Goal: Task Accomplishment & Management: Manage account settings

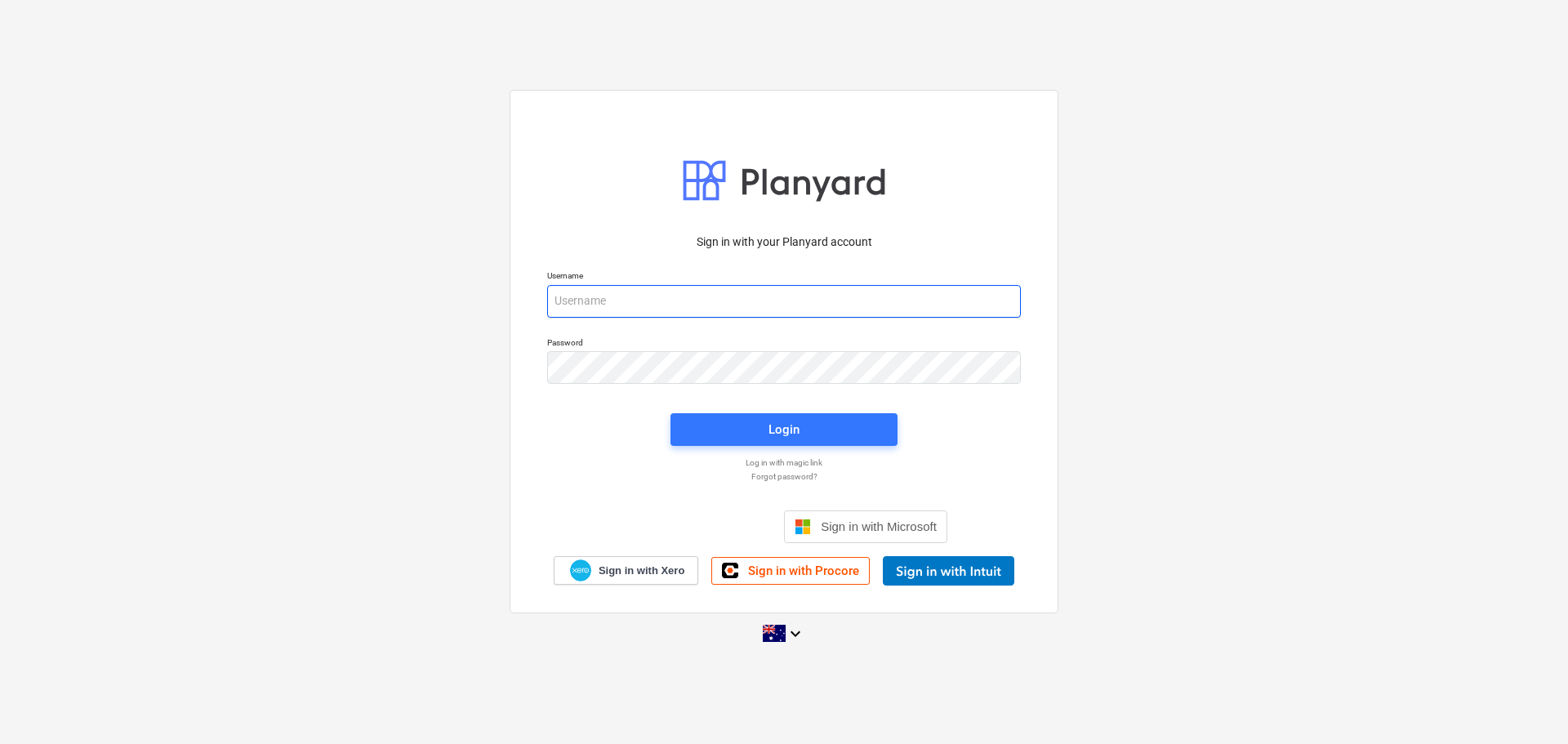
click at [692, 299] on input "email" at bounding box center [784, 301] width 474 height 33
type input "[PERSON_NAME][EMAIL_ADDRESS][DOMAIN_NAME]"
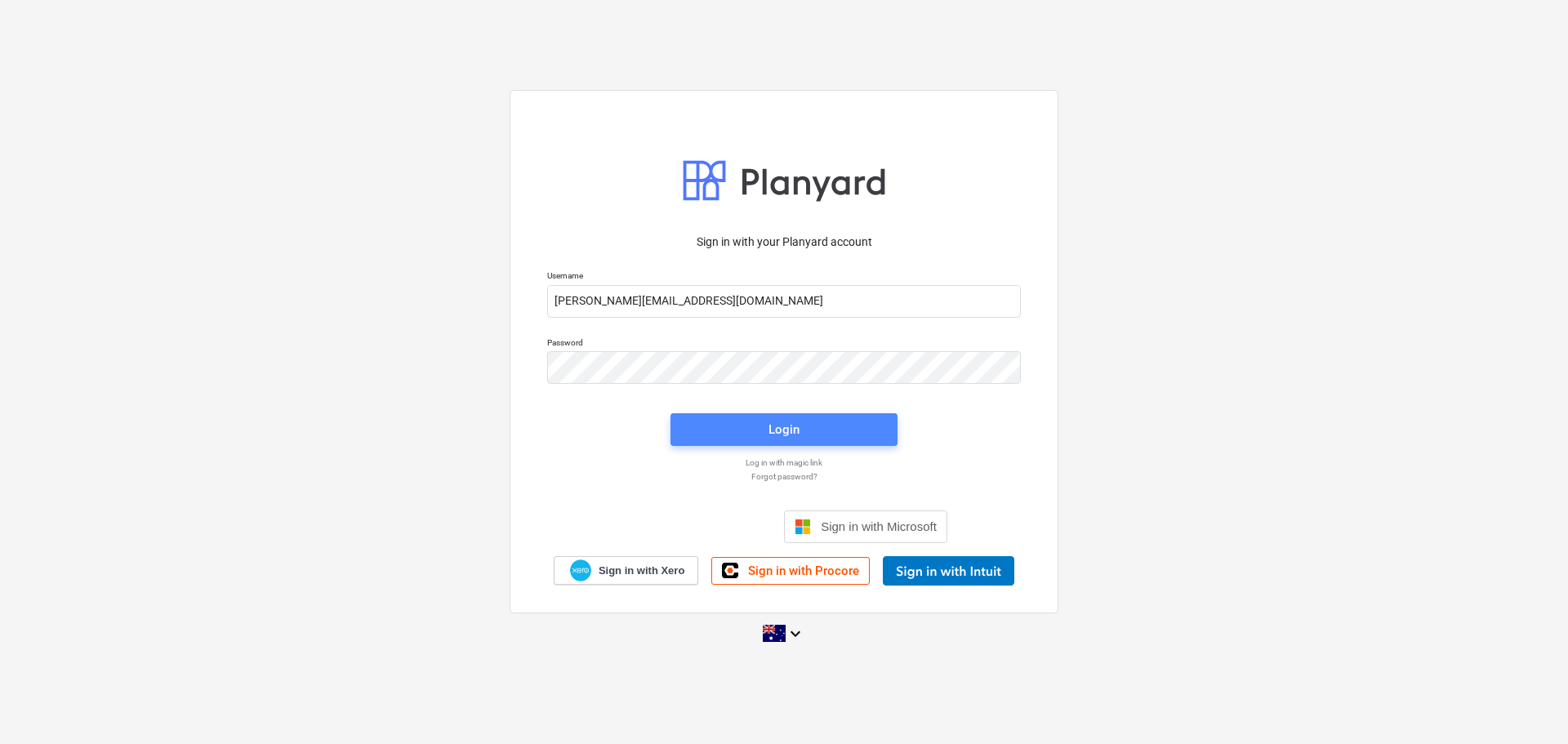
click at [714, 423] on span "Login" at bounding box center [784, 429] width 188 height 21
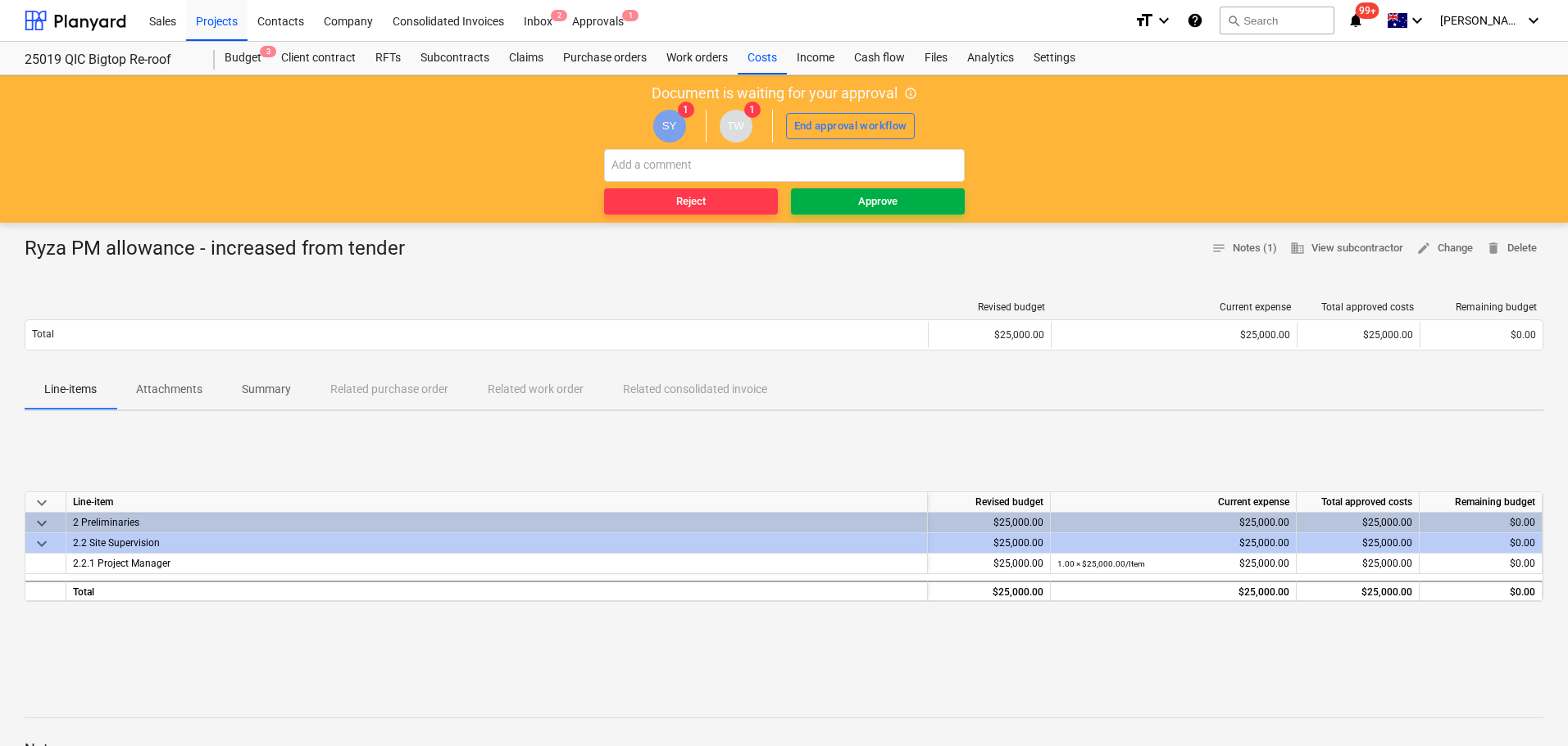
click at [828, 191] on button "Approve" at bounding box center [877, 202] width 174 height 26
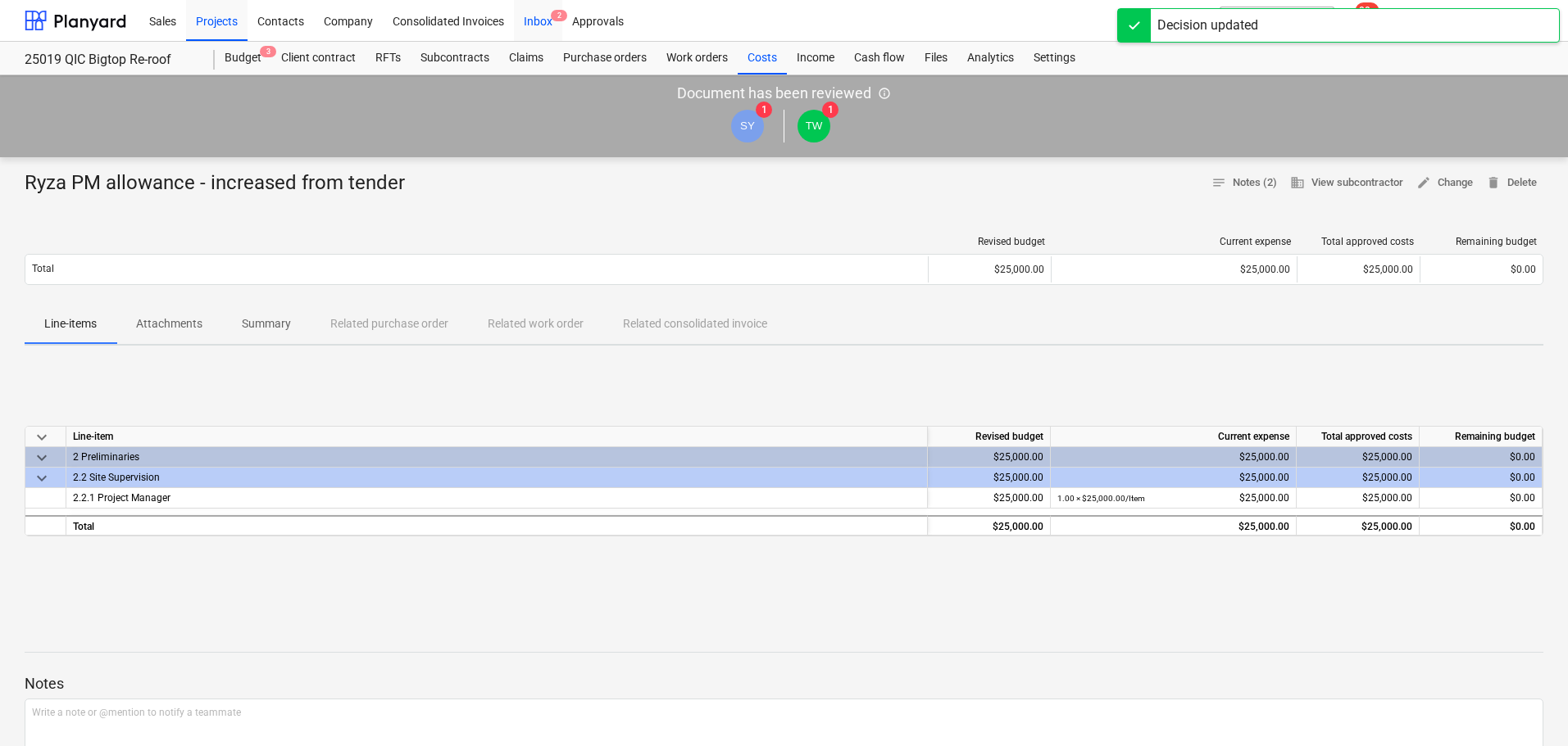
click at [538, 23] on div "Inbox 2" at bounding box center [538, 20] width 48 height 42
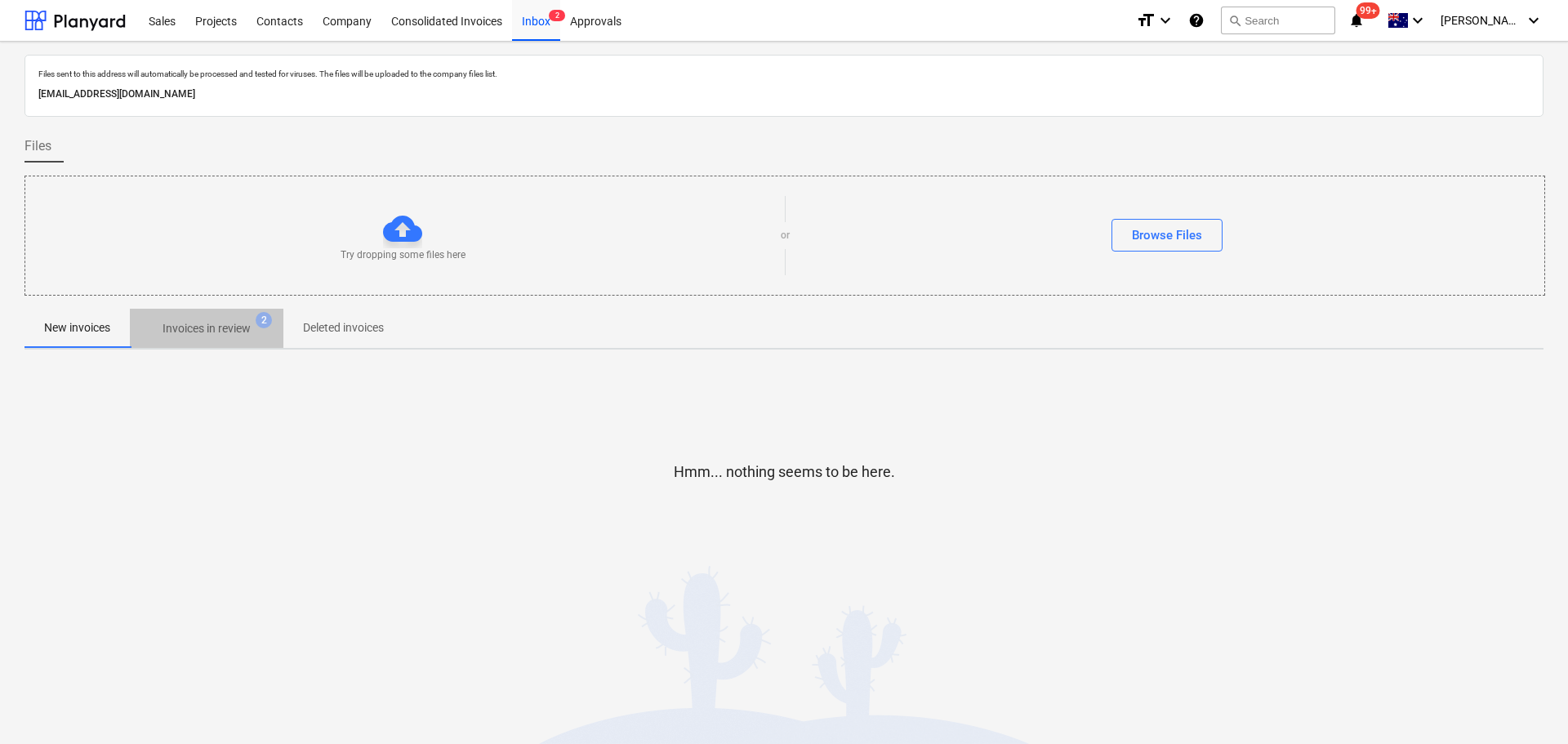
click at [225, 334] on p "Invoices in review" at bounding box center [207, 329] width 88 height 17
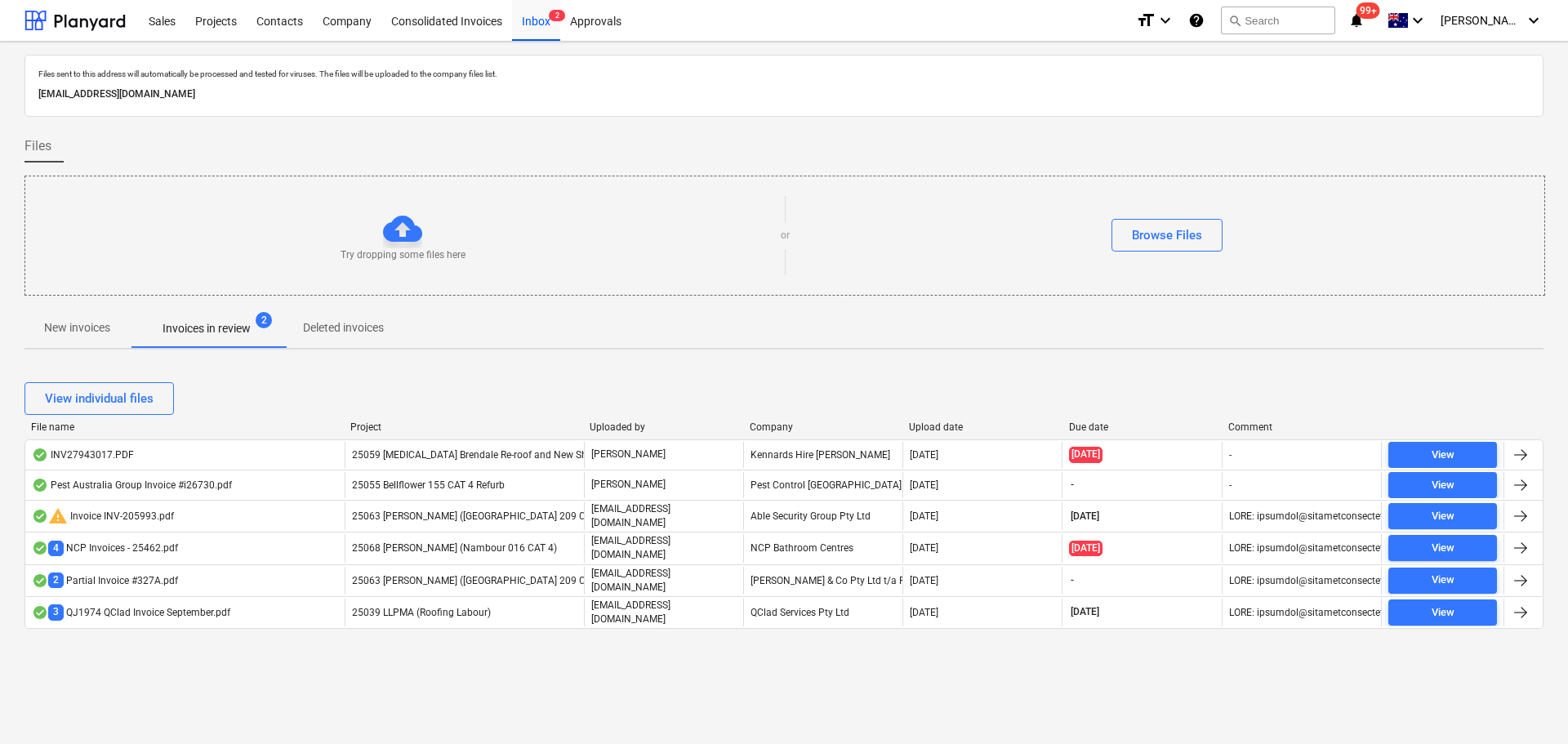
click at [81, 327] on p "New invoices" at bounding box center [77, 328] width 66 height 17
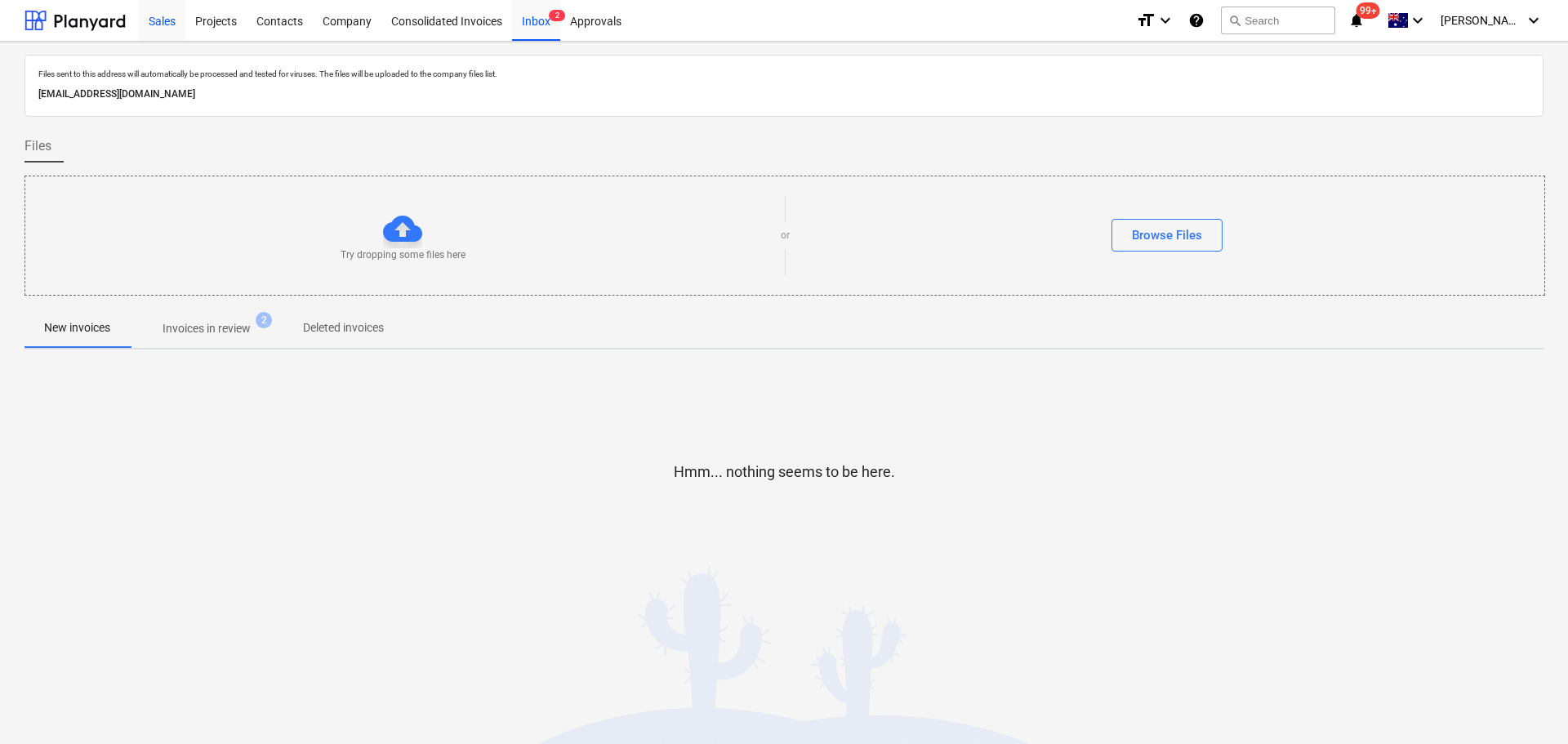
click at [169, 25] on div "Sales" at bounding box center [162, 20] width 47 height 42
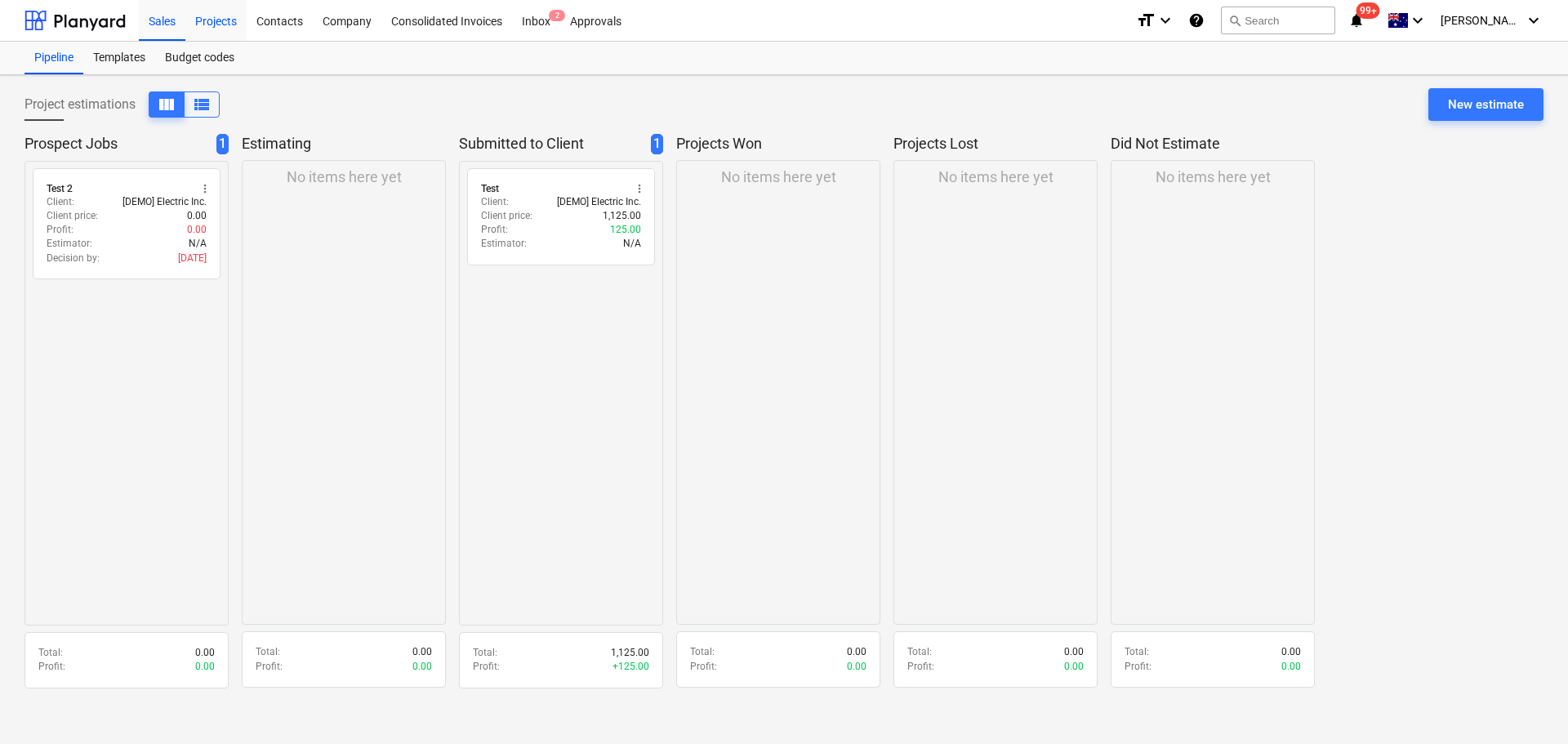
click at [227, 24] on div "Projects" at bounding box center [216, 20] width 61 height 42
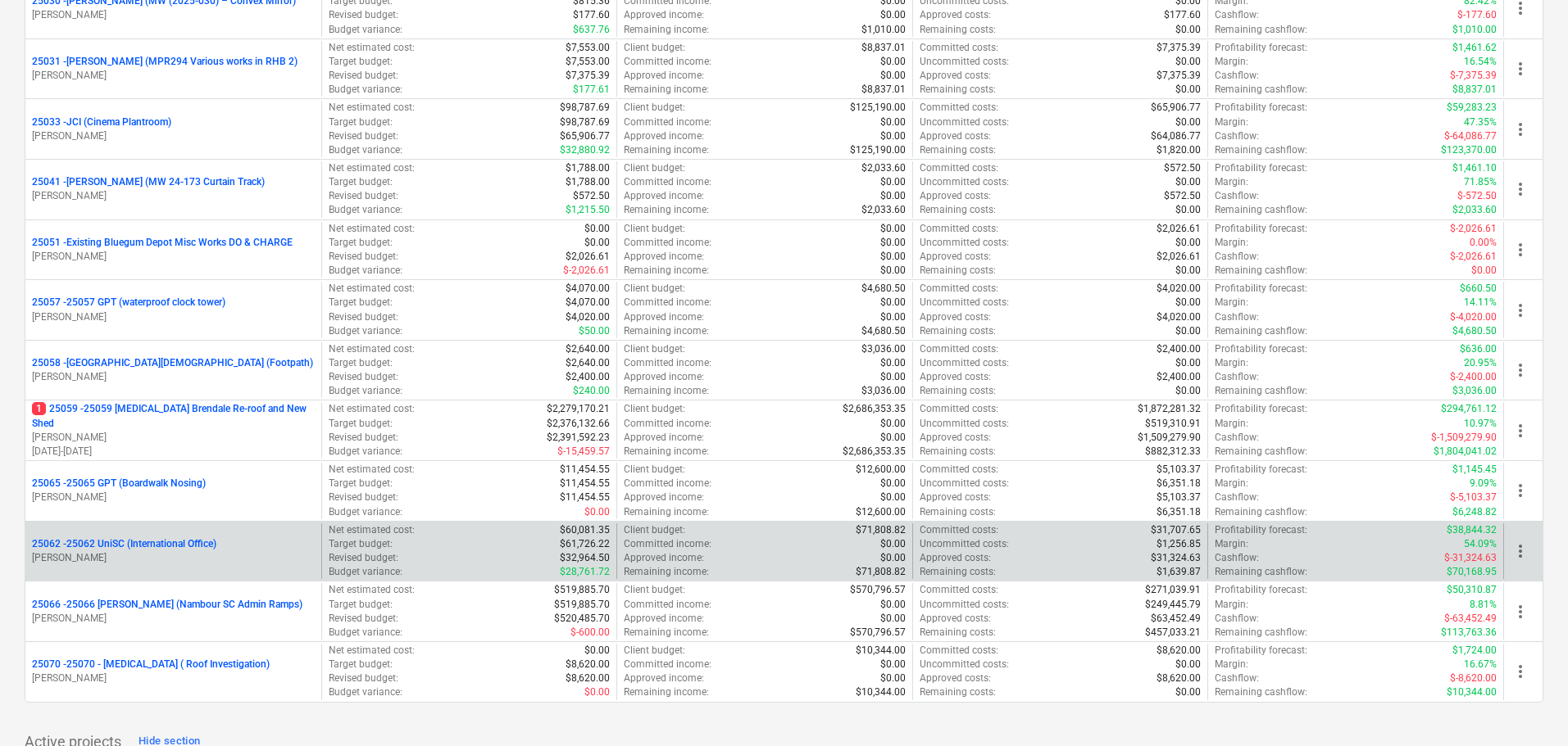
scroll to position [819, 0]
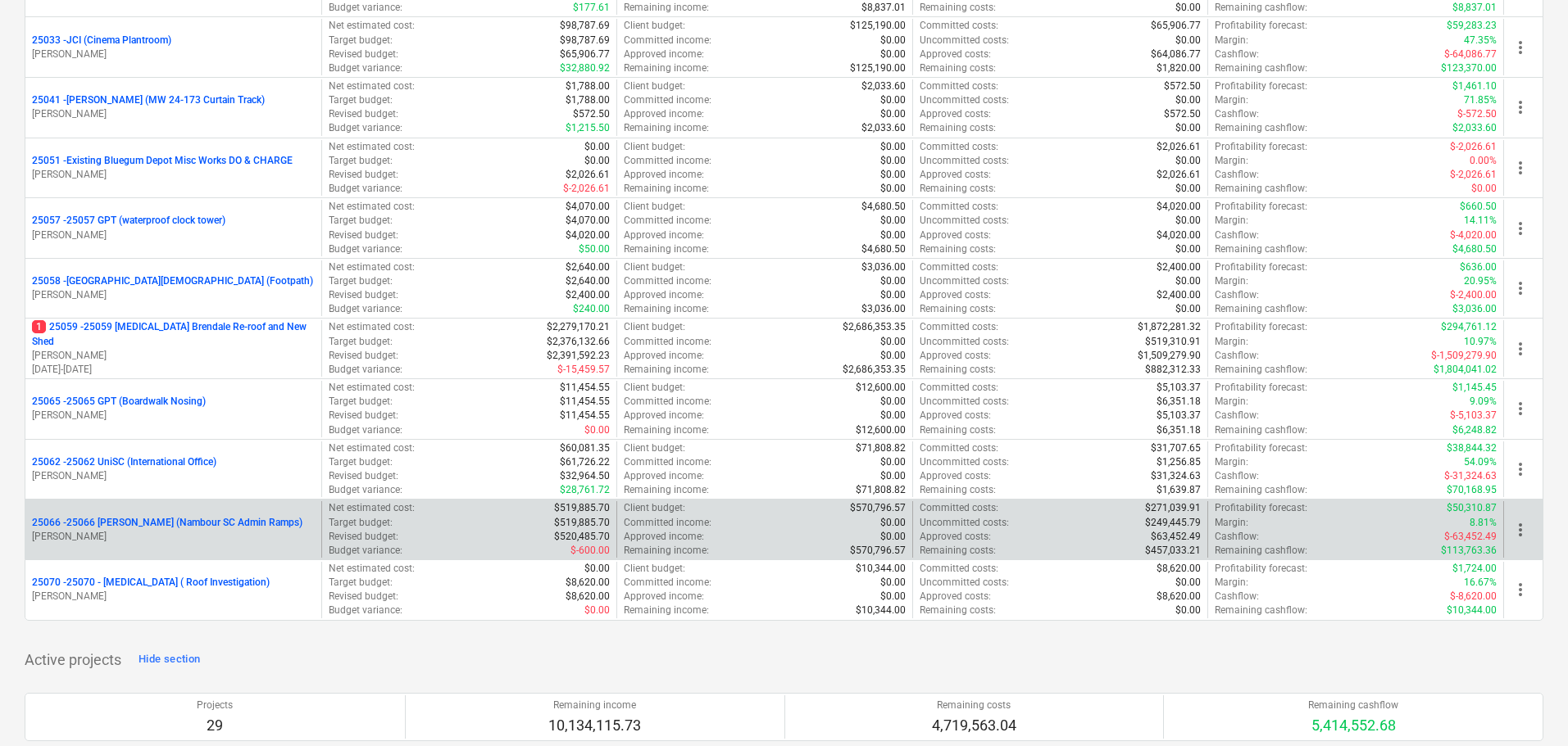
click at [104, 521] on p "25066 - 25066 Thomson Ruiz (Nambour SC Admin Ramps)" at bounding box center [168, 523] width 271 height 14
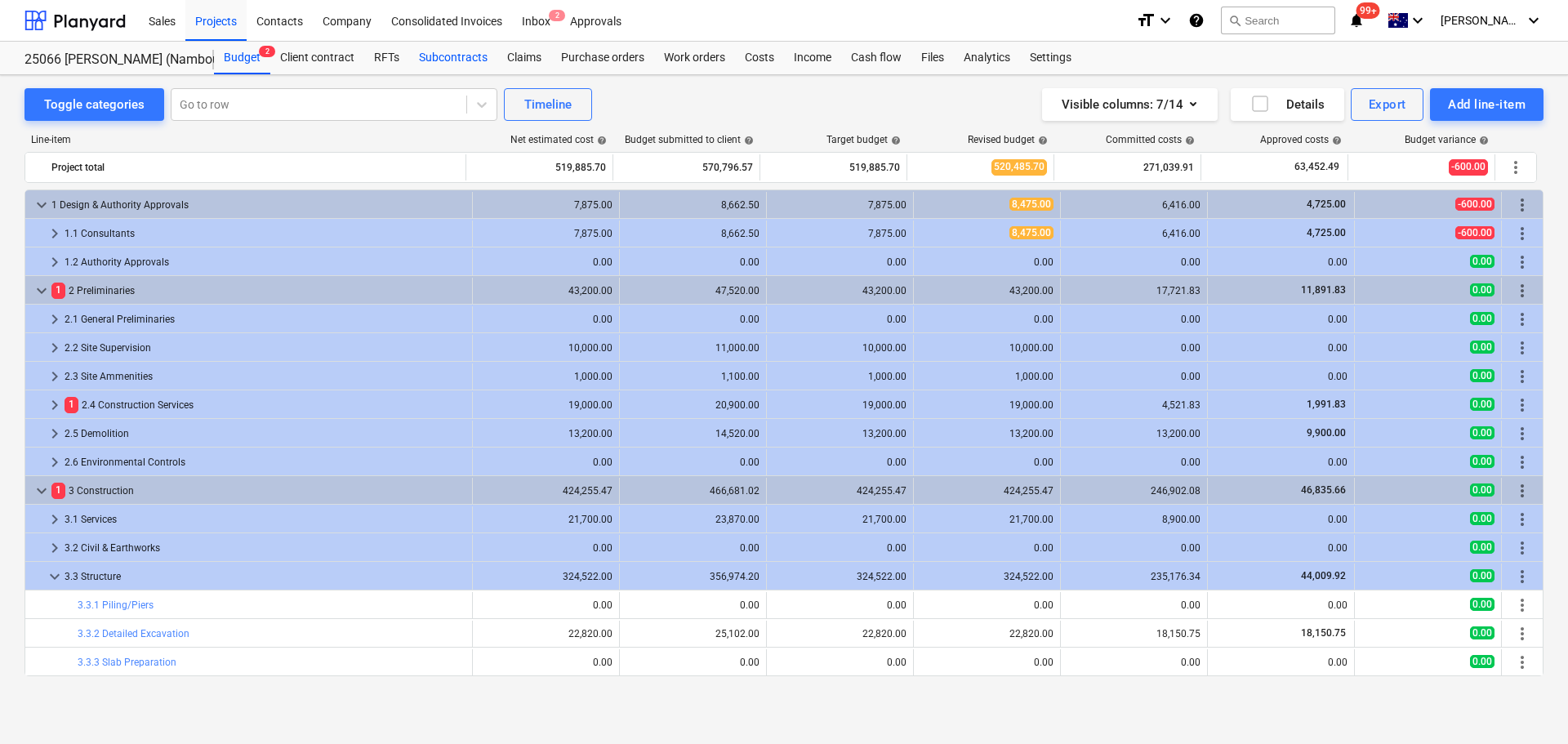
scroll to position [277, 0]
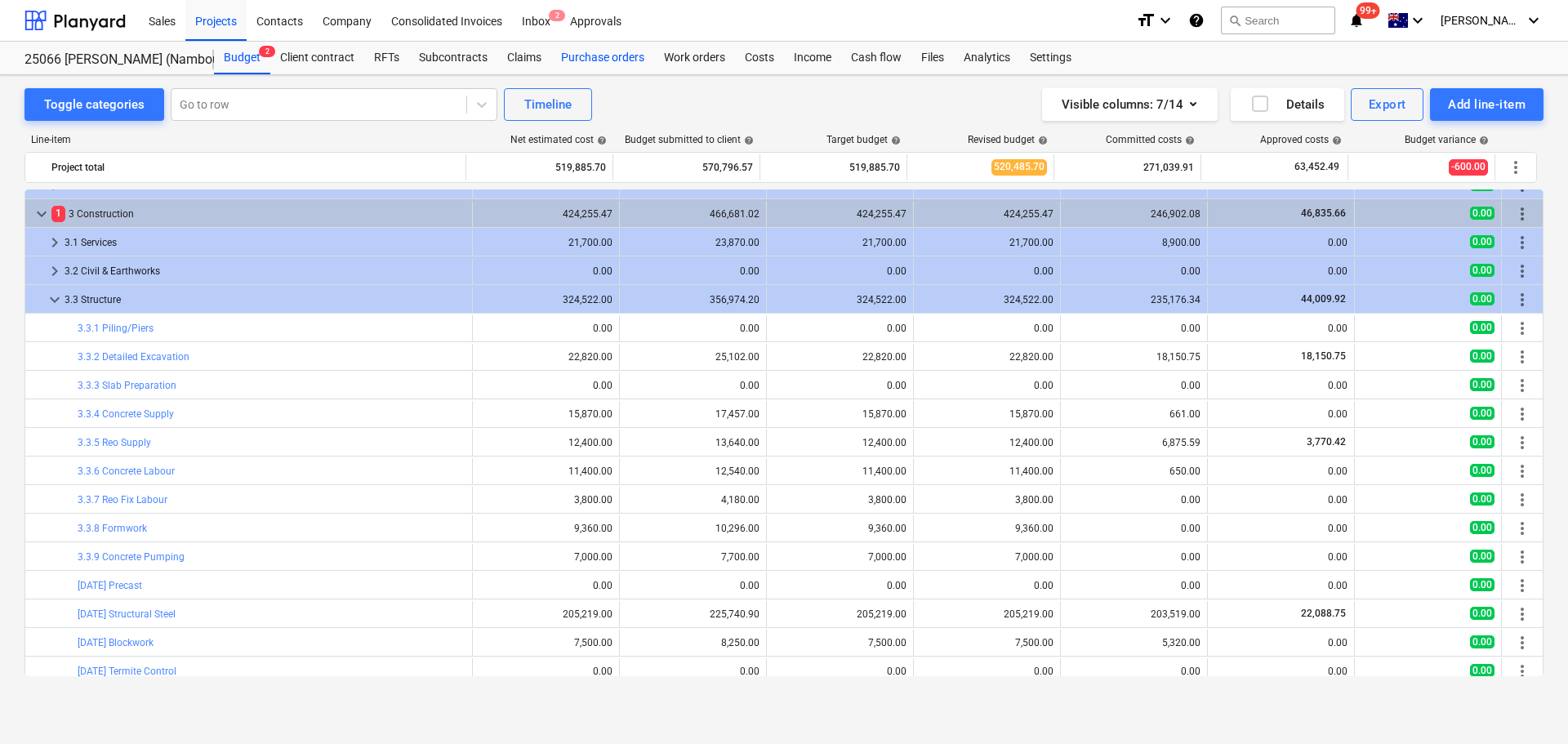
click at [607, 50] on div "Purchase orders" at bounding box center [602, 58] width 103 height 33
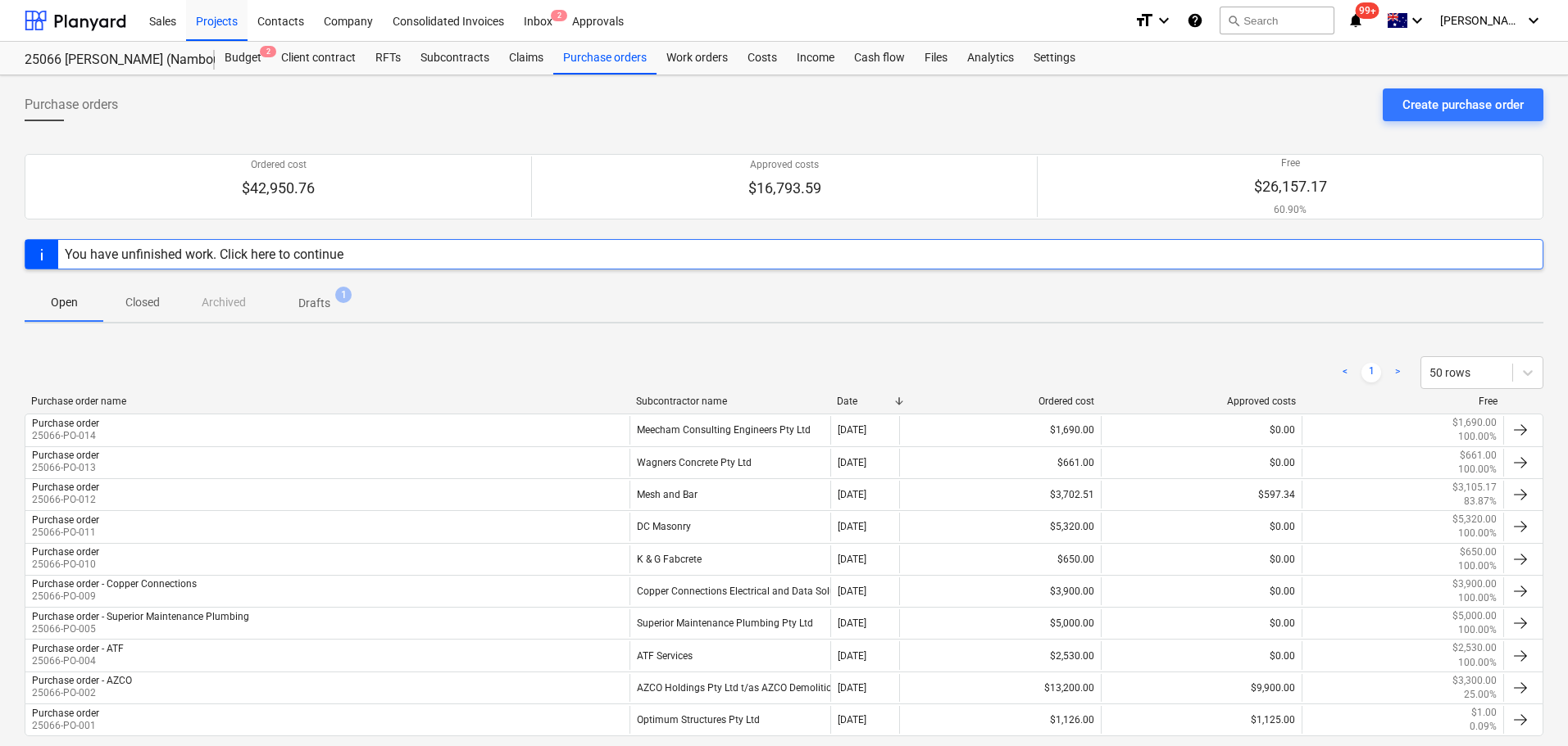
click at [141, 303] on p "Closed" at bounding box center [142, 303] width 39 height 17
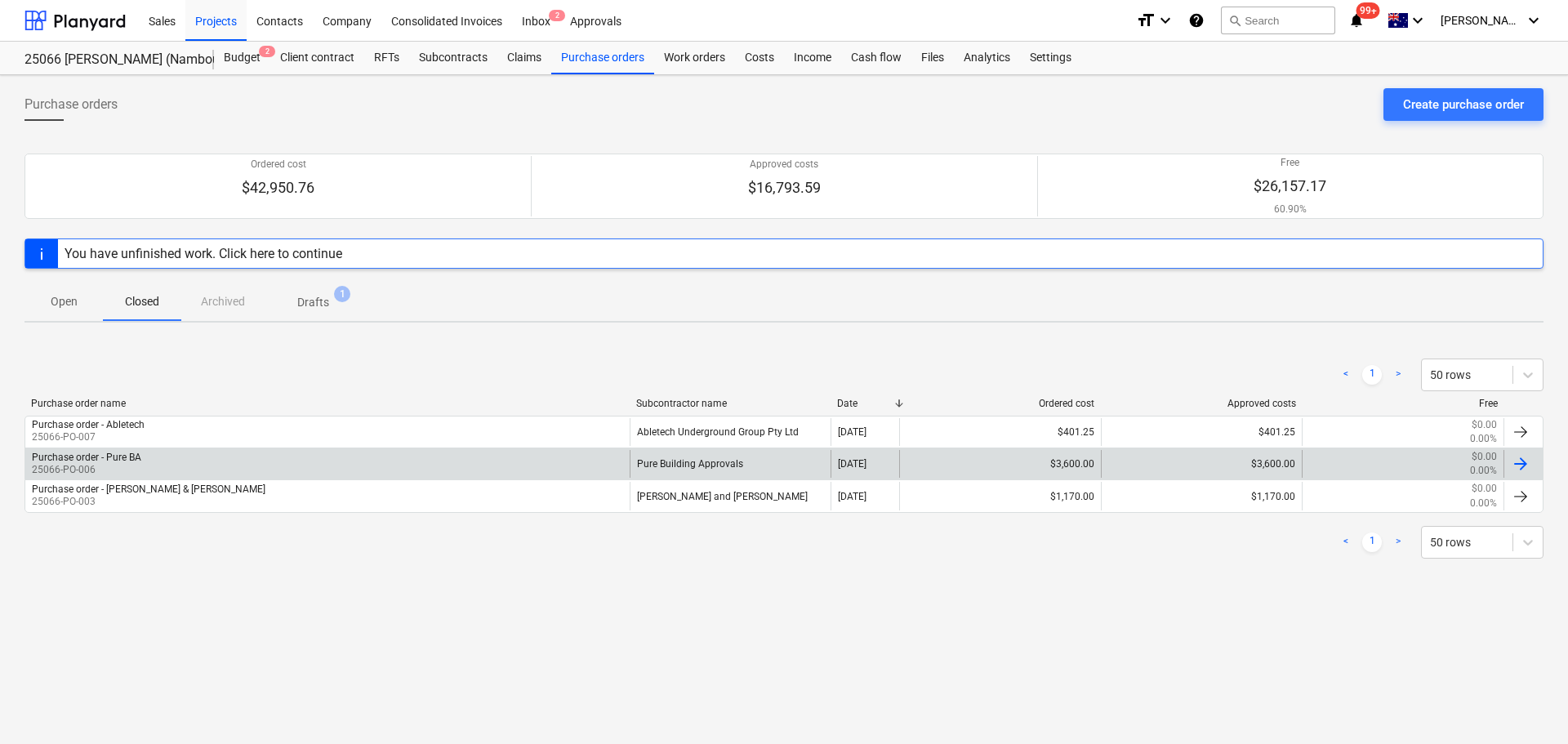
click at [132, 459] on div "Purchase order - Pure BA" at bounding box center [86, 457] width 109 height 11
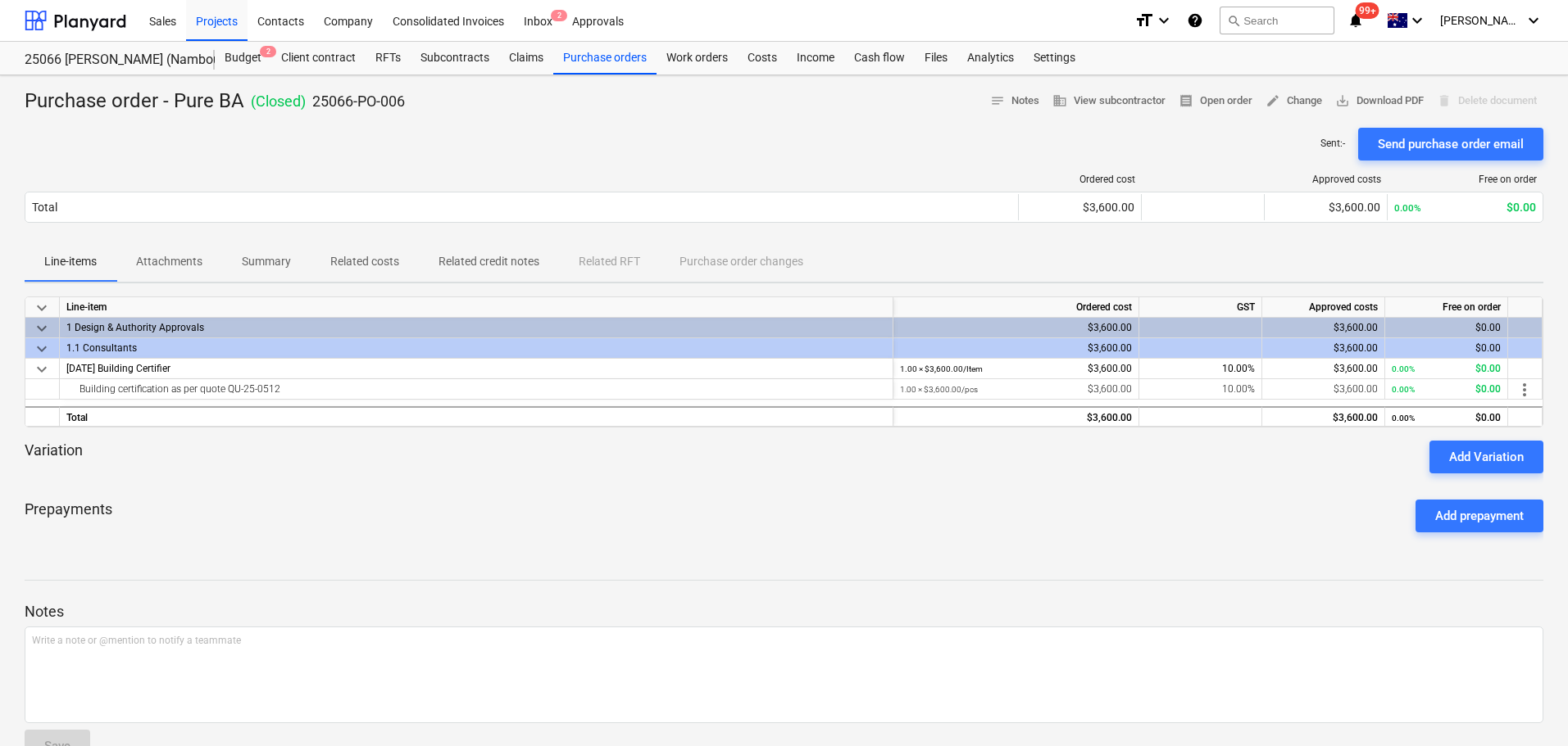
click at [367, 256] on p "Related costs" at bounding box center [364, 262] width 69 height 17
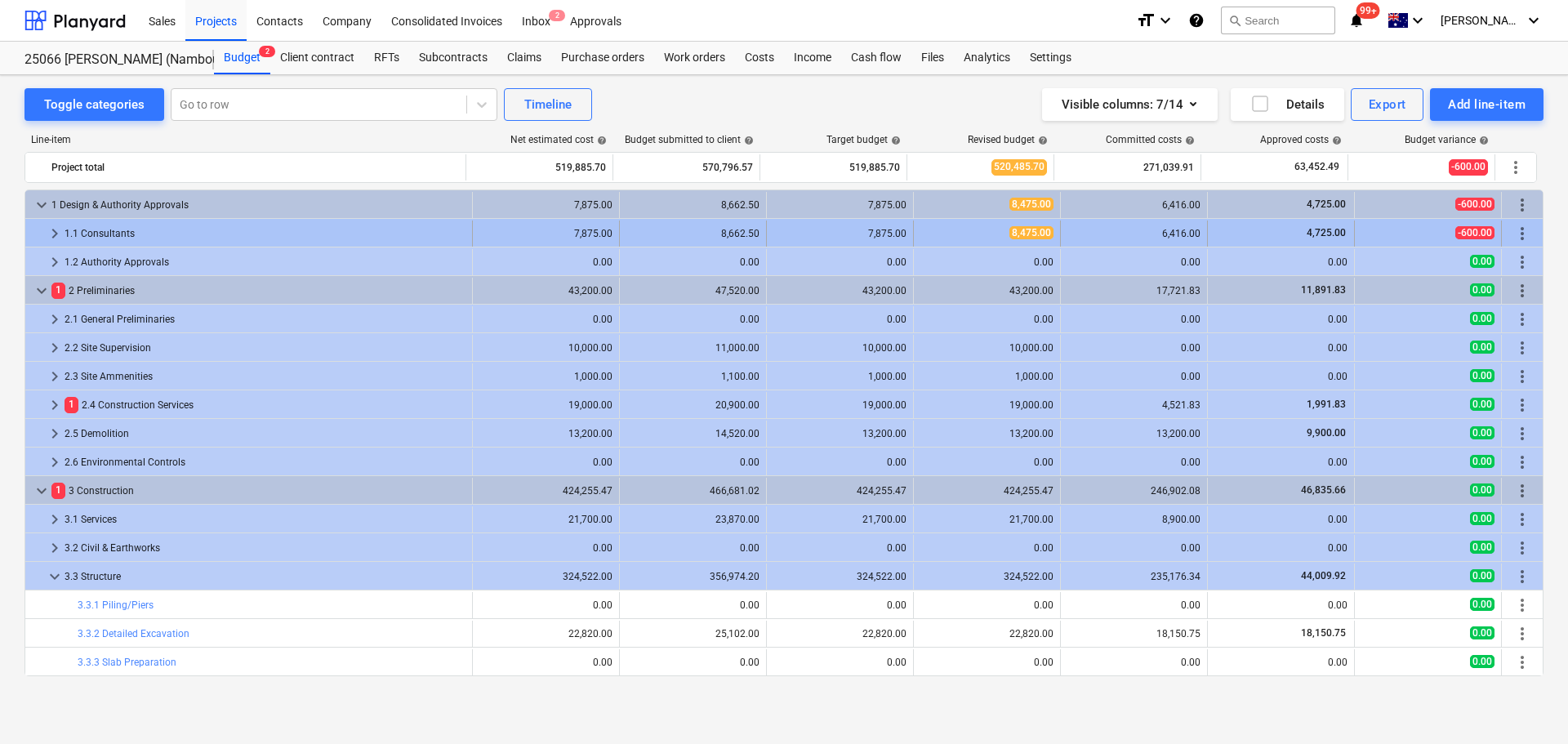
click at [49, 231] on span "keyboard_arrow_right" at bounding box center [54, 233] width 20 height 20
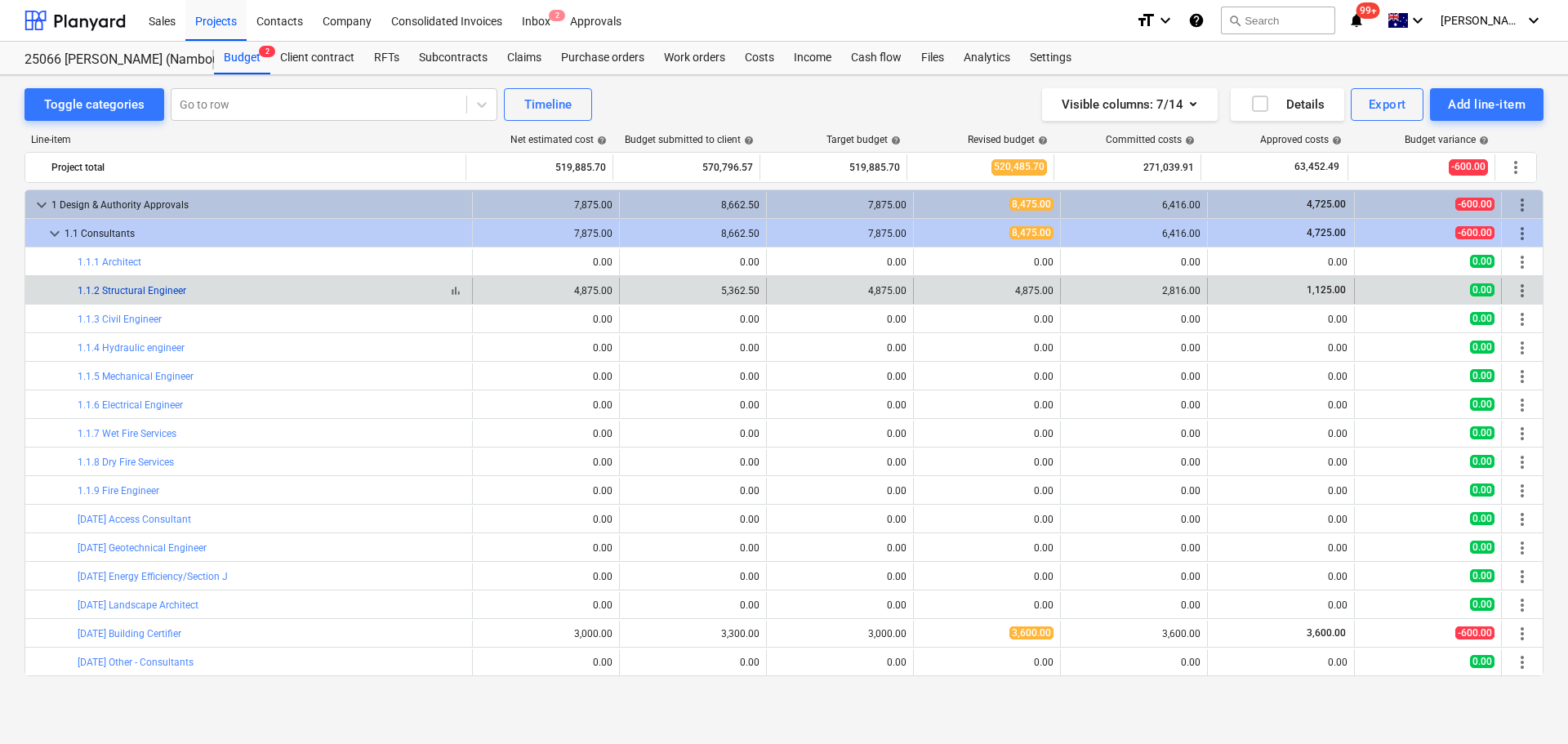
click at [146, 286] on link "1.1.2 Structural Engineer" at bounding box center [132, 290] width 109 height 11
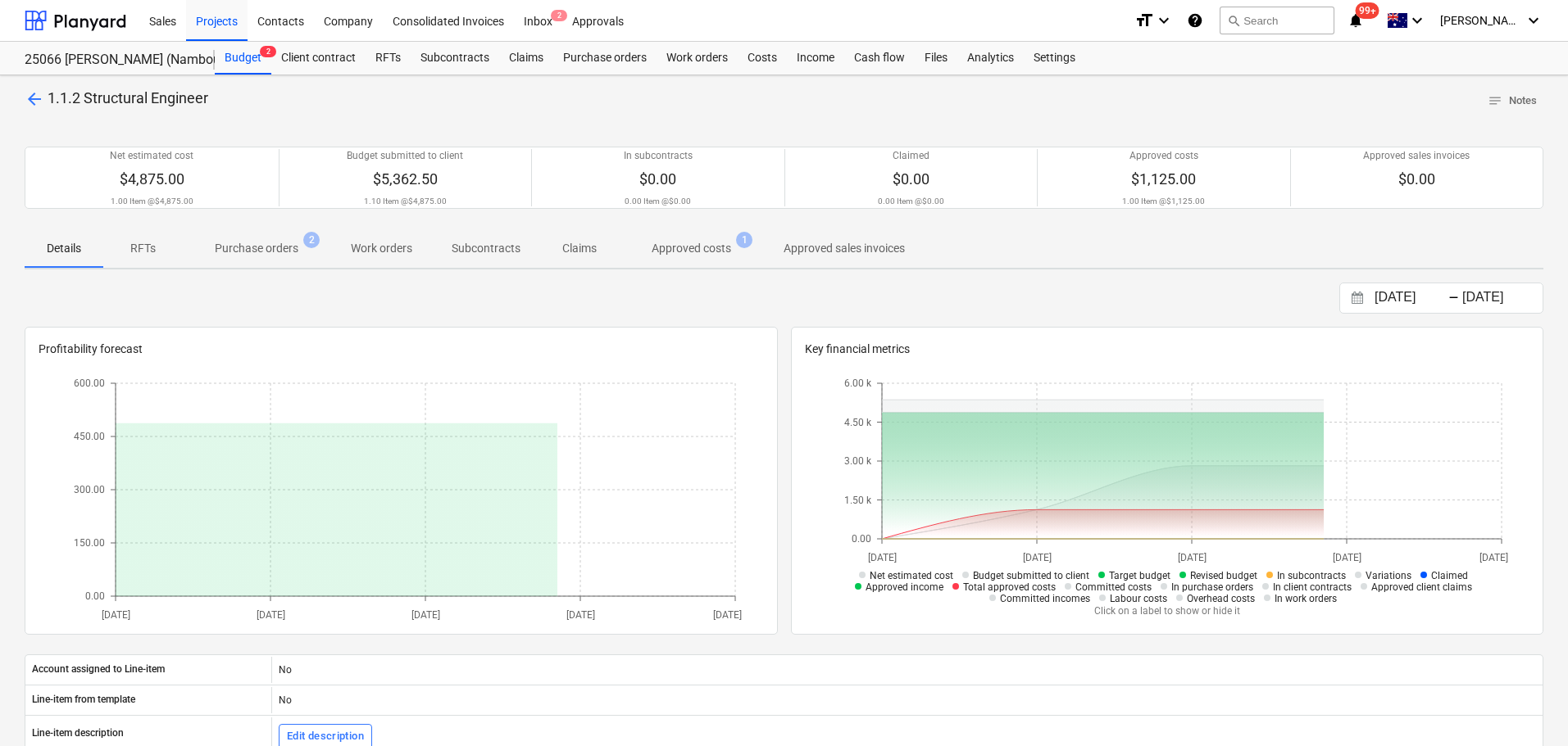
click at [270, 248] on p "Purchase orders" at bounding box center [256, 248] width 83 height 17
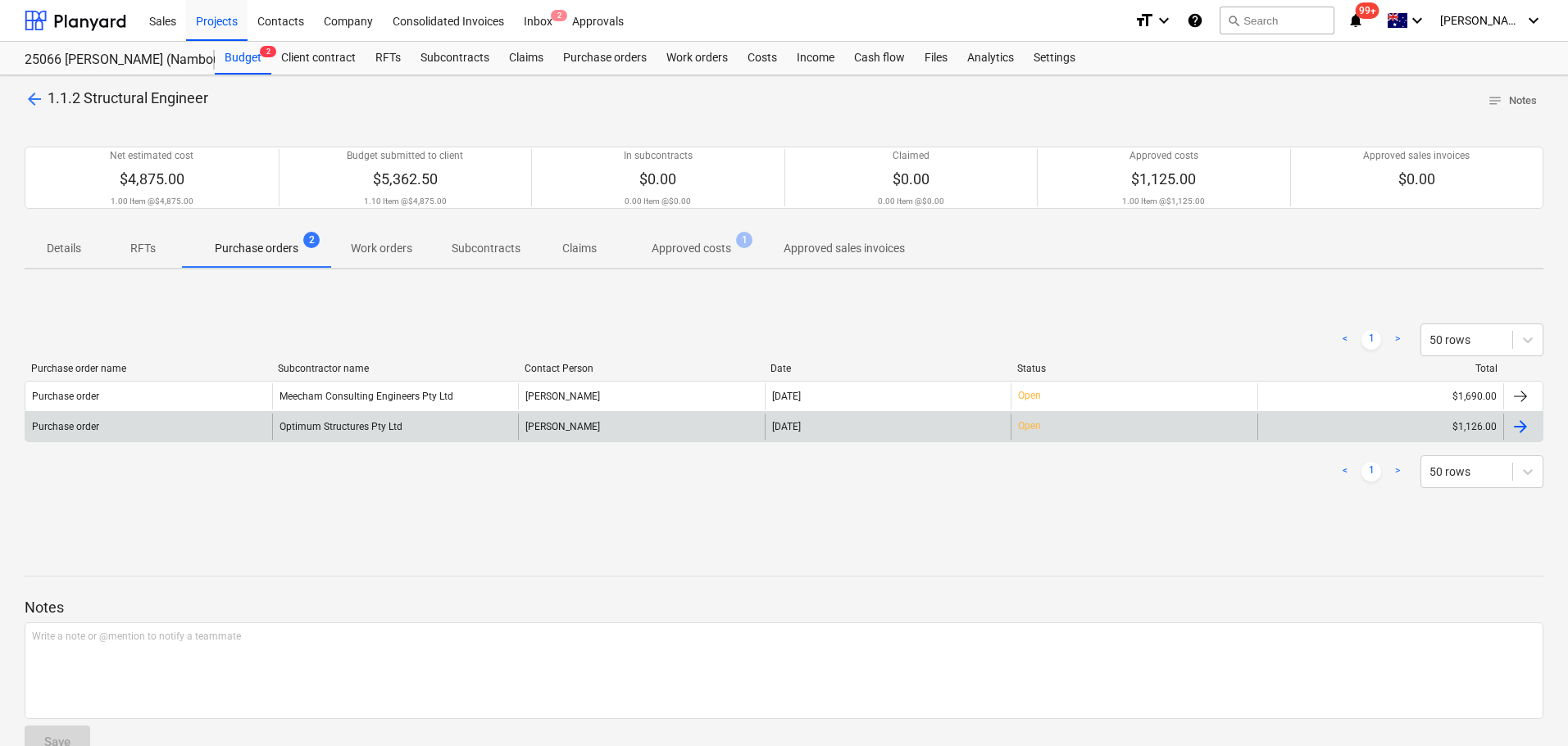
click at [391, 426] on div "Optimum Structures Pty Ltd" at bounding box center [396, 426] width 247 height 26
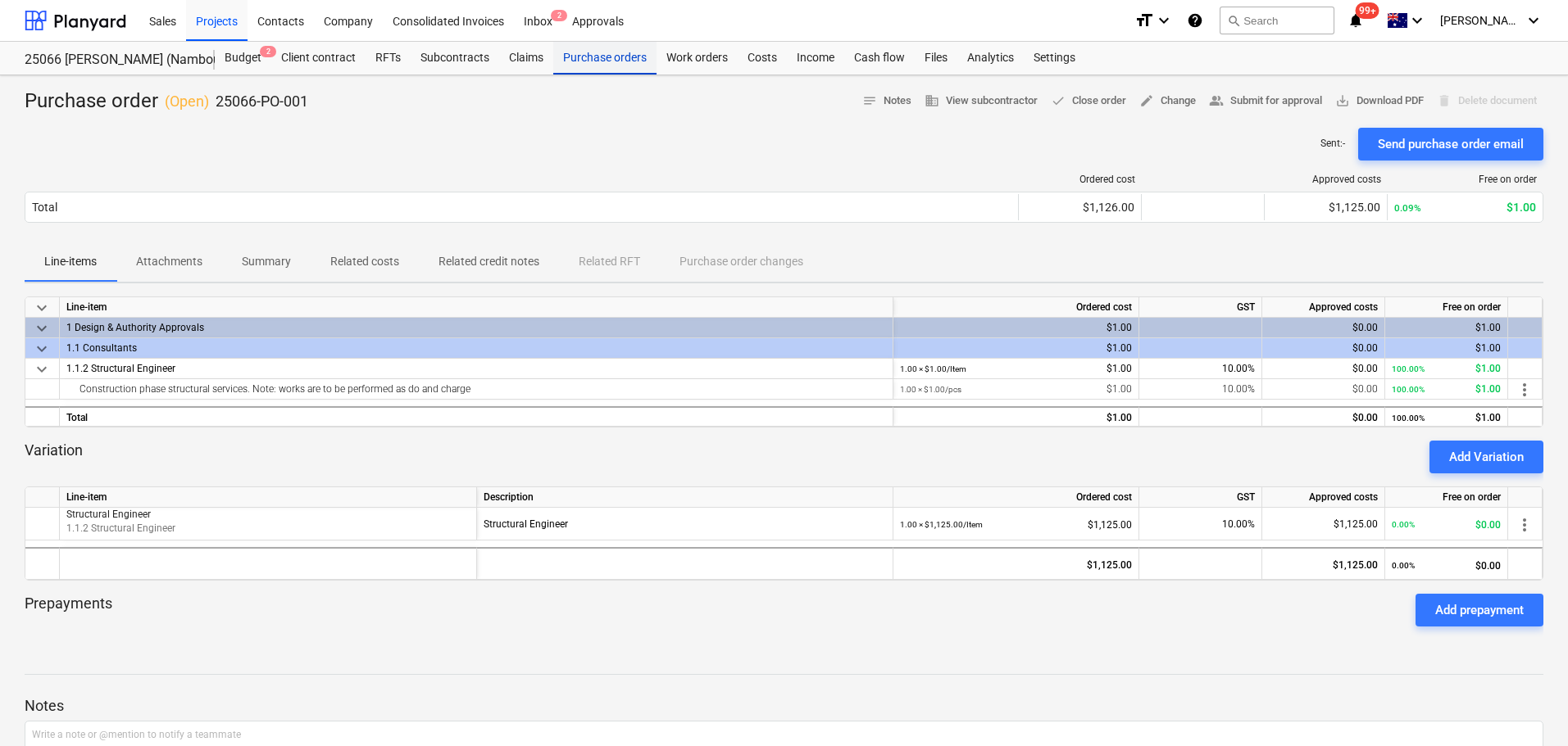
click at [585, 59] on div "Purchase orders" at bounding box center [604, 58] width 103 height 33
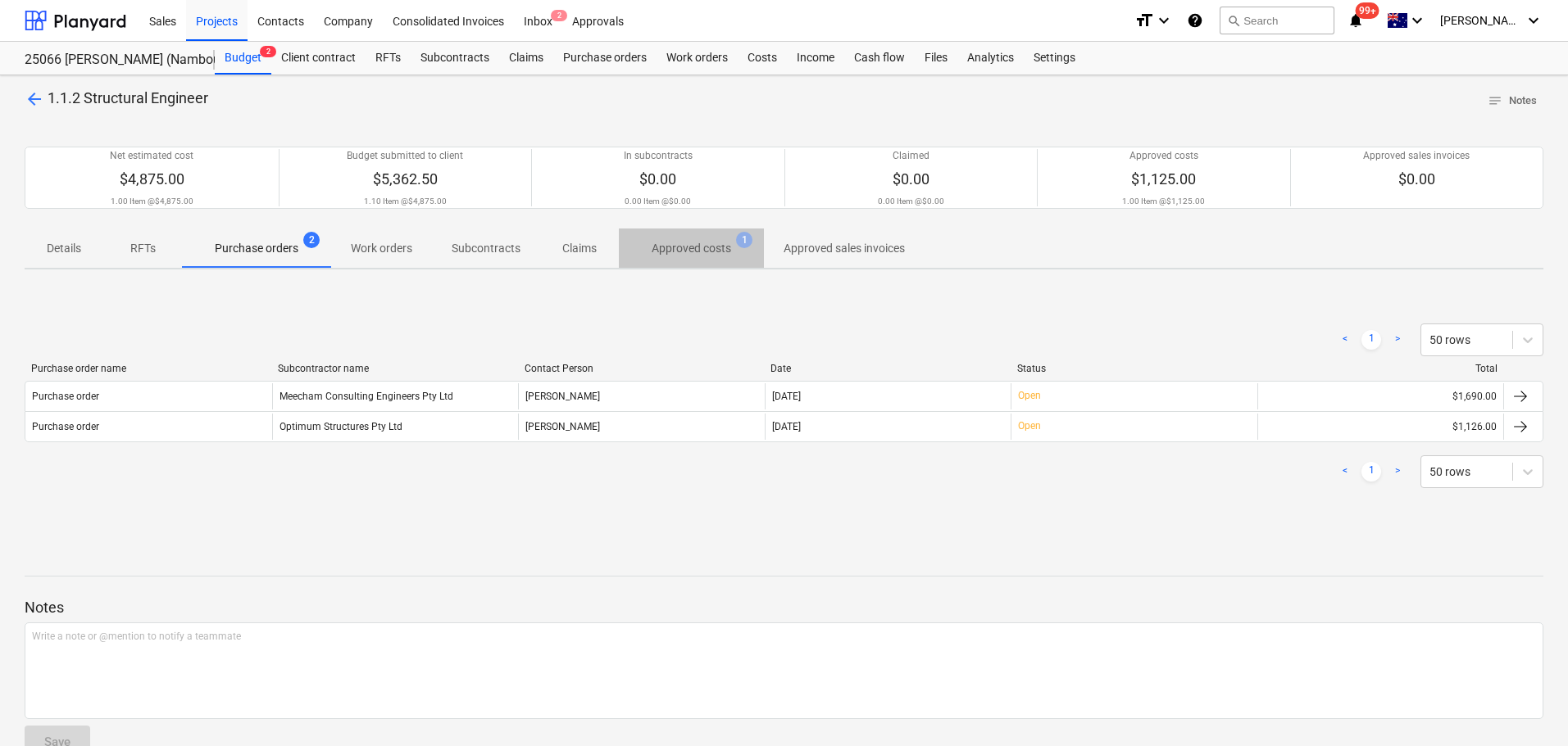
click at [681, 242] on p "Approved costs" at bounding box center [691, 248] width 79 height 17
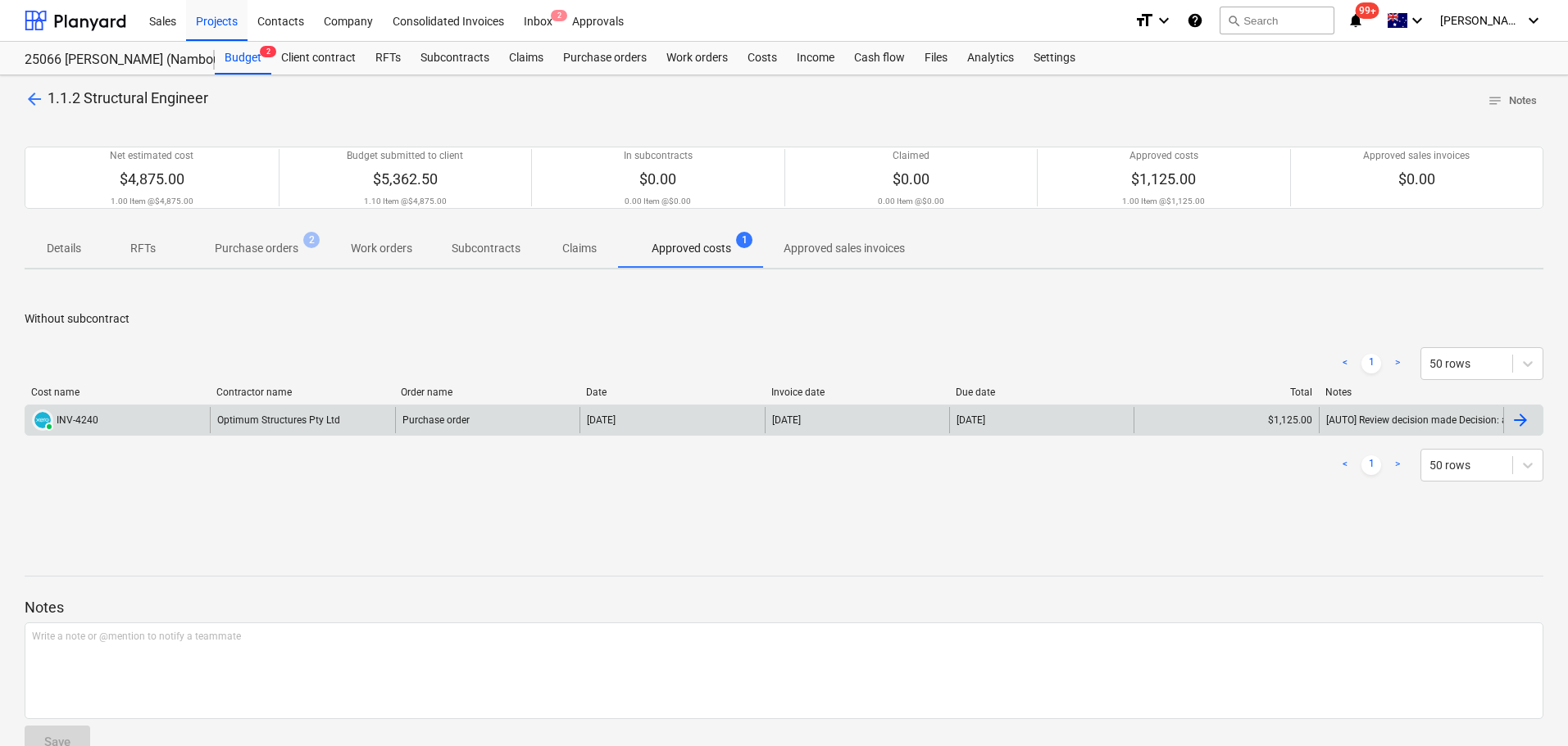
click at [334, 419] on div "Optimum Structures Pty Ltd" at bounding box center [302, 420] width 185 height 26
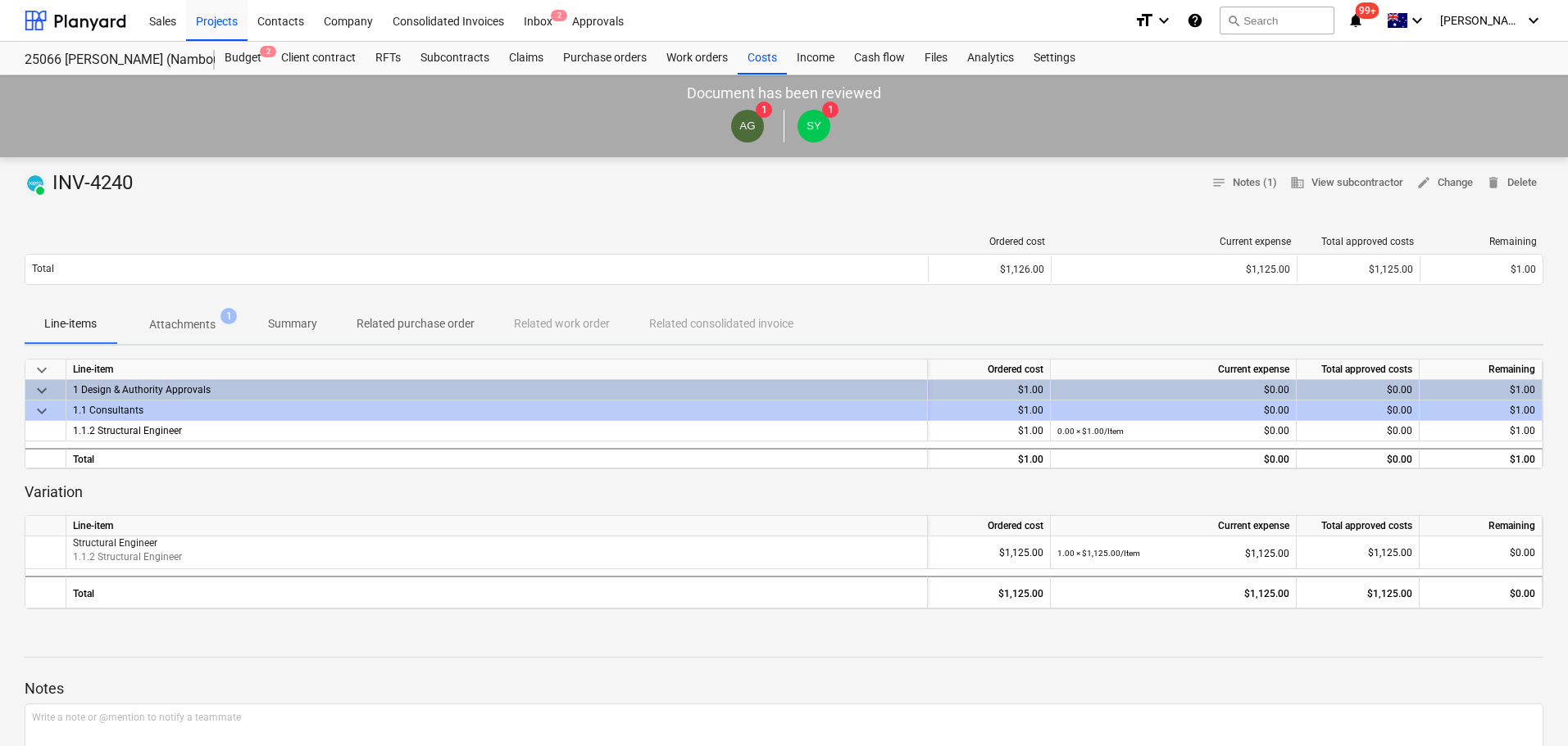
click at [203, 327] on p "Attachments" at bounding box center [182, 325] width 66 height 17
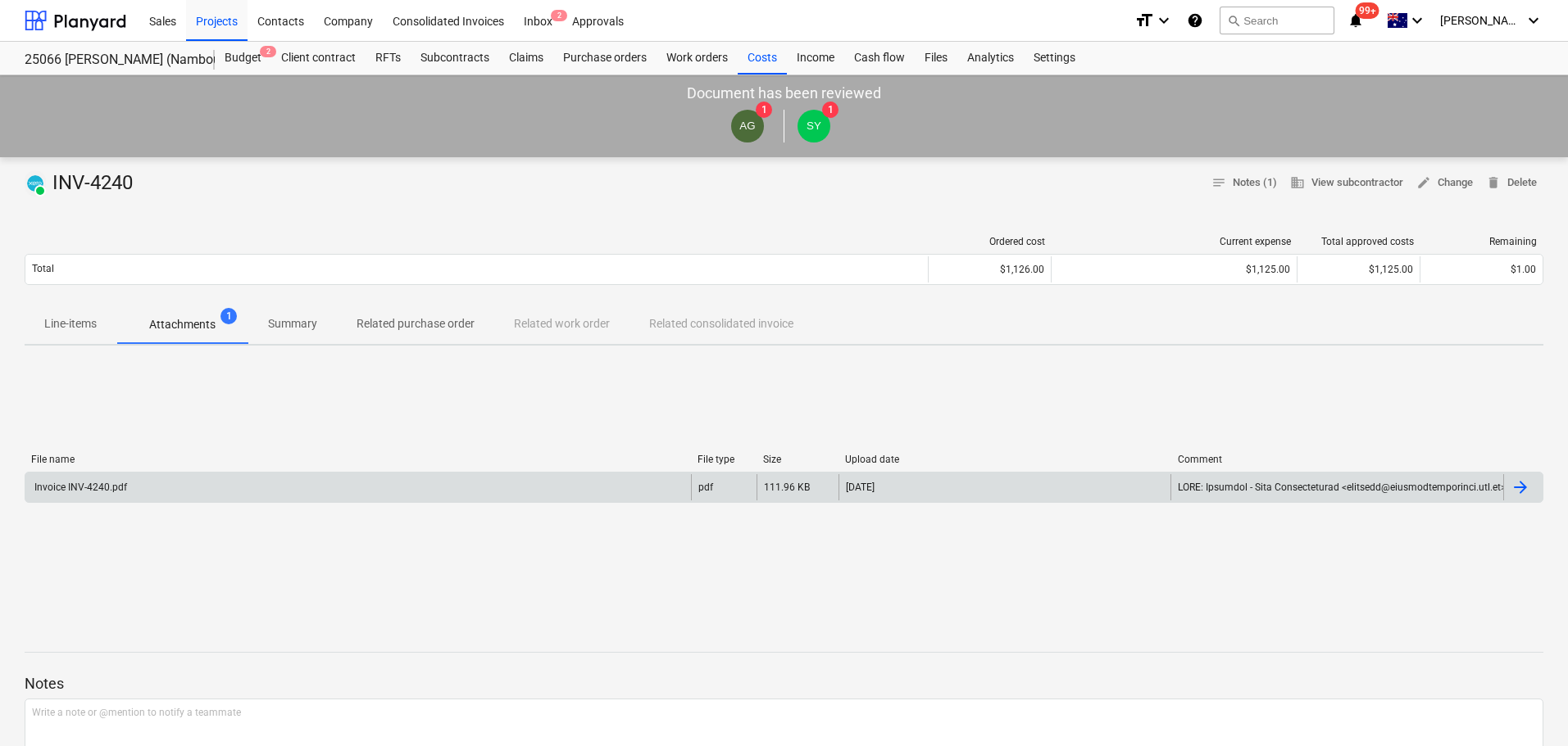
click at [575, 484] on div "Invoice INV-4240.pdf" at bounding box center [358, 487] width 665 height 26
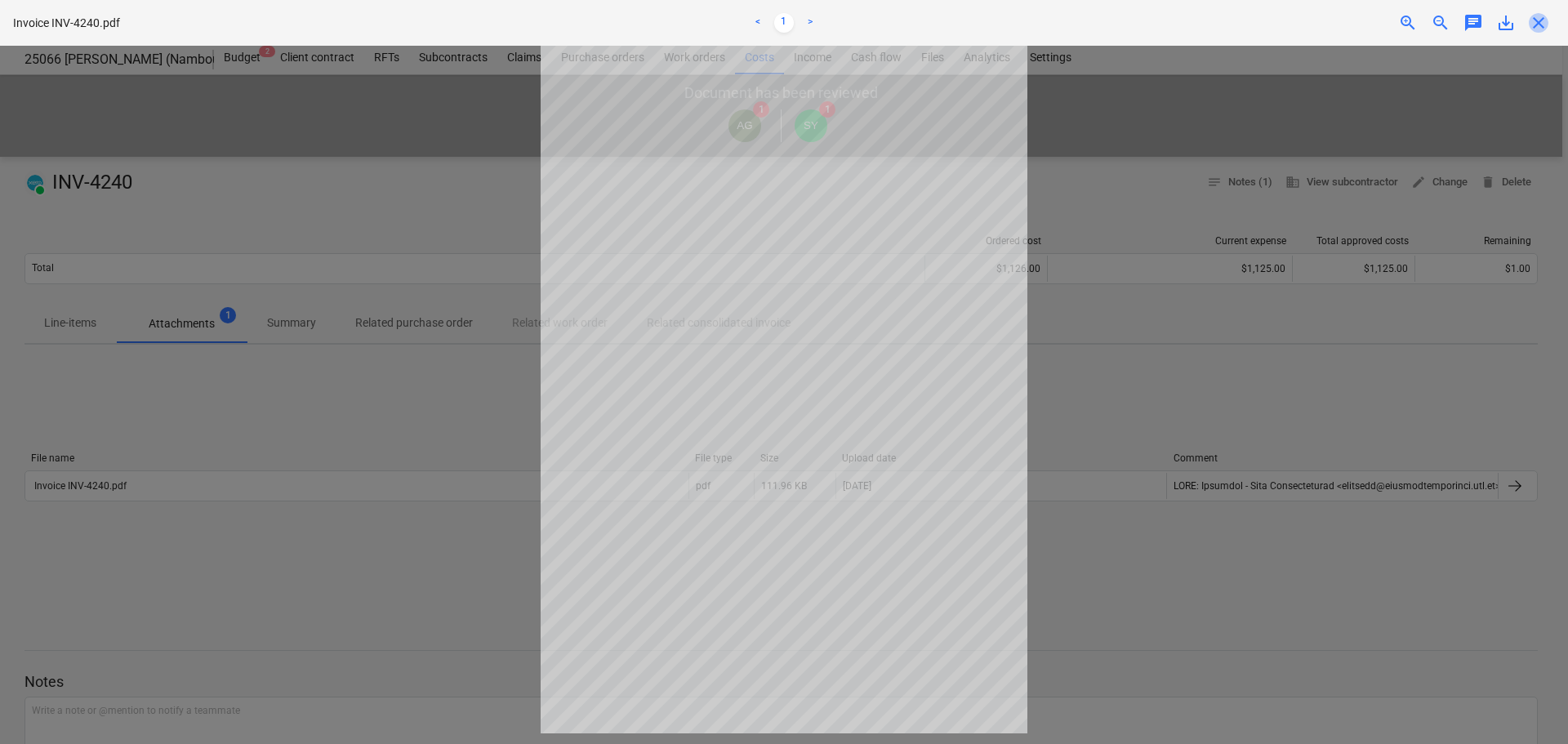
click at [1539, 23] on span "close" at bounding box center [1538, 22] width 20 height 20
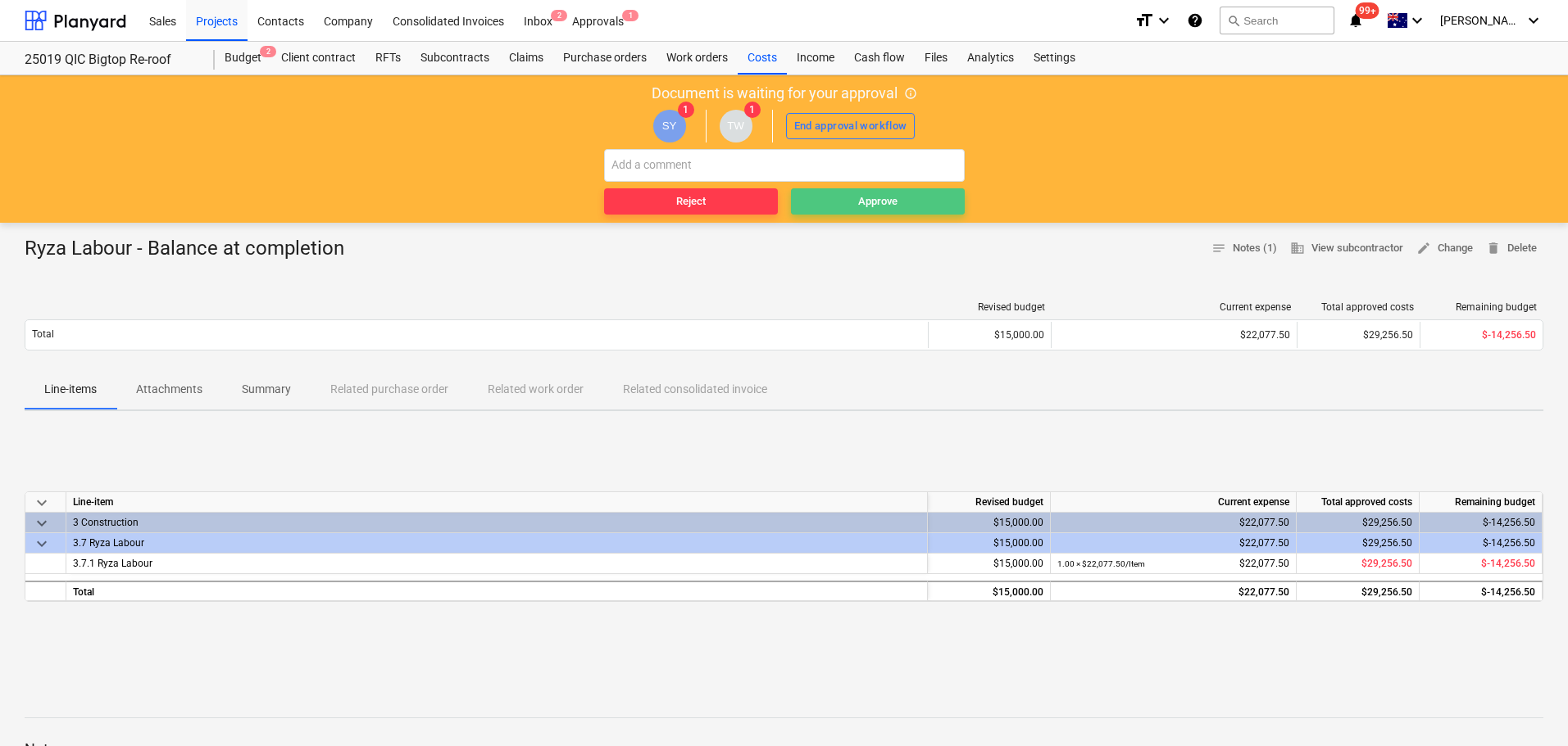
click at [870, 202] on div "Approve" at bounding box center [877, 202] width 39 height 19
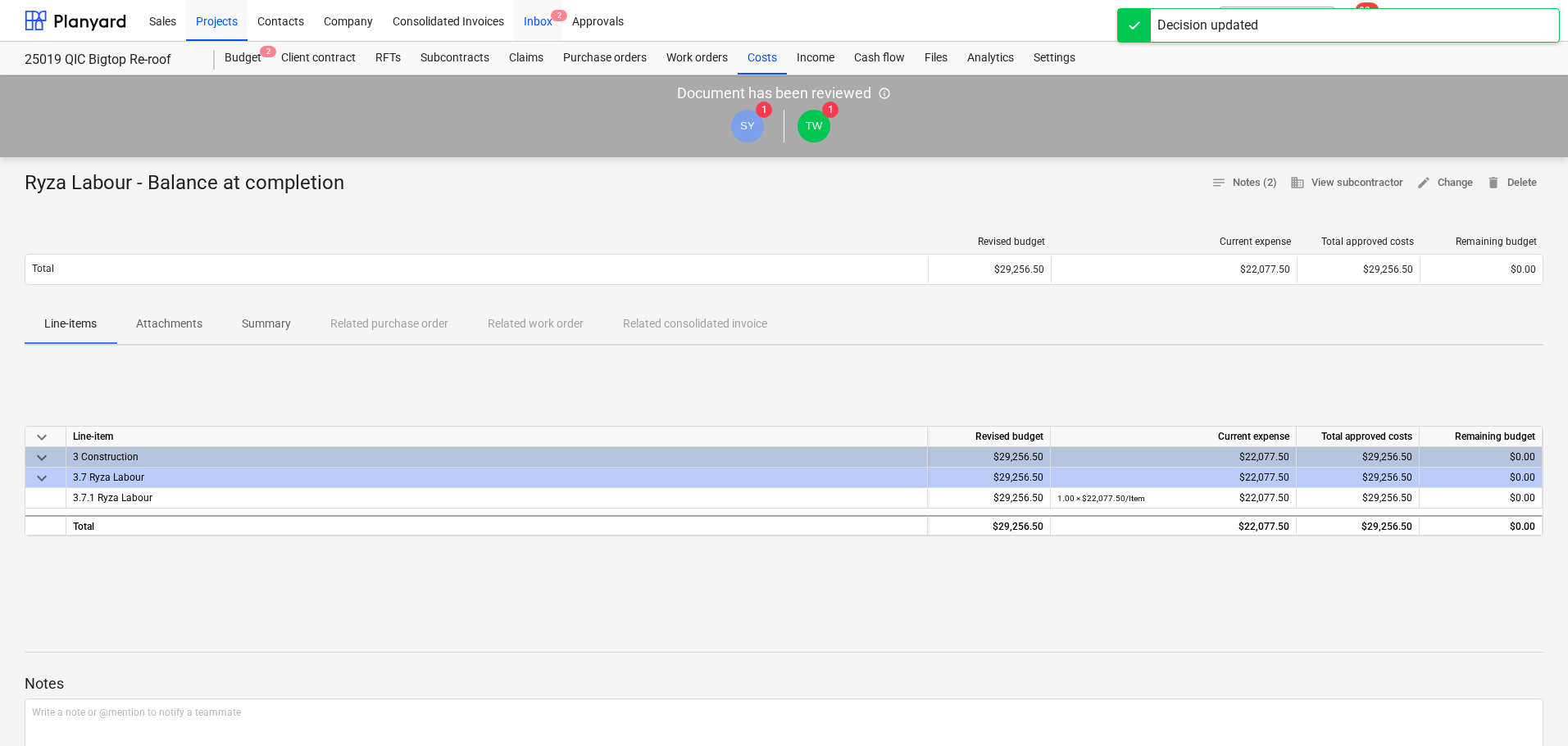
click at [529, 21] on div "Inbox 2" at bounding box center [538, 20] width 48 height 42
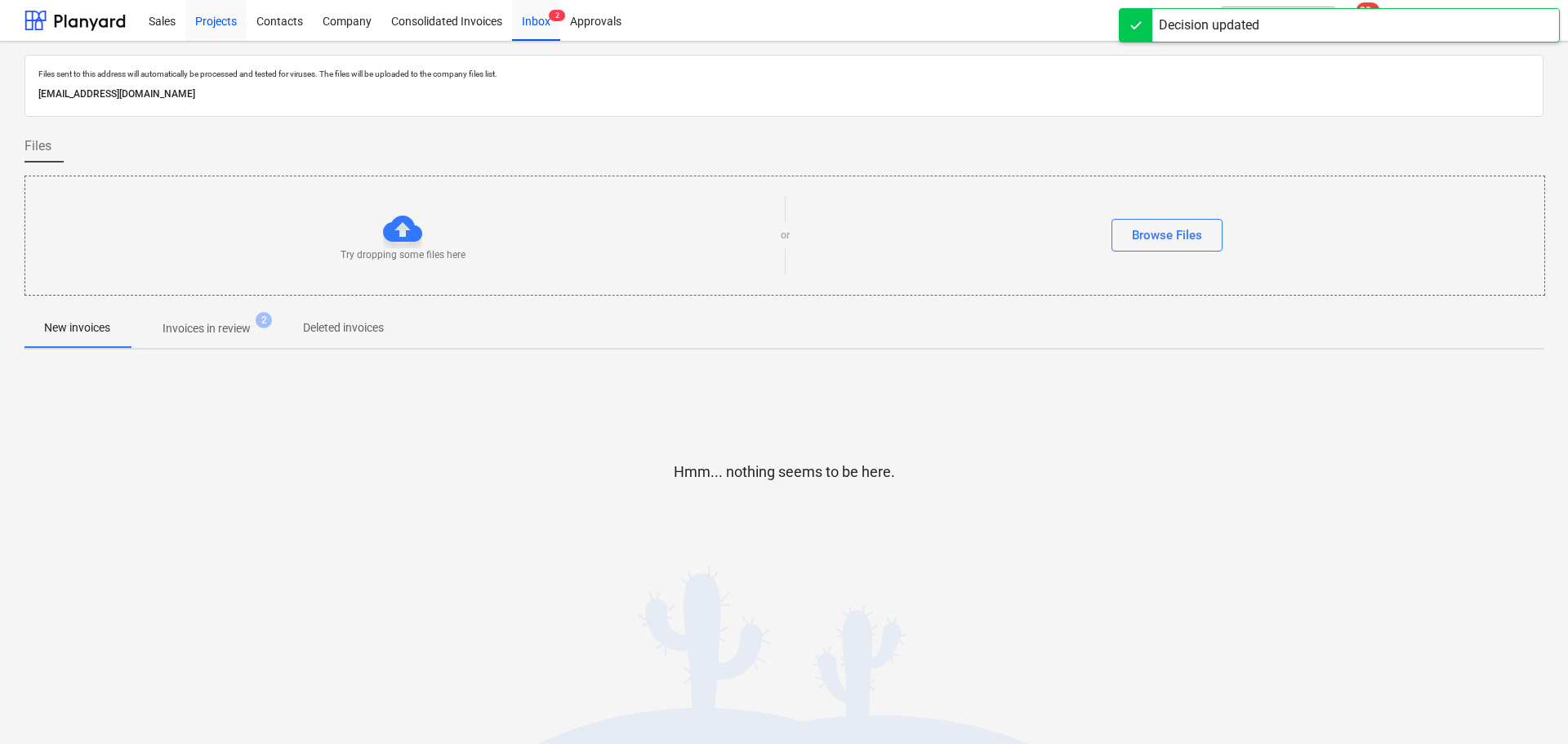
click at [204, 20] on div "Projects" at bounding box center [216, 20] width 61 height 42
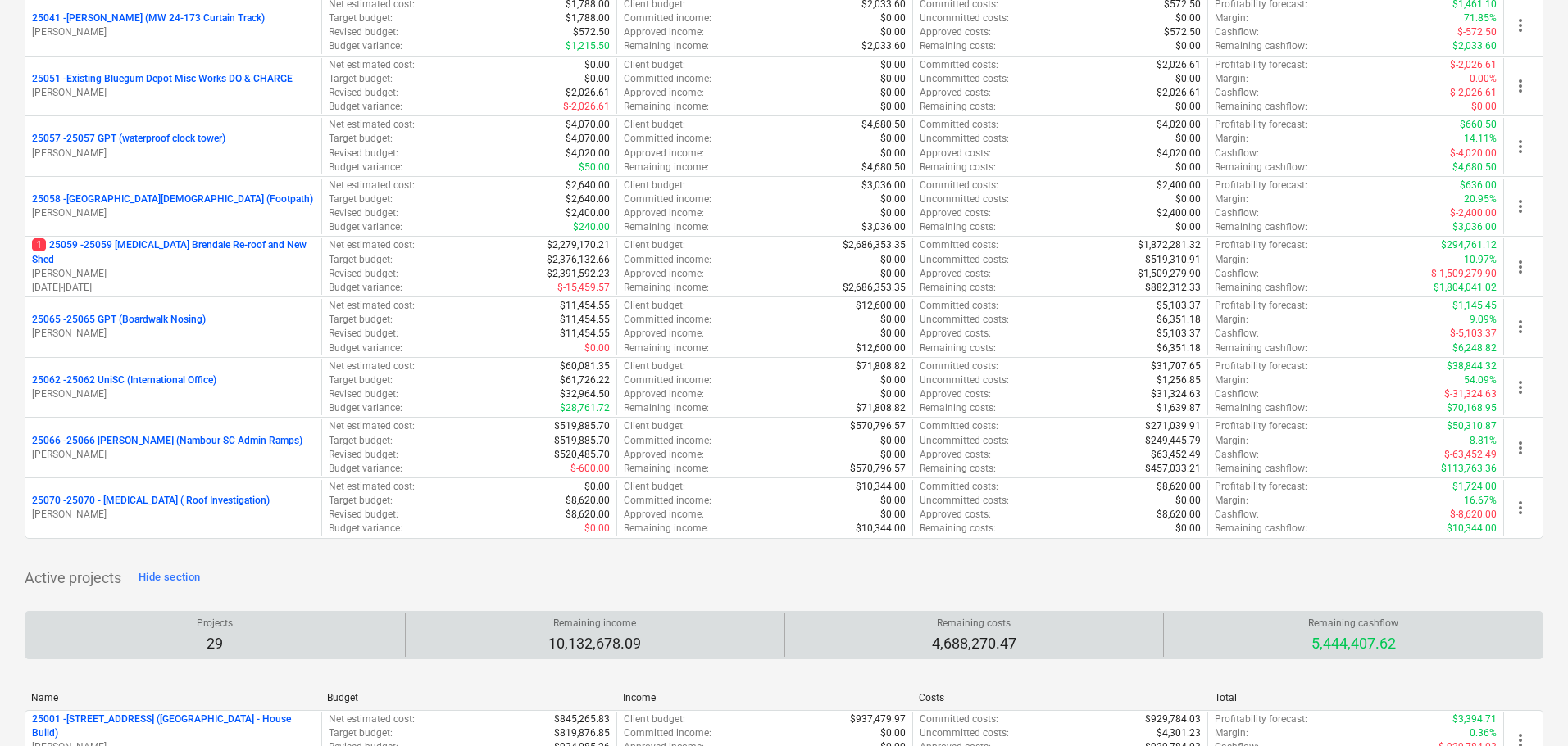
scroll to position [983, 0]
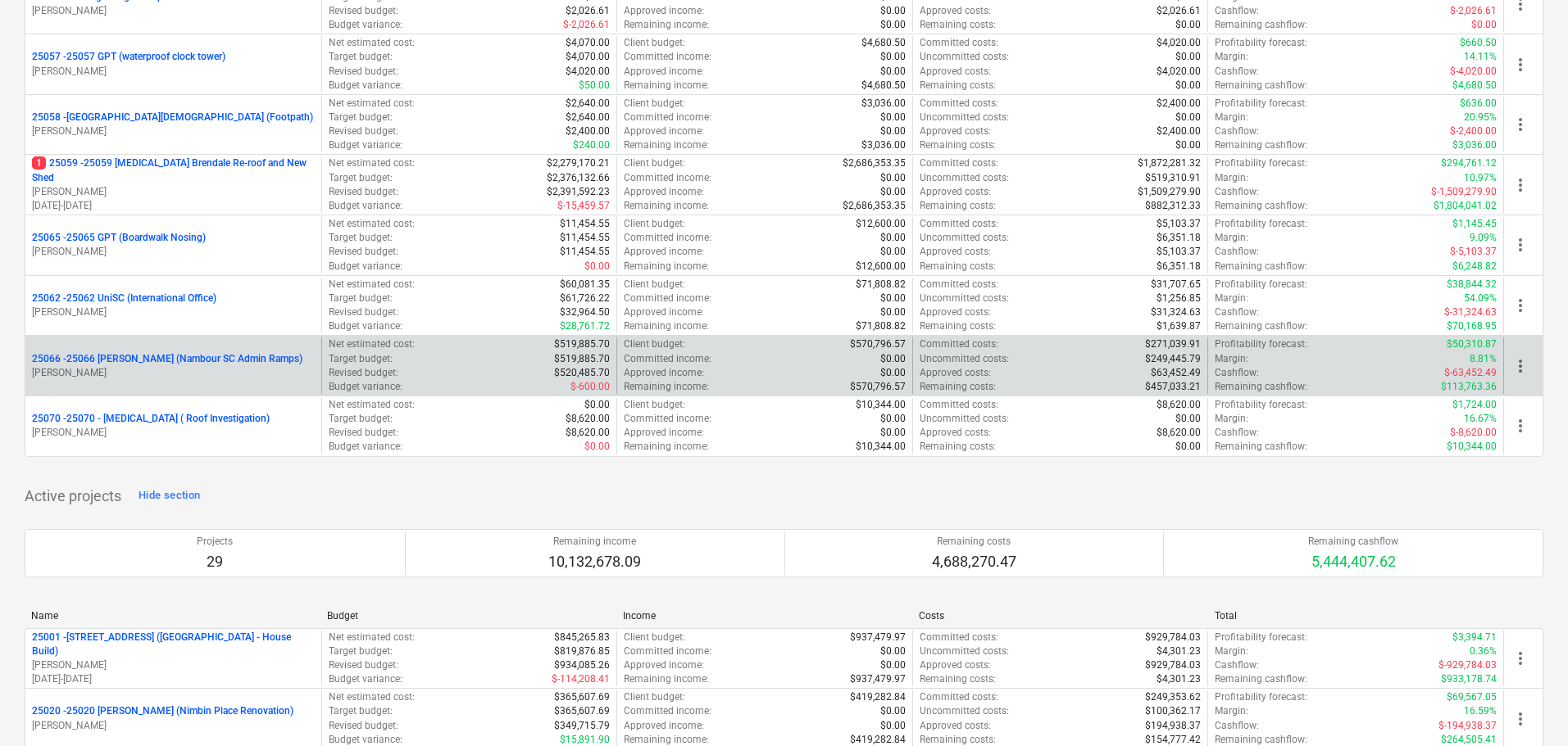
click at [100, 356] on p "25066 - 25066 Thomson Ruiz (Nambour SC Admin Ramps)" at bounding box center [168, 359] width 271 height 14
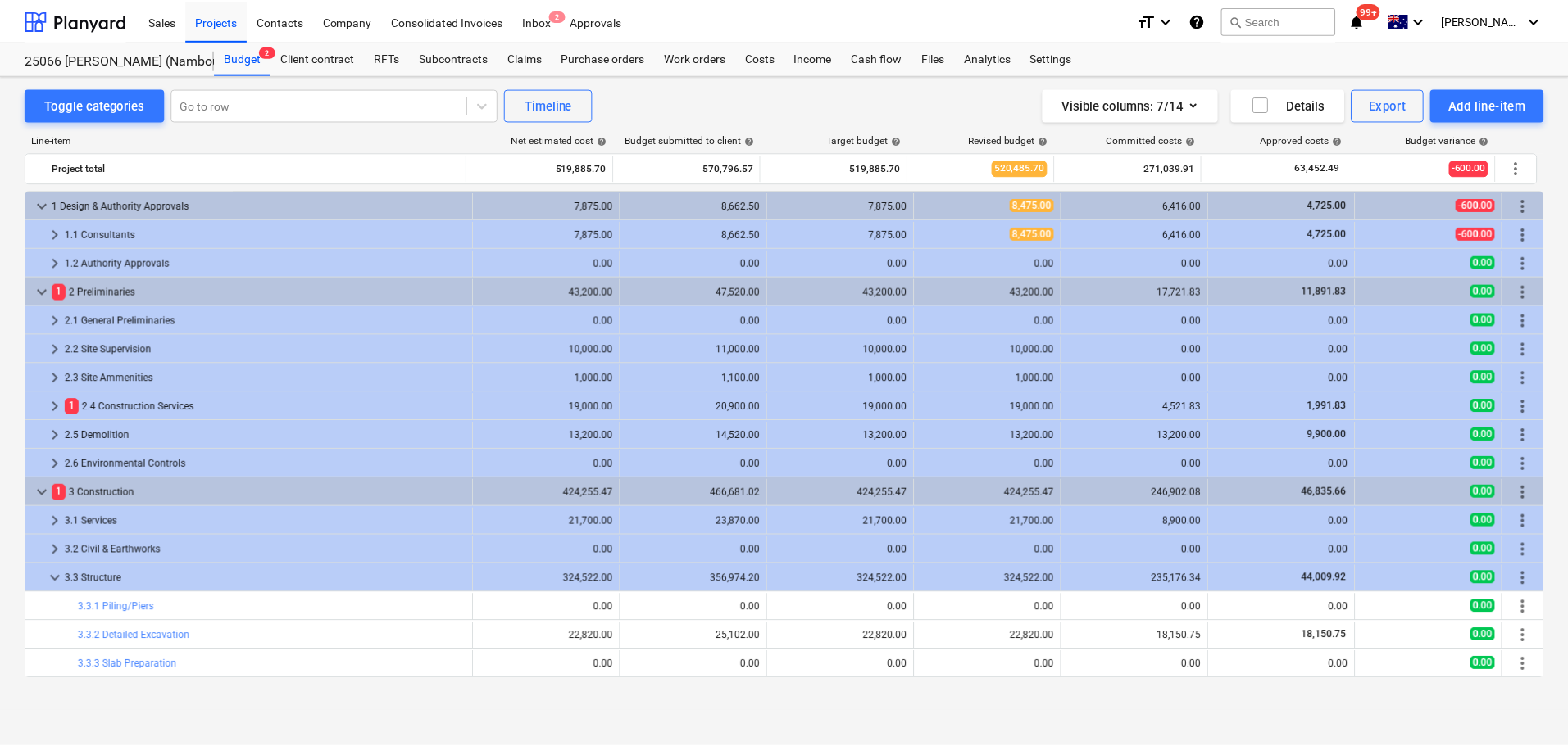
scroll to position [278, 0]
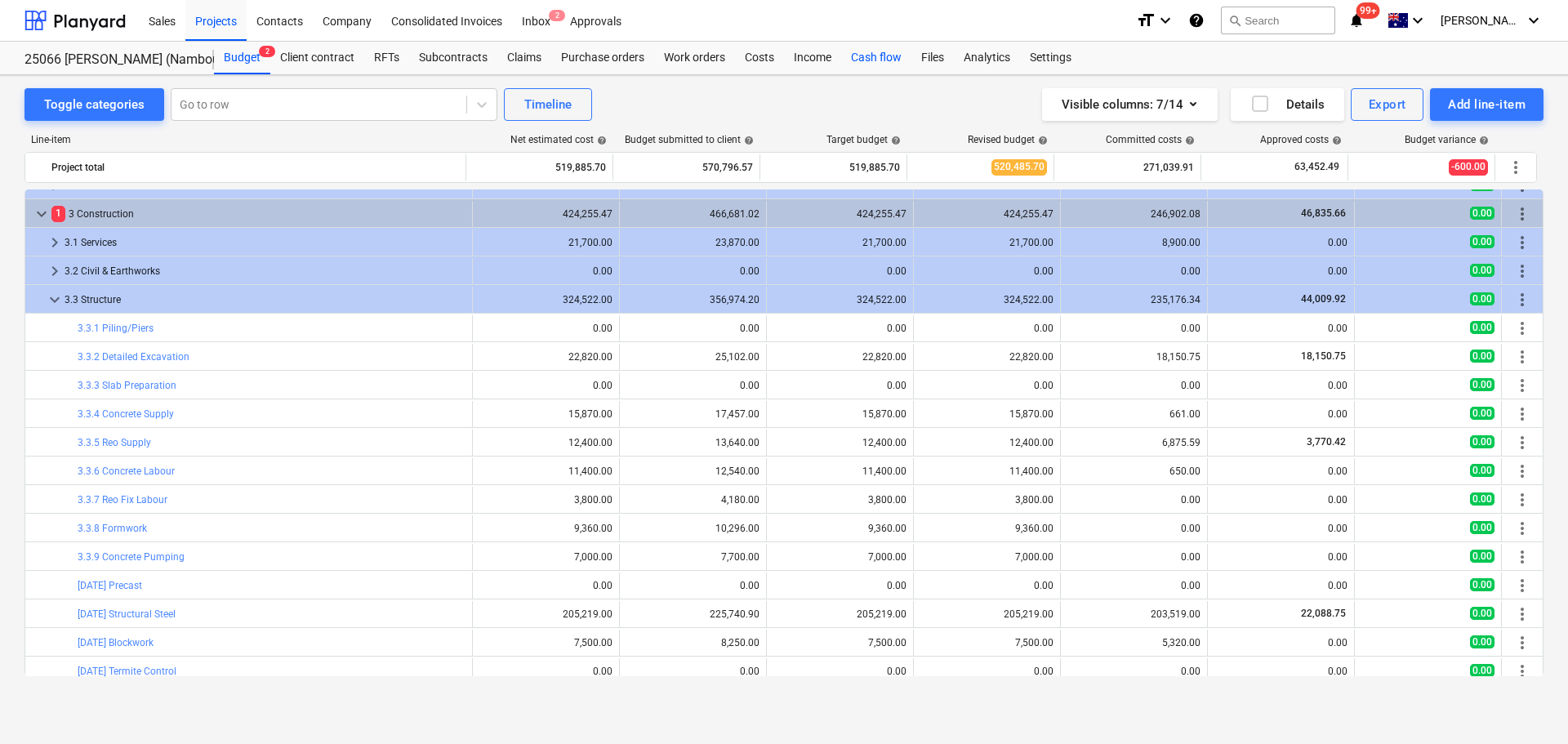
click at [875, 64] on div "Cash flow" at bounding box center [876, 58] width 70 height 33
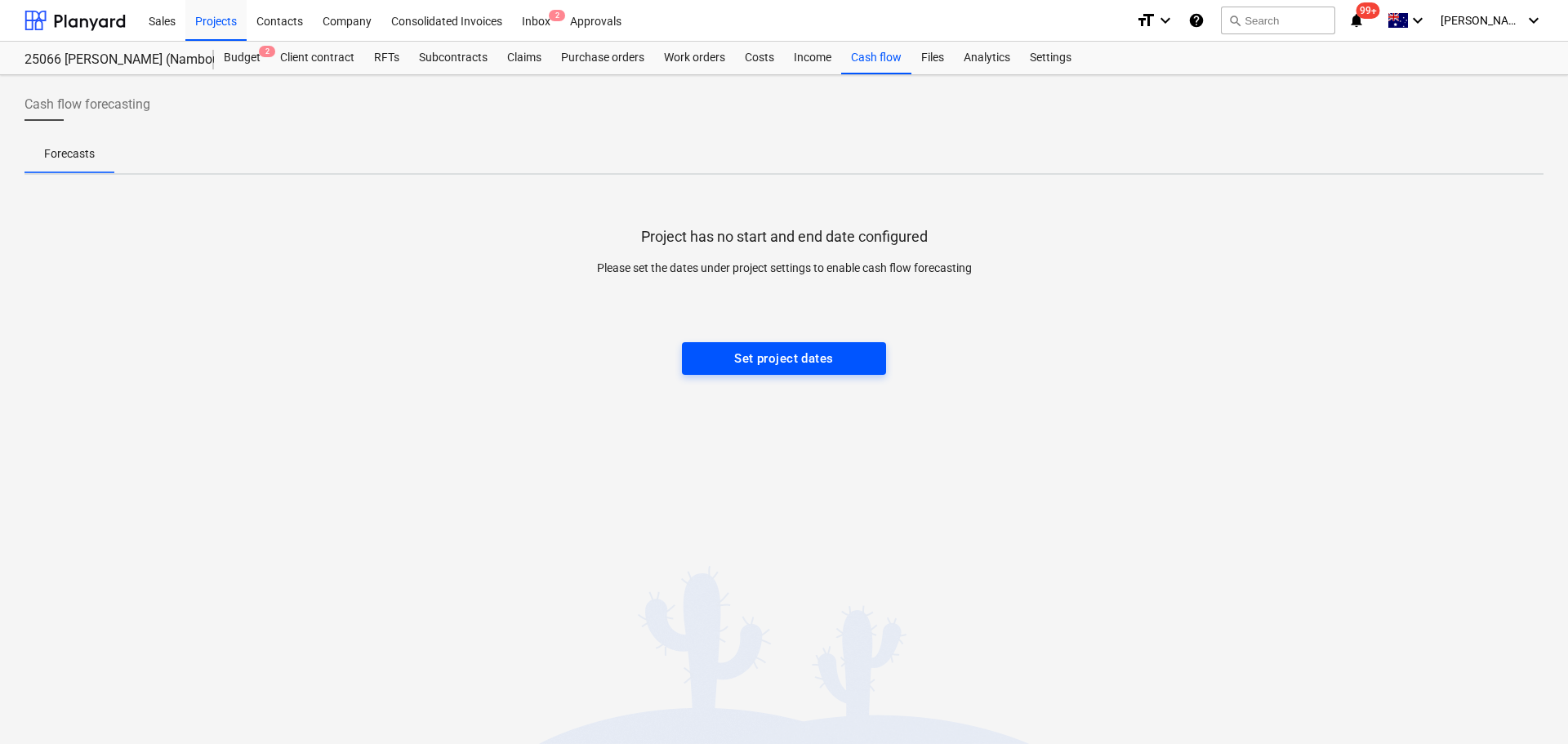
click at [799, 368] on div "Set project dates" at bounding box center [784, 358] width 99 height 21
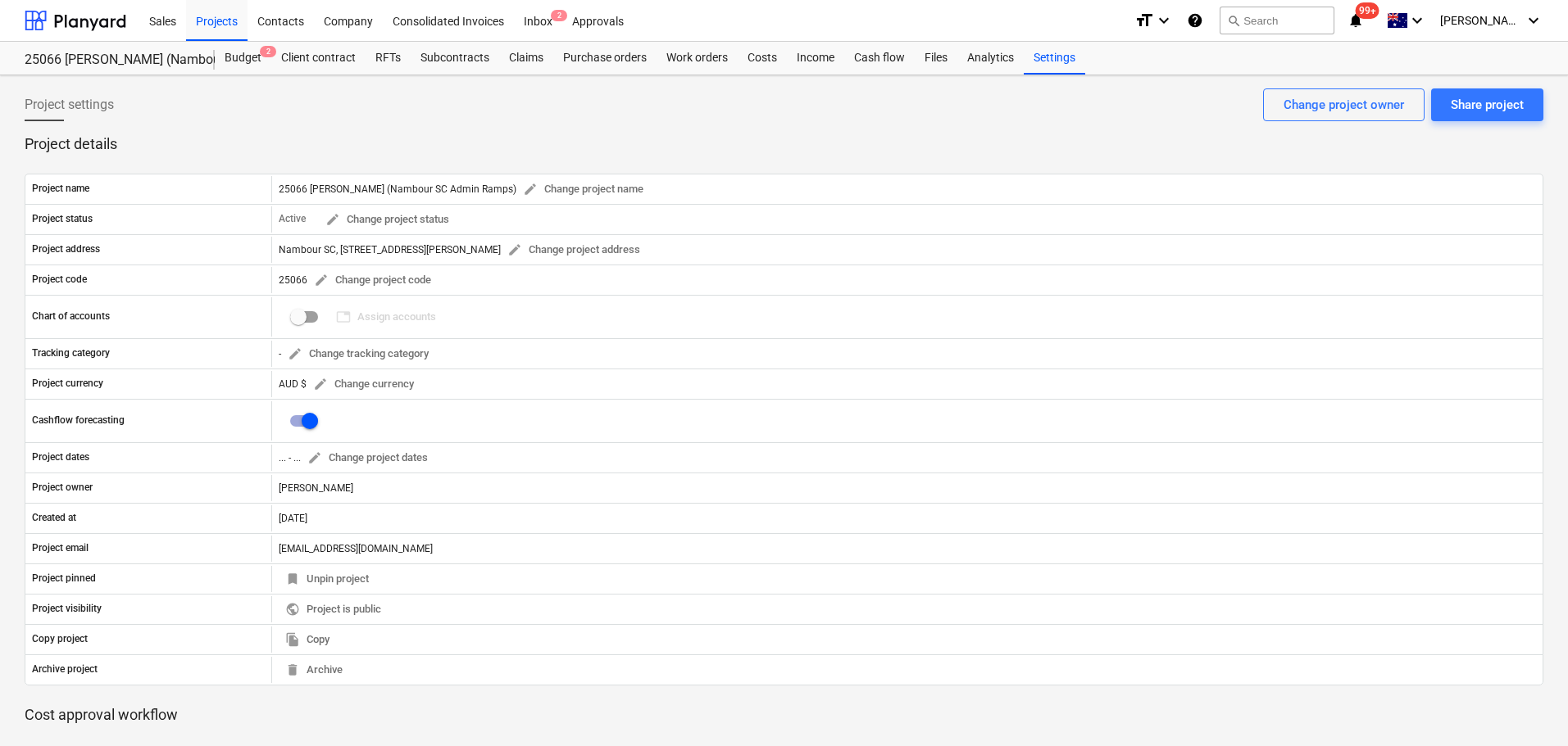
click at [801, 369] on div "Project currency AUD $ edit Change currency" at bounding box center [784, 384] width 1519 height 31
click at [1506, 114] on div "Share project" at bounding box center [1487, 105] width 73 height 21
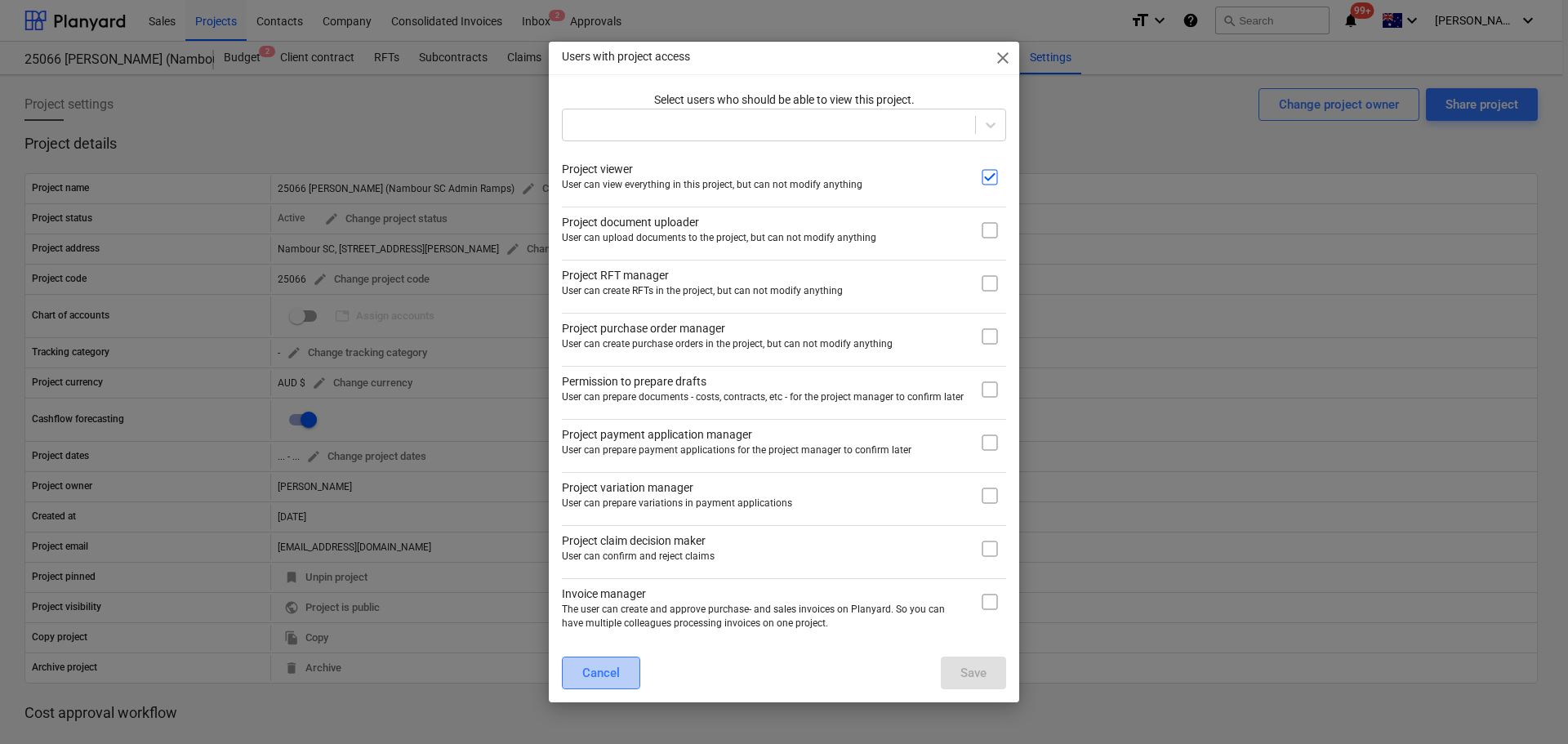
click at [602, 673] on div "Cancel" at bounding box center [601, 673] width 37 height 21
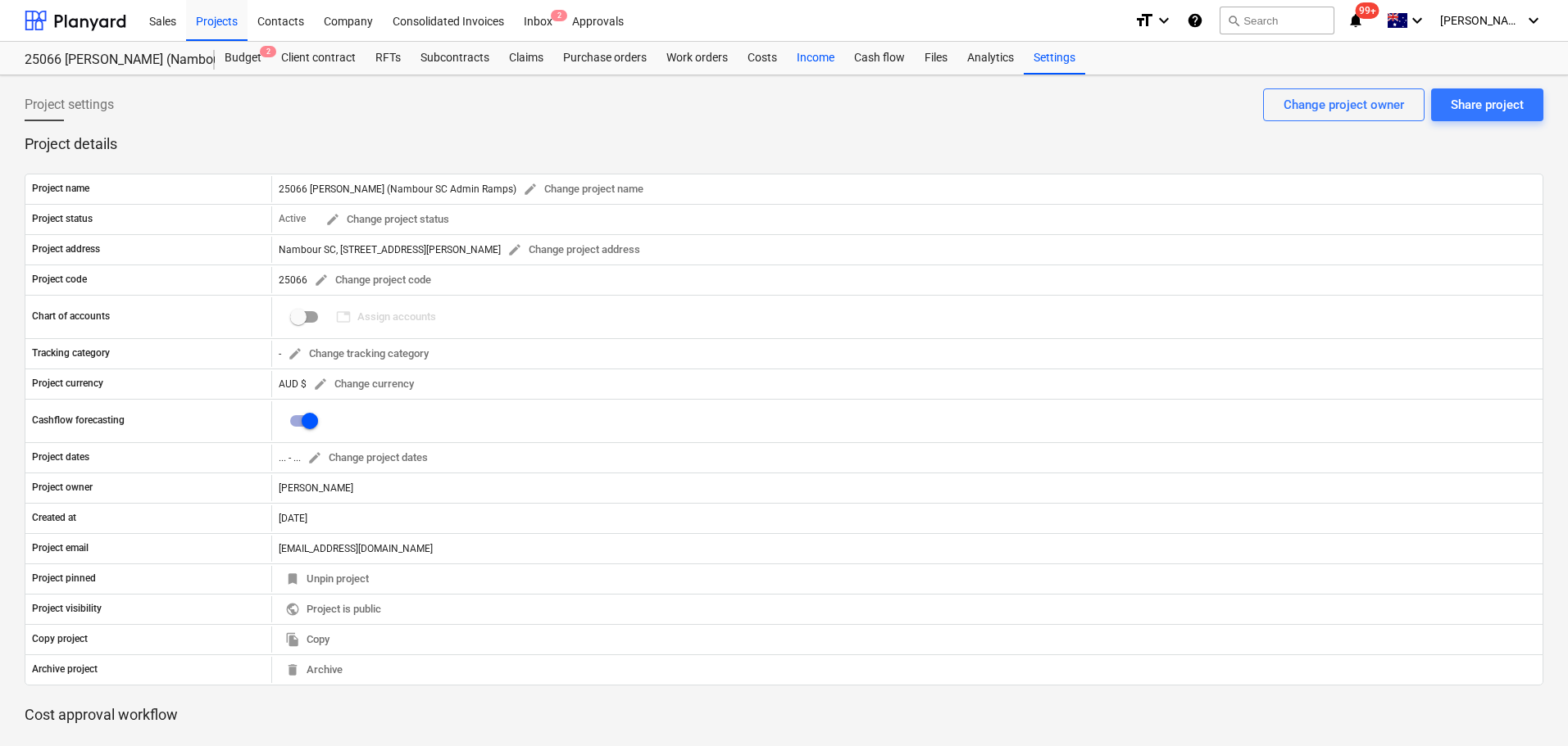
click at [820, 56] on div "Income" at bounding box center [815, 58] width 57 height 33
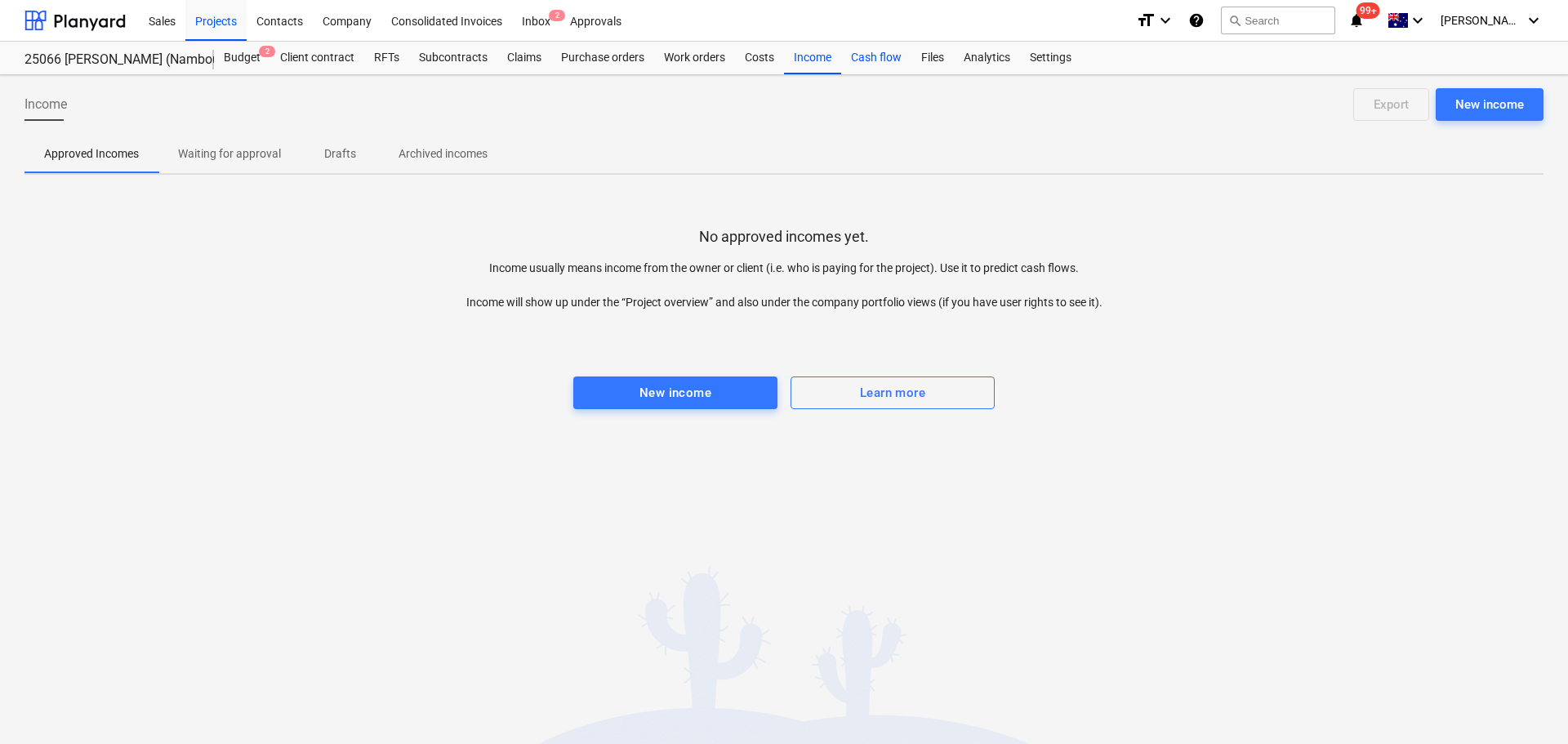
click at [884, 59] on div "Cash flow" at bounding box center [876, 58] width 70 height 33
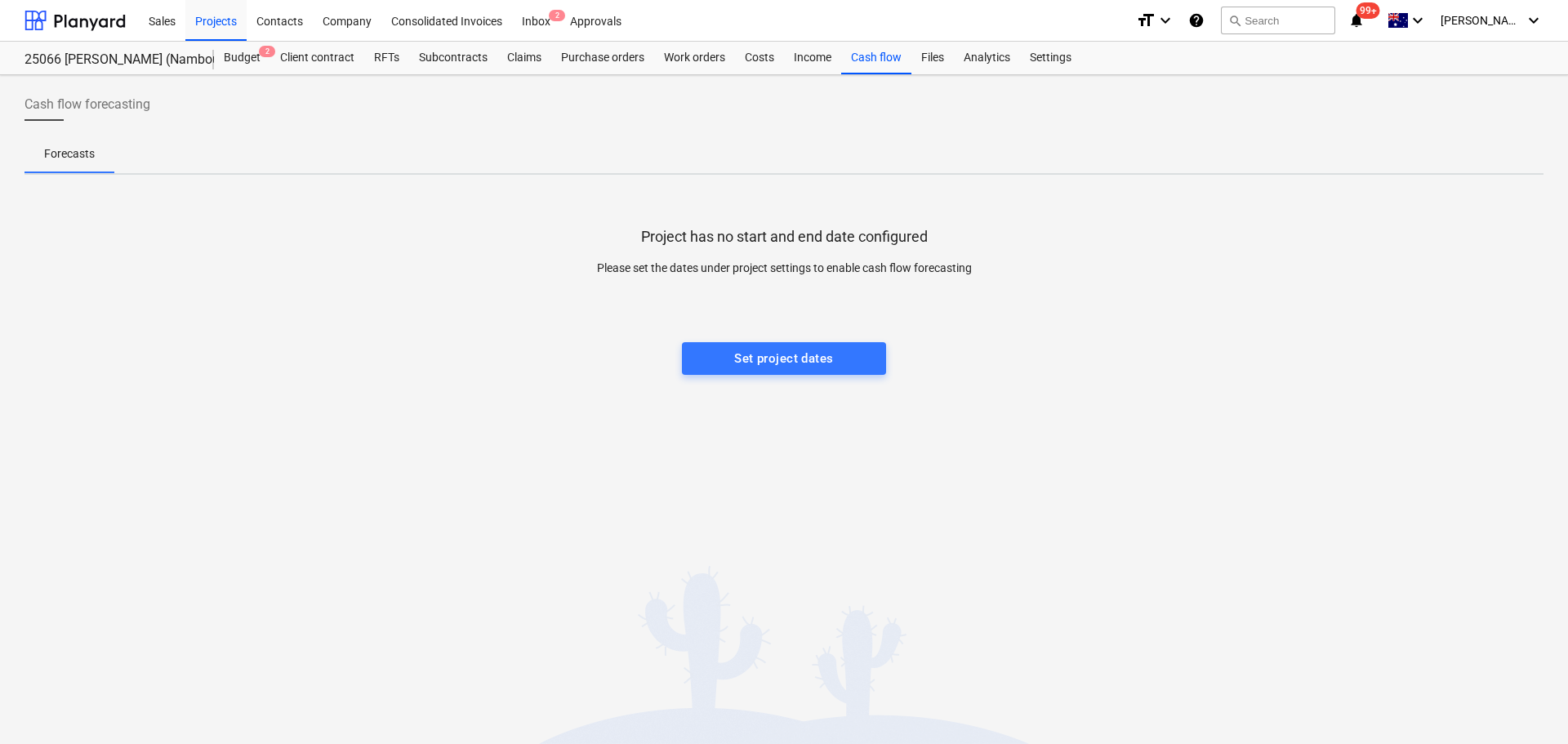
click at [757, 375] on div "Project has no start and end date configured Please set the dates under project…" at bounding box center [784, 310] width 1519 height 245
click at [763, 348] on div "Set project dates" at bounding box center [784, 358] width 99 height 21
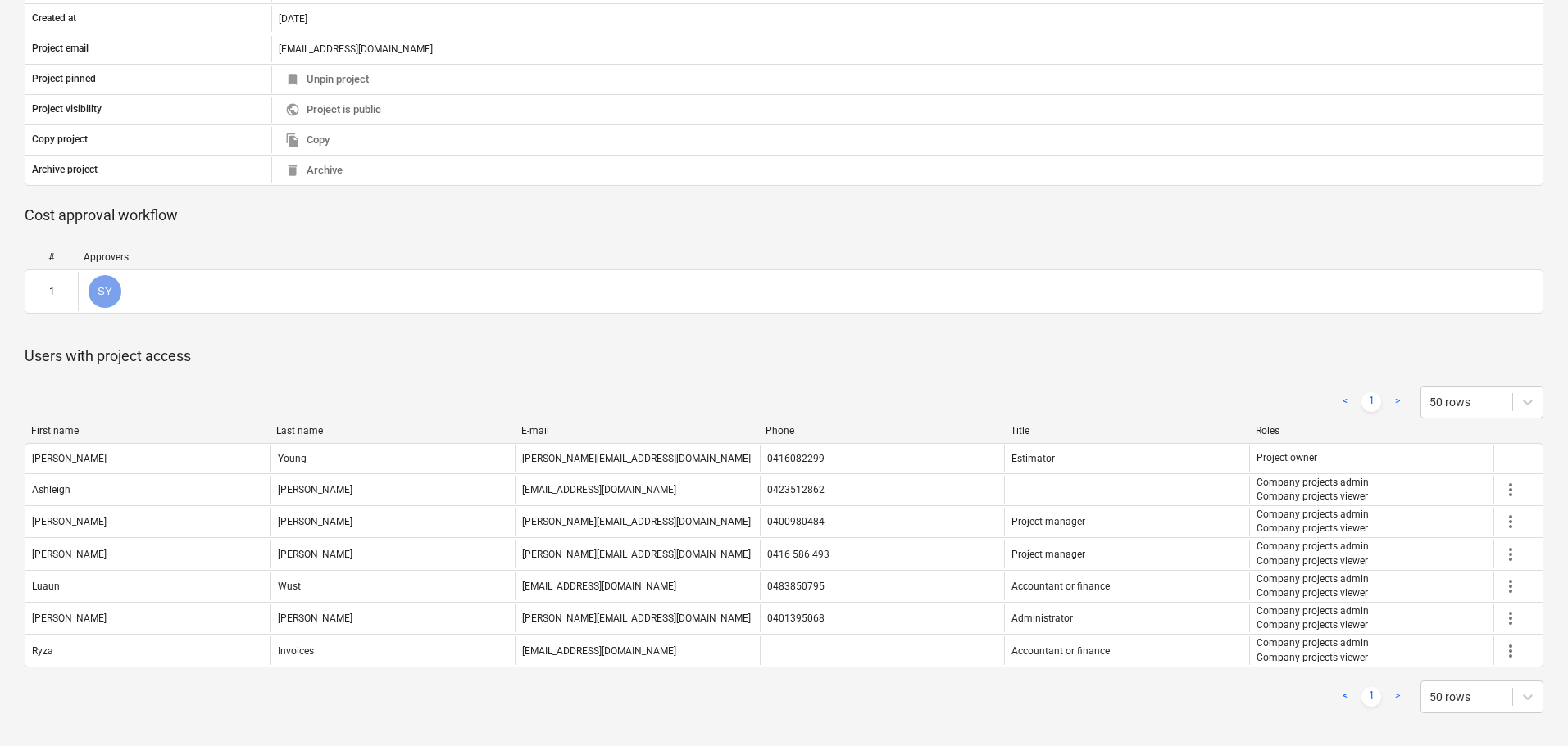
scroll to position [9, 0]
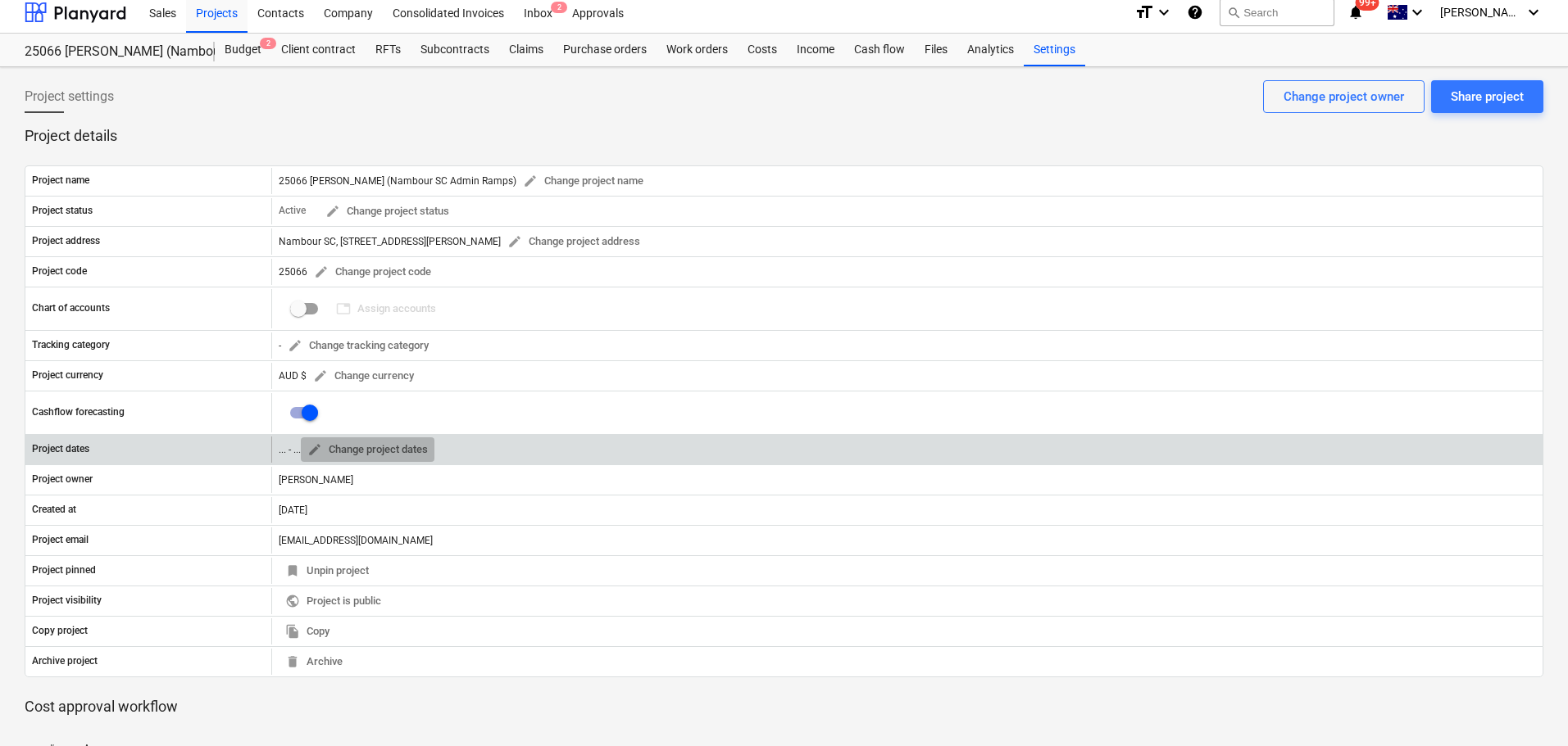
click at [387, 448] on span "edit Change project dates" at bounding box center [368, 450] width 121 height 19
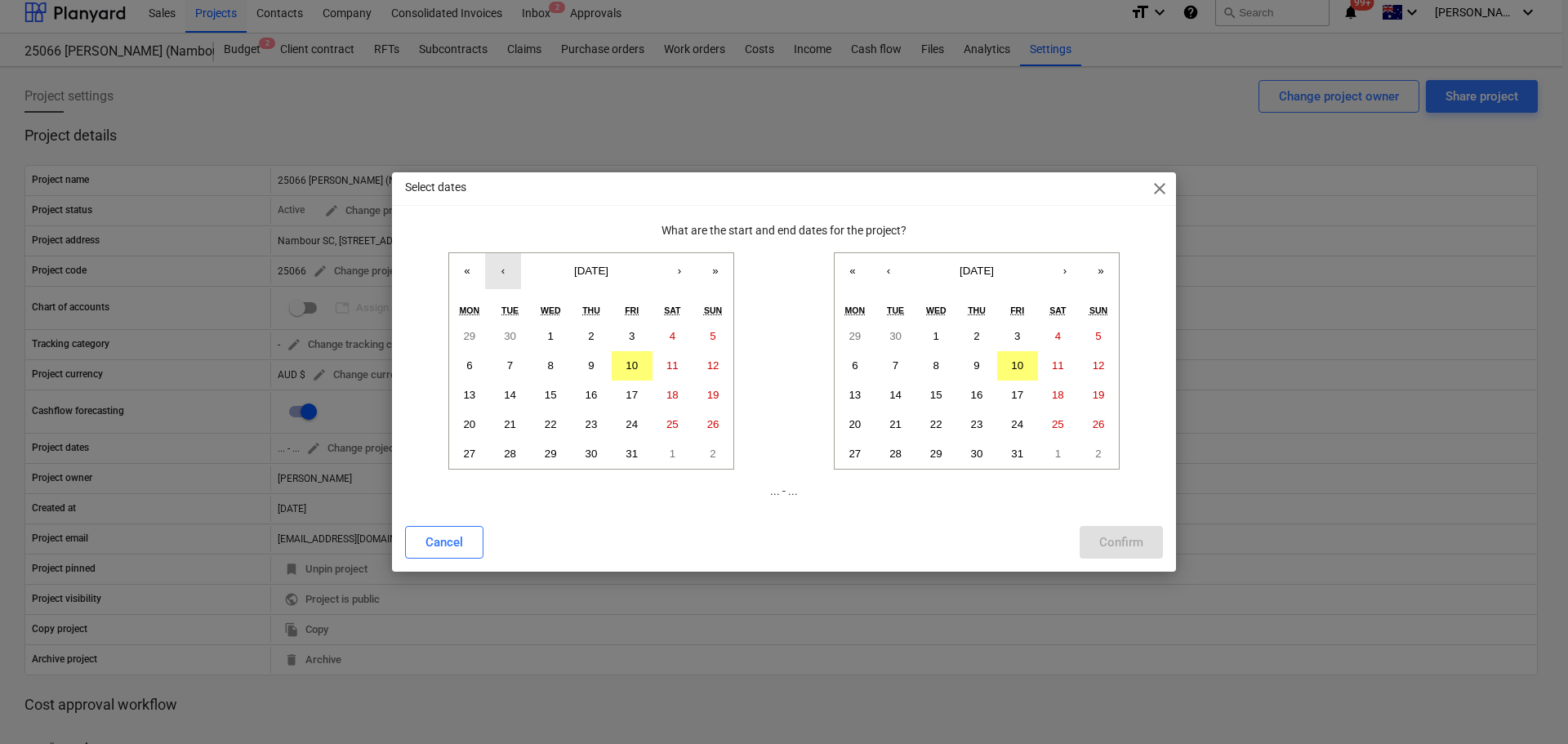
click at [505, 272] on button "‹" at bounding box center [503, 271] width 36 height 36
click at [468, 428] on abbr "22" at bounding box center [469, 424] width 12 height 12
click at [1058, 276] on button "›" at bounding box center [1065, 271] width 36 height 36
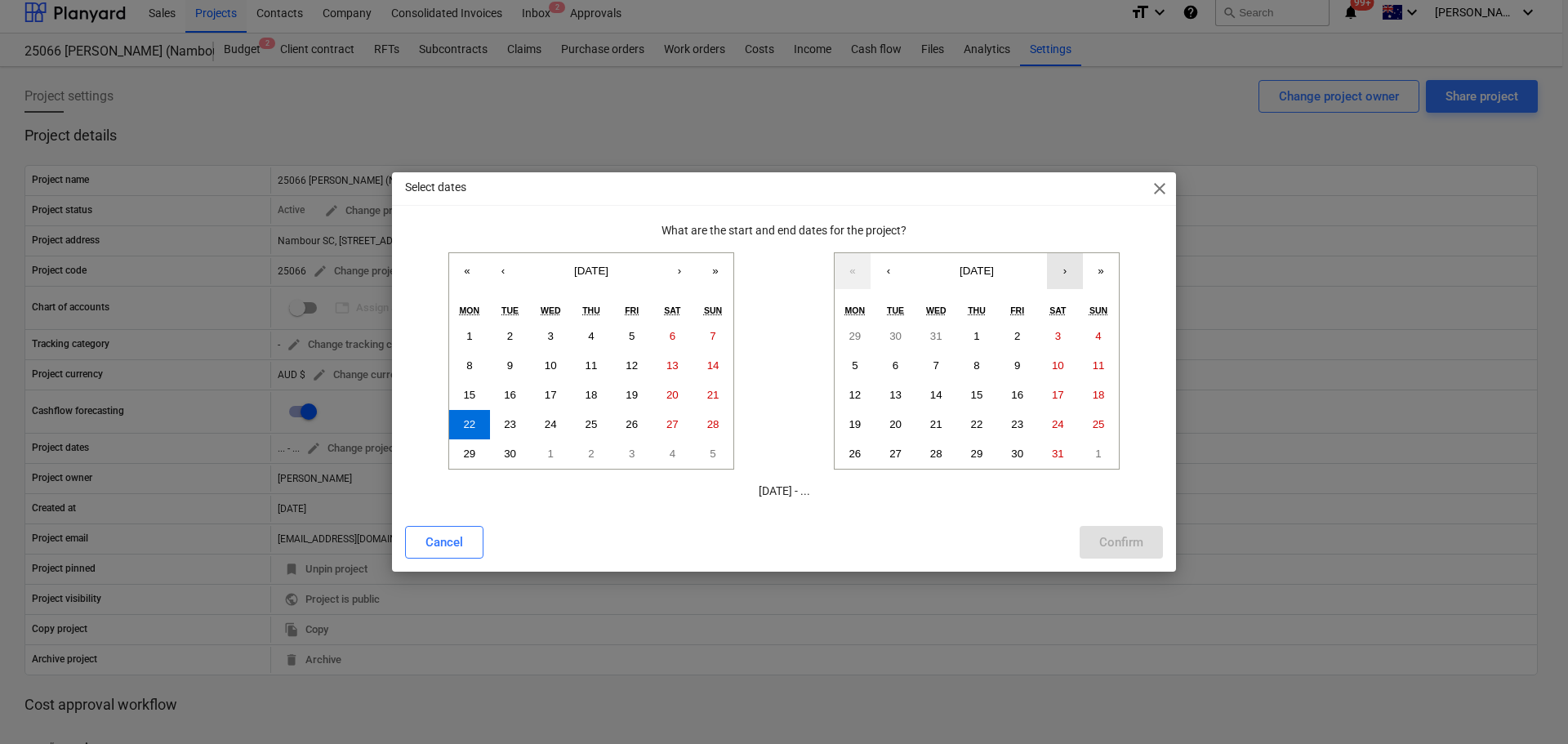
click at [1058, 276] on button "›" at bounding box center [1065, 271] width 36 height 36
click at [1015, 359] on button "6" at bounding box center [1018, 366] width 41 height 30
click at [1105, 540] on div "Confirm" at bounding box center [1121, 542] width 44 height 21
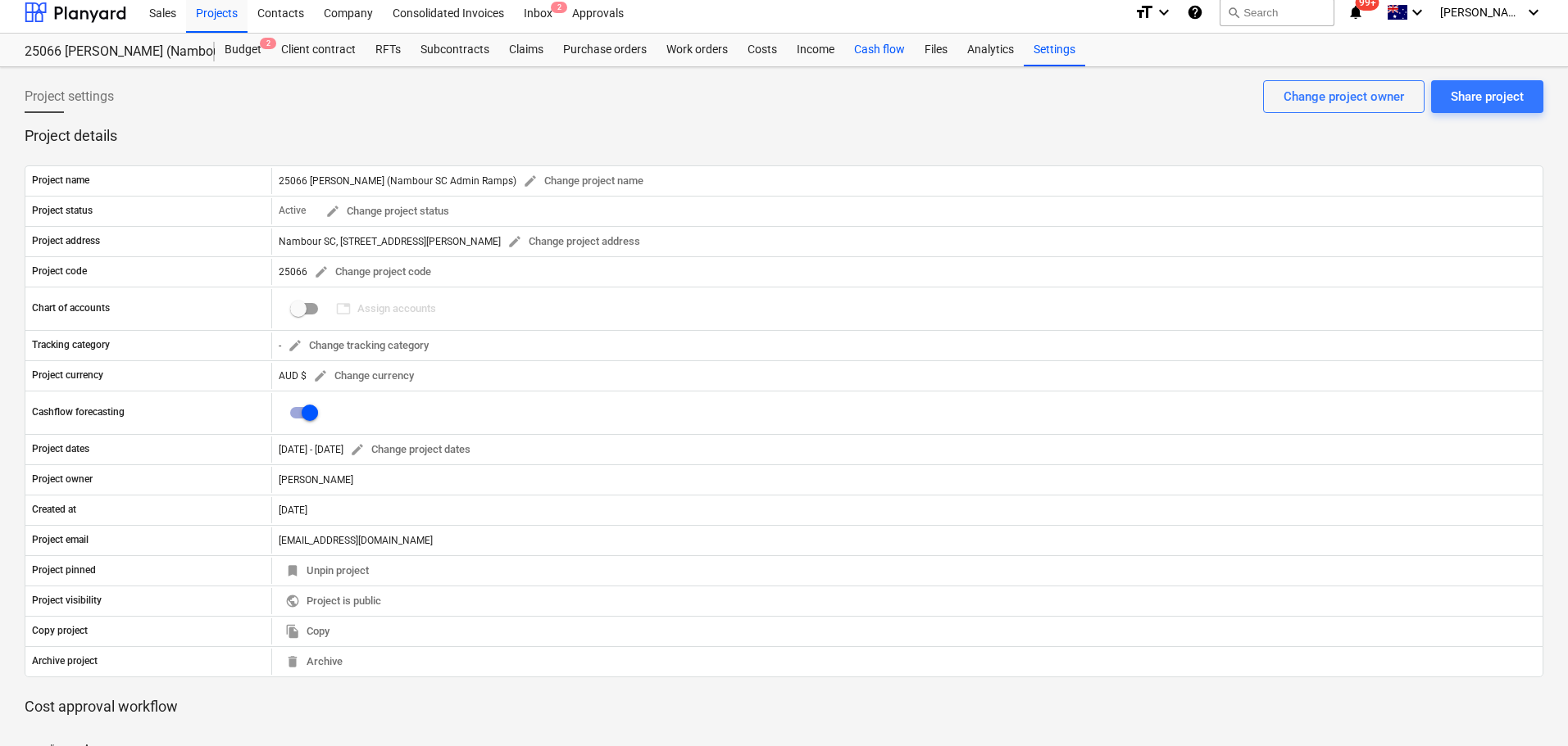
click at [888, 48] on div "Cash flow" at bounding box center [879, 49] width 71 height 33
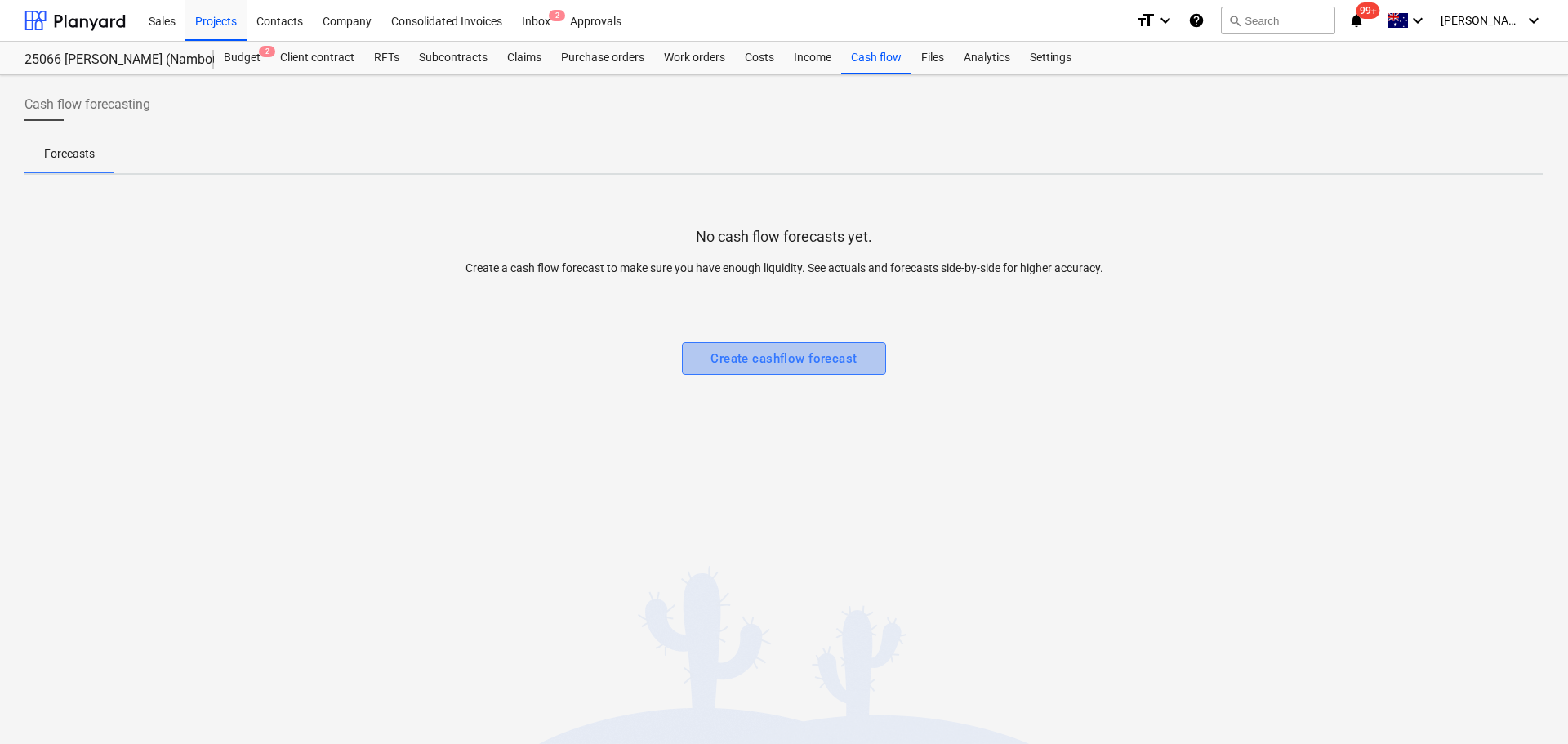
click at [785, 359] on div "Create cashflow forecast" at bounding box center [784, 358] width 146 height 21
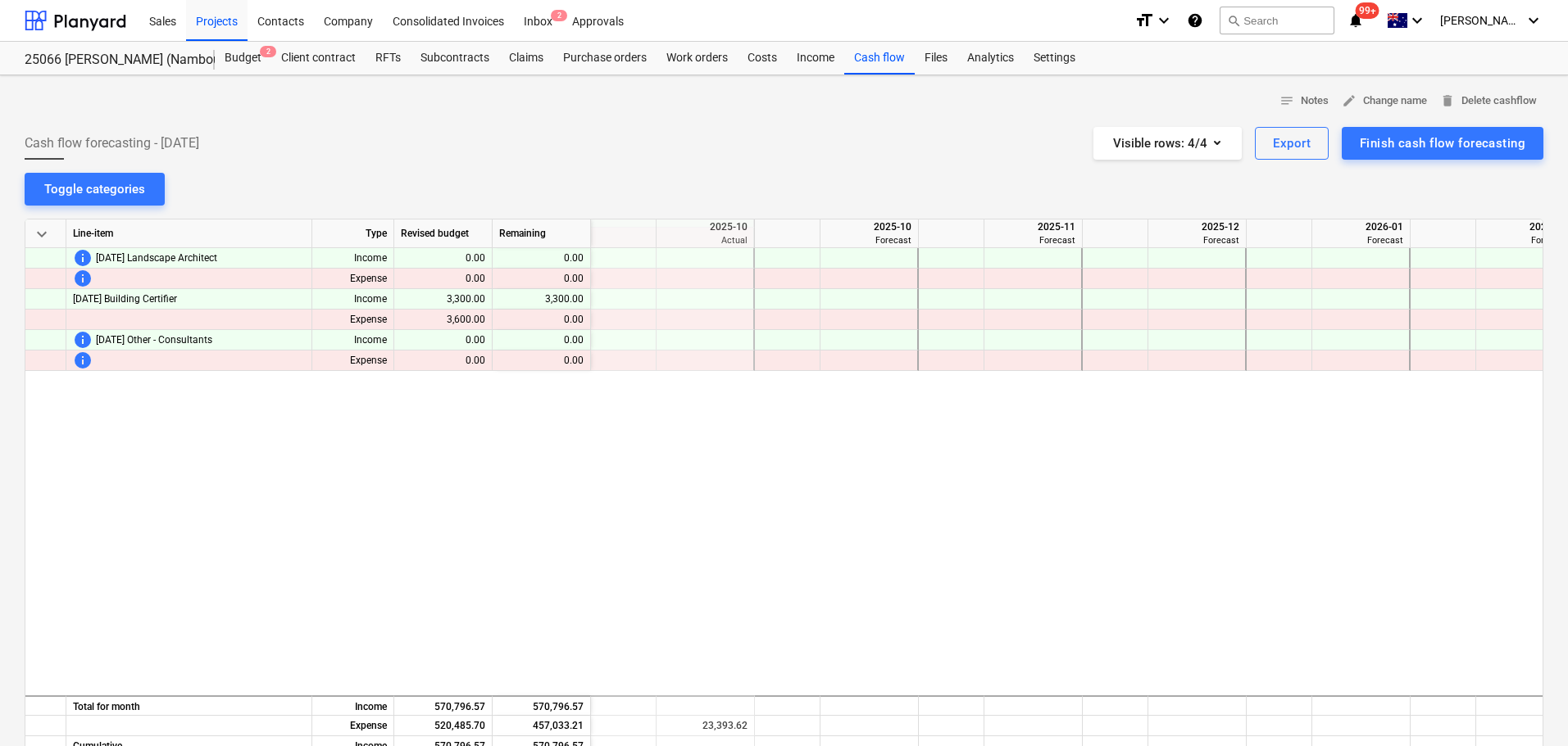
scroll to position [0, 328]
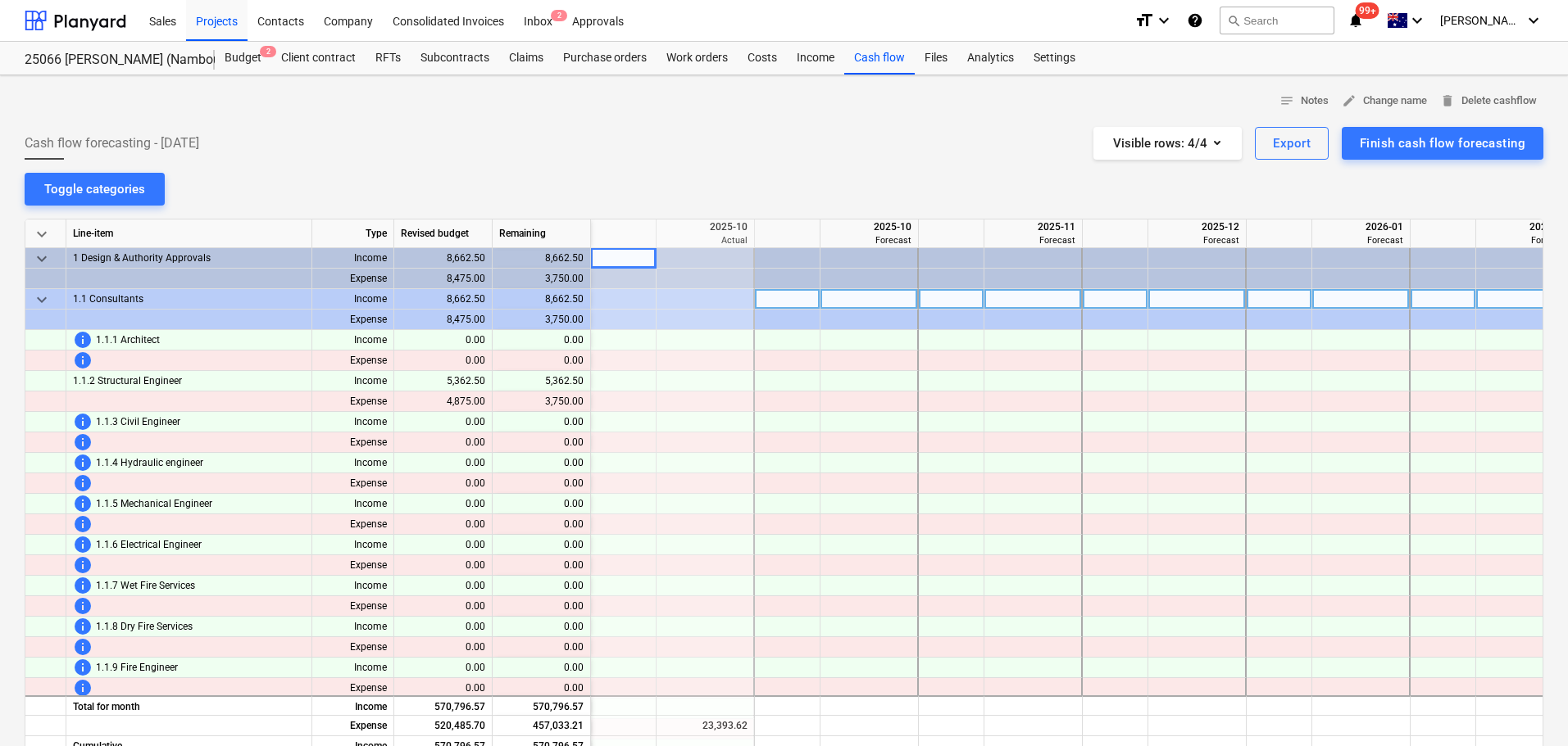
click at [39, 297] on span "keyboard_arrow_down" at bounding box center [42, 299] width 20 height 20
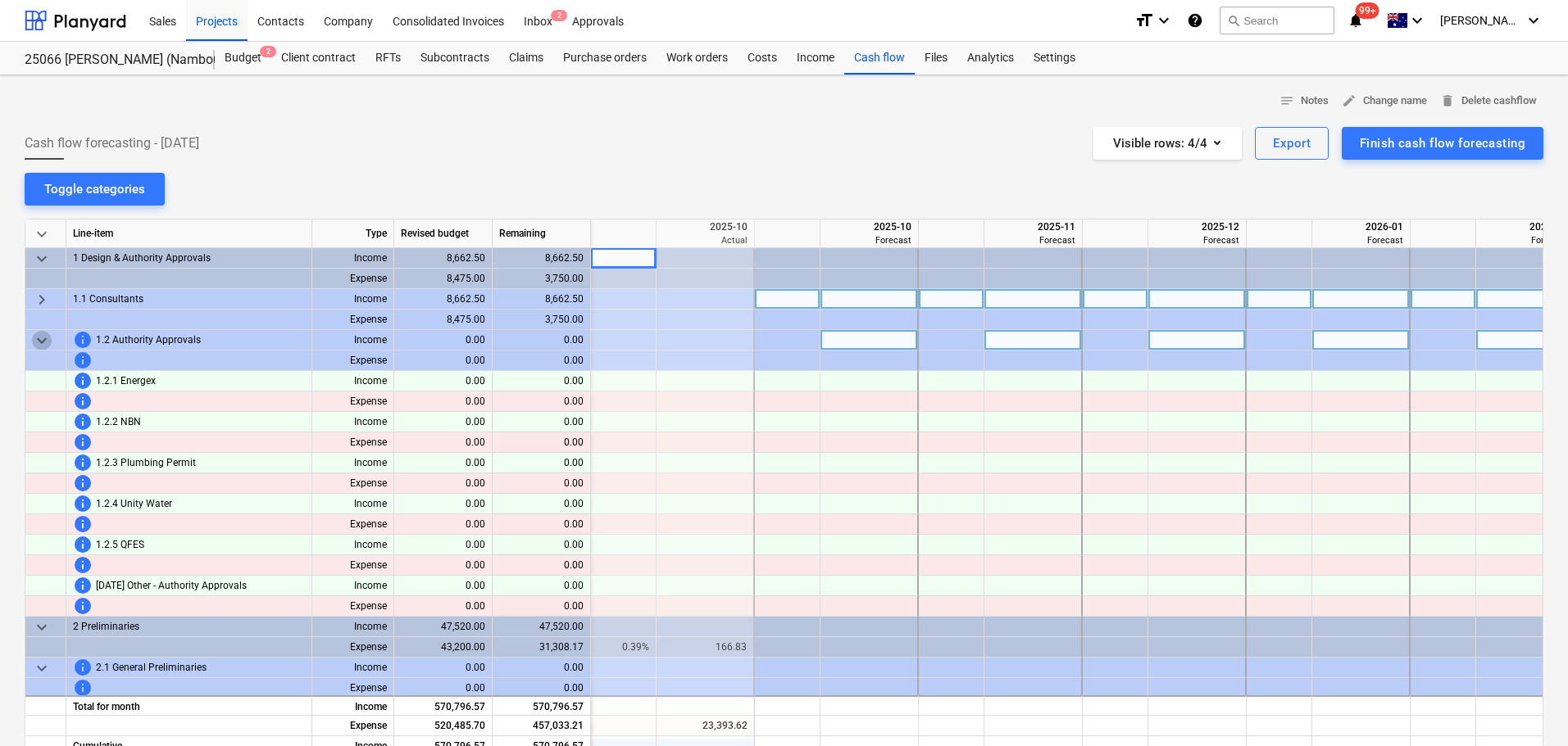
click at [42, 342] on span "keyboard_arrow_down" at bounding box center [42, 340] width 20 height 20
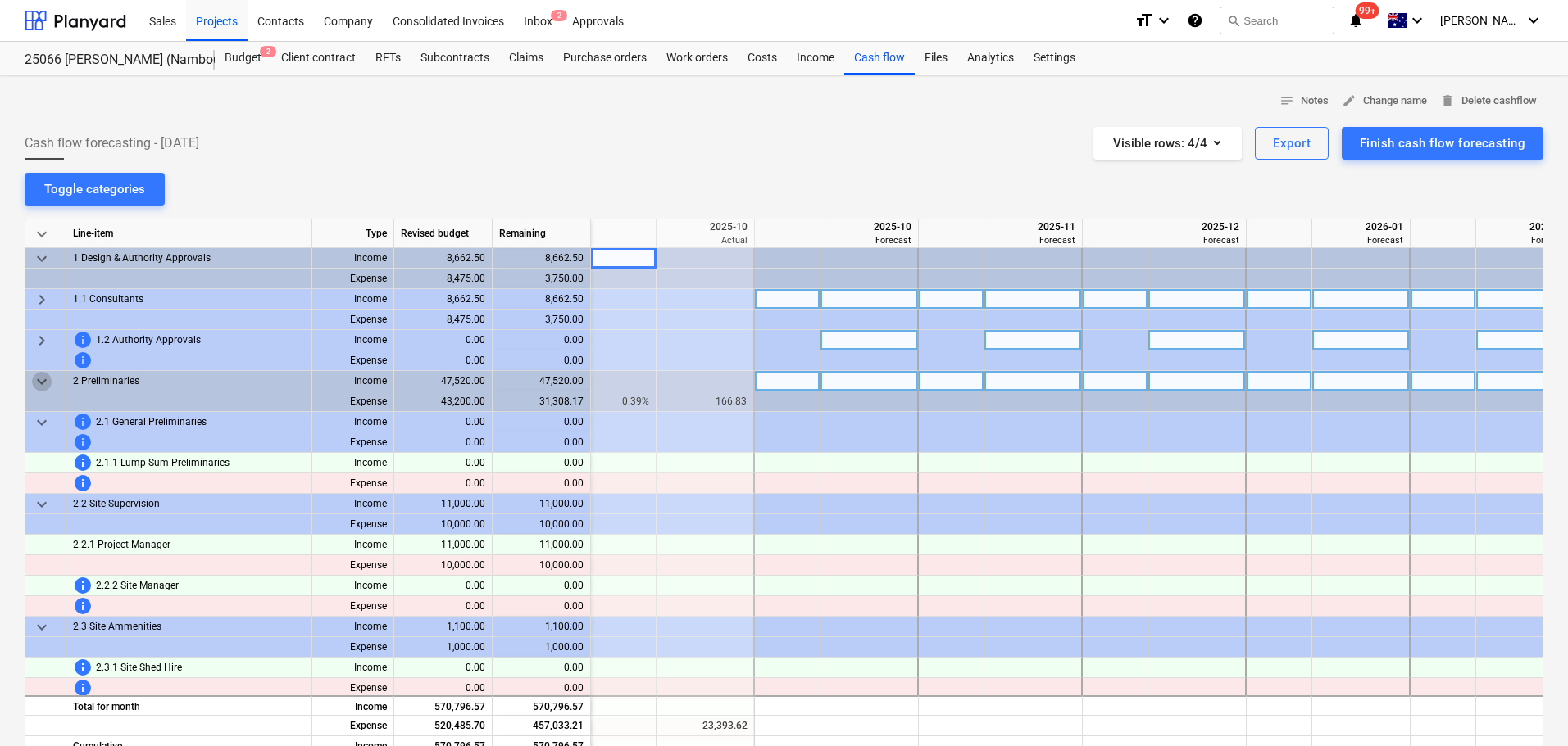
click at [43, 380] on span "keyboard_arrow_down" at bounding box center [42, 381] width 20 height 20
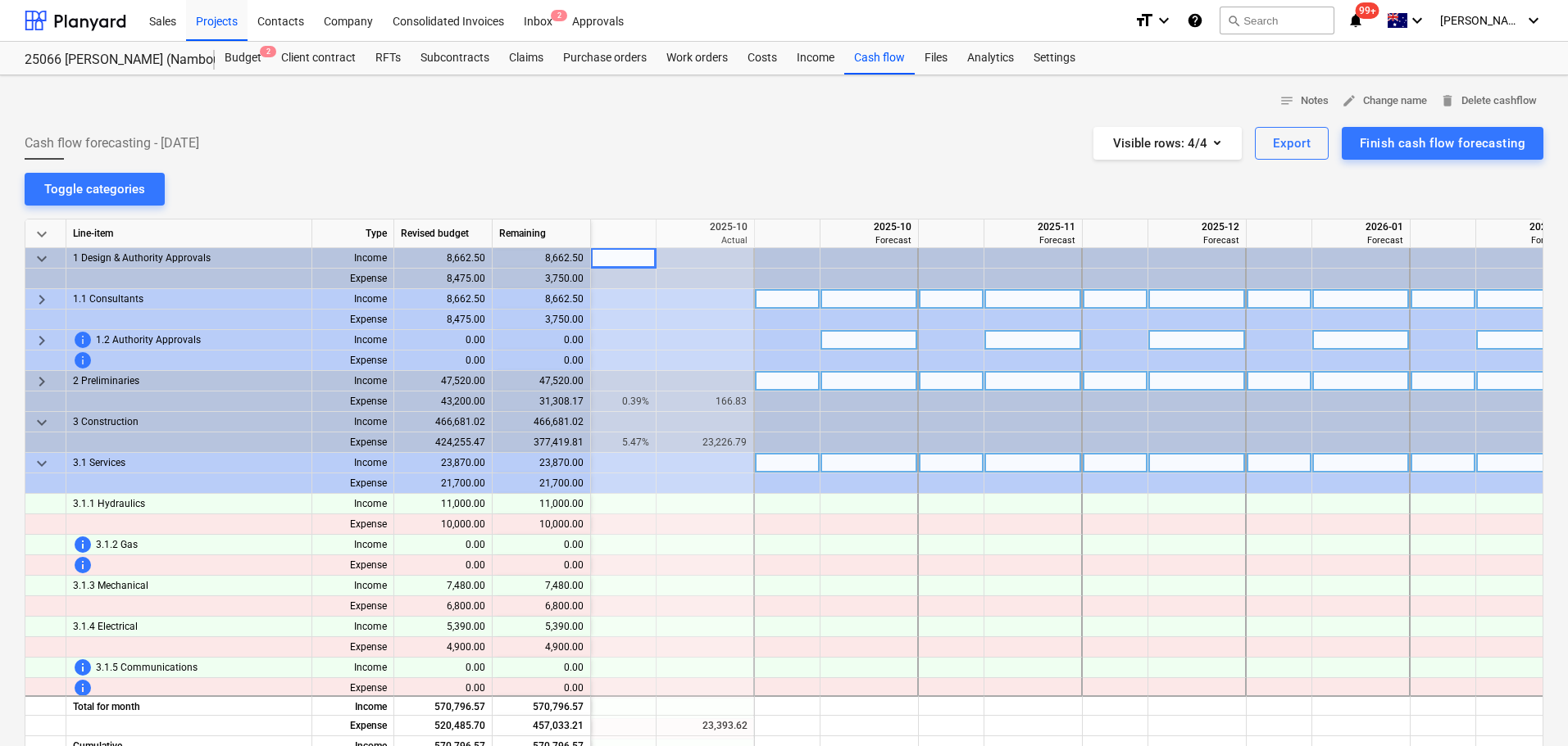
click at [44, 465] on span "keyboard_arrow_down" at bounding box center [42, 464] width 20 height 20
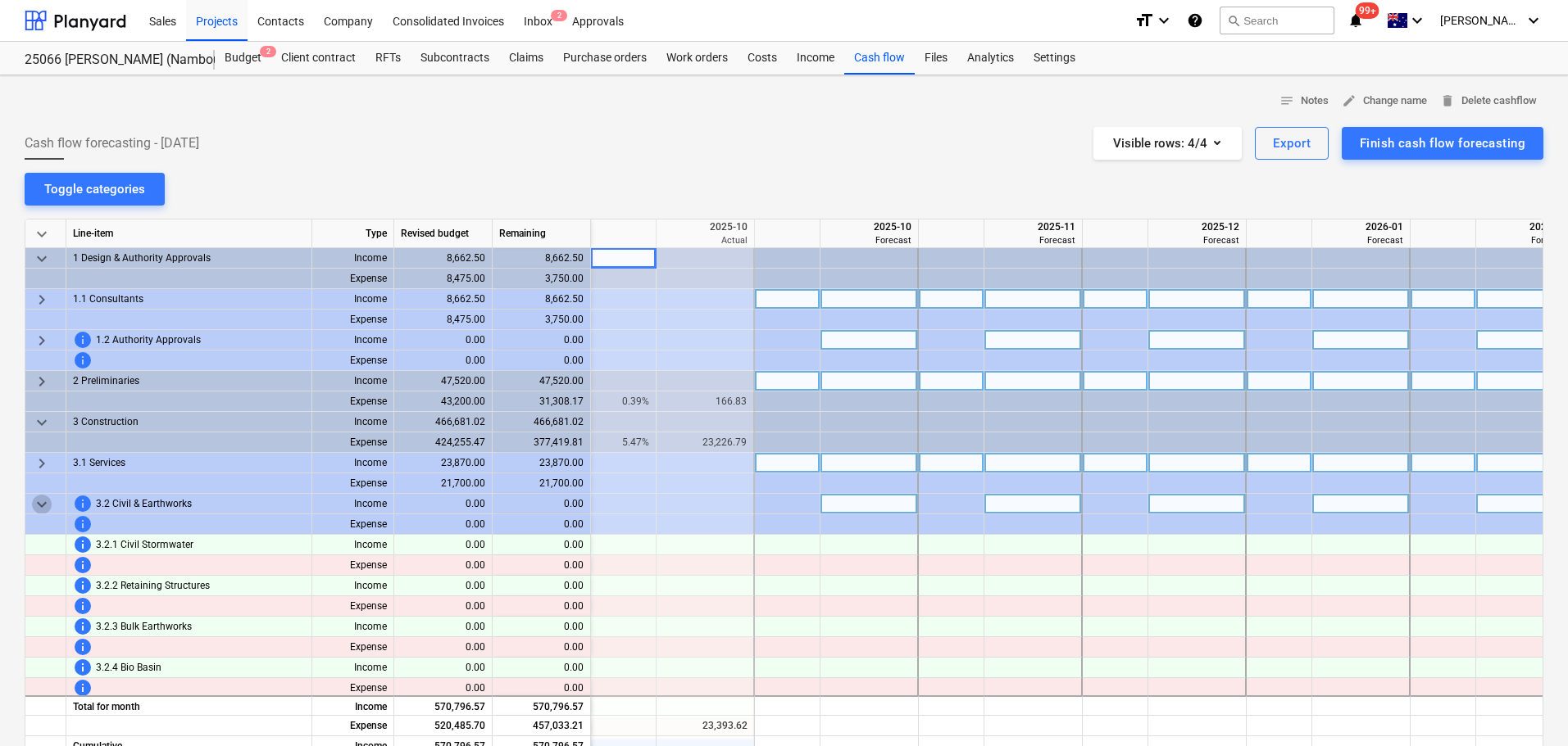
click at [35, 504] on span "keyboard_arrow_down" at bounding box center [42, 504] width 20 height 20
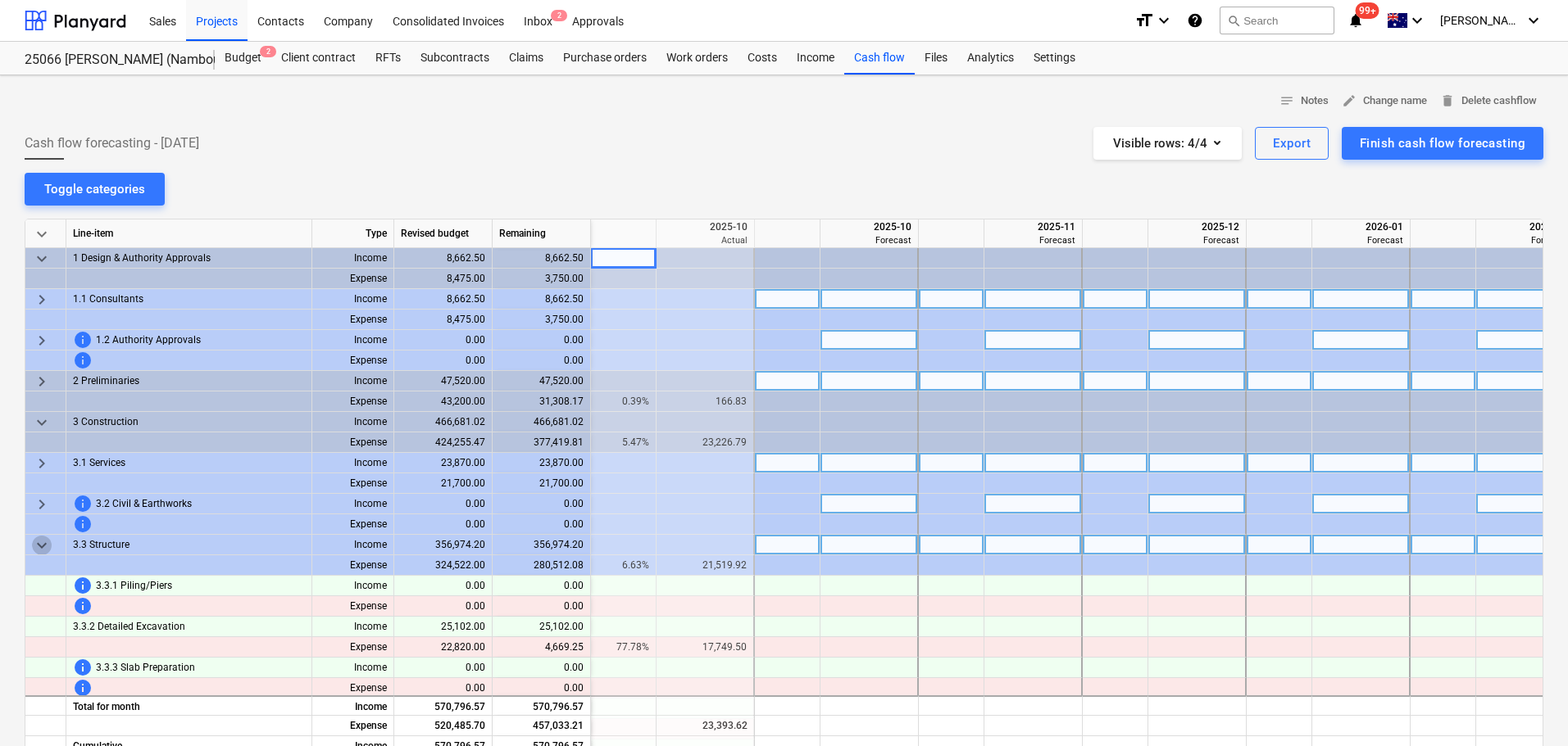
click at [39, 552] on span "keyboard_arrow_down" at bounding box center [42, 545] width 20 height 20
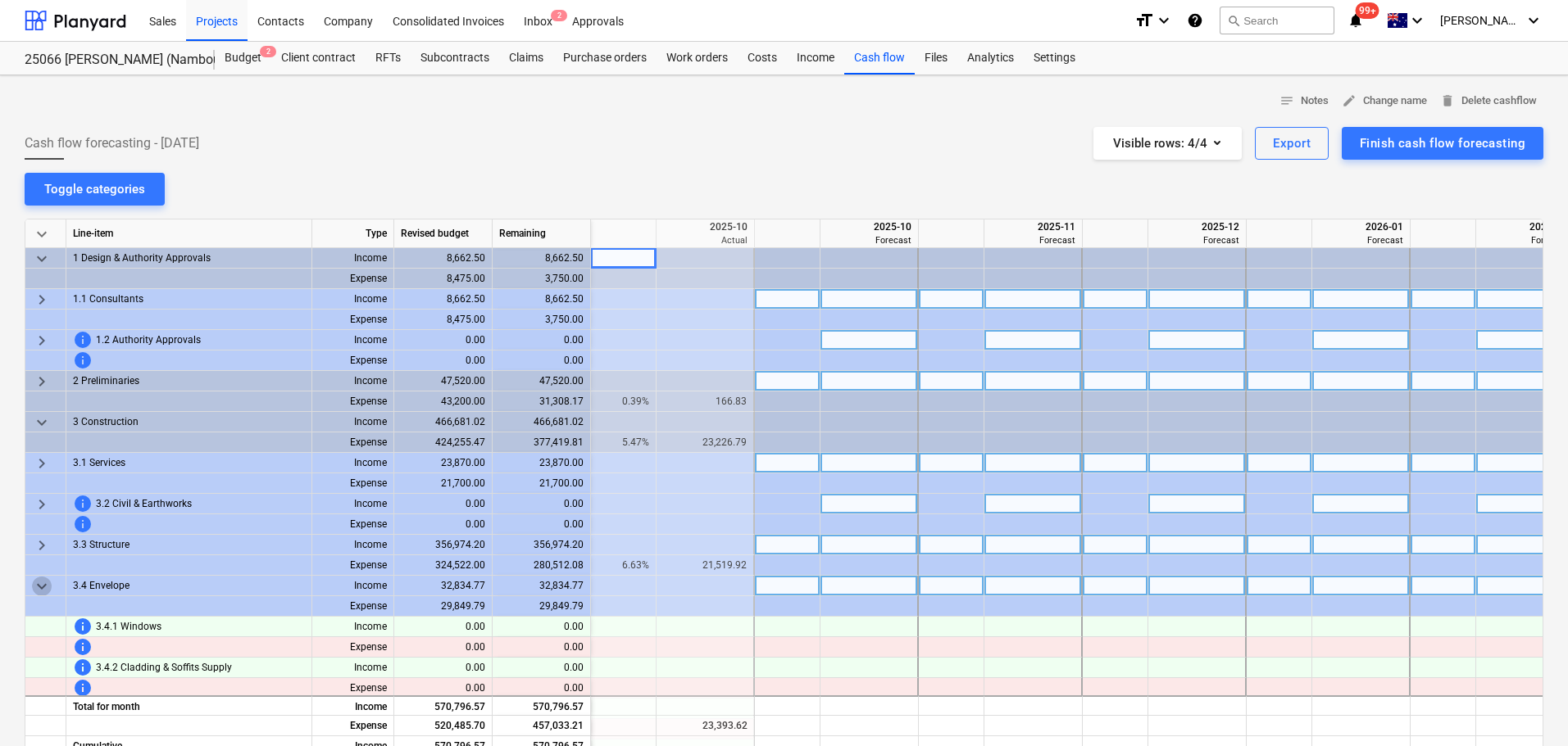
click at [42, 587] on span "keyboard_arrow_down" at bounding box center [42, 586] width 20 height 20
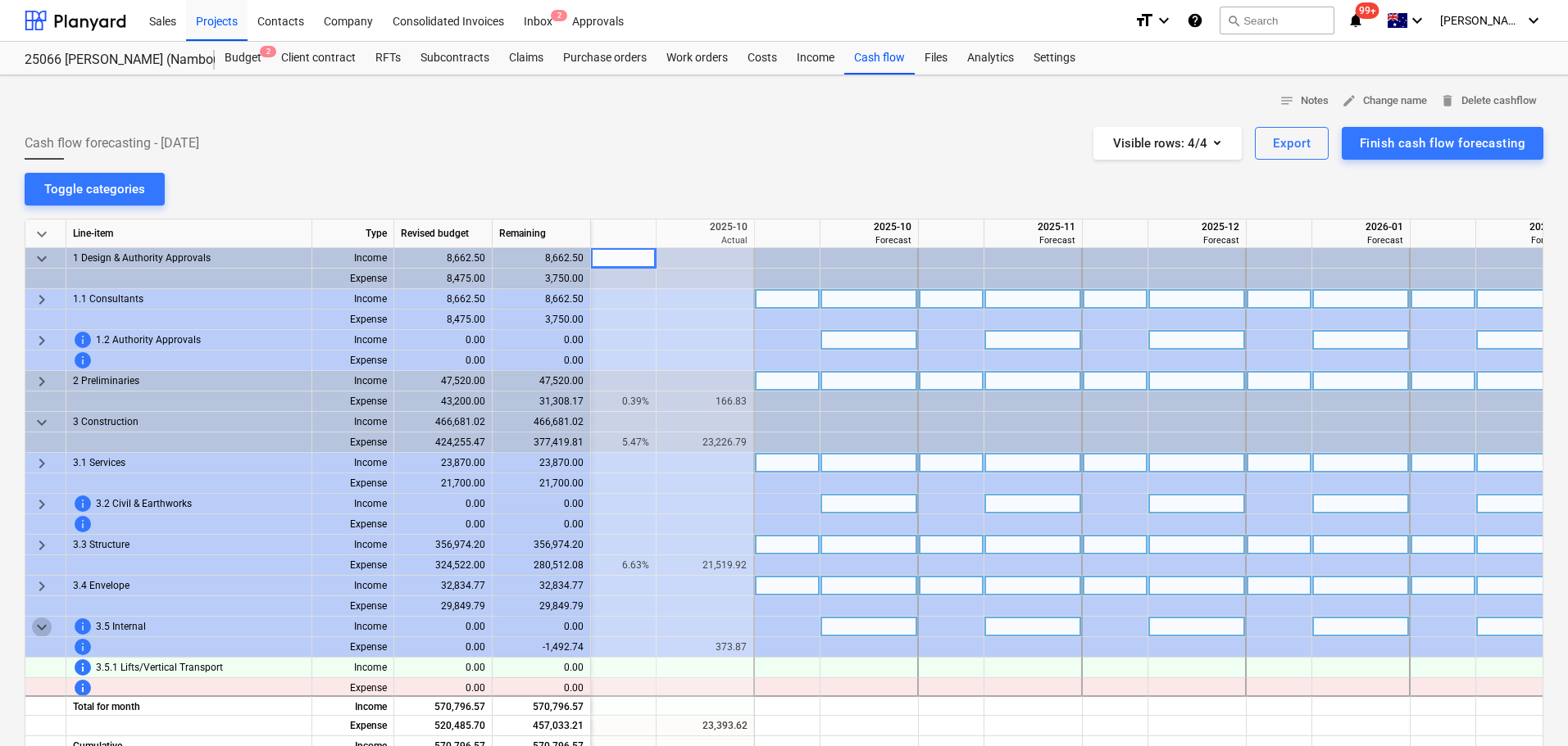
click at [39, 627] on span "keyboard_arrow_down" at bounding box center [42, 627] width 20 height 20
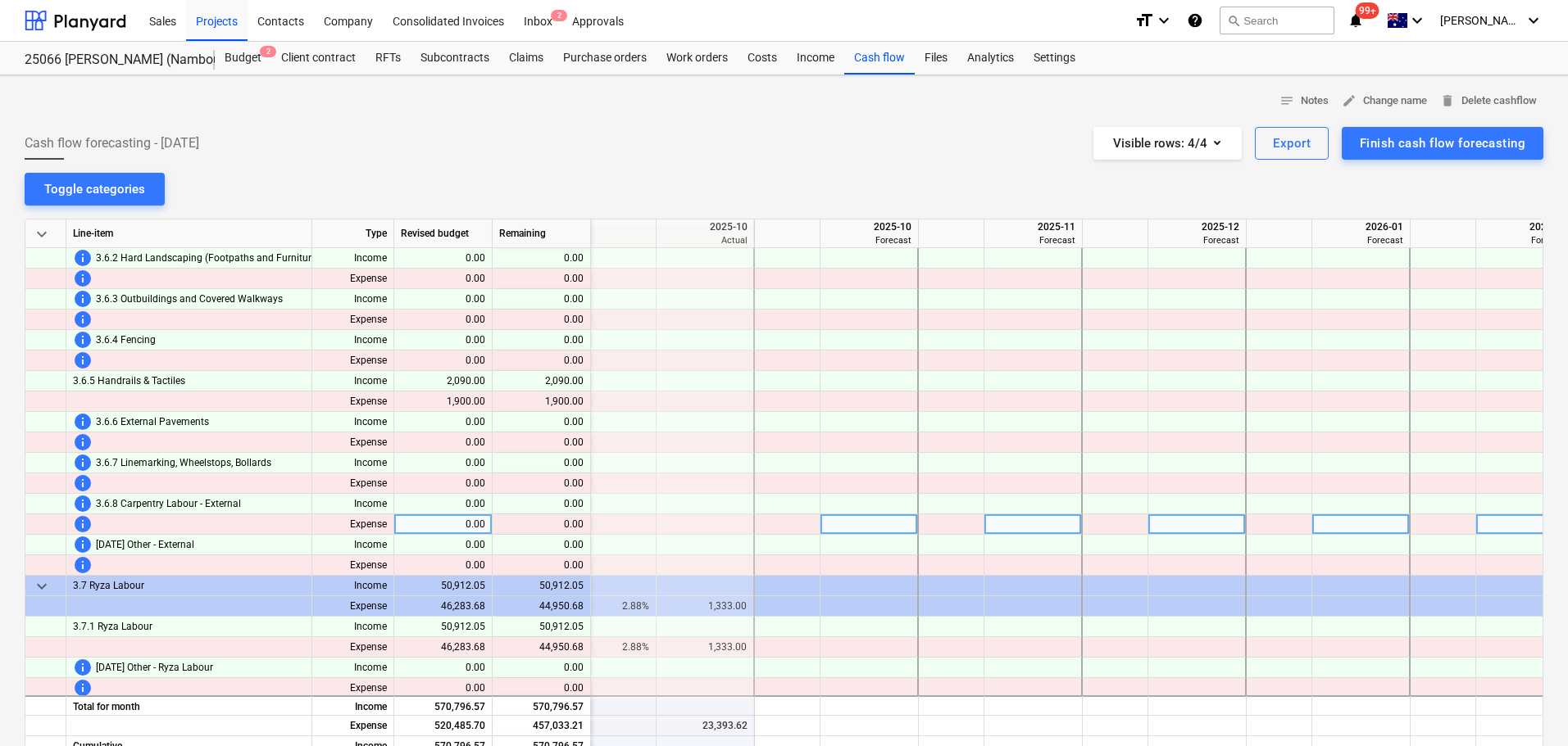
scroll to position [327, 328]
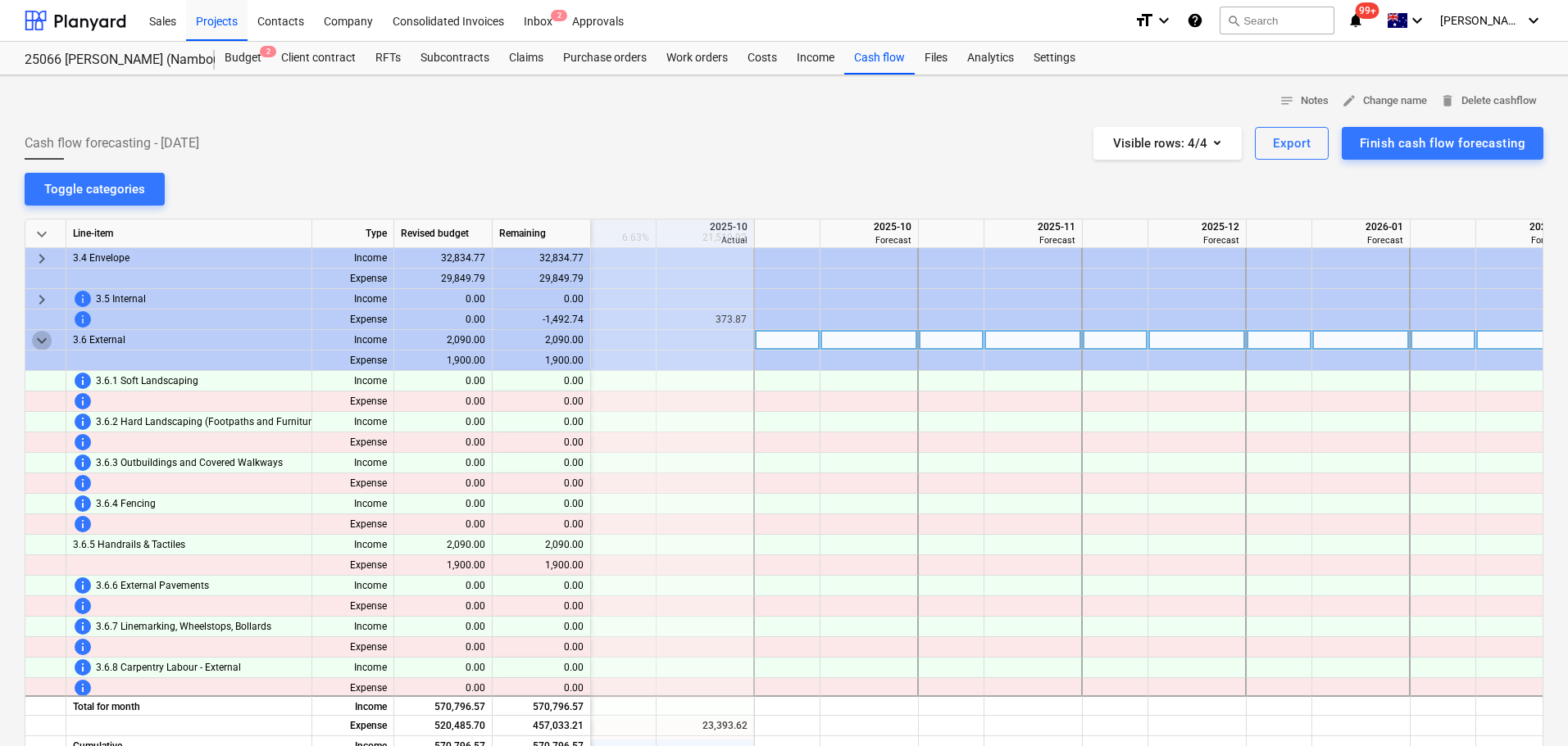
click at [48, 339] on span "keyboard_arrow_down" at bounding box center [42, 340] width 20 height 20
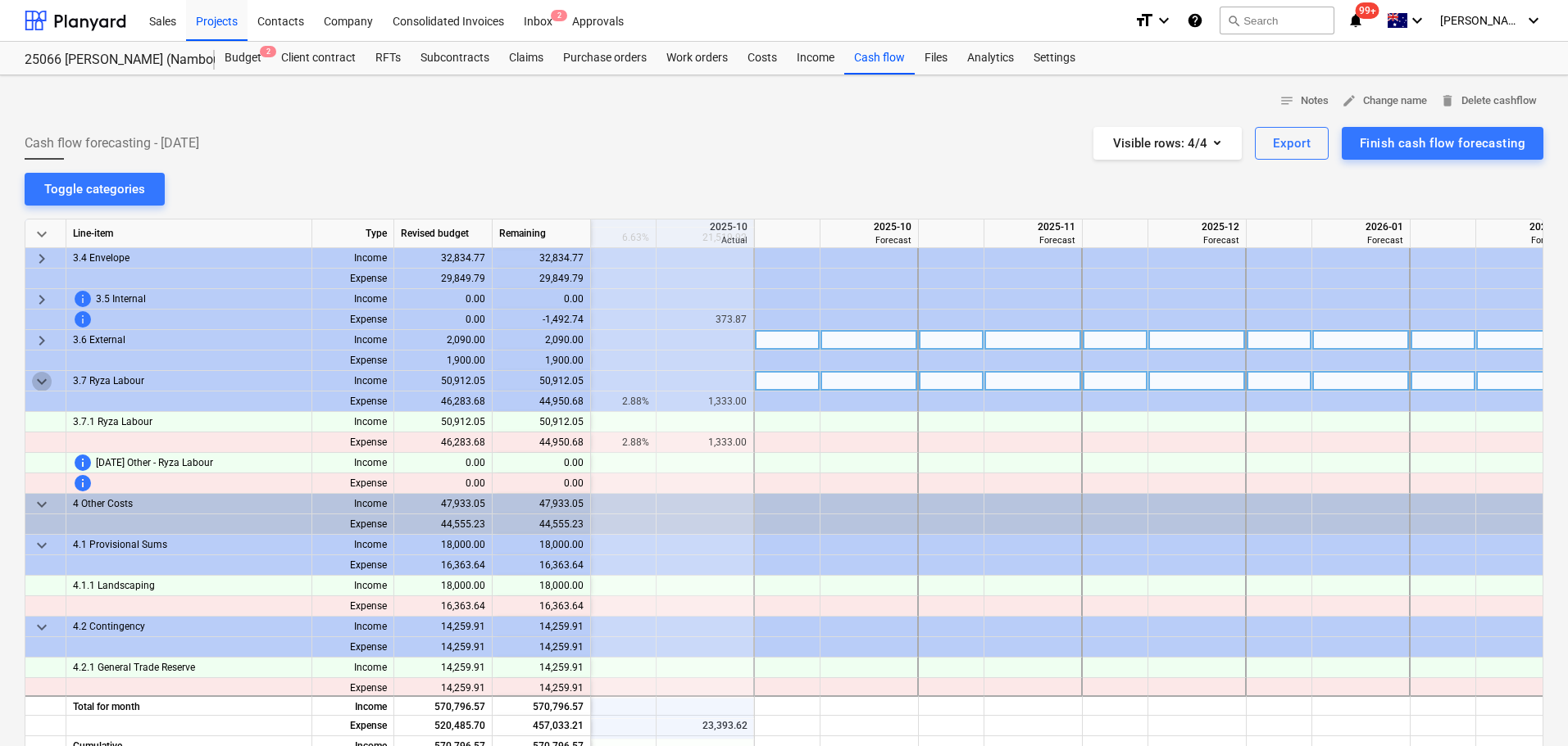
click at [47, 381] on span "keyboard_arrow_down" at bounding box center [42, 381] width 20 height 20
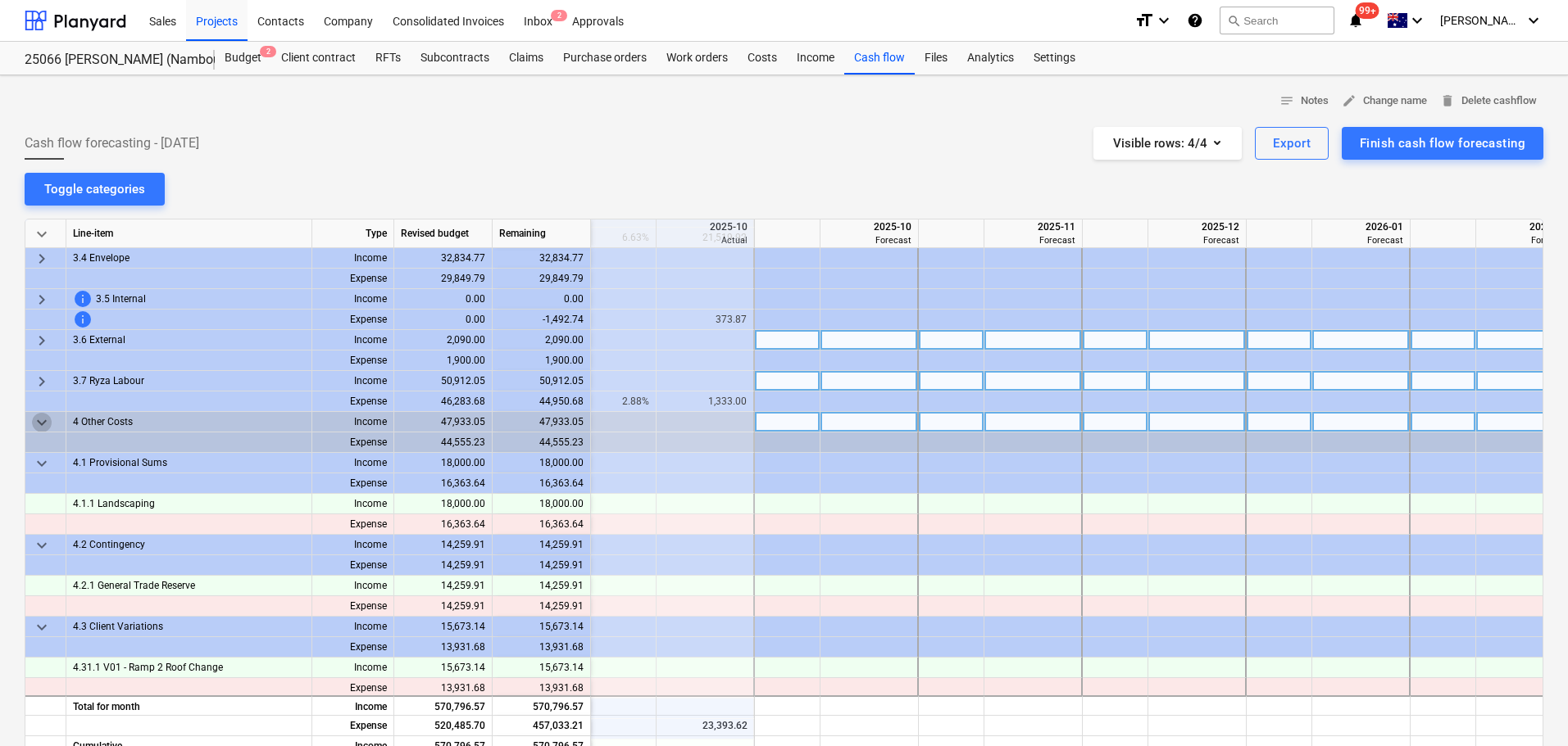
click at [36, 427] on span "keyboard_arrow_down" at bounding box center [42, 422] width 20 height 20
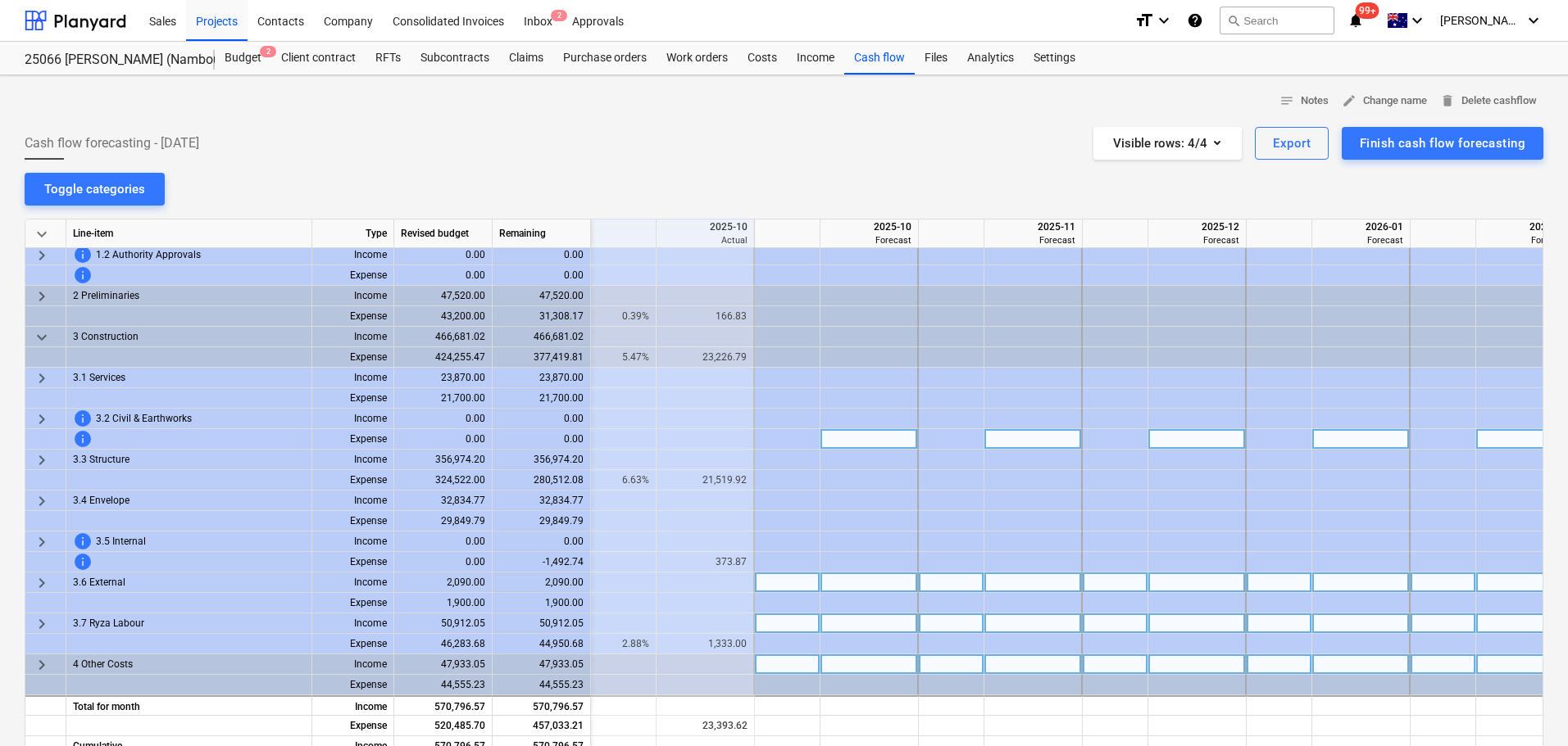
scroll to position [91, 328]
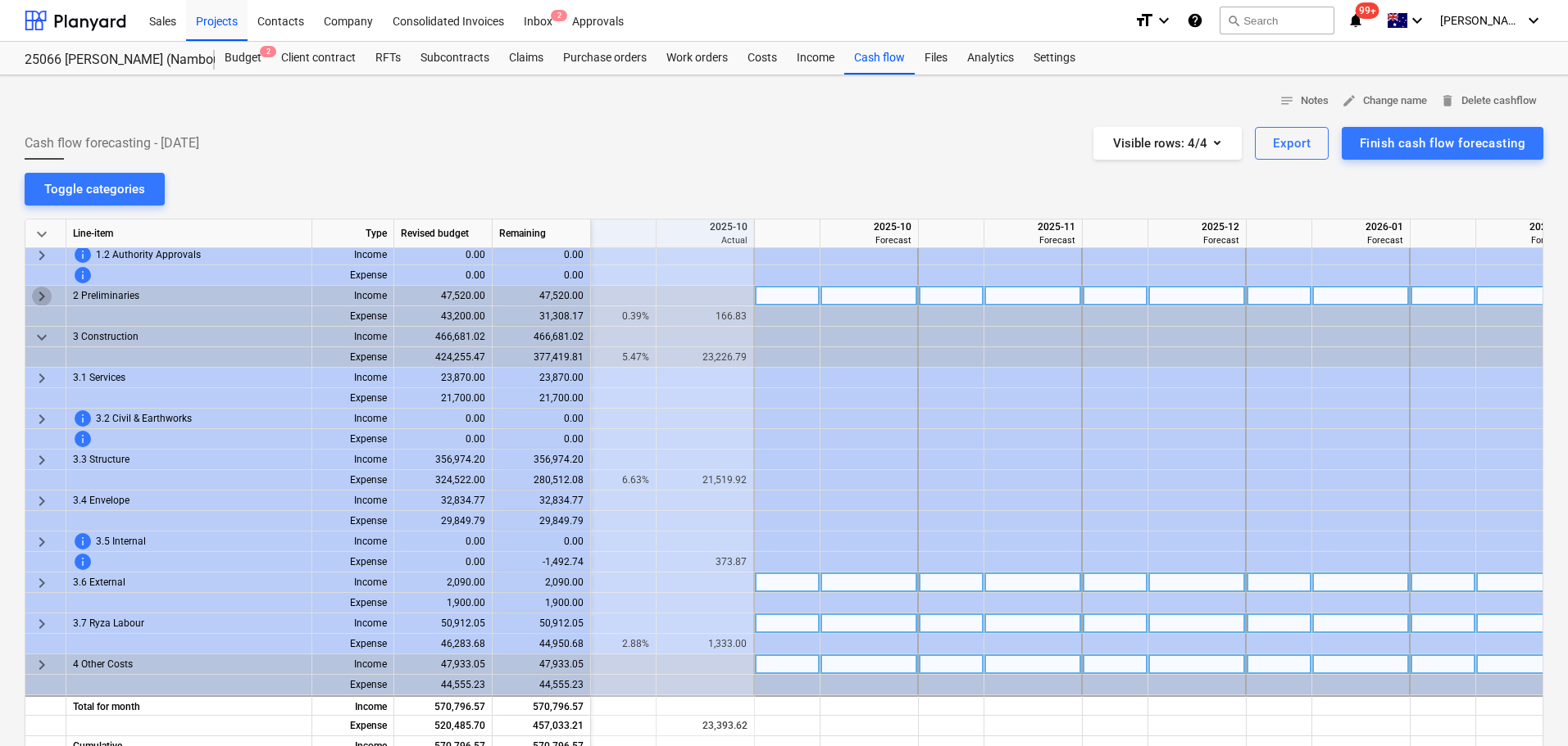
click at [40, 293] on span "keyboard_arrow_right" at bounding box center [42, 296] width 20 height 20
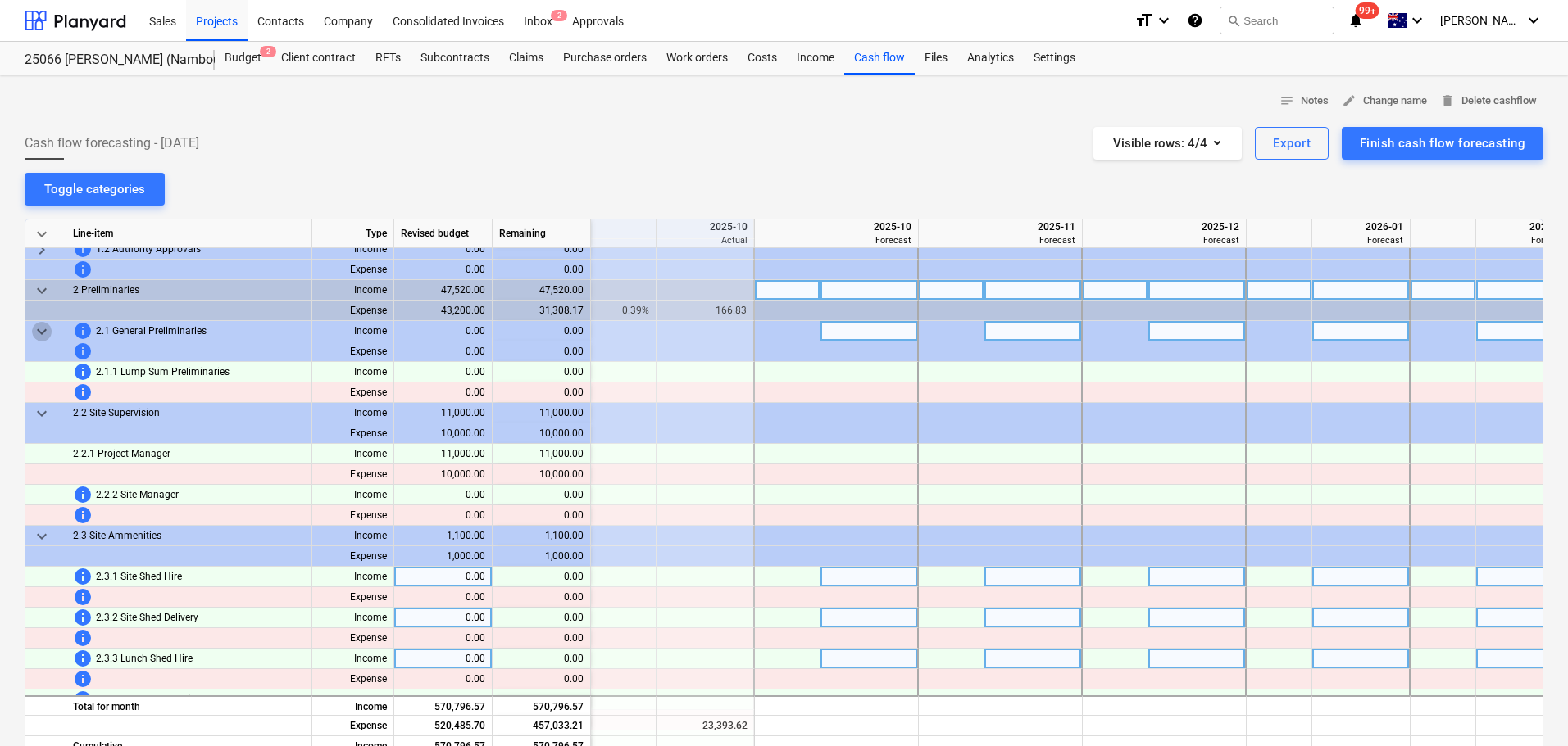
click at [39, 330] on span "keyboard_arrow_down" at bounding box center [42, 332] width 20 height 20
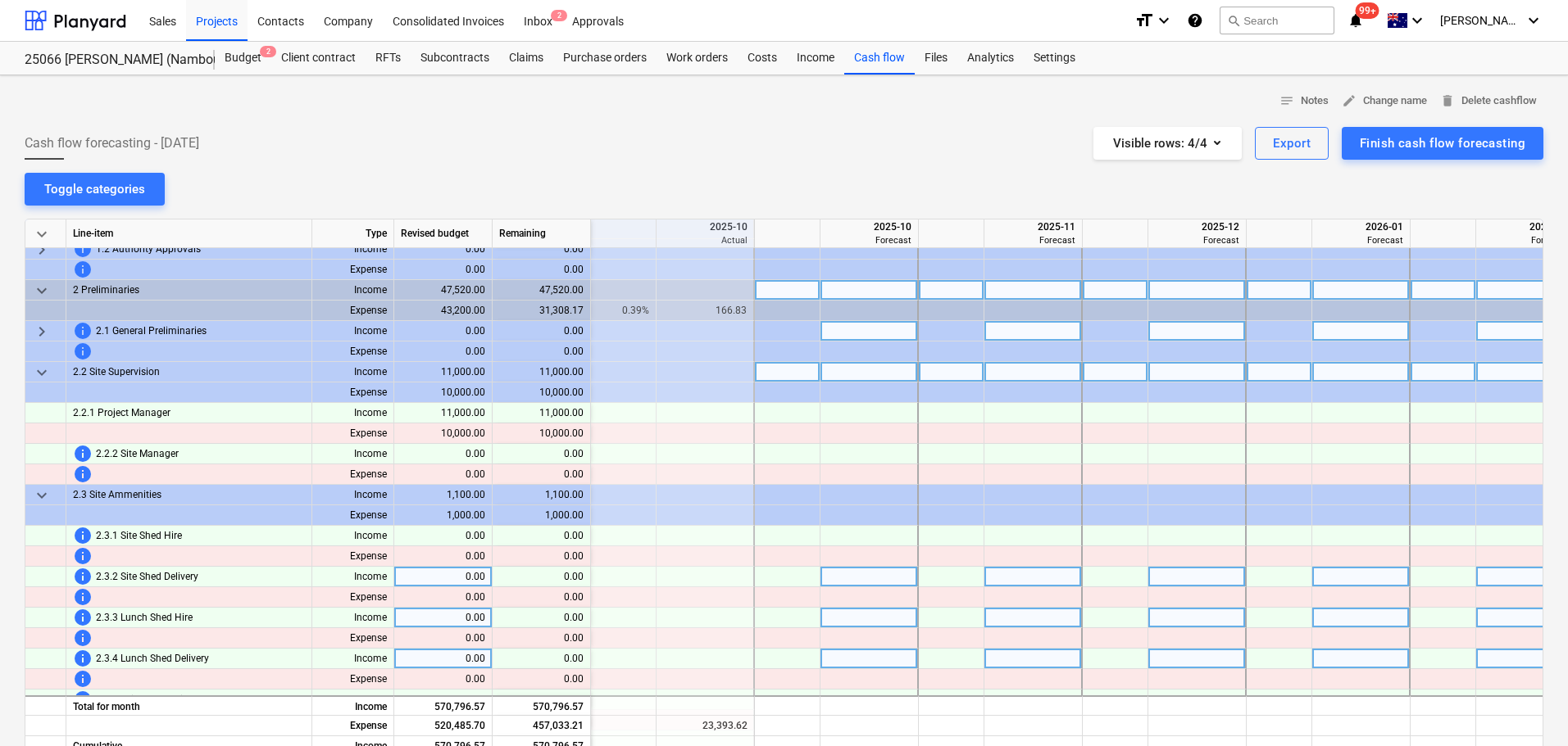
click at [41, 374] on span "keyboard_arrow_down" at bounding box center [42, 373] width 20 height 20
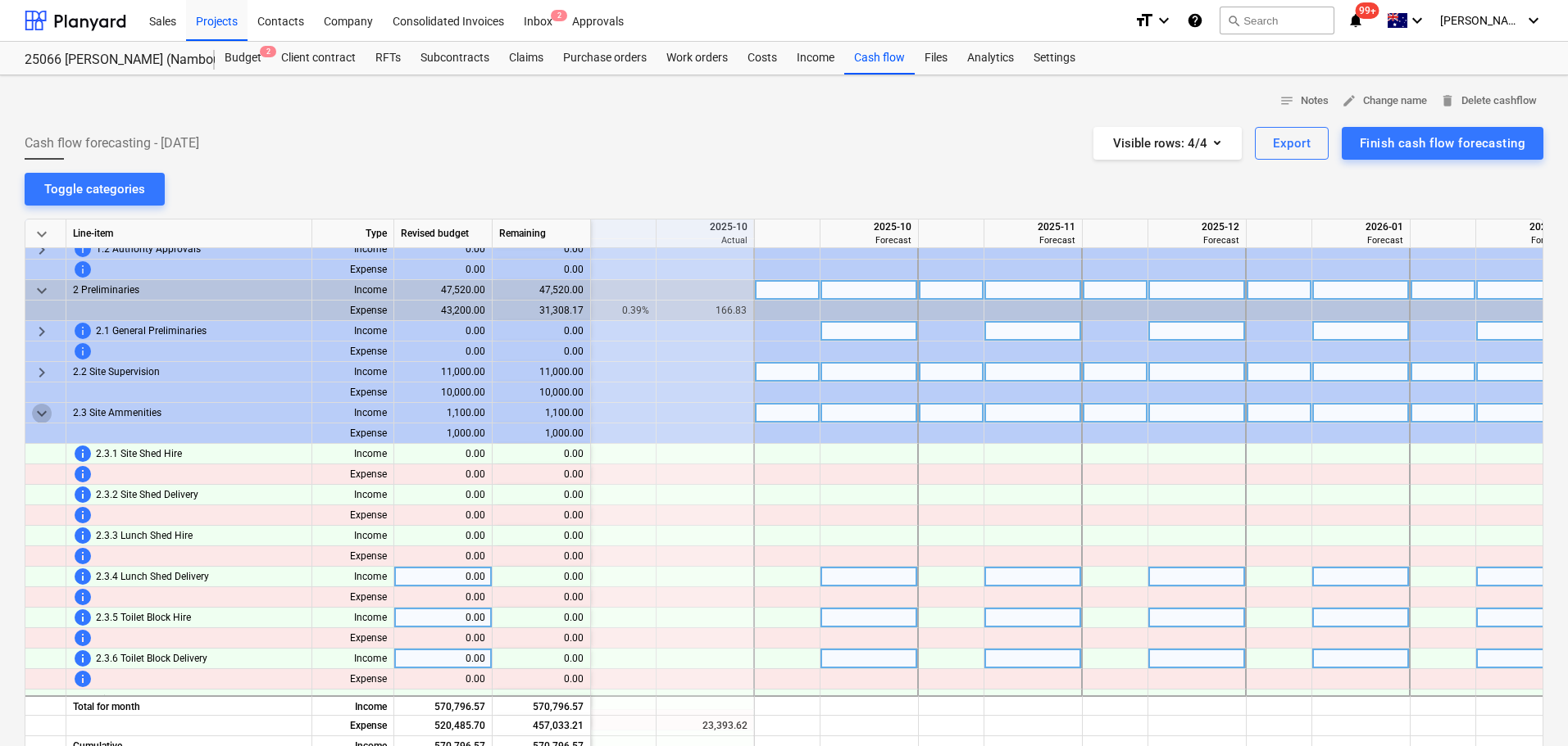
click at [43, 412] on span "keyboard_arrow_down" at bounding box center [42, 413] width 20 height 20
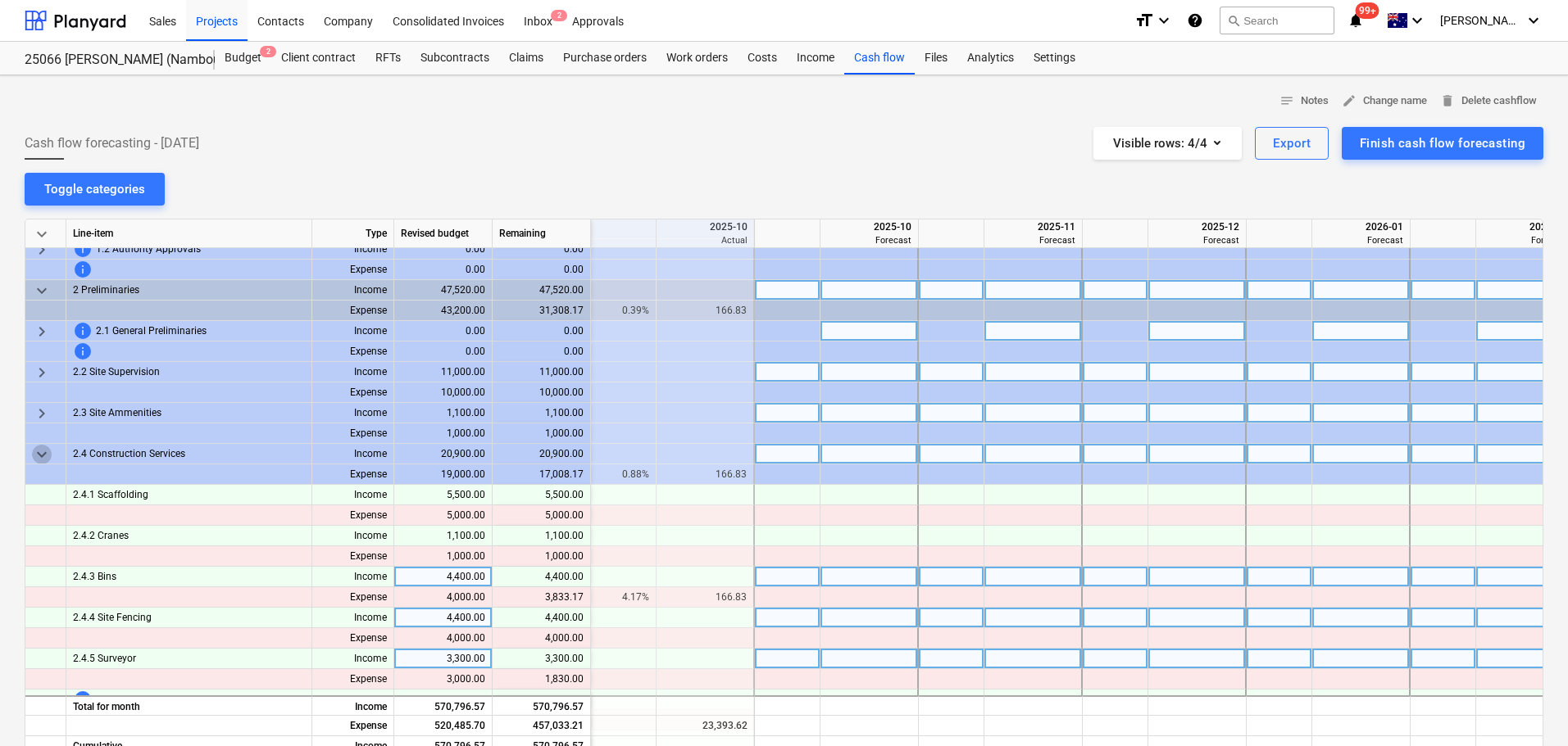
click at [46, 455] on span "keyboard_arrow_down" at bounding box center [42, 454] width 20 height 20
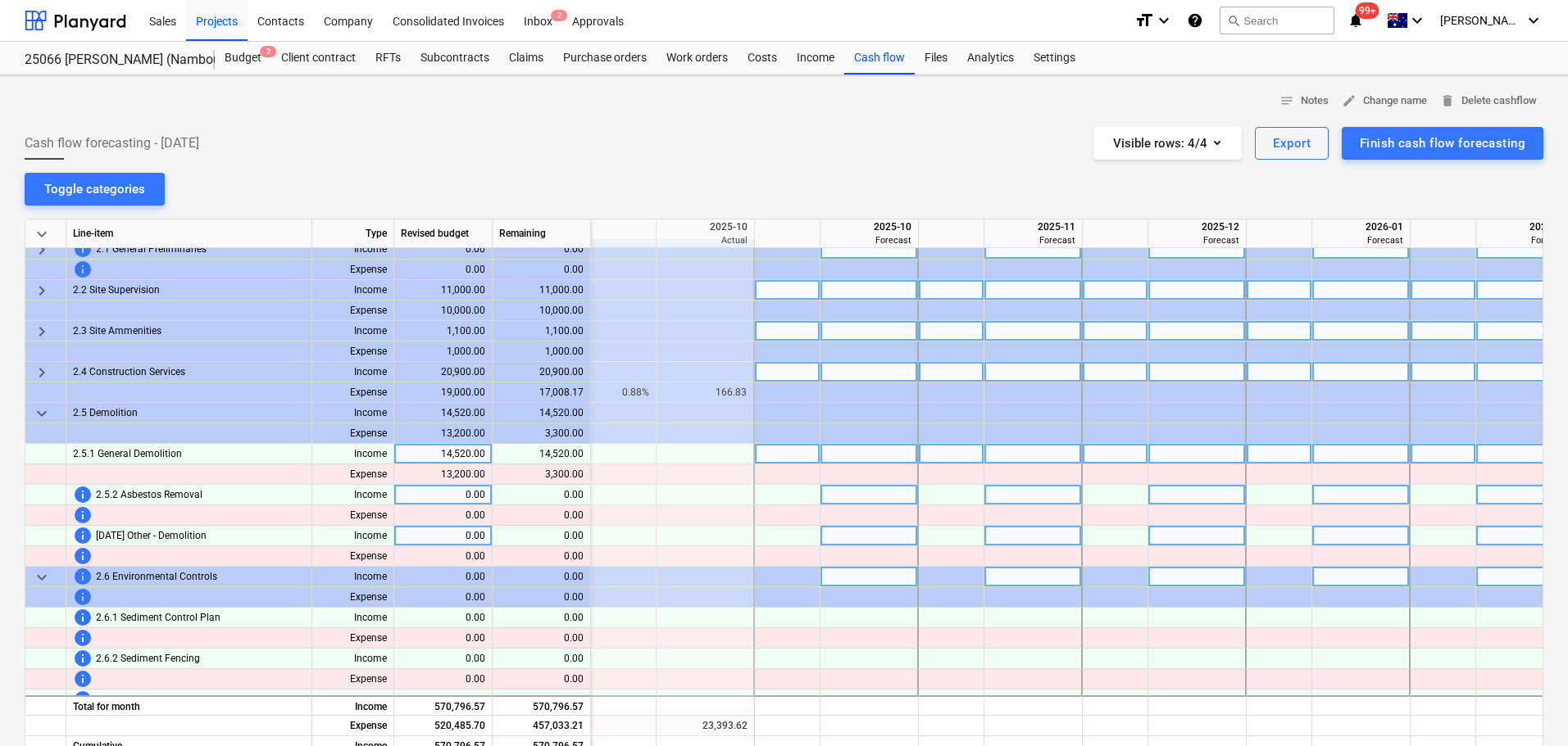
scroll to position [255, 328]
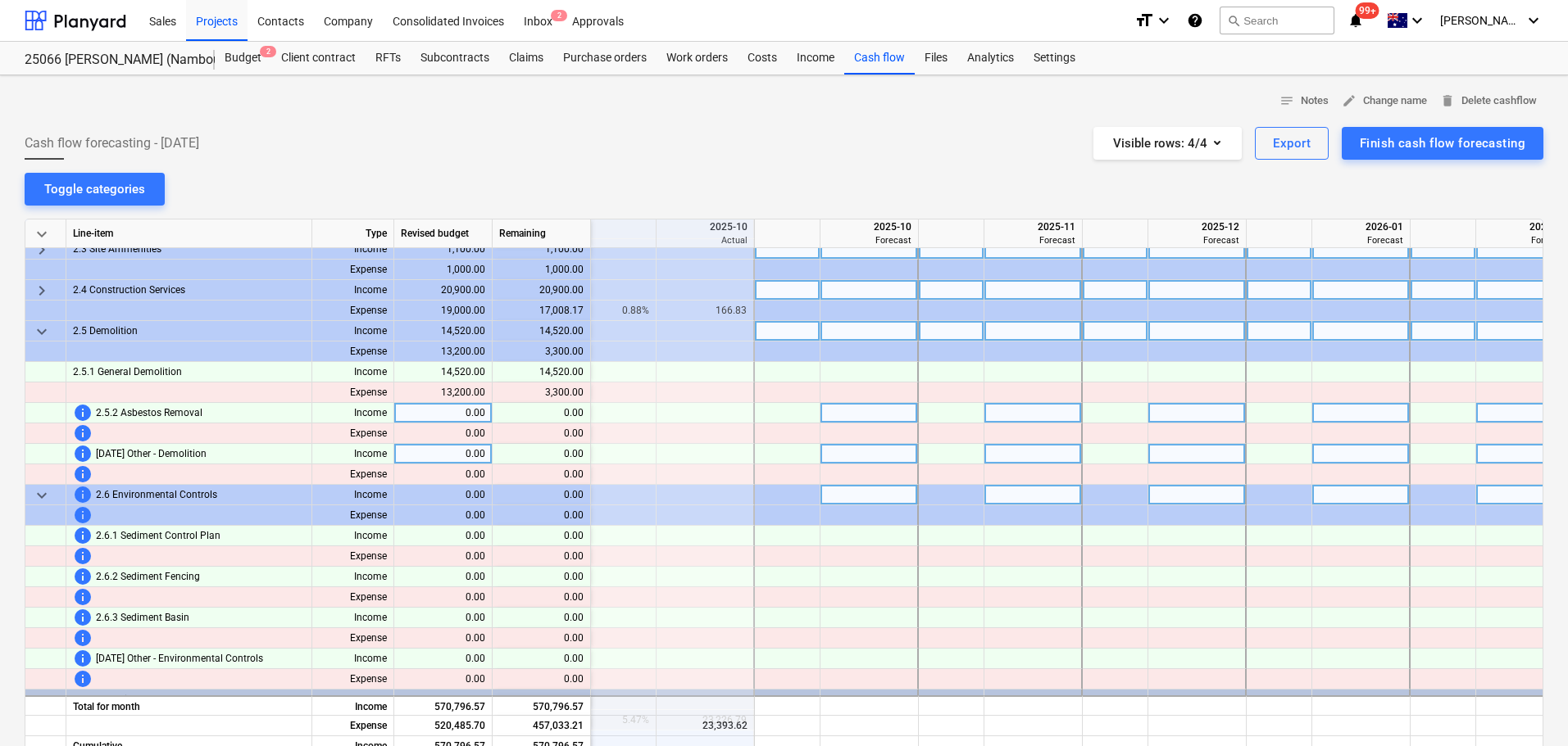
click at [39, 333] on span "keyboard_arrow_down" at bounding box center [42, 332] width 20 height 20
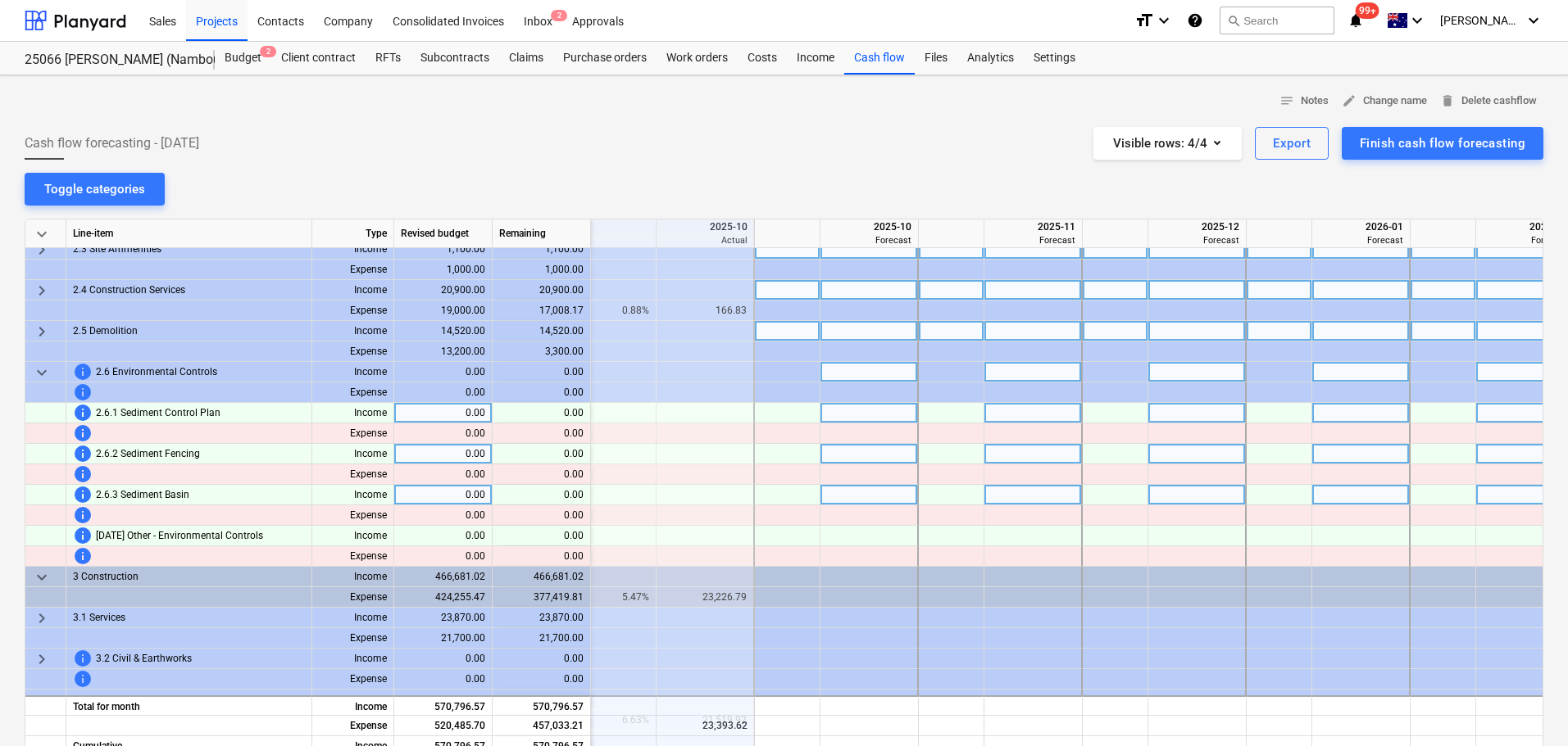
click at [41, 374] on span "keyboard_arrow_down" at bounding box center [42, 373] width 20 height 20
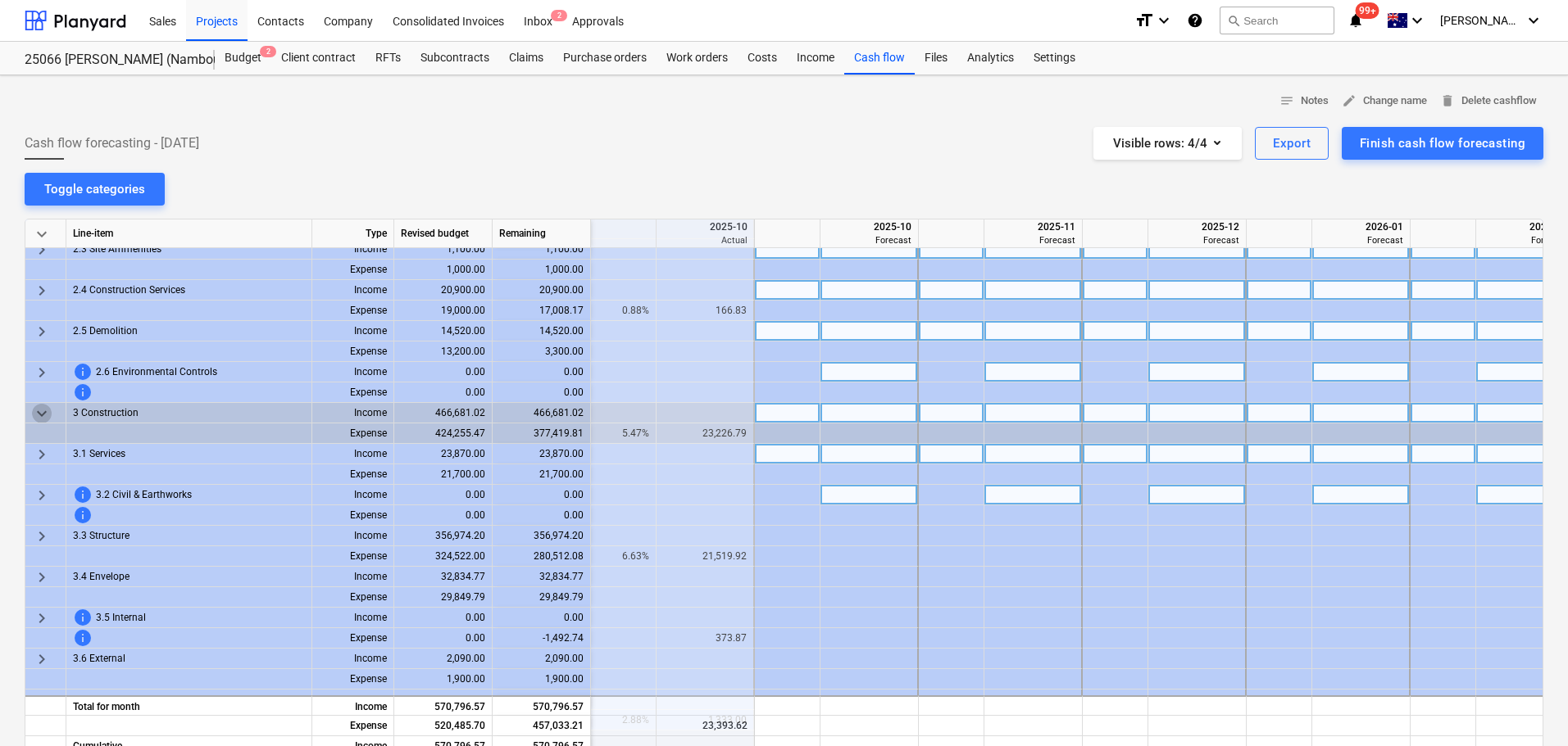
click at [47, 417] on span "keyboard_arrow_down" at bounding box center [42, 413] width 20 height 20
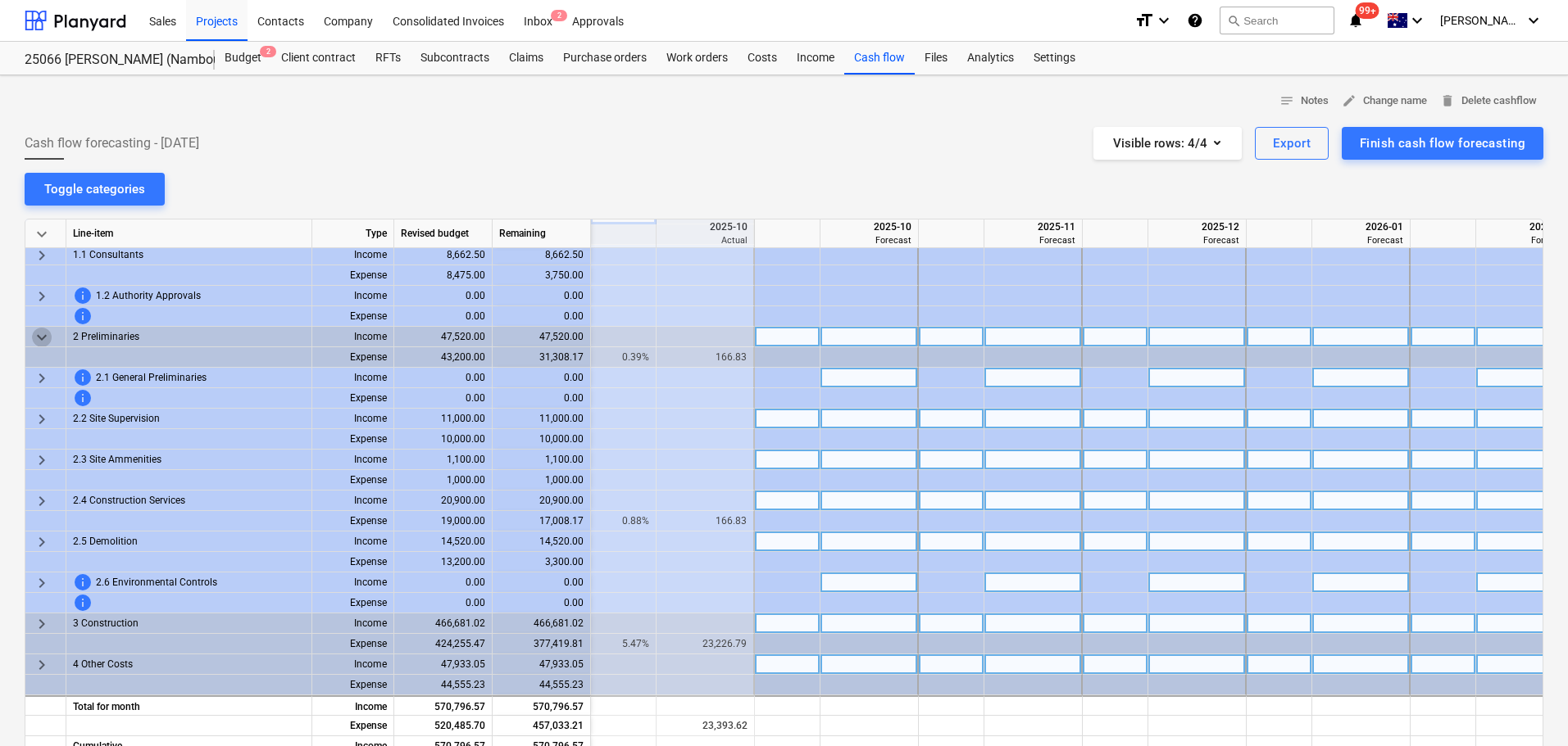
click at [39, 327] on span "keyboard_arrow_down" at bounding box center [42, 337] width 20 height 20
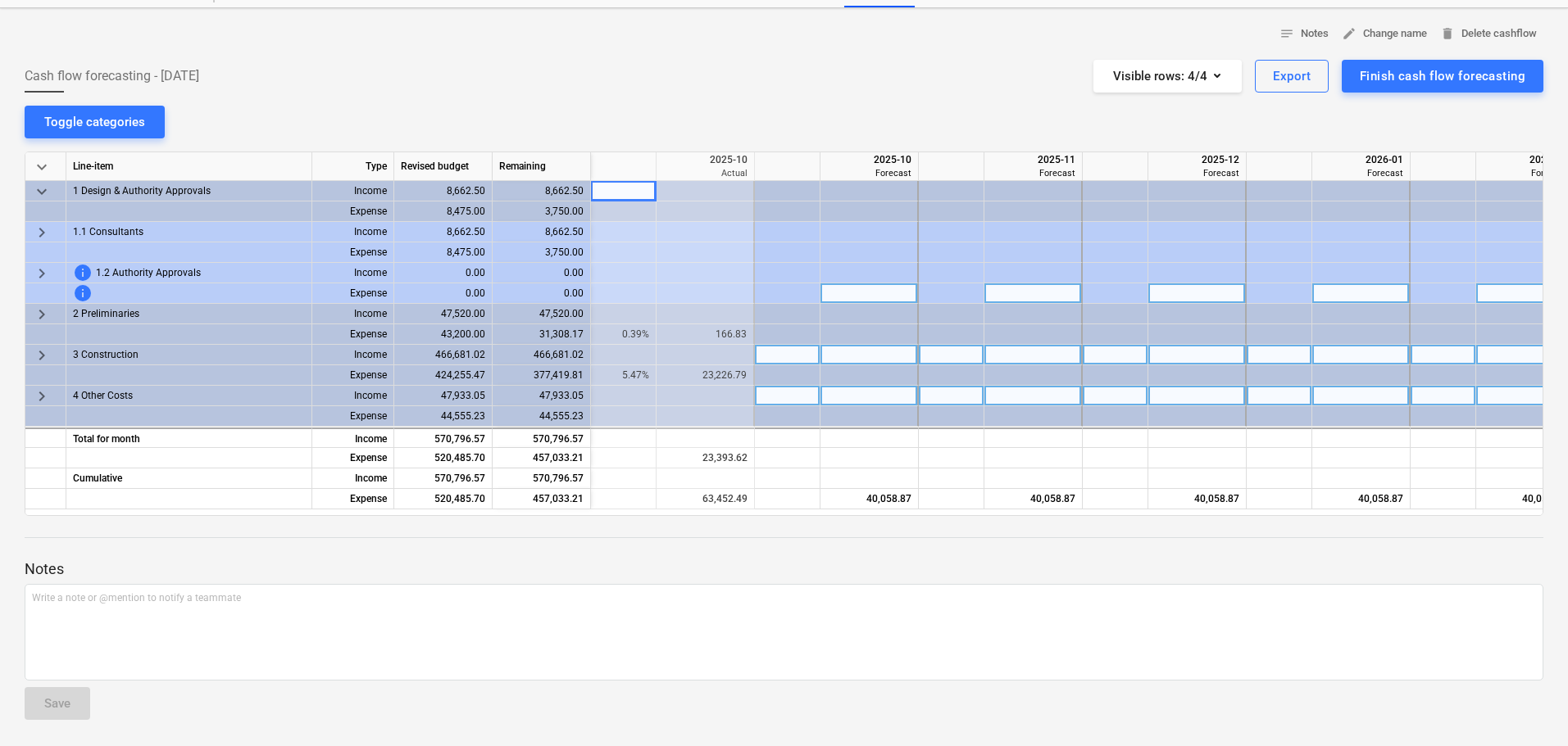
scroll to position [0, 0]
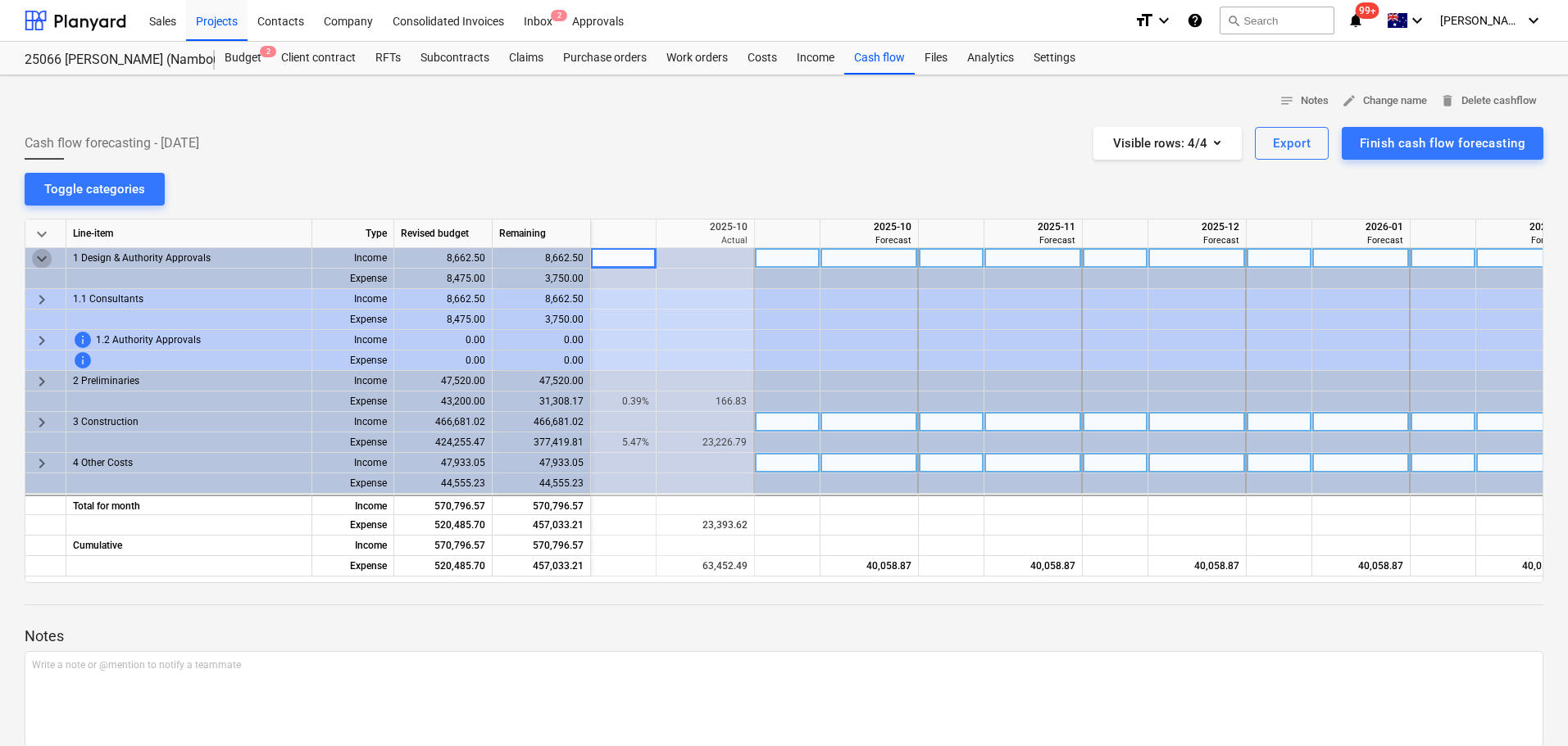
click at [44, 259] on span "keyboard_arrow_down" at bounding box center [42, 259] width 20 height 20
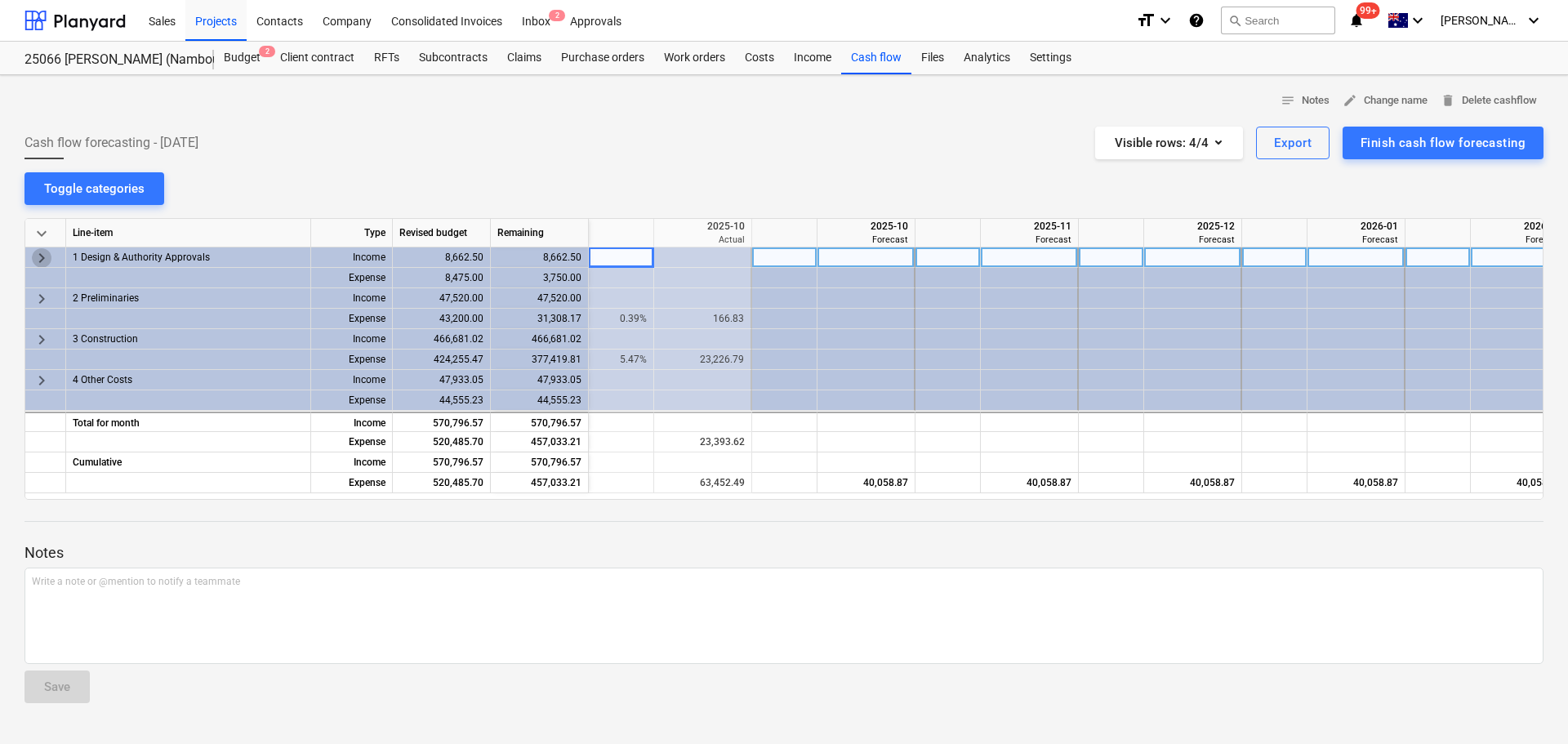
click at [42, 258] on span "keyboard_arrow_right" at bounding box center [42, 258] width 20 height 20
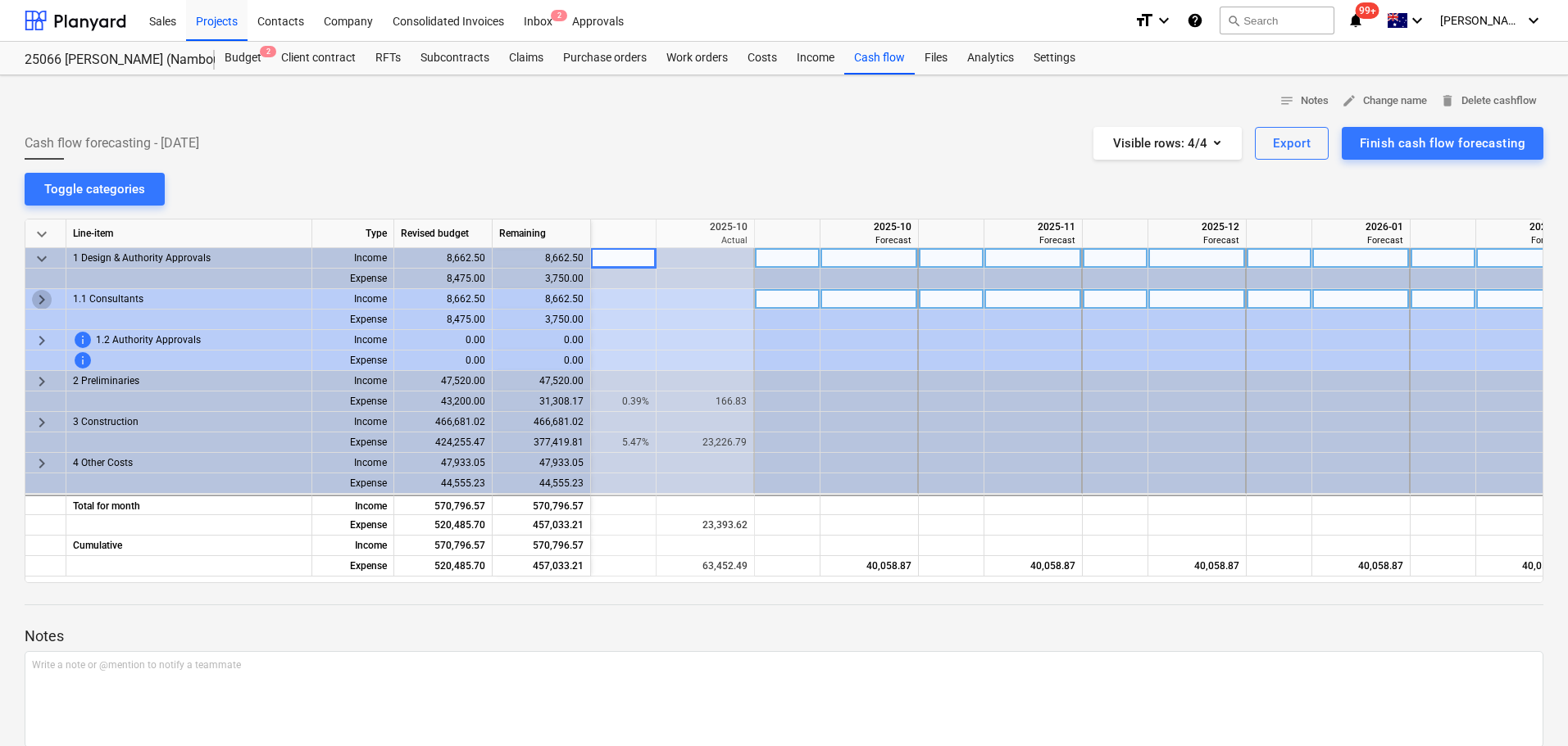
click at [43, 294] on span "keyboard_arrow_right" at bounding box center [42, 299] width 20 height 20
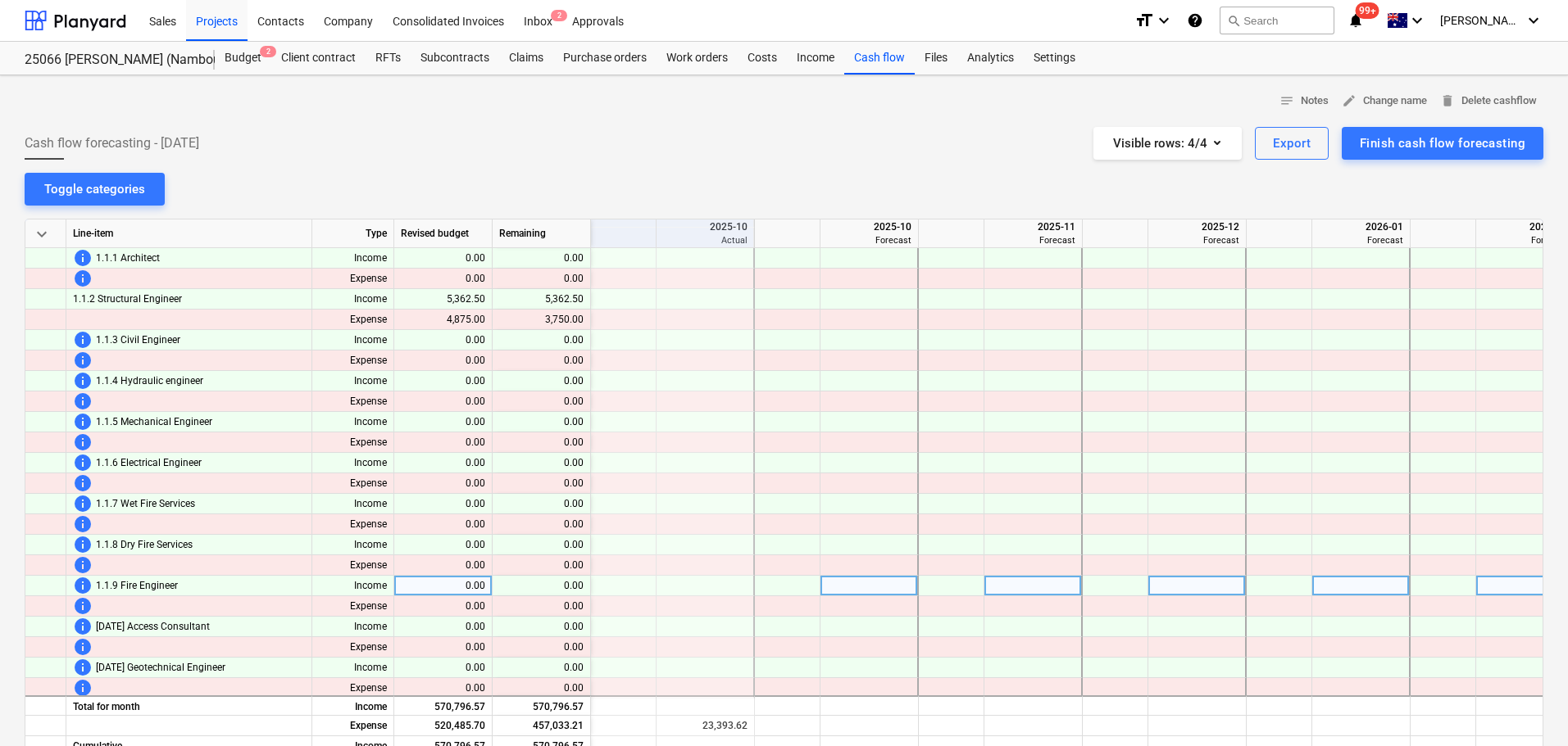
scroll to position [0, 328]
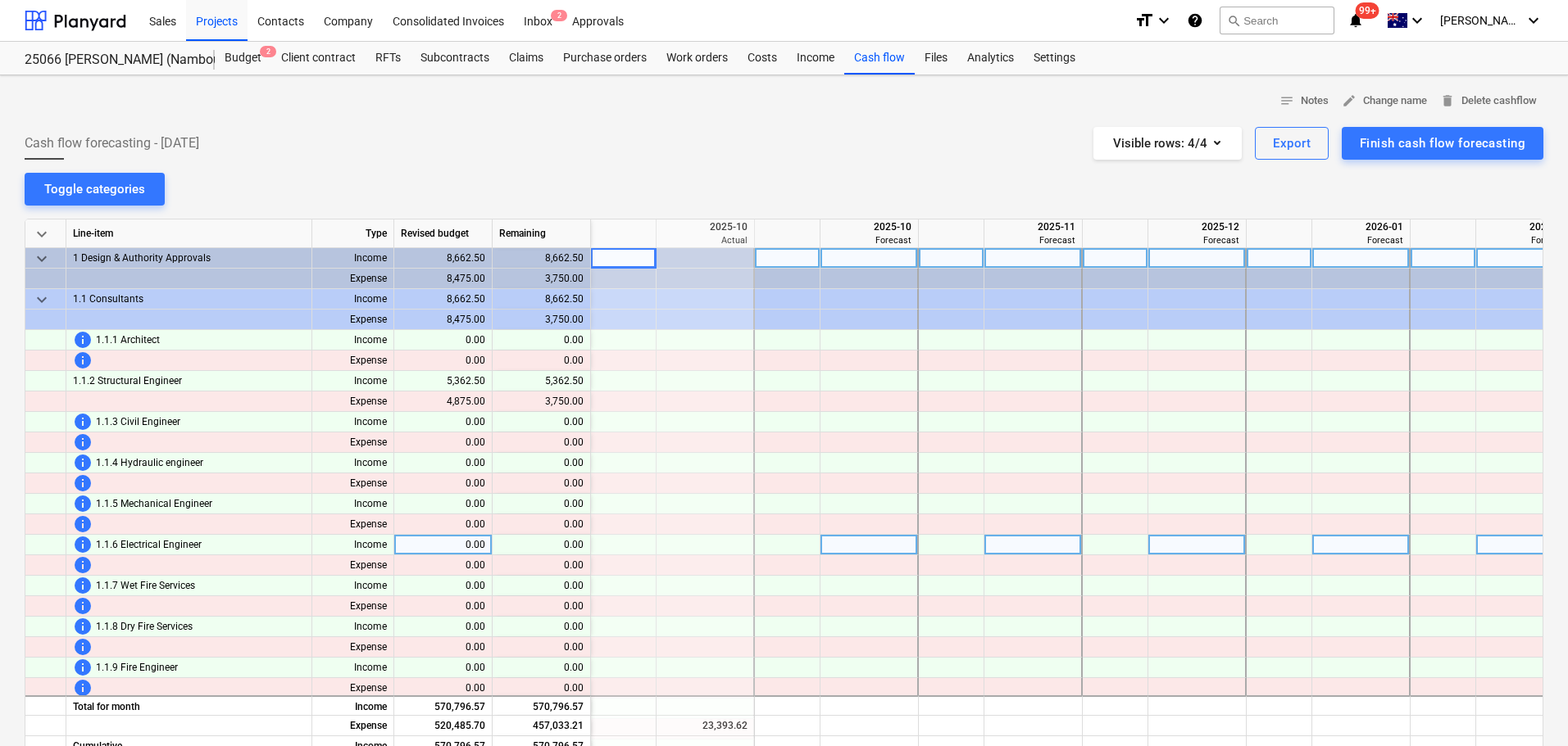
drag, startPoint x: 698, startPoint y: 538, endPoint x: 744, endPoint y: 544, distance: 46.4
click at [744, 544] on div at bounding box center [705, 545] width 99 height 20
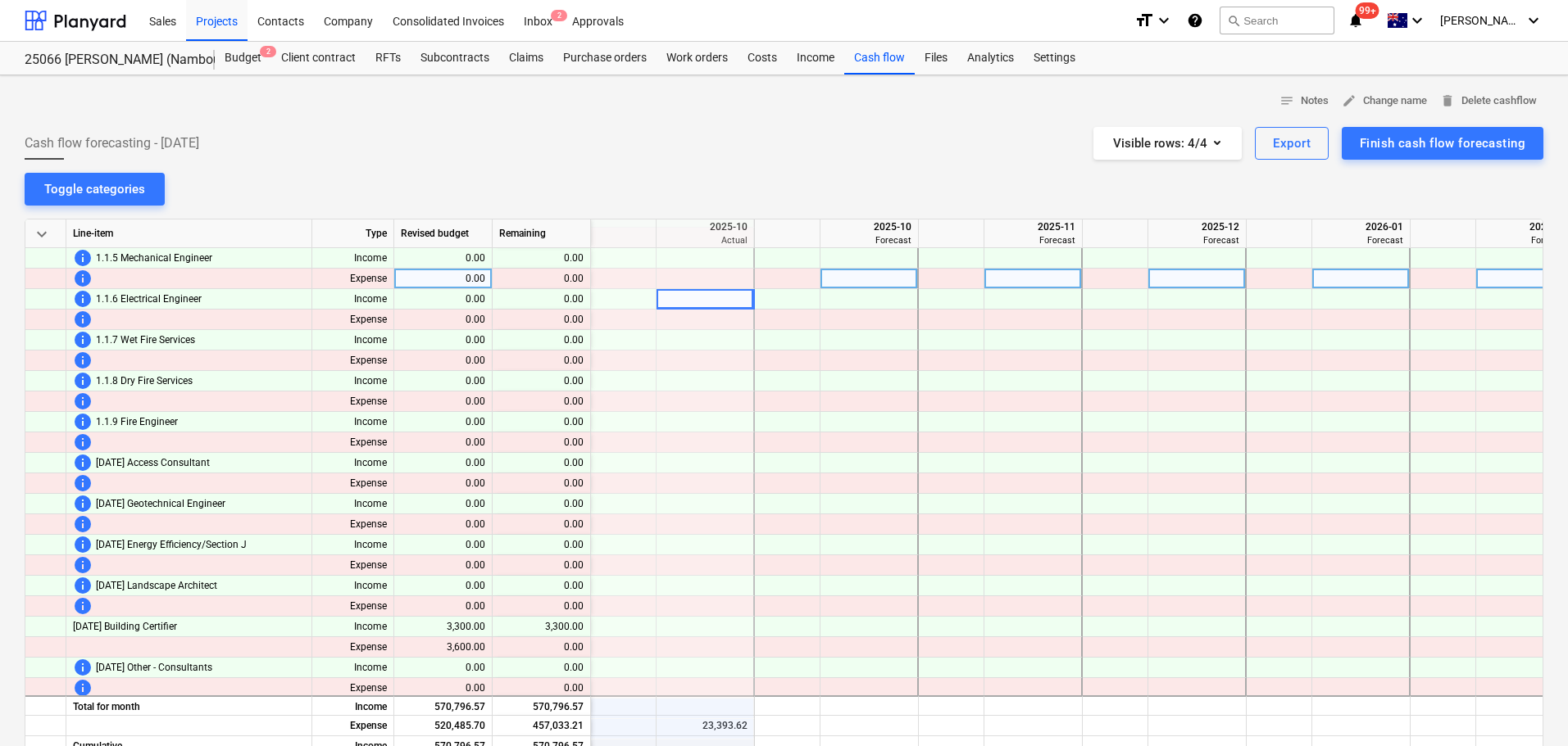
scroll to position [327, 328]
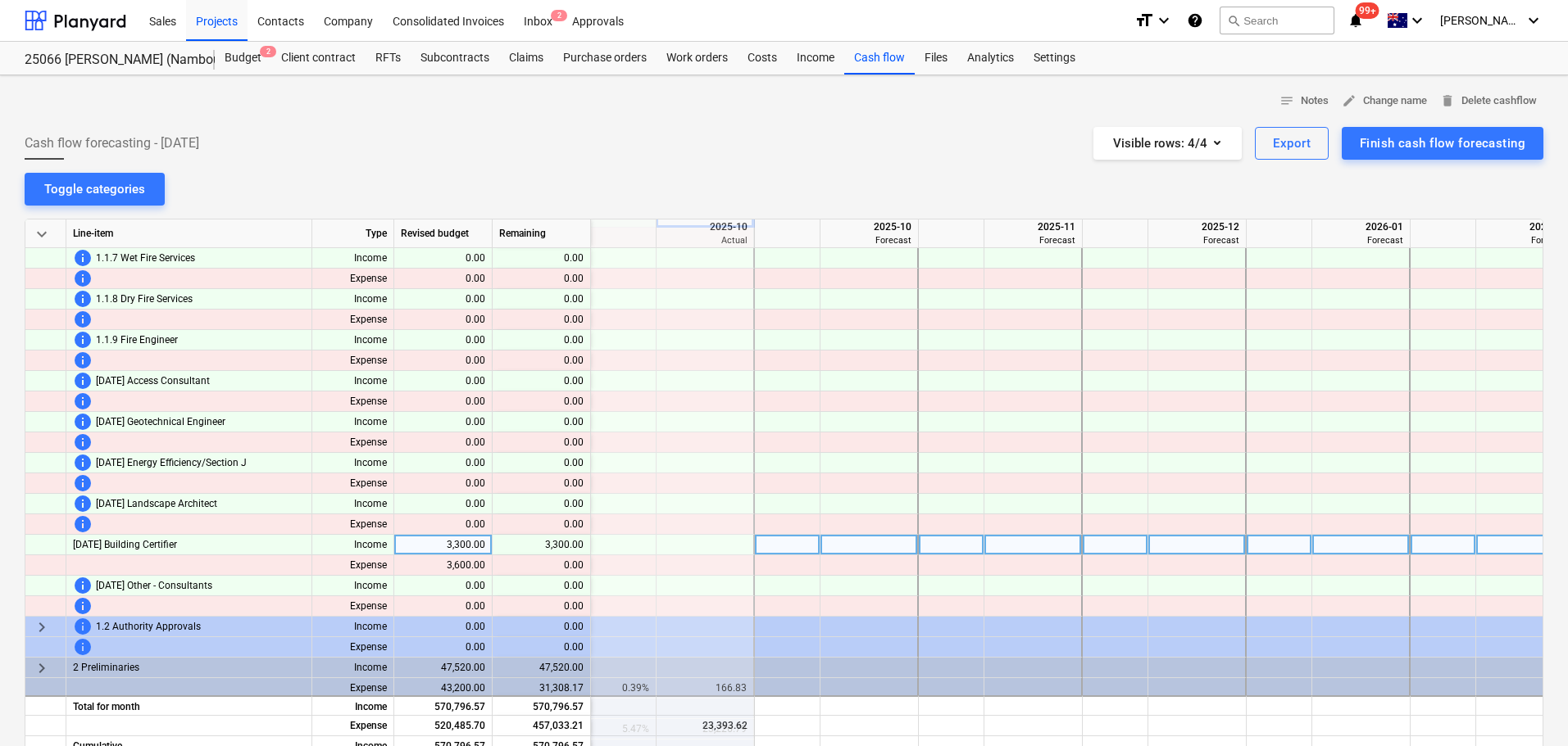
click at [767, 545] on div at bounding box center [787, 545] width 66 height 20
type input "100"
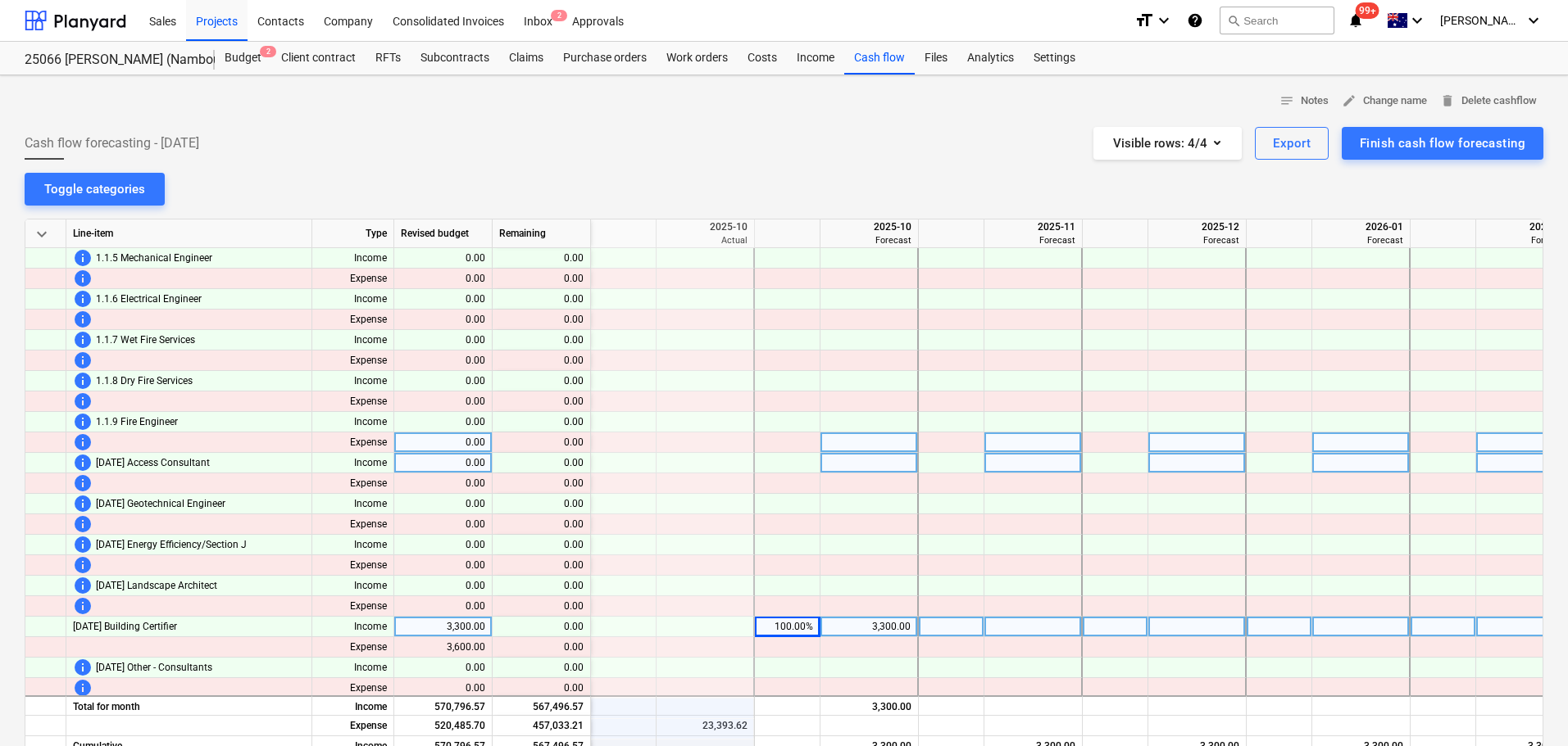
scroll to position [410, 328]
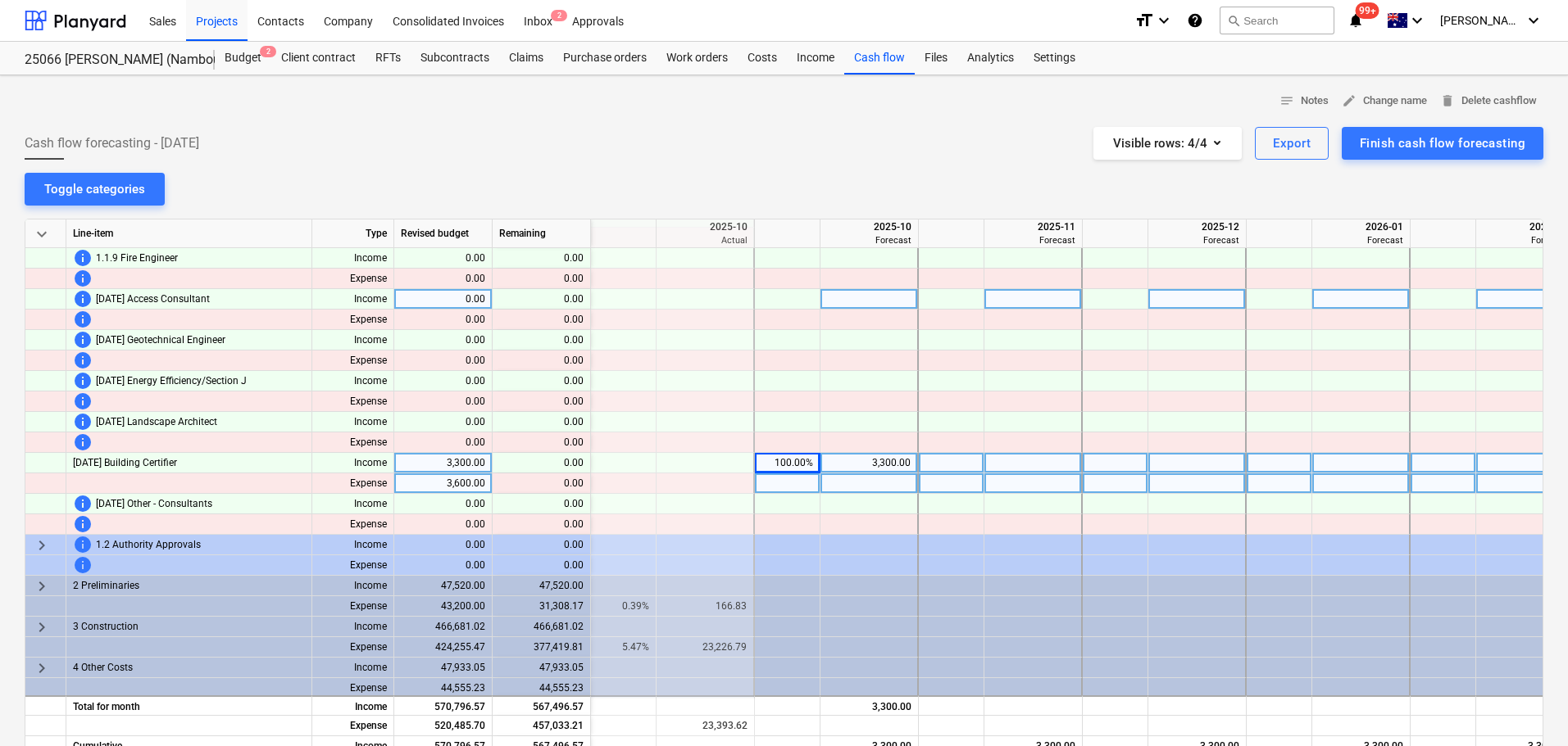
click at [784, 485] on div at bounding box center [787, 484] width 66 height 20
type input "100"
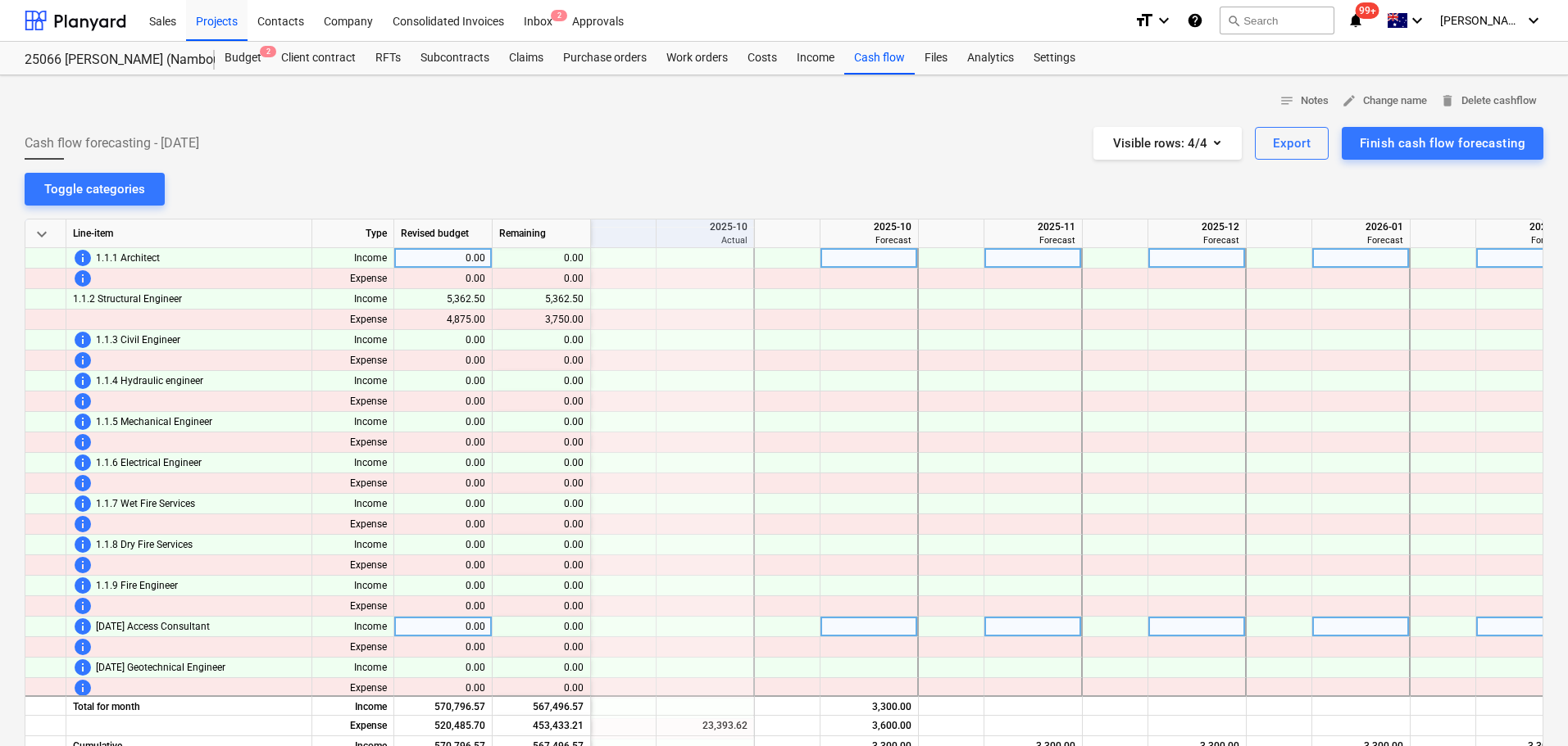
scroll to position [0, 328]
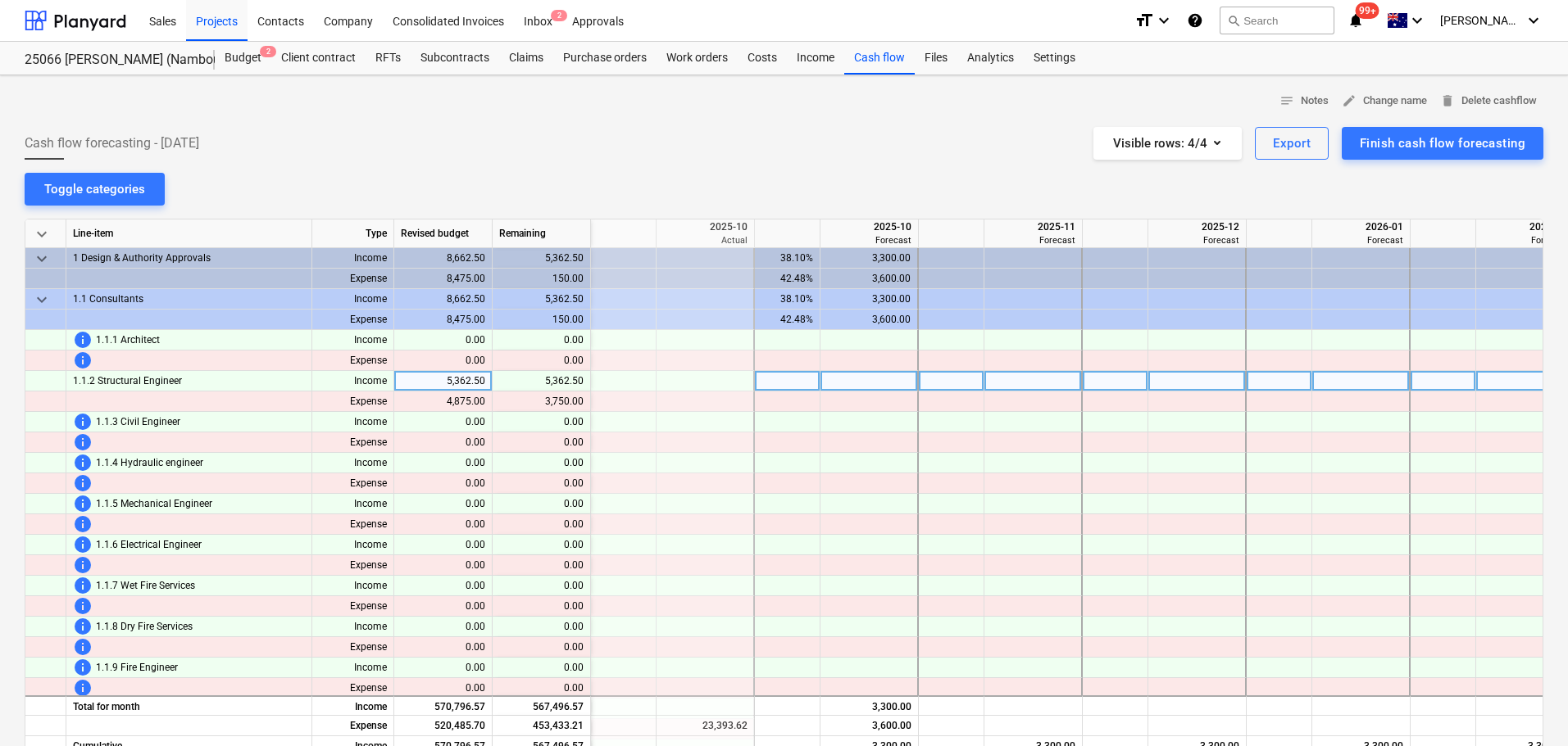
click at [806, 385] on div at bounding box center [787, 381] width 66 height 20
type input "50"
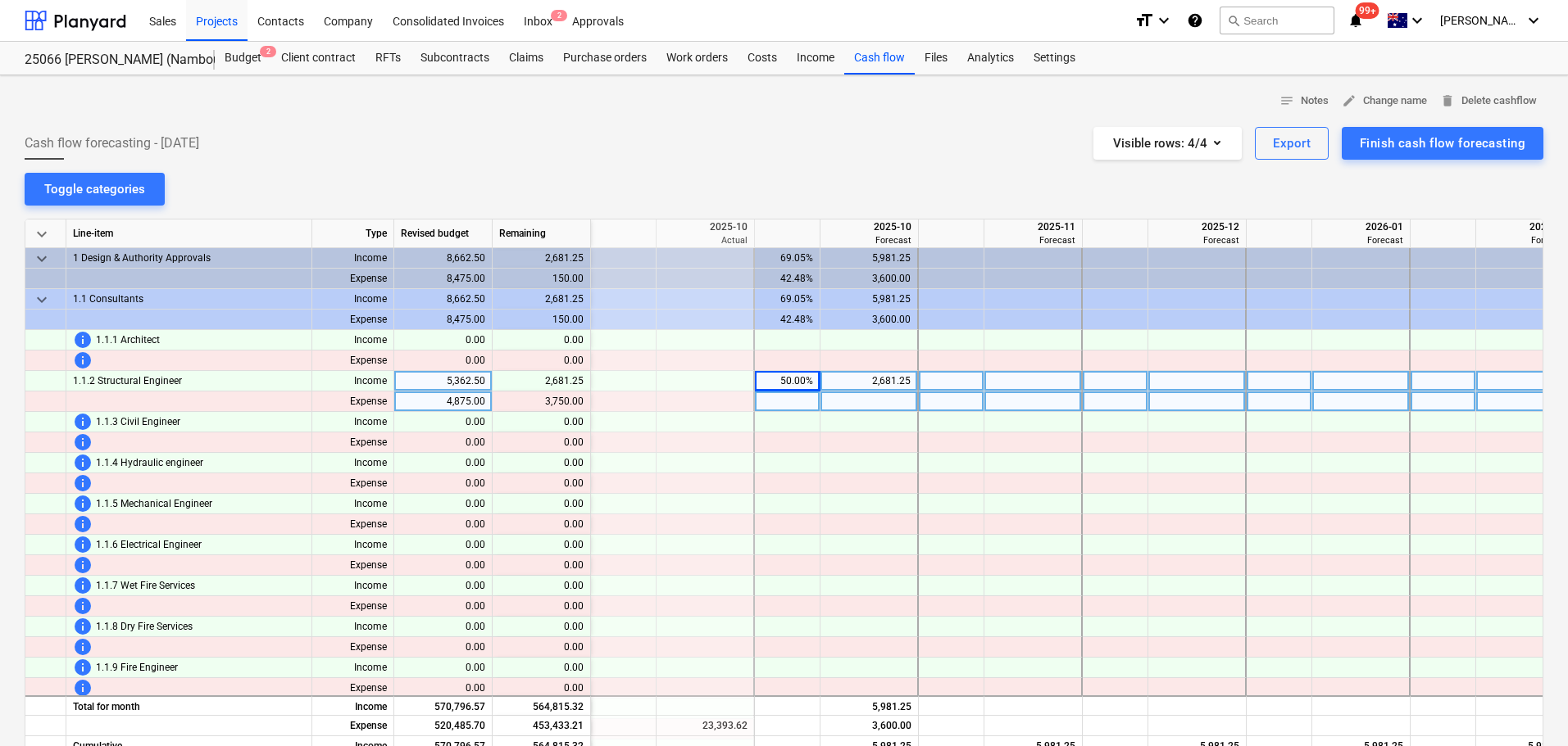
click at [795, 402] on div at bounding box center [787, 401] width 66 height 20
type input "50"
click at [938, 381] on div at bounding box center [951, 381] width 66 height 20
type input "50"
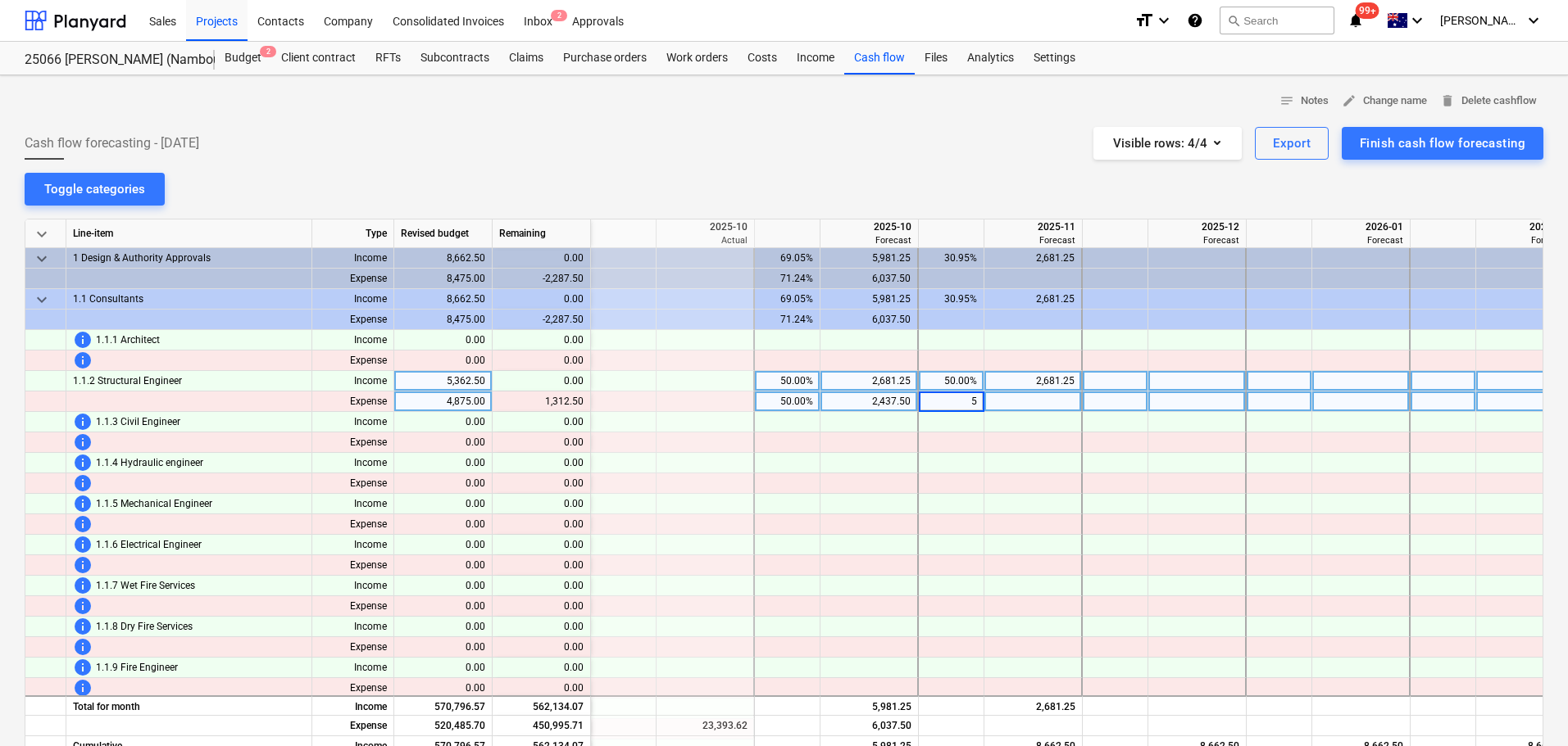
type input "50"
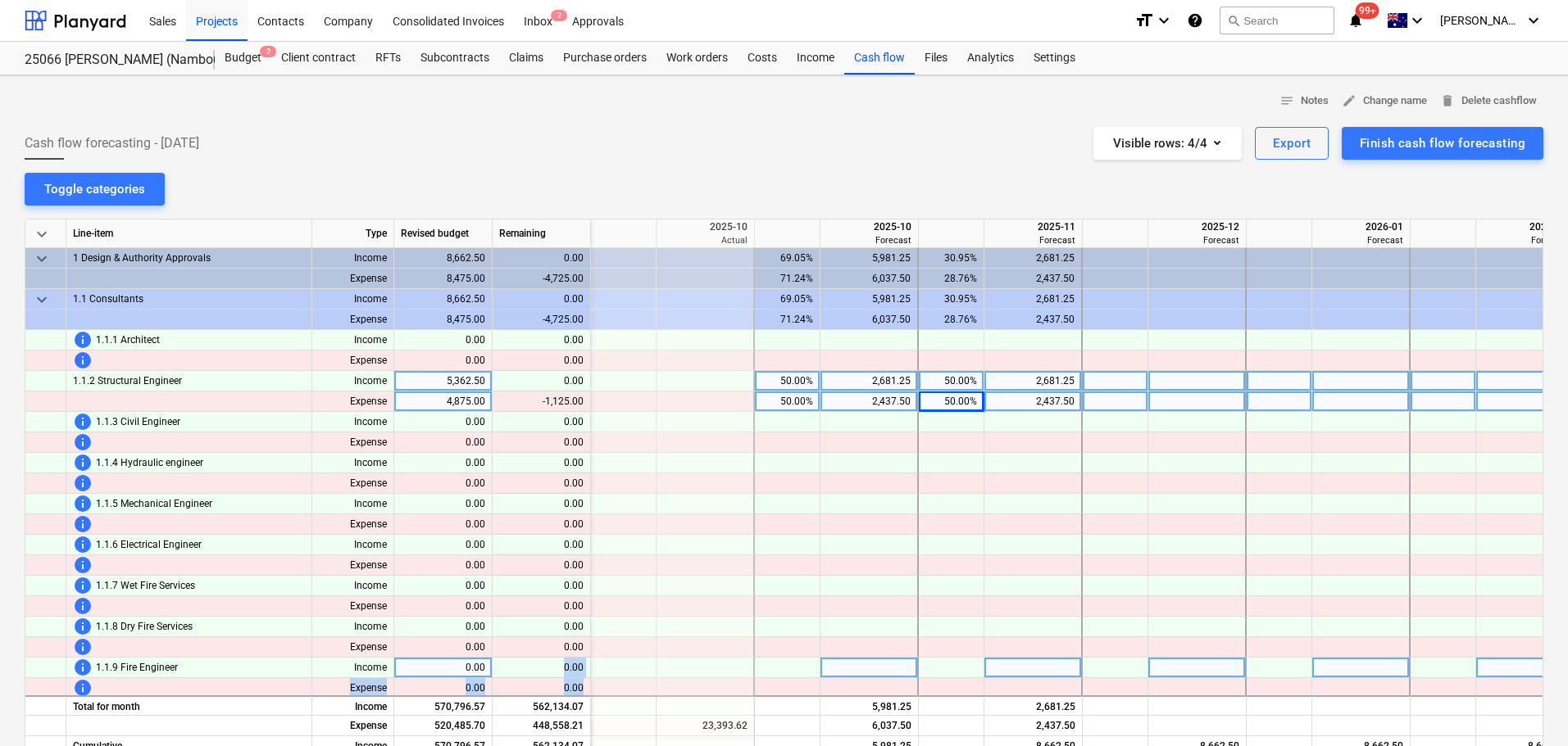
drag, startPoint x: 766, startPoint y: 681, endPoint x: 555, endPoint y: 678, distance: 211.0
click at [555, 678] on div "keyboard_arrow_down Line-item Type Revised budget Remaining 2025-09 Actual 2025…" at bounding box center [784, 498] width 1519 height 560
click at [1080, 402] on div at bounding box center [1034, 401] width 99 height 20
type input "1312.50"
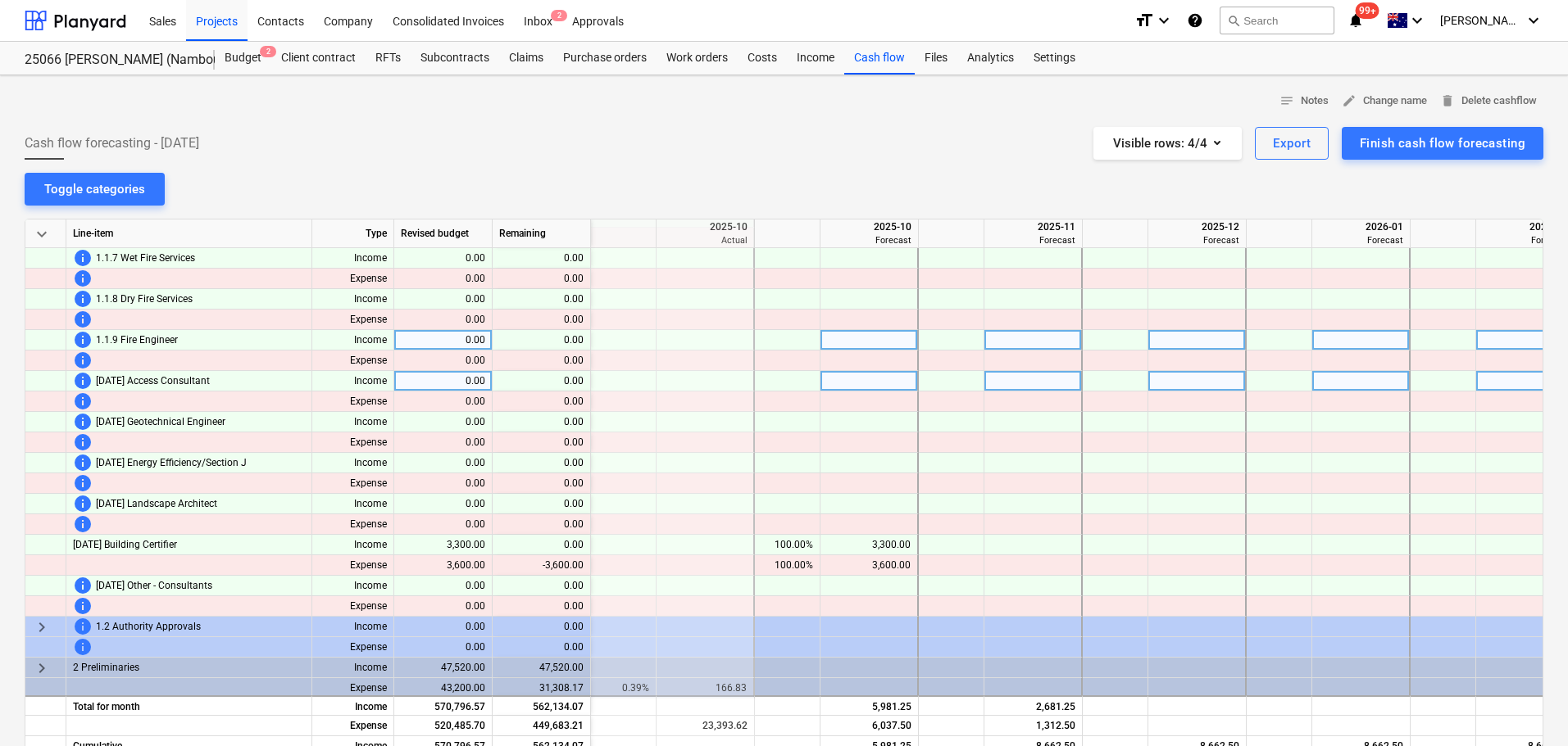
scroll to position [410, 328]
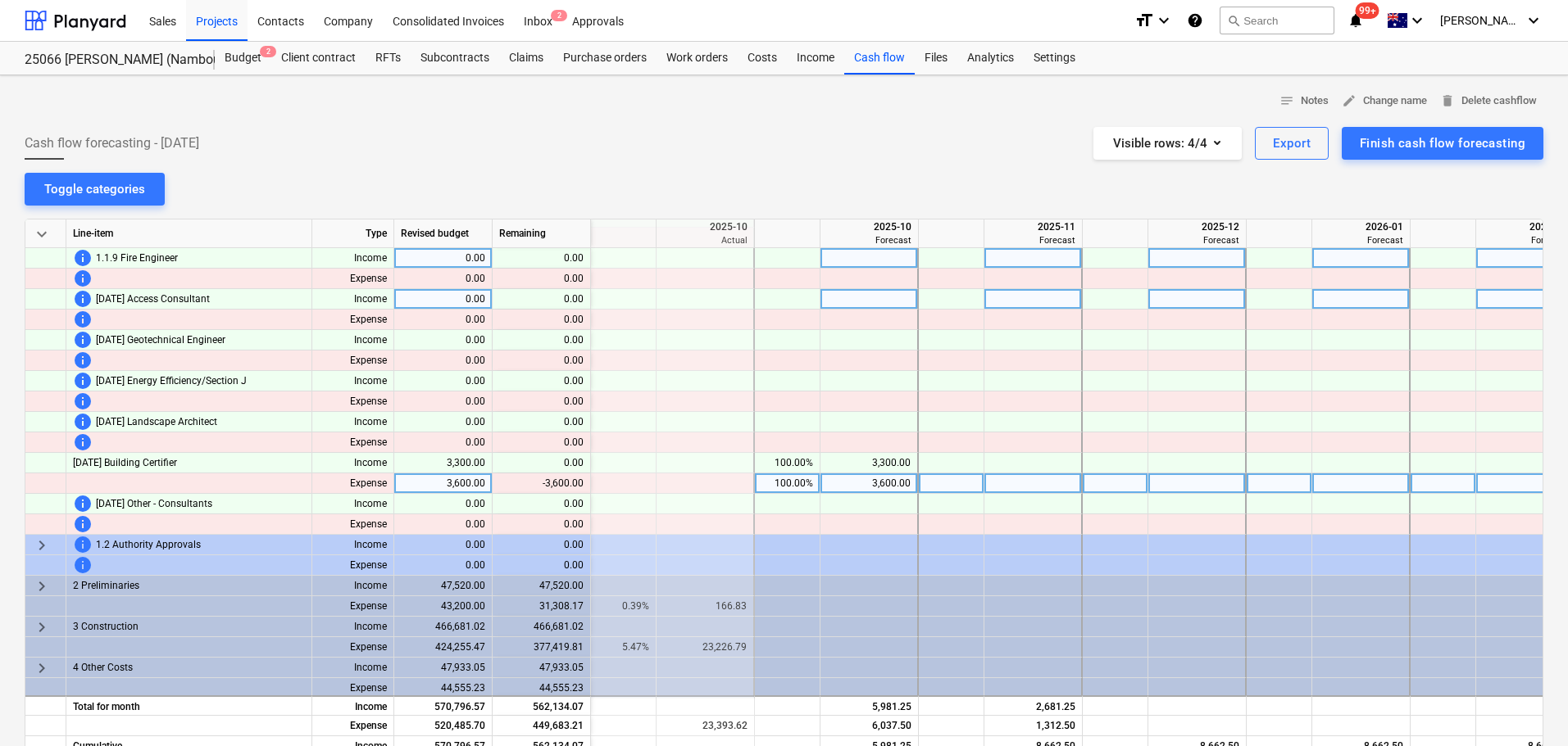
click at [793, 487] on div "100.00%" at bounding box center [787, 484] width 52 height 20
type input "0"
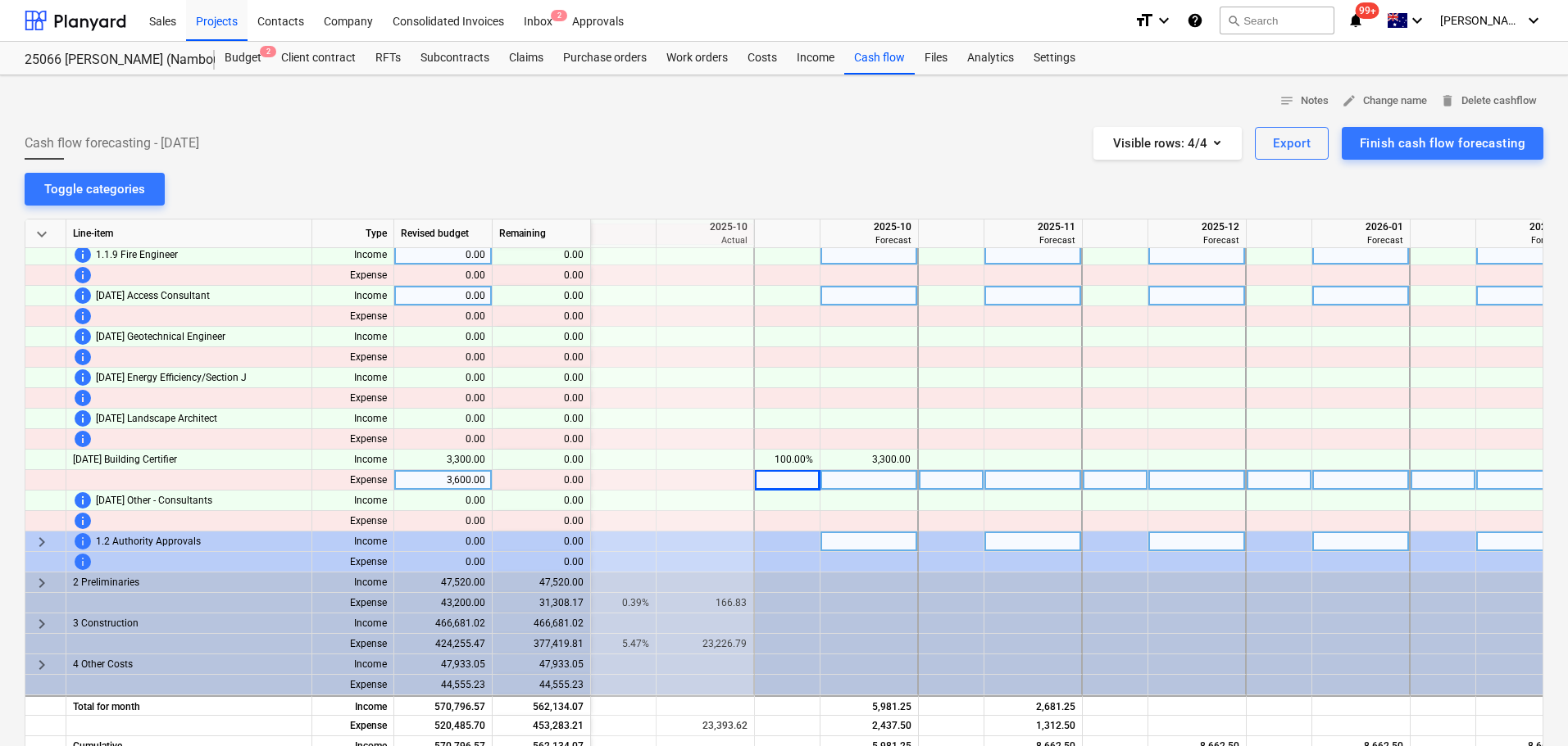
click at [41, 541] on span "keyboard_arrow_right" at bounding box center [42, 542] width 20 height 20
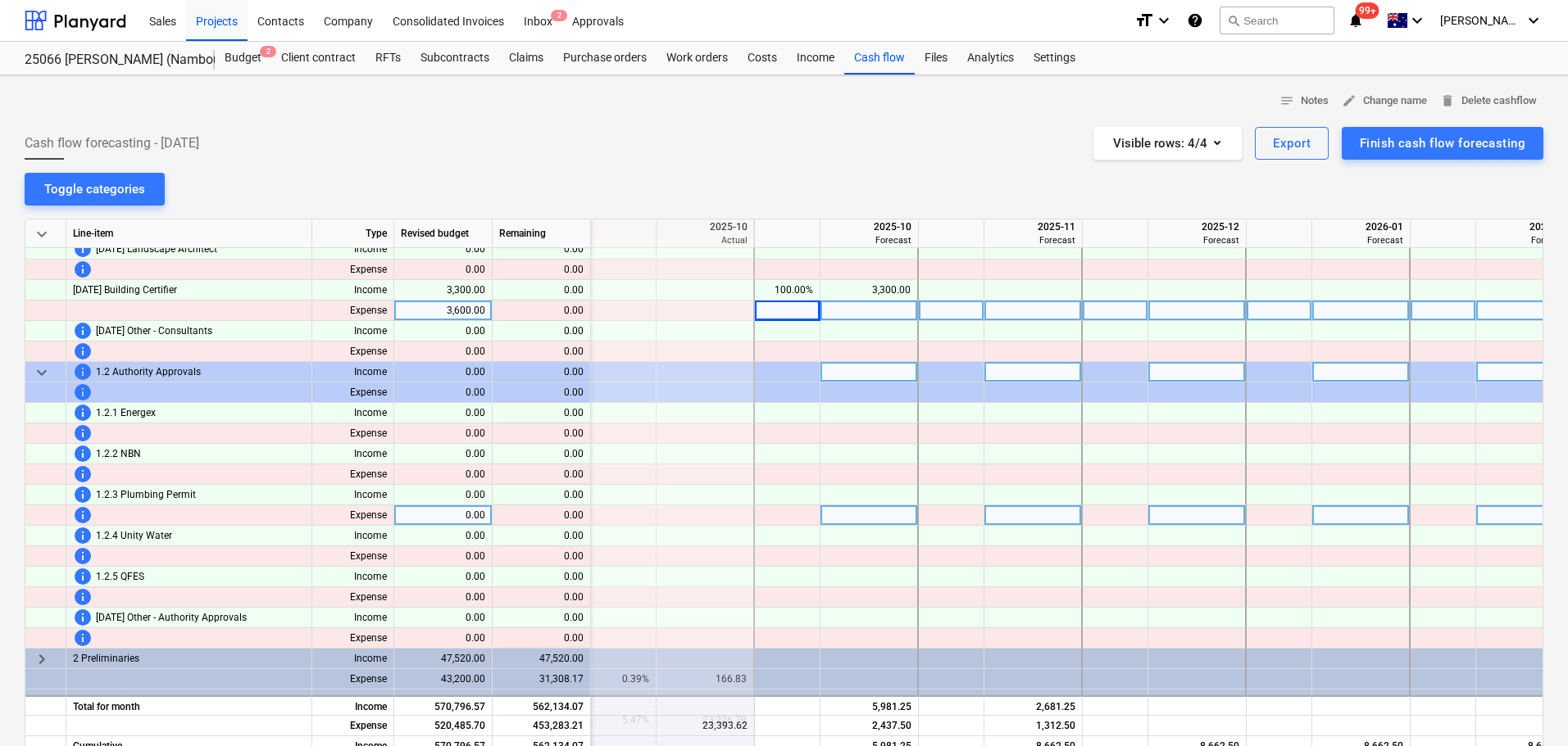
scroll to position [664, 328]
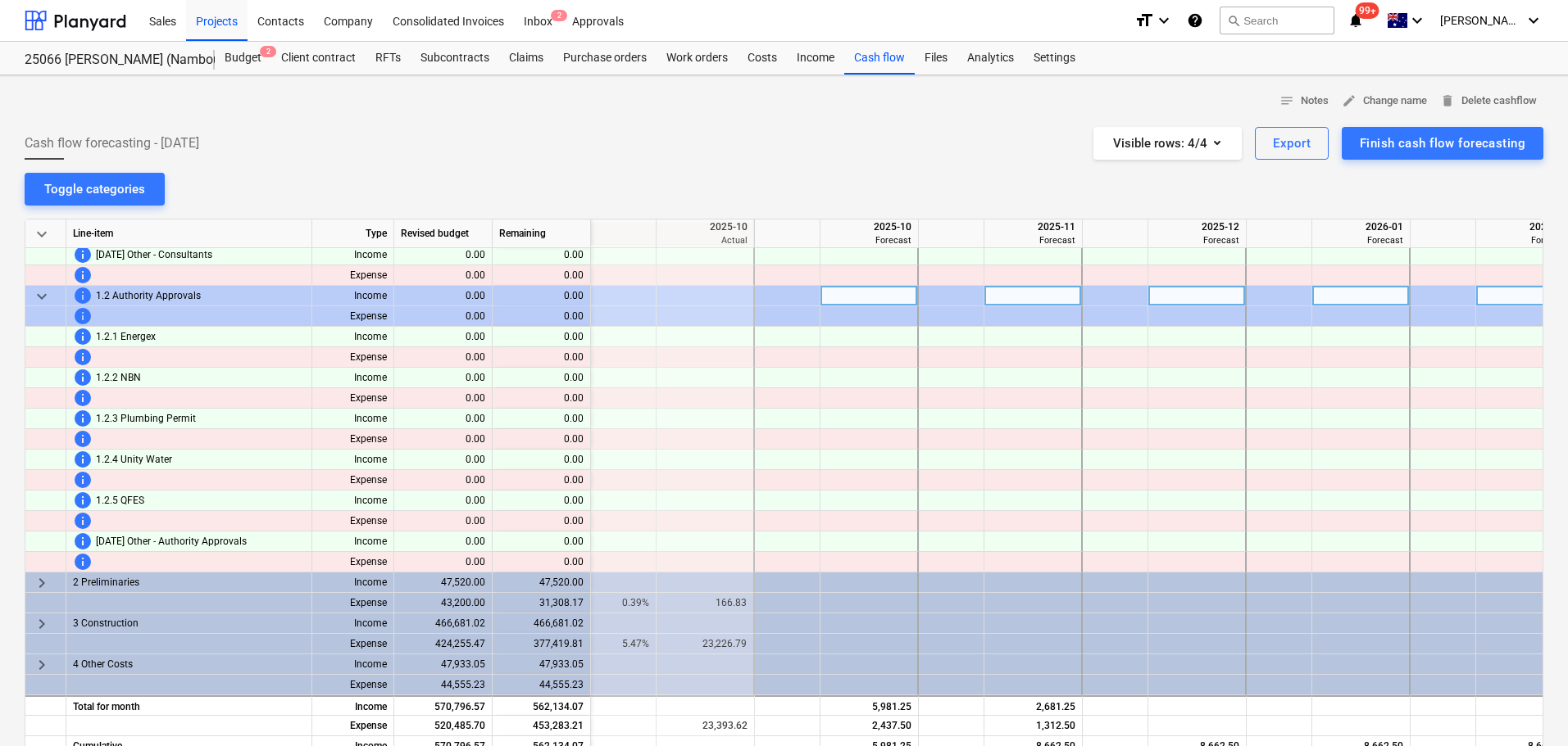
click at [43, 292] on span "keyboard_arrow_down" at bounding box center [42, 296] width 20 height 20
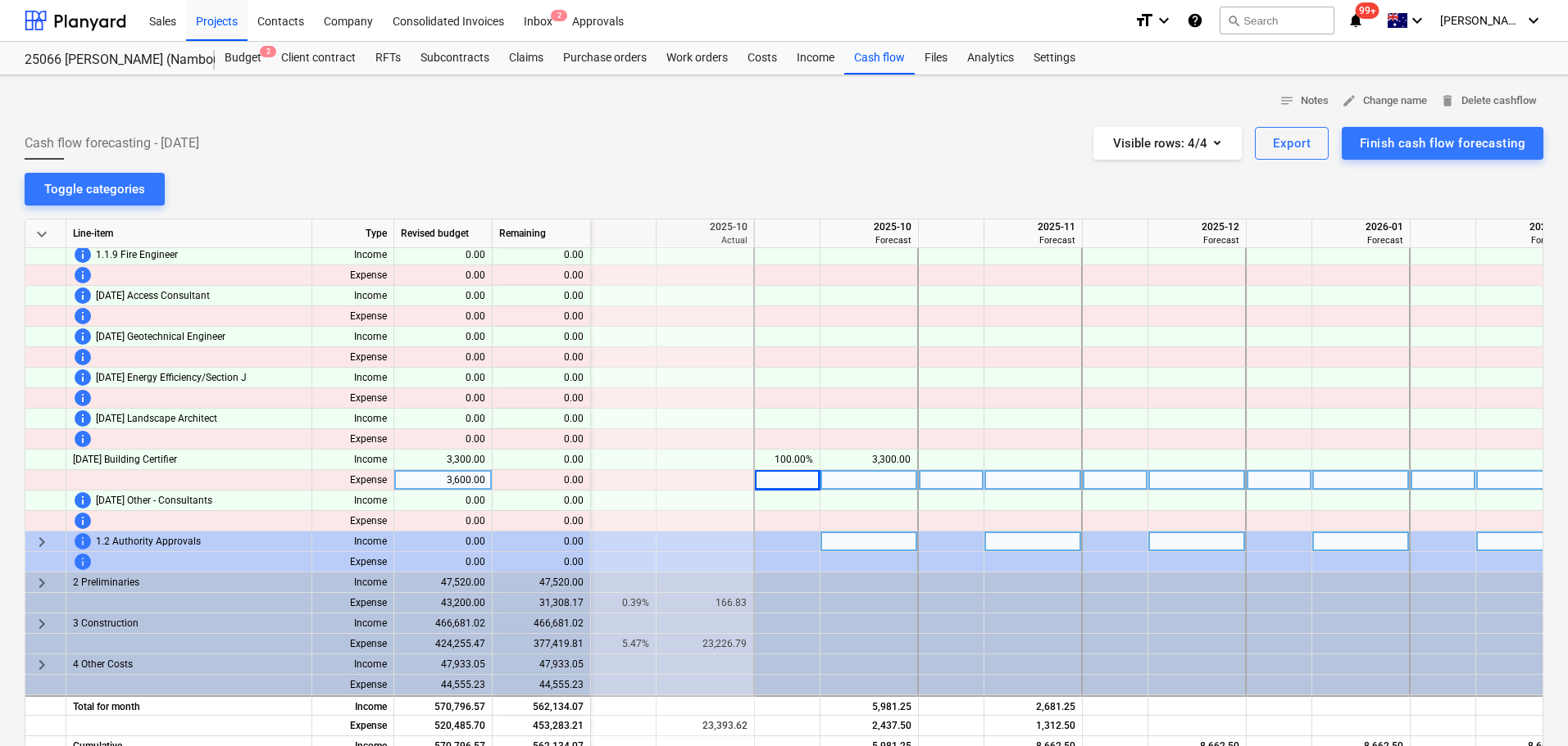
scroll to position [419, 328]
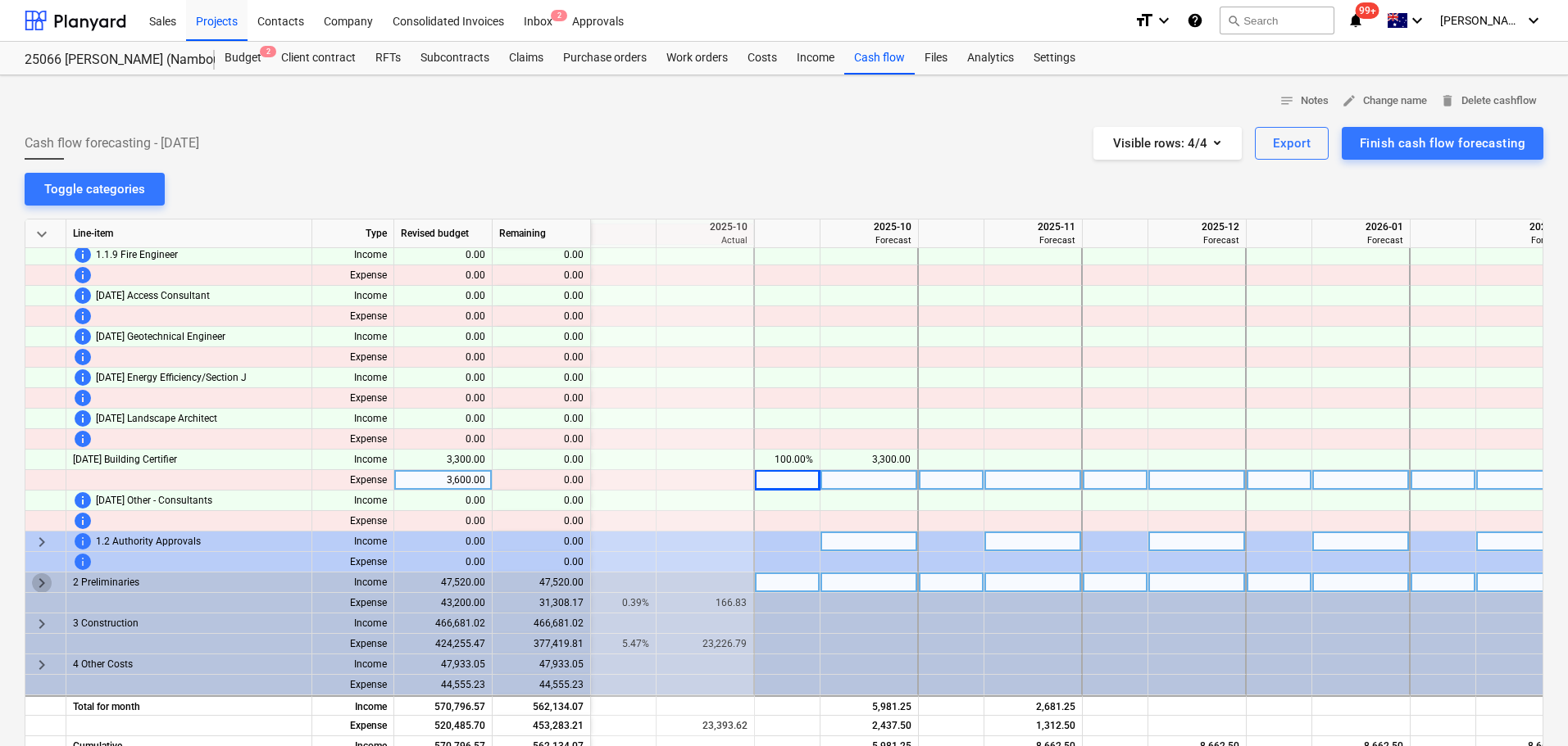
click at [36, 573] on span "keyboard_arrow_right" at bounding box center [42, 583] width 20 height 20
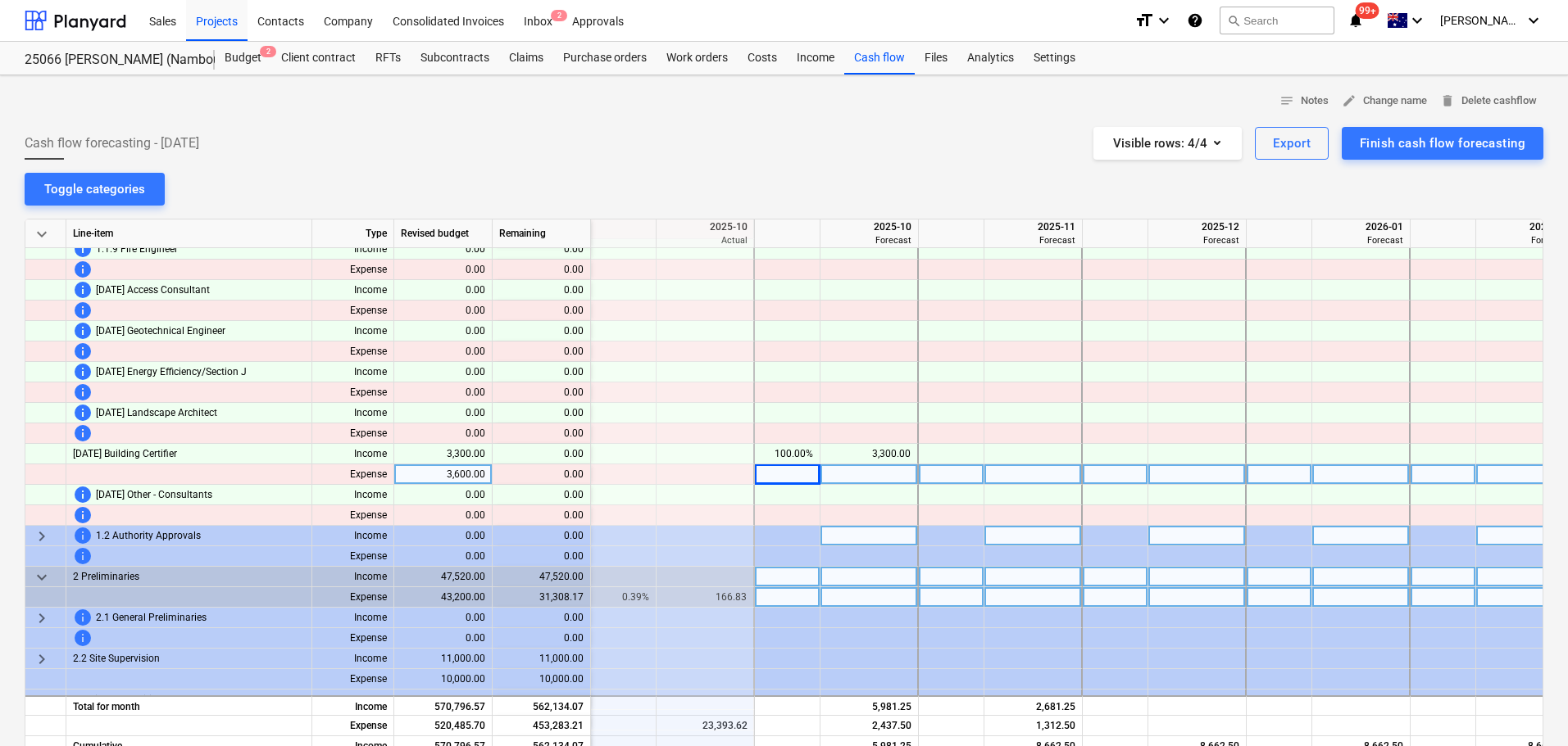
scroll to position [500, 328]
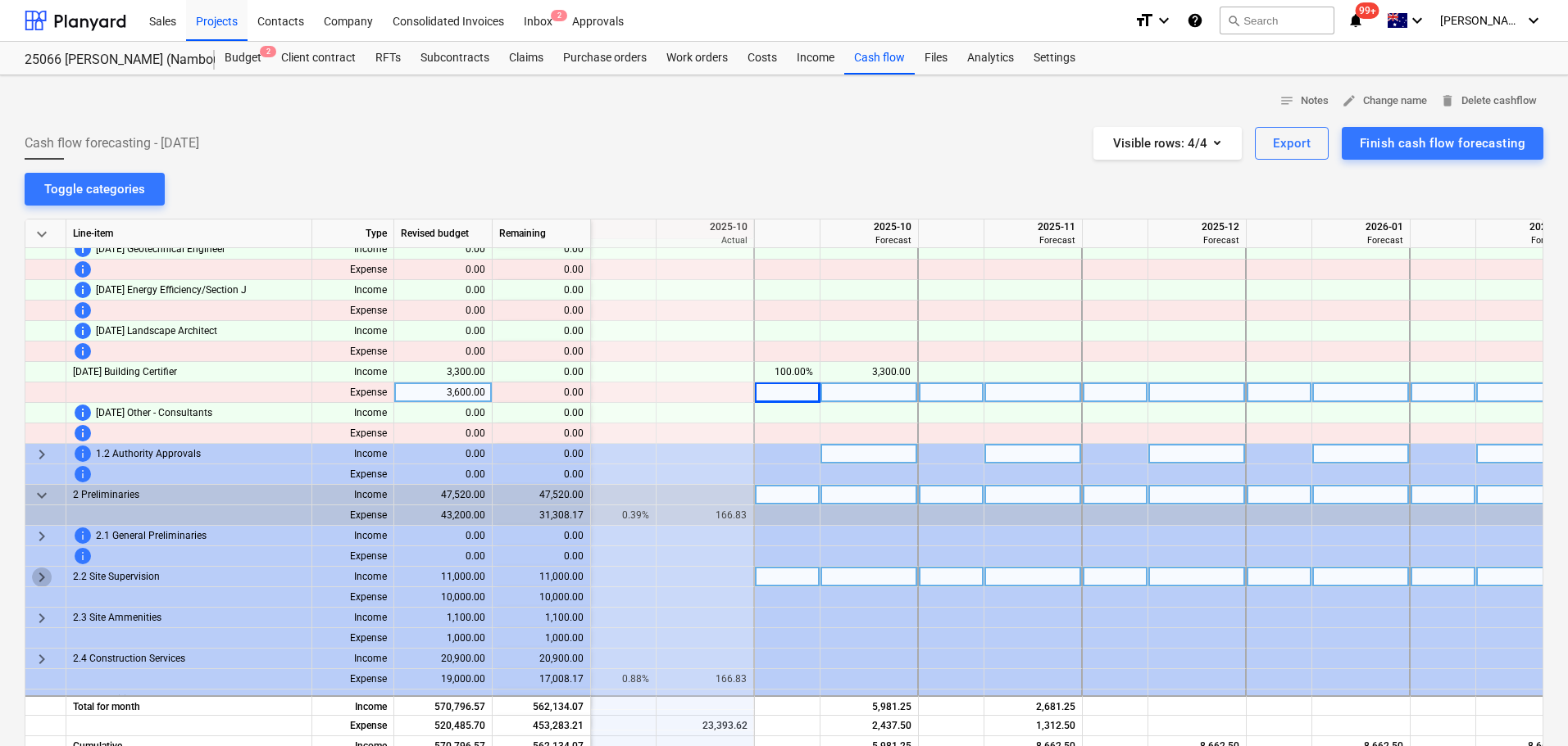
click at [44, 574] on span "keyboard_arrow_right" at bounding box center [42, 577] width 20 height 20
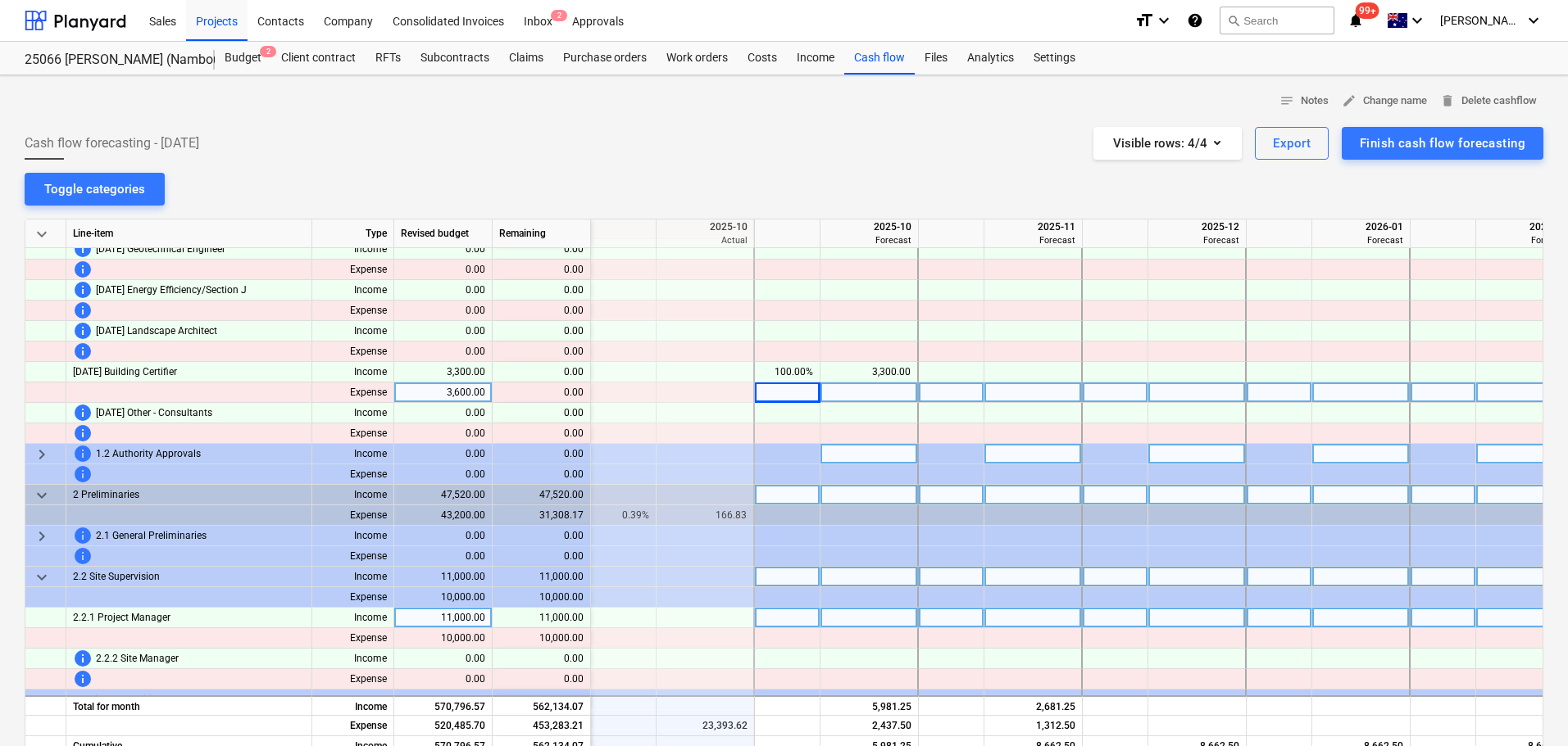
click at [791, 619] on div at bounding box center [787, 618] width 66 height 20
type input "25"
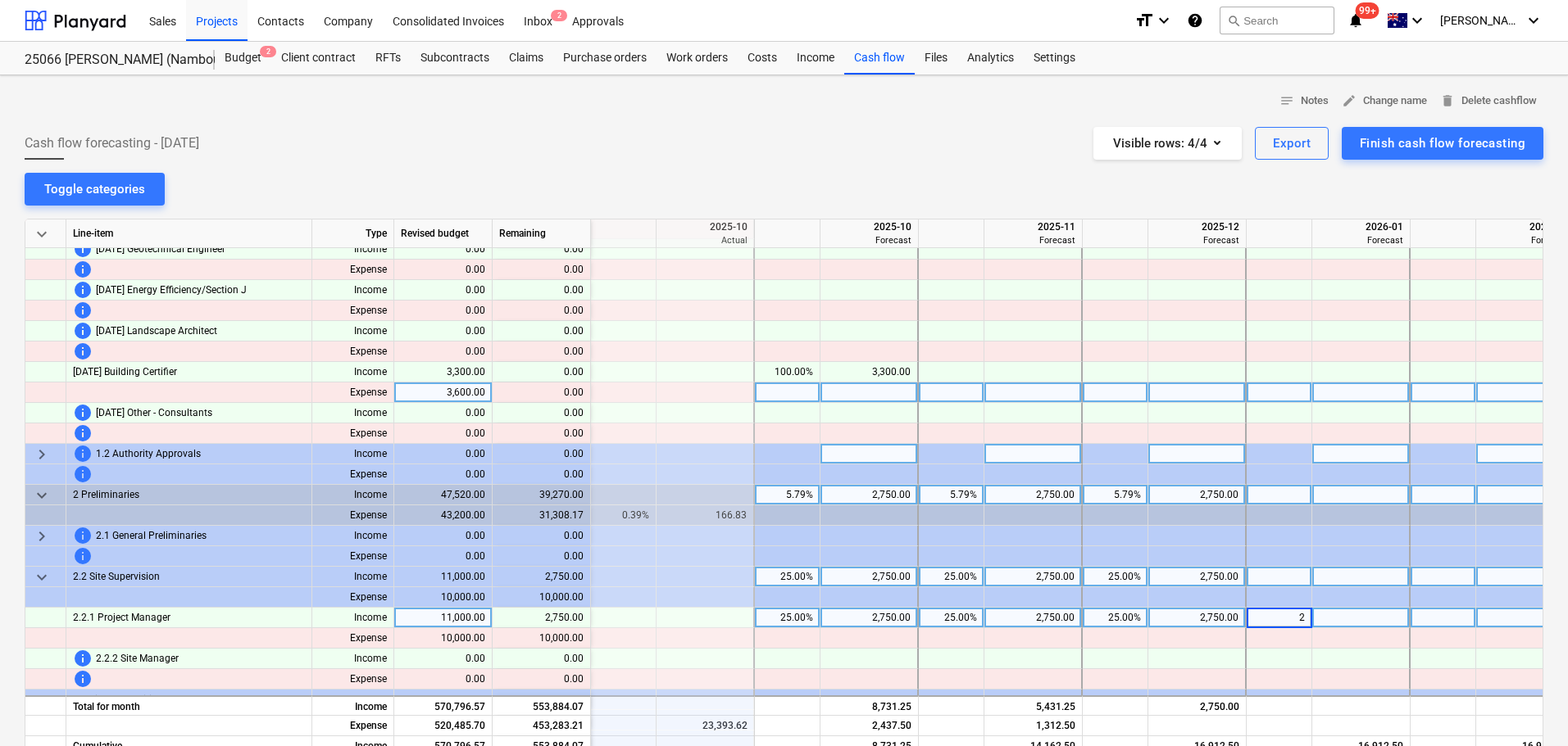
type input "20"
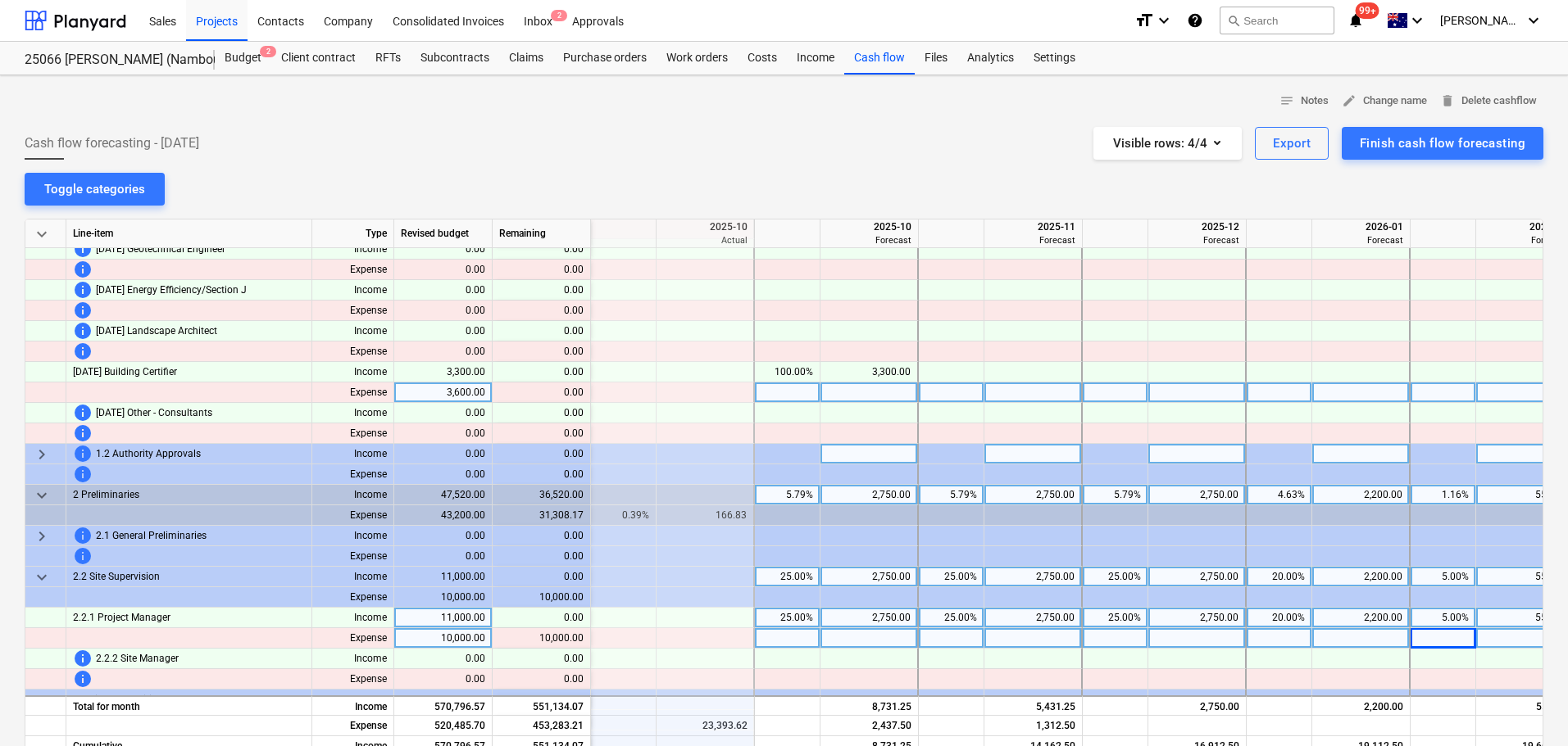
click at [804, 635] on div at bounding box center [787, 639] width 66 height 20
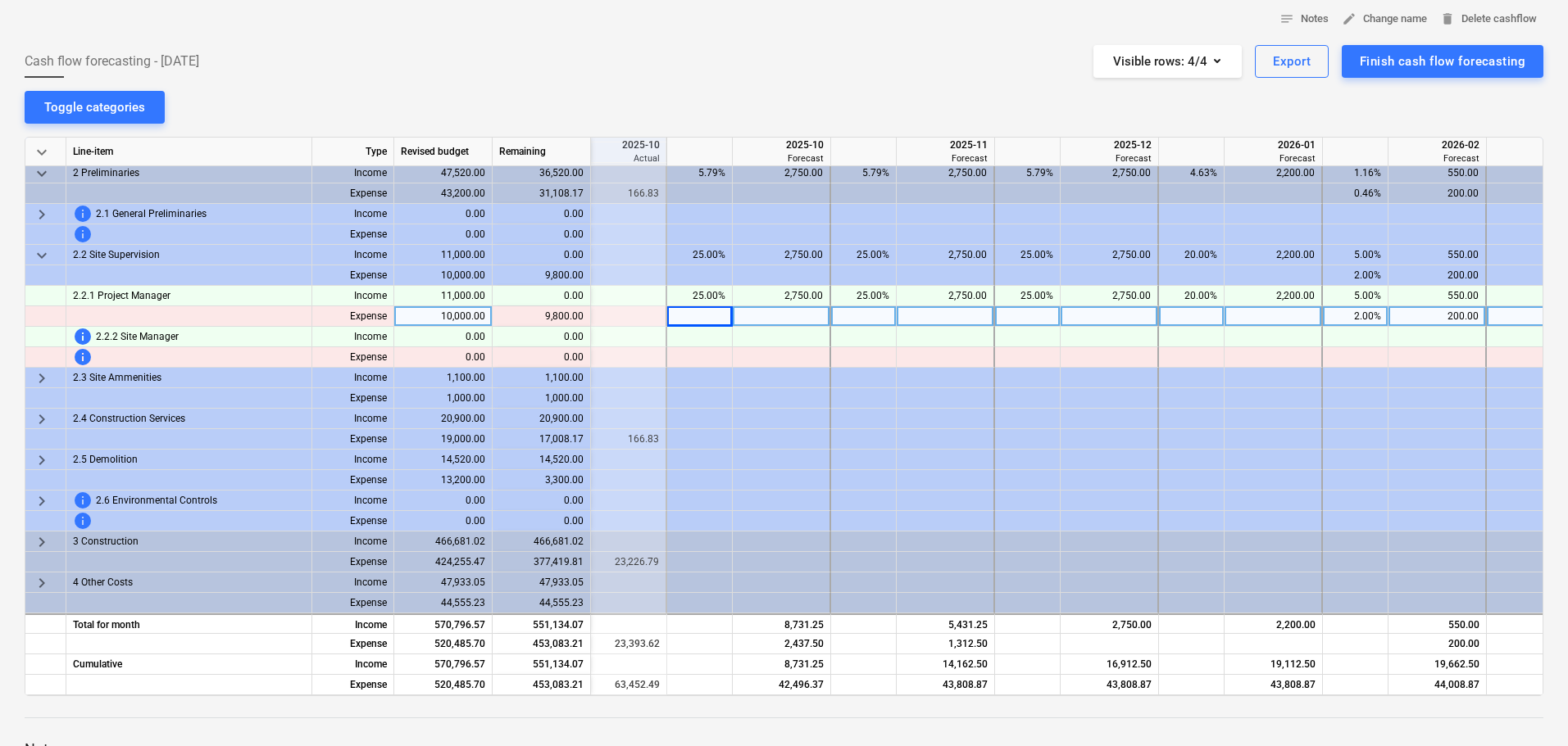
scroll to position [746, 425]
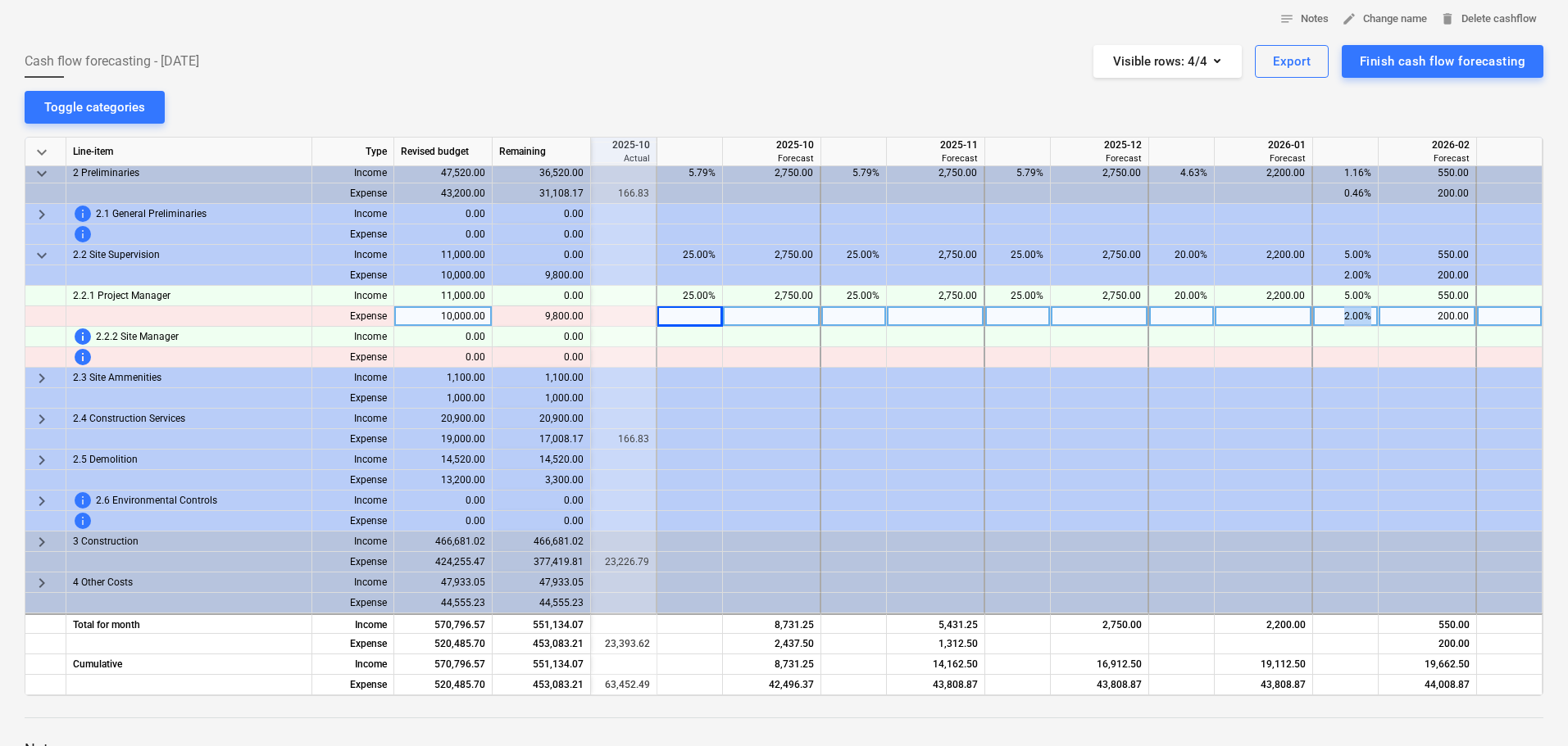
drag, startPoint x: 1371, startPoint y: 312, endPoint x: 1340, endPoint y: 315, distance: 31.1
click at [1340, 315] on div "2.00%" at bounding box center [1345, 316] width 66 height 20
click at [700, 307] on div at bounding box center [689, 316] width 66 height 20
type input "25"
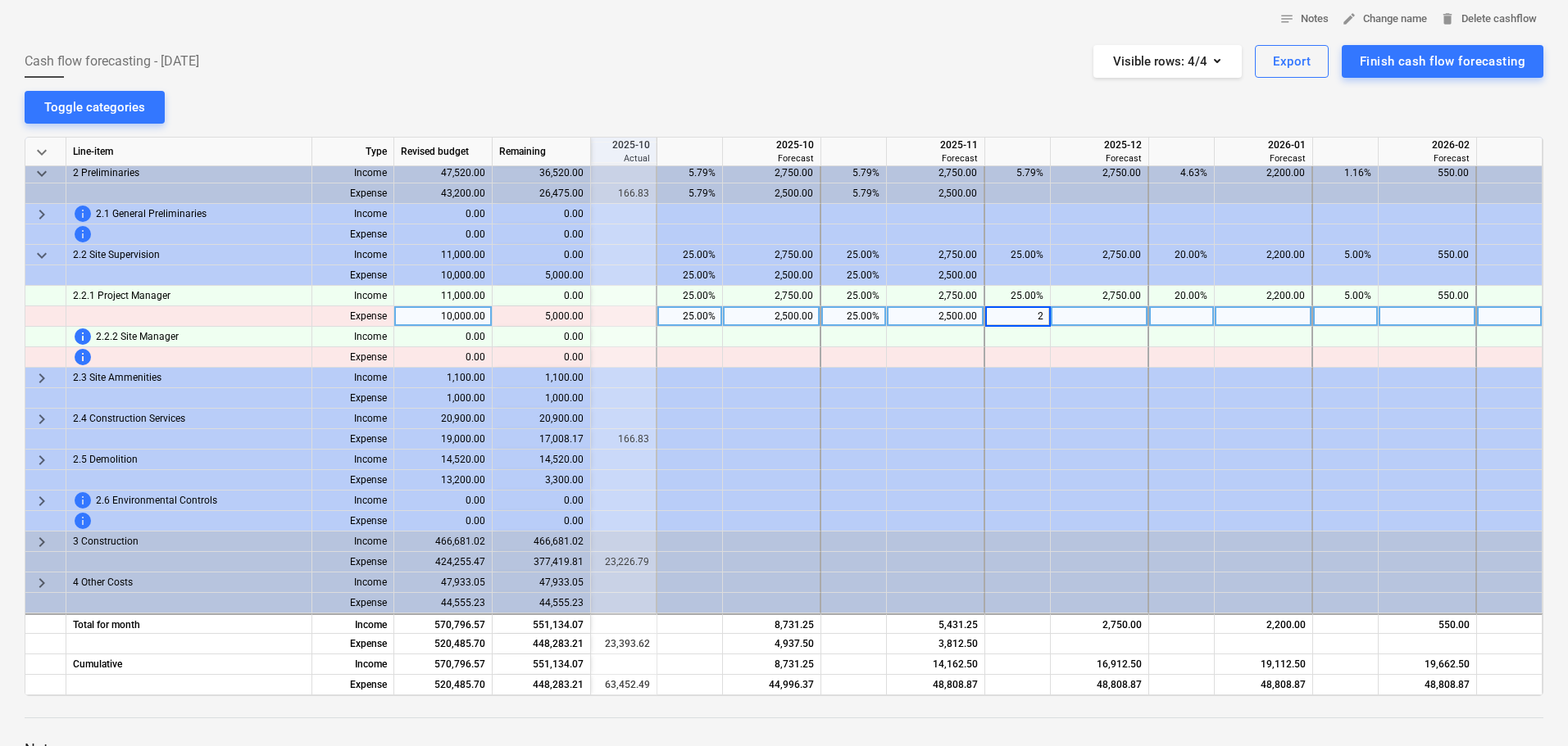
type input "25"
type input "20"
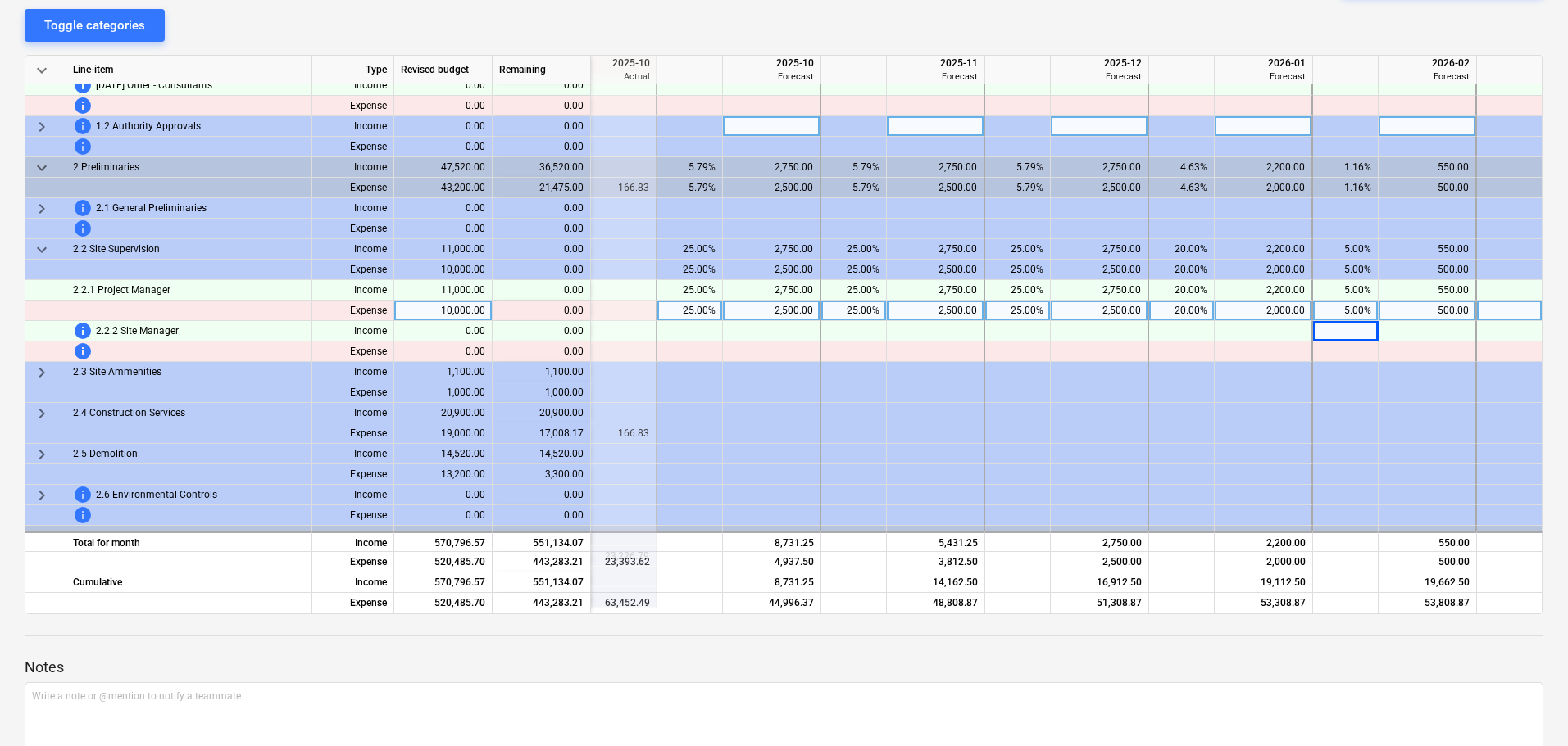
scroll to position [583, 425]
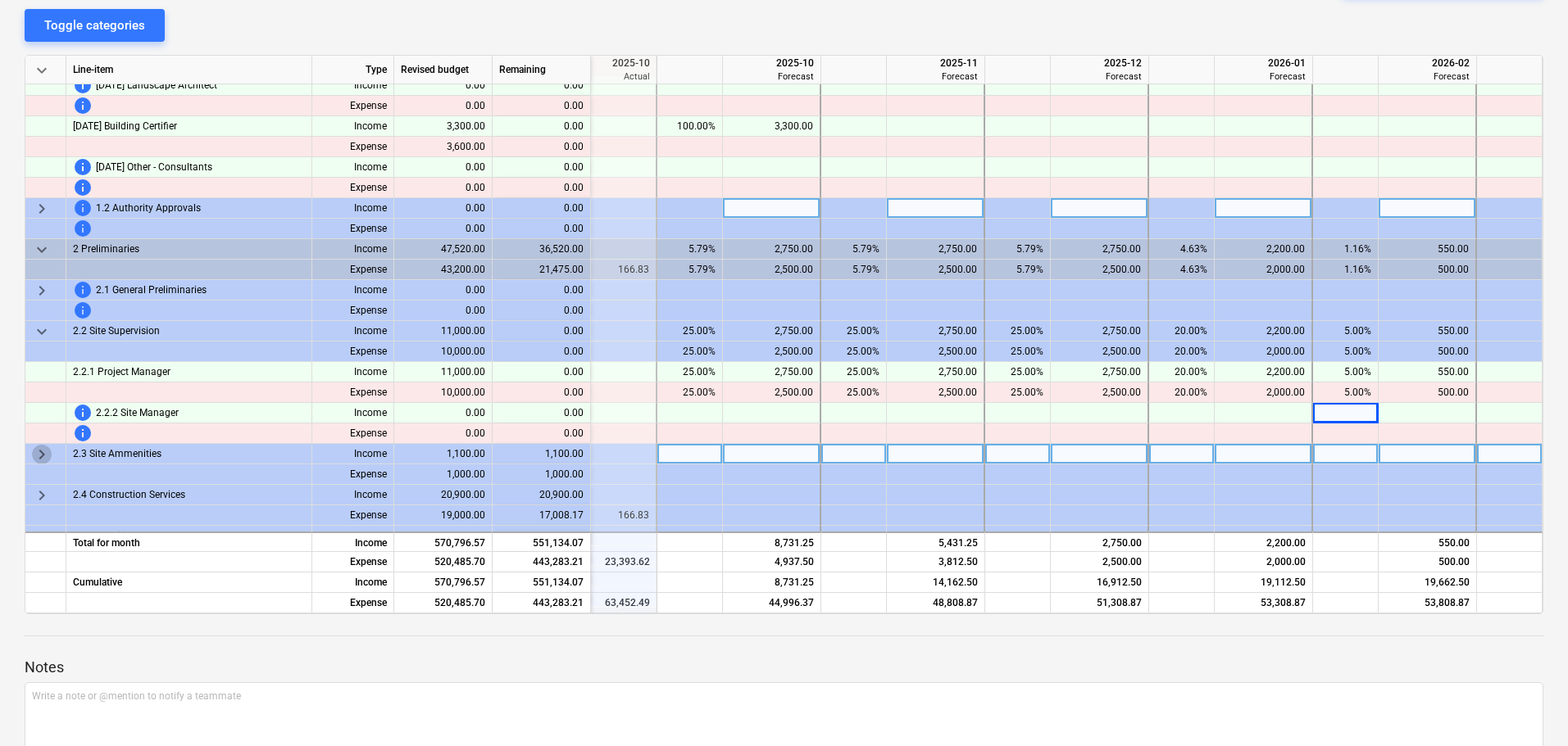
click at [40, 453] on span "keyboard_arrow_right" at bounding box center [42, 454] width 20 height 20
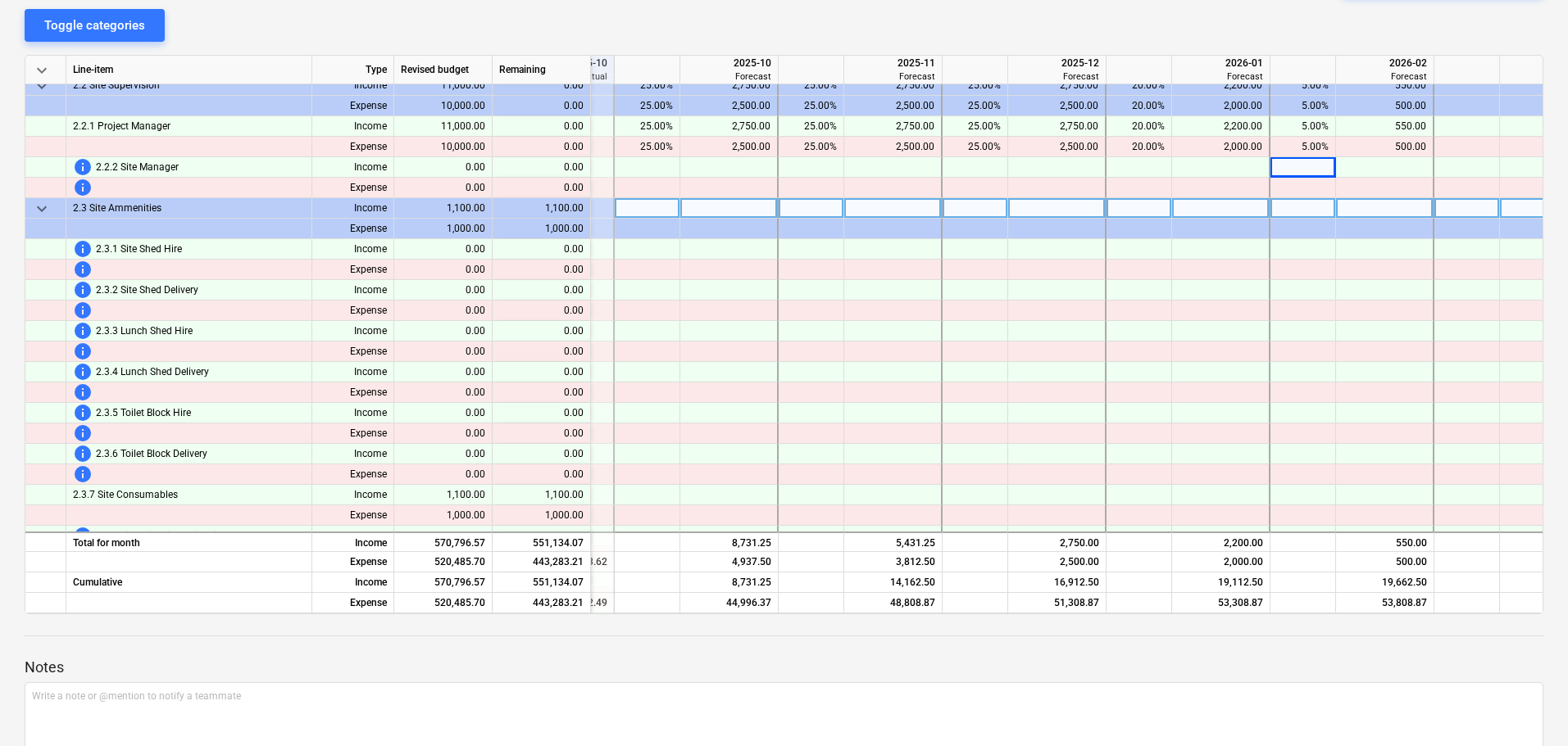
scroll to position [829, 473]
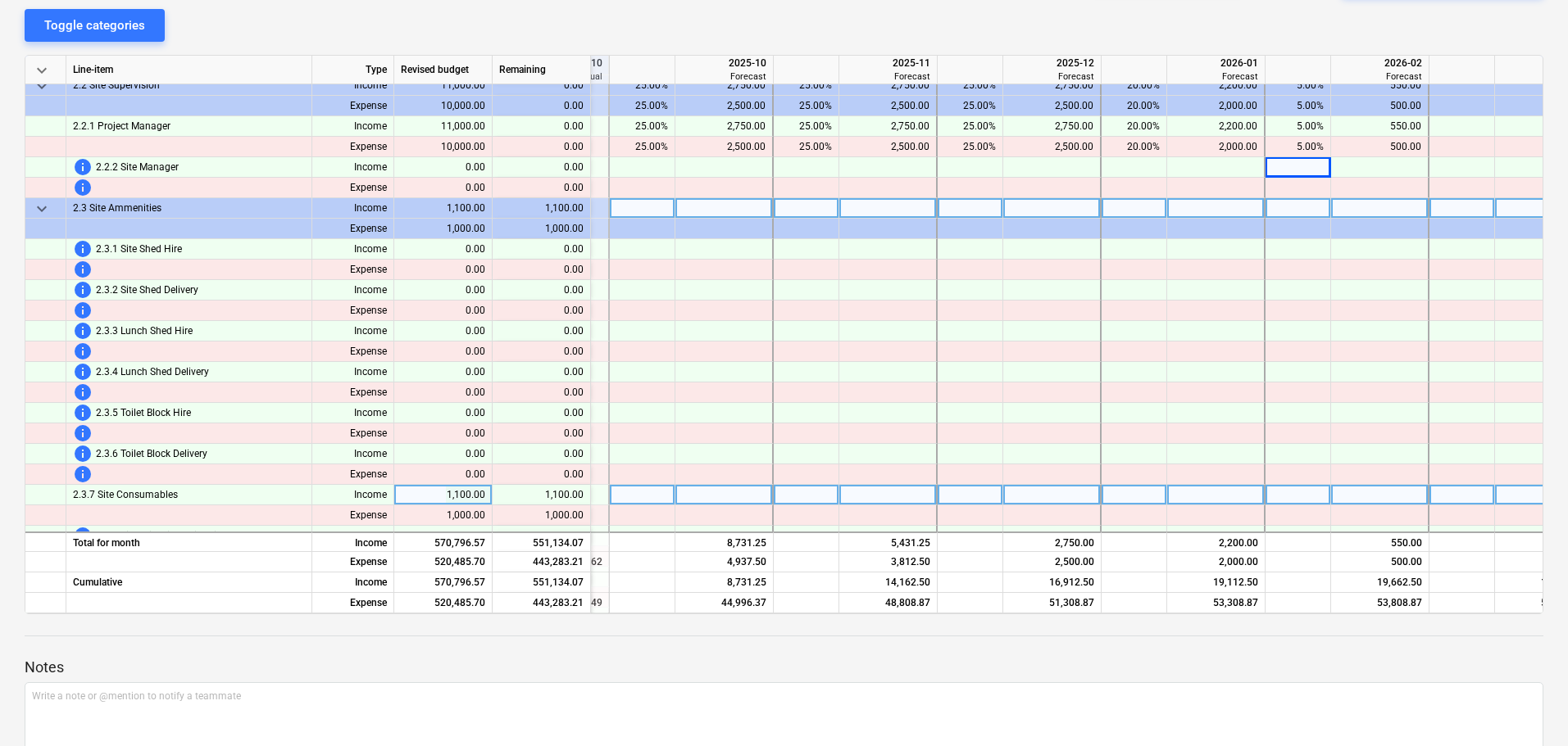
click at [657, 500] on div at bounding box center [642, 495] width 66 height 20
type input "25"
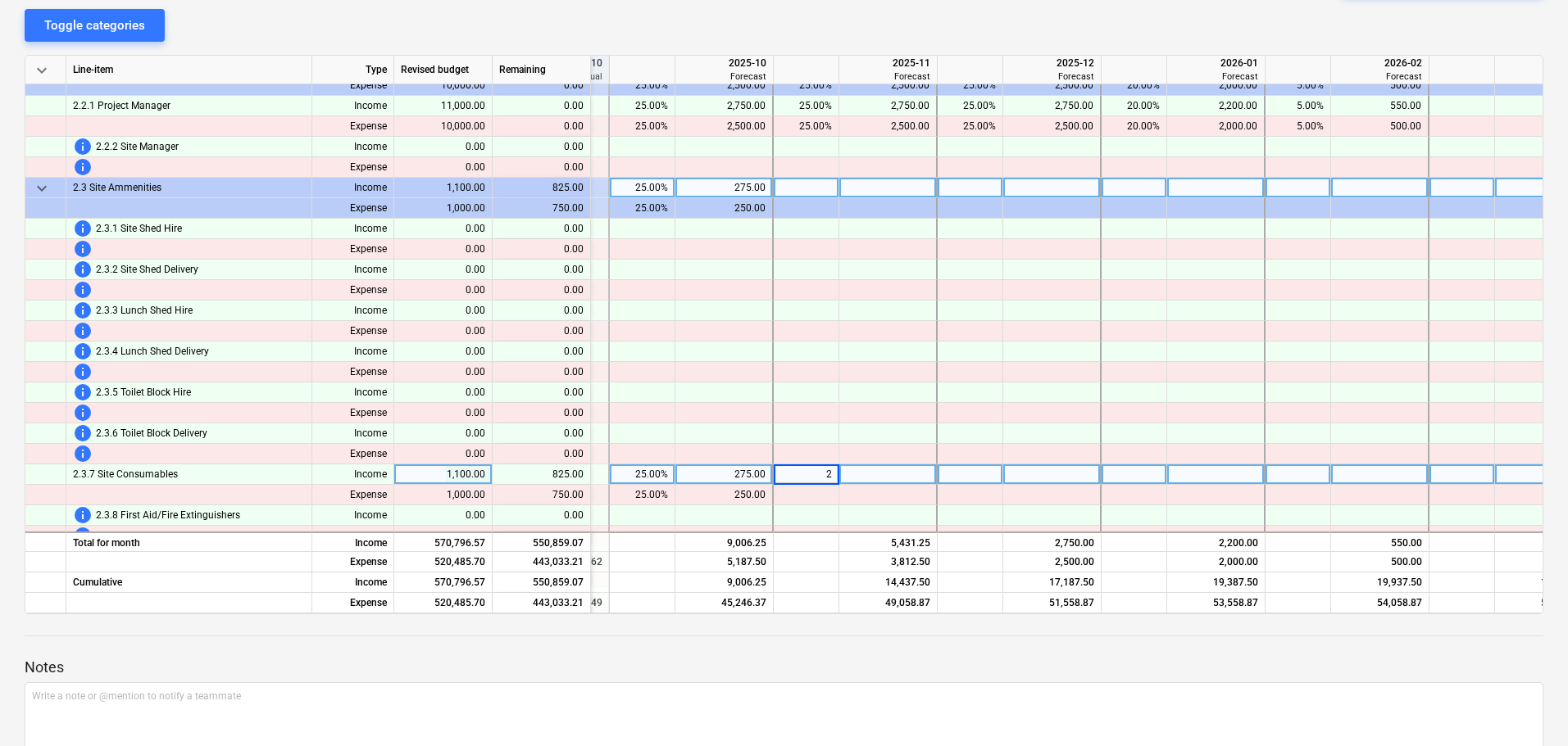
type input "25"
type input "20"
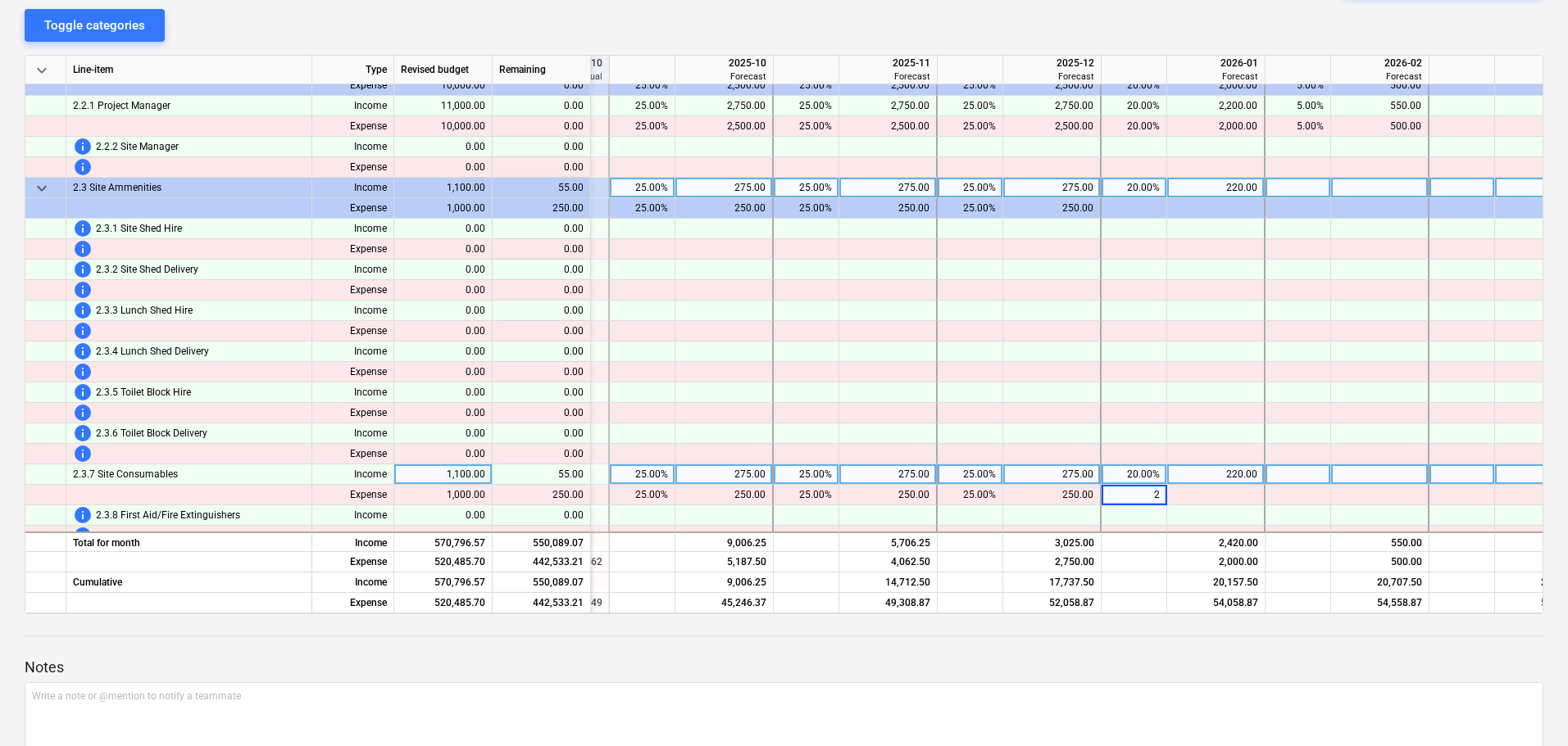
type input "20"
type input "2"
type input "5"
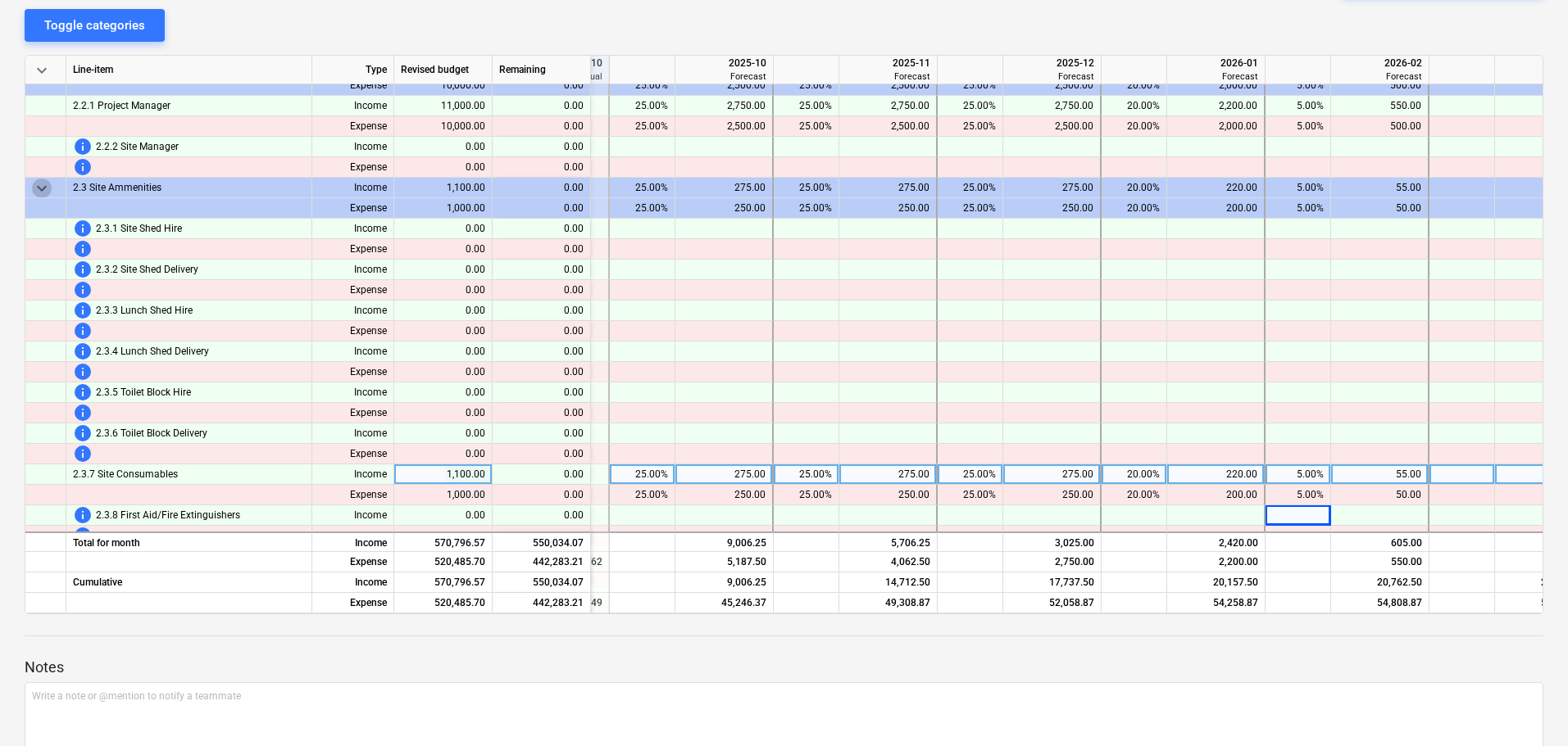
click at [33, 187] on span "keyboard_arrow_down" at bounding box center [42, 188] width 20 height 20
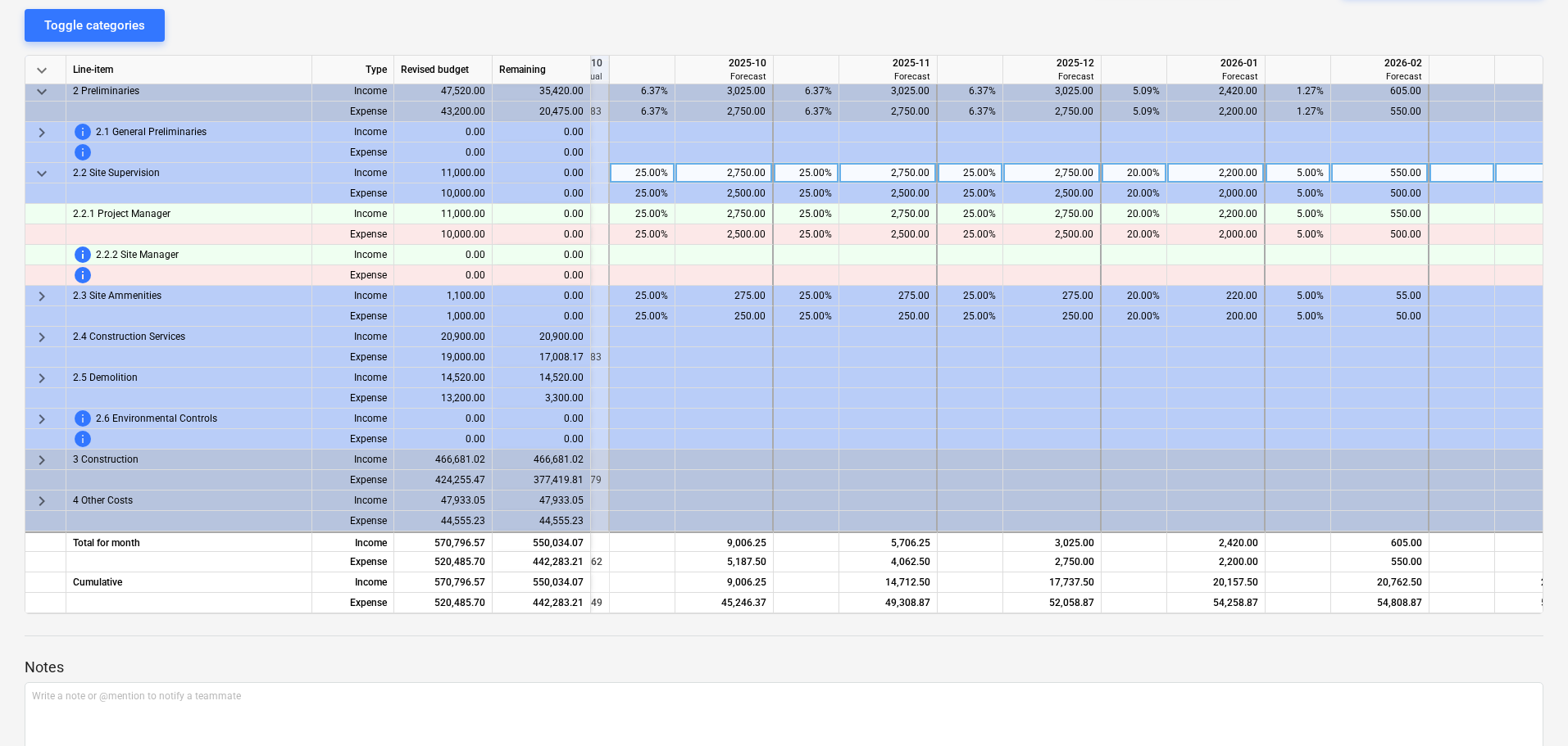
click at [35, 167] on span "keyboard_arrow_down" at bounding box center [42, 174] width 20 height 20
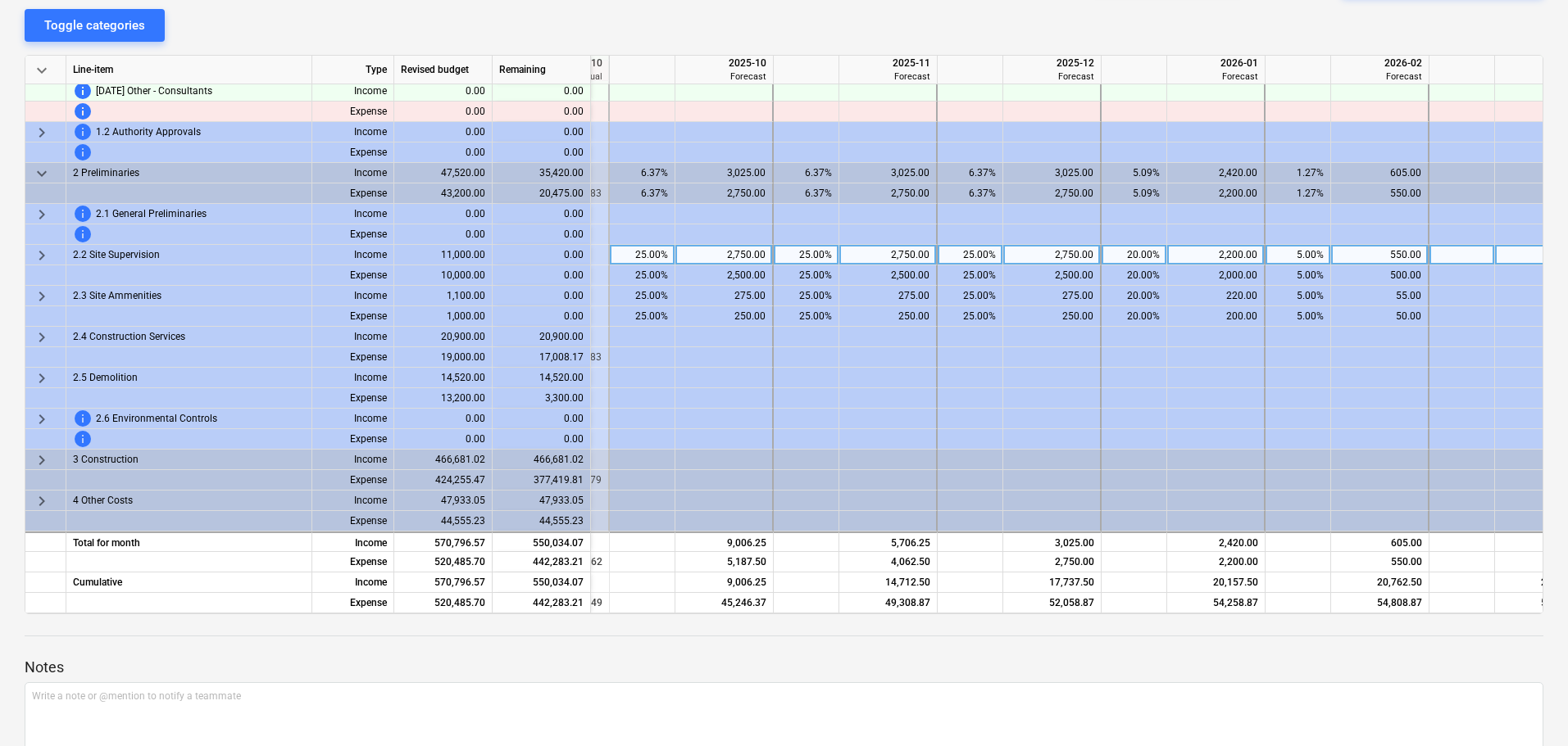
scroll to position [664, 473]
click at [43, 205] on span "keyboard_arrow_right" at bounding box center [42, 214] width 20 height 20
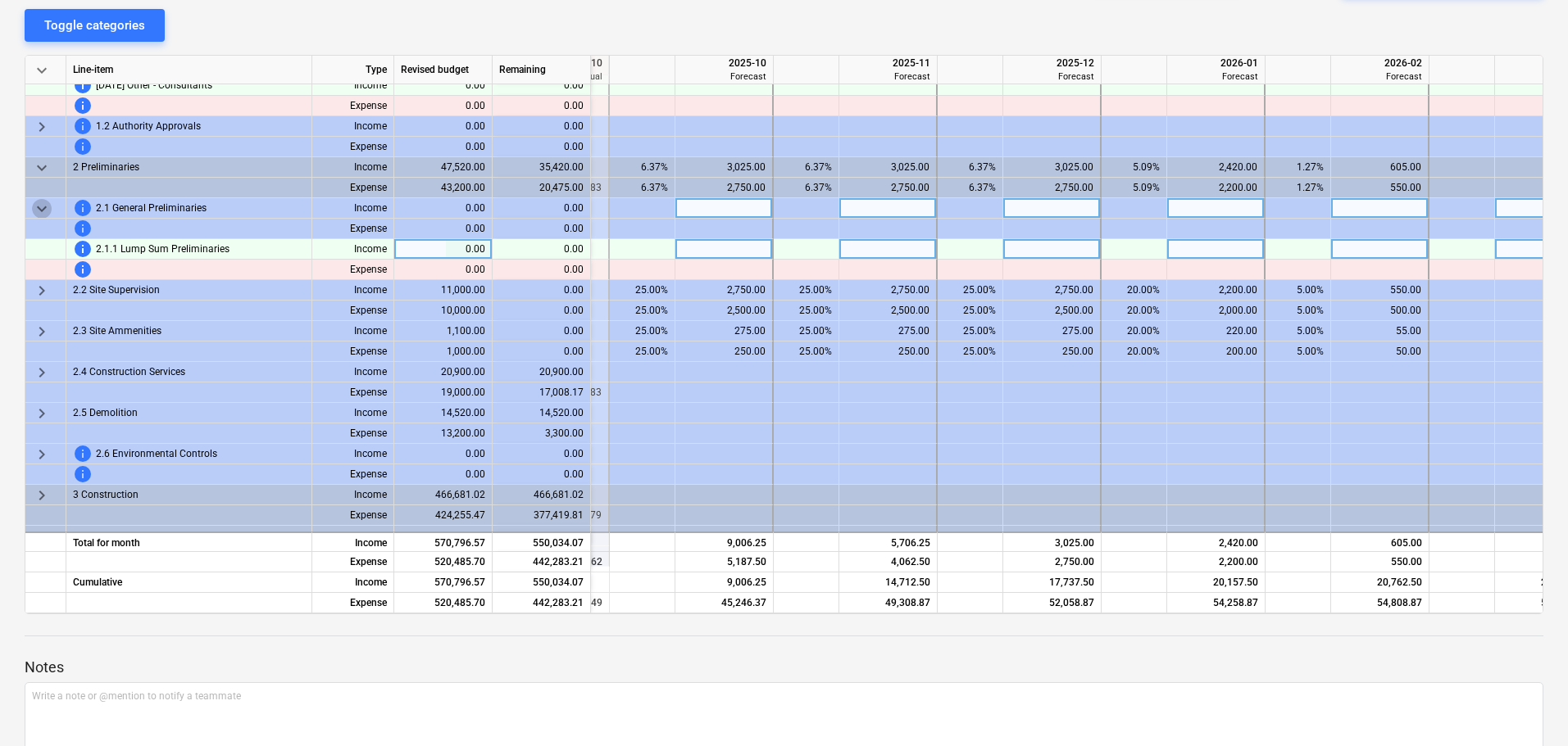
click at [43, 203] on span "keyboard_arrow_down" at bounding box center [42, 208] width 20 height 20
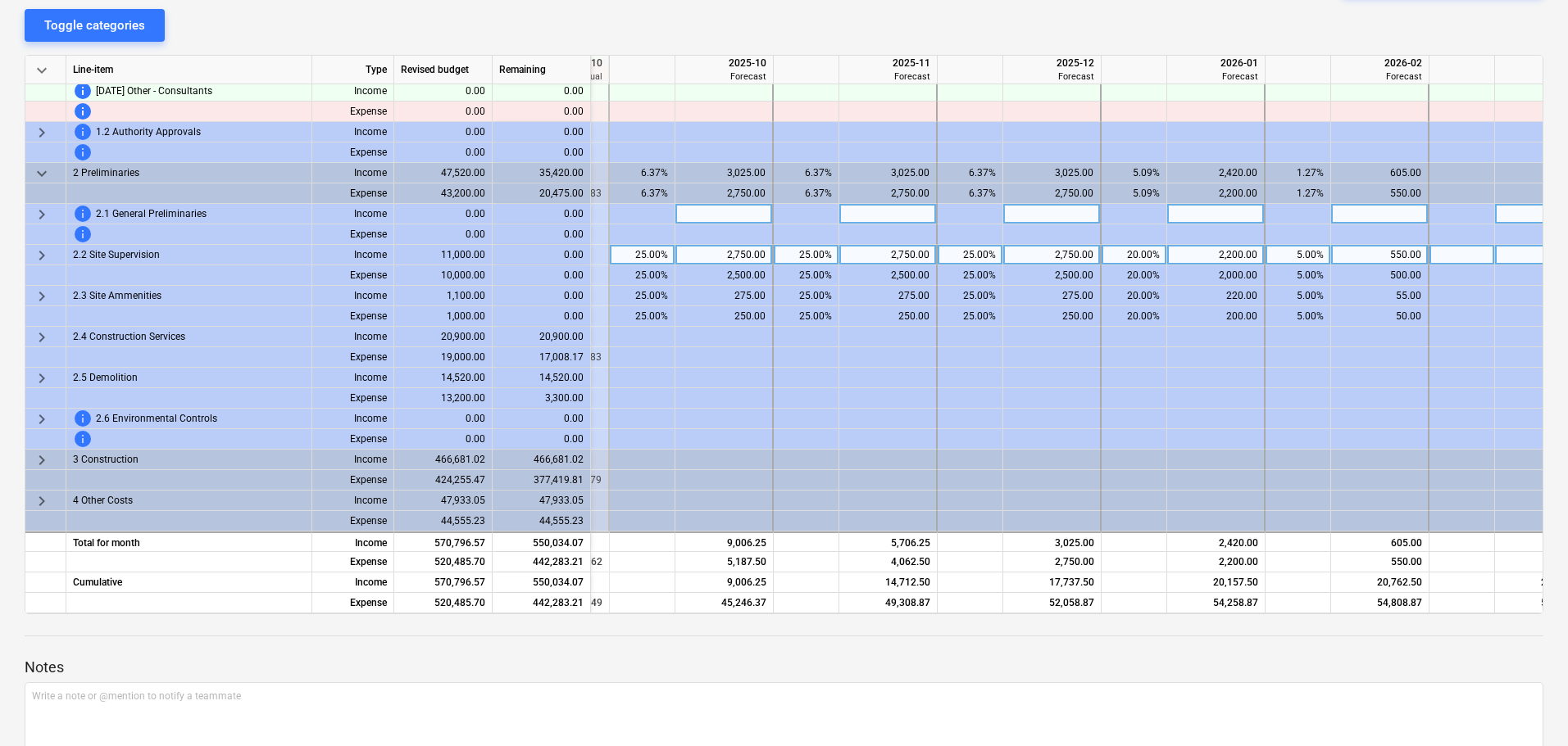
click at [43, 250] on span "keyboard_arrow_right" at bounding box center [42, 255] width 20 height 20
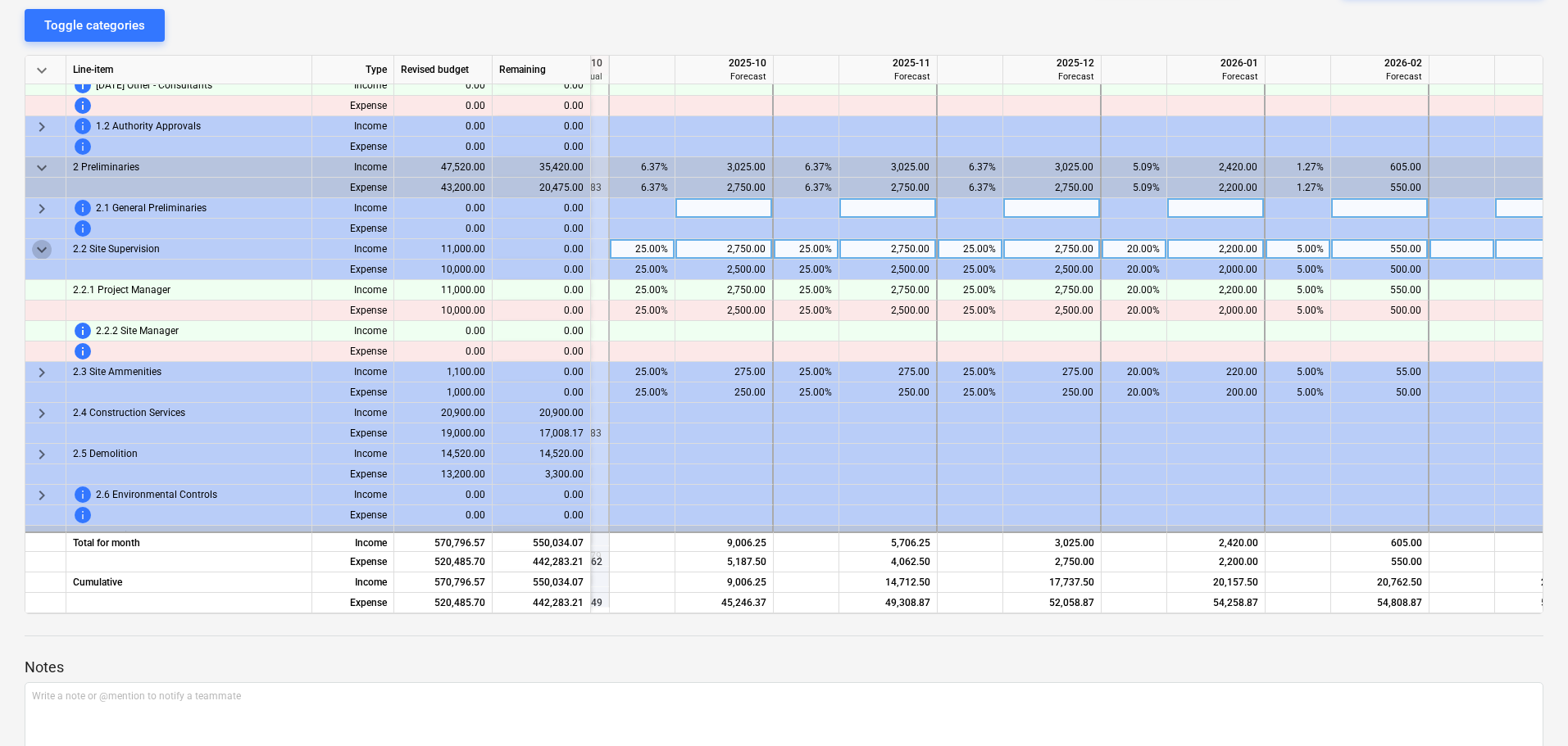
click at [43, 250] on span "keyboard_arrow_down" at bounding box center [42, 249] width 20 height 20
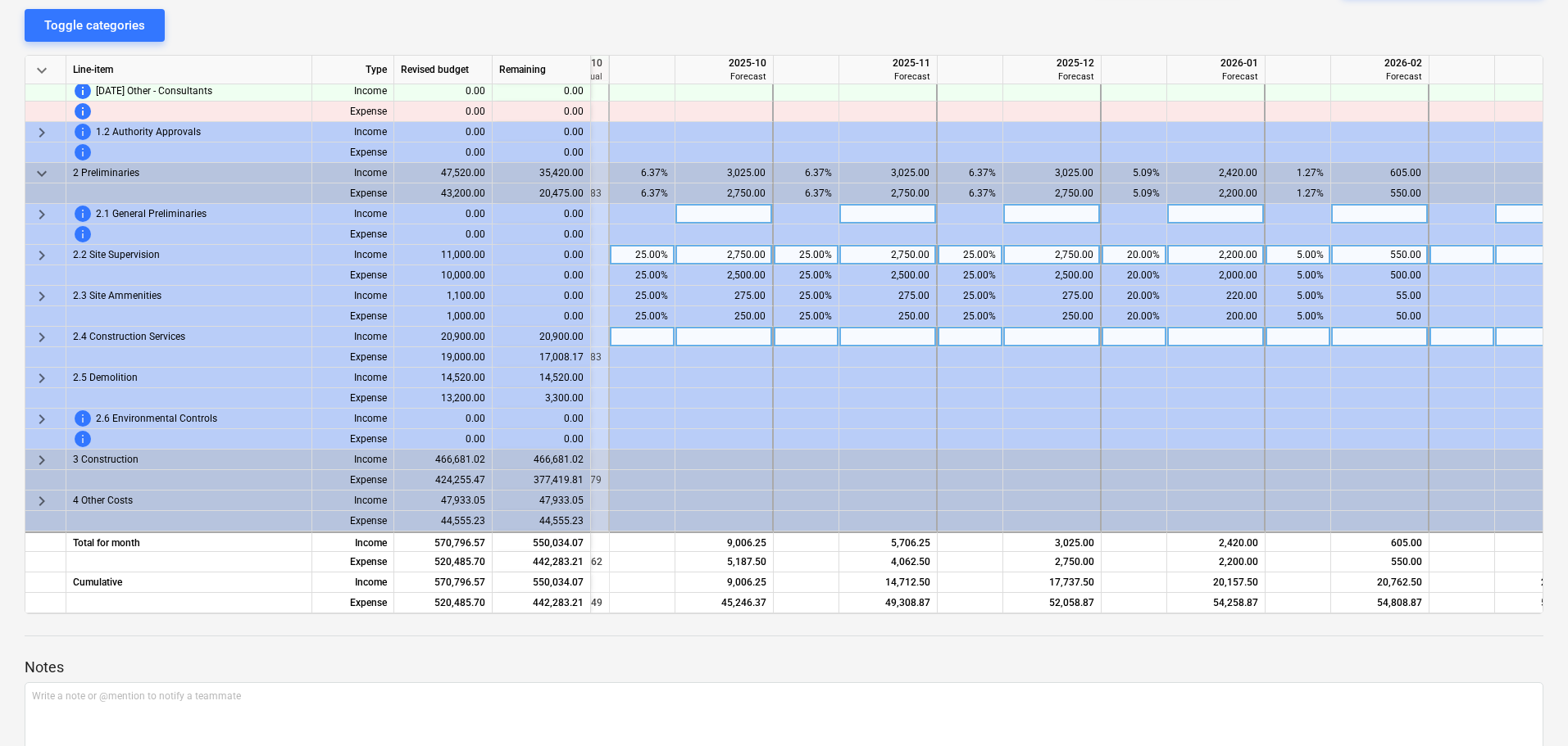
click at [36, 335] on span "keyboard_arrow_right" at bounding box center [42, 337] width 20 height 20
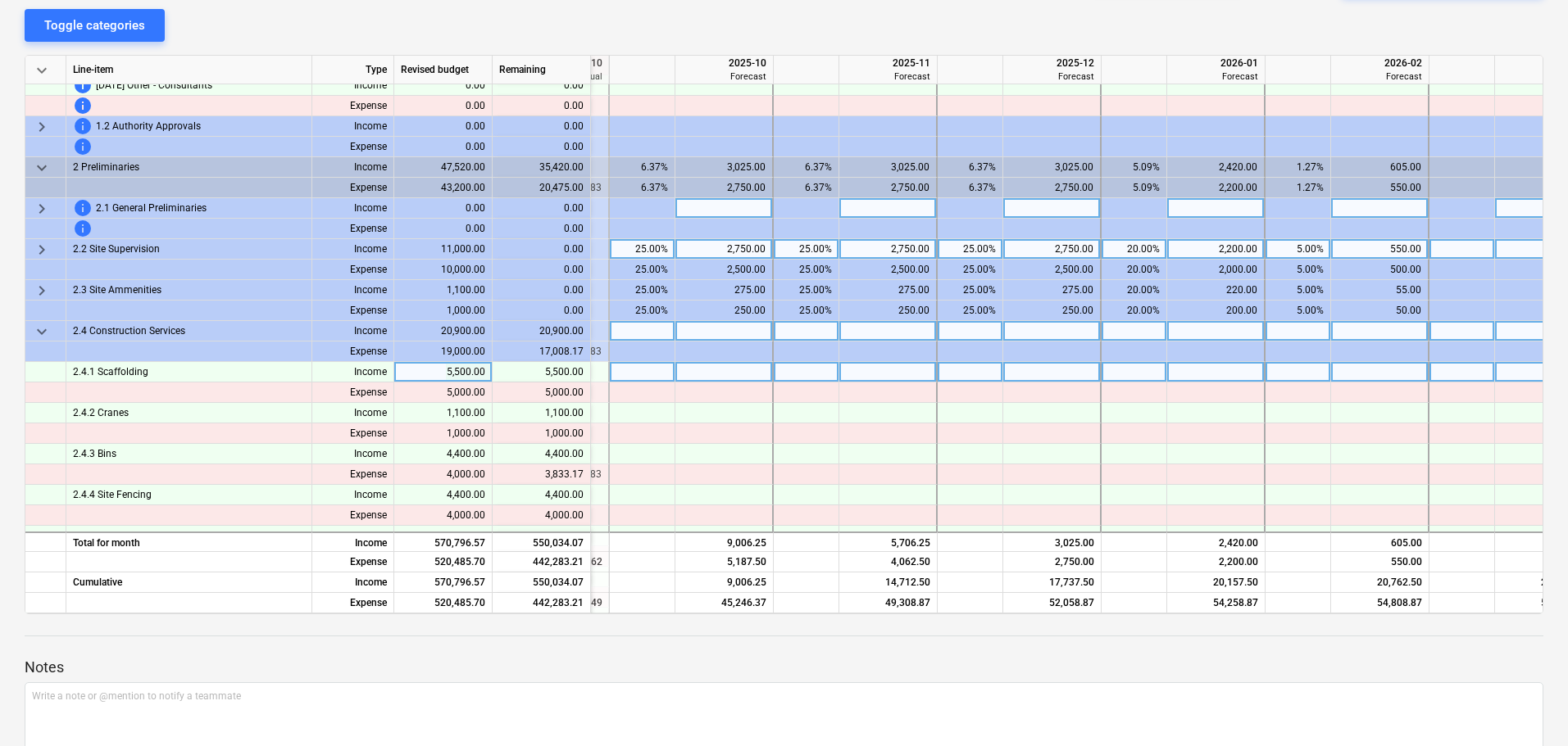
click at [790, 371] on div at bounding box center [806, 373] width 66 height 20
type input "10"
click at [802, 373] on div at bounding box center [806, 373] width 66 height 20
type input "100"
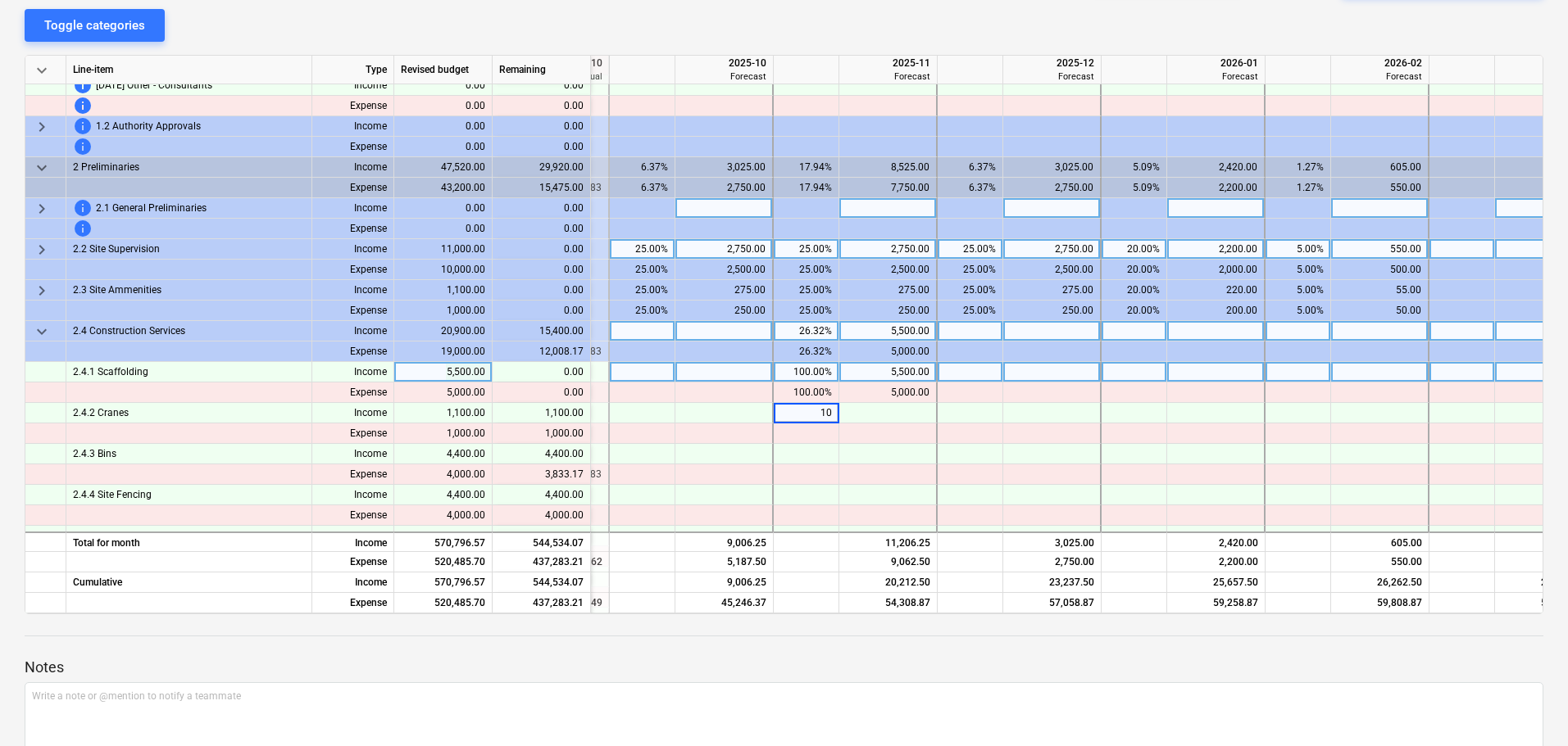
type input "100"
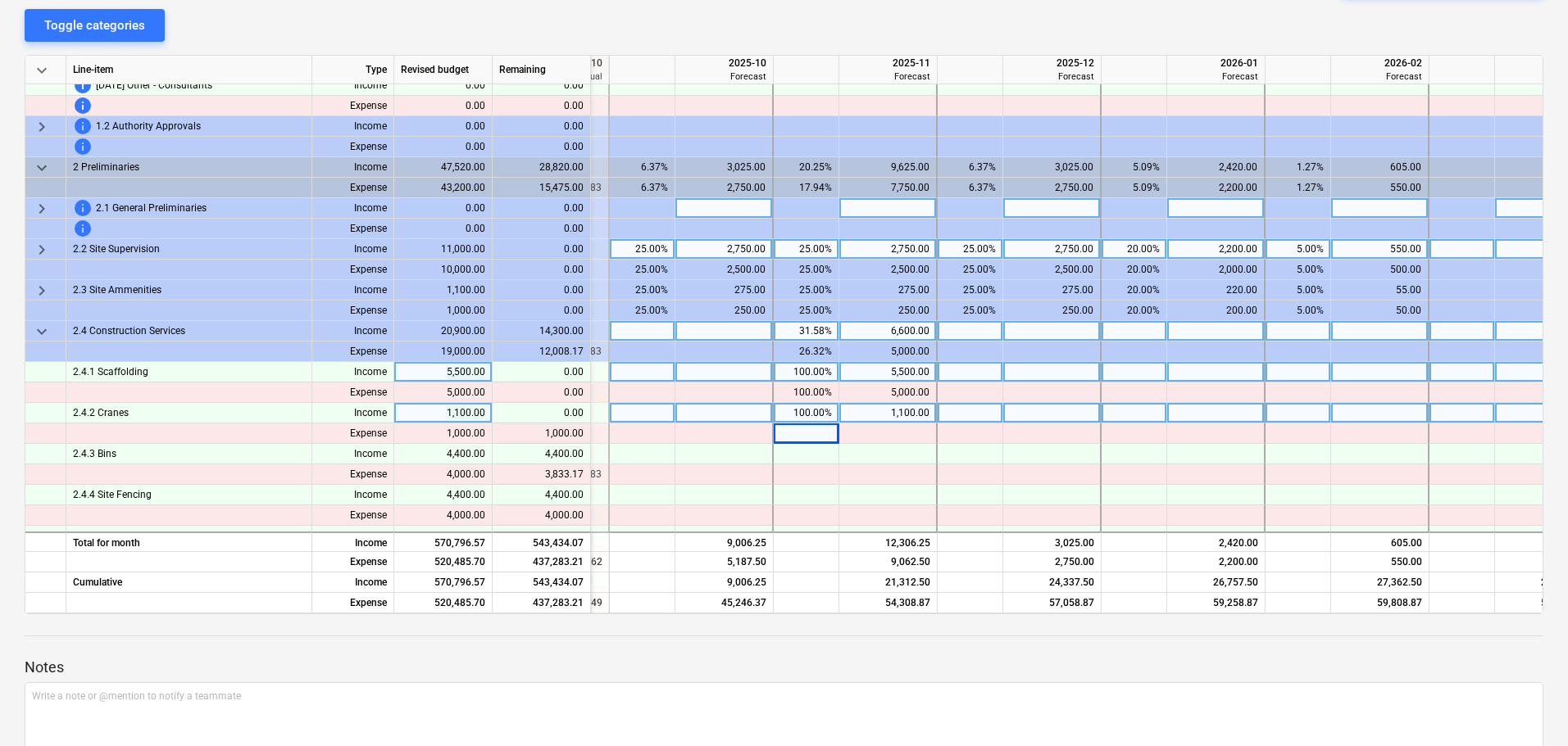
click at [818, 409] on div "100.00%" at bounding box center [806, 413] width 52 height 20
type input "0"
click at [991, 415] on div at bounding box center [970, 413] width 66 height 20
type input "100"
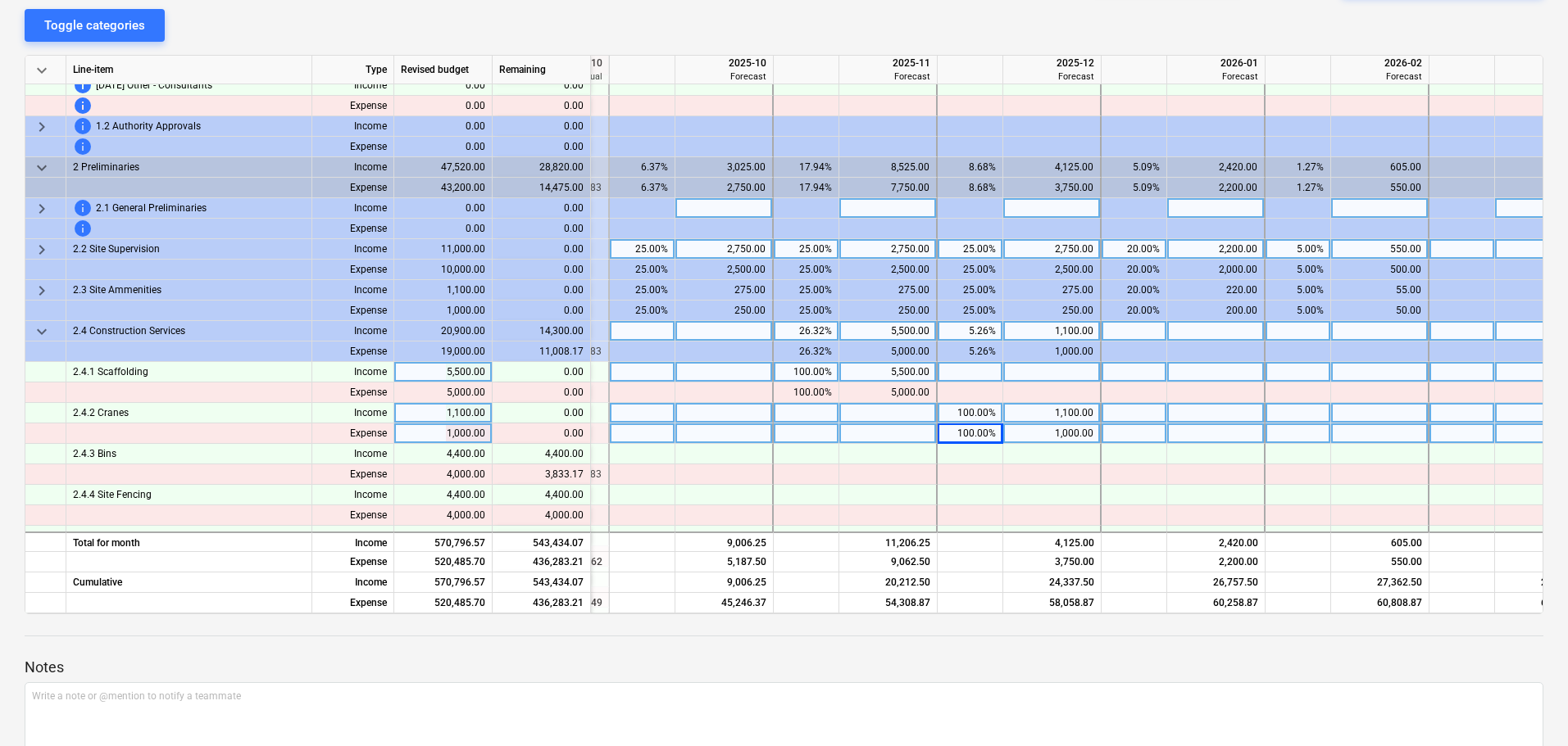
click at [622, 435] on div at bounding box center [642, 434] width 66 height 20
type input "2"
type input "25"
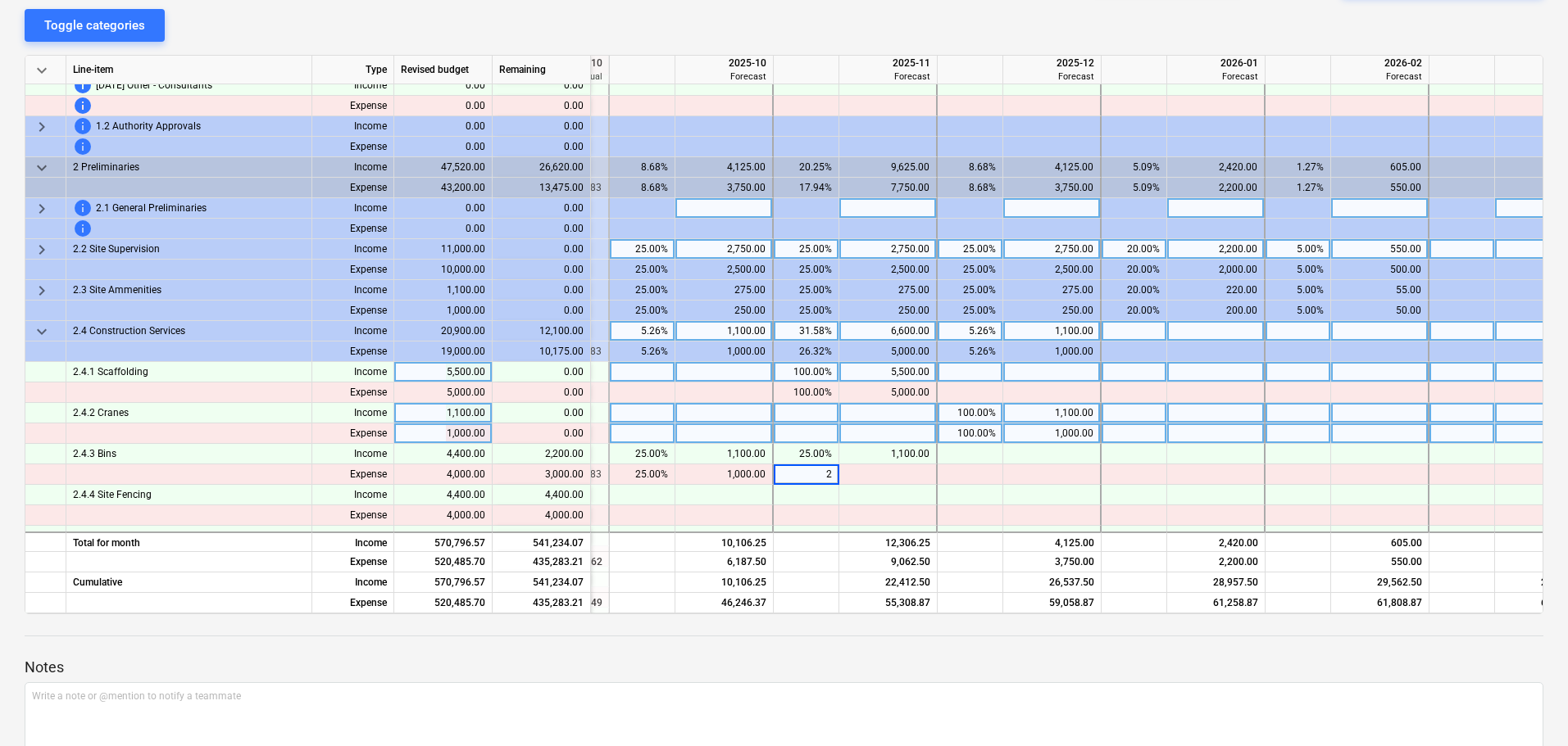
type input "25"
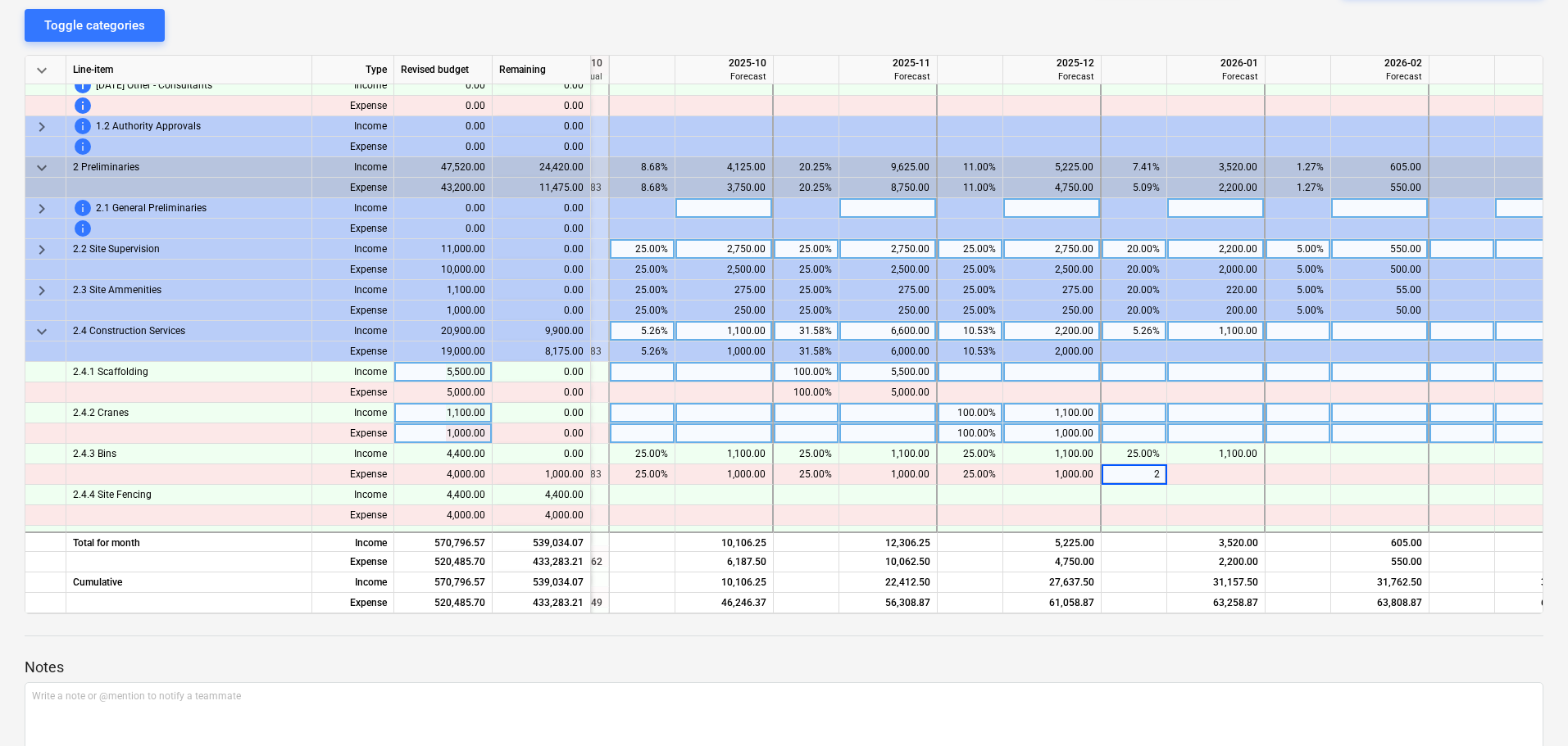
type input "25"
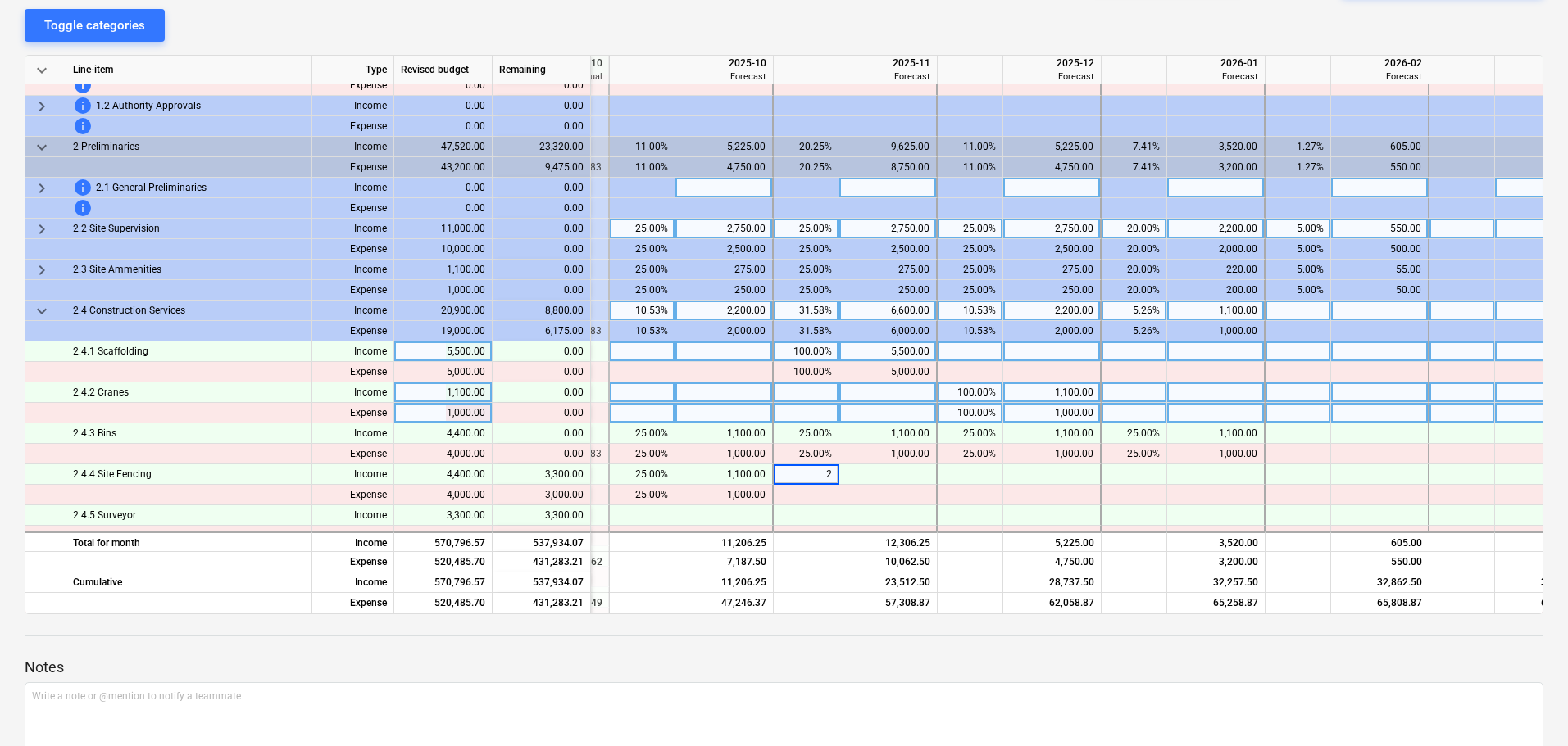
type input "25"
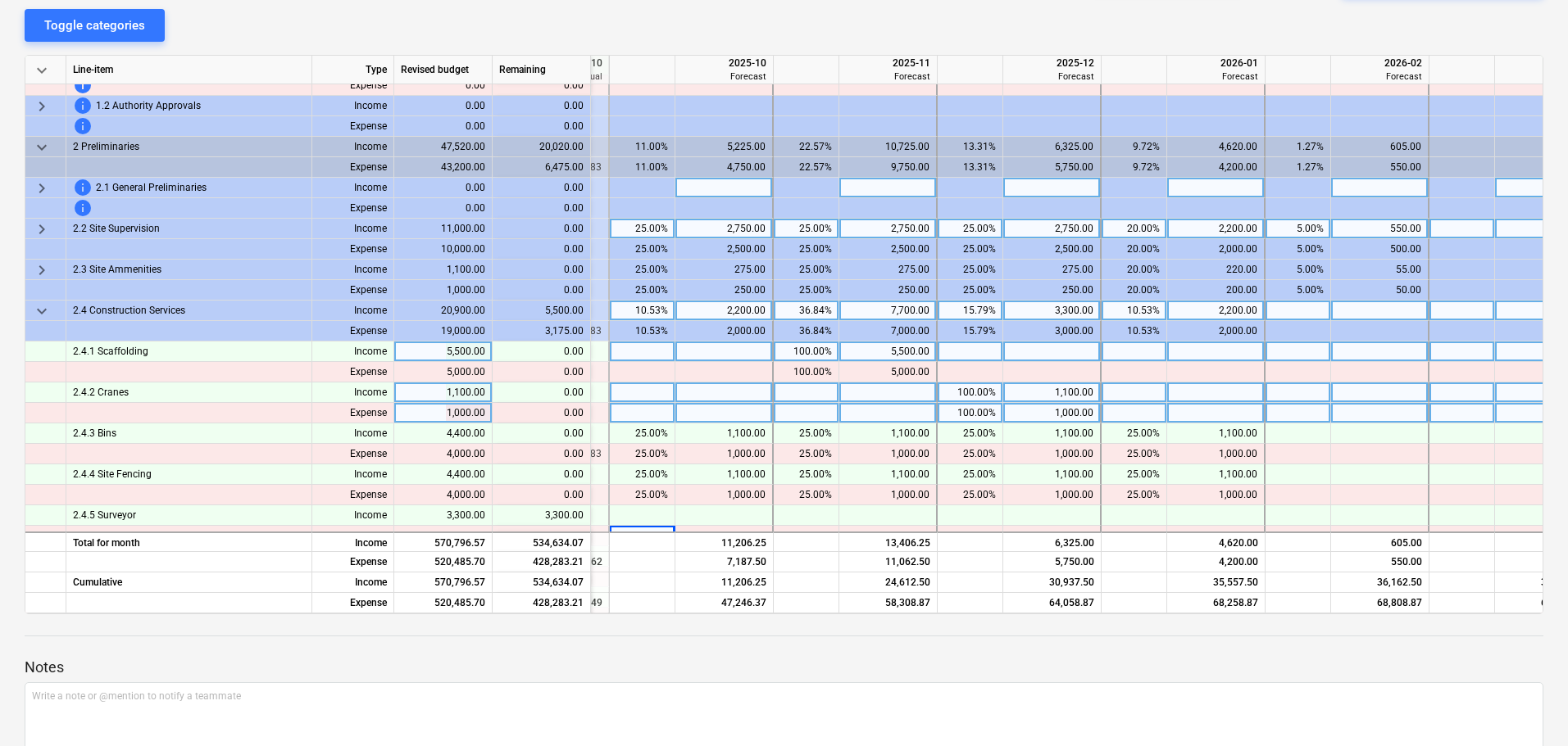
scroll to position [705, 473]
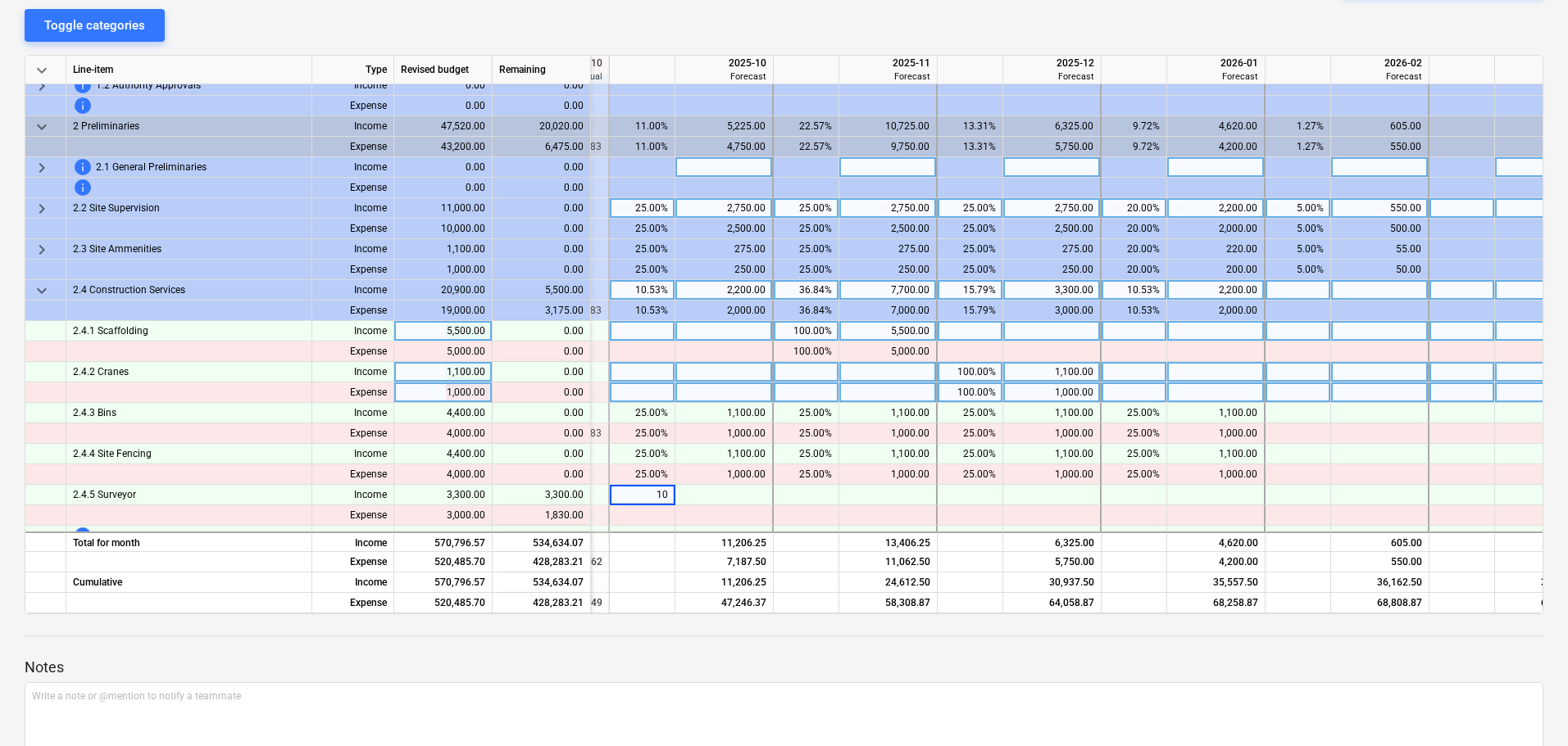
type input "100"
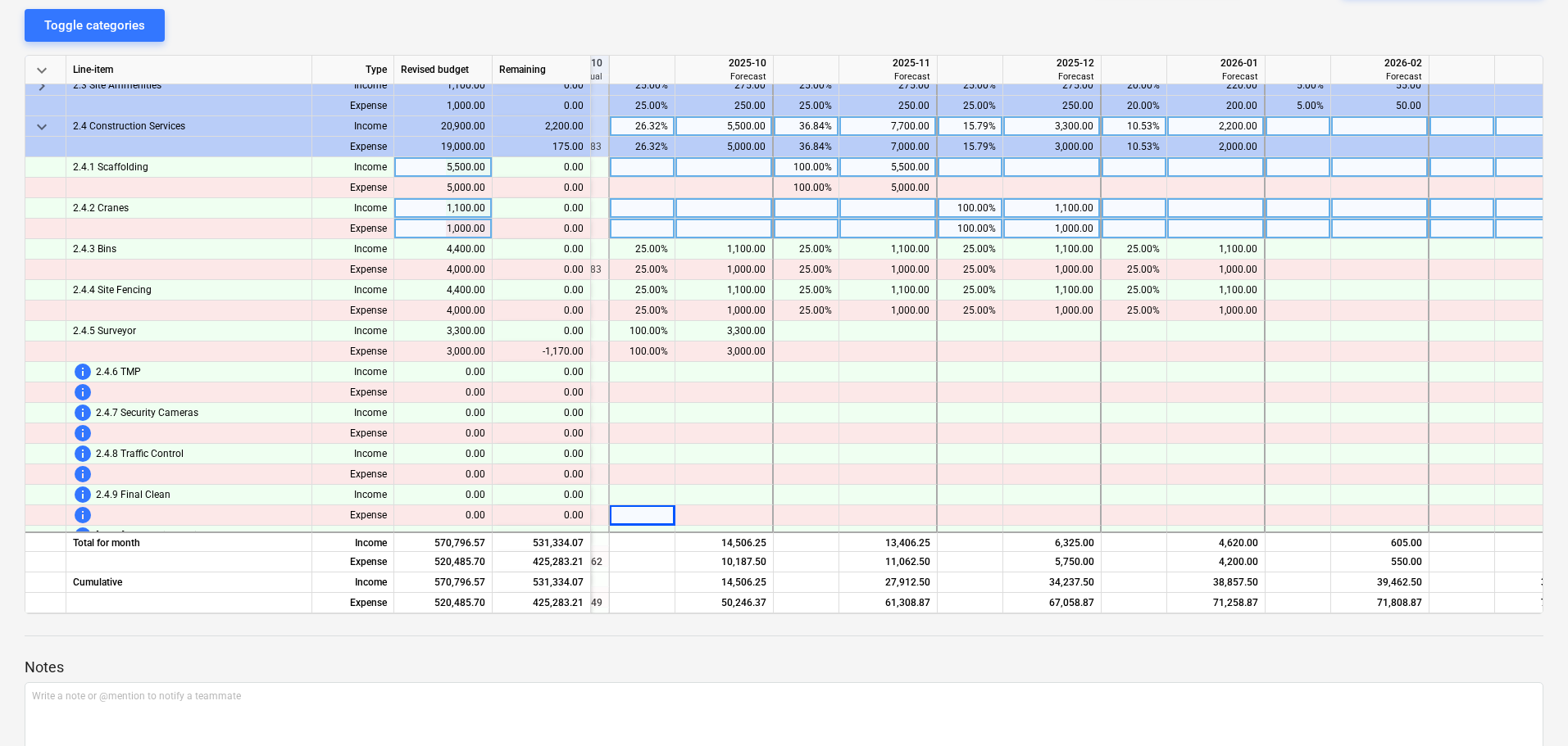
scroll to position [890, 473]
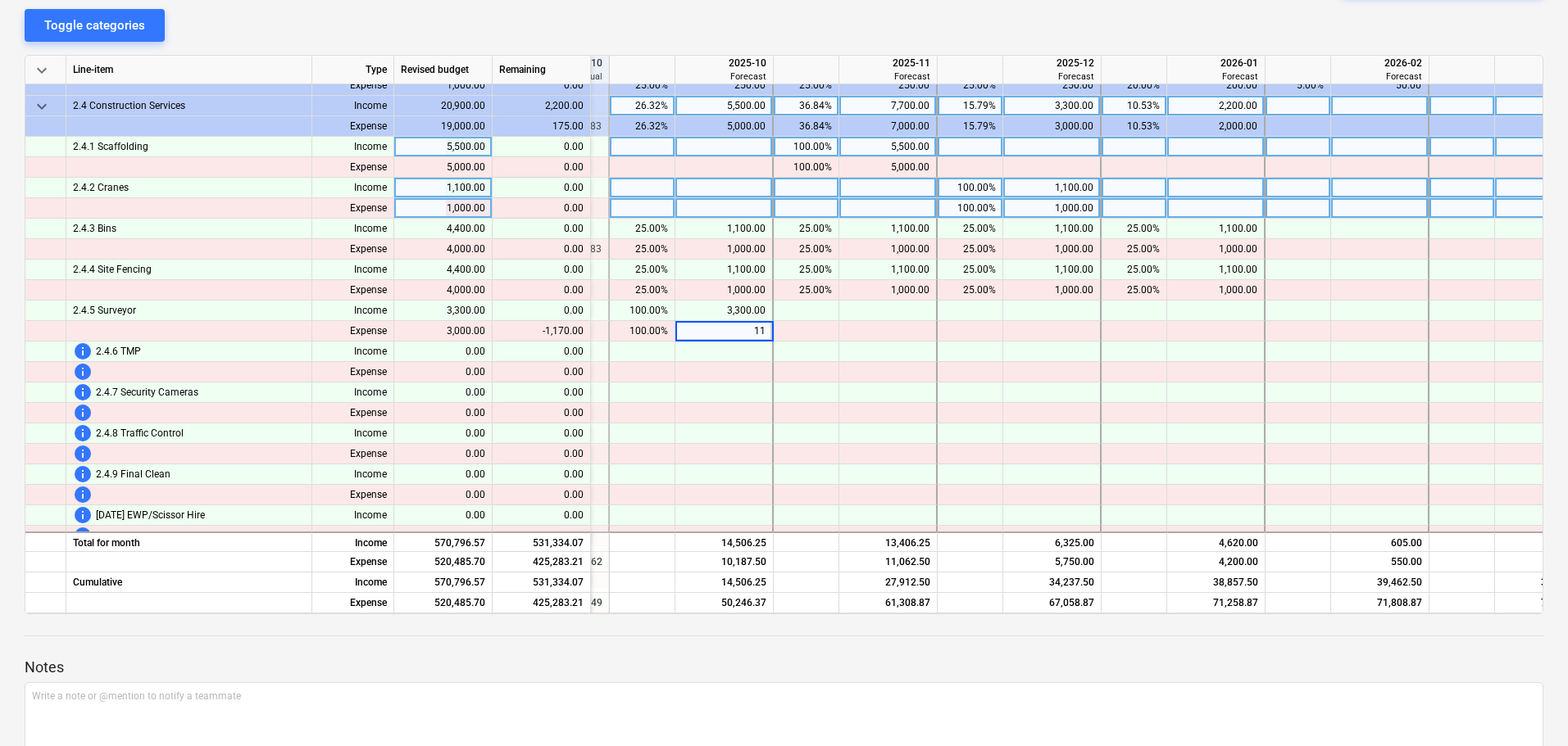
type input "1"
type input "1830"
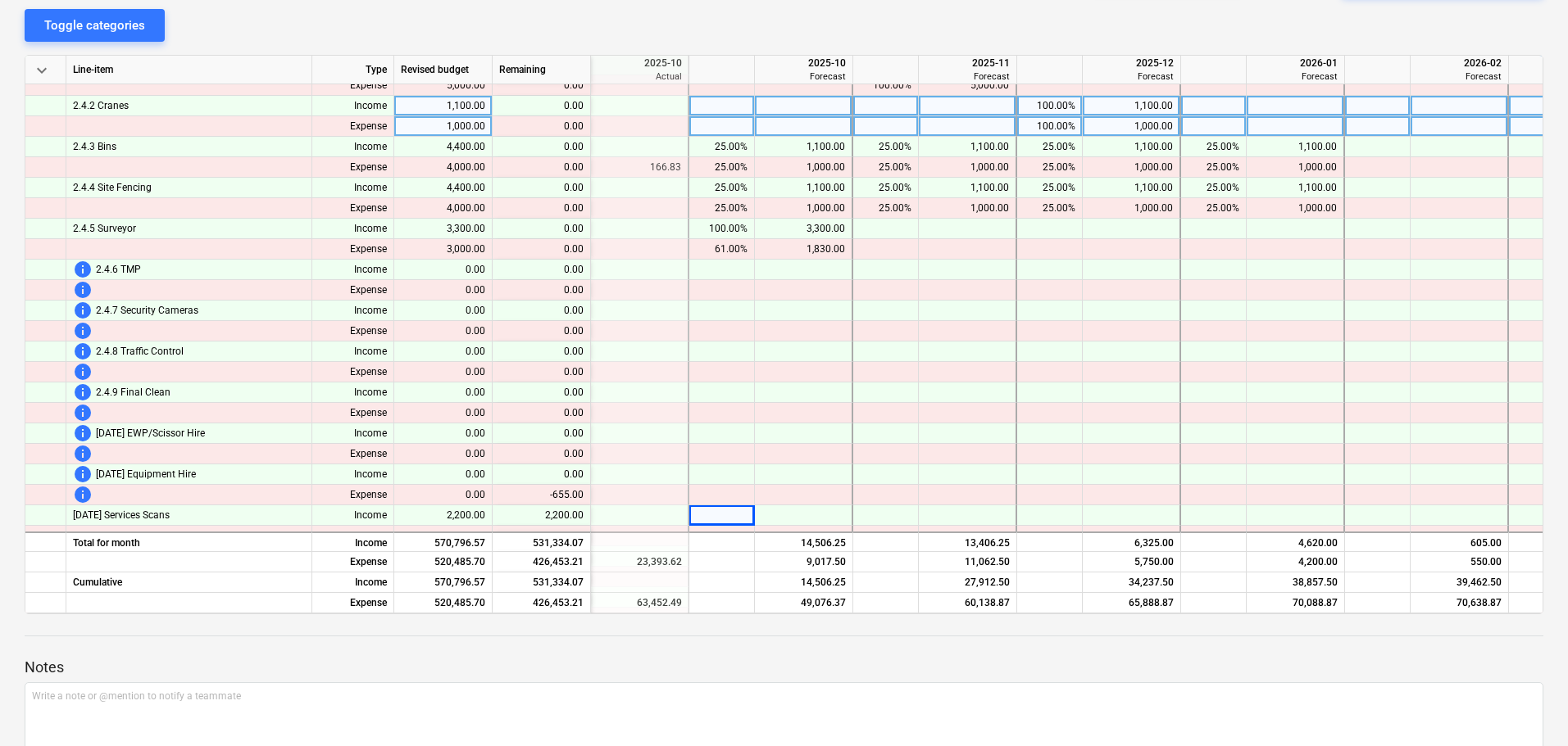
scroll to position [992, 393]
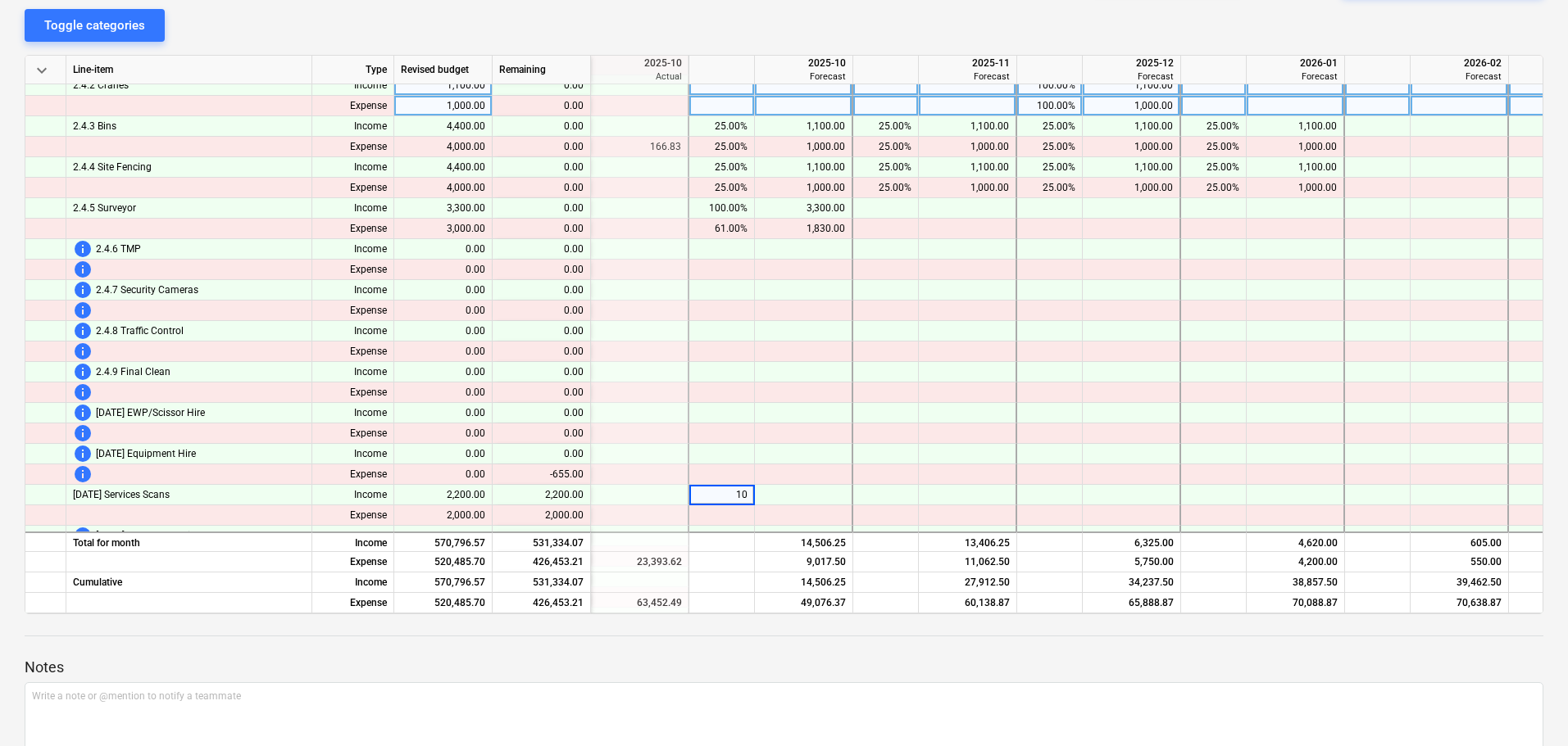
type input "100"
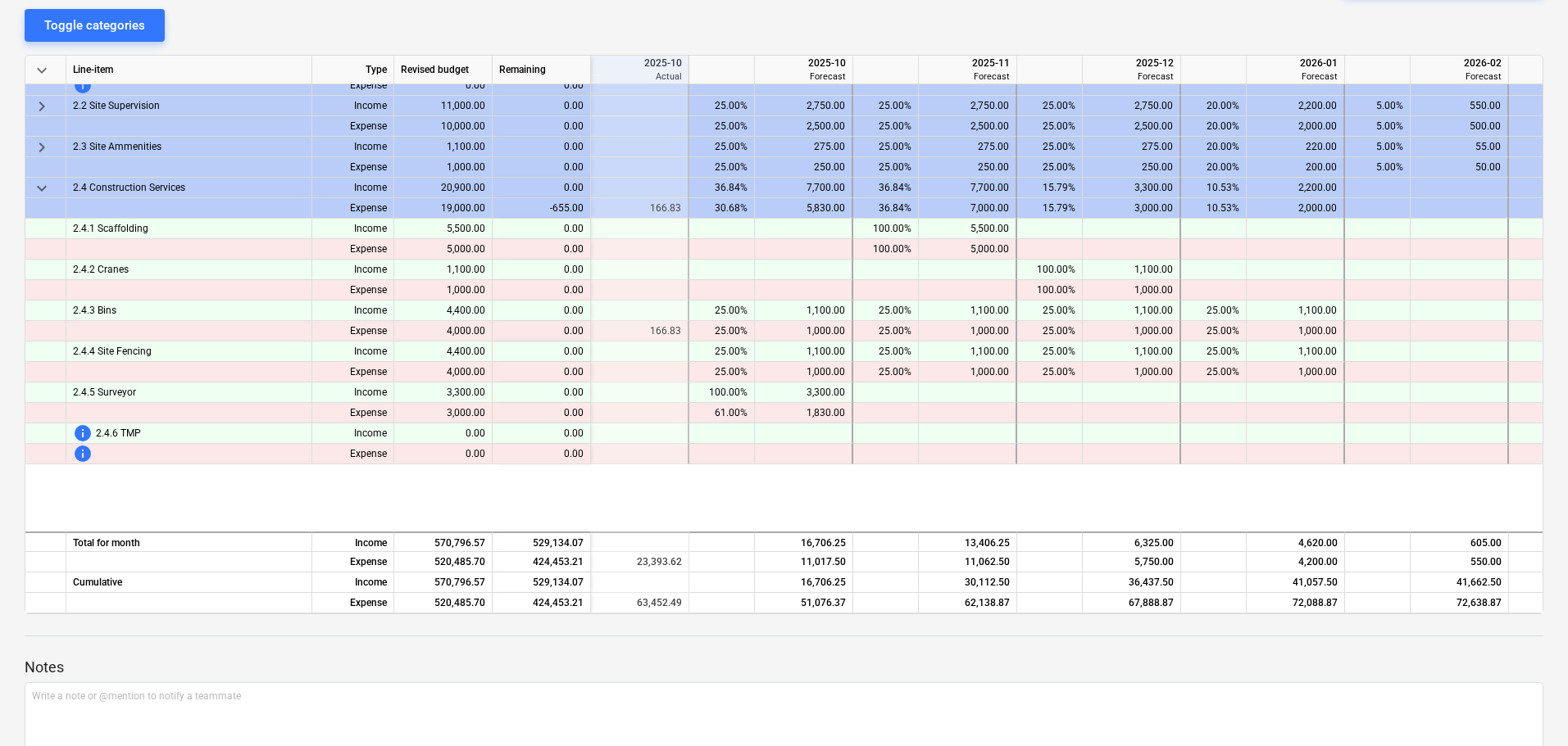
scroll to position [644, 393]
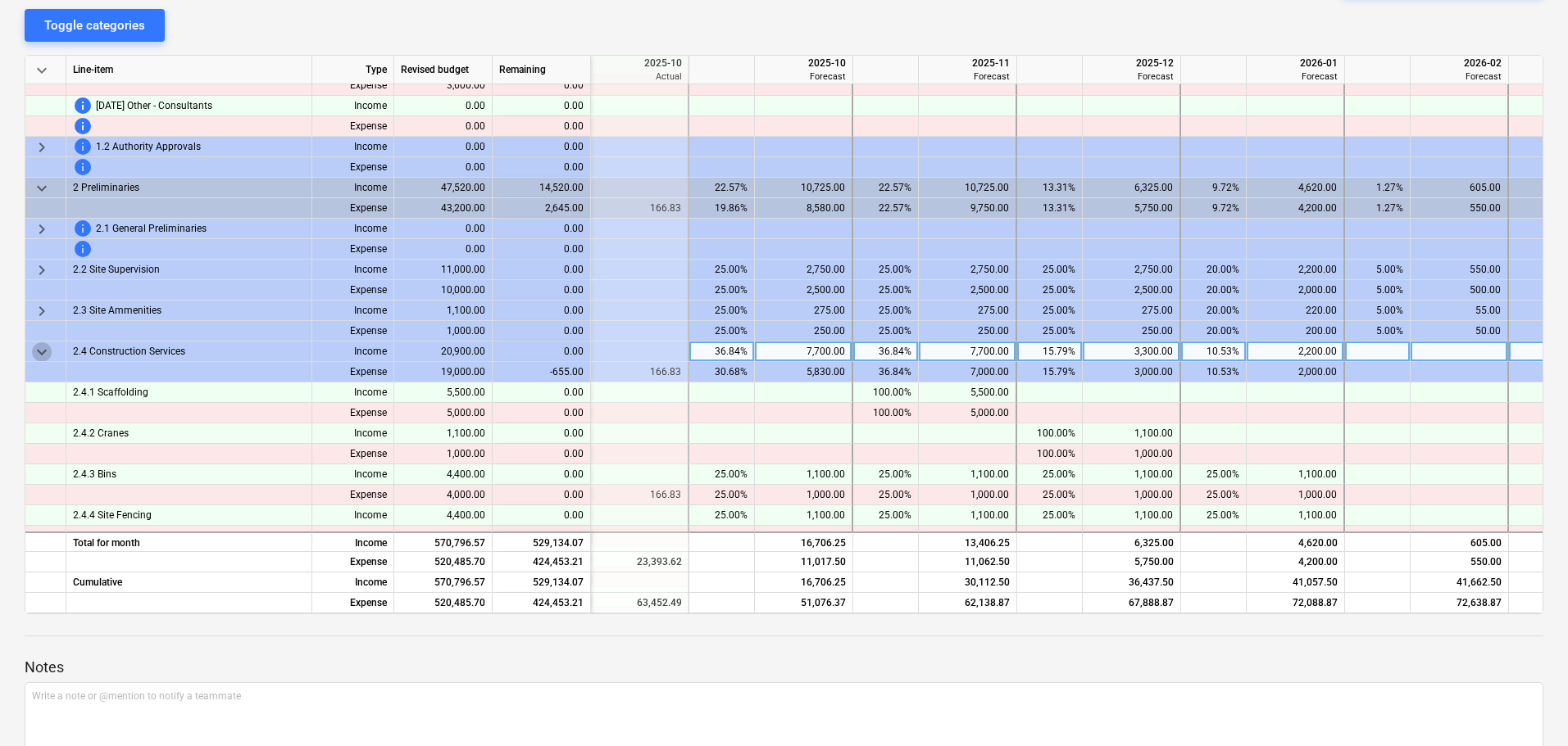
click at [46, 350] on span "keyboard_arrow_down" at bounding box center [42, 352] width 20 height 20
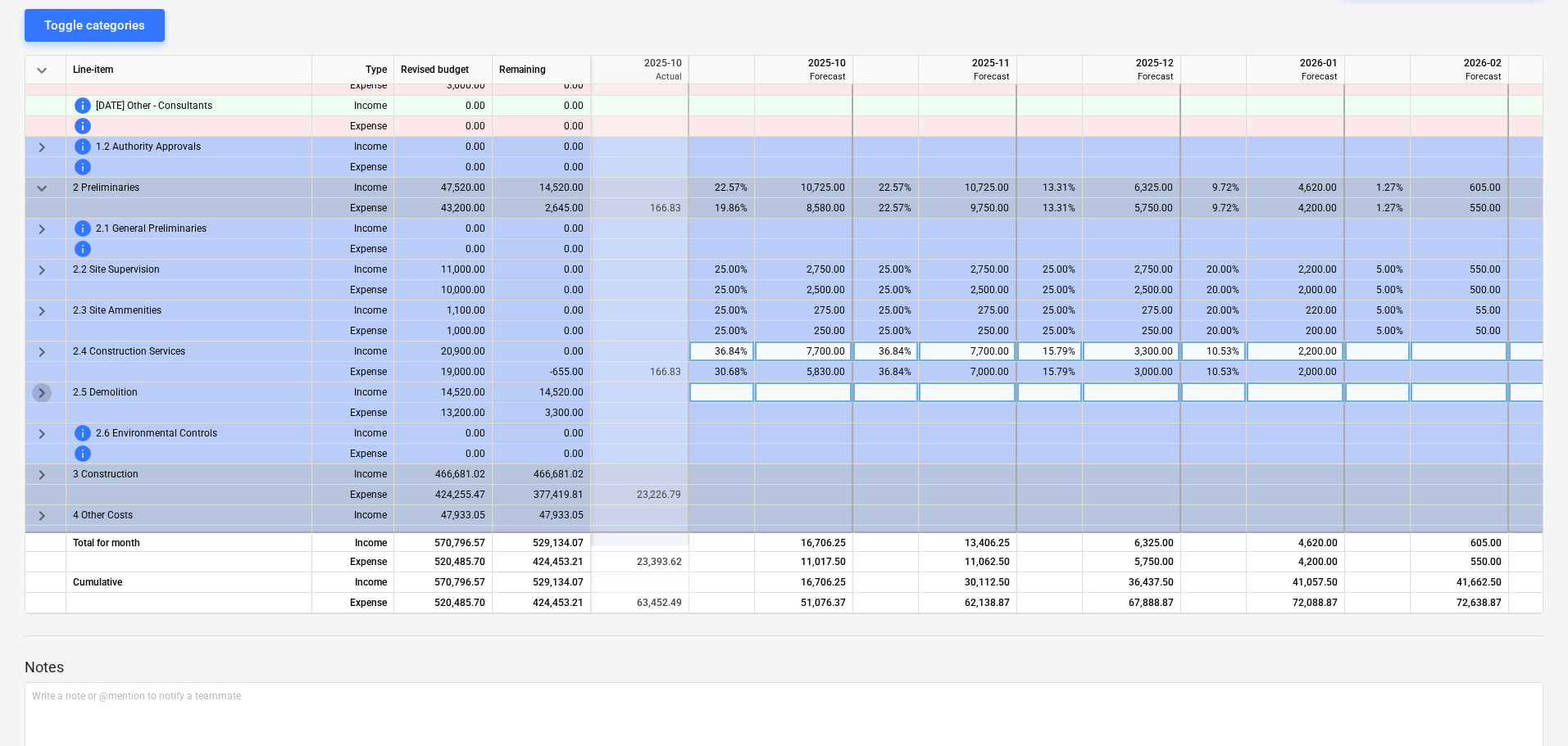
click at [39, 394] on span "keyboard_arrow_right" at bounding box center [42, 393] width 20 height 20
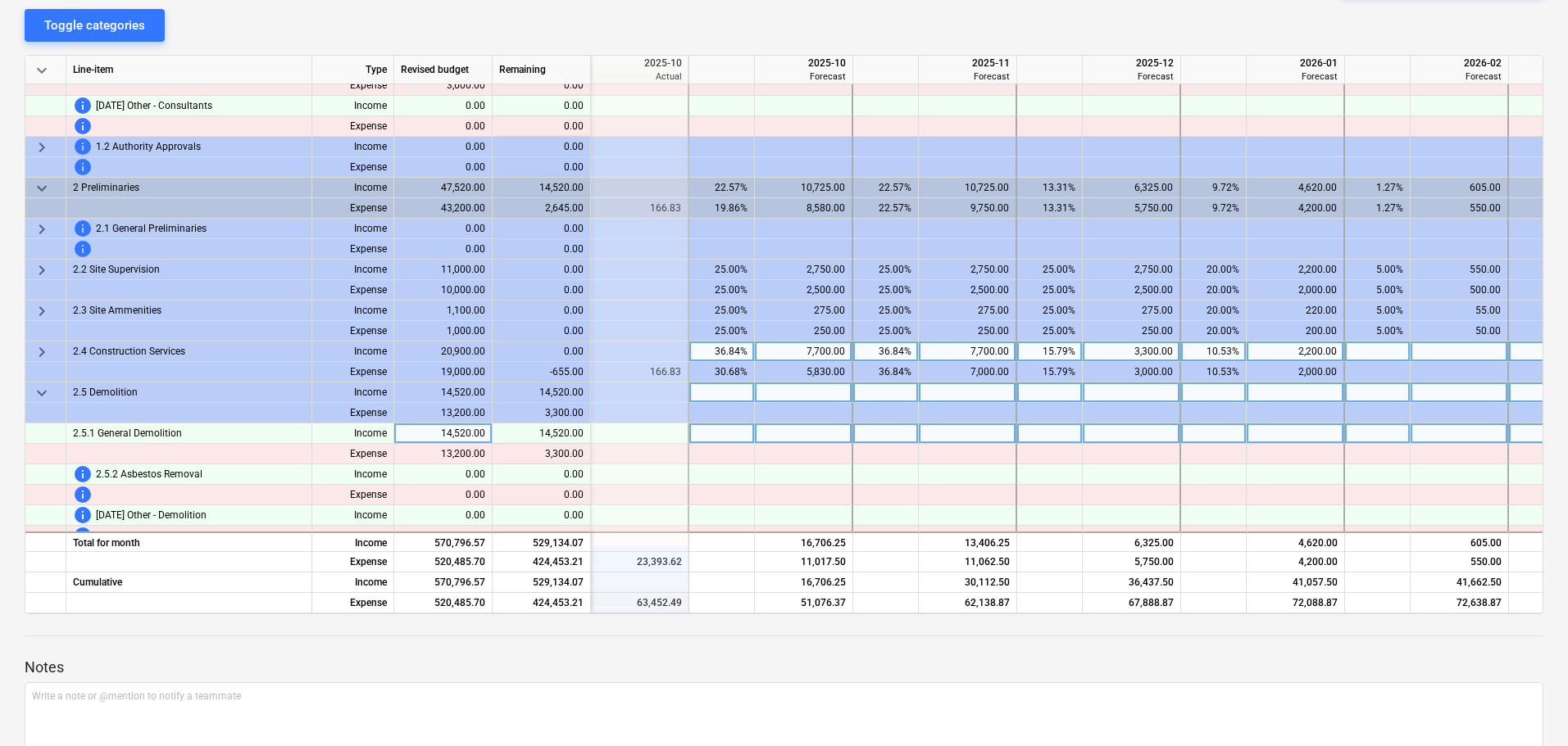
click at [738, 437] on div at bounding box center [721, 434] width 66 height 20
type input "100"
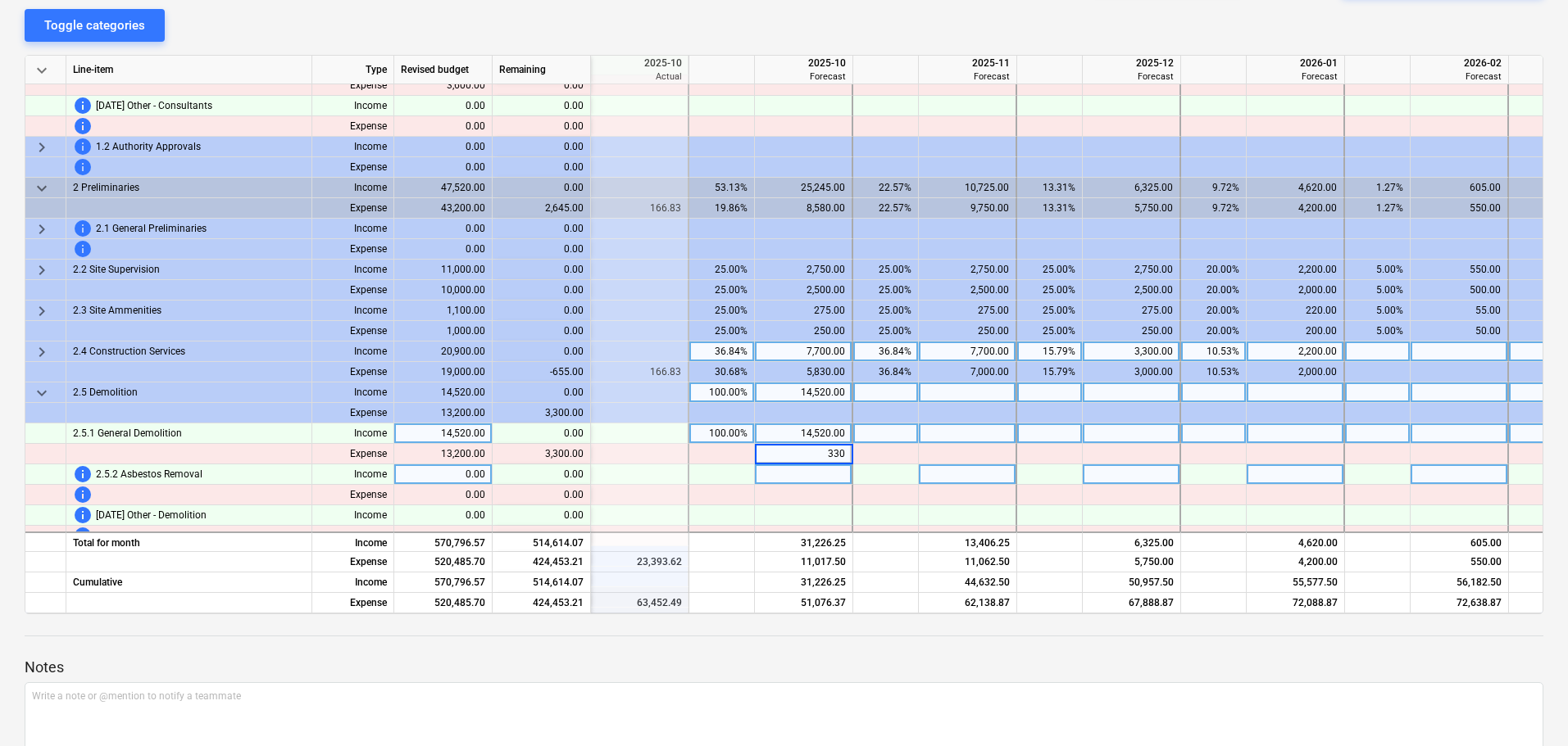
type input "3300"
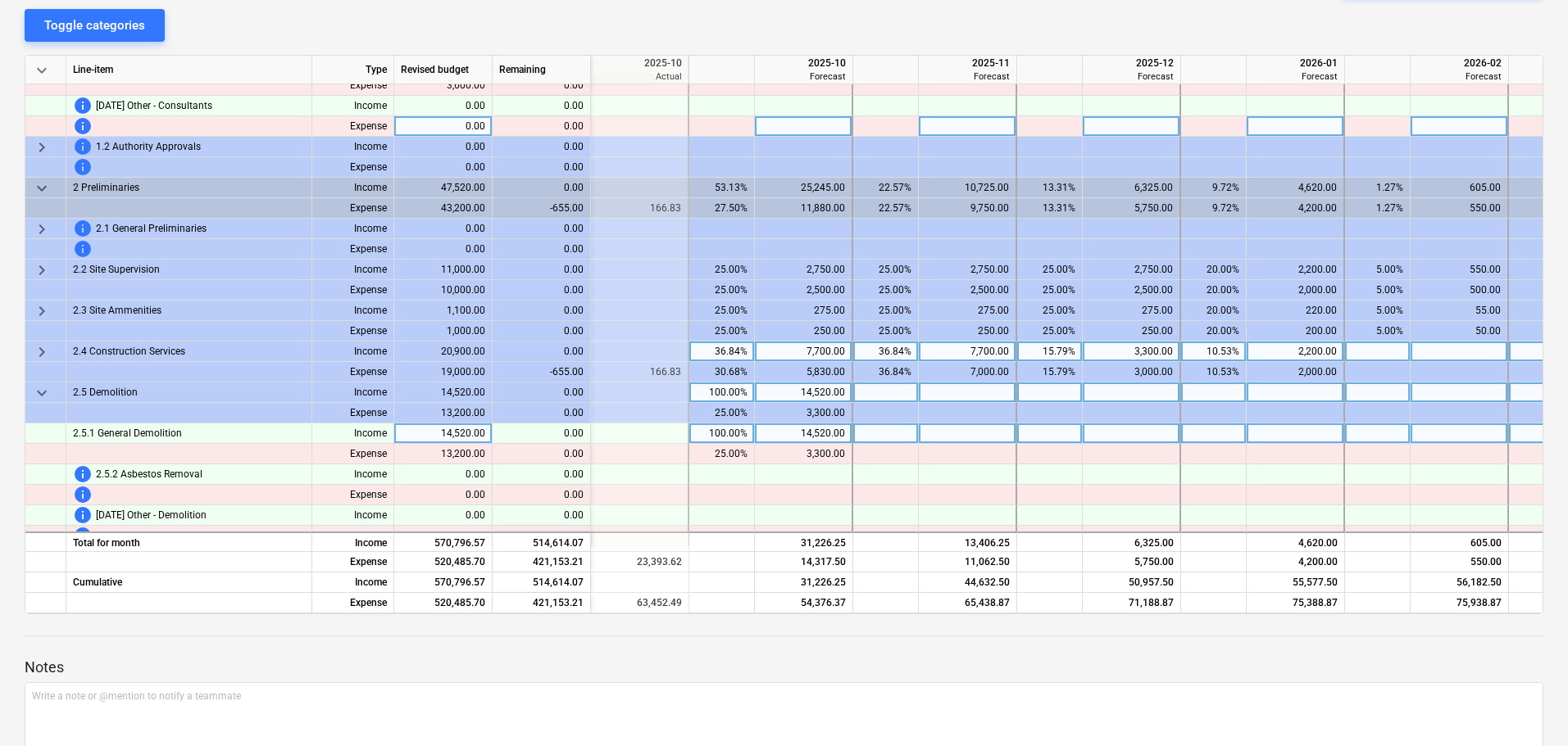
scroll to position [562, 393]
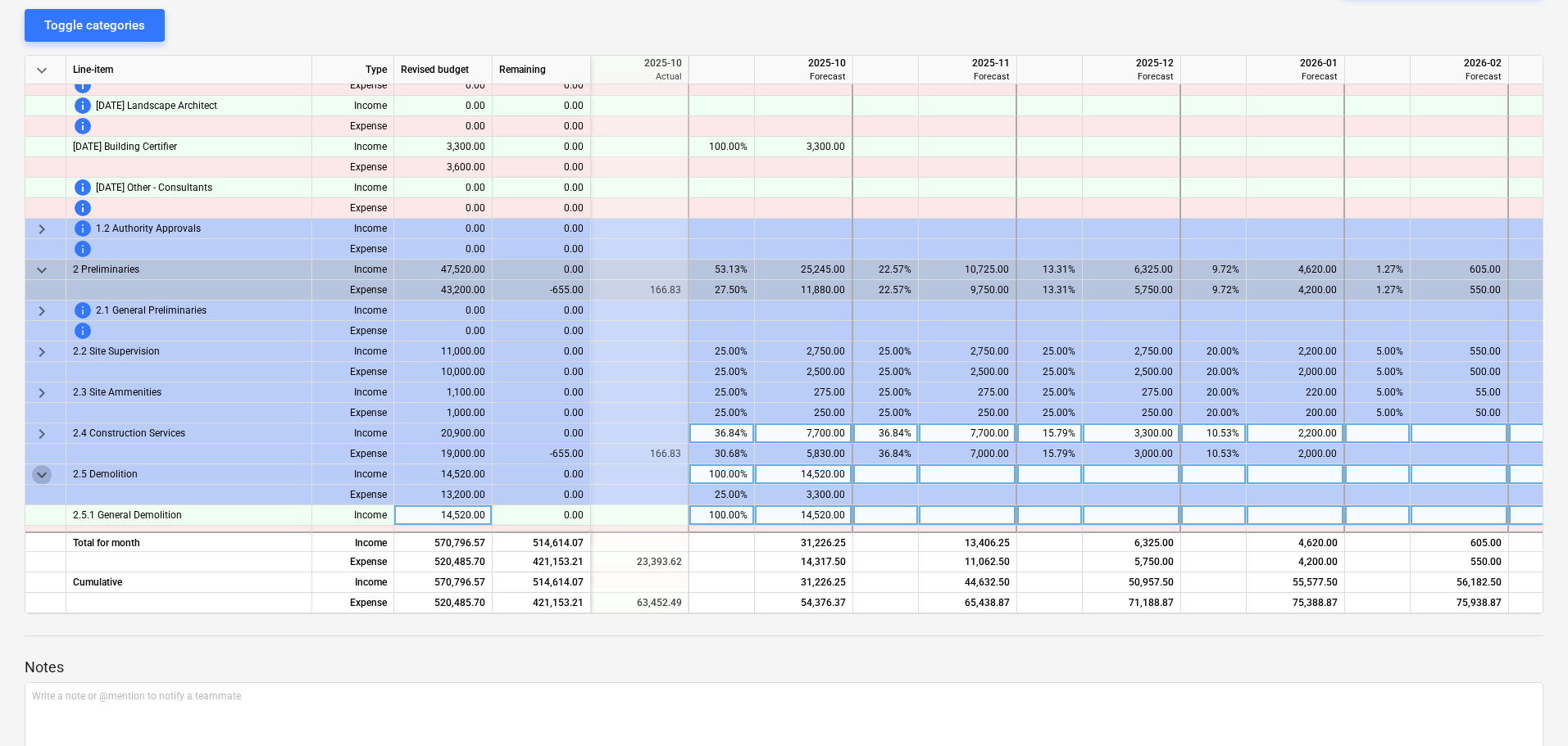
click at [42, 471] on span "keyboard_arrow_down" at bounding box center [42, 475] width 20 height 20
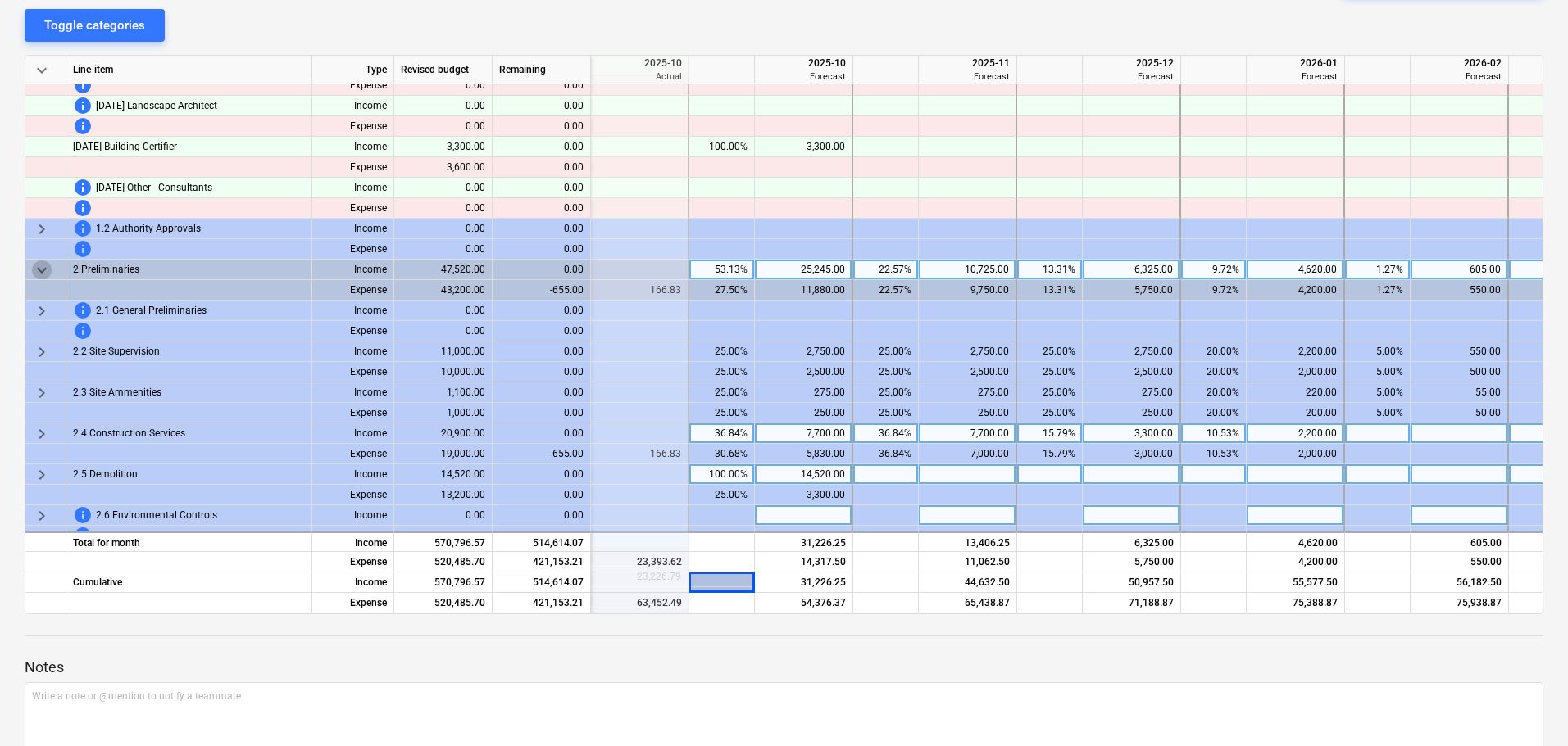
click at [40, 270] on span "keyboard_arrow_down" at bounding box center [42, 270] width 20 height 20
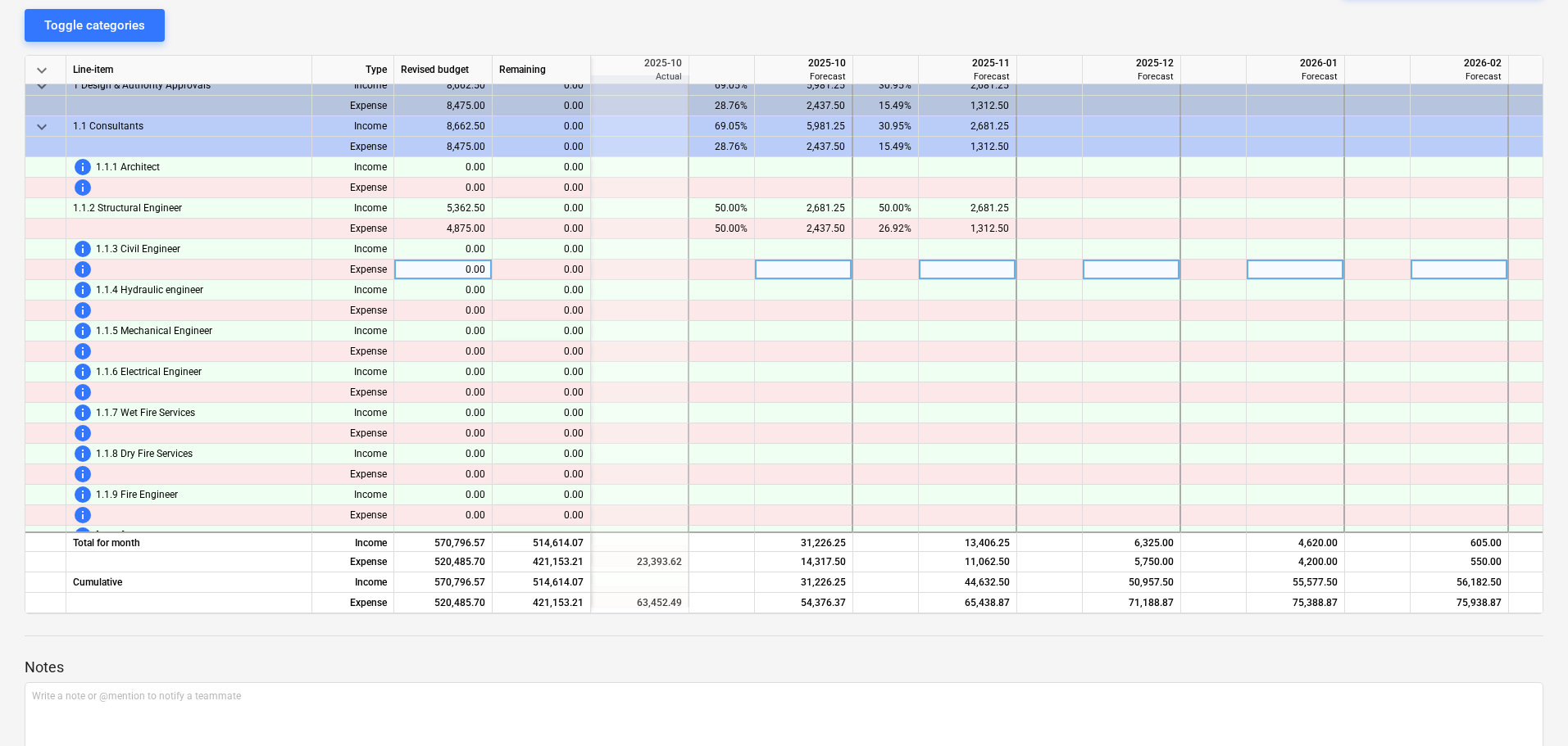
scroll to position [0, 393]
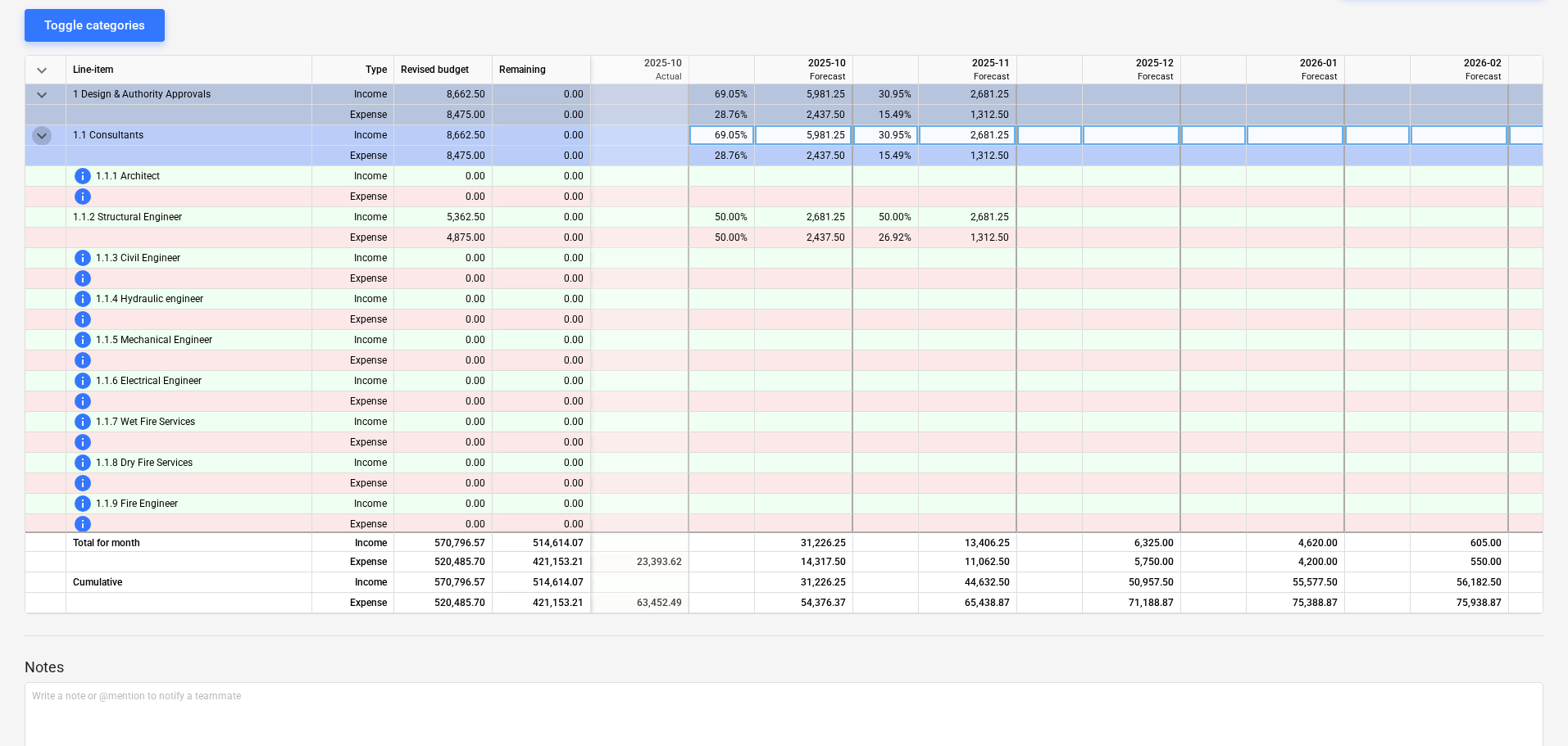
click at [46, 139] on span "keyboard_arrow_down" at bounding box center [42, 135] width 20 height 20
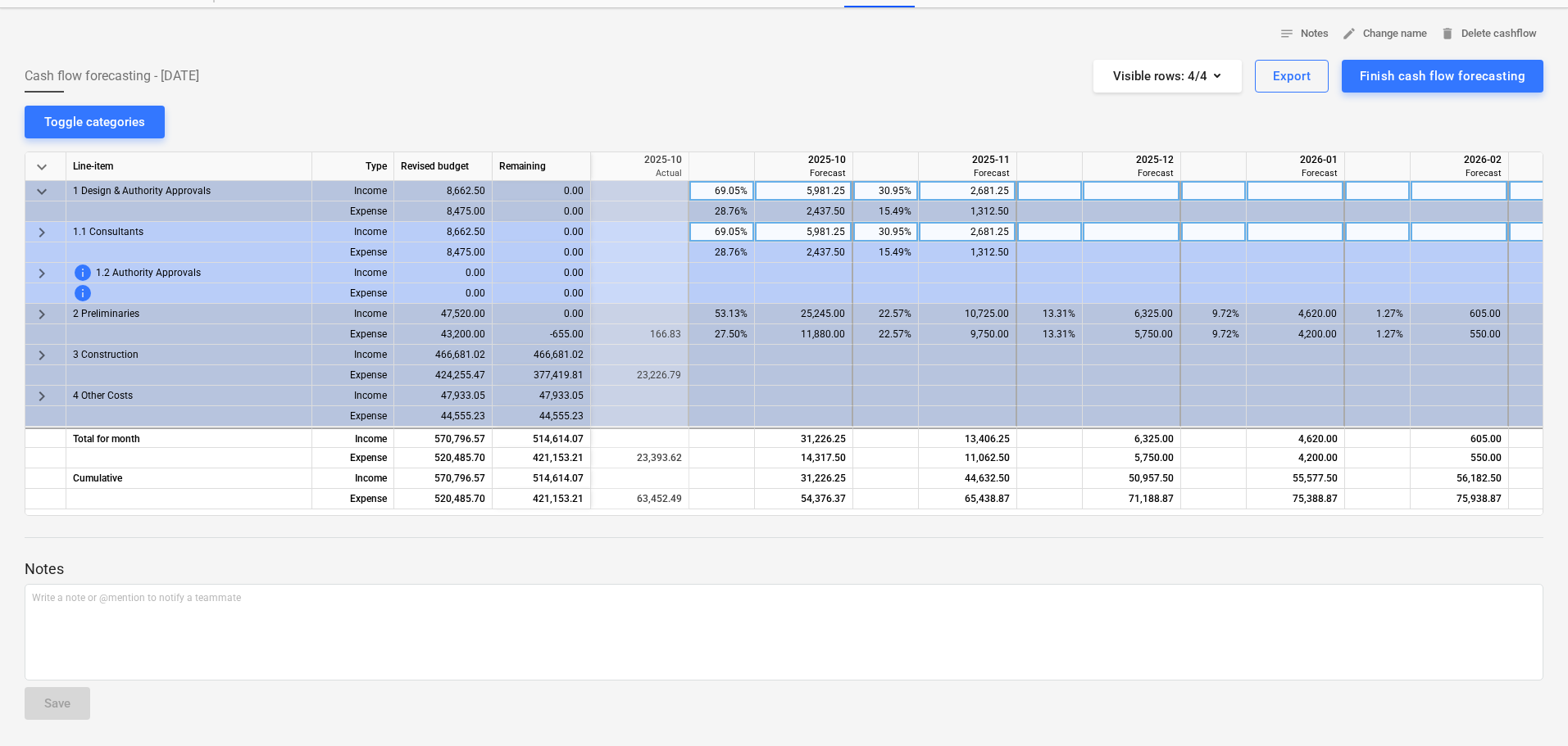
click at [37, 188] on span "keyboard_arrow_down" at bounding box center [42, 191] width 20 height 20
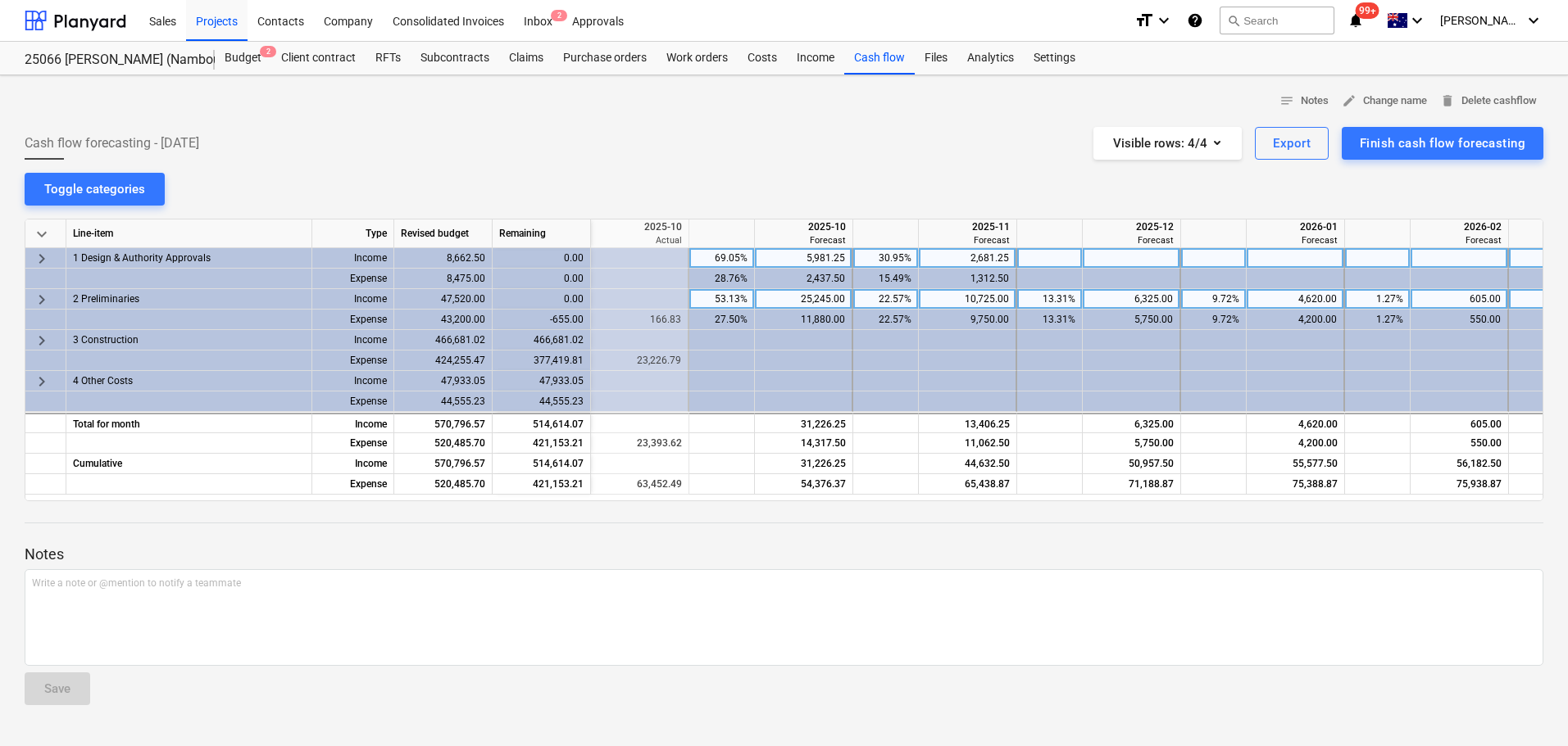
scroll to position [0, 0]
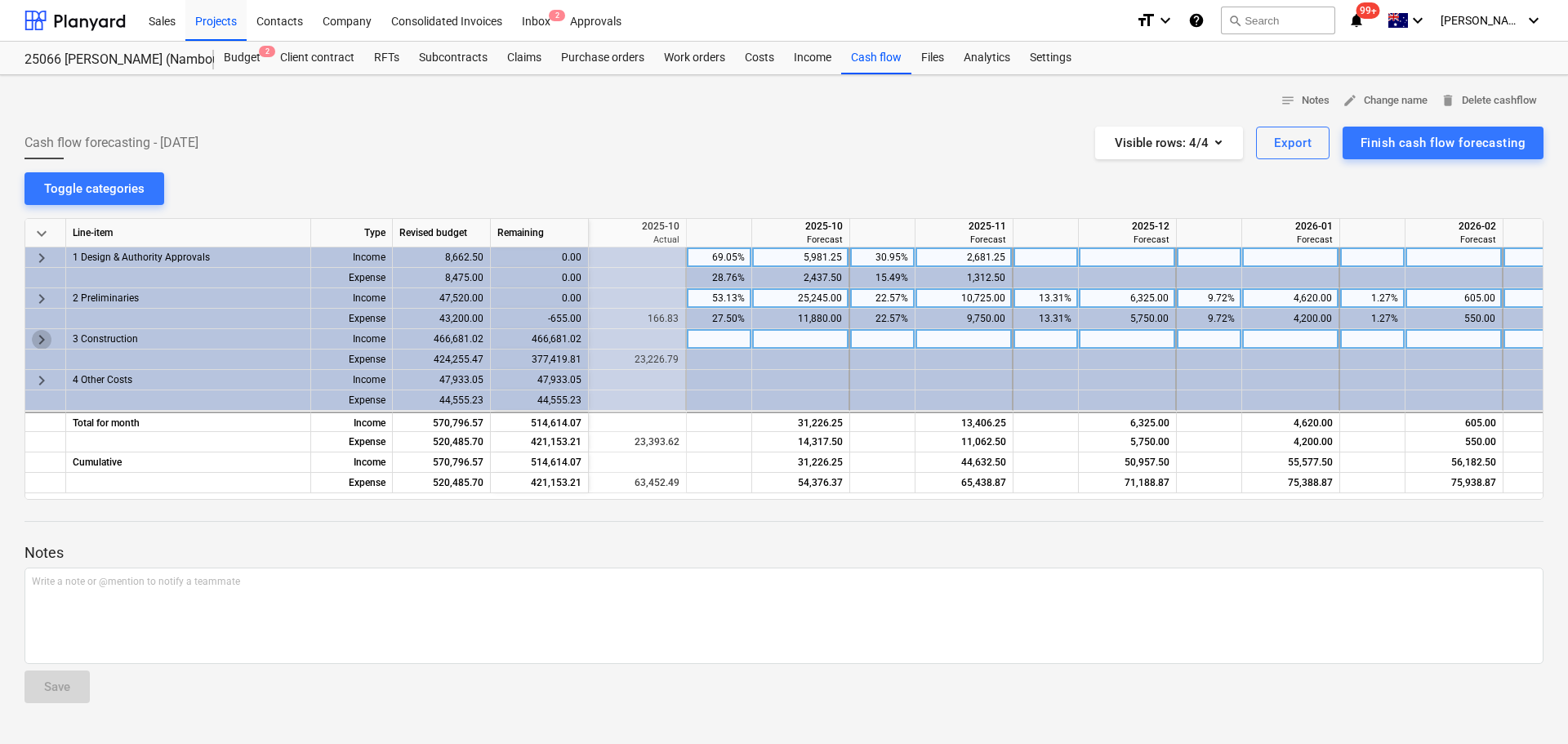
click at [42, 338] on span "keyboard_arrow_right" at bounding box center [42, 339] width 20 height 20
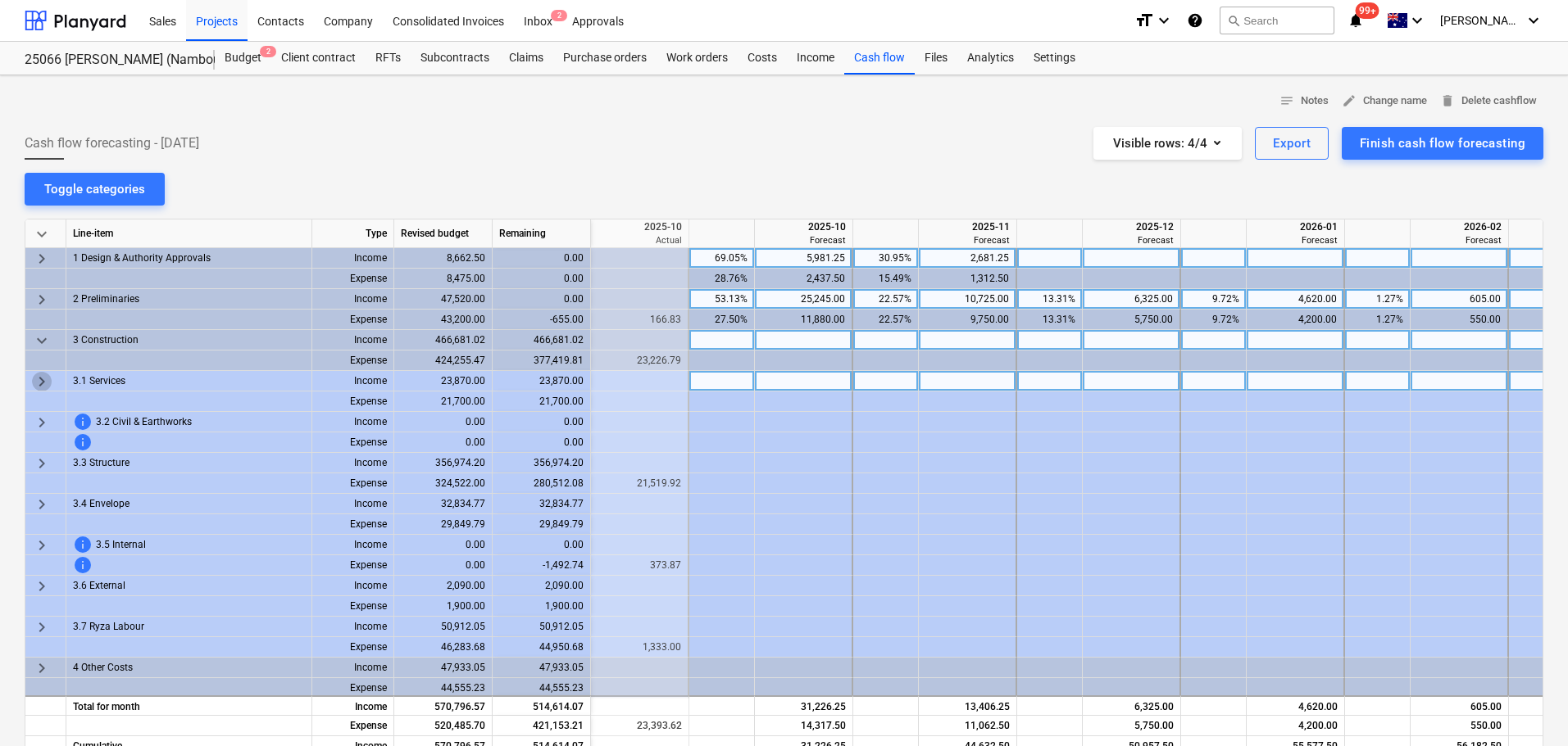
click at [41, 379] on span "keyboard_arrow_right" at bounding box center [42, 381] width 20 height 20
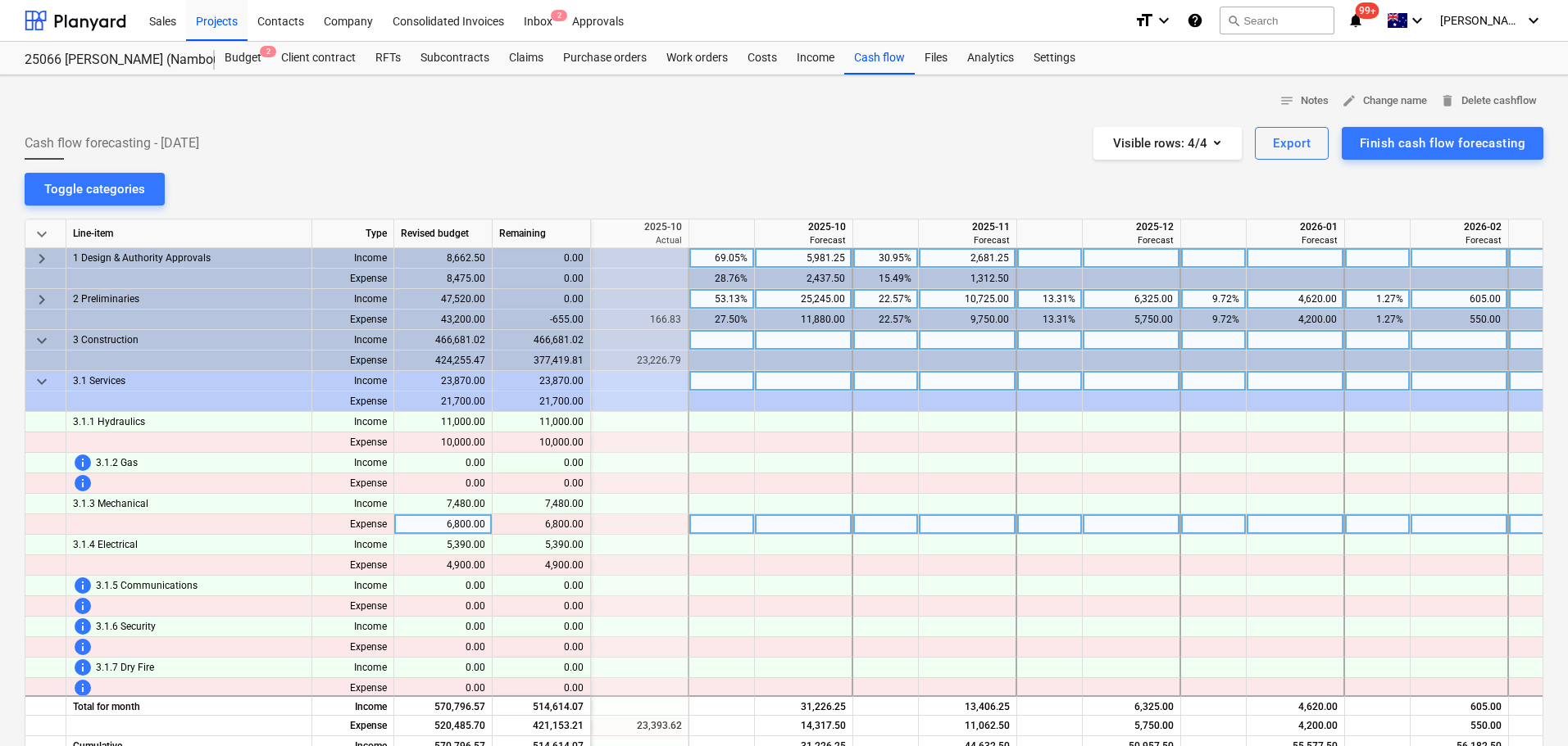
click at [717, 524] on div at bounding box center [721, 525] width 66 height 20
type input "50"
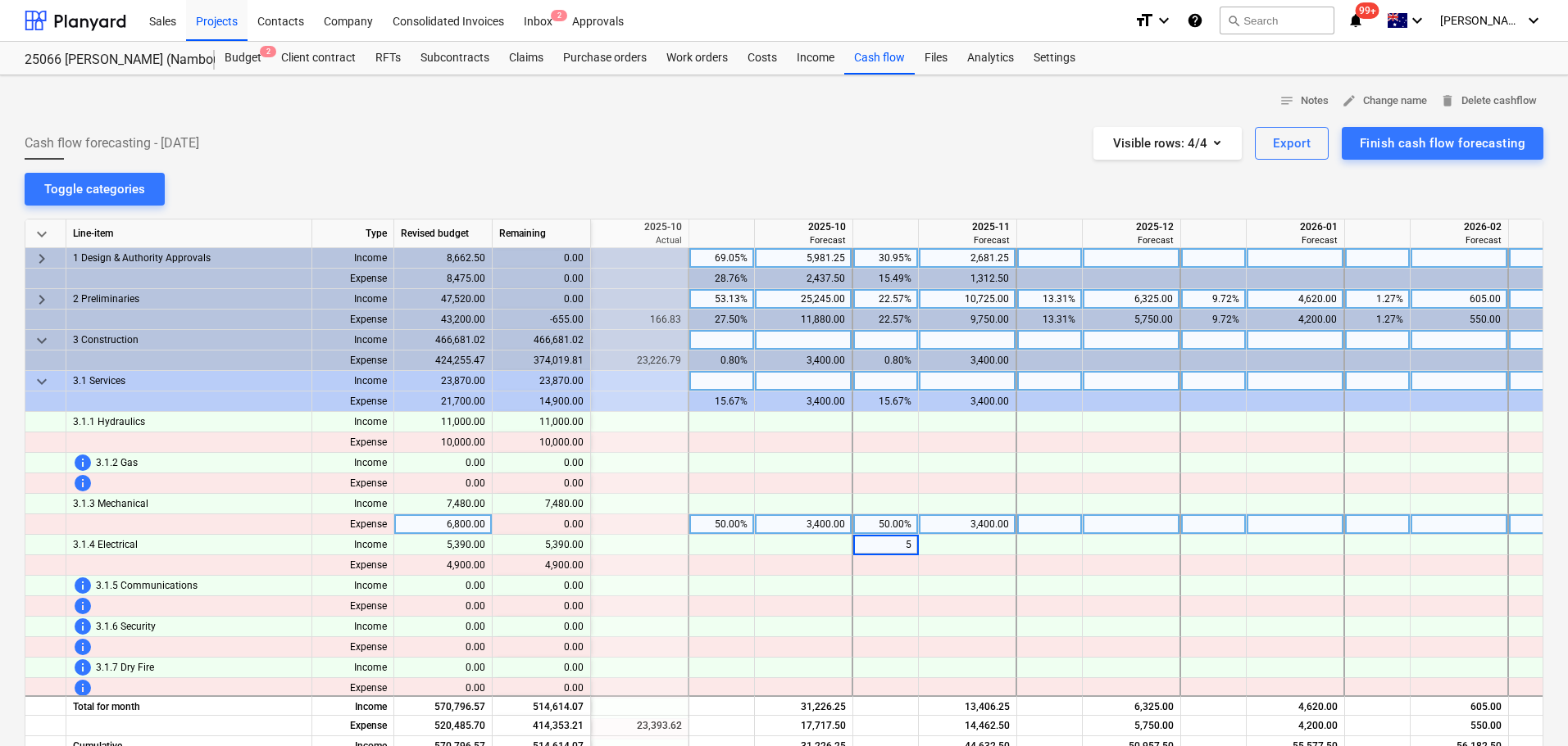
type input "50"
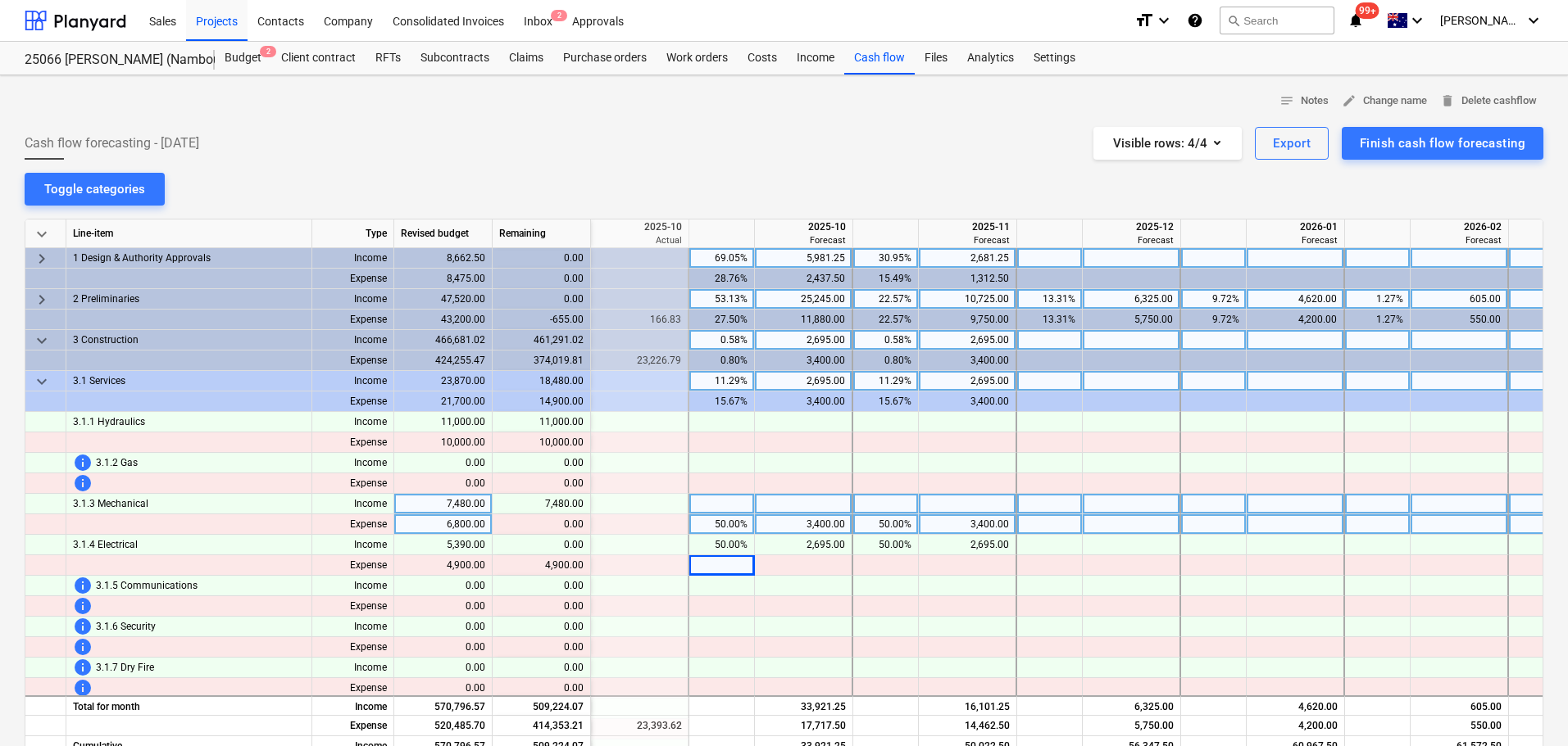
click at [733, 505] on div at bounding box center [721, 504] width 66 height 20
type input "50"
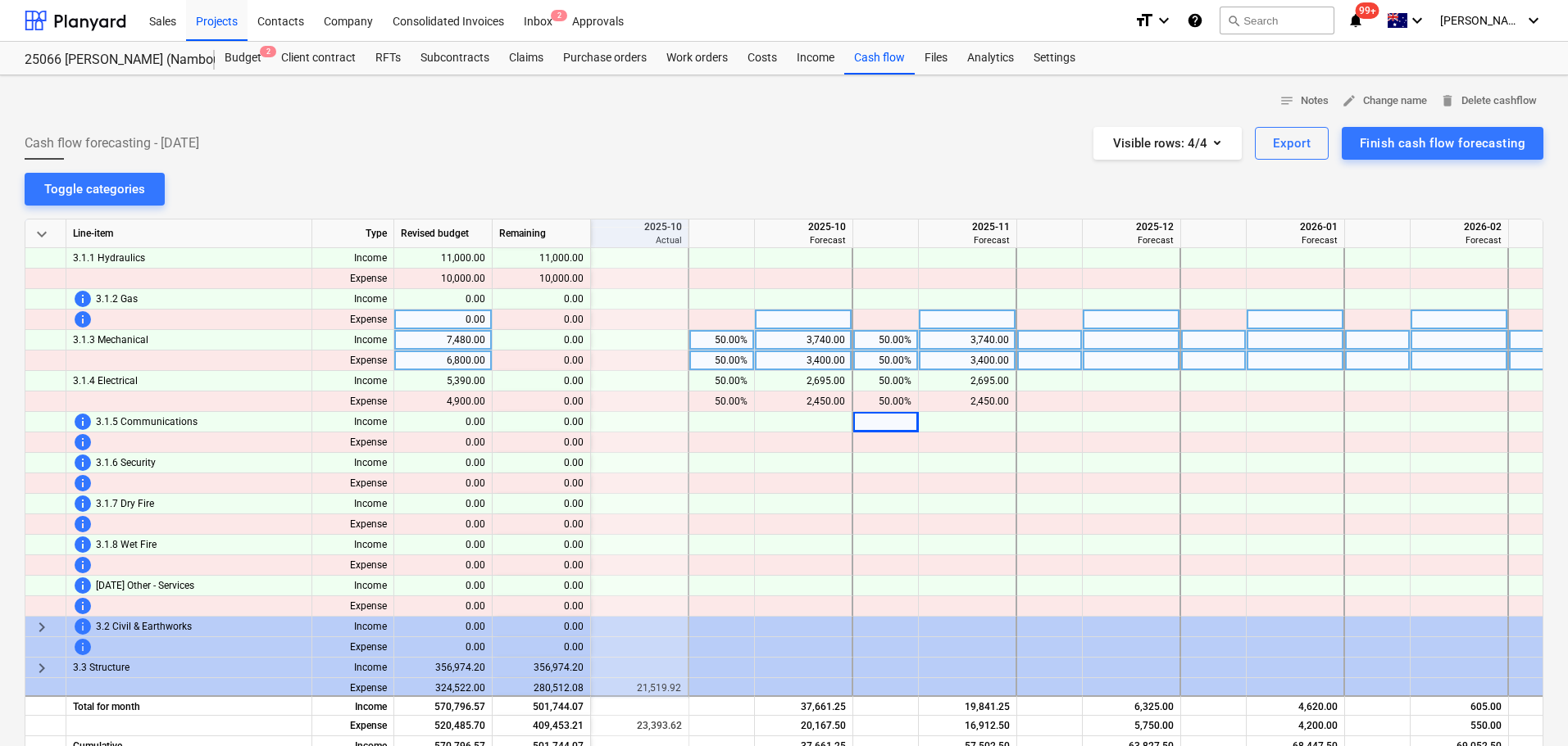
scroll to position [82, 393]
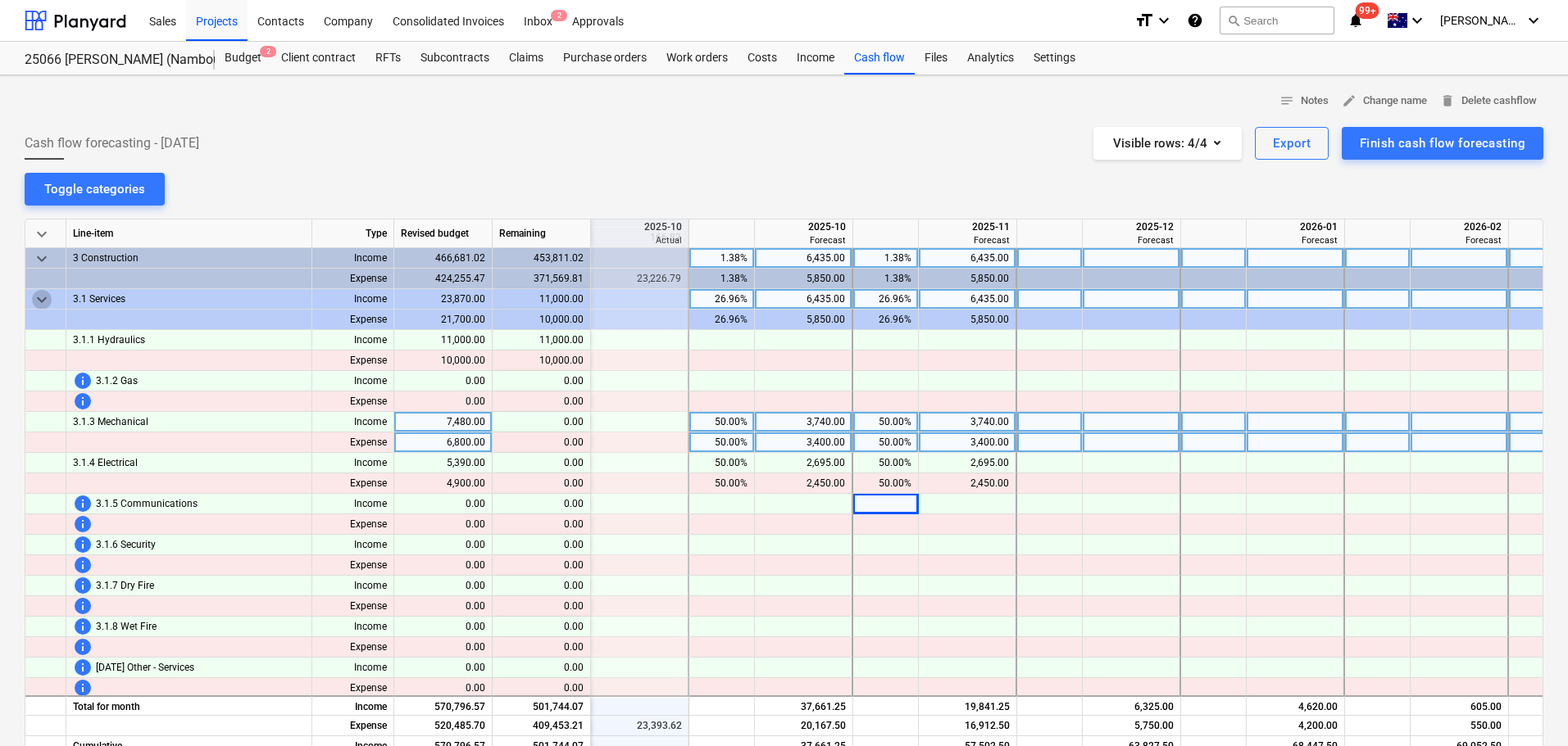
click at [42, 297] on span "keyboard_arrow_down" at bounding box center [42, 299] width 20 height 20
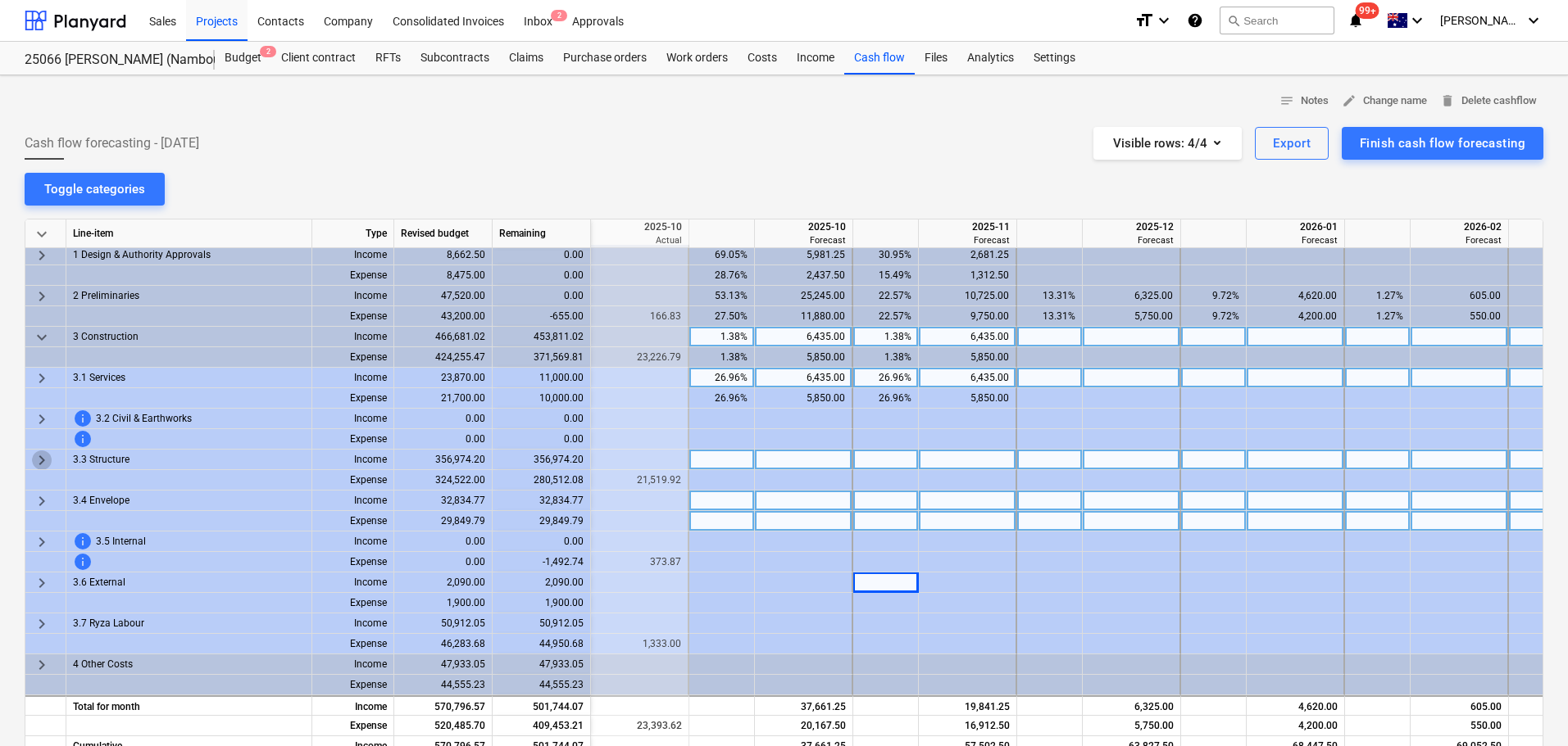
click at [48, 452] on span "keyboard_arrow_right" at bounding box center [42, 460] width 20 height 20
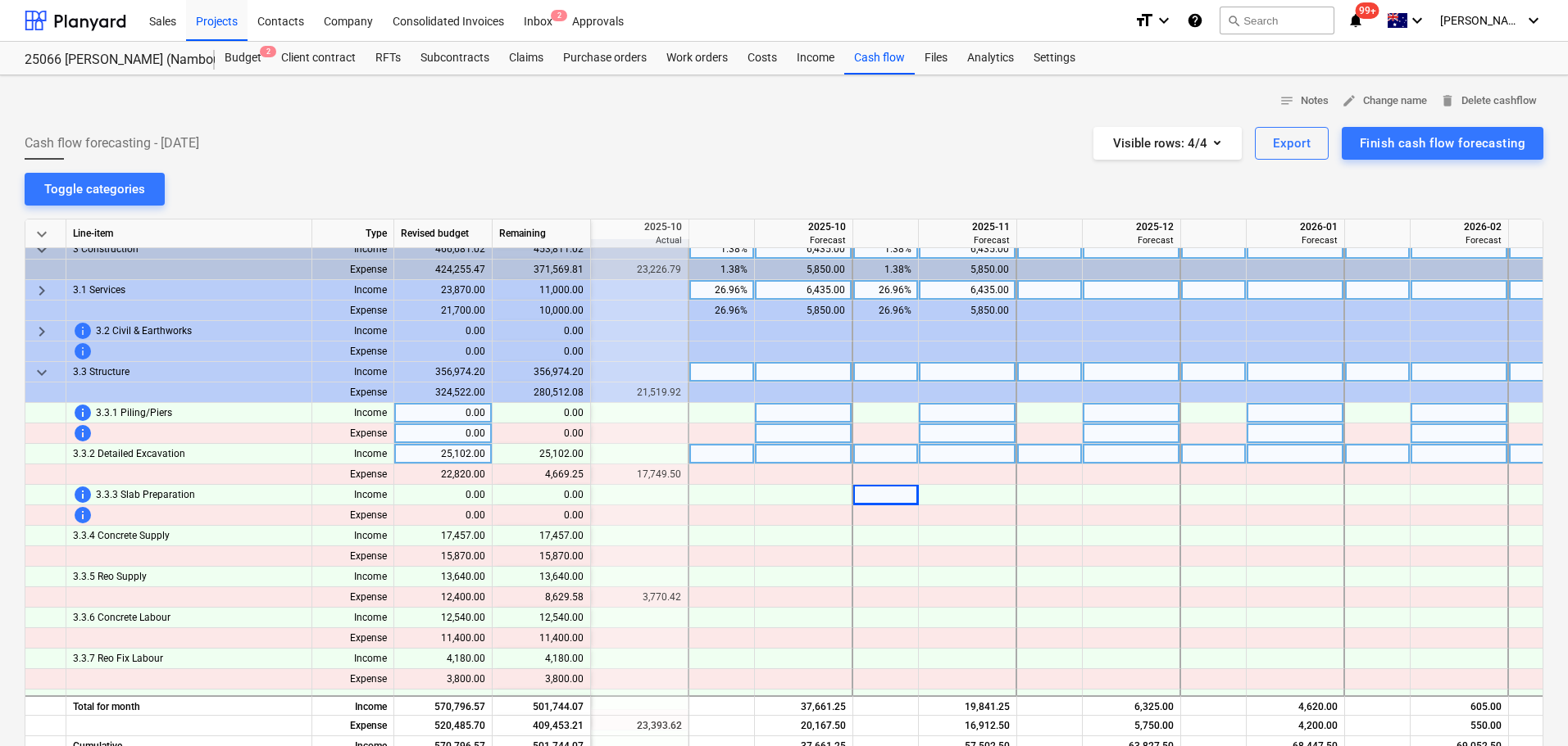
scroll to position [173, 393]
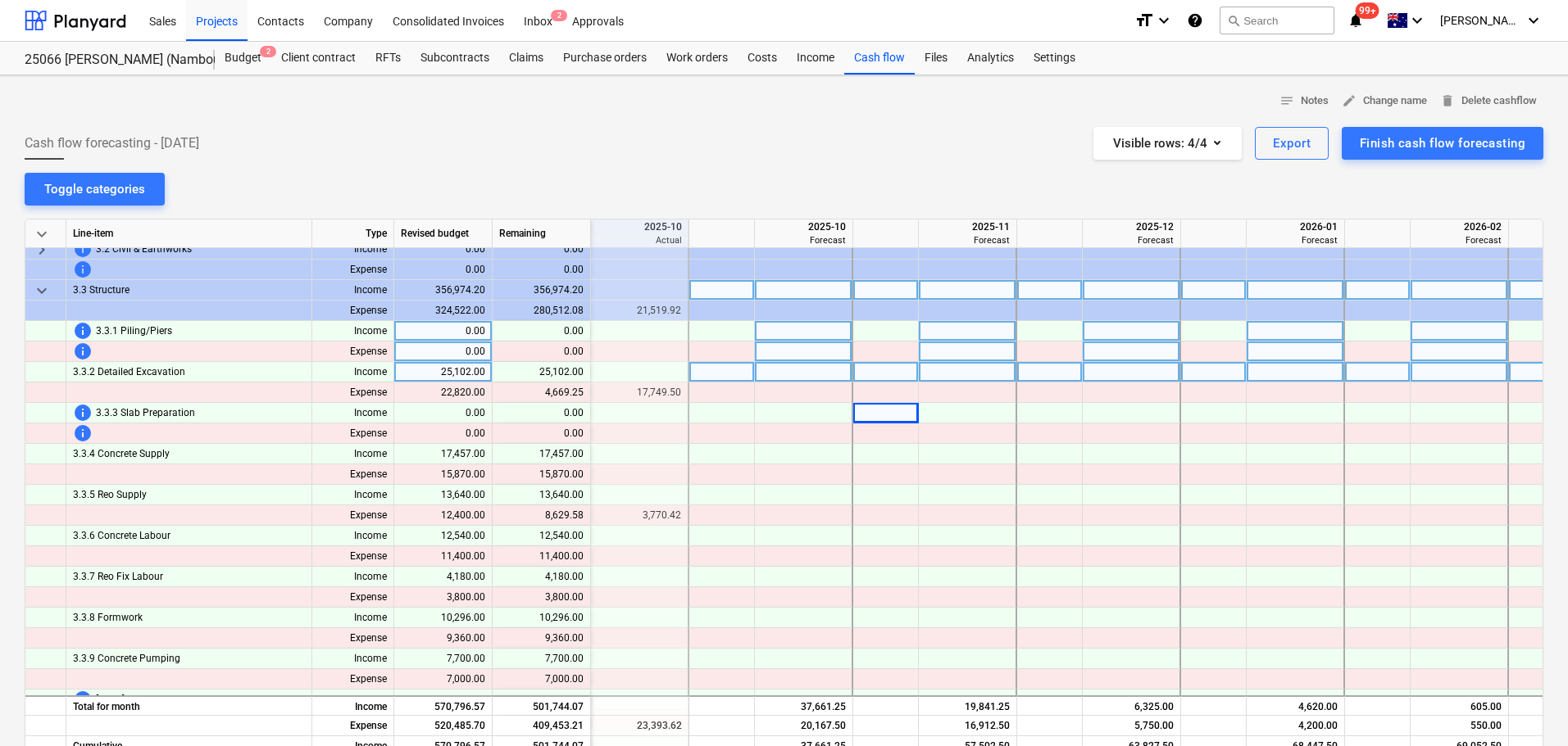
click at [724, 373] on div at bounding box center [721, 373] width 66 height 20
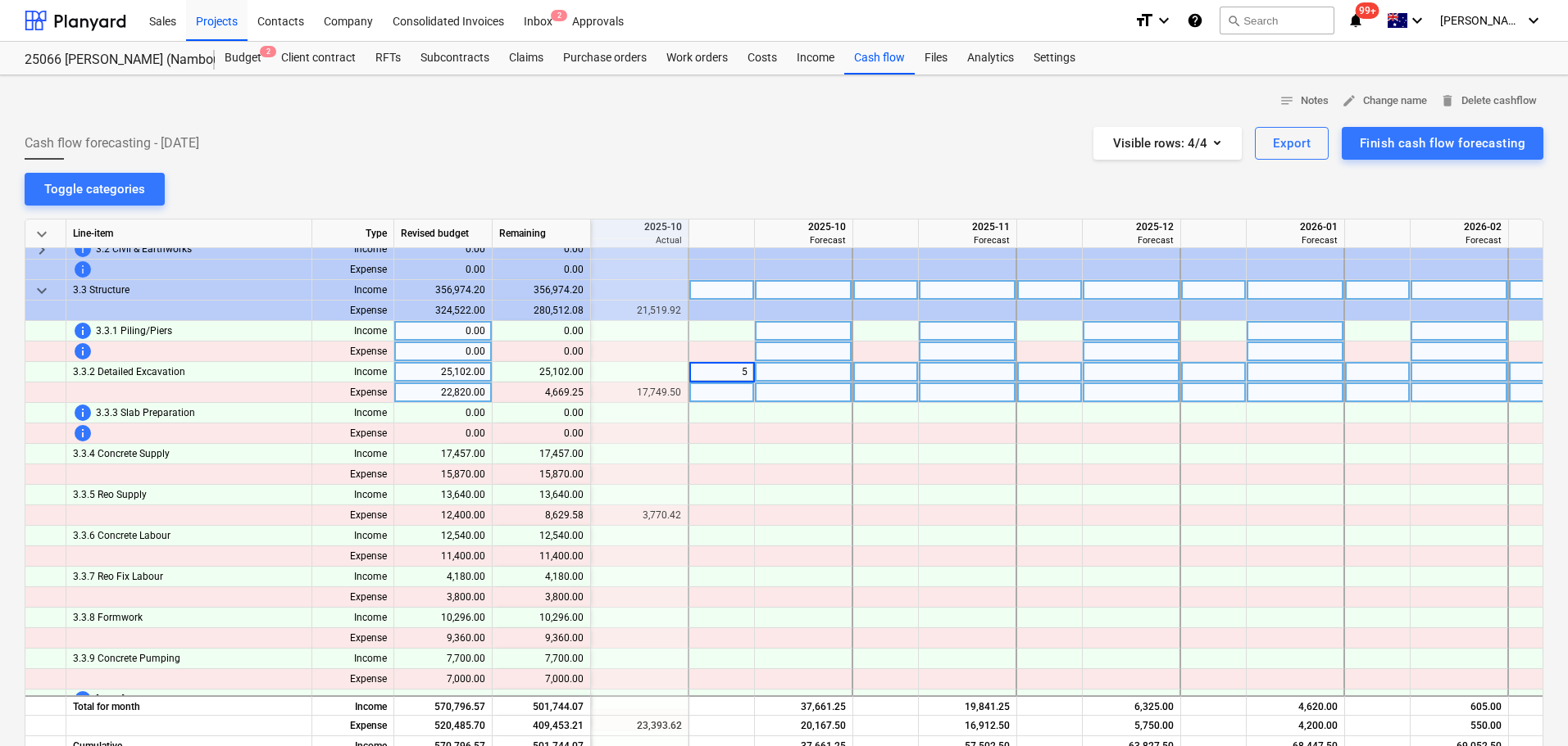
type input "50"
type input "17749.5"
type input "4669.25"
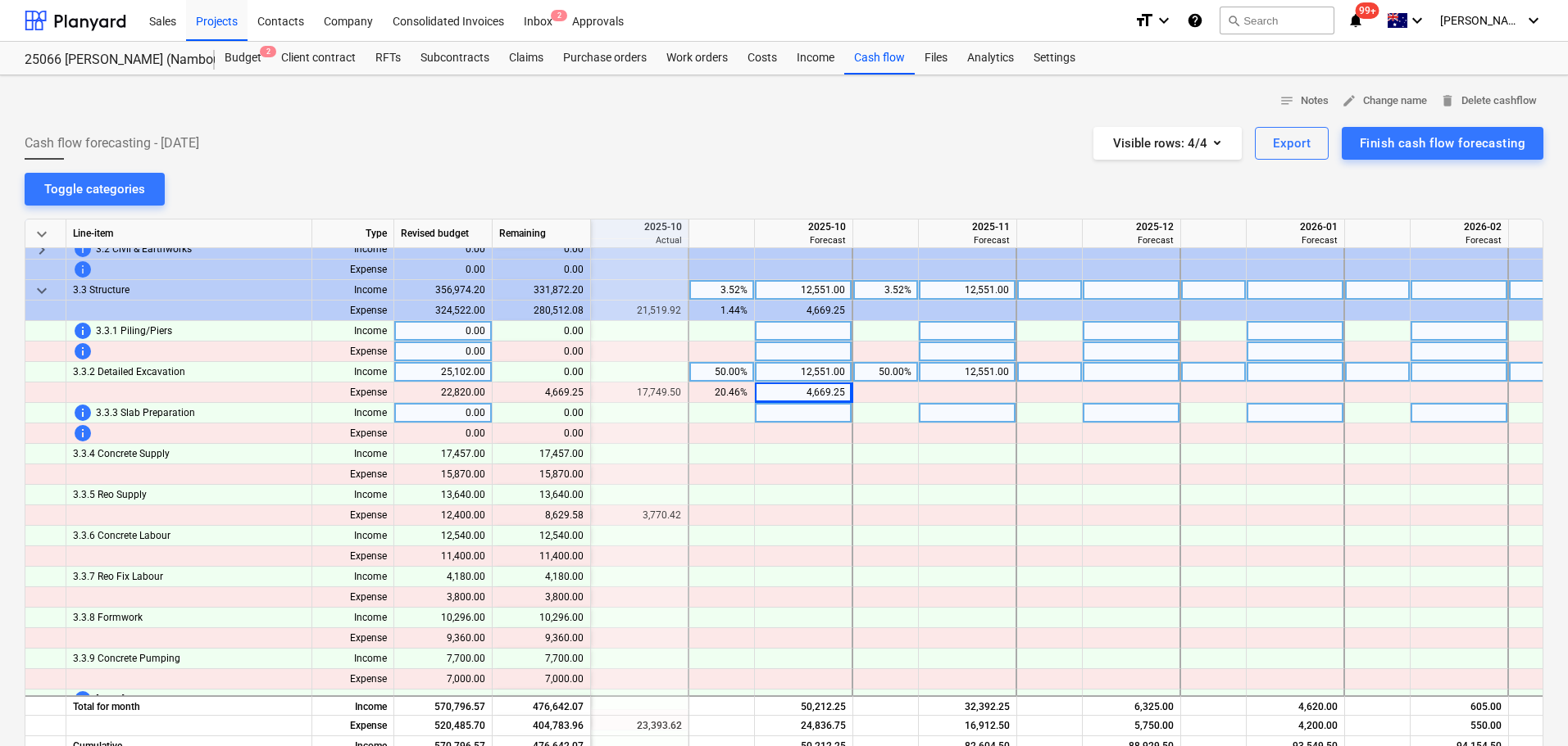
click at [719, 415] on div at bounding box center [721, 413] width 66 height 20
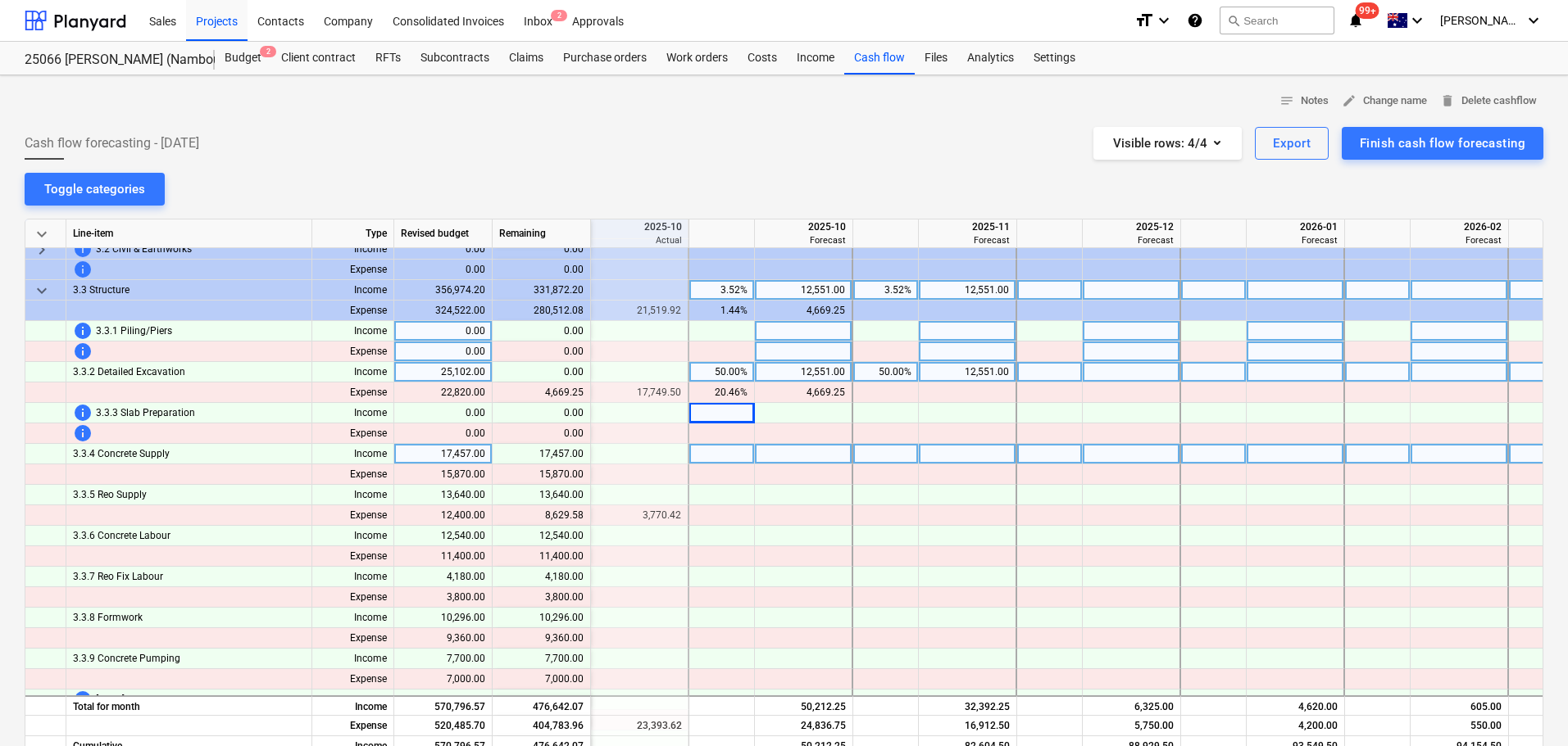
click at [724, 448] on div at bounding box center [721, 454] width 66 height 20
click at [710, 456] on div at bounding box center [721, 454] width 66 height 20
type input "40"
type input "30"
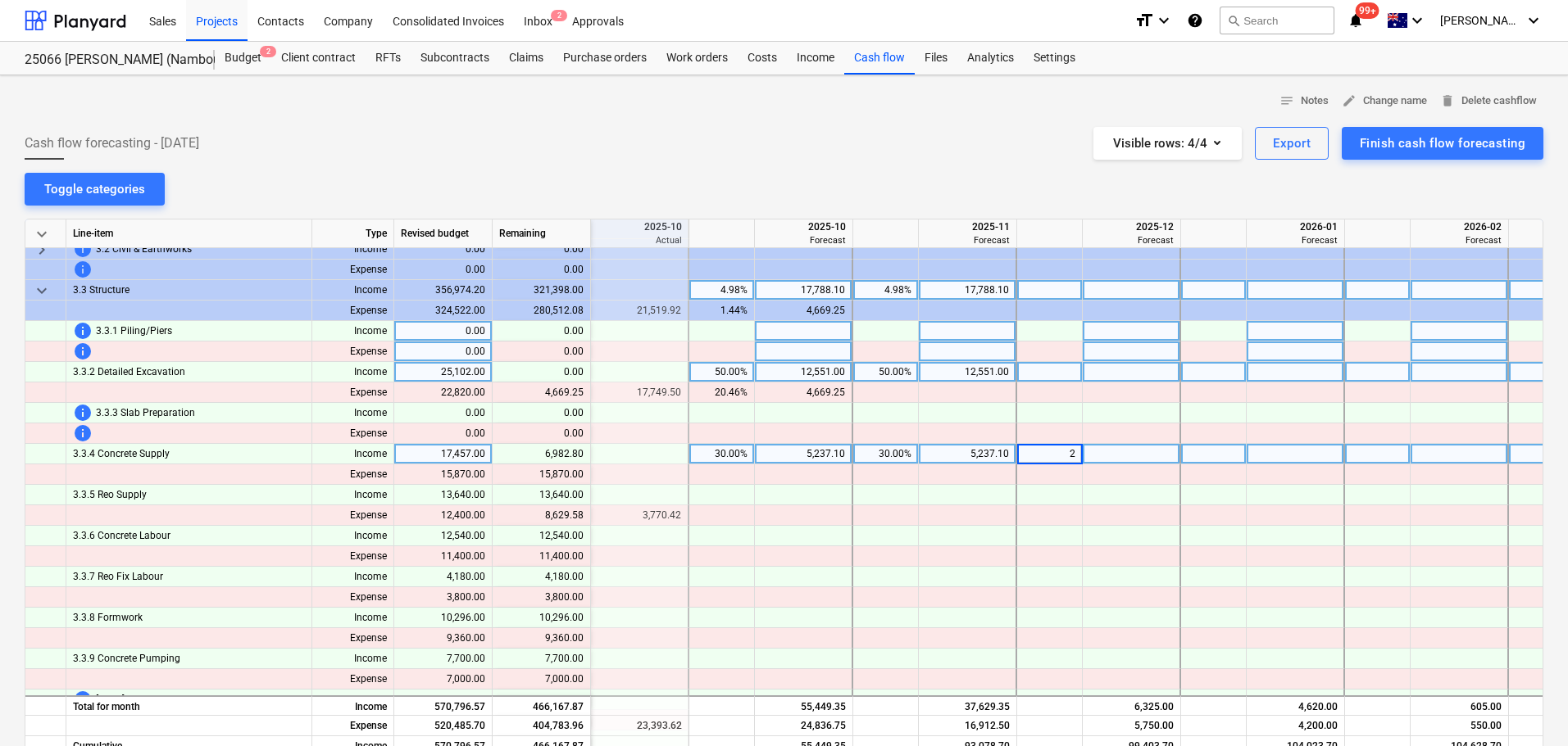
type input "20"
type input "30"
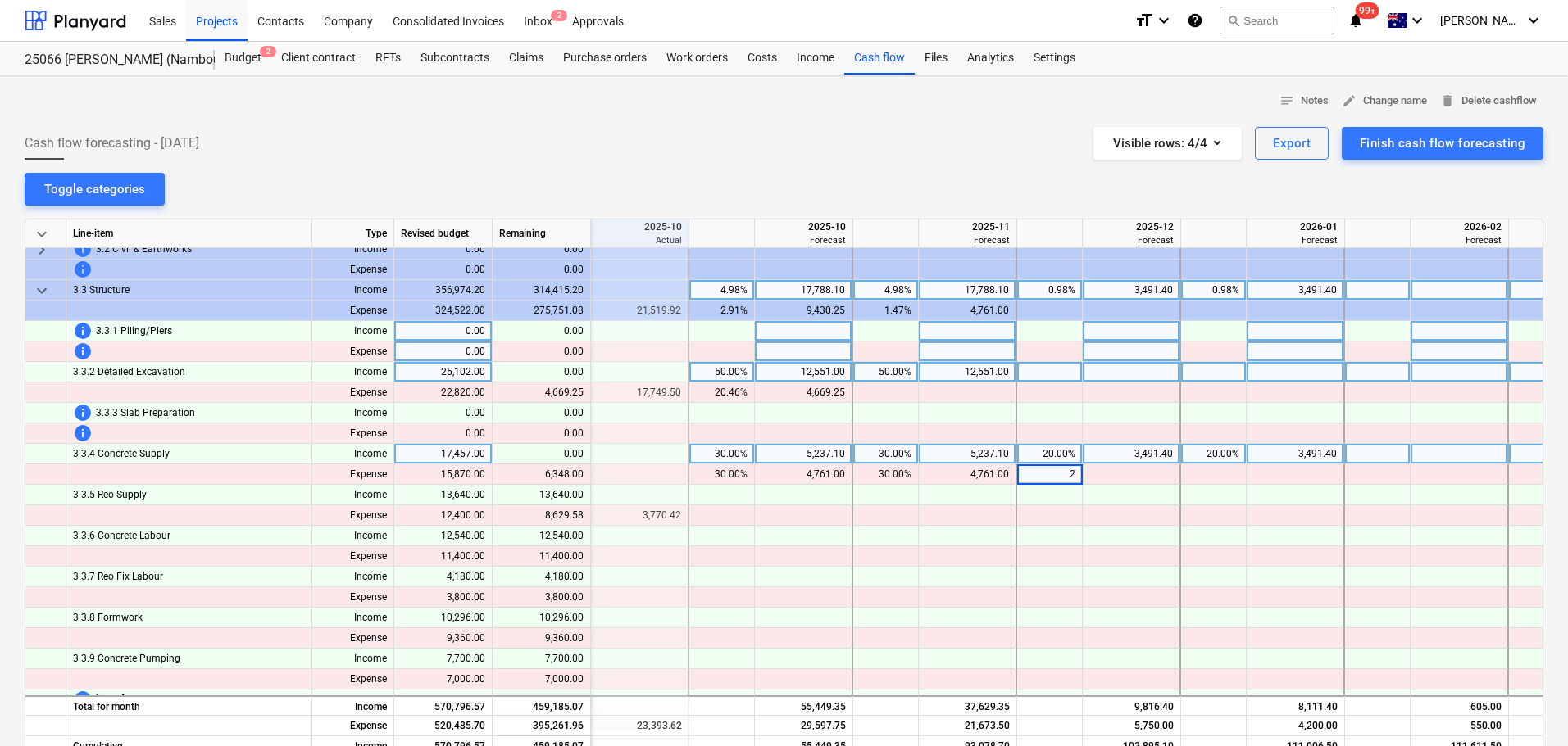
type input "20"
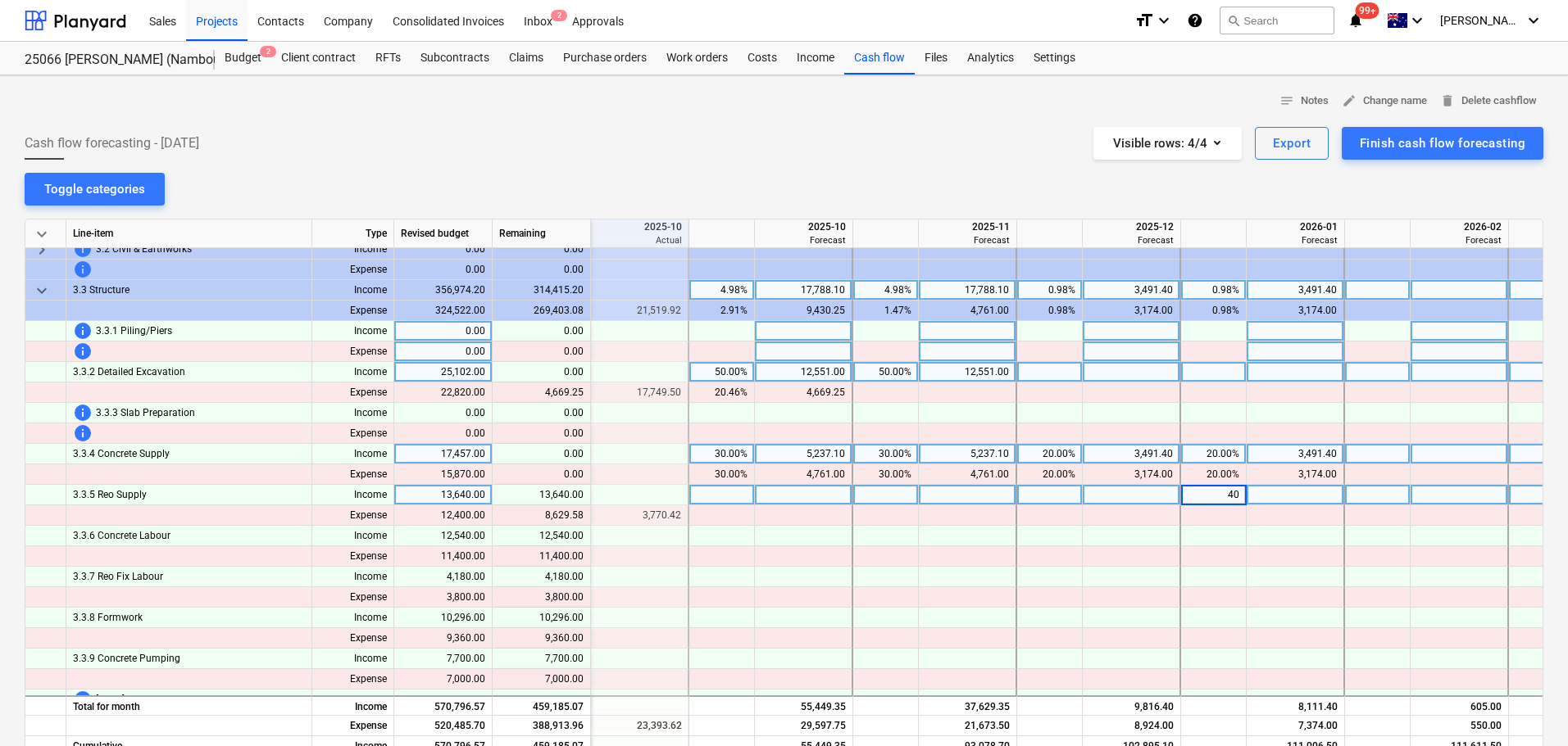
type input "4"
click at [740, 493] on div at bounding box center [721, 495] width 66 height 20
type input "40"
type input "20"
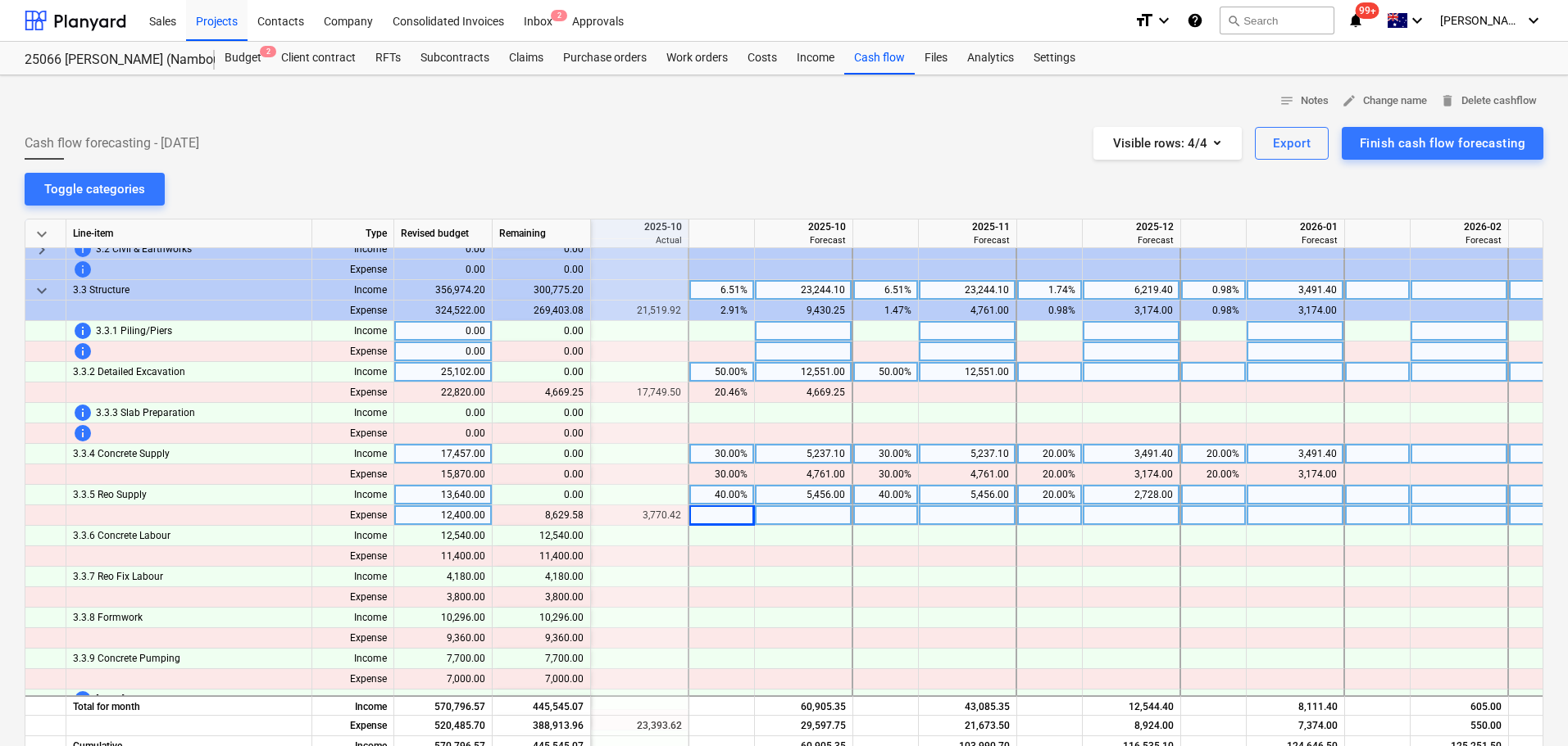
click at [909, 515] on div at bounding box center [886, 515] width 66 height 20
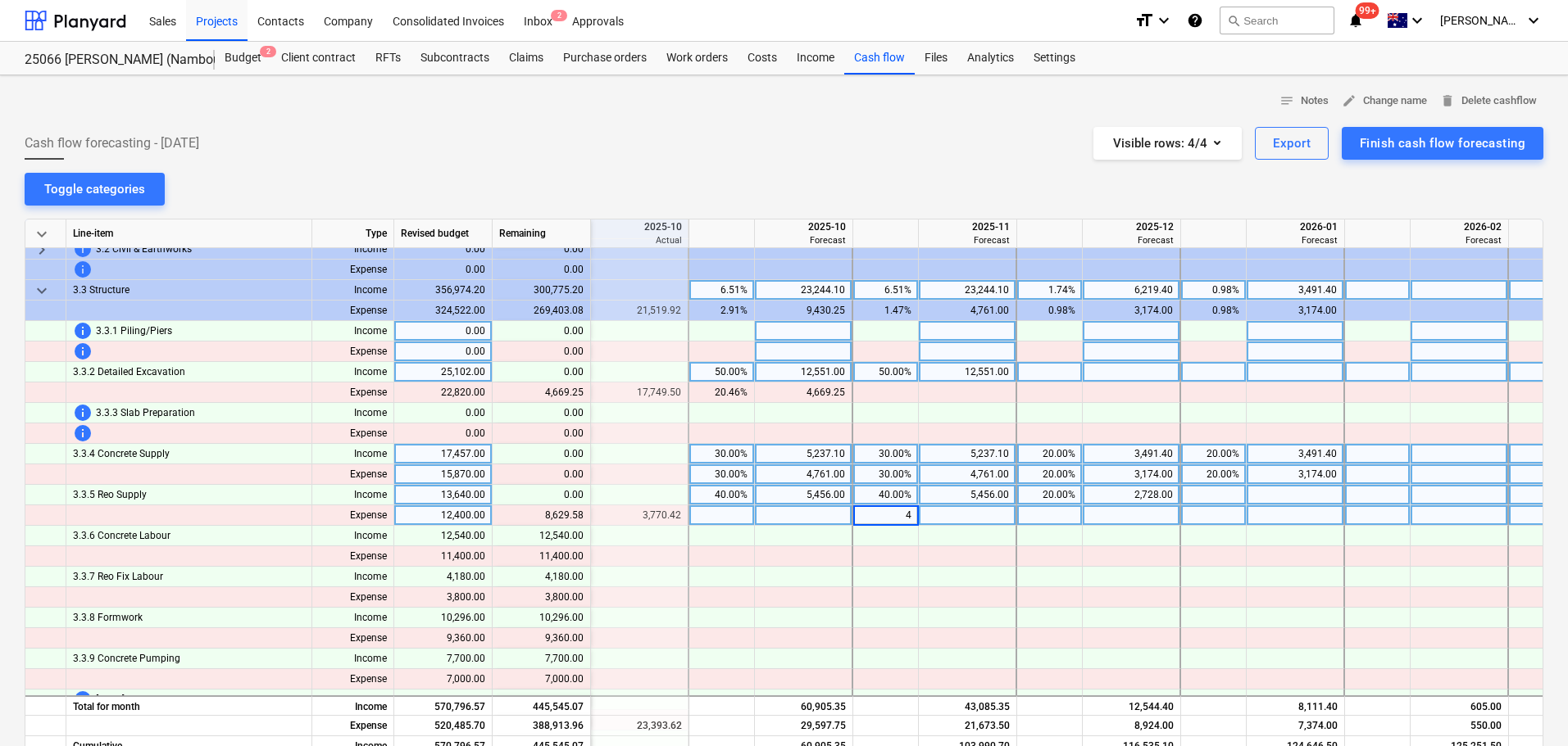
type input "40"
type input "20"
type input "1189.58"
type input "50"
type input "050"
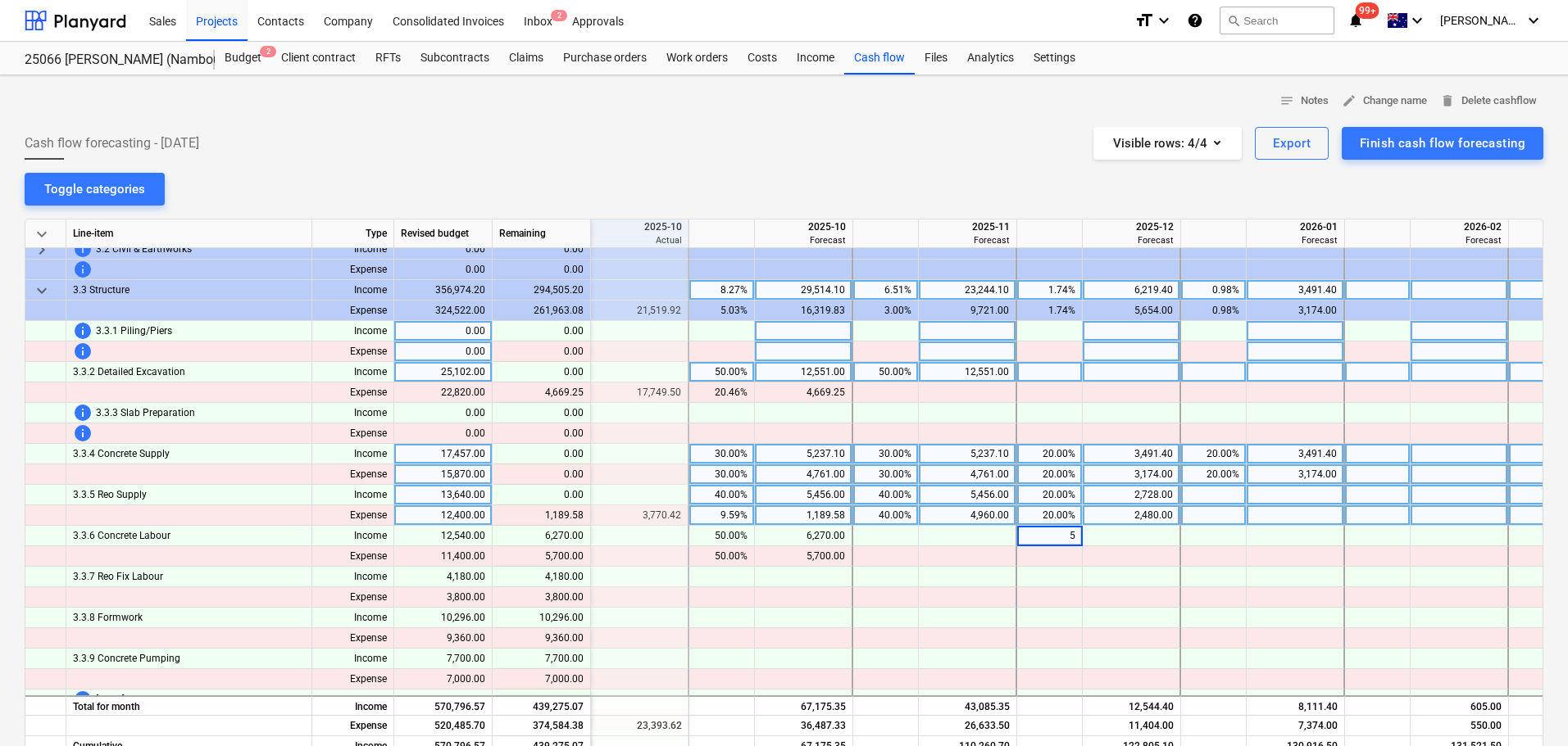
type input "50"
type input "050"
type input "50"
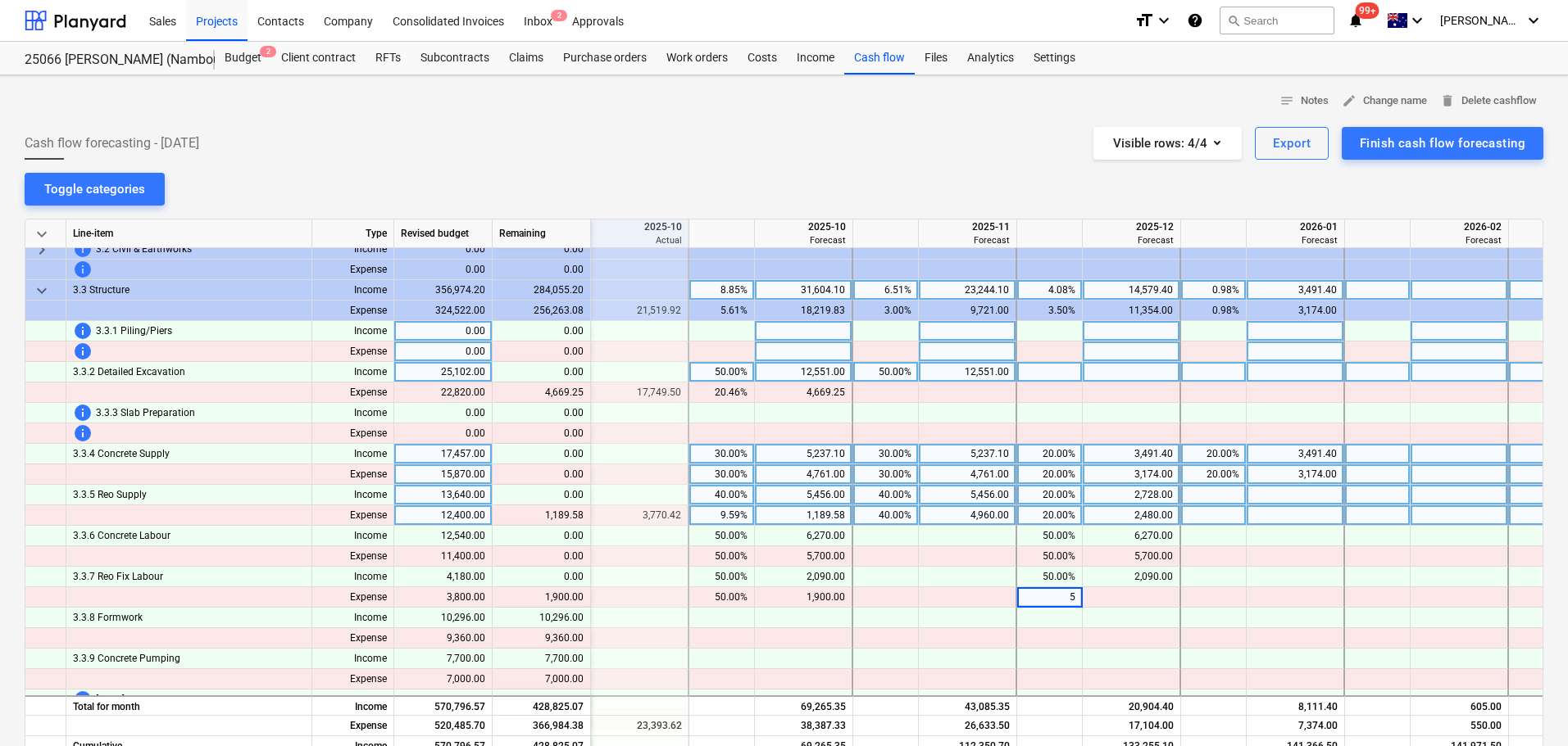
type input "50"
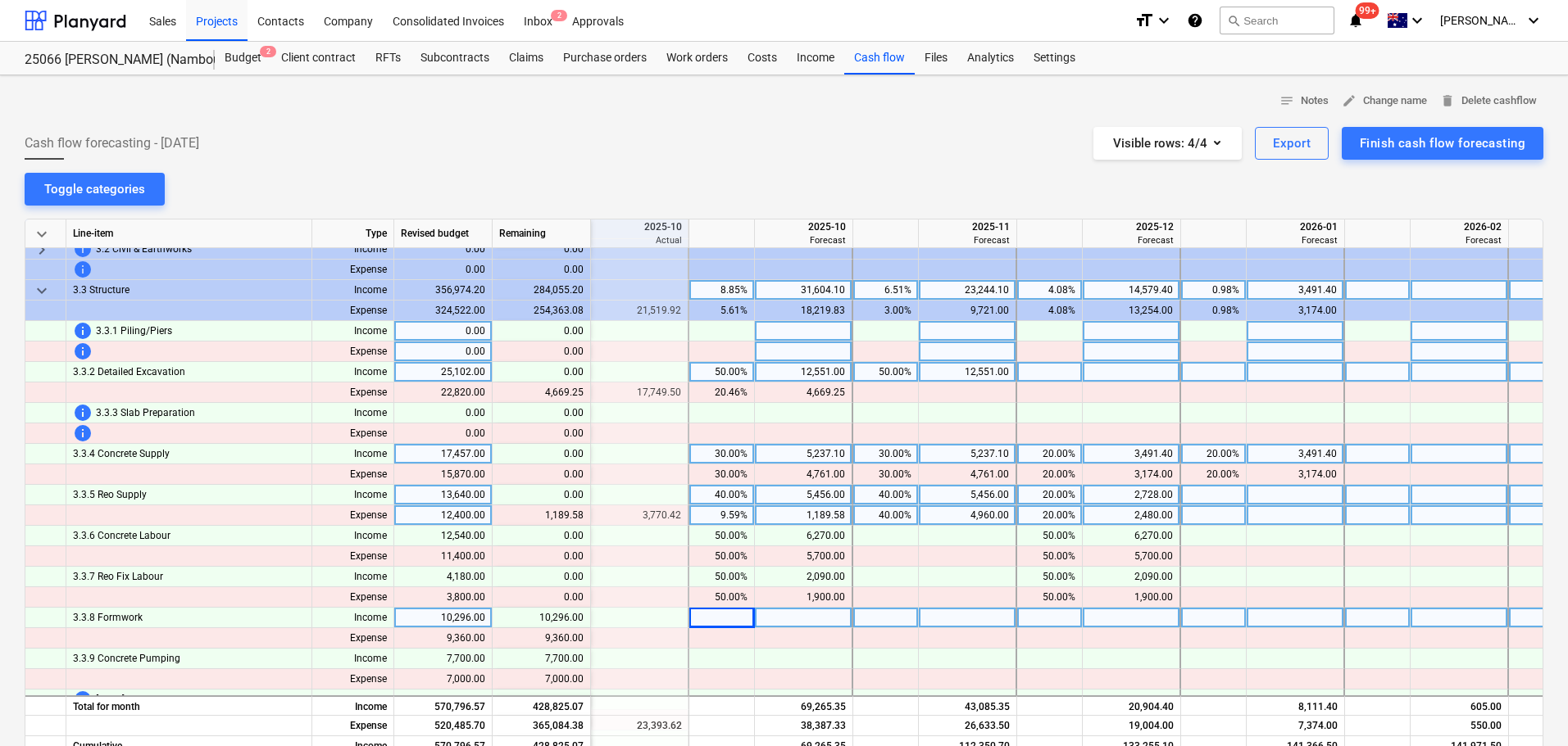
click at [889, 622] on div at bounding box center [886, 618] width 66 height 20
type input "100"
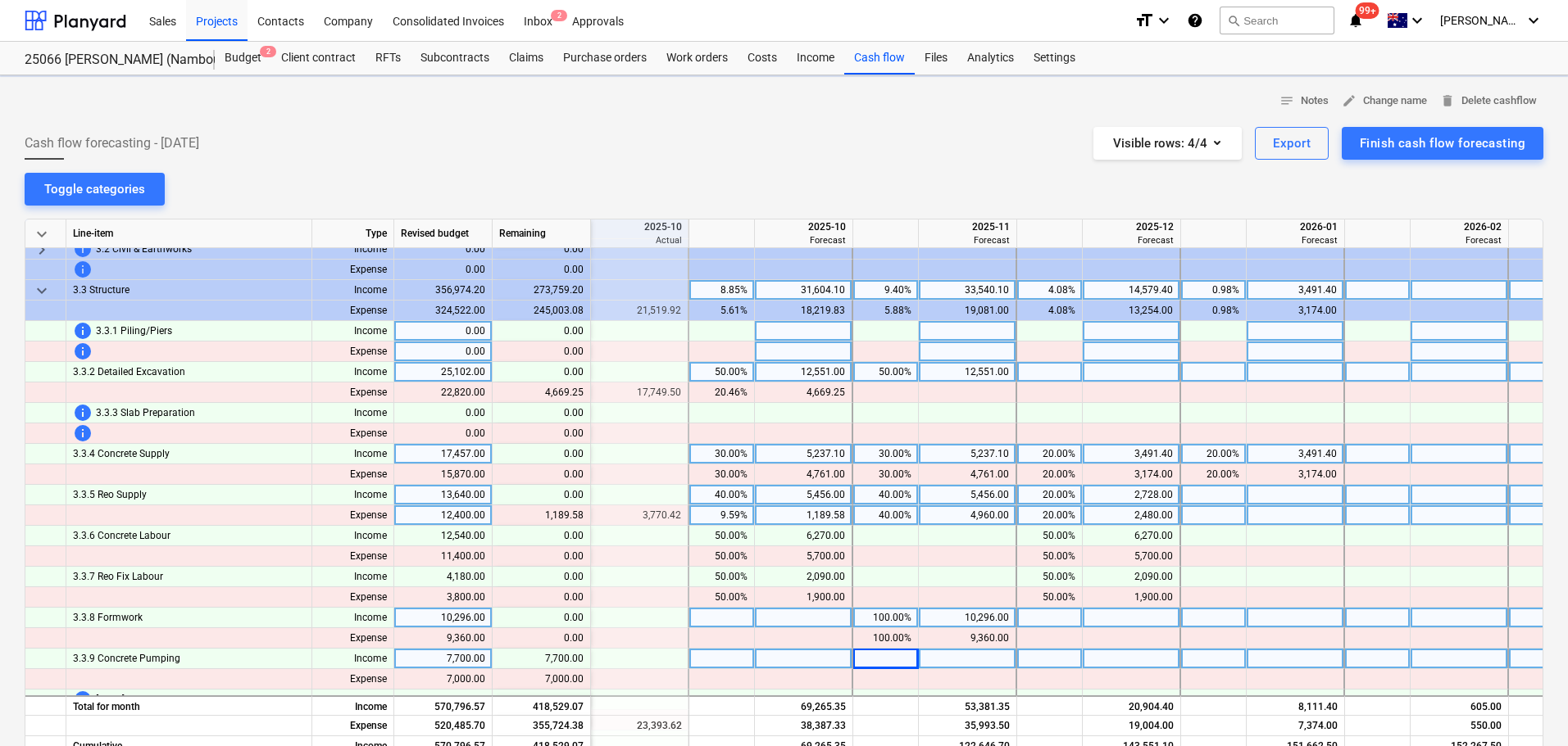
click at [717, 655] on div at bounding box center [721, 659] width 66 height 20
type input "50"
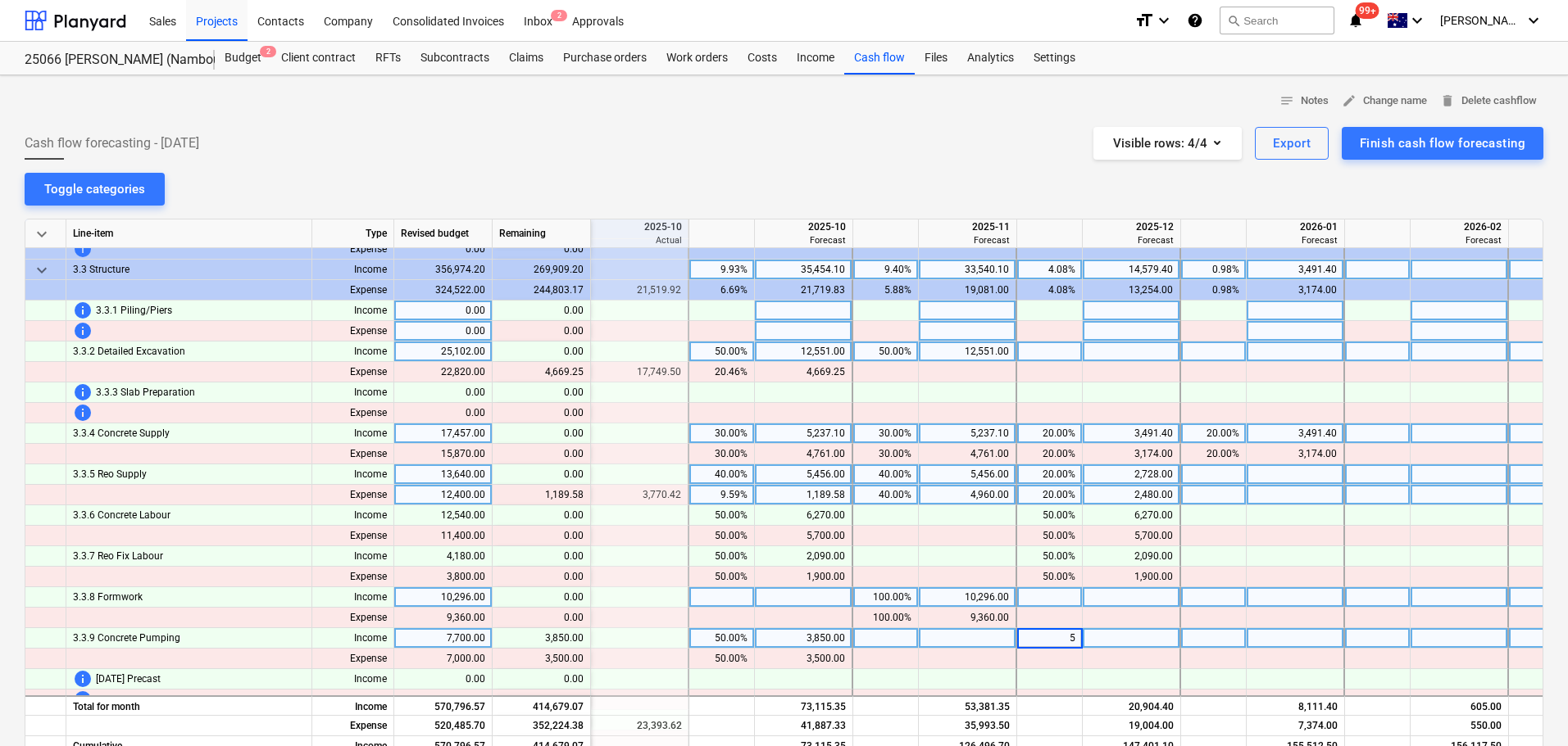
type input "50"
type input "050"
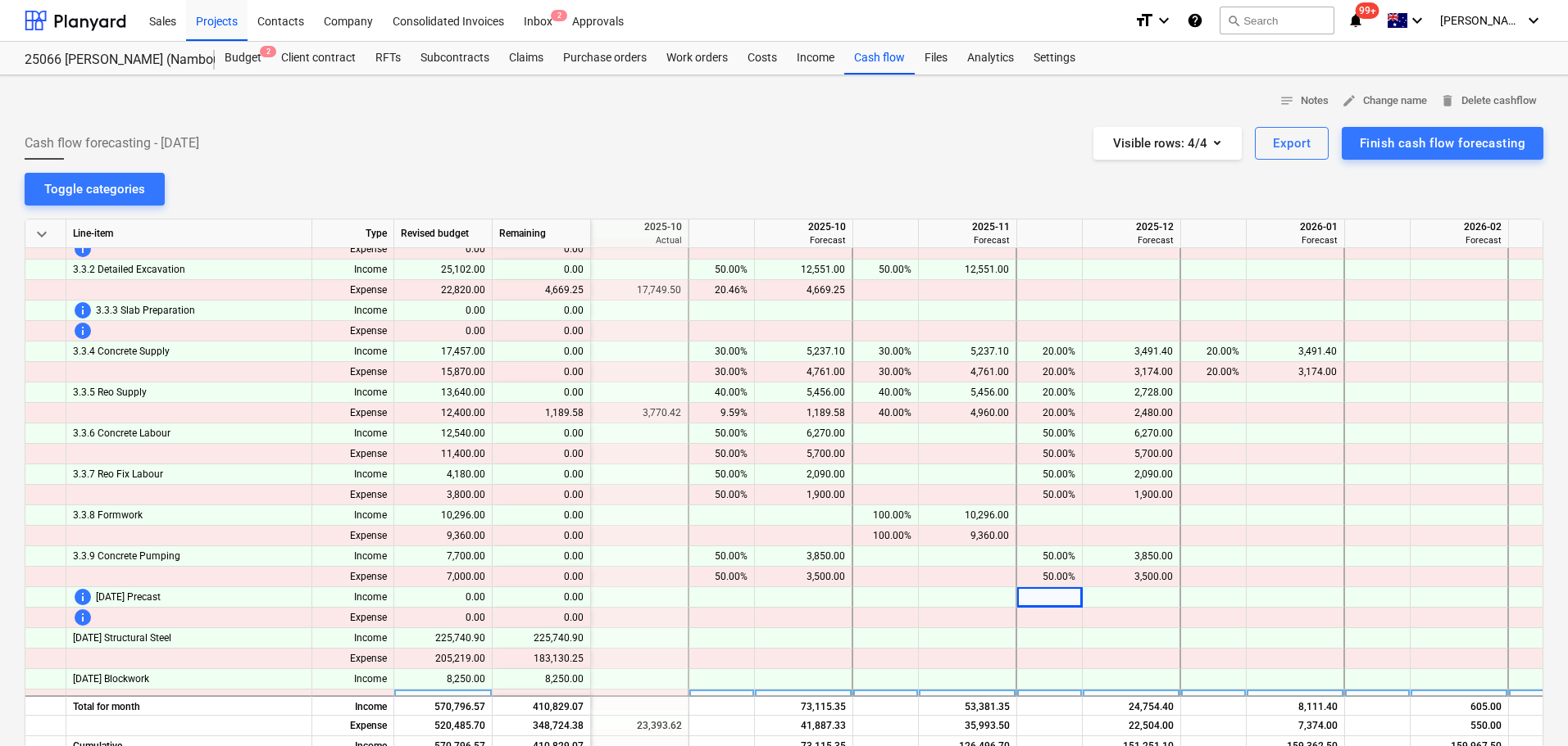
scroll to position [357, 393]
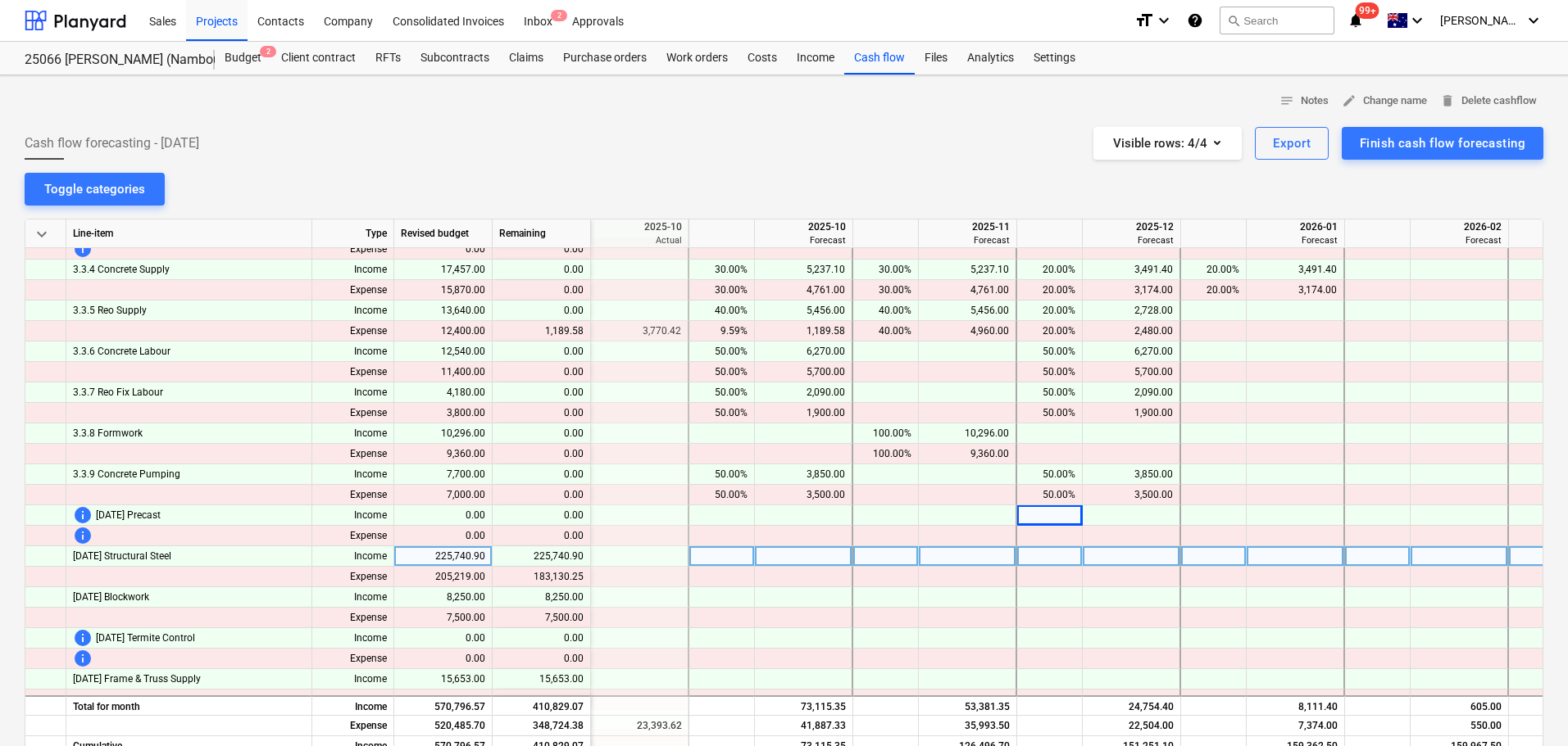
click at [716, 553] on div at bounding box center [721, 556] width 66 height 20
type input "40"
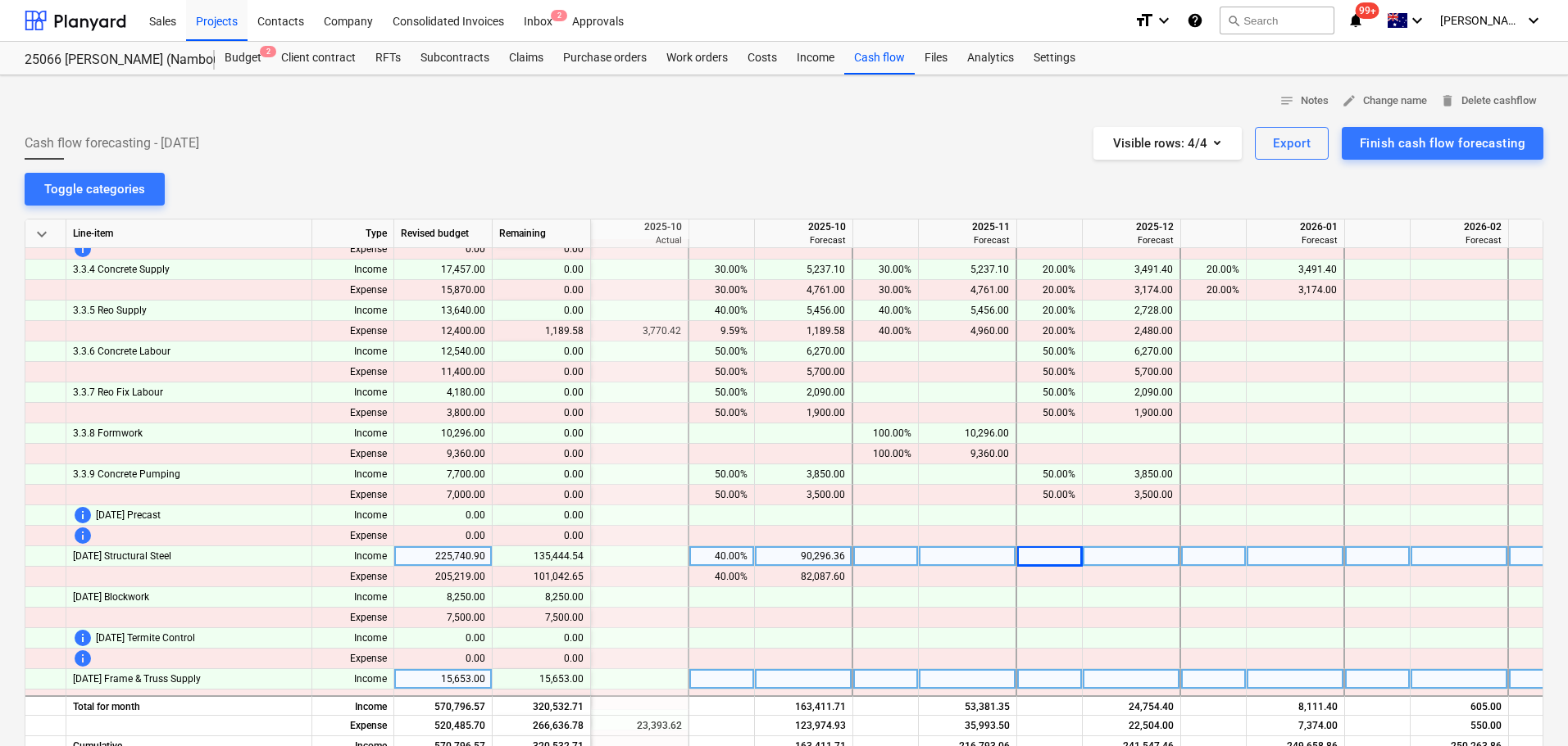
scroll to position [439, 393]
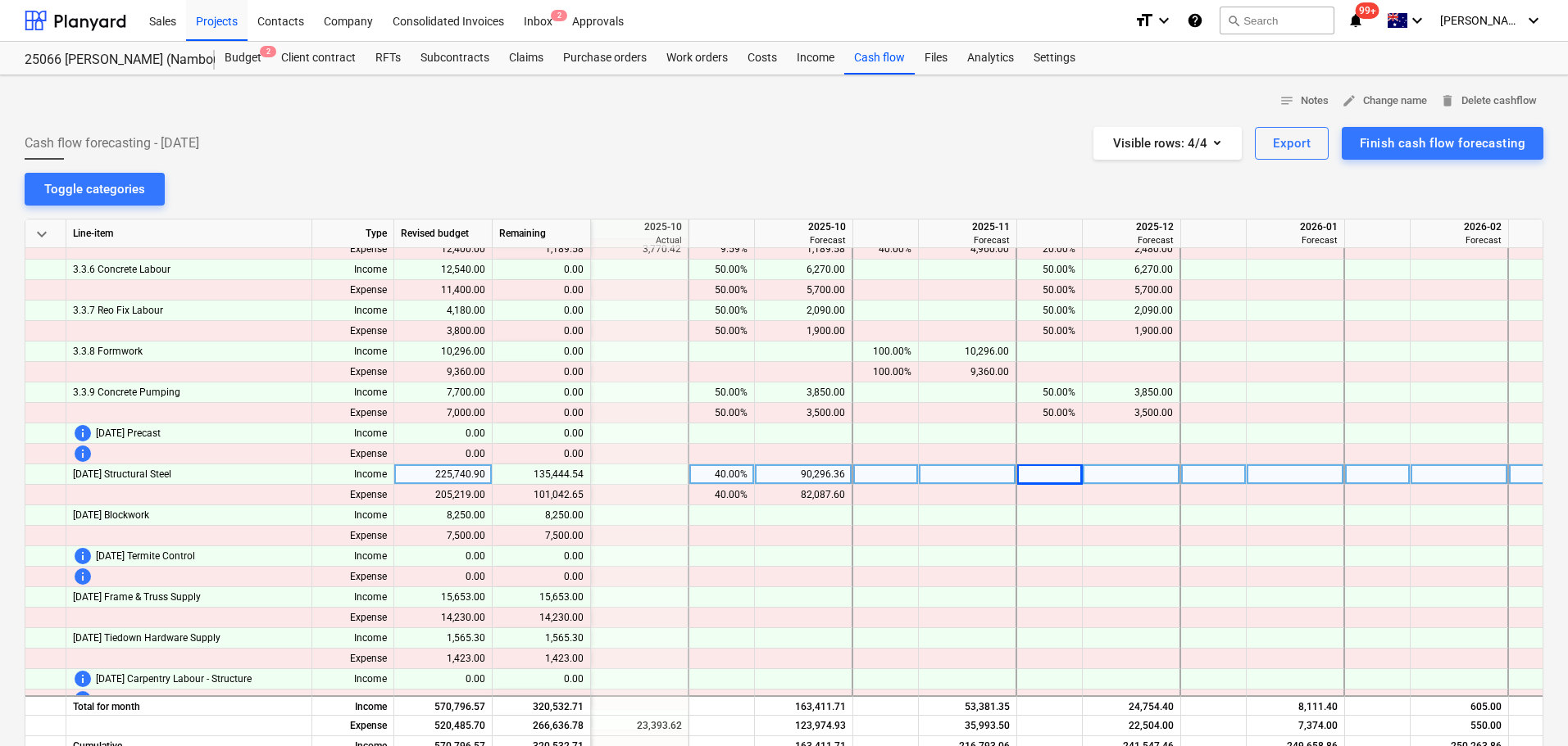
click at [1068, 478] on div at bounding box center [1049, 475] width 66 height 20
type input "60"
click at [736, 476] on div "40.00%" at bounding box center [721, 475] width 52 height 20
type input "50"
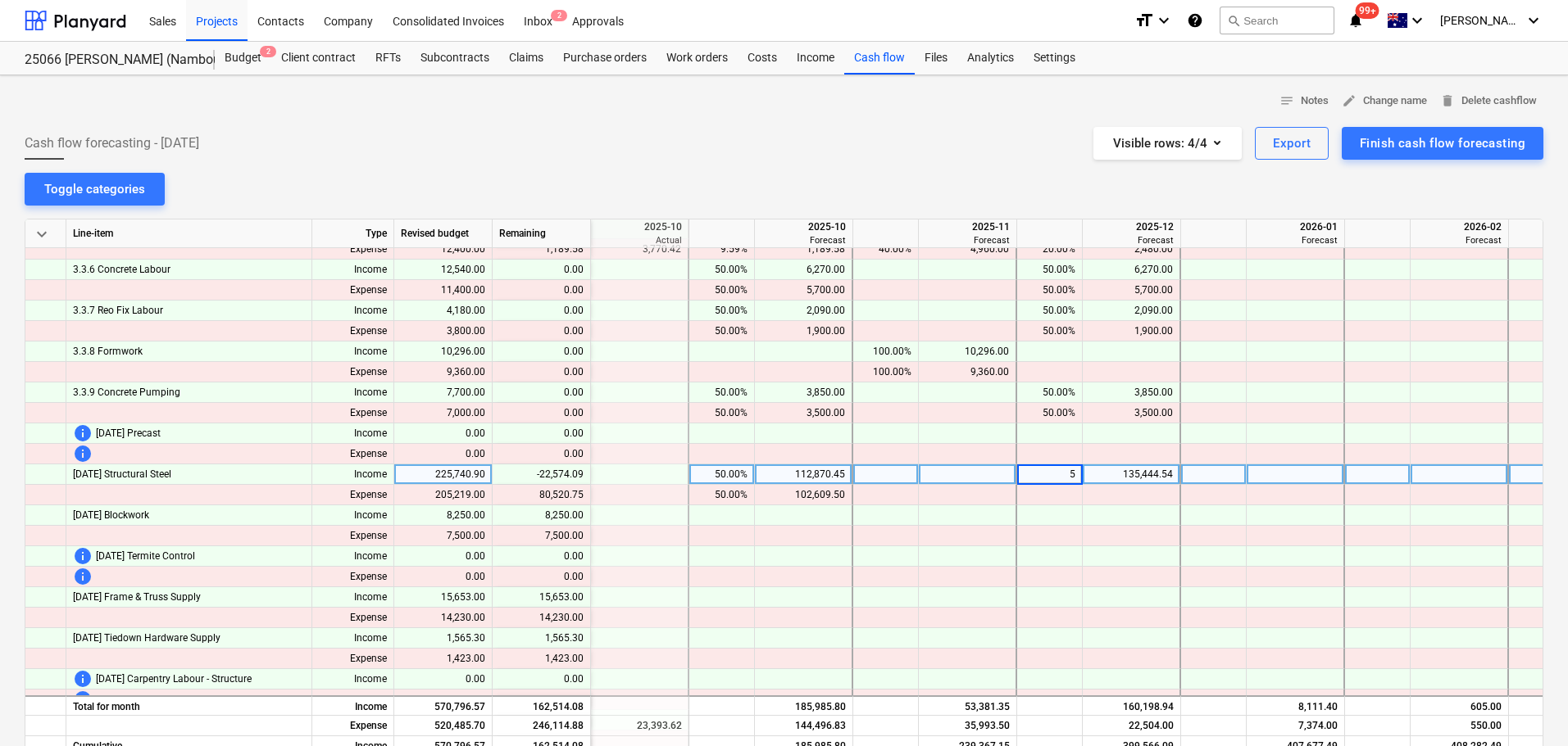
type input "50"
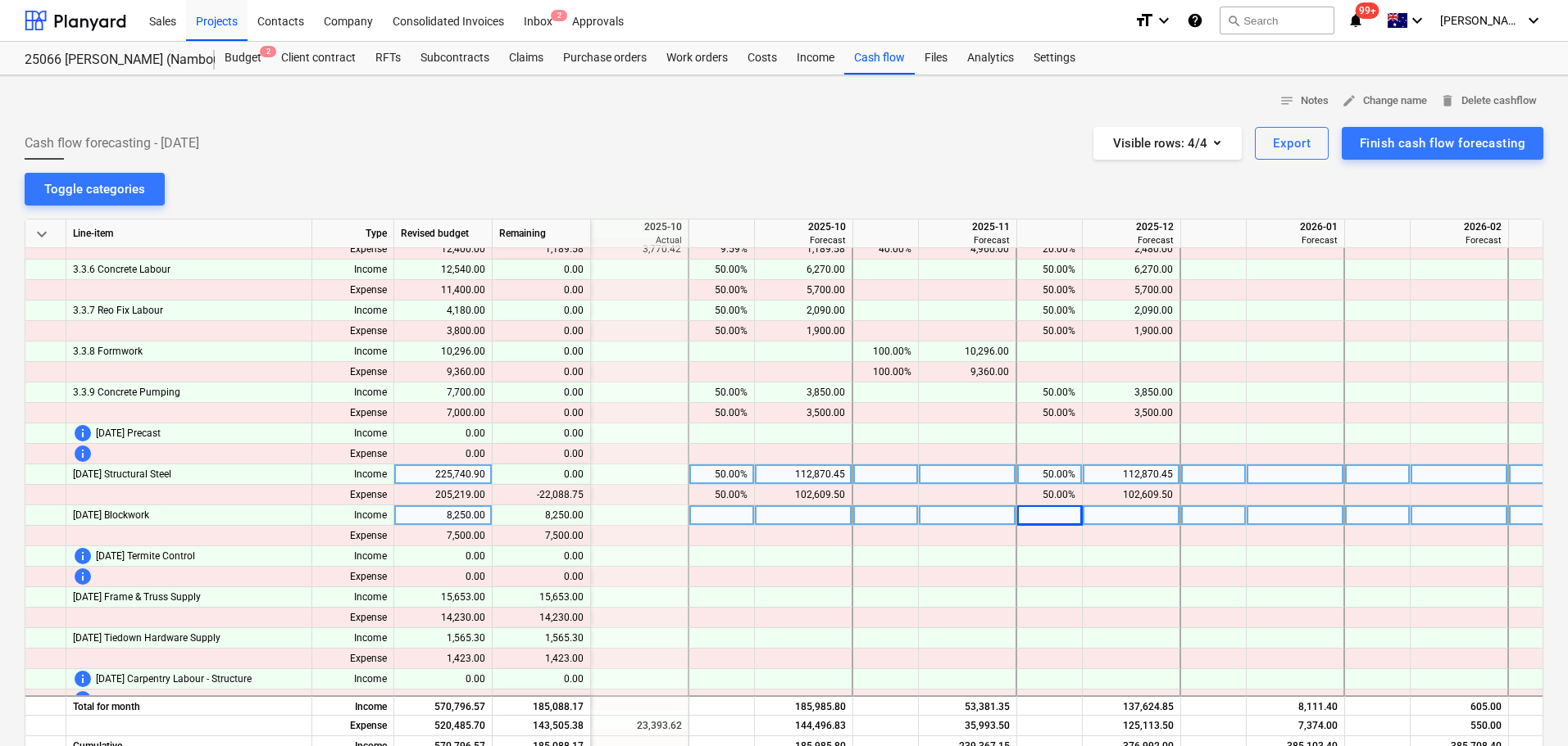
click at [739, 521] on div at bounding box center [721, 515] width 66 height 20
type input "100"
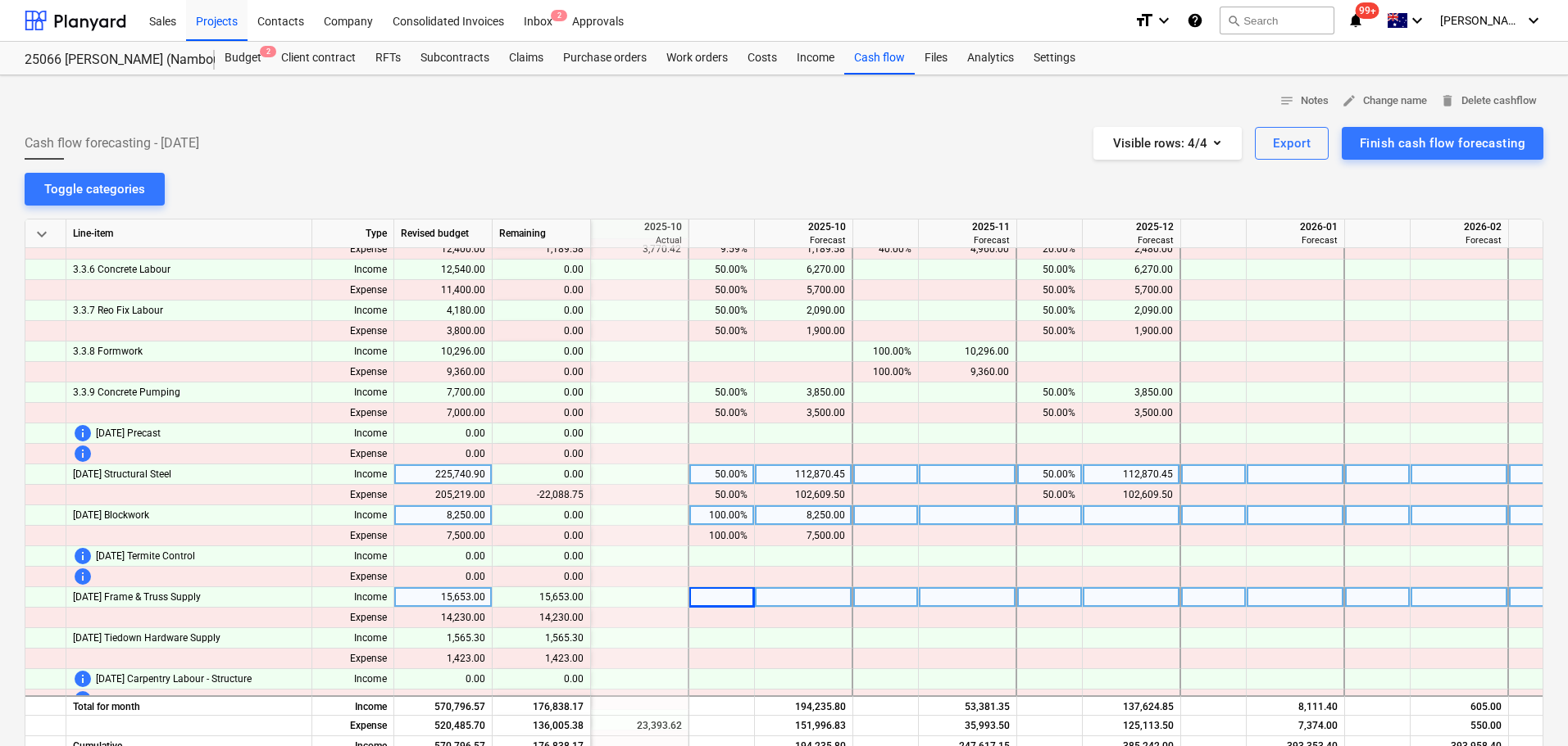
click at [715, 593] on div at bounding box center [721, 598] width 66 height 20
type input "100"
type input "00"
type input "100"
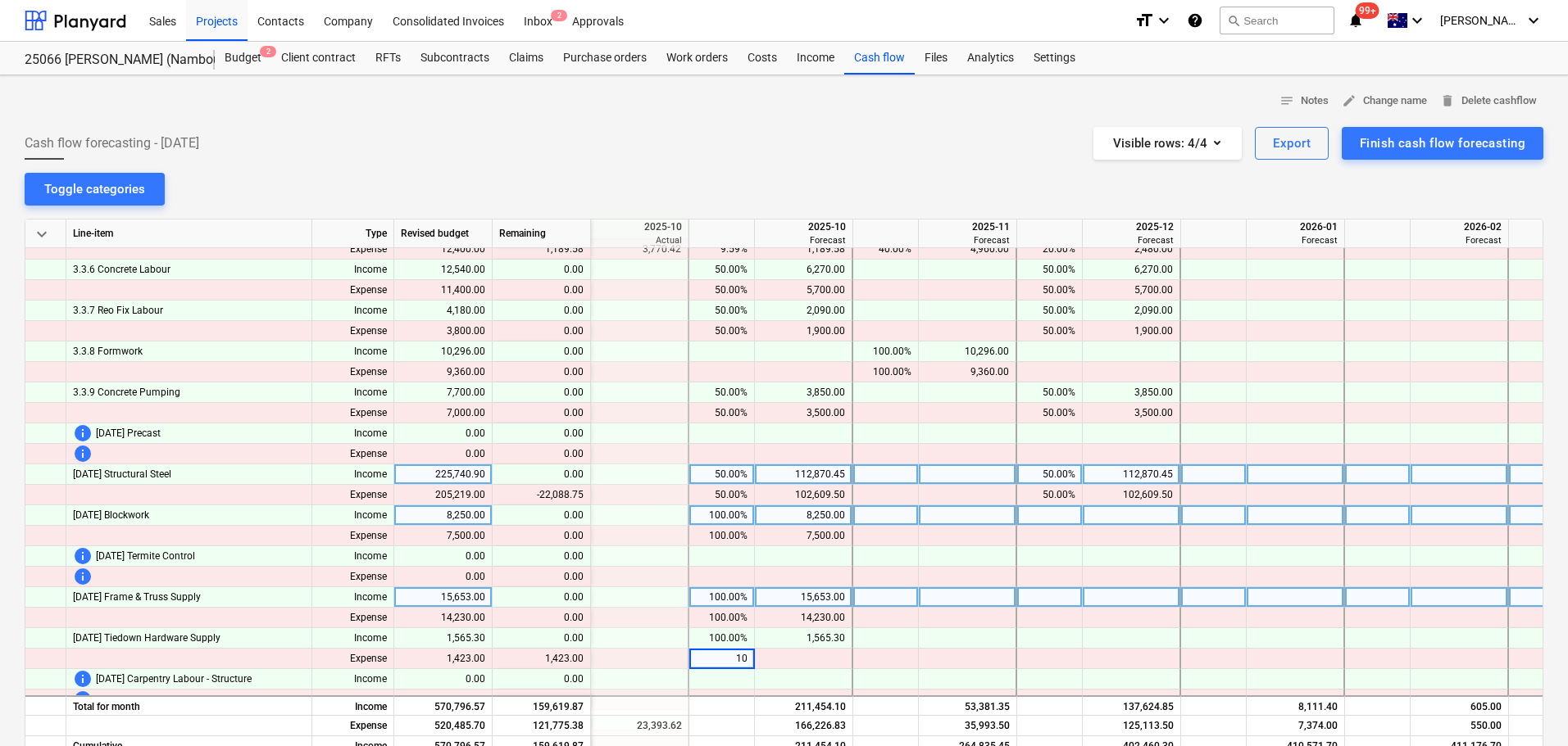
type input "100"
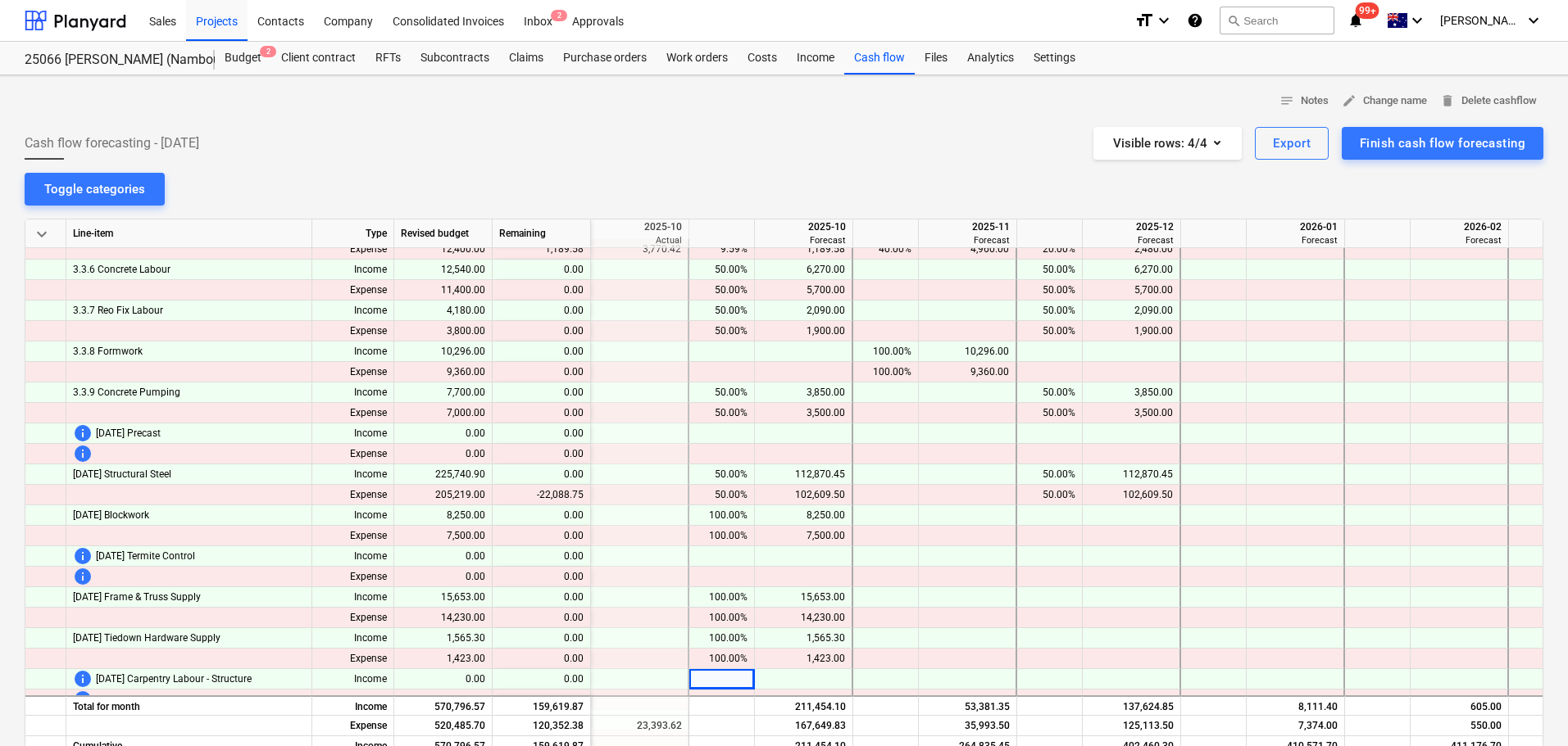
scroll to position [521, 393]
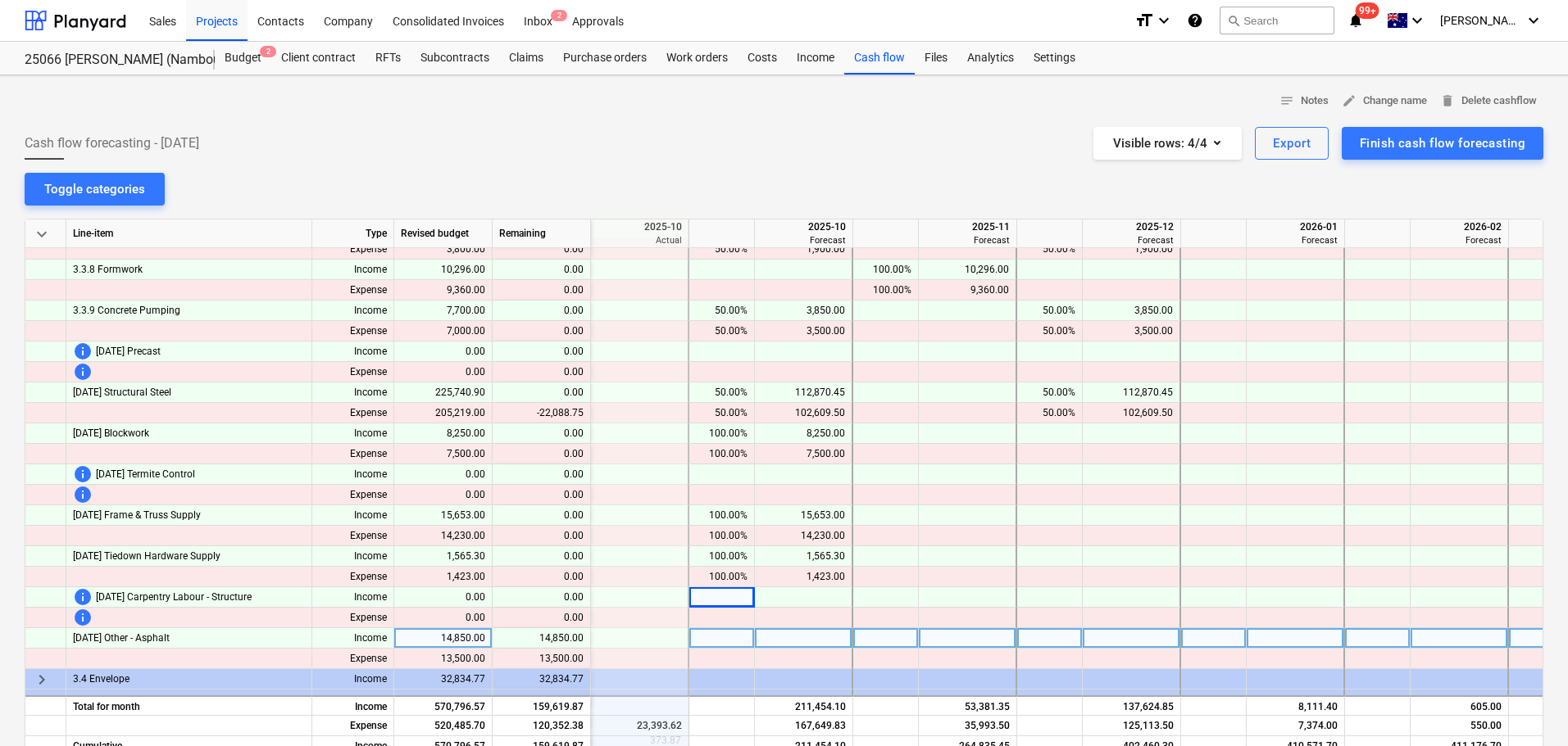
click at [1185, 637] on div at bounding box center [1213, 639] width 66 height 20
type input "100"
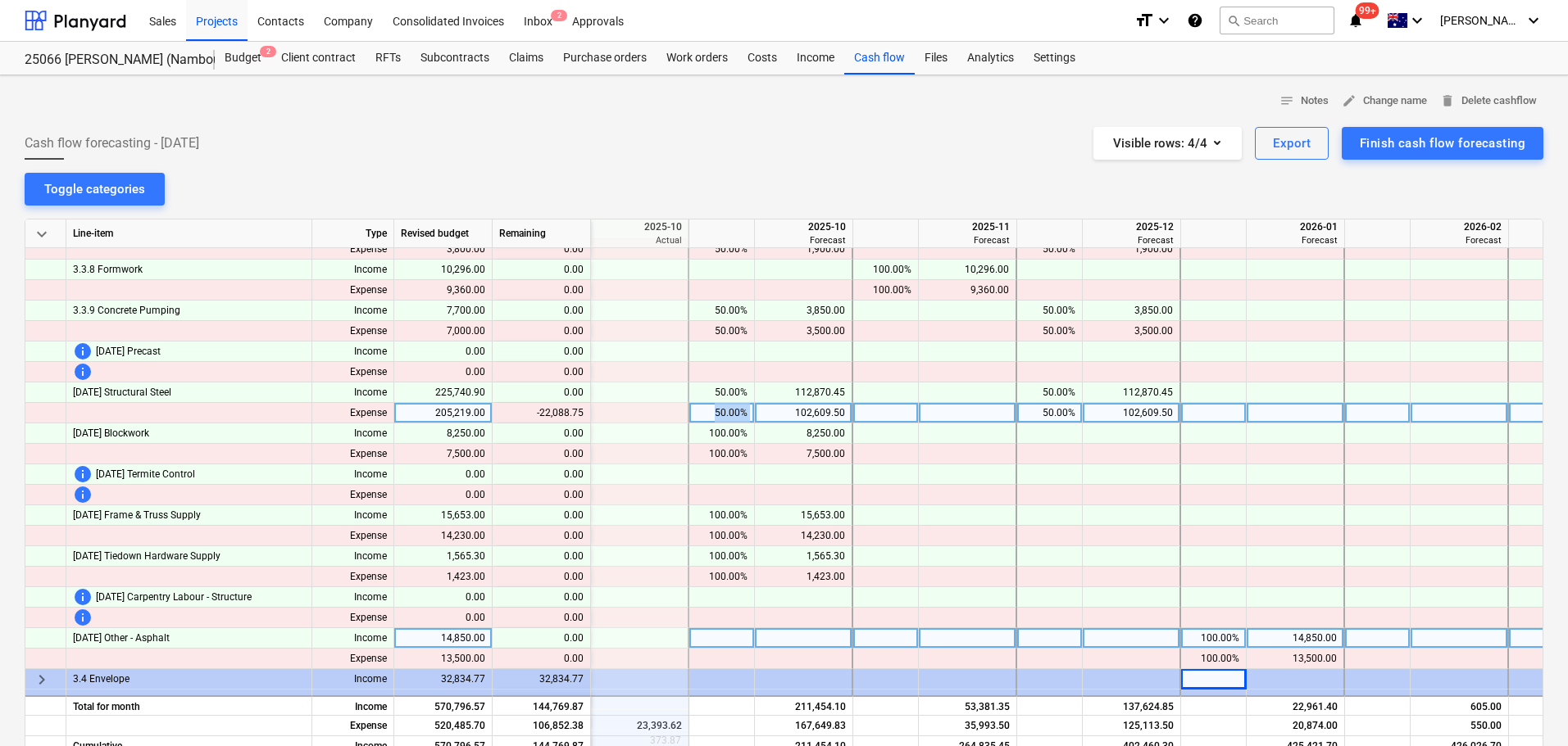
drag, startPoint x: 710, startPoint y: 411, endPoint x: 755, endPoint y: 414, distance: 45.1
click at [0, 0] on div "Expense 205,219.00 content_copy -22,088.75 50.00% 102,609.50 50.00% 102,609.50" at bounding box center [0, 0] width 0 height 0
click at [733, 411] on div "50.00%" at bounding box center [721, 413] width 52 height 20
click at [778, 409] on div at bounding box center [804, 413] width 99 height 20
type input "80250.75"
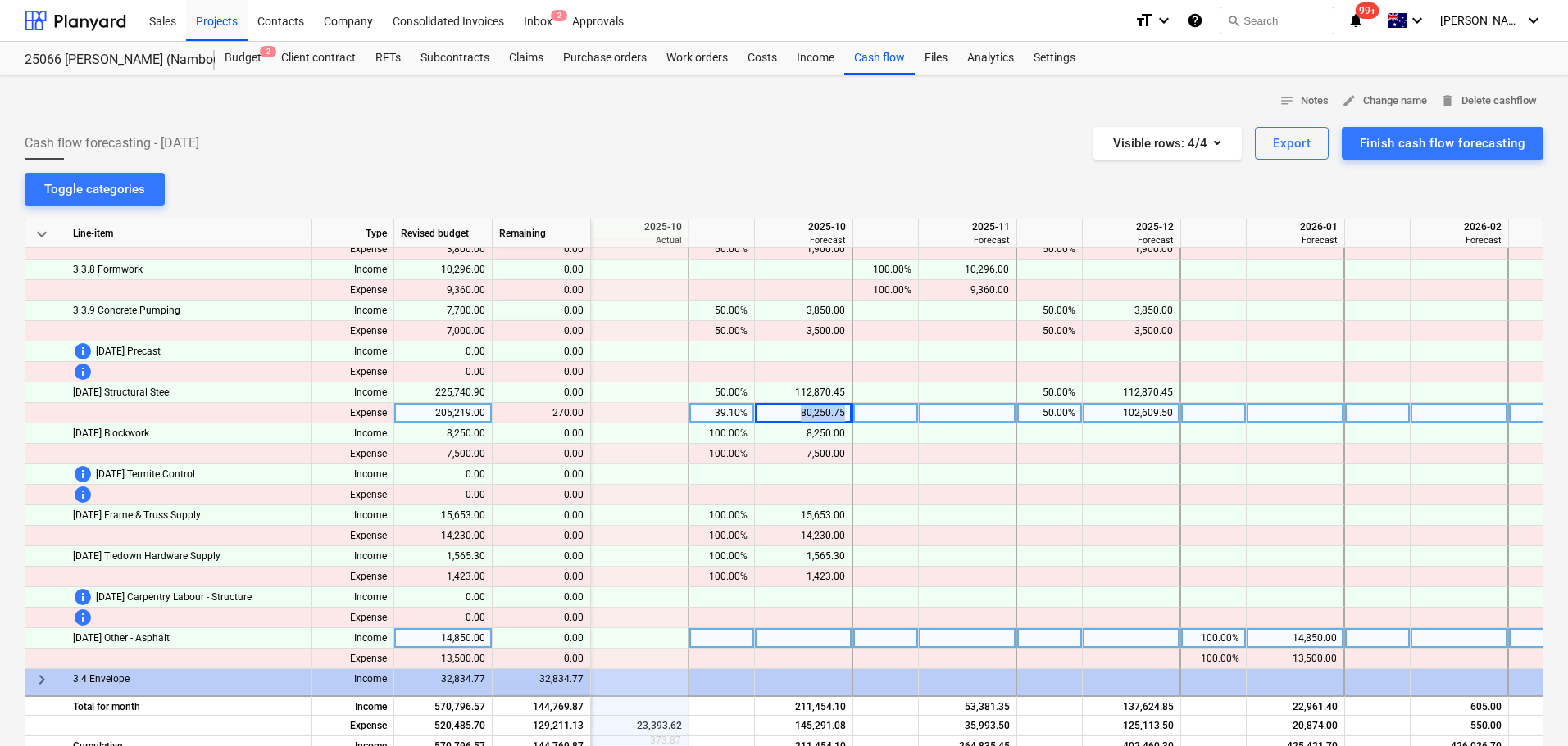
drag, startPoint x: 790, startPoint y: 413, endPoint x: 854, endPoint y: 416, distance: 64.1
click at [0, 0] on div "Expense 205,219.00 content_copy 270.00 39.10% 80,250.75 50.00% 102,609.50" at bounding box center [0, 0] width 0 height 0
drag, startPoint x: 715, startPoint y: 417, endPoint x: 749, endPoint y: 413, distance: 34.2
click at [749, 413] on div "39.10%" at bounding box center [721, 413] width 66 height 20
click at [793, 408] on div at bounding box center [804, 413] width 99 height 20
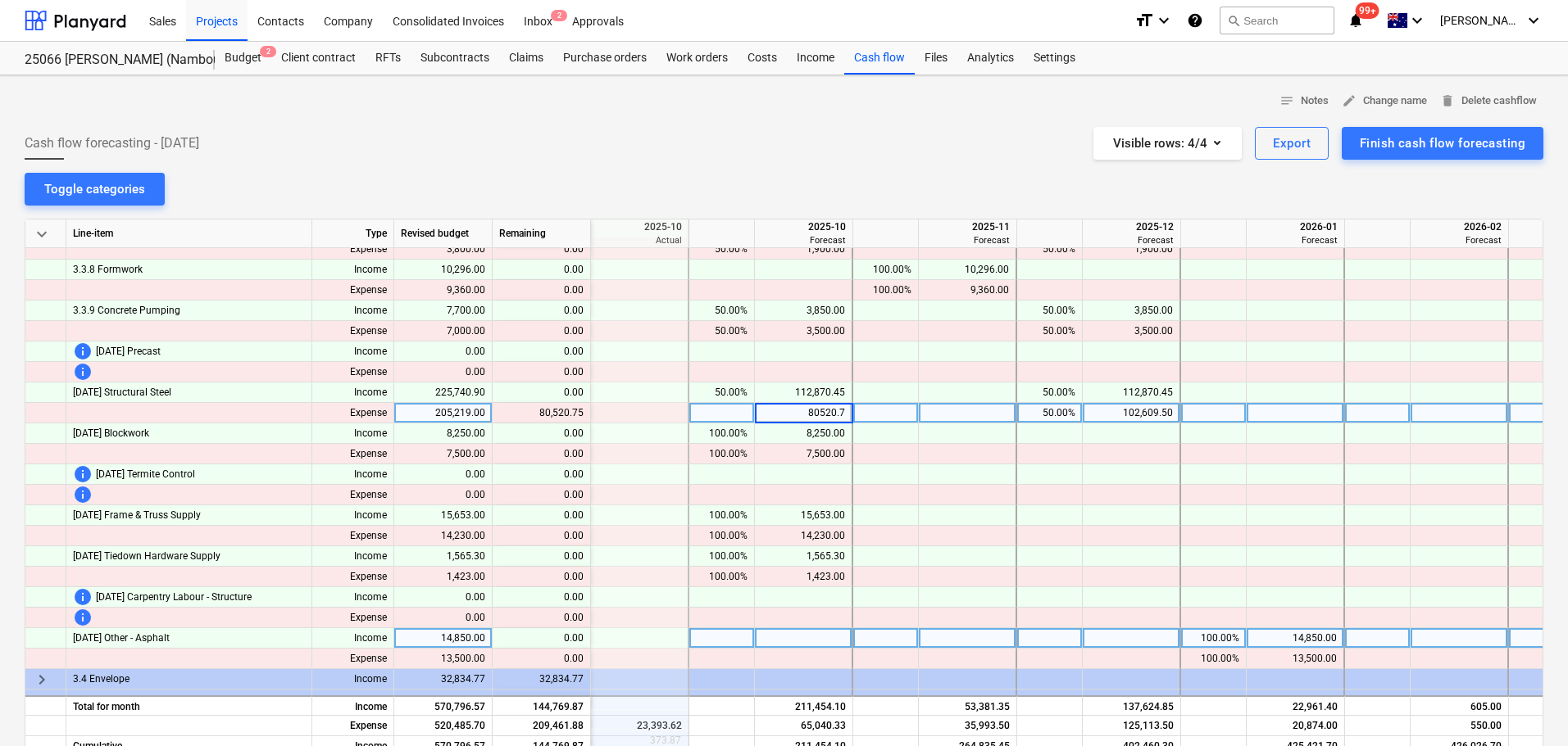
type input "80520.75"
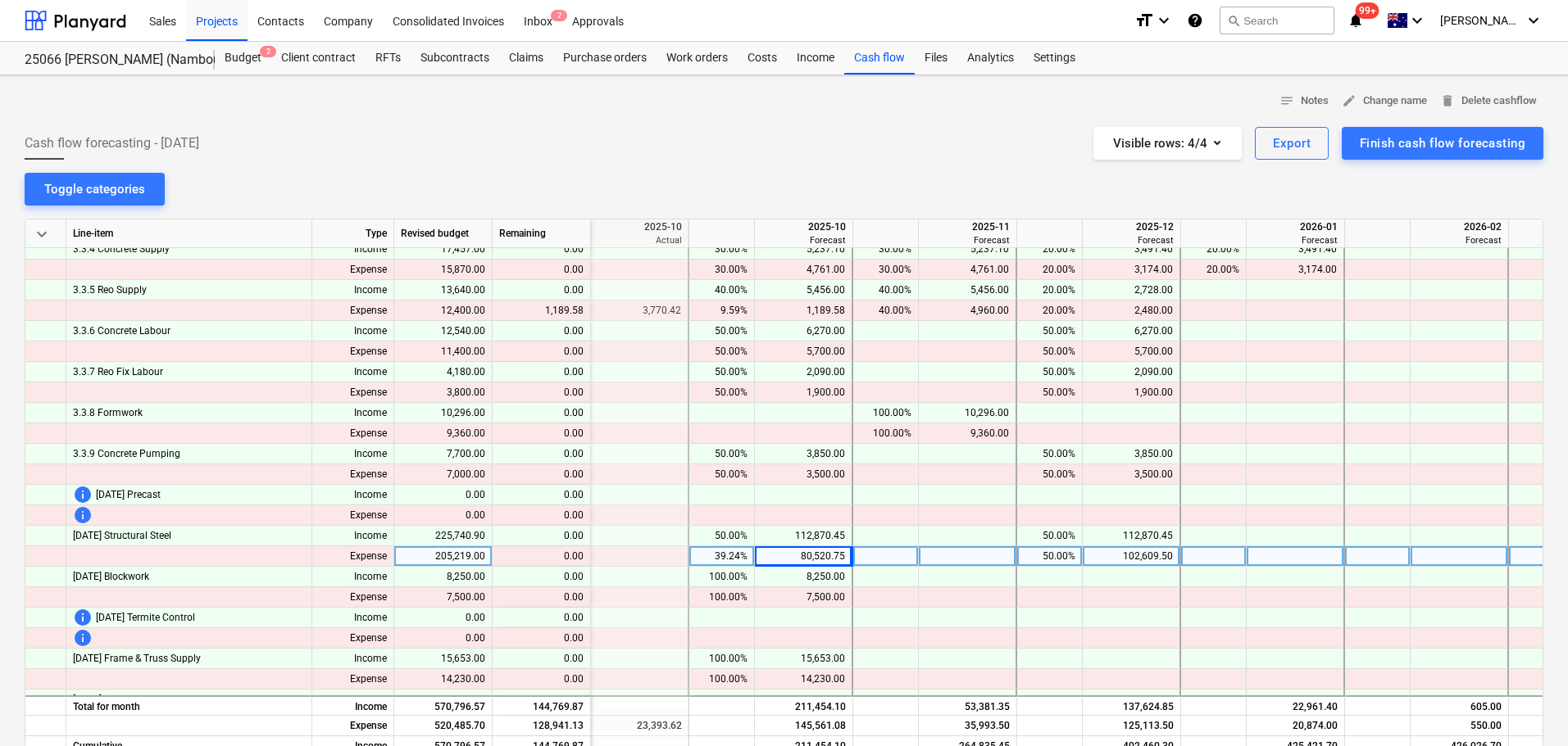
scroll to position [296, 393]
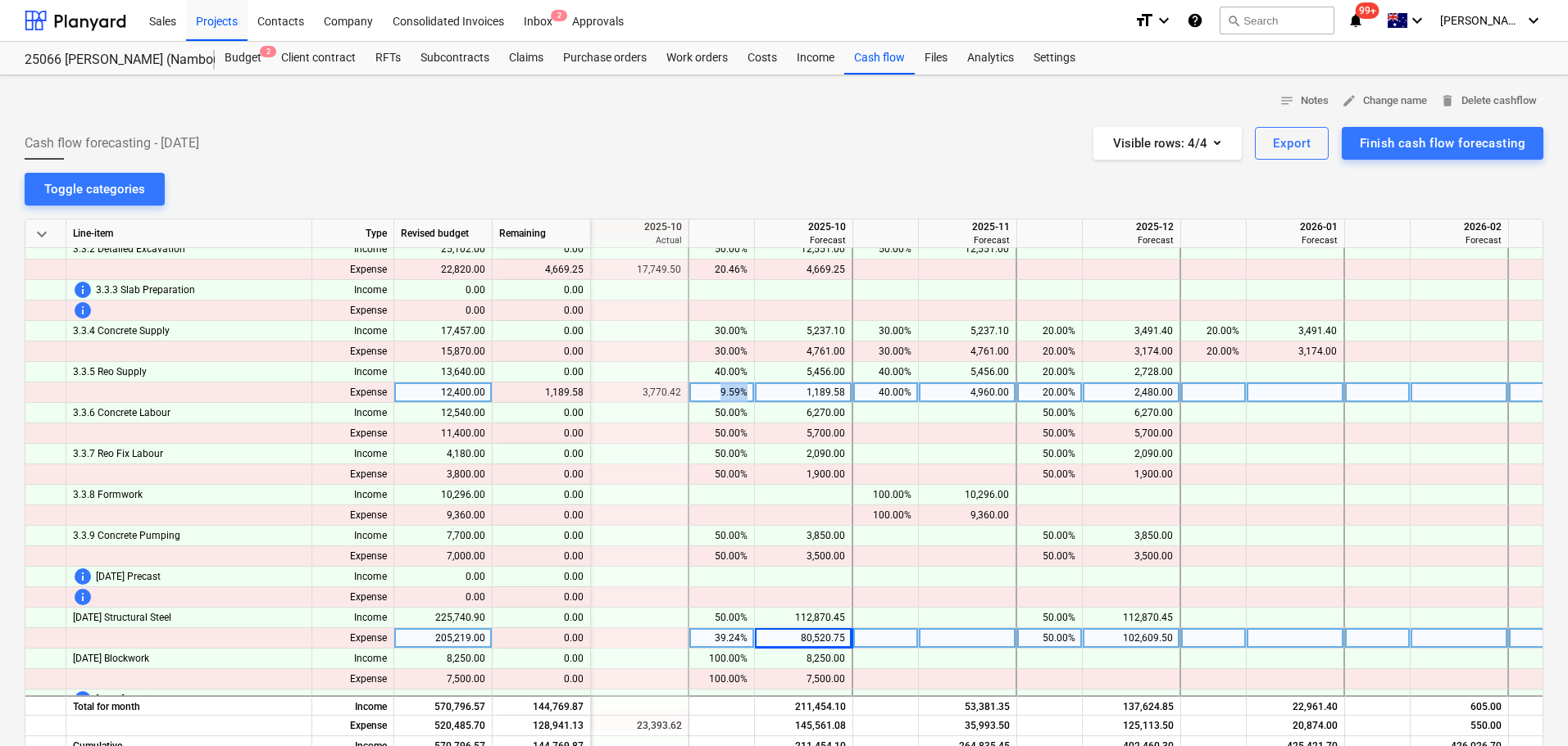
drag, startPoint x: 716, startPoint y: 387, endPoint x: 745, endPoint y: 388, distance: 29.0
click at [745, 388] on div "9.59%" at bounding box center [721, 393] width 52 height 20
click at [810, 391] on div at bounding box center [804, 393] width 99 height 20
type input "1189.58"
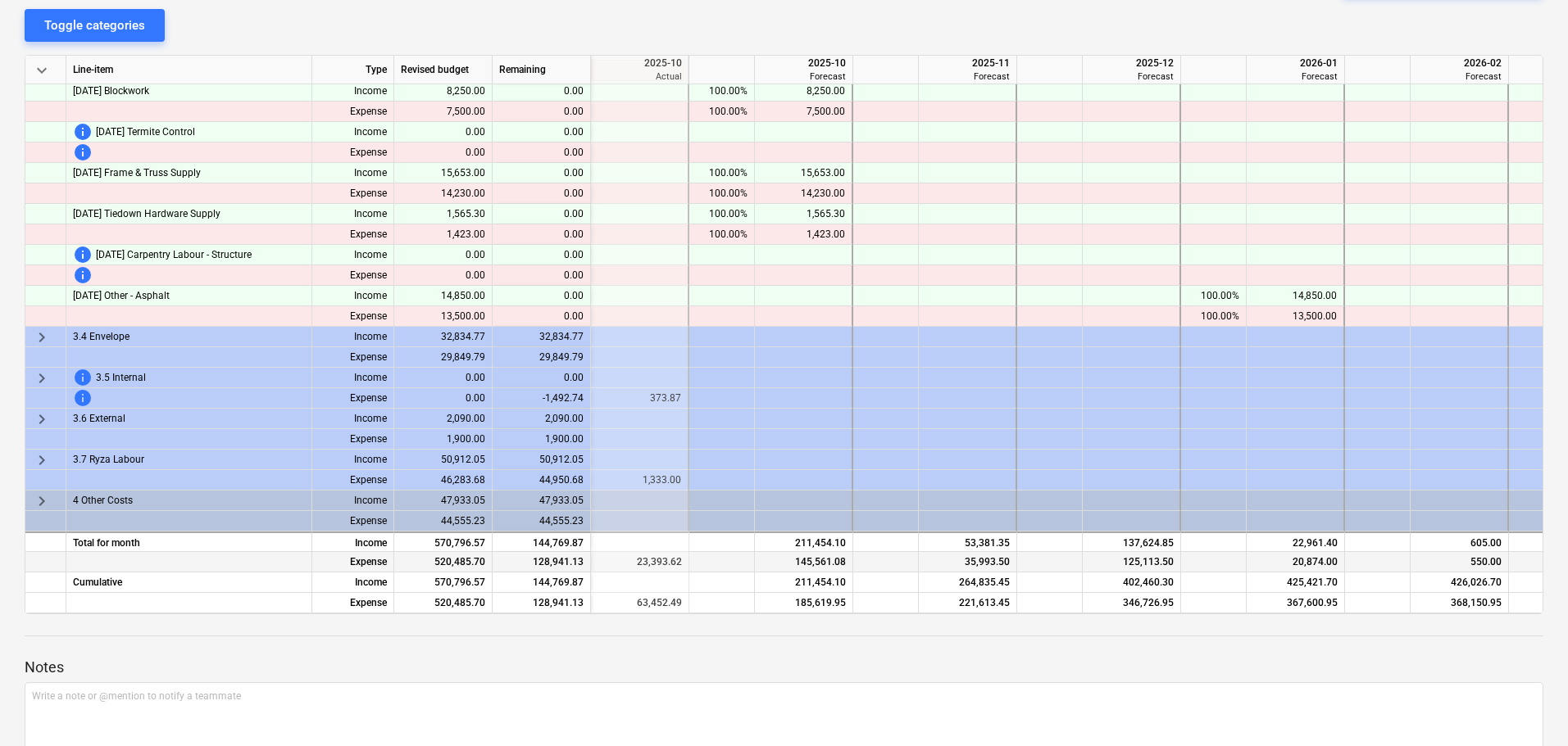
scroll to position [0, 0]
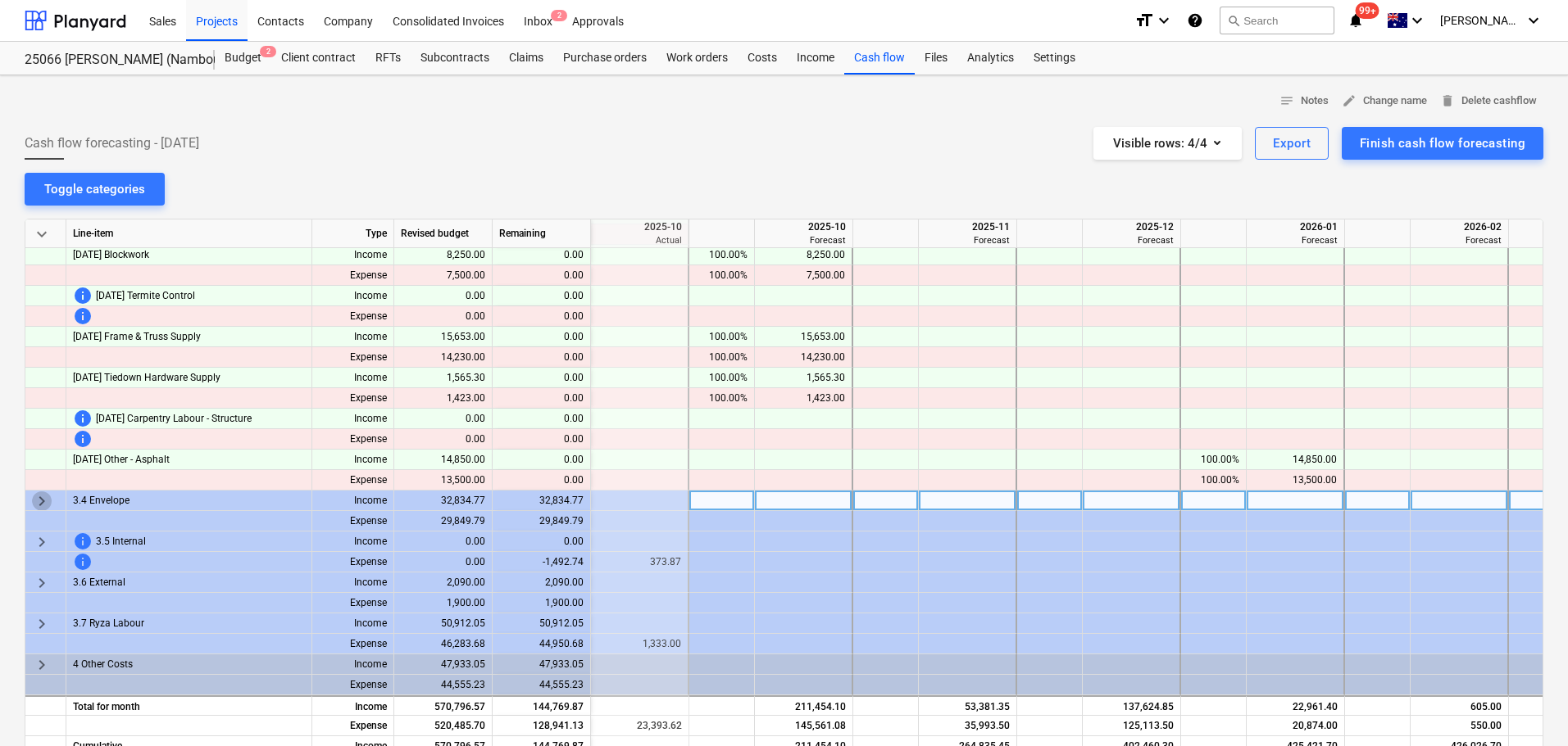
click at [46, 497] on span "keyboard_arrow_right" at bounding box center [42, 501] width 20 height 20
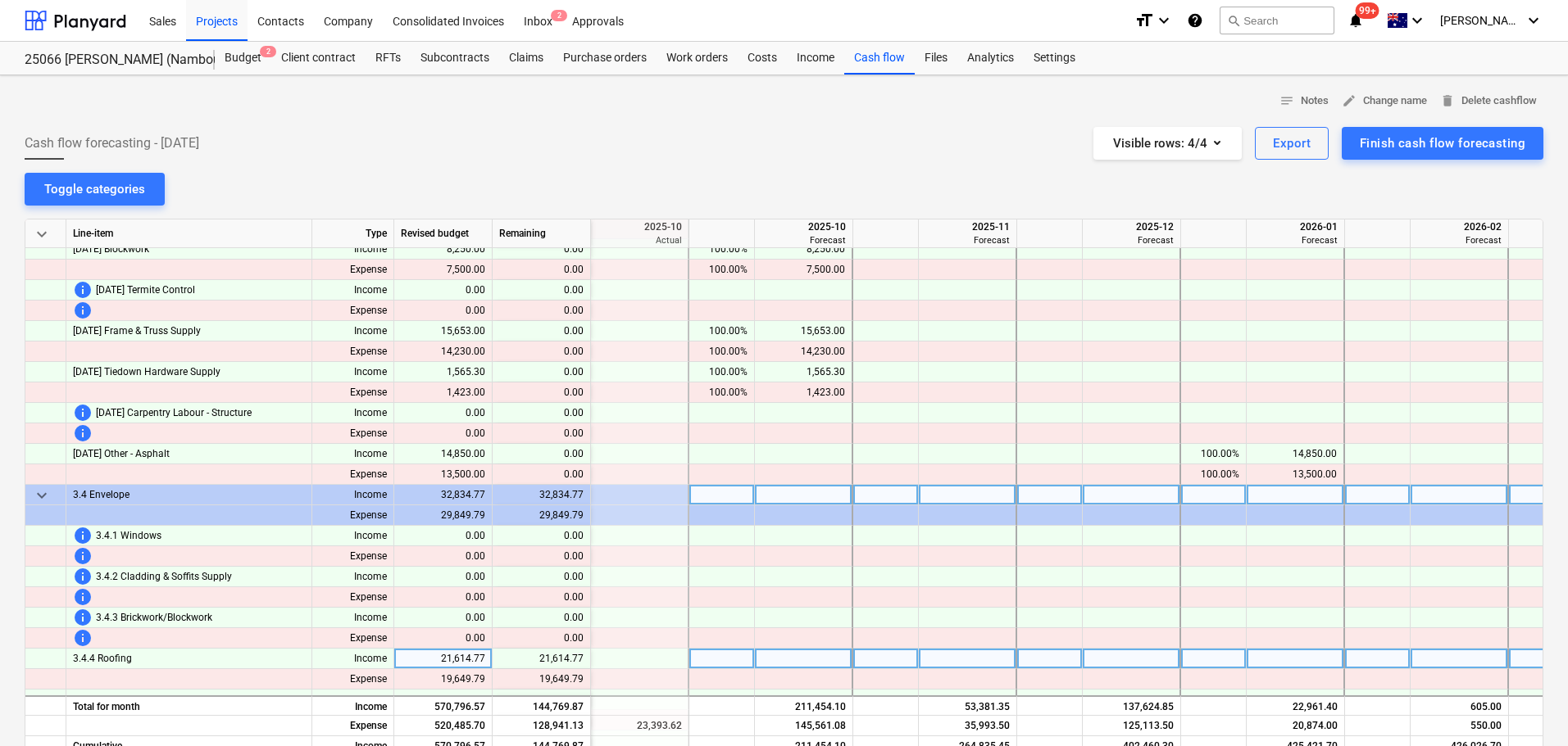
click at [1203, 663] on div at bounding box center [1213, 659] width 66 height 20
type input "100"
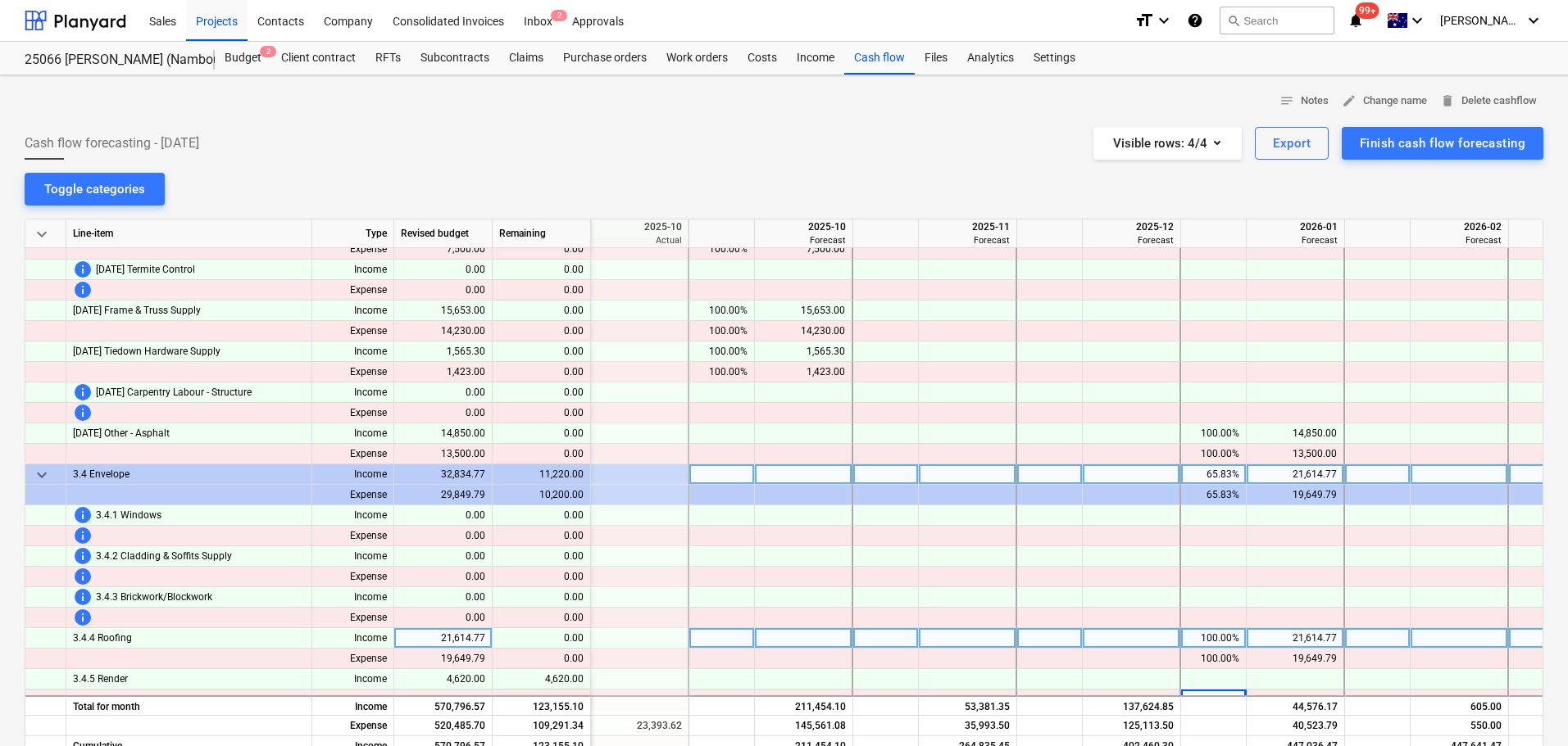
scroll to position [746, 393]
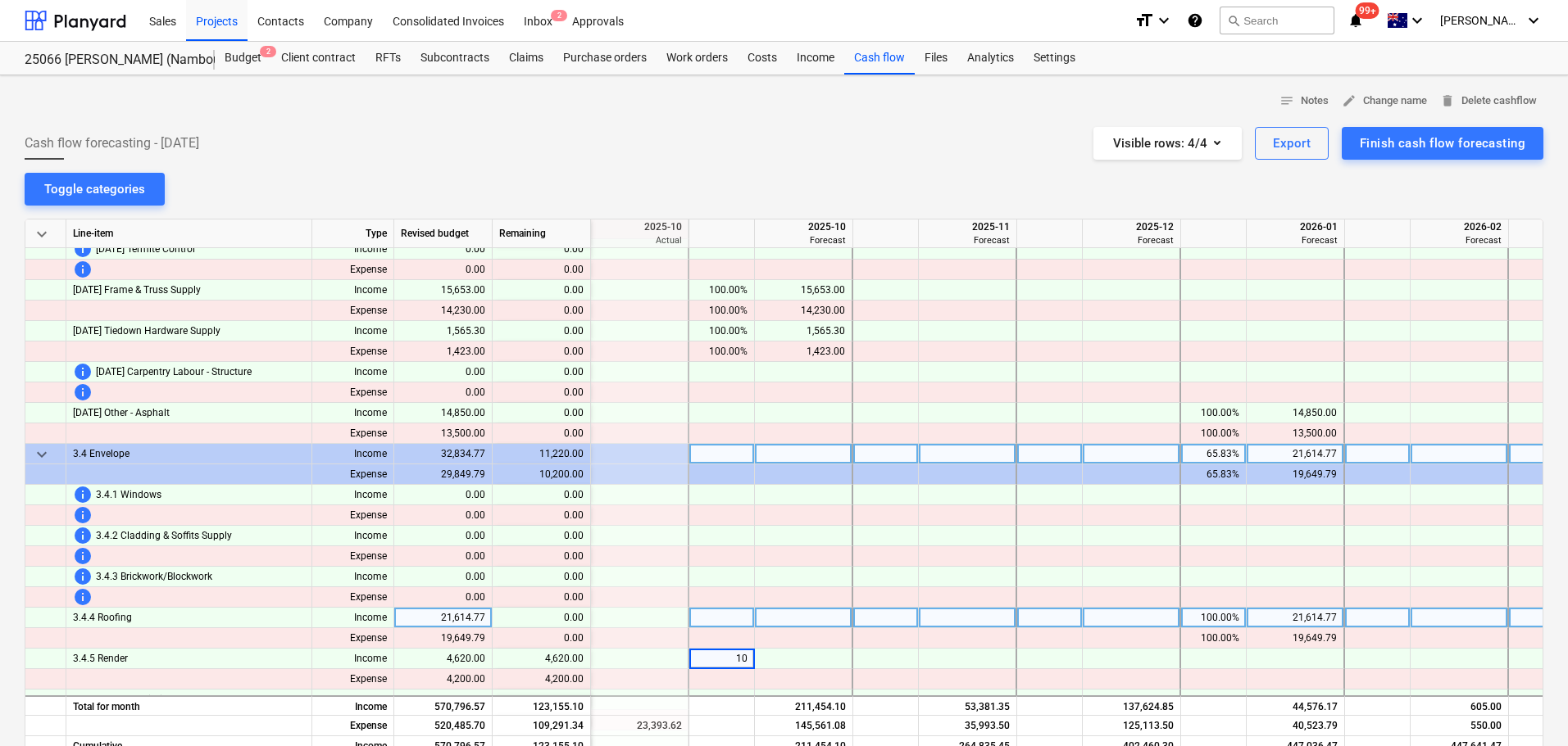
type input "100"
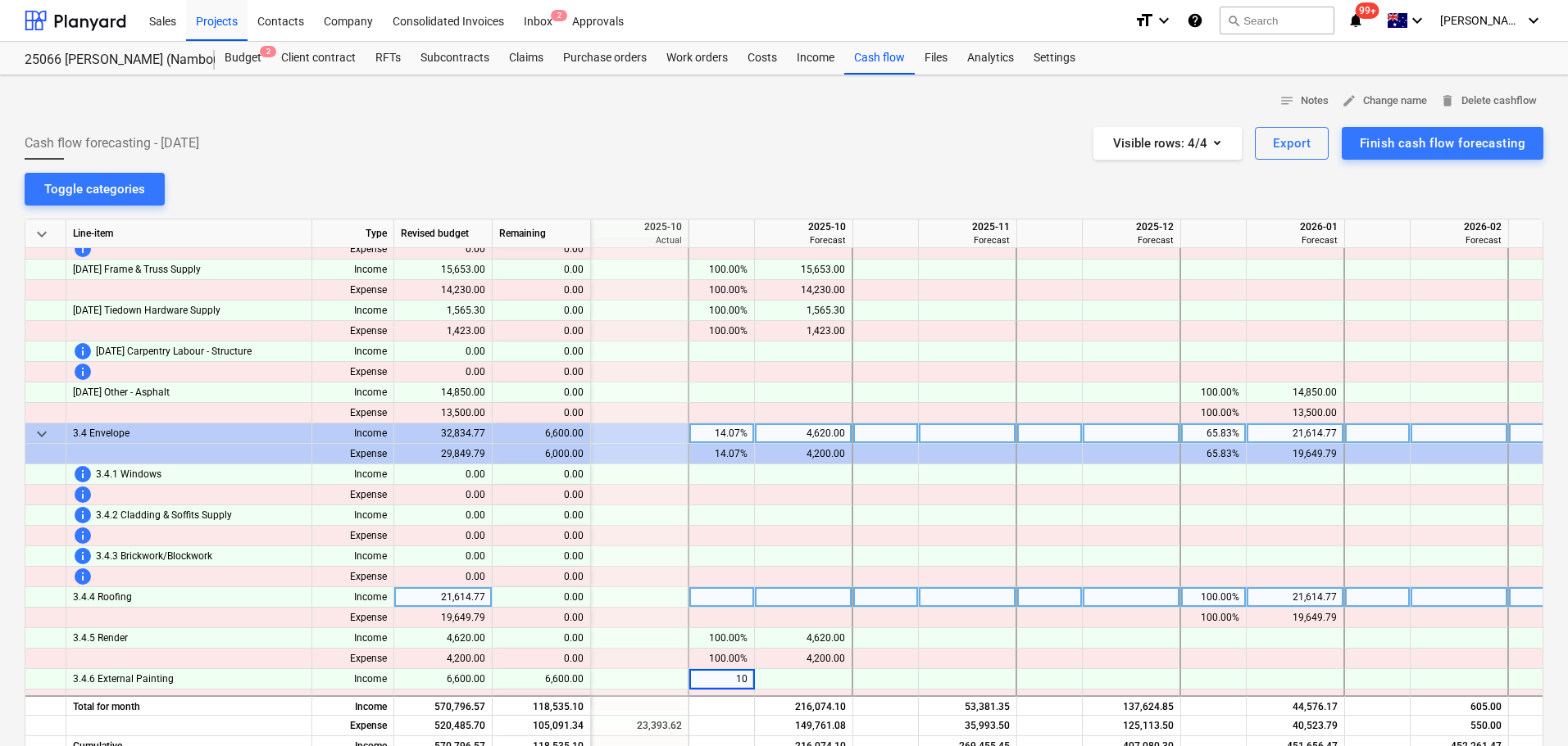
type input "100"
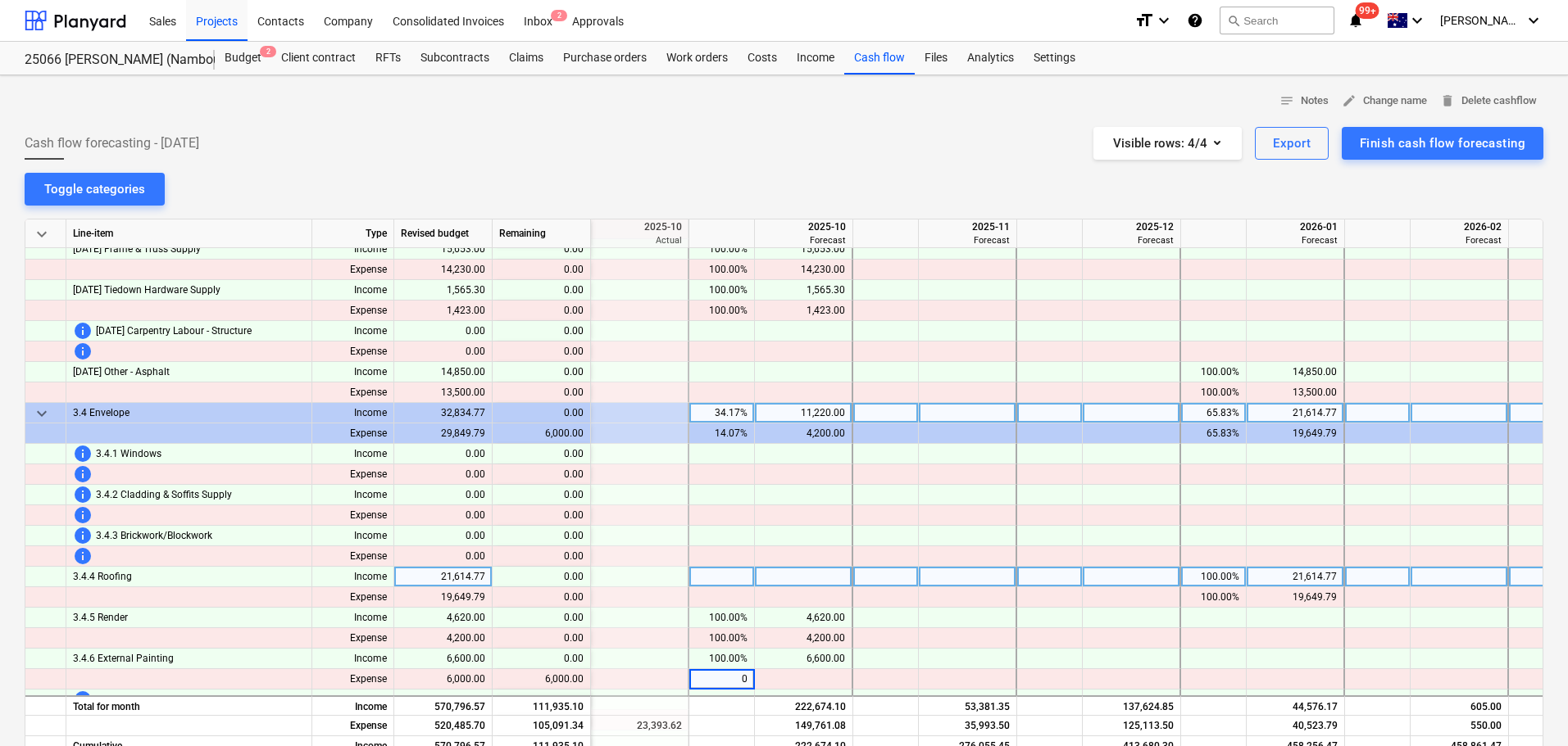
type input "00"
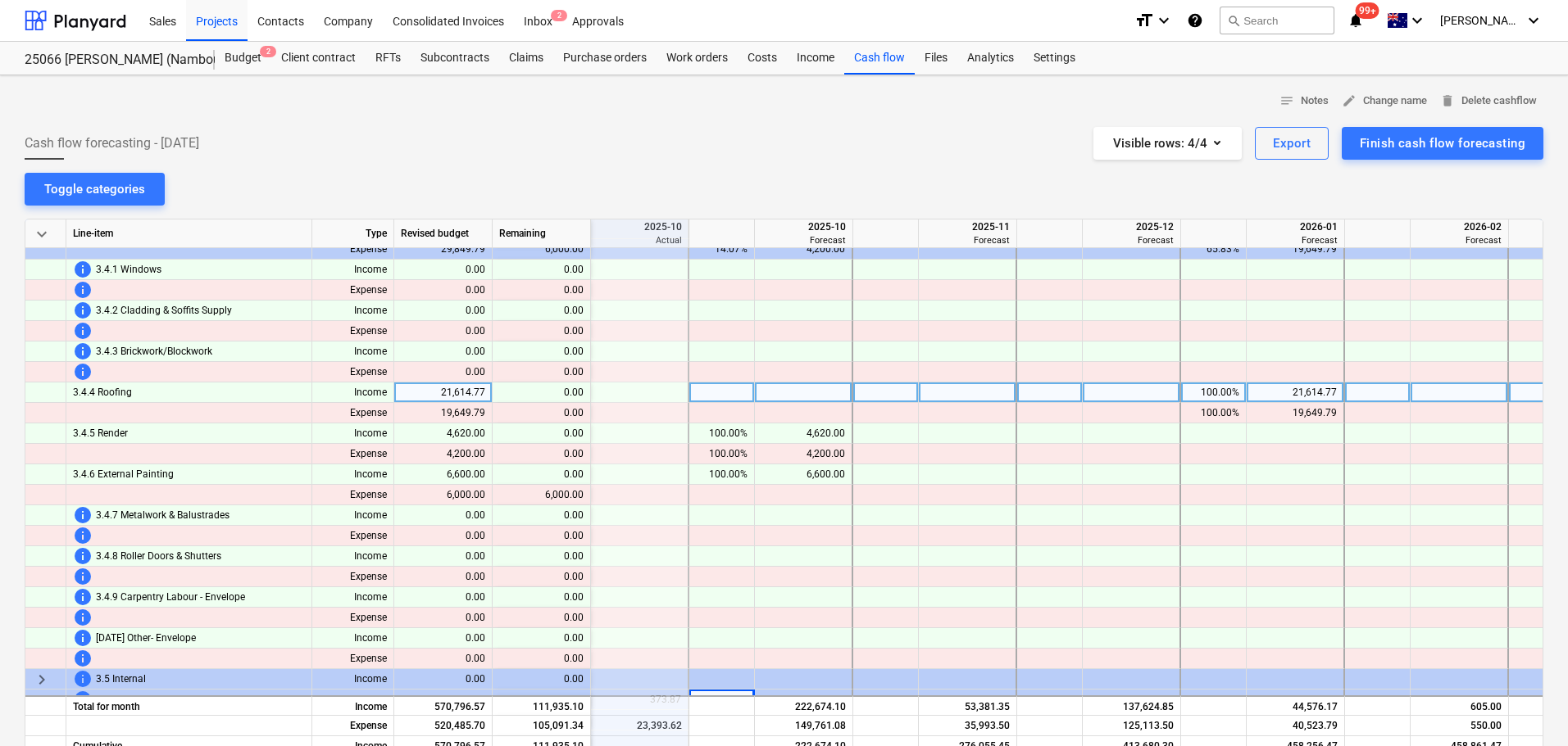
scroll to position [992, 393]
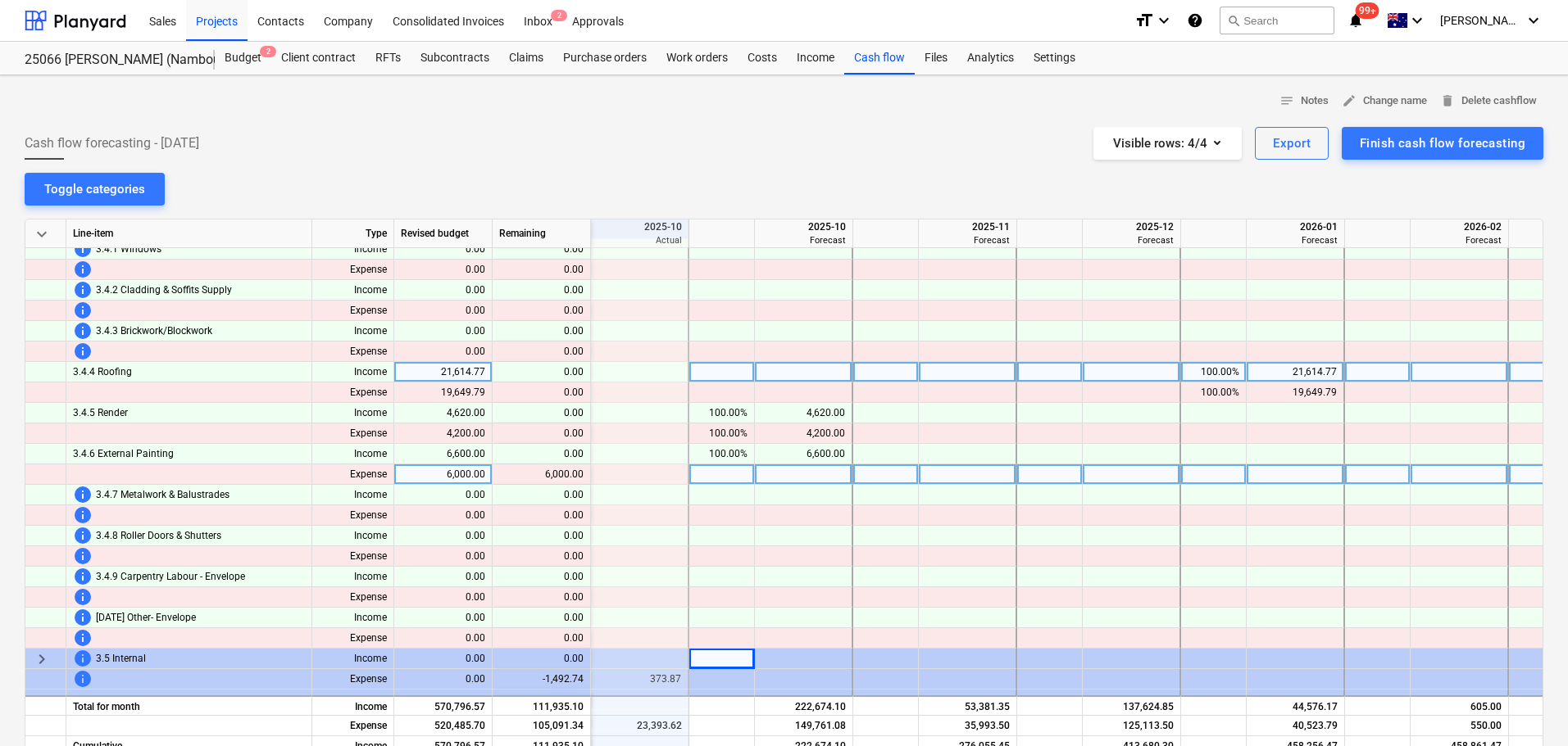
click at [718, 477] on div at bounding box center [721, 475] width 66 height 20
type input "100"
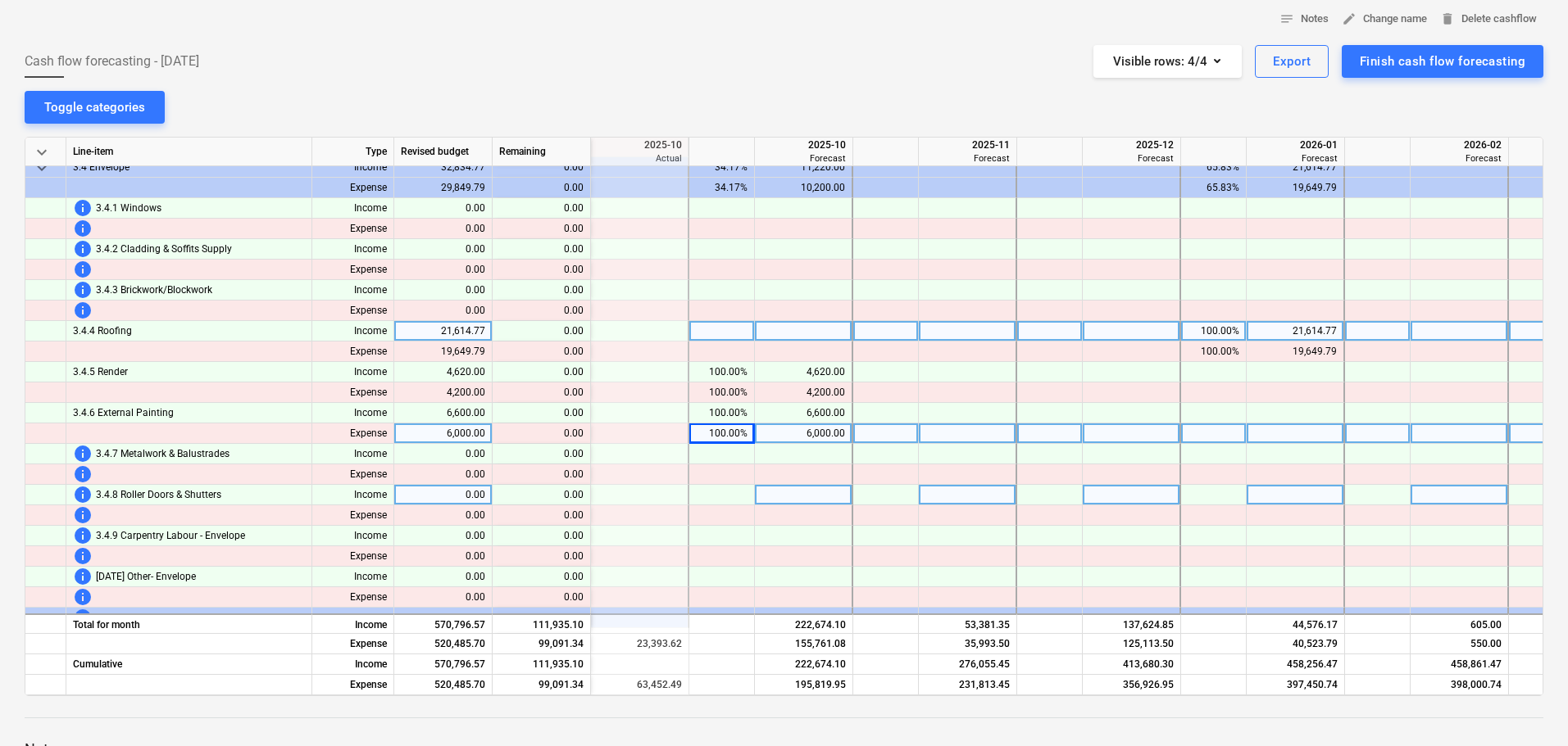
scroll to position [869, 393]
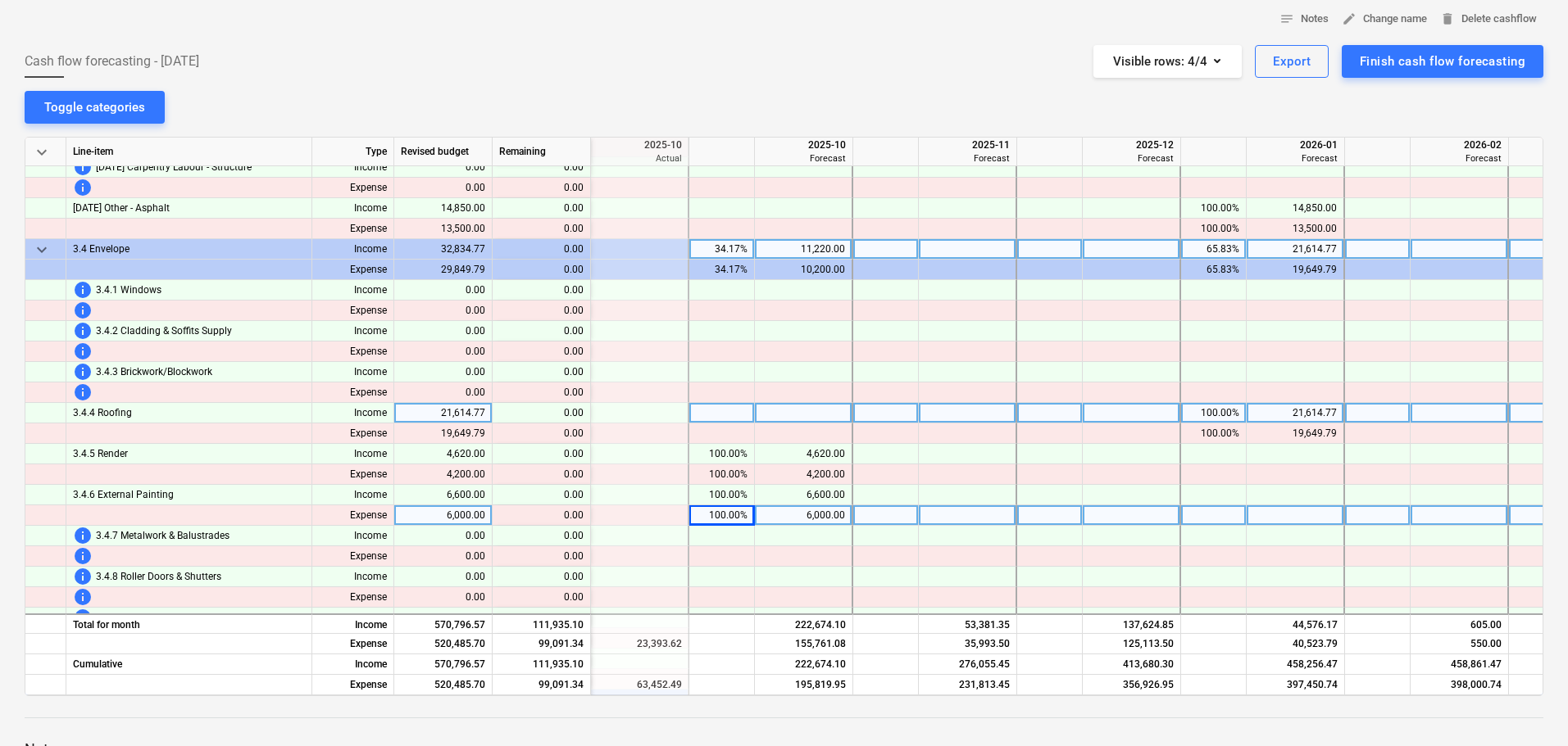
click at [43, 247] on span "keyboard_arrow_down" at bounding box center [42, 249] width 20 height 20
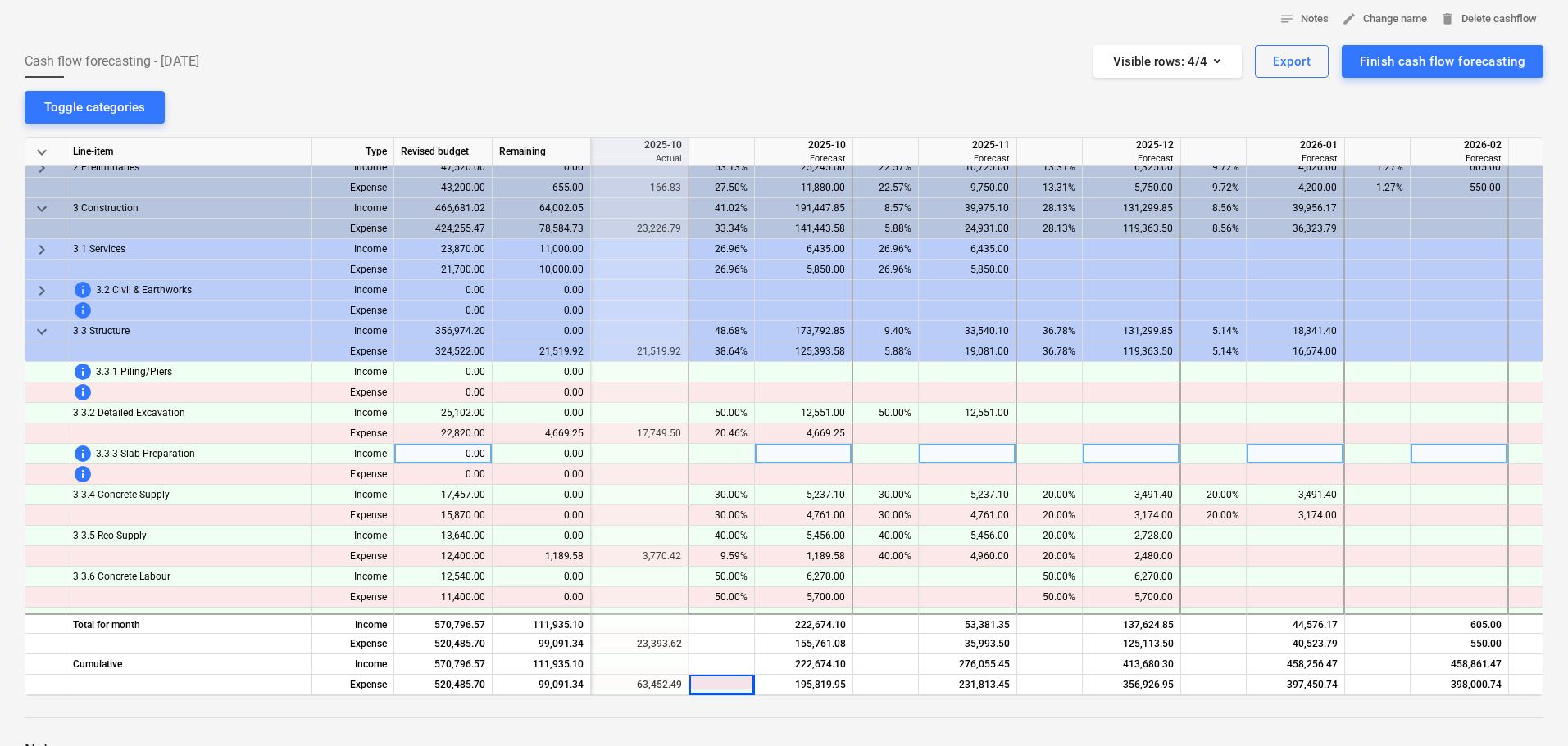
scroll to position [132, 393]
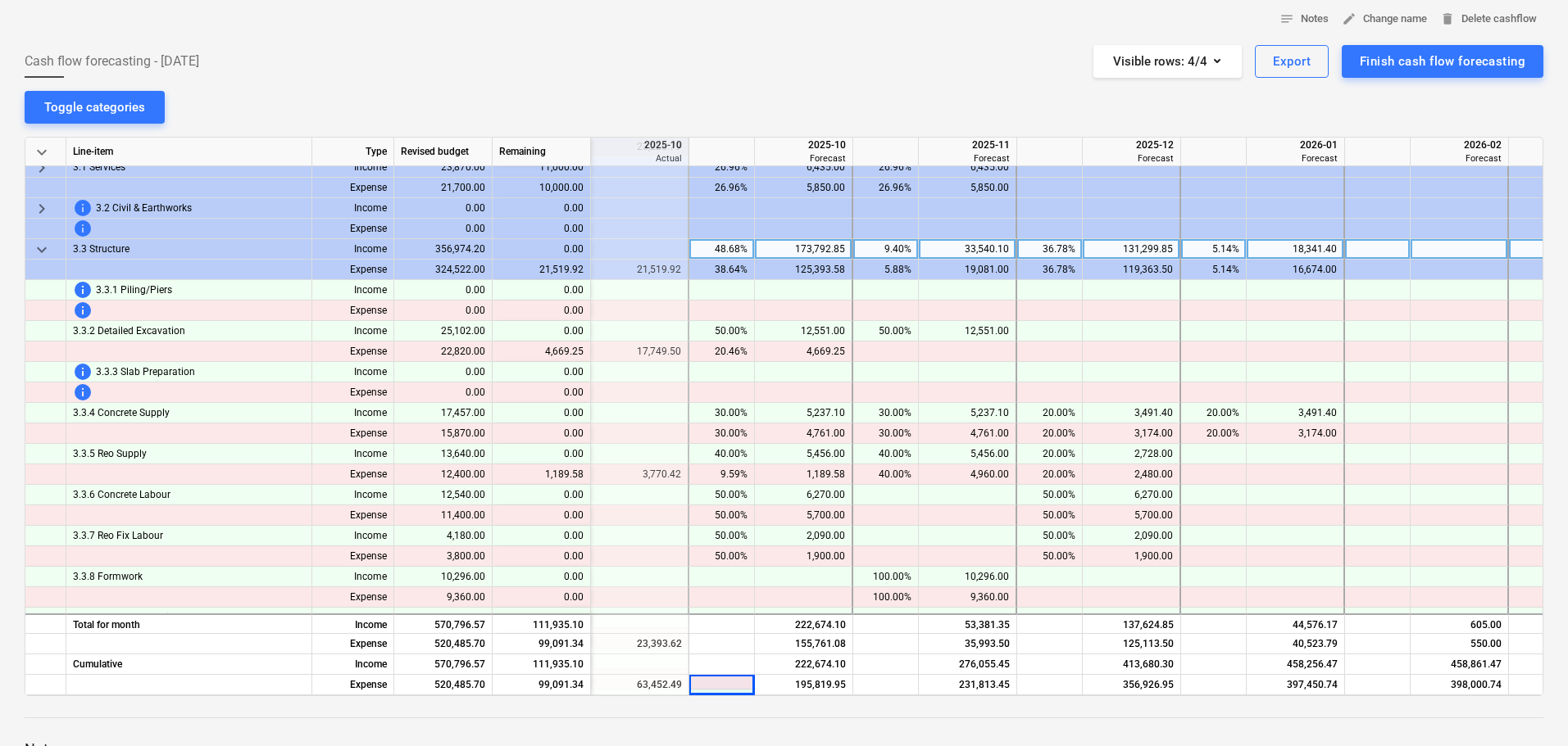
click at [48, 254] on span "keyboard_arrow_down" at bounding box center [42, 249] width 20 height 20
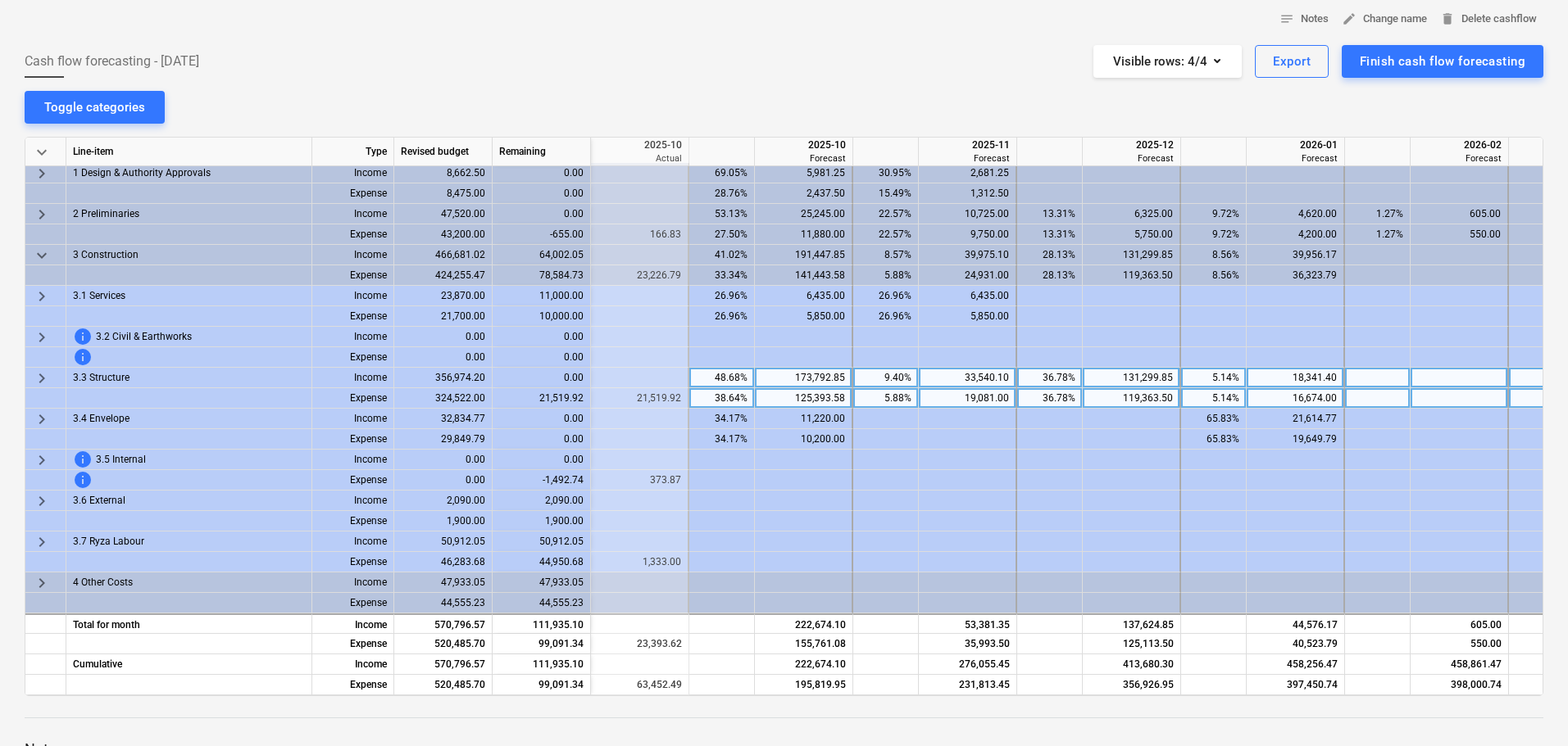
scroll to position [246, 0]
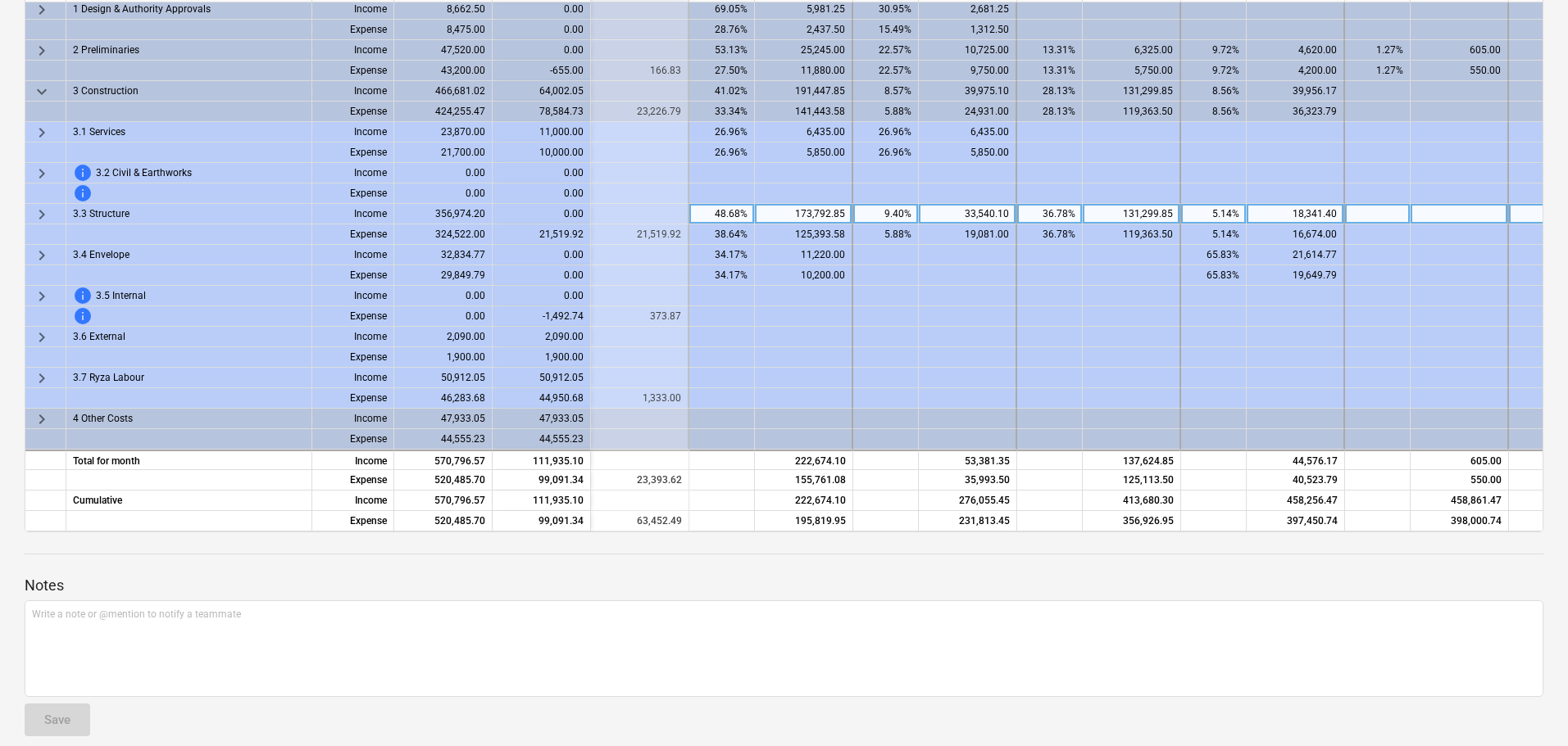
click at [37, 211] on span "keyboard_arrow_right" at bounding box center [42, 214] width 20 height 20
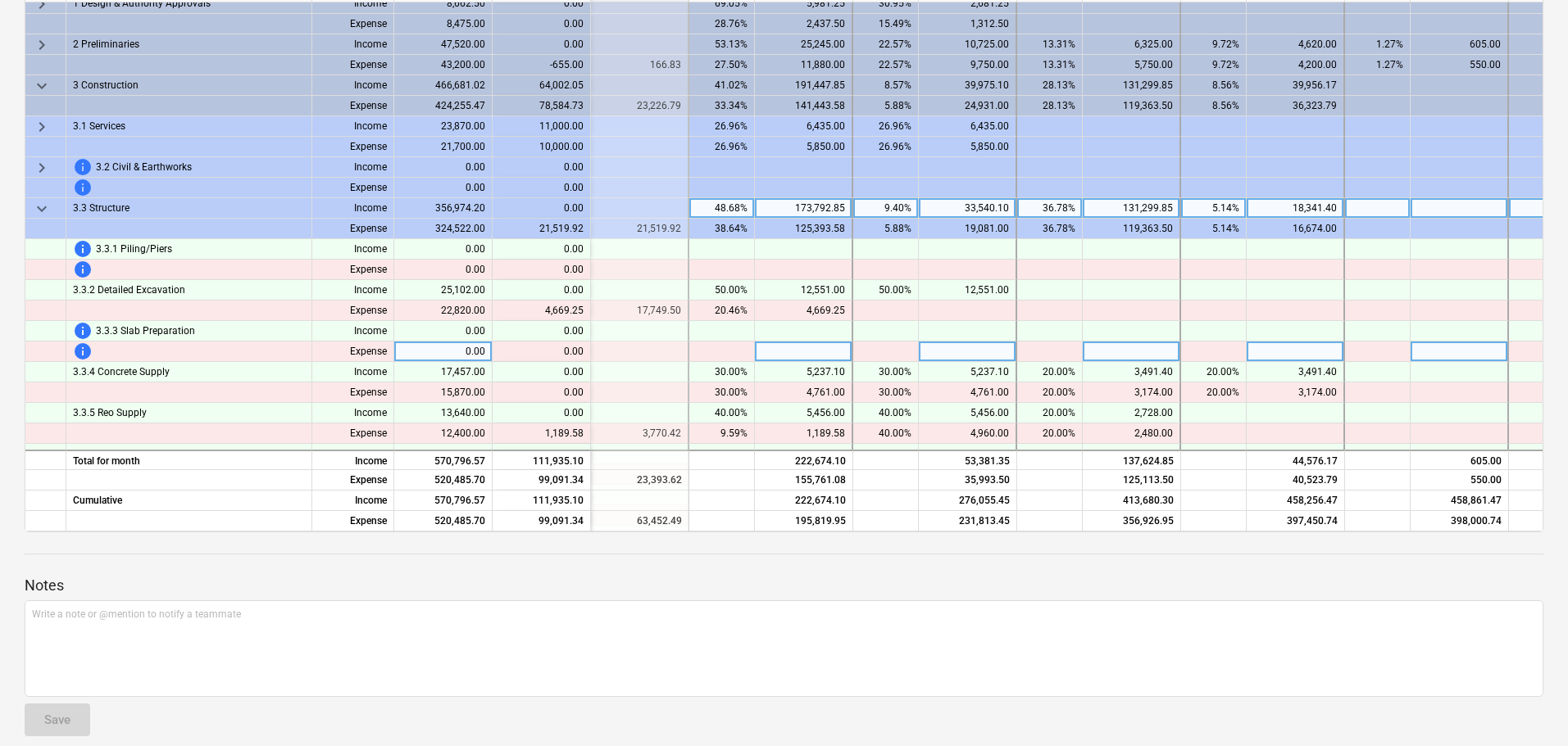
scroll to position [91, 393]
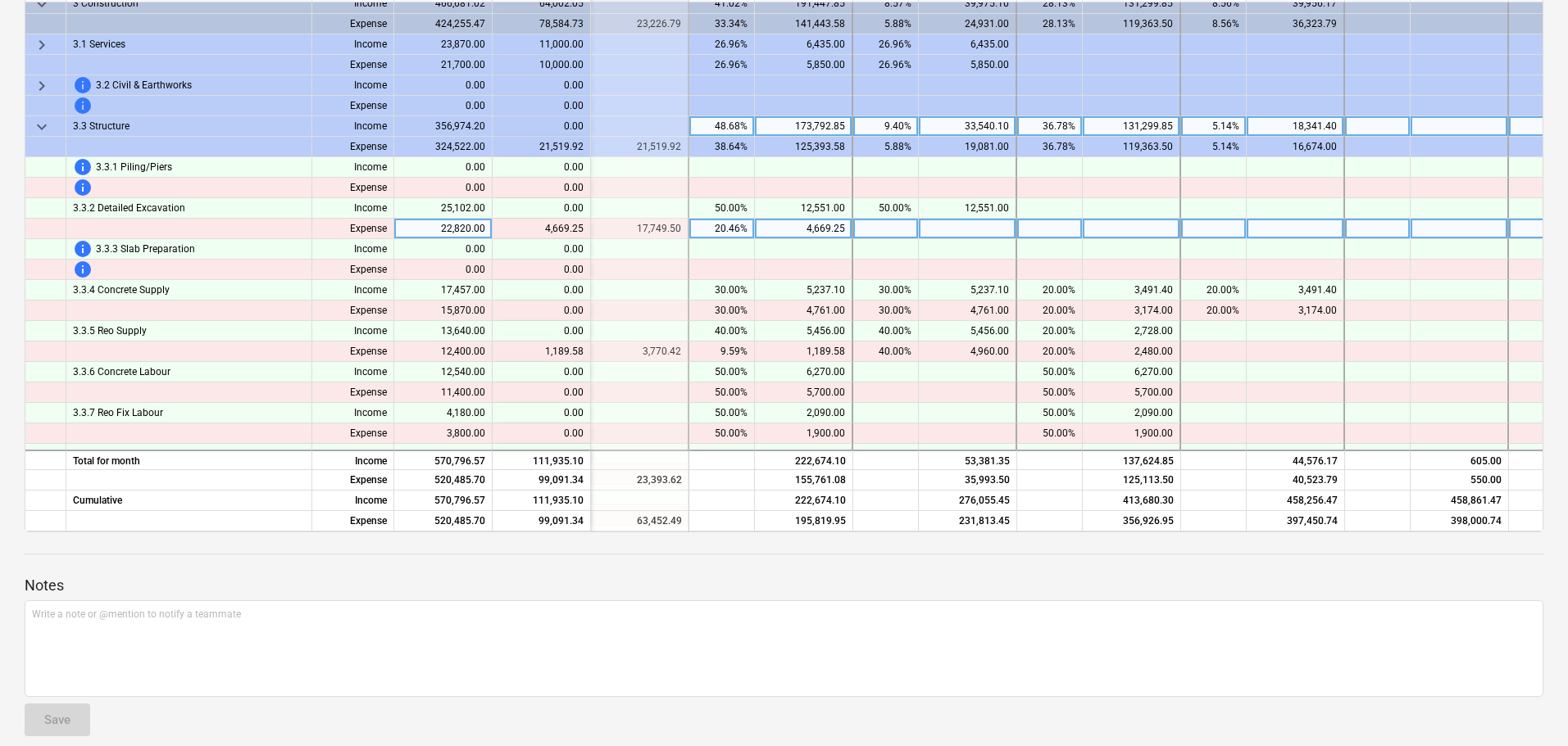
click at [562, 227] on div "content_copy 4,669.25" at bounding box center [541, 229] width 84 height 20
click at [806, 232] on div "4,669.25" at bounding box center [803, 229] width 83 height 20
click at [731, 253] on div at bounding box center [721, 249] width 66 height 20
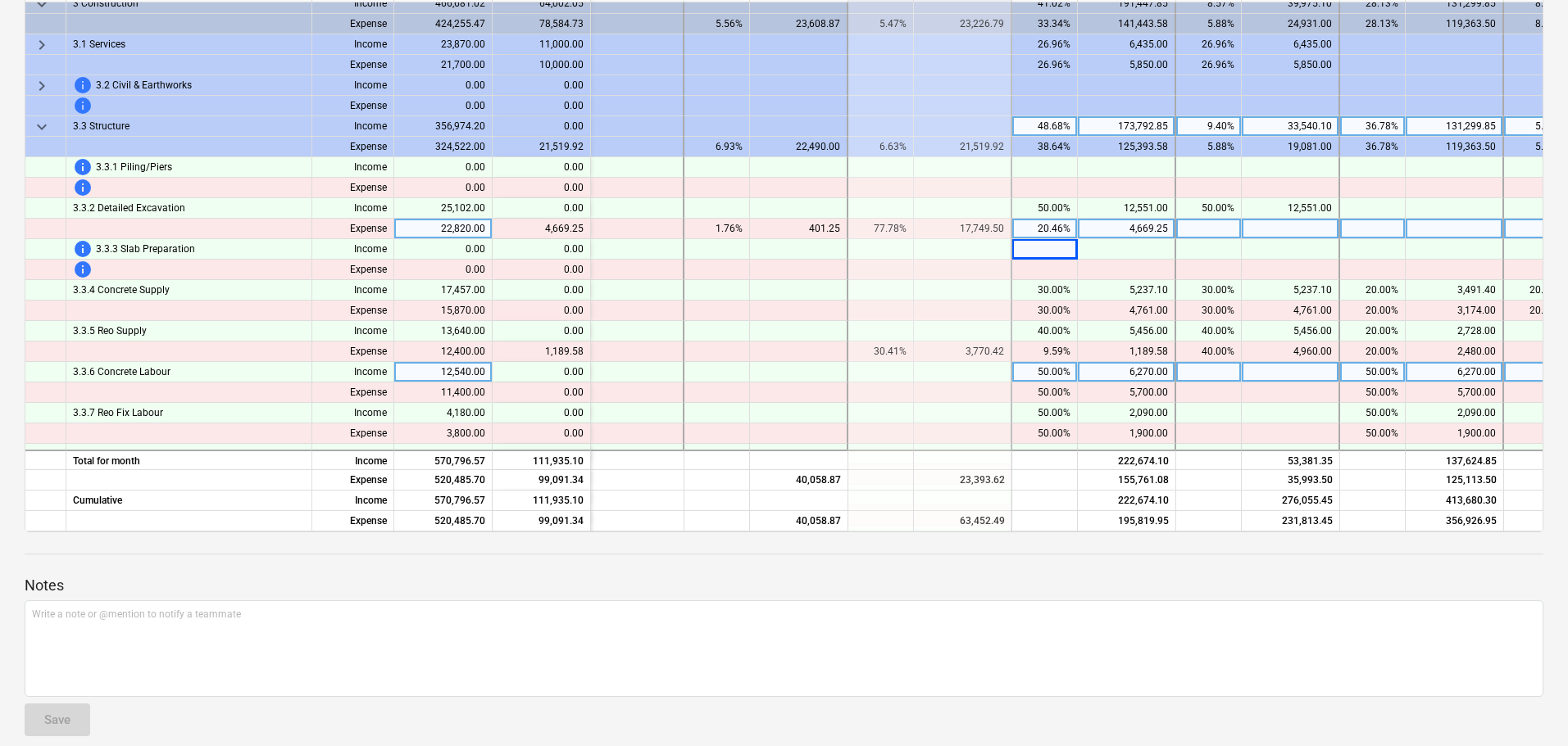
scroll to position [173, 71]
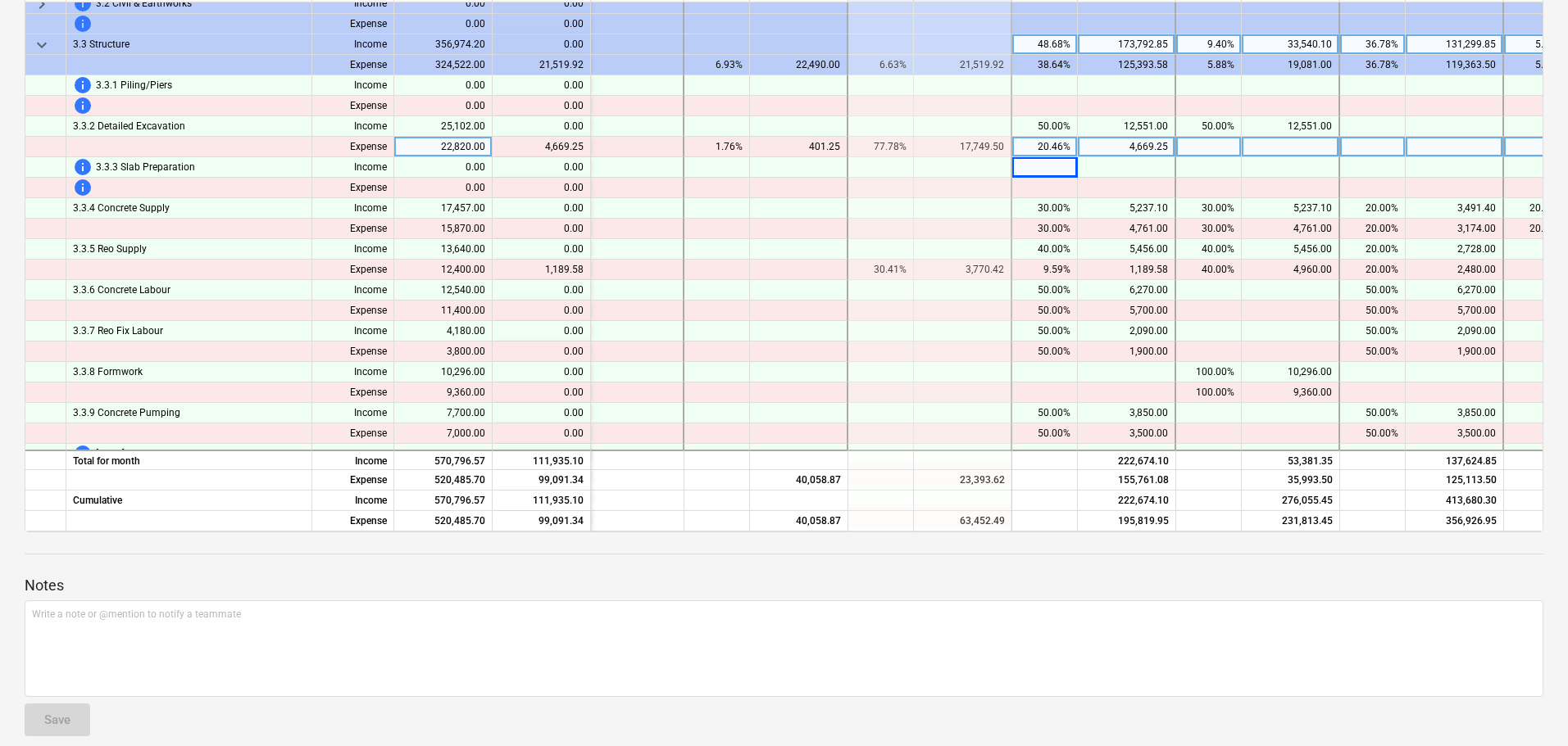
click at [47, 50] on span "keyboard_arrow_down" at bounding box center [42, 44] width 20 height 20
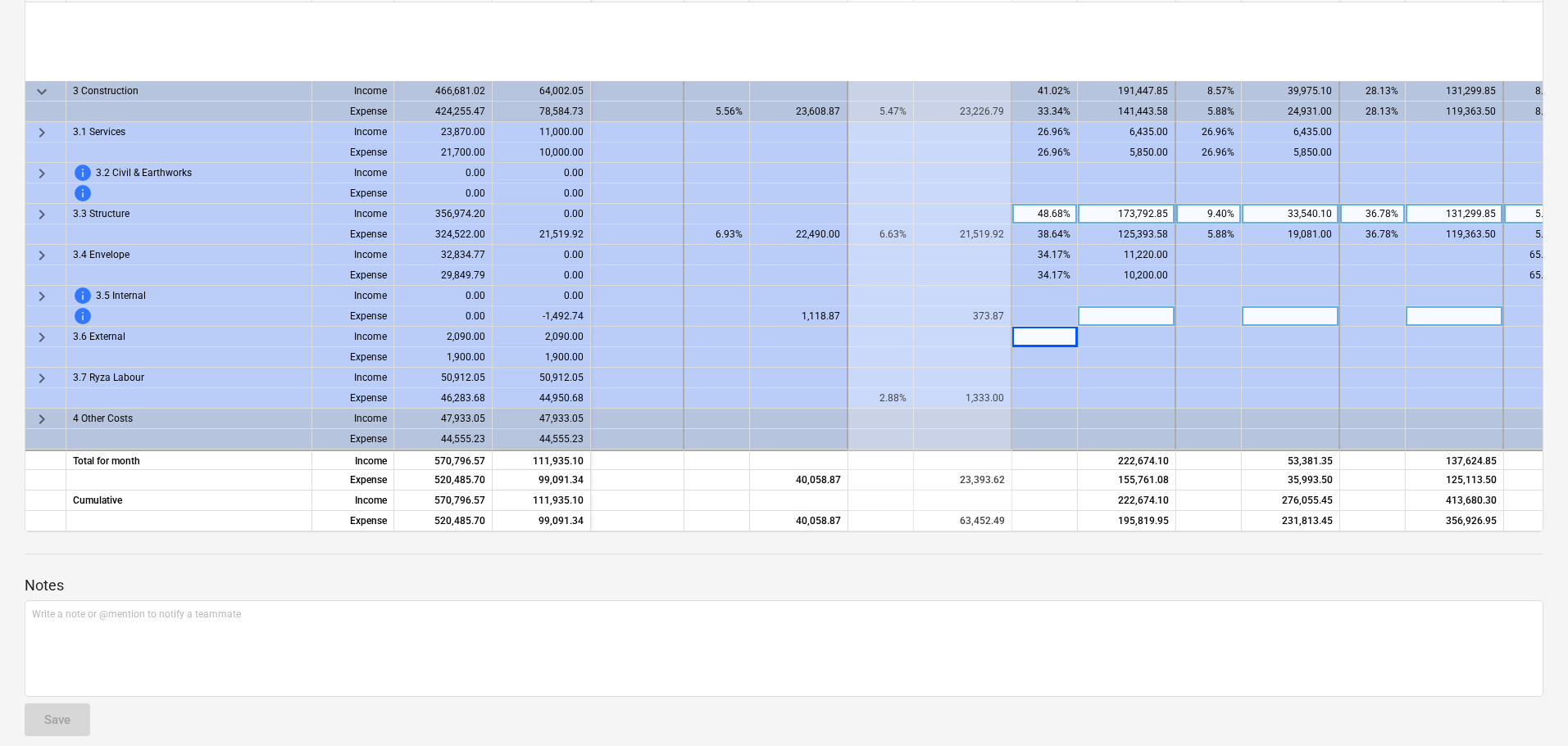
scroll to position [9, 71]
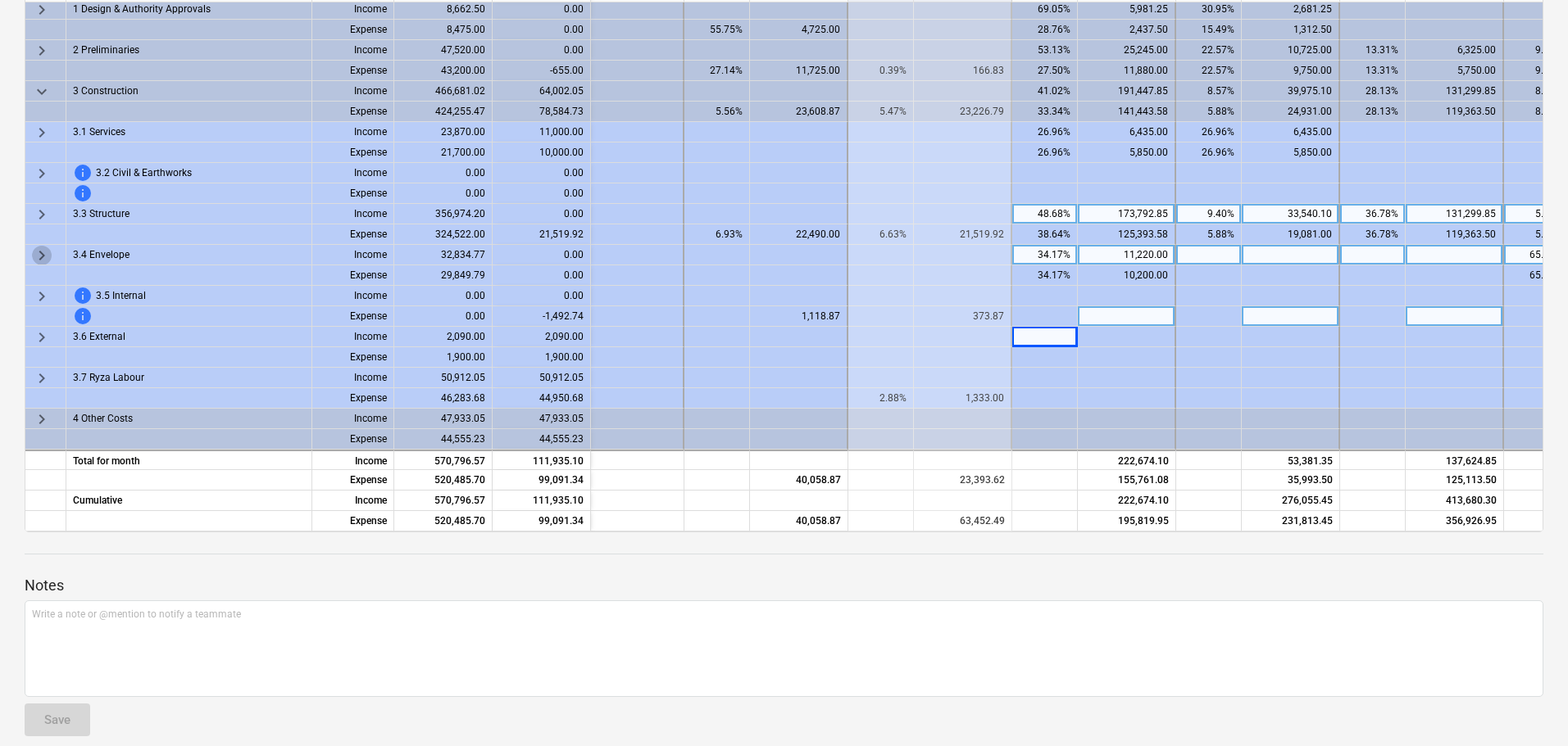
click at [41, 248] on span "keyboard_arrow_right" at bounding box center [42, 255] width 20 height 20
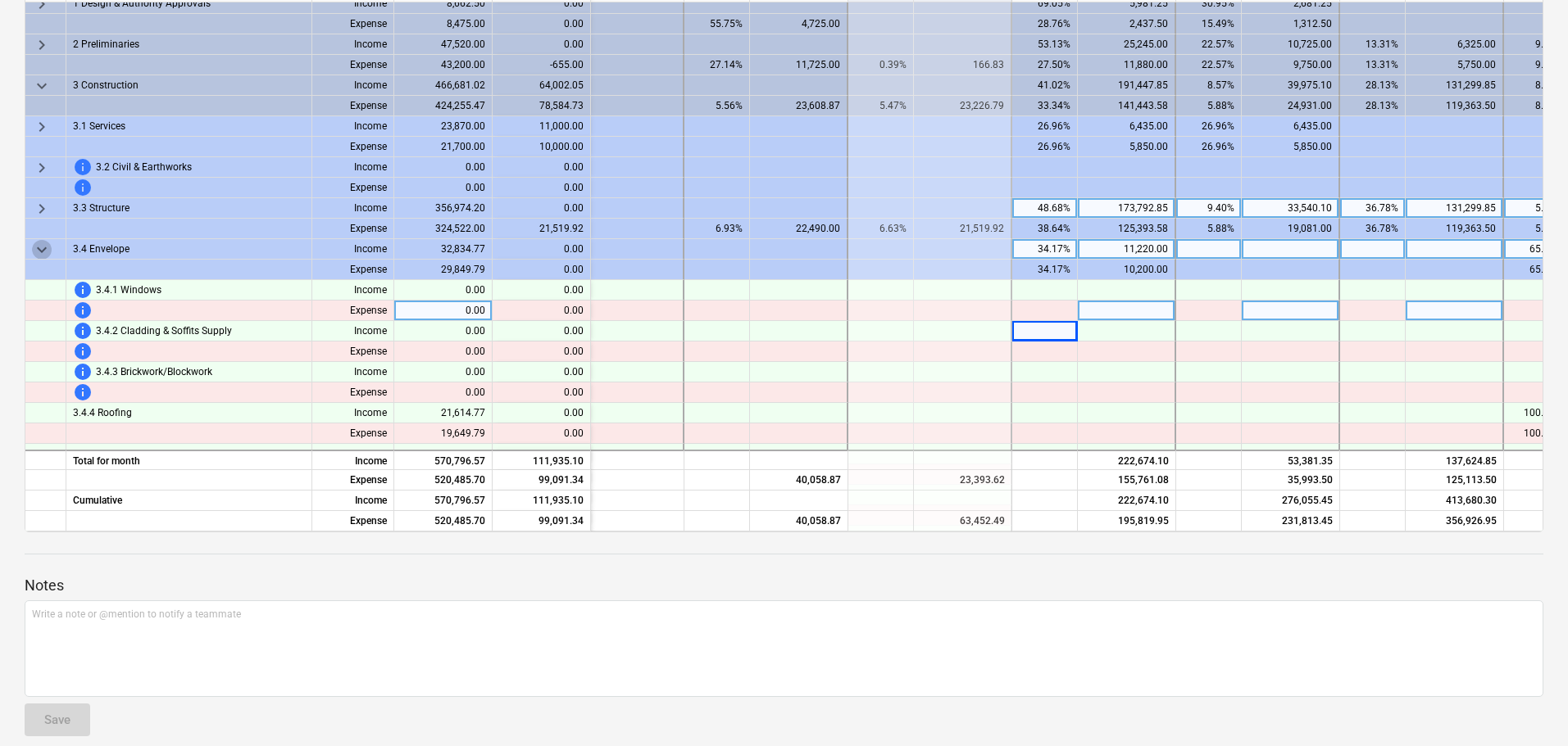
click at [41, 248] on span "keyboard_arrow_down" at bounding box center [42, 249] width 20 height 20
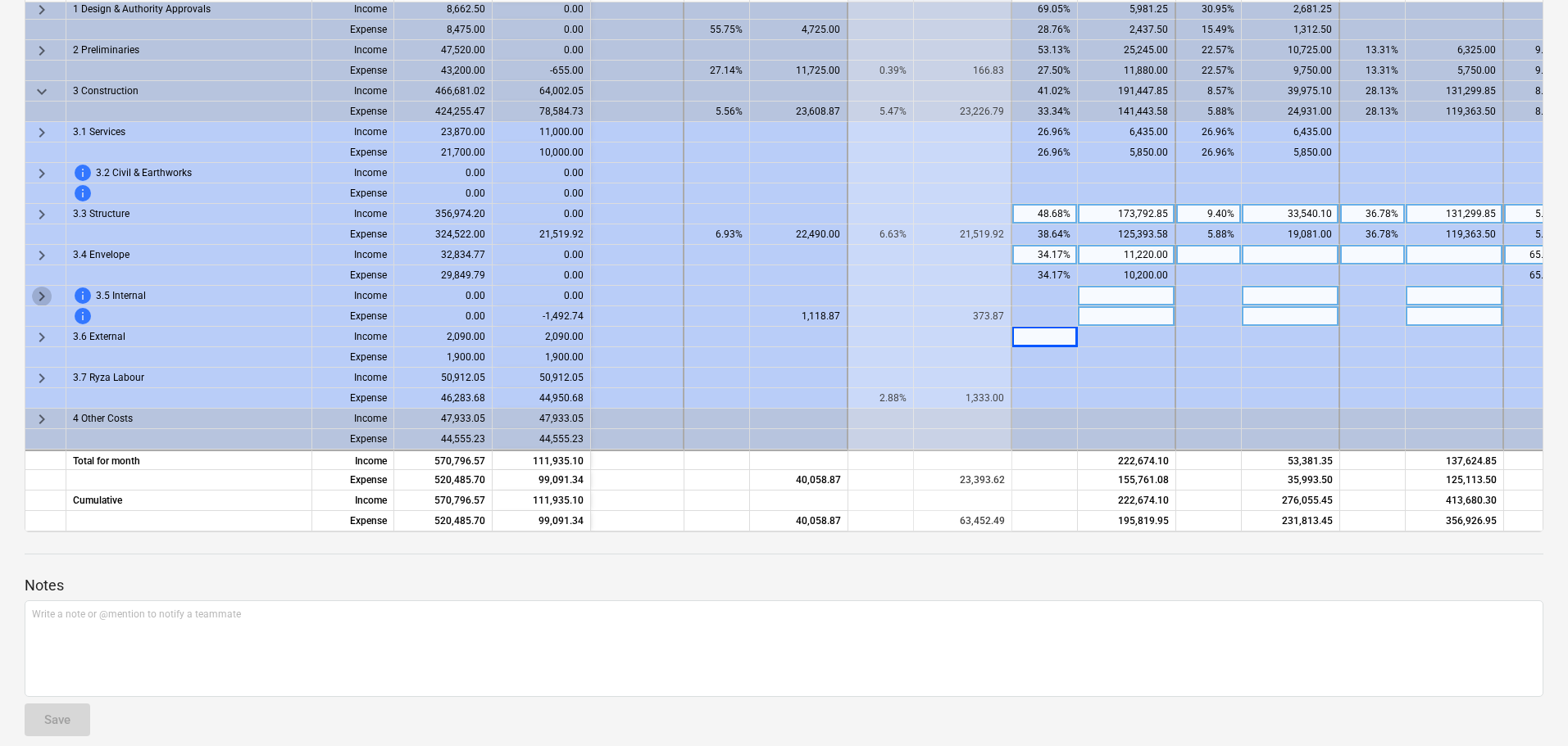
click at [42, 295] on span "keyboard_arrow_right" at bounding box center [42, 296] width 20 height 20
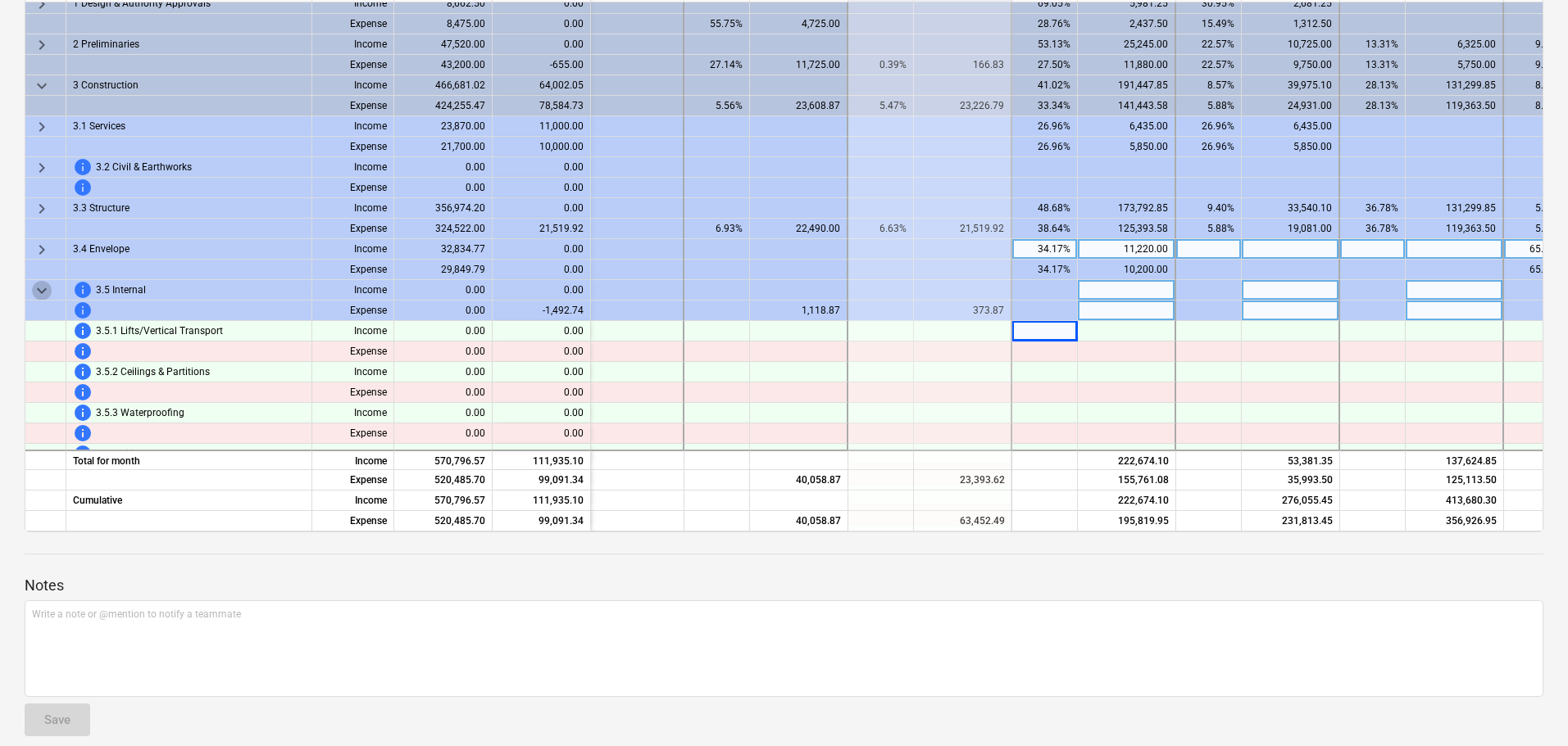
click at [49, 289] on span "keyboard_arrow_down" at bounding box center [42, 290] width 20 height 20
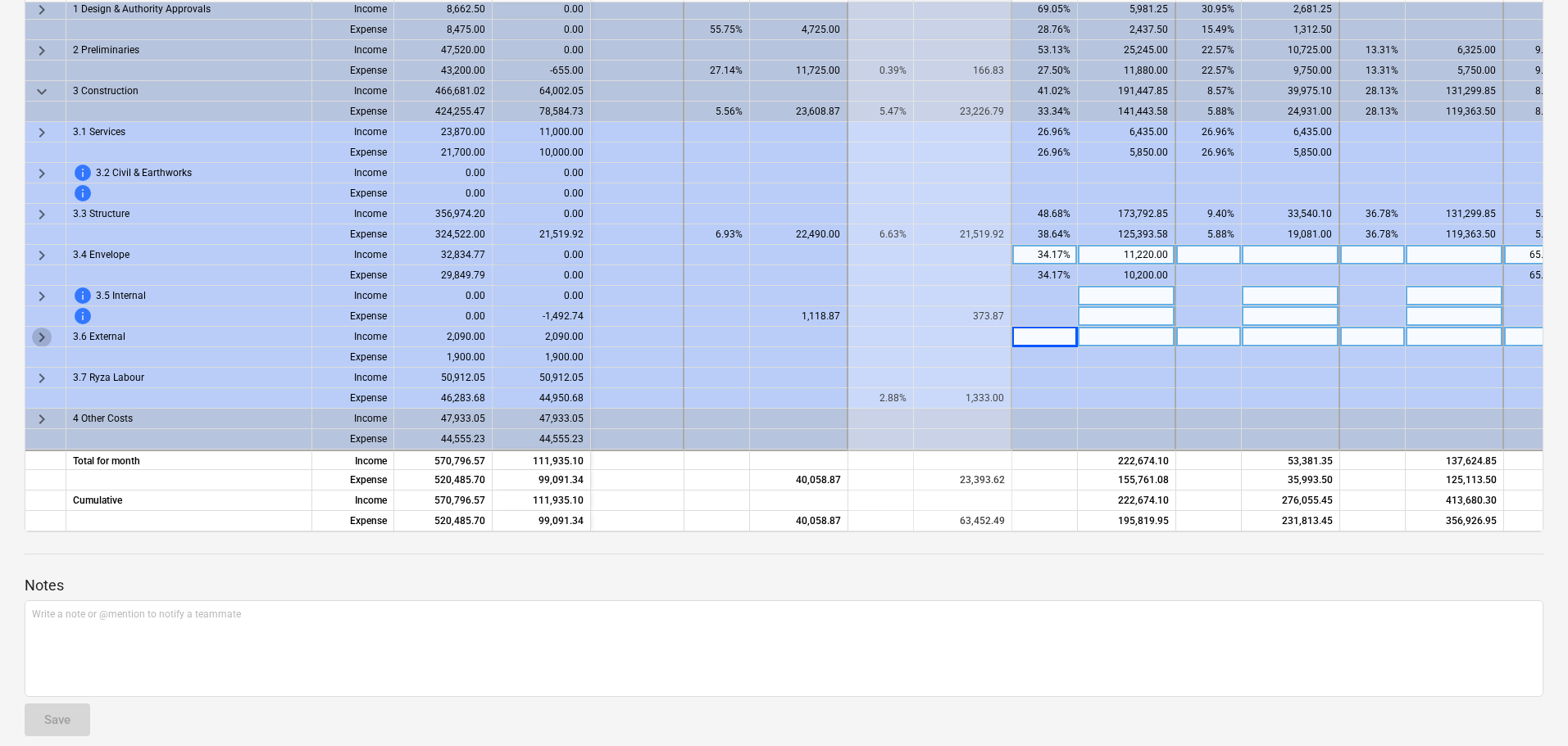
click at [35, 332] on span "keyboard_arrow_right" at bounding box center [42, 337] width 20 height 20
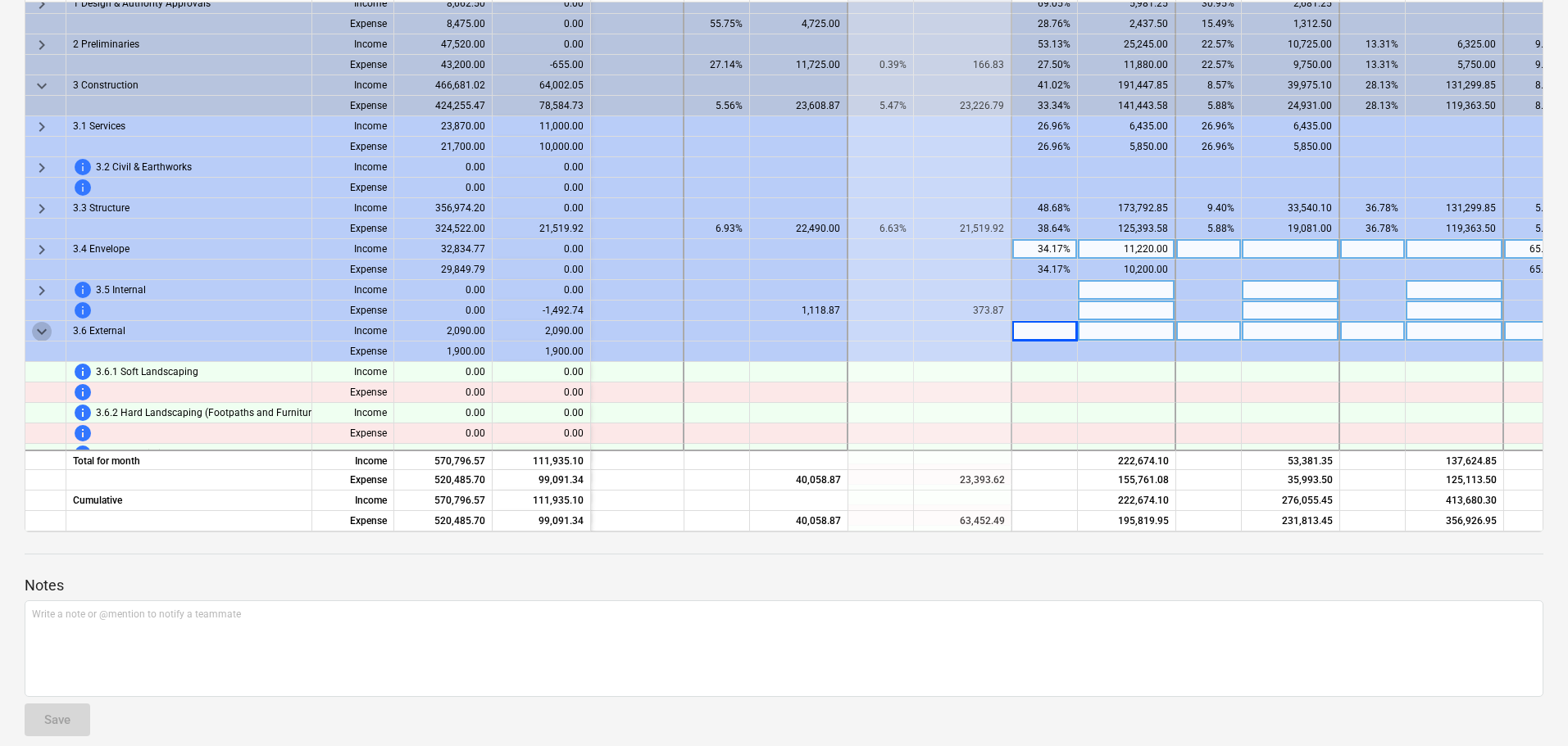
click at [35, 332] on span "keyboard_arrow_down" at bounding box center [42, 332] width 20 height 20
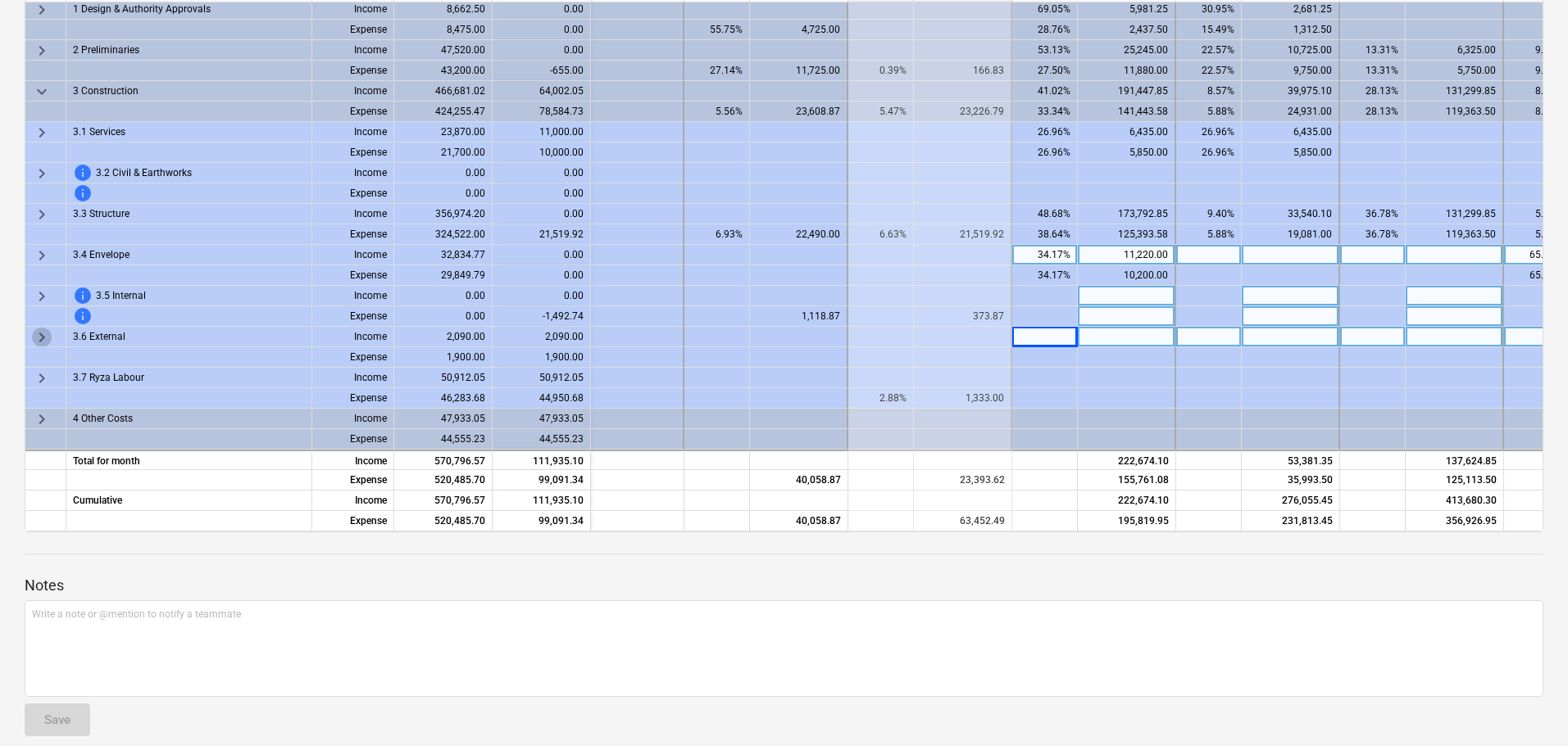
click at [35, 332] on span "keyboard_arrow_right" at bounding box center [42, 337] width 20 height 20
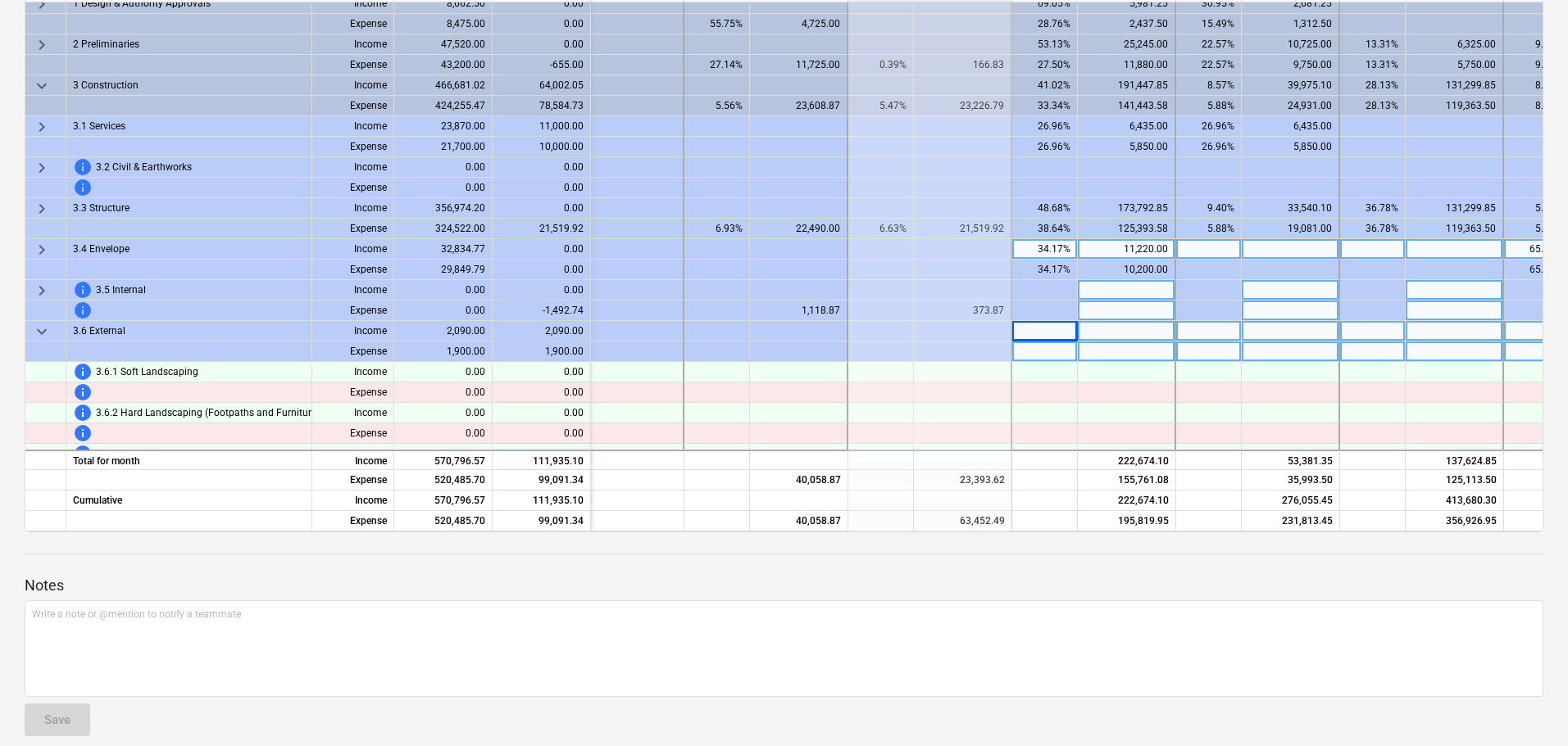
scroll to position [173, 71]
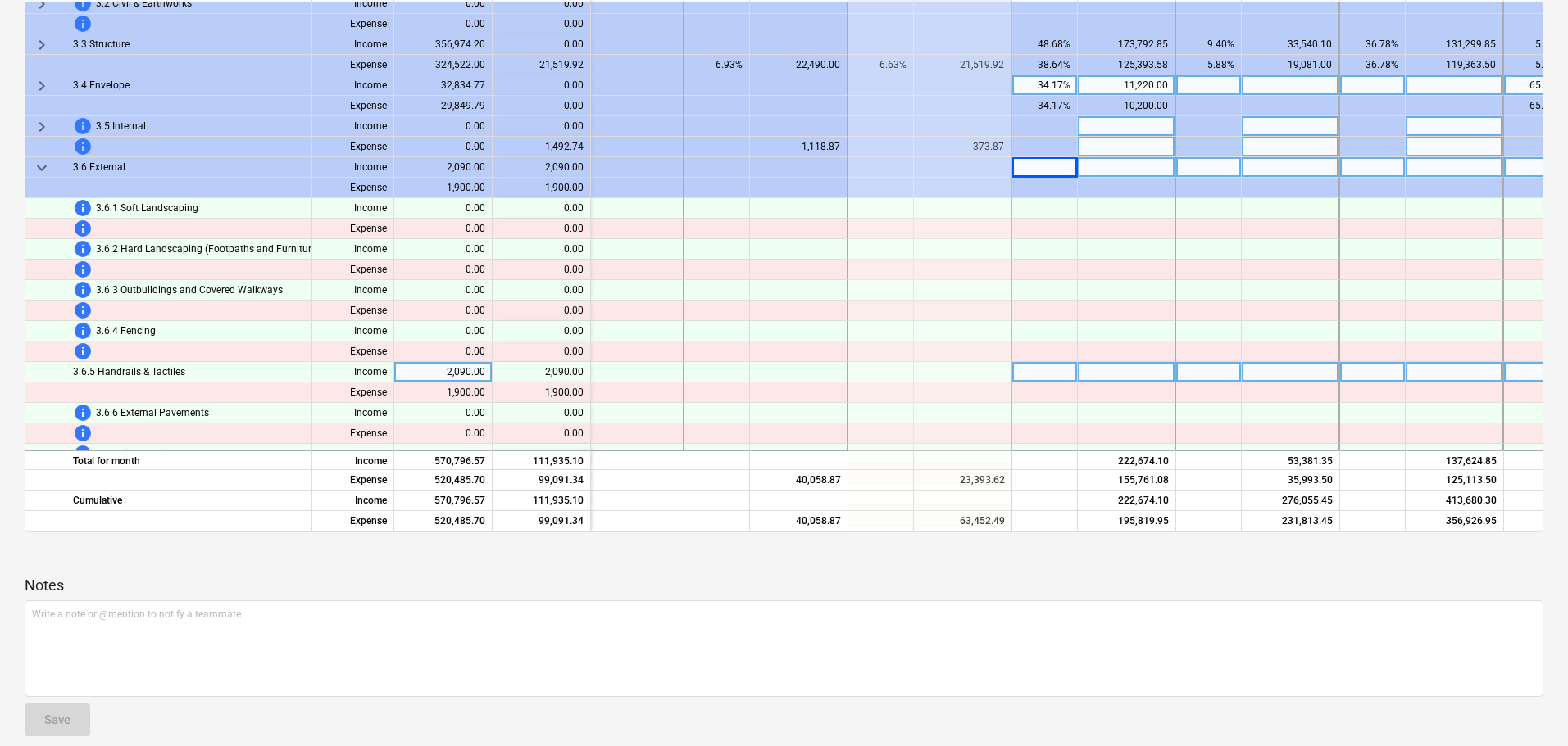
click at [1200, 376] on div at bounding box center [1208, 373] width 66 height 20
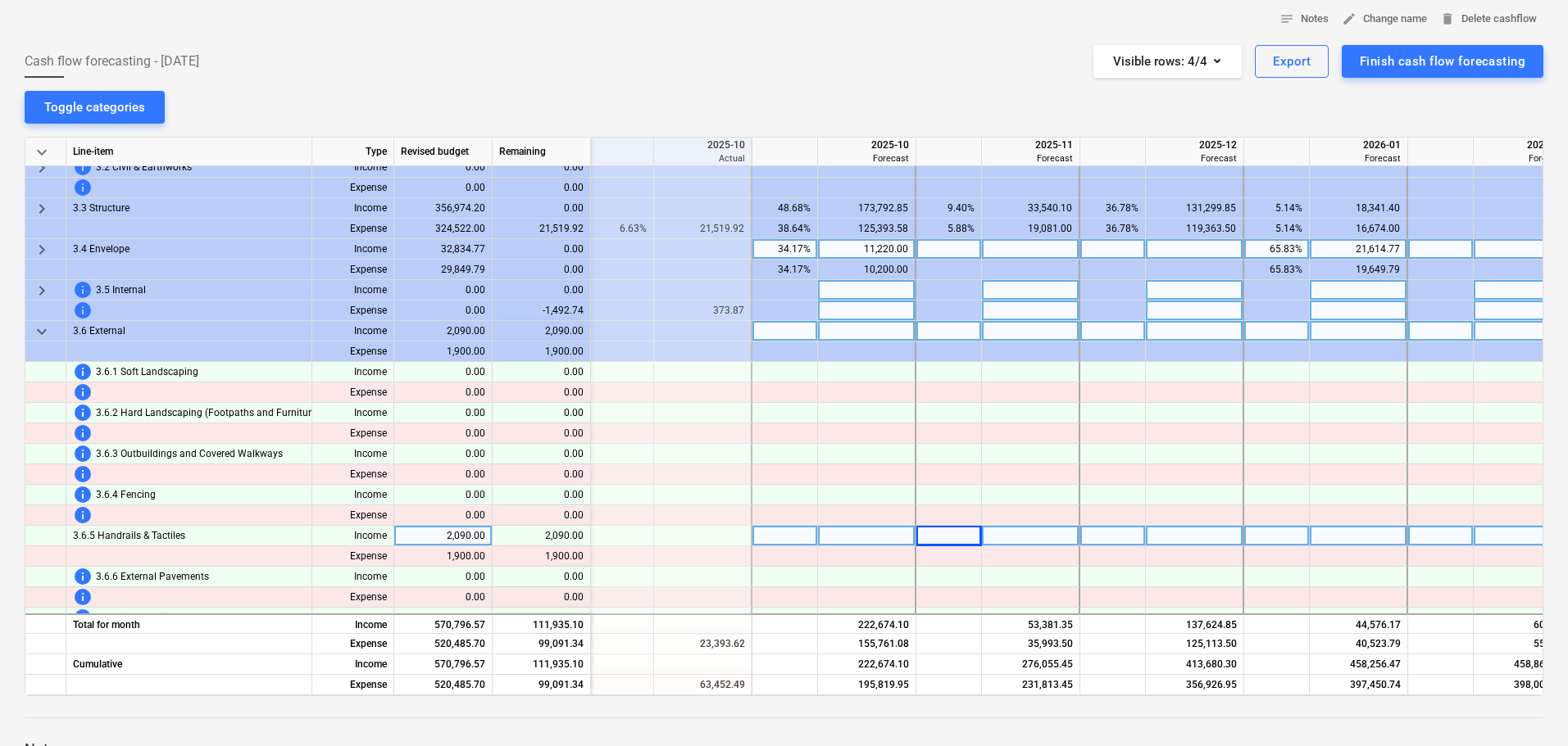
scroll to position [173, 328]
click at [1273, 541] on div at bounding box center [1278, 536] width 66 height 20
type input "100"
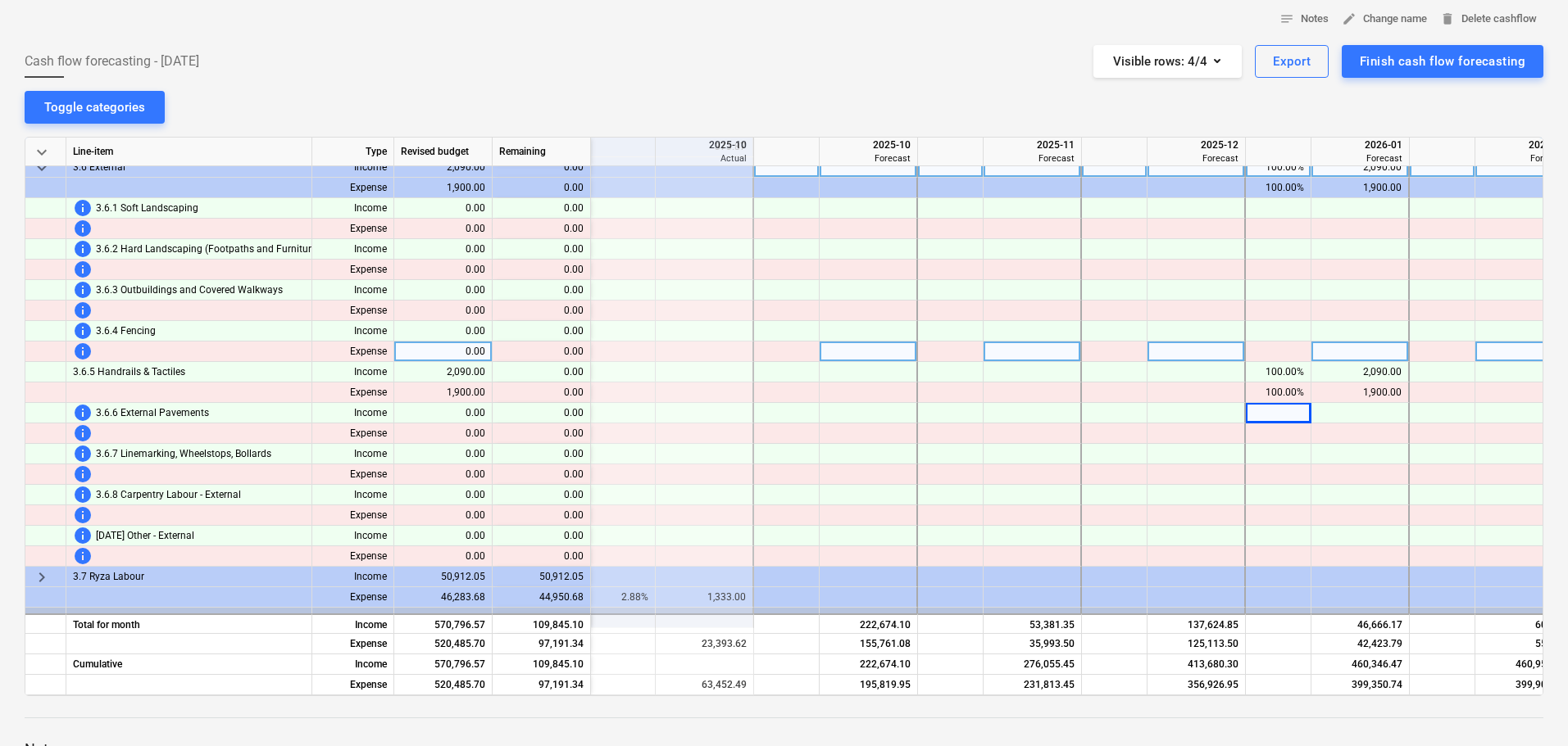
scroll to position [255, 328]
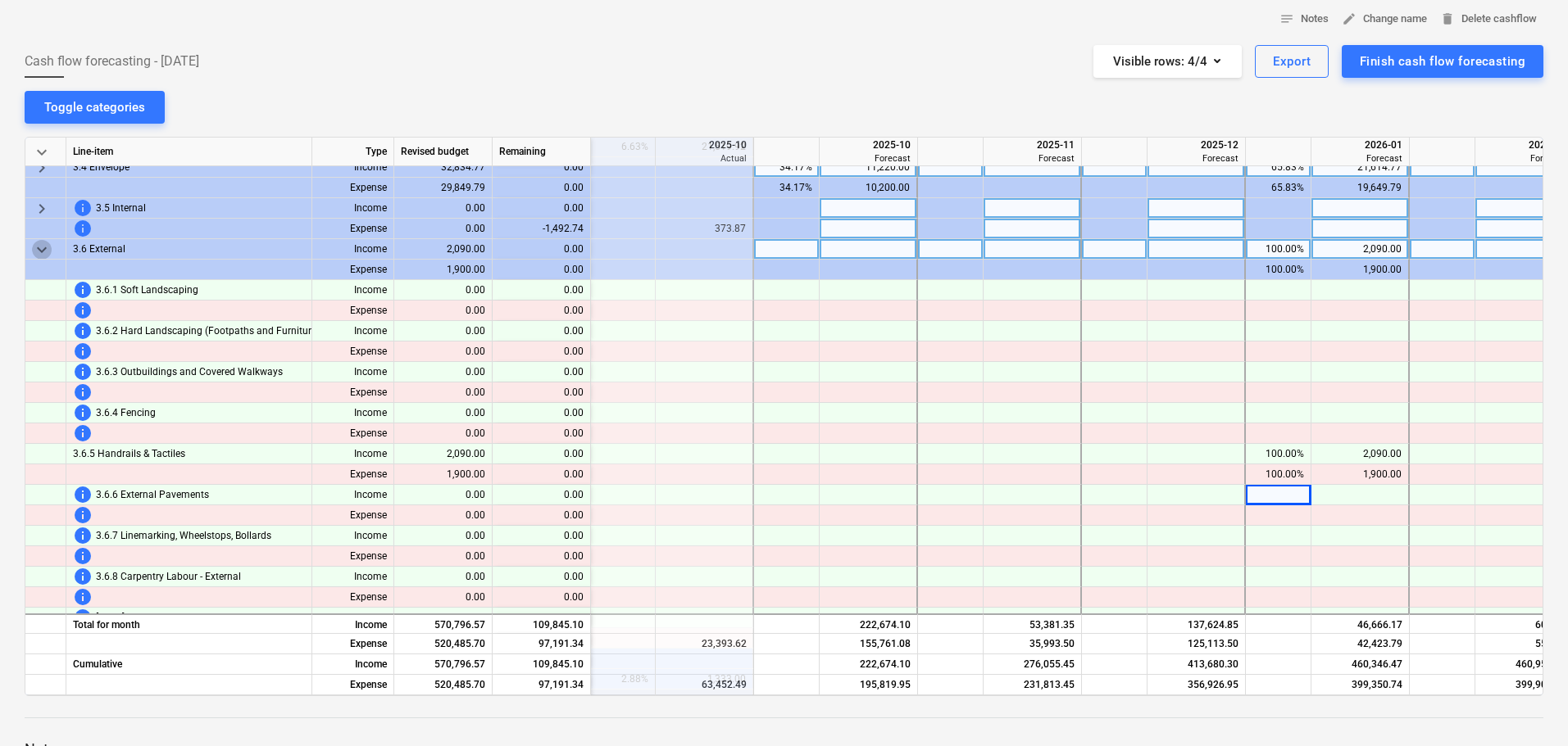
click at [44, 249] on span "keyboard_arrow_down" at bounding box center [42, 249] width 20 height 20
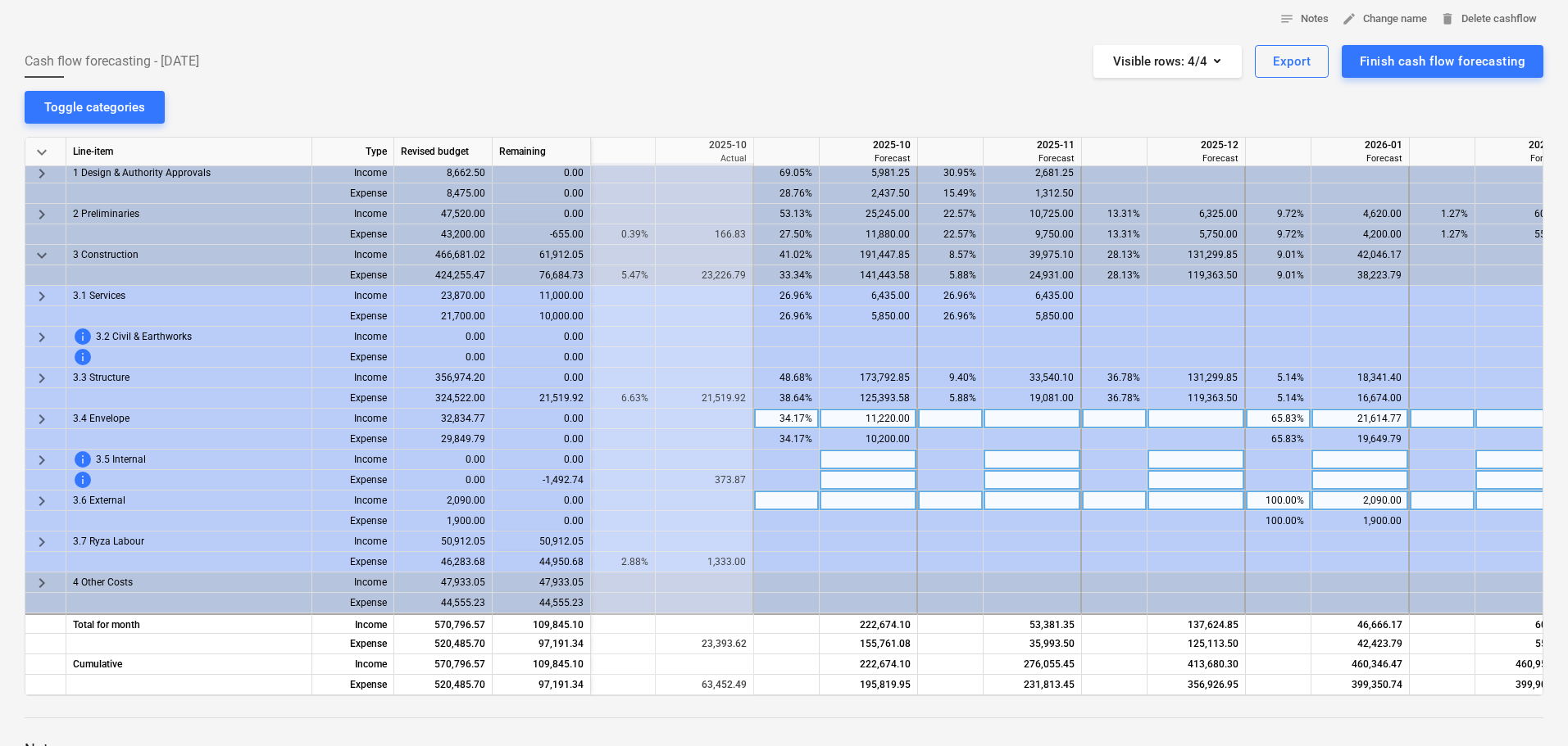
scroll to position [164, 0]
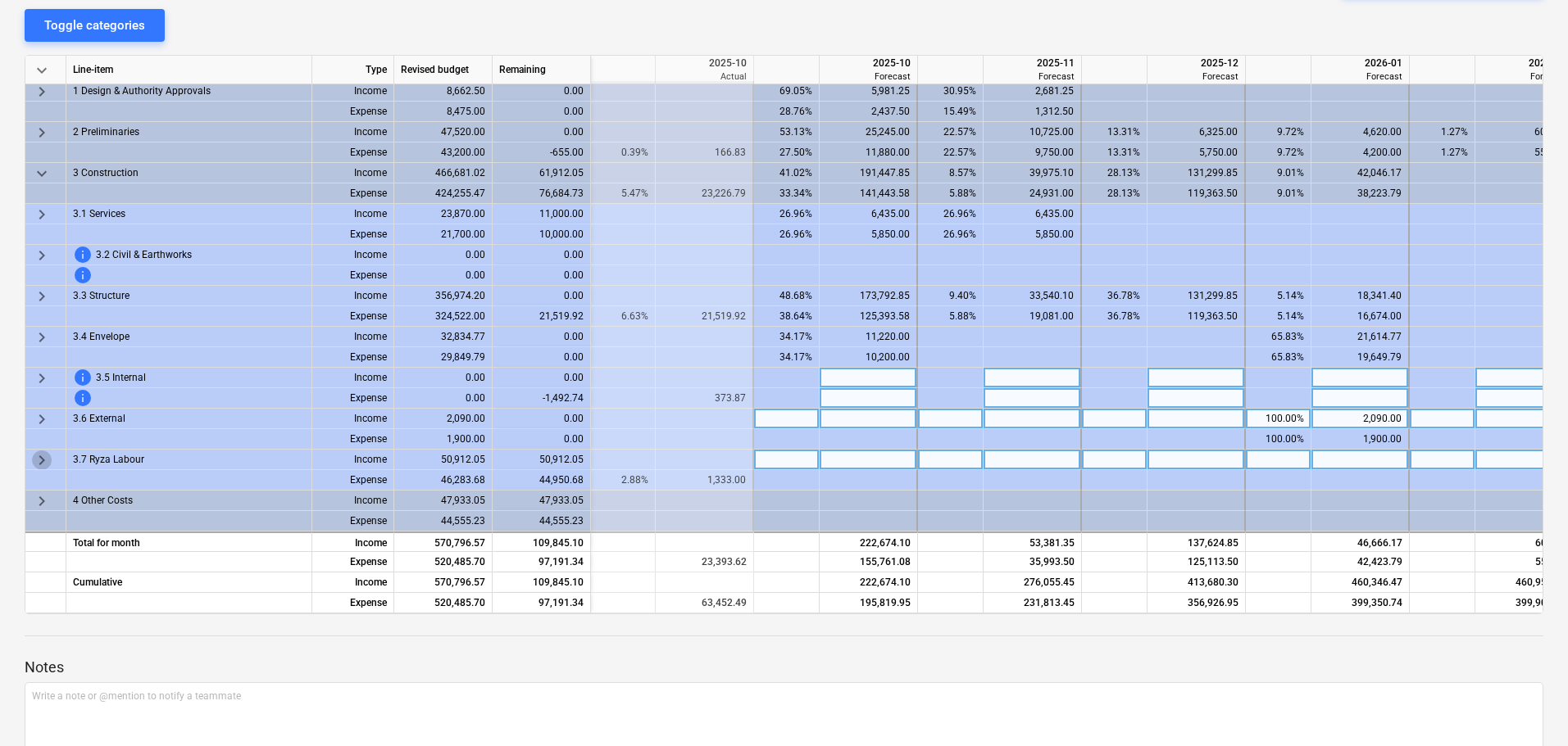
click at [48, 455] on span "keyboard_arrow_right" at bounding box center [42, 460] width 20 height 20
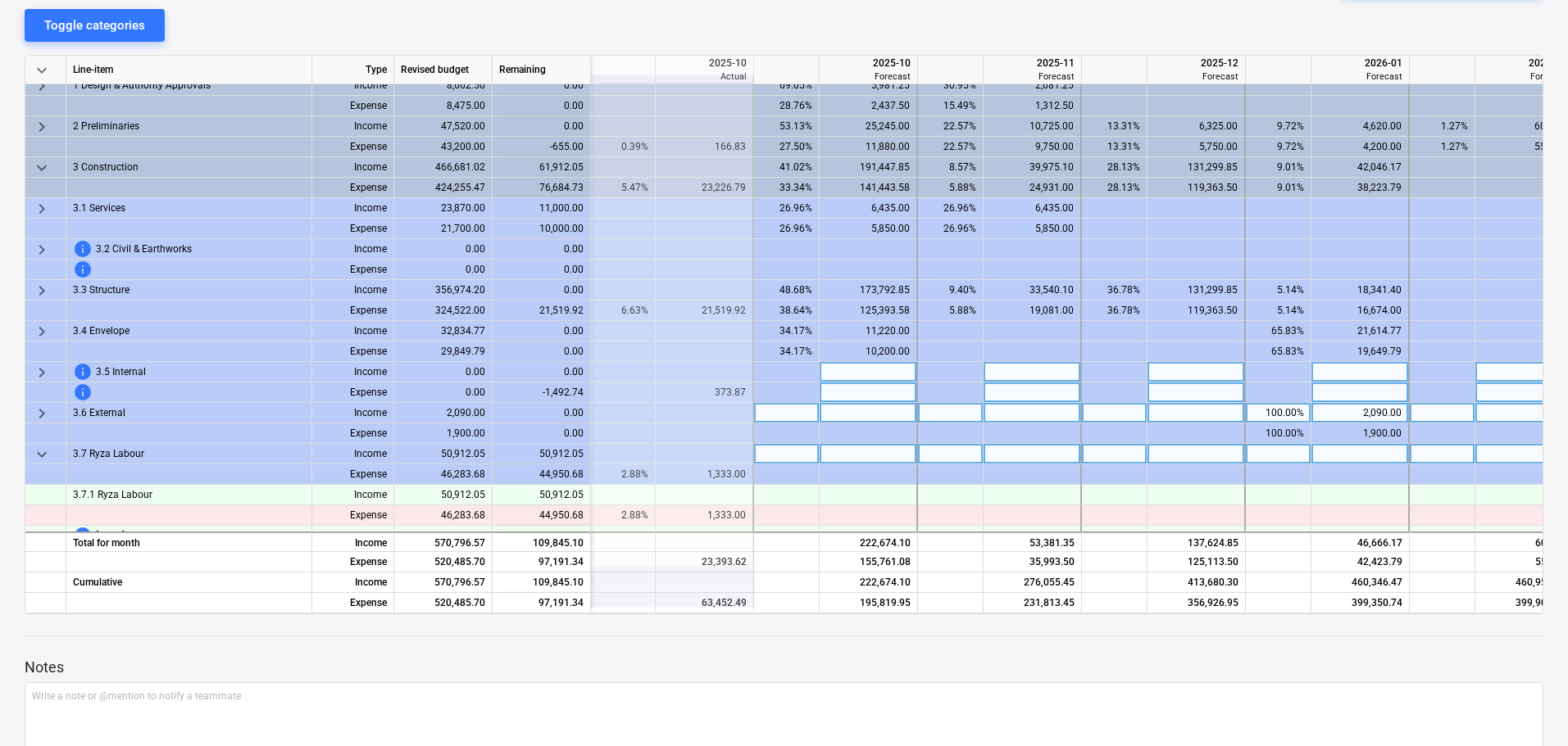
scroll to position [91, 328]
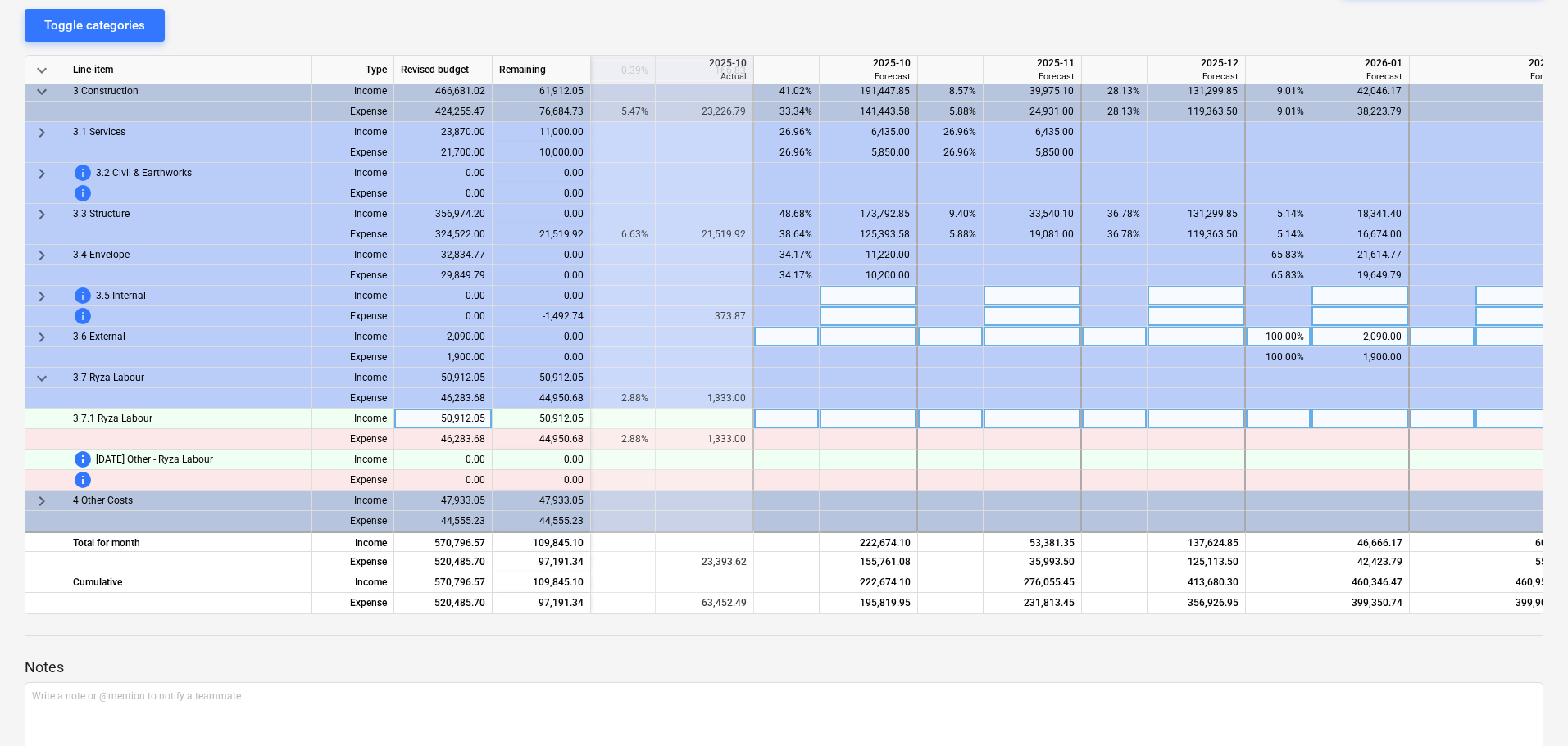
click at [799, 412] on div at bounding box center [786, 419] width 66 height 20
type input "20"
click at [941, 412] on div at bounding box center [950, 419] width 66 height 20
type input "50"
type input "3"
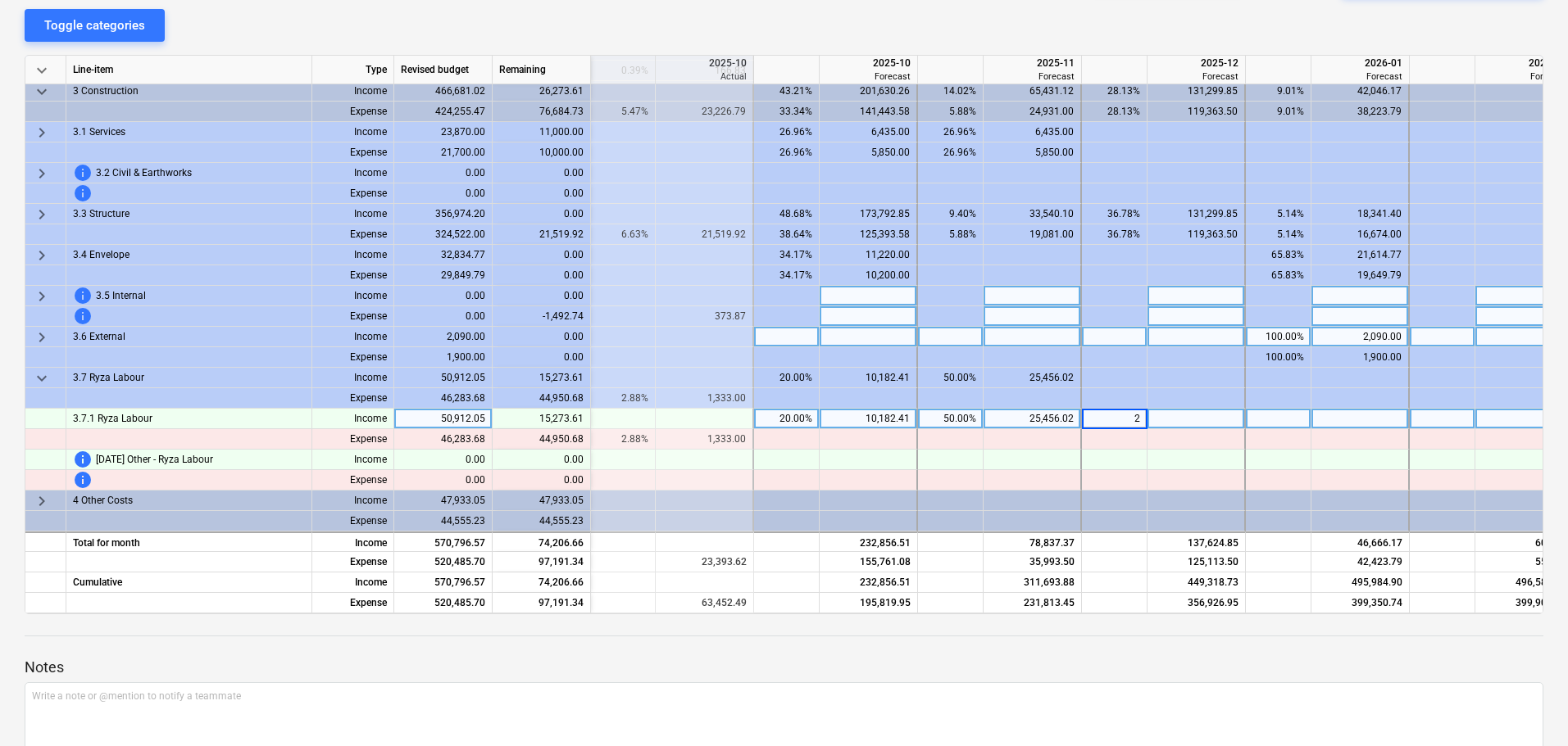
type input "20"
type input "10"
type input "20"
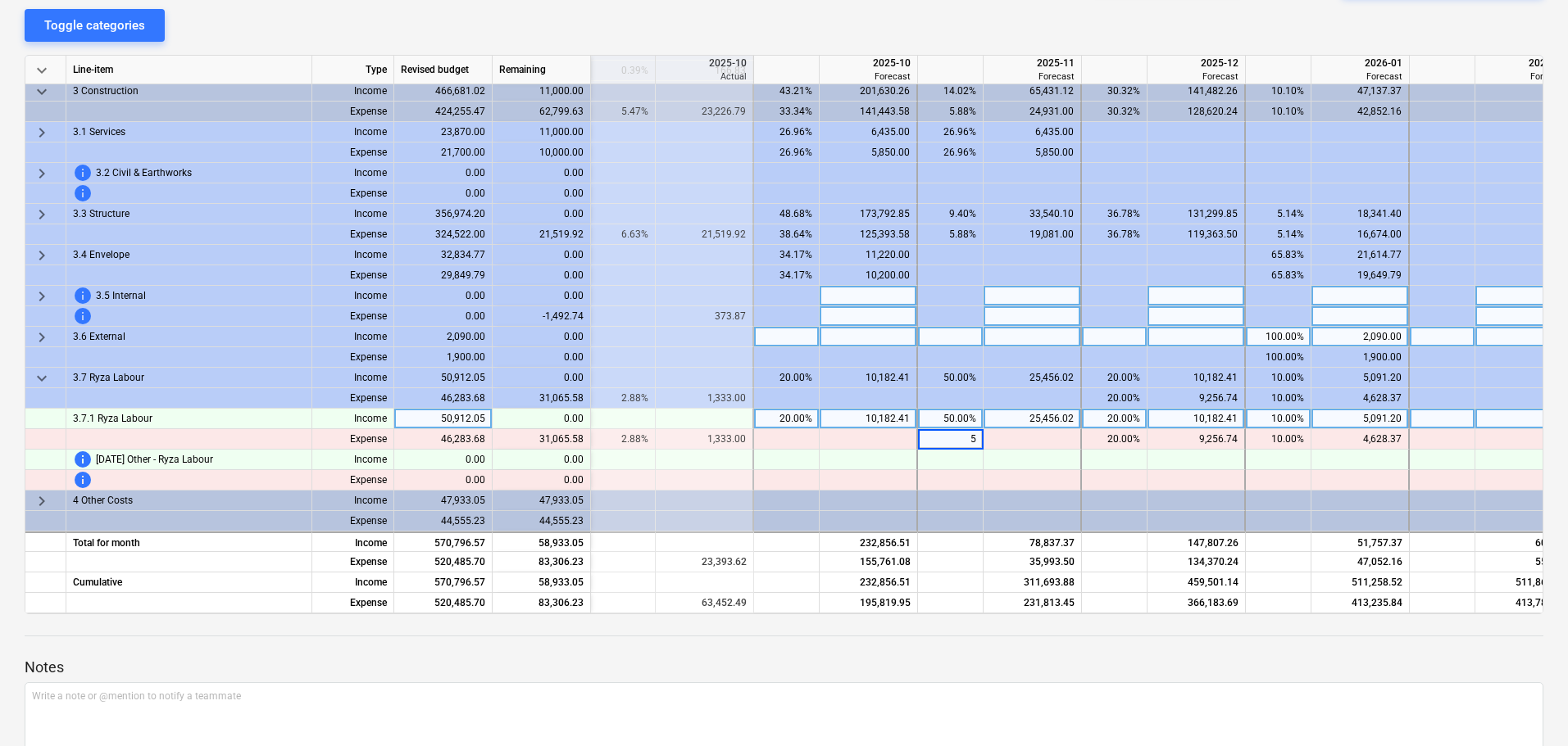
type input "50"
type input "7923.74"
type input "20"
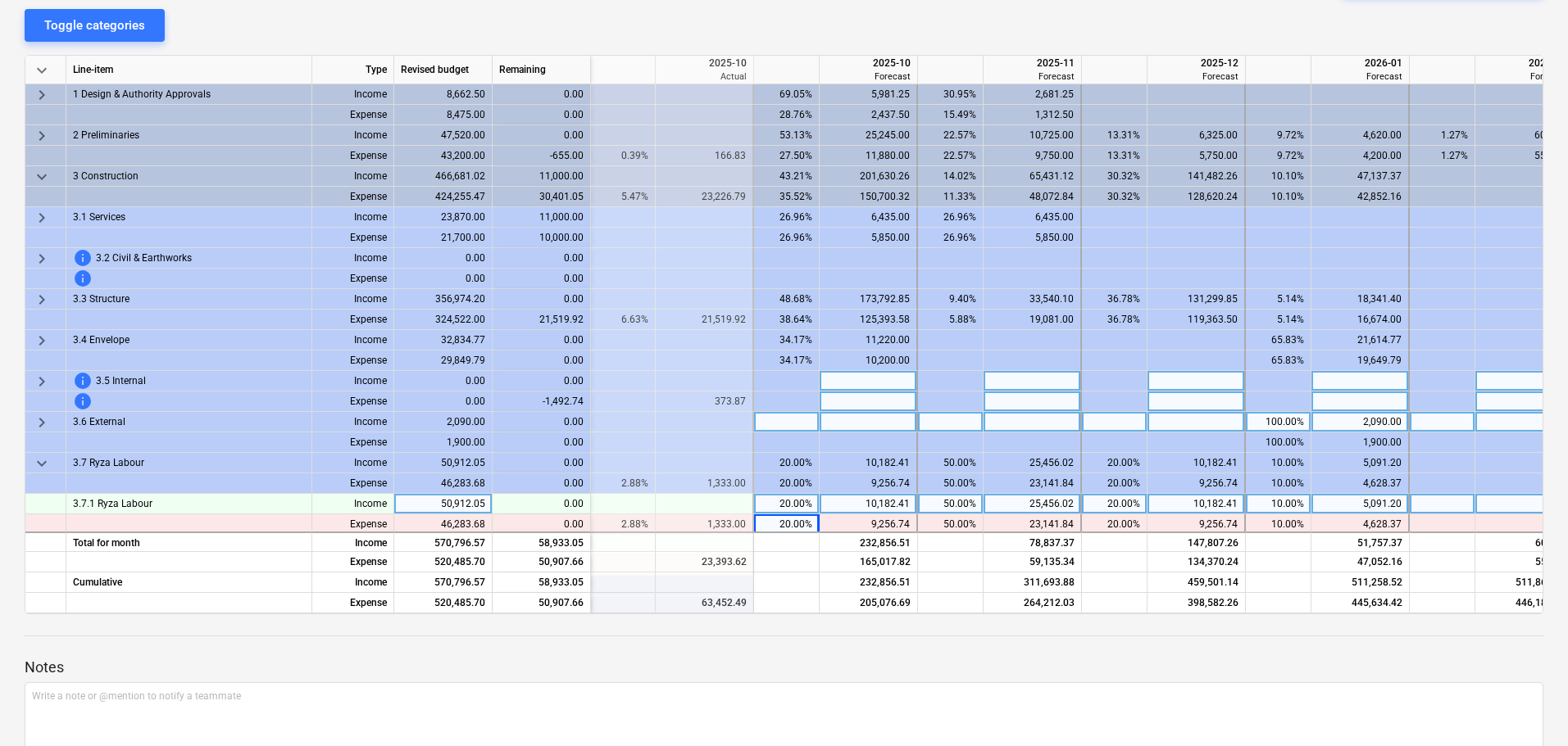
scroll to position [82, 328]
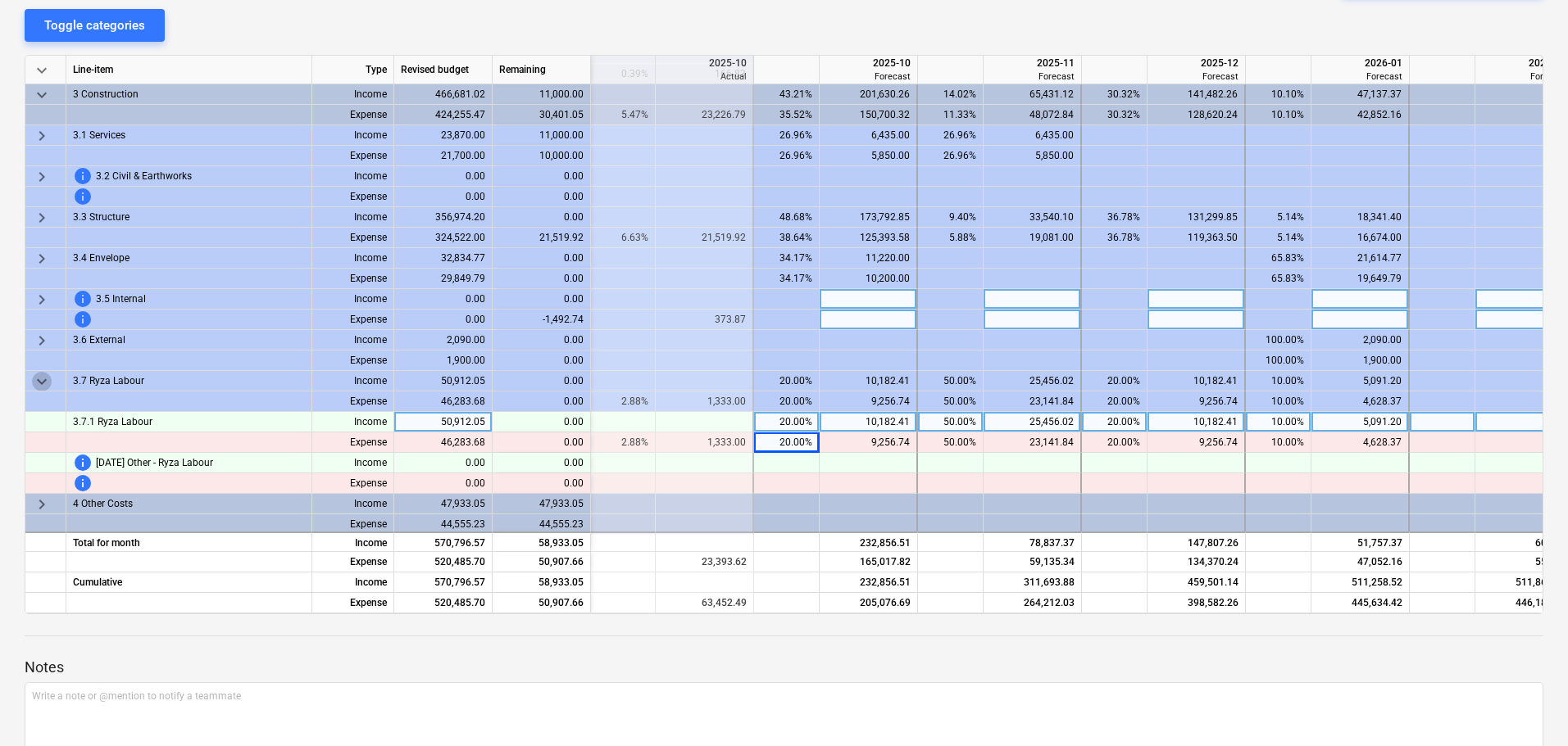
click at [39, 380] on span "keyboard_arrow_down" at bounding box center [42, 381] width 20 height 20
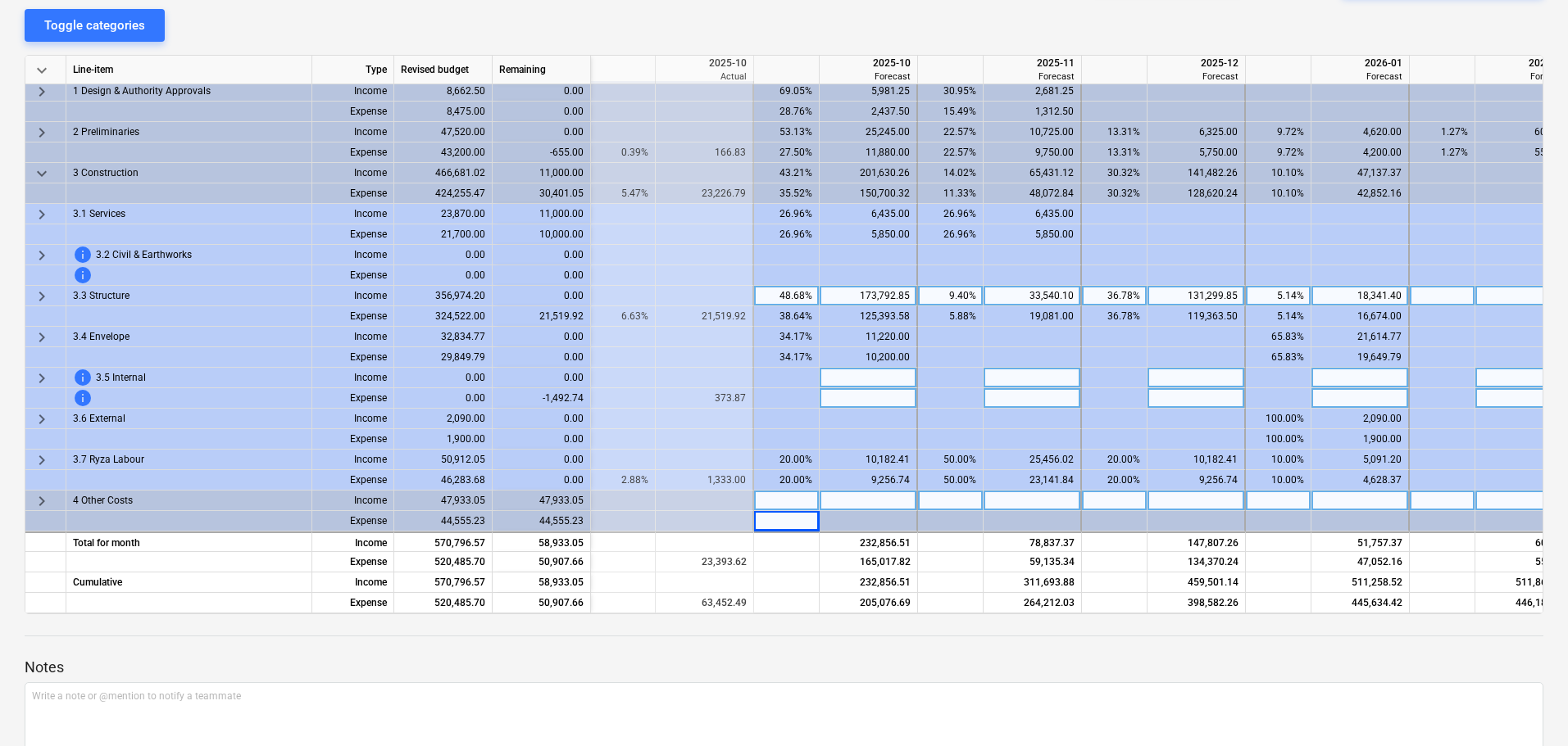
click at [38, 288] on span "keyboard_arrow_right" at bounding box center [42, 296] width 20 height 20
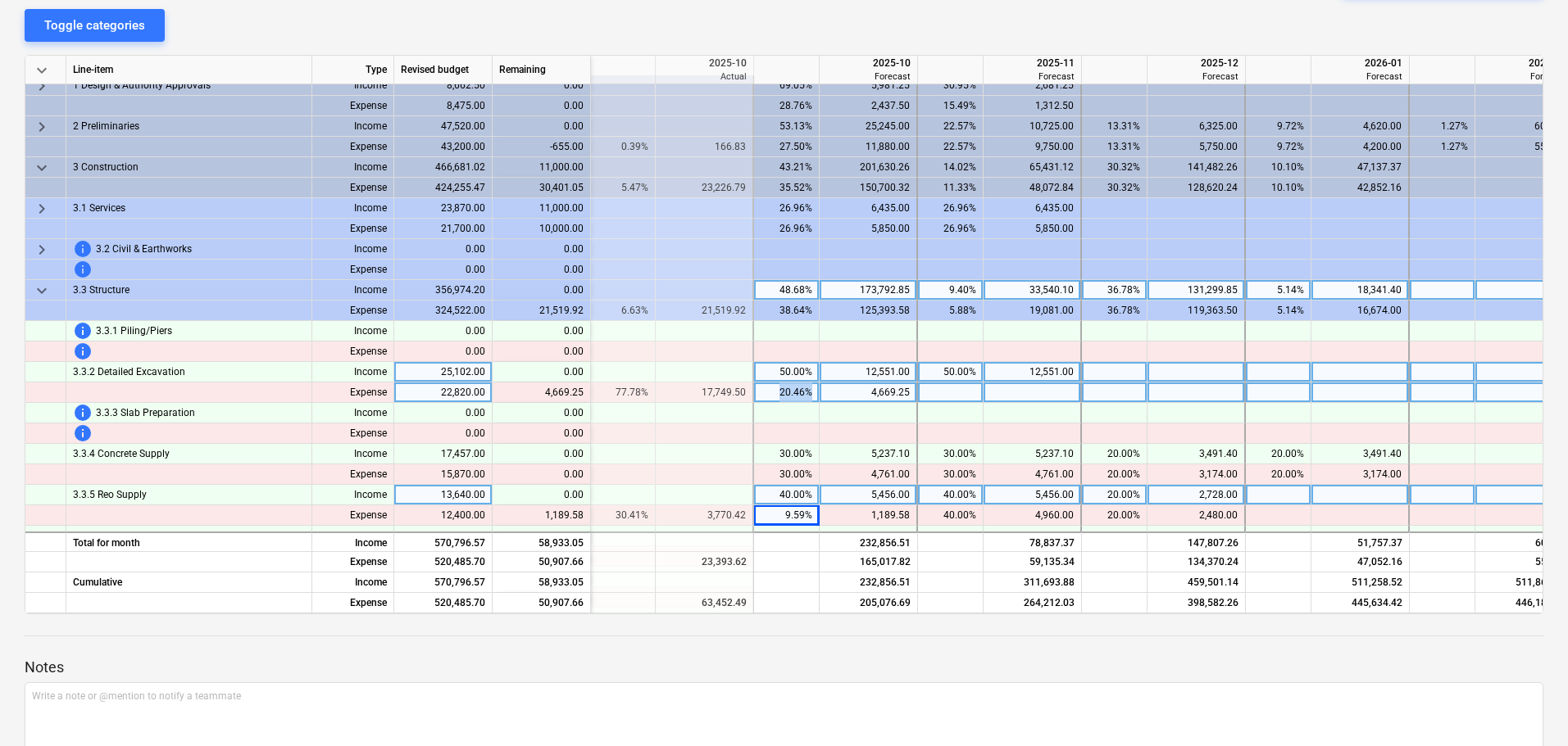
drag, startPoint x: 813, startPoint y: 393, endPoint x: 755, endPoint y: 396, distance: 58.1
click at [755, 396] on div "20.46%" at bounding box center [786, 393] width 66 height 20
type input "100"
click at [882, 396] on div "22,820.00" at bounding box center [868, 393] width 83 height 20
type input "22418.75"
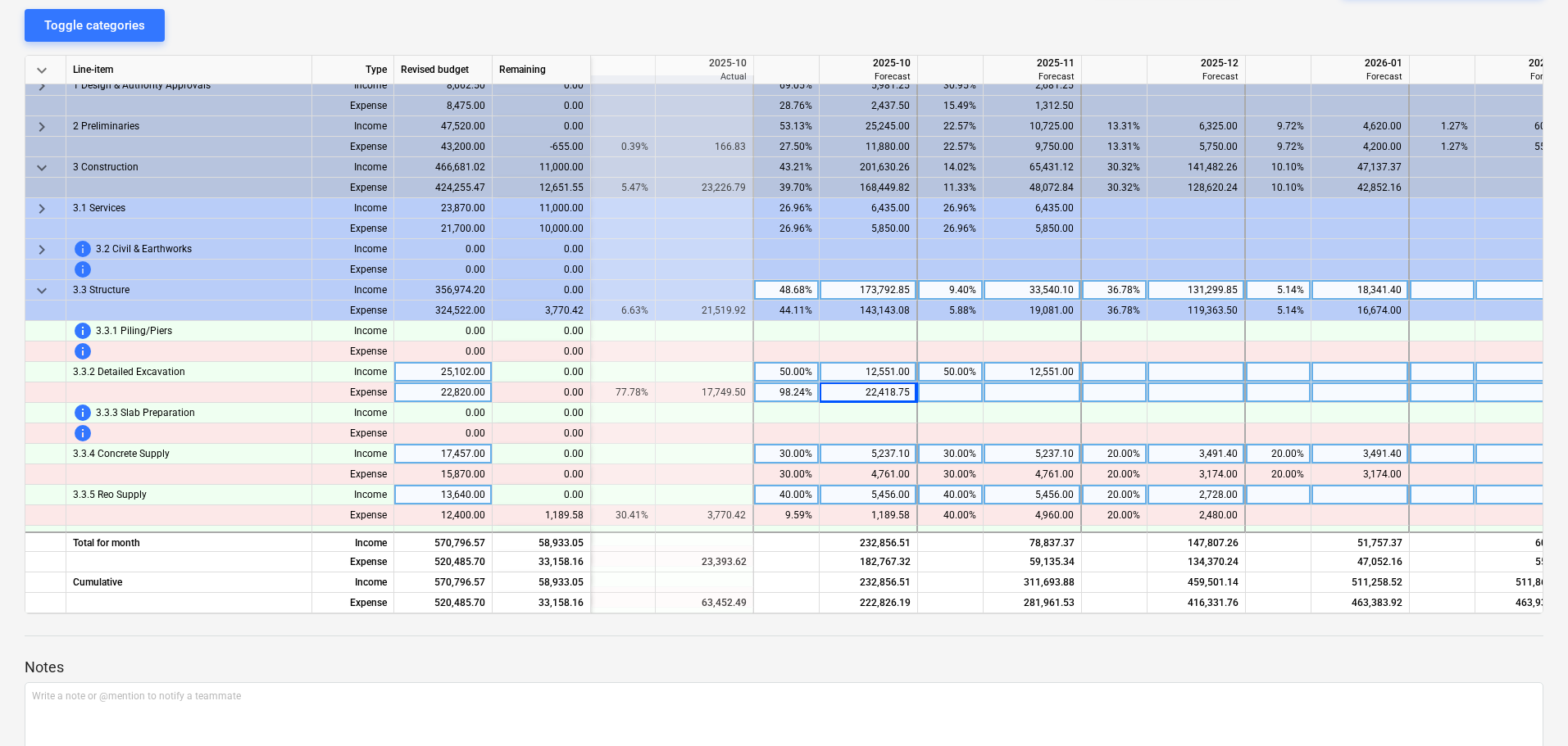
scroll to position [91, 328]
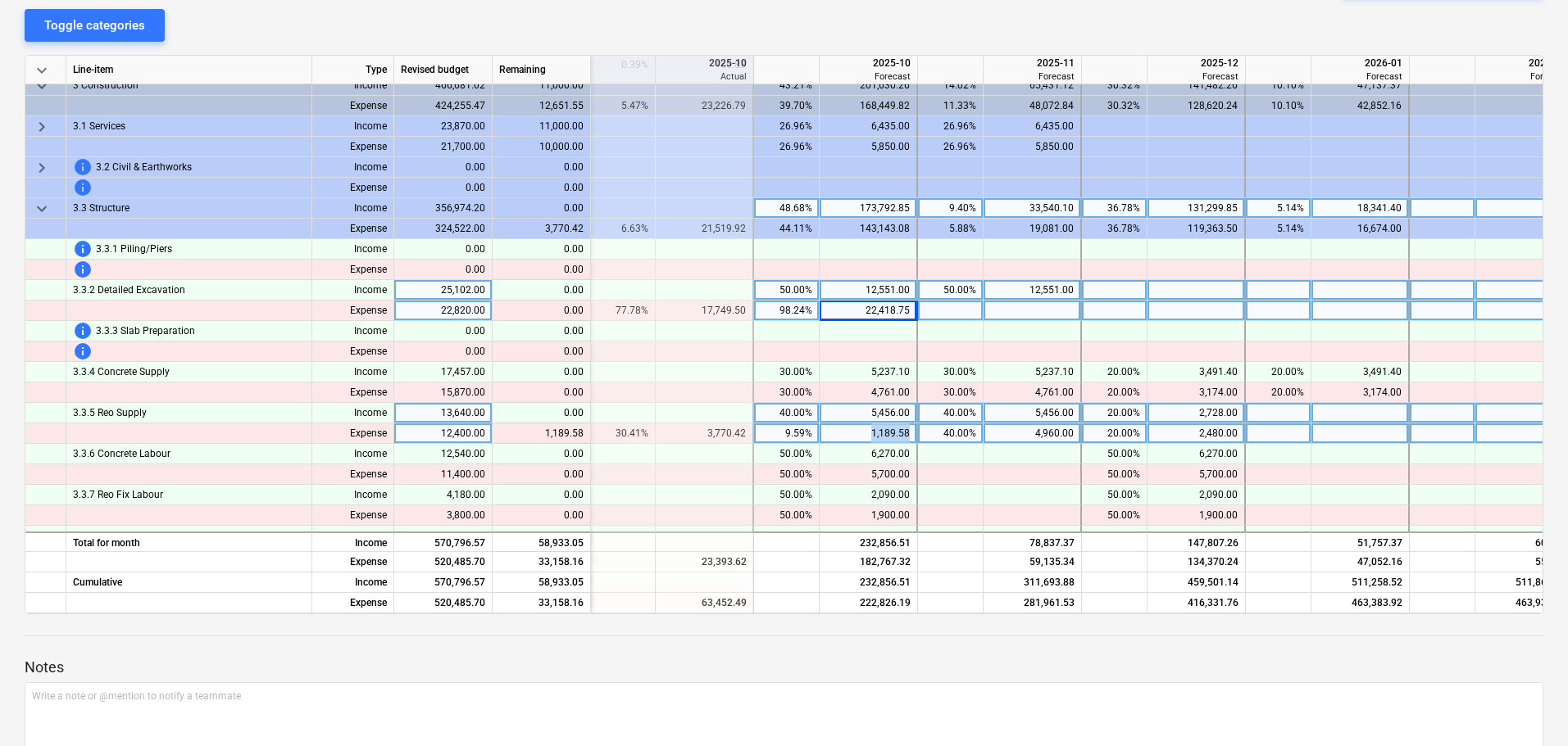
drag, startPoint x: 860, startPoint y: 433, endPoint x: 908, endPoint y: 434, distance: 48.0
click at [908, 434] on div "1,189.58" at bounding box center [868, 434] width 83 height 20
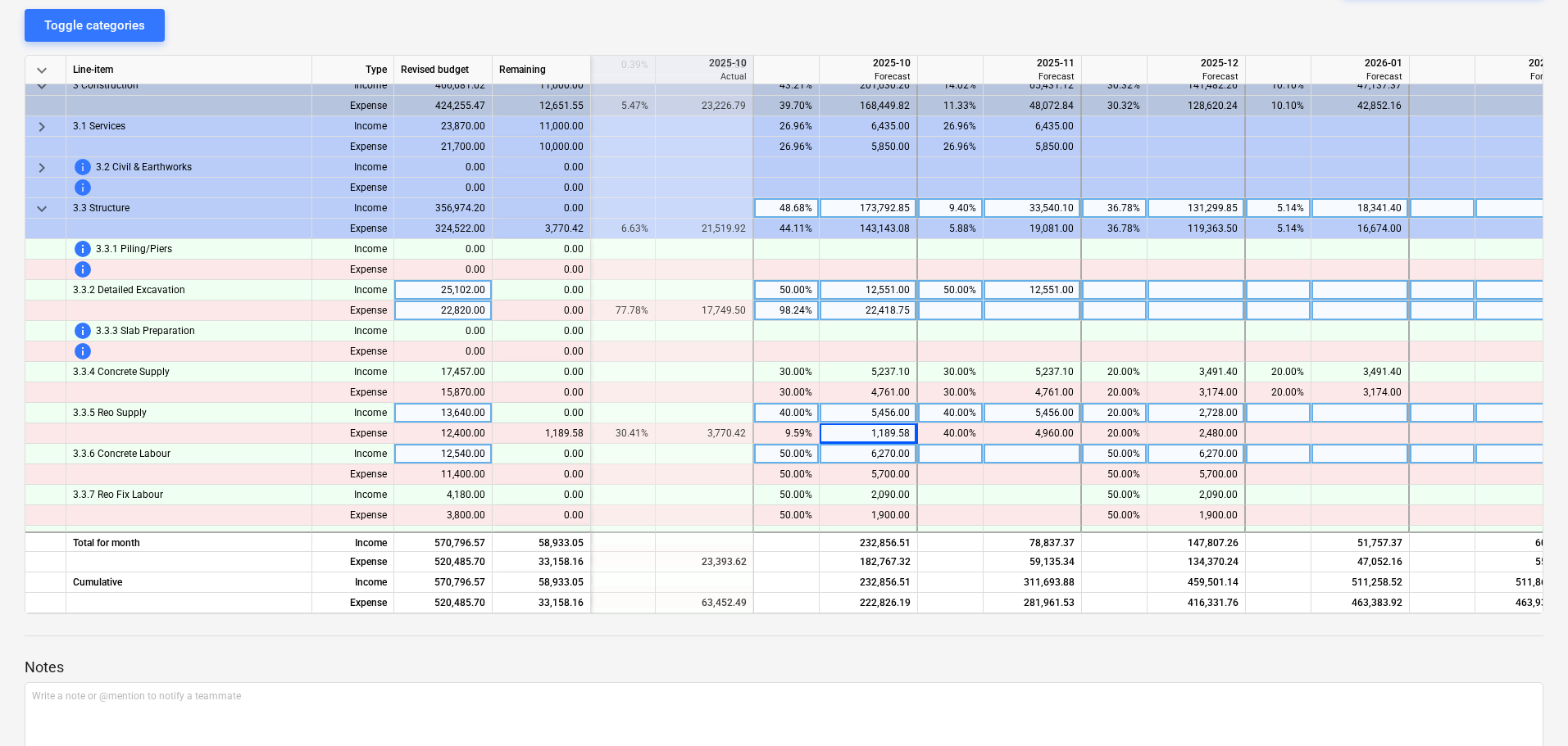
click at [824, 460] on div "6,270.00" at bounding box center [869, 454] width 99 height 20
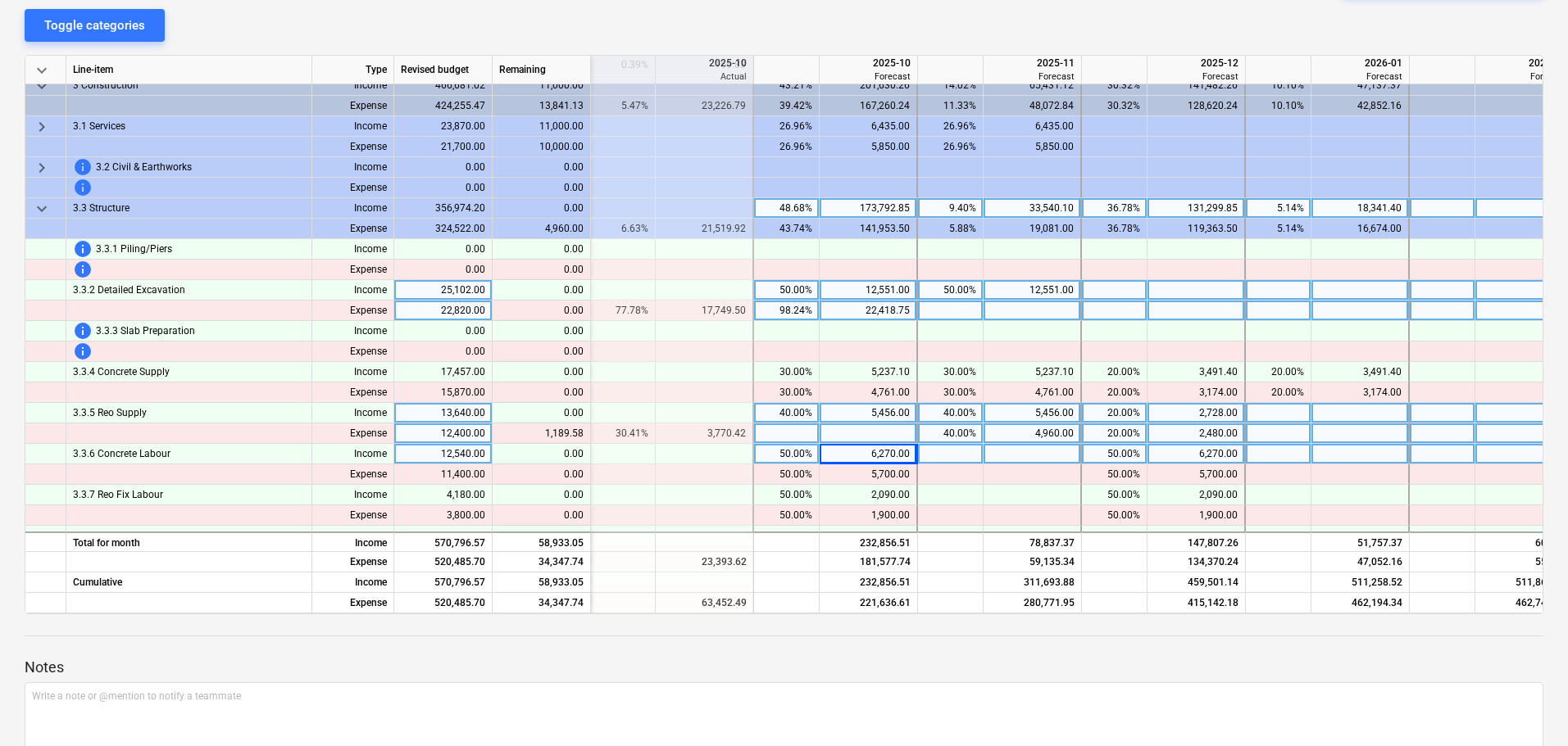
click at [909, 434] on div at bounding box center [869, 434] width 99 height 20
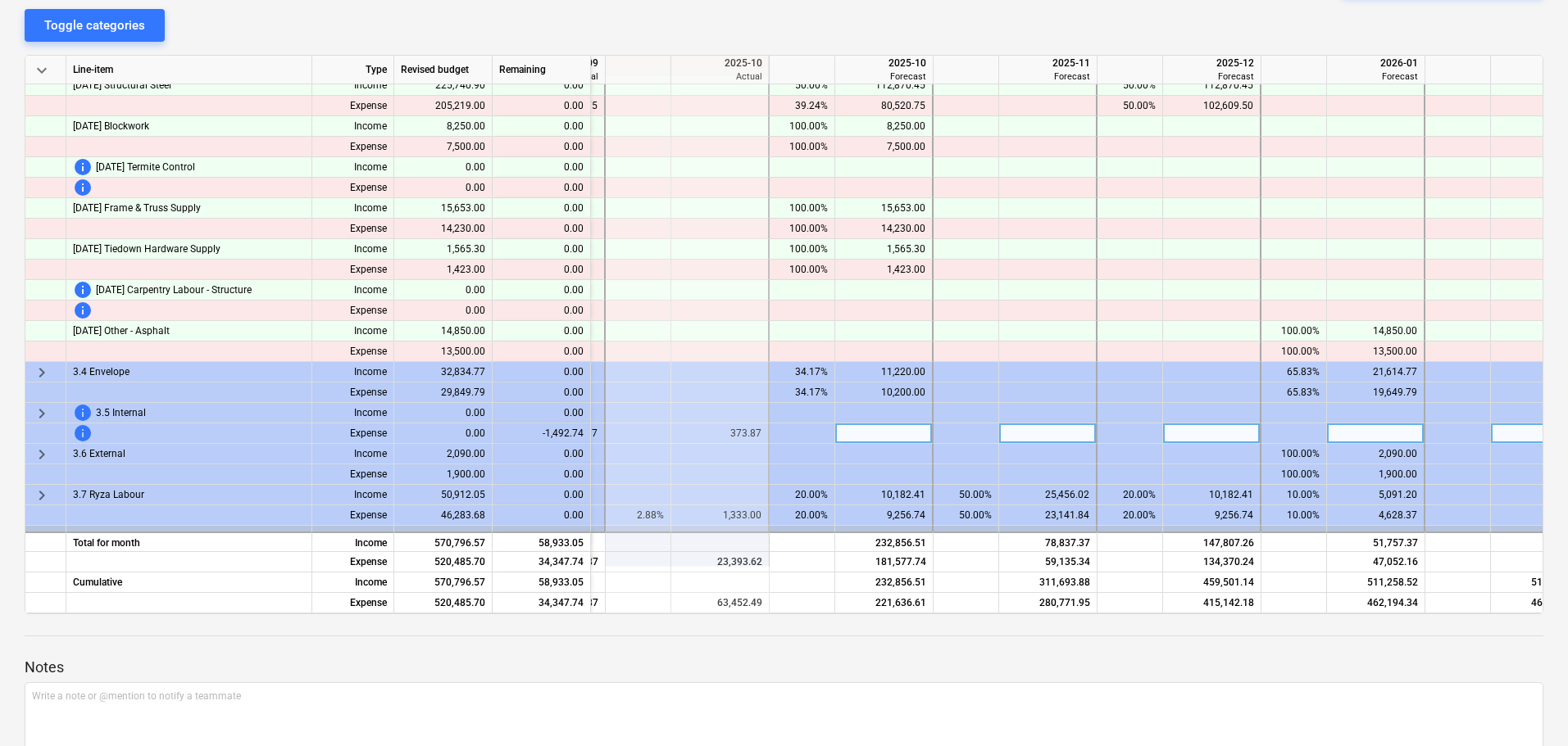
scroll to position [705, 313]
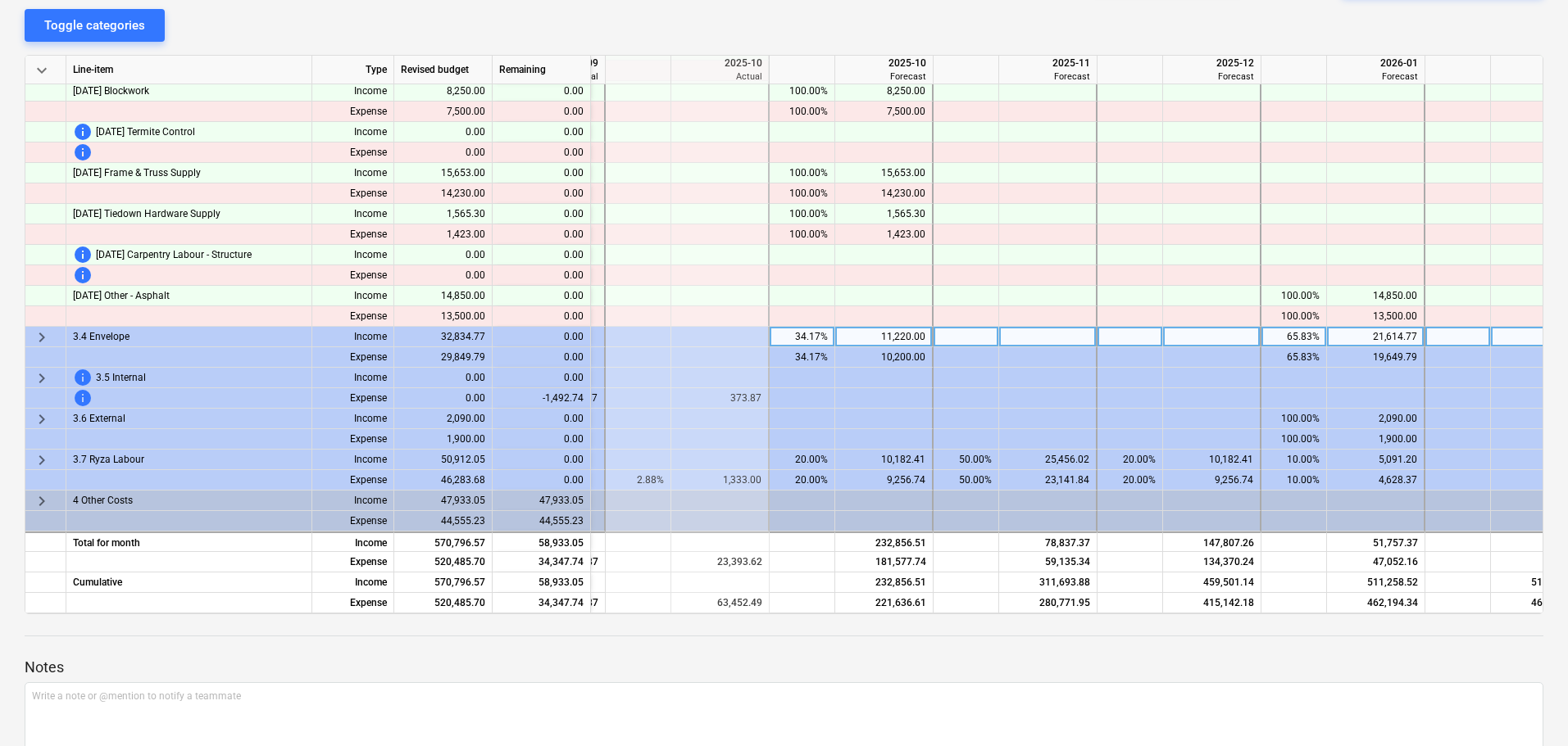
click at [41, 337] on span "keyboard_arrow_right" at bounding box center [42, 337] width 20 height 20
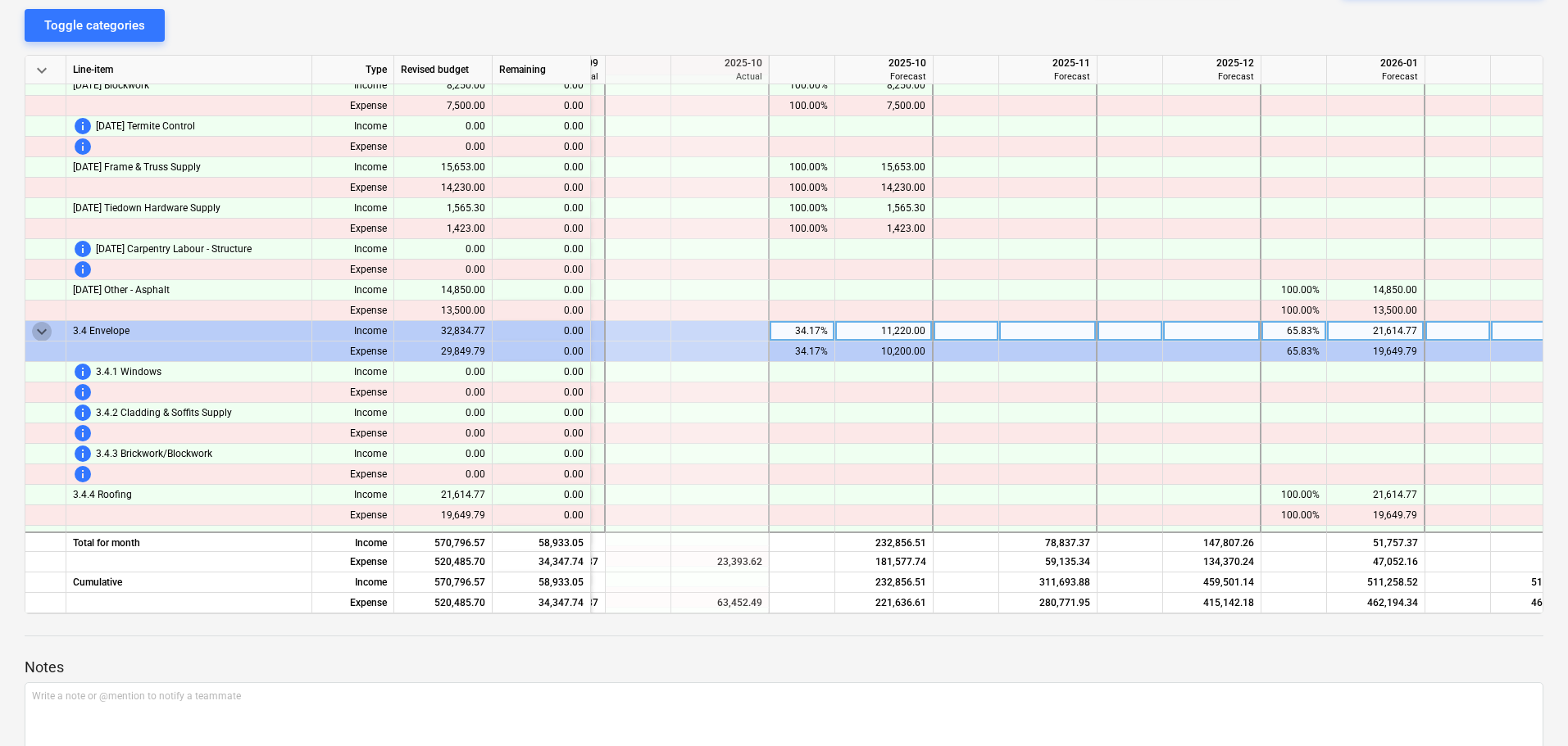
click at [41, 337] on span "keyboard_arrow_down" at bounding box center [42, 332] width 20 height 20
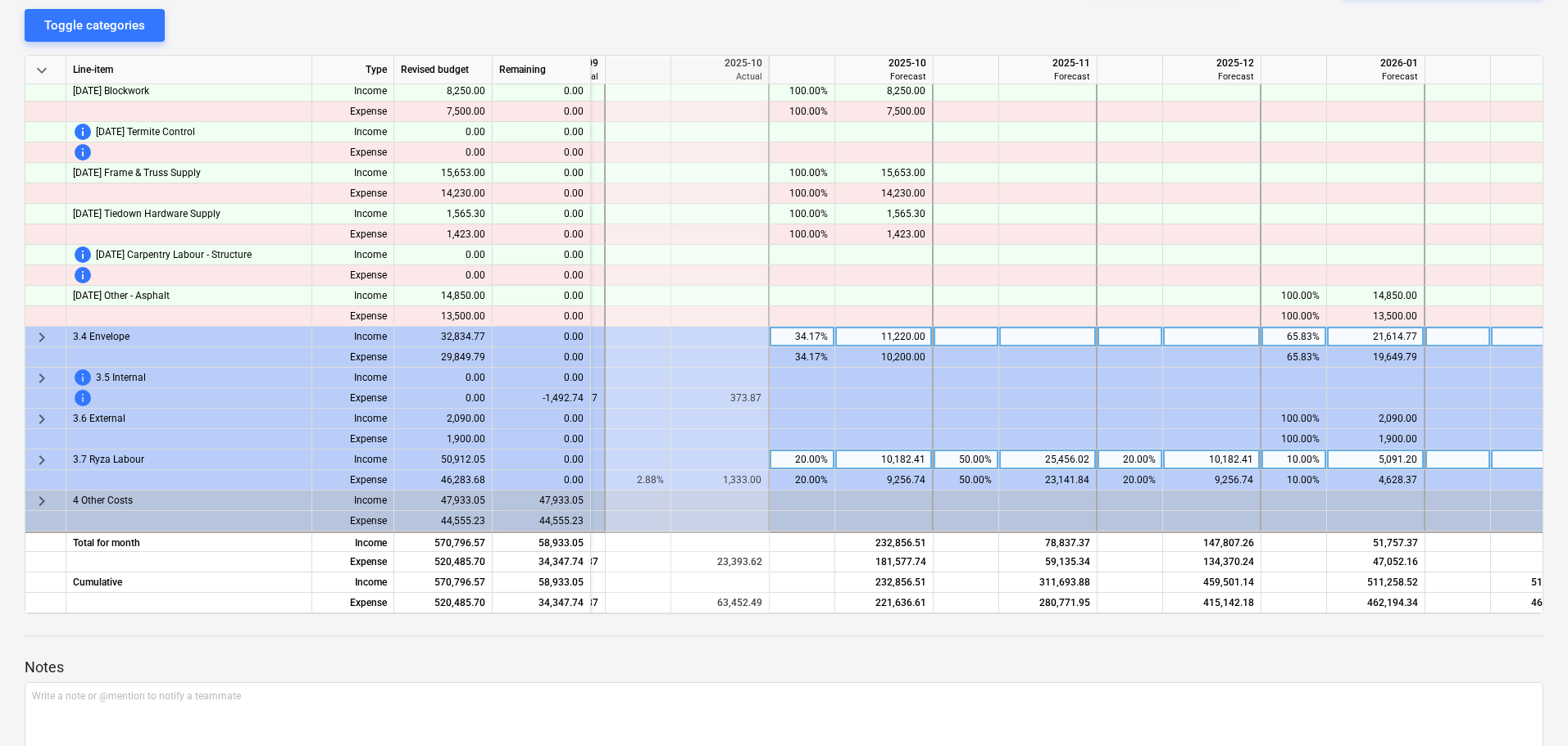
scroll to position [246, 0]
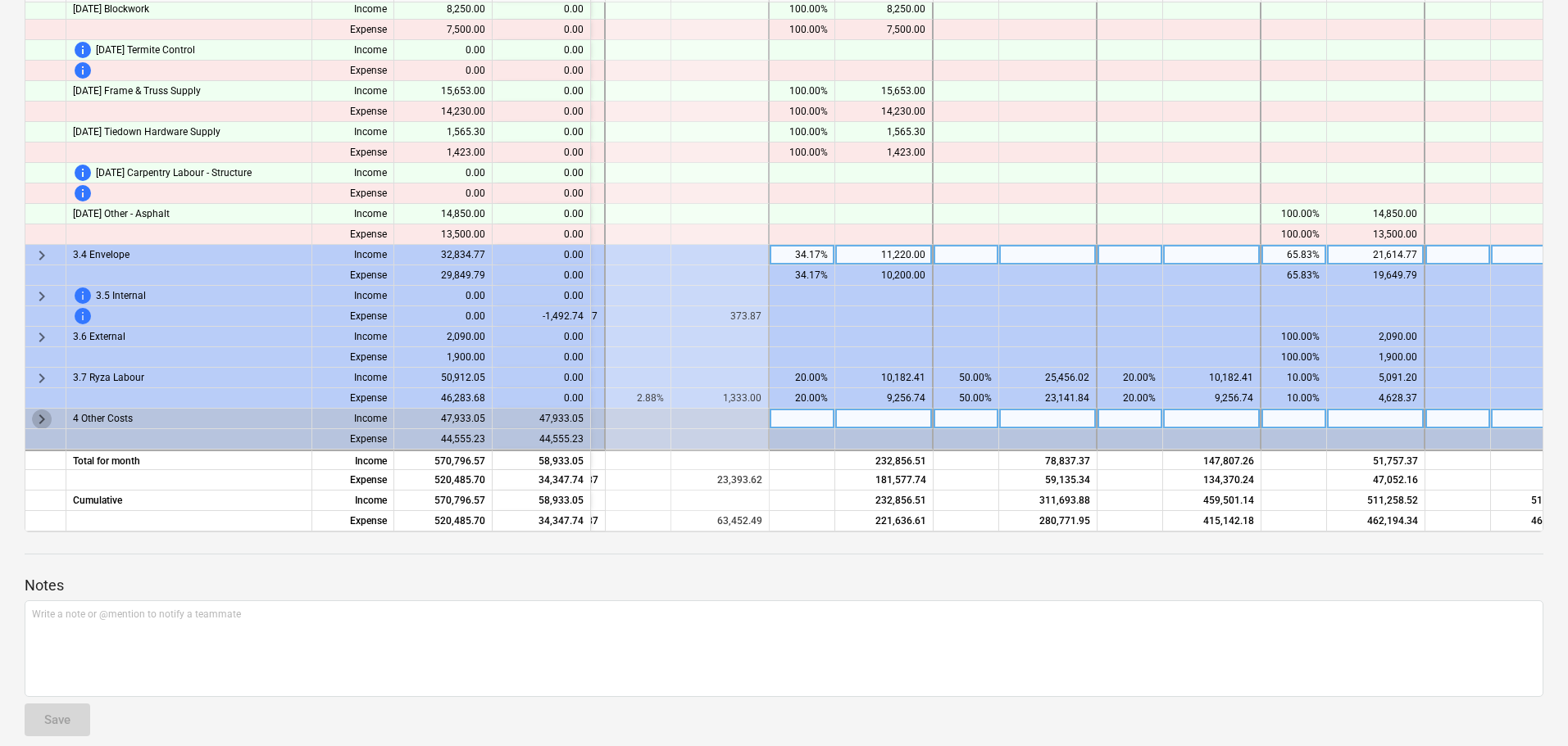
click at [35, 413] on span "keyboard_arrow_right" at bounding box center [42, 419] width 20 height 20
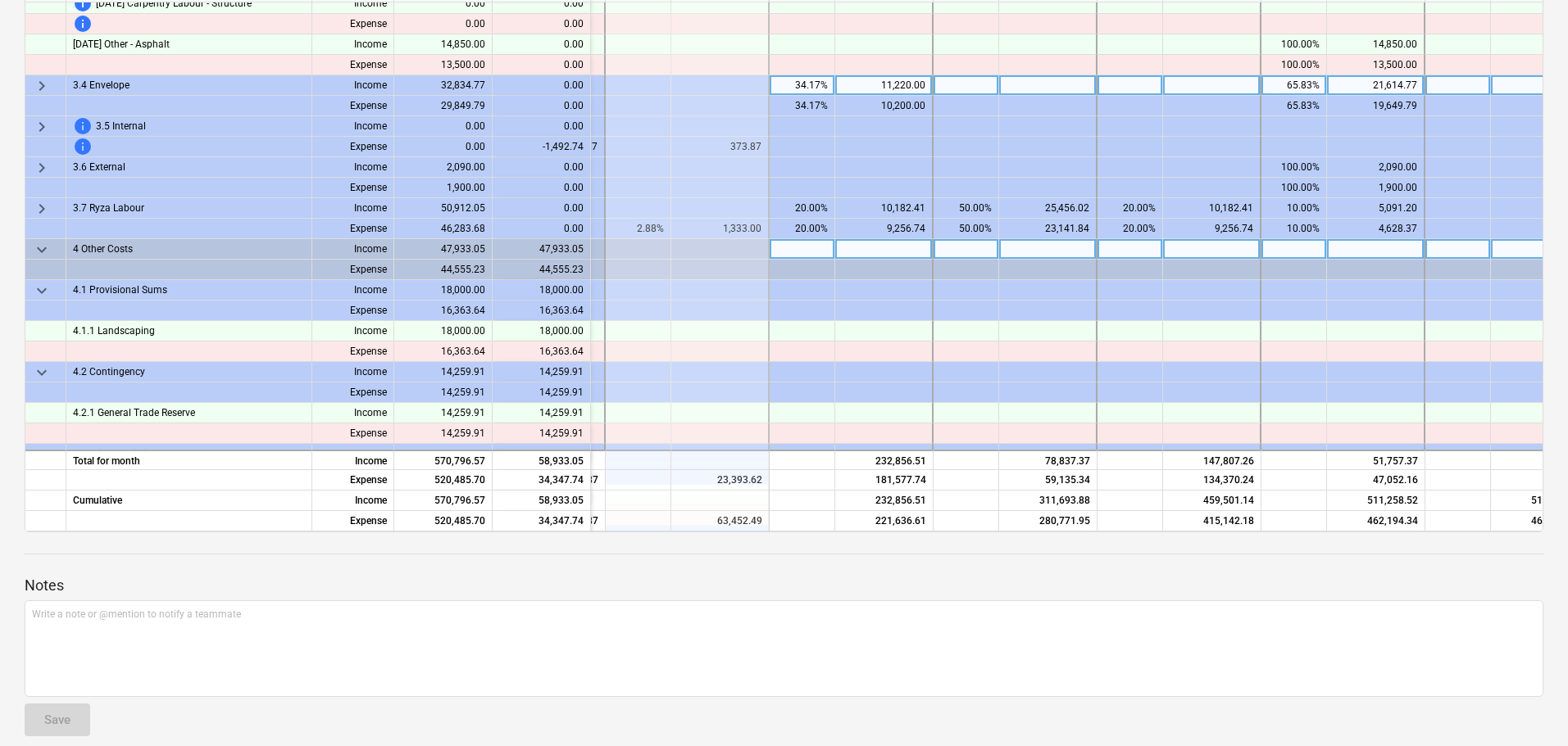
scroll to position [951, 313]
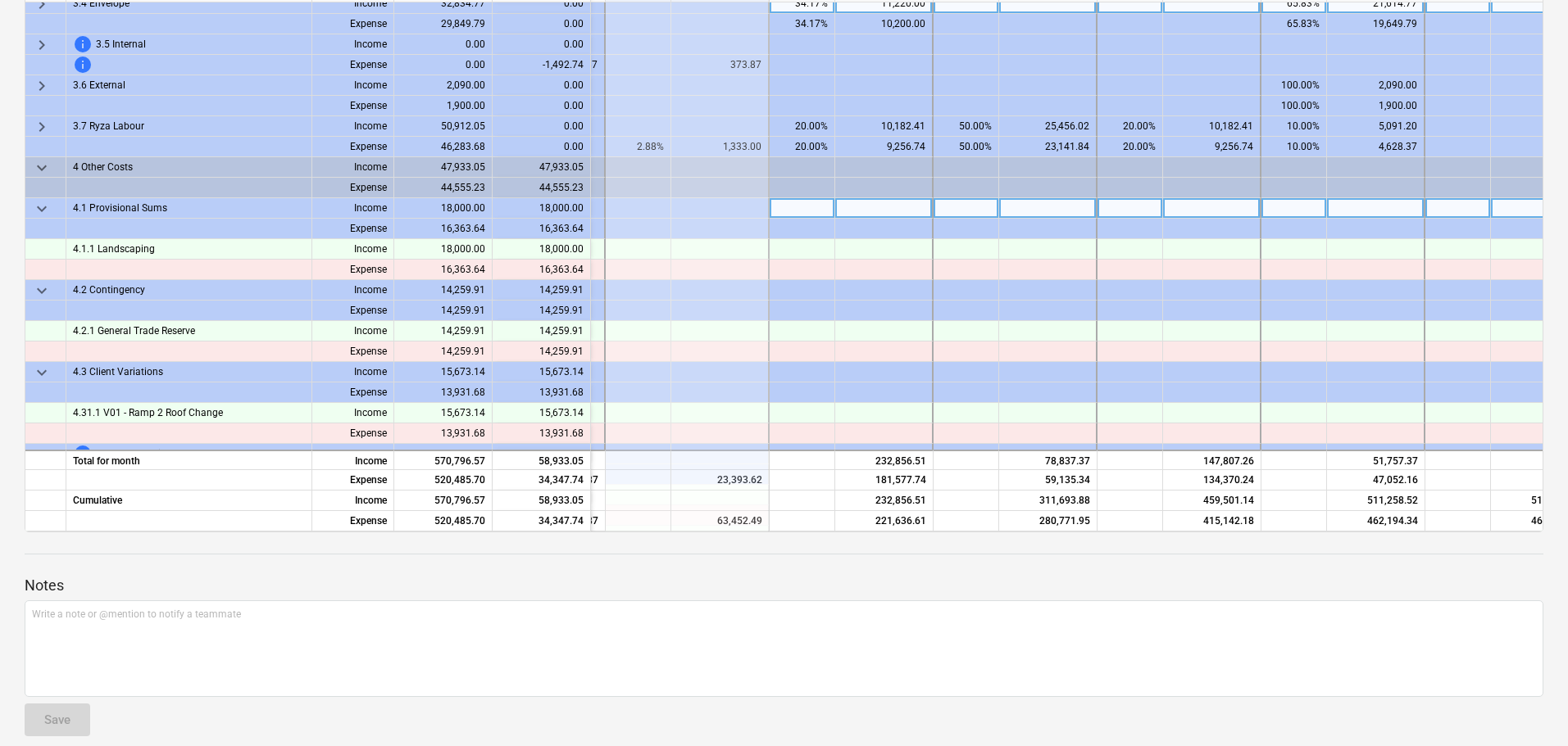
click at [44, 206] on span "keyboard_arrow_down" at bounding box center [42, 208] width 20 height 20
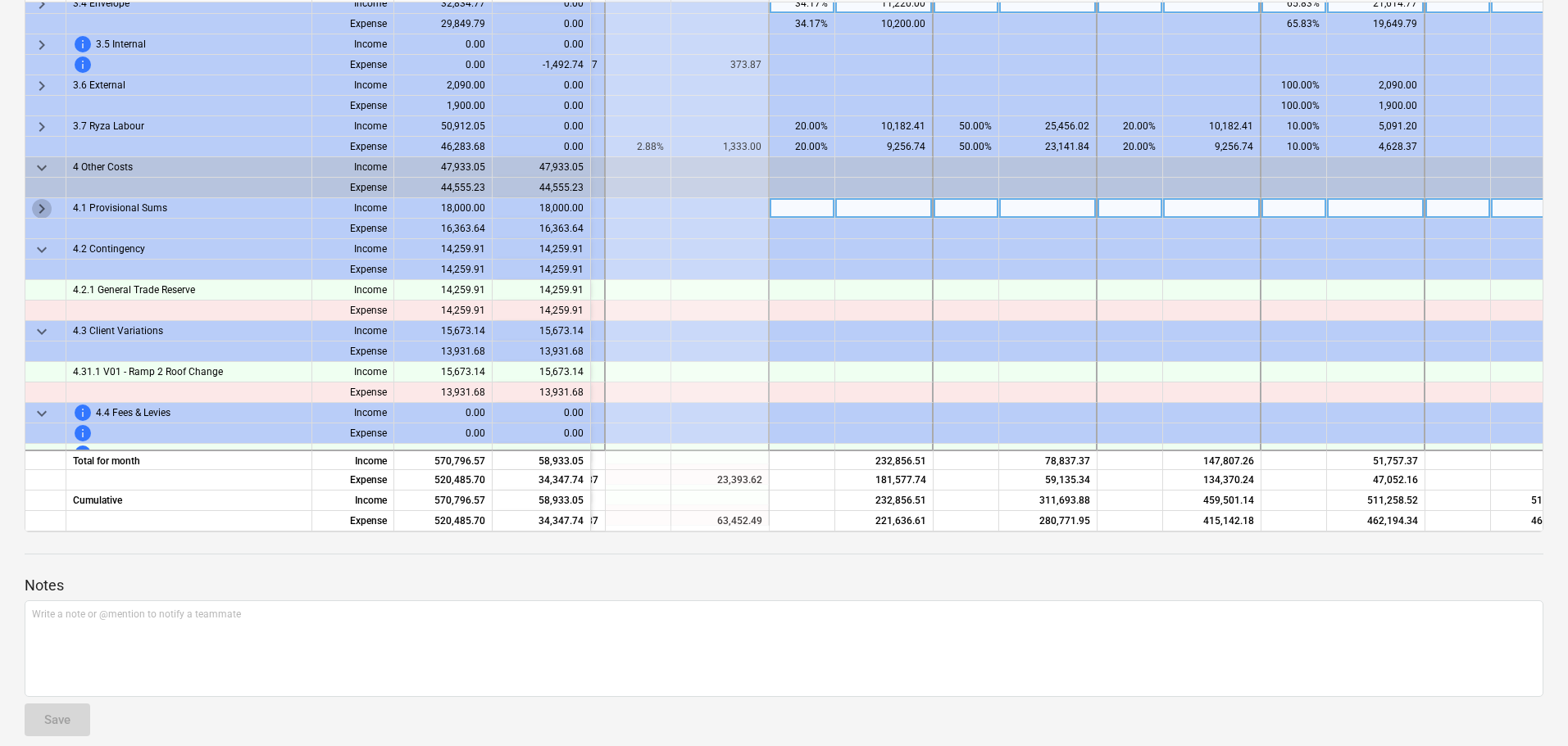
click at [44, 206] on span "keyboard_arrow_right" at bounding box center [42, 208] width 20 height 20
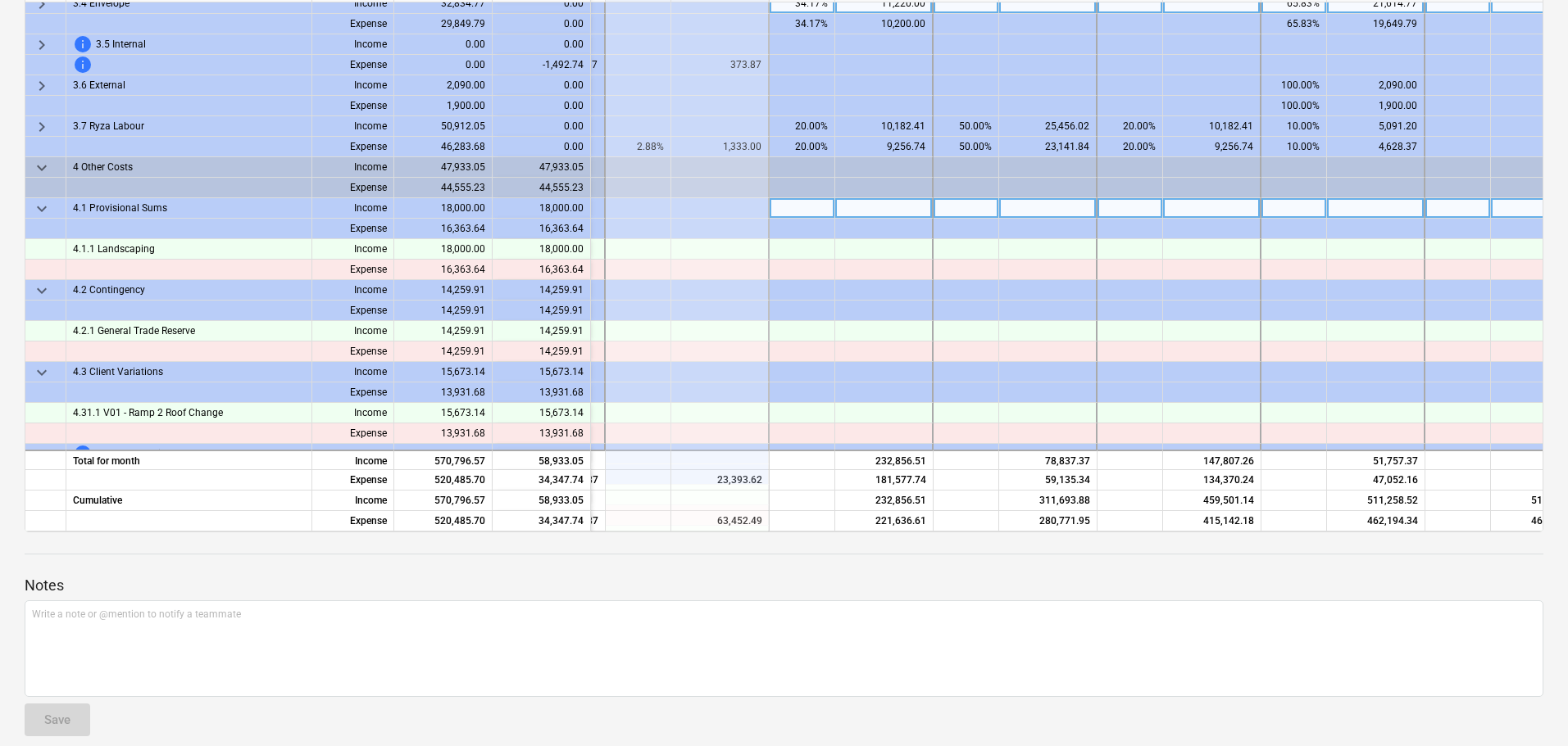
click at [44, 206] on span "keyboard_arrow_down" at bounding box center [42, 208] width 20 height 20
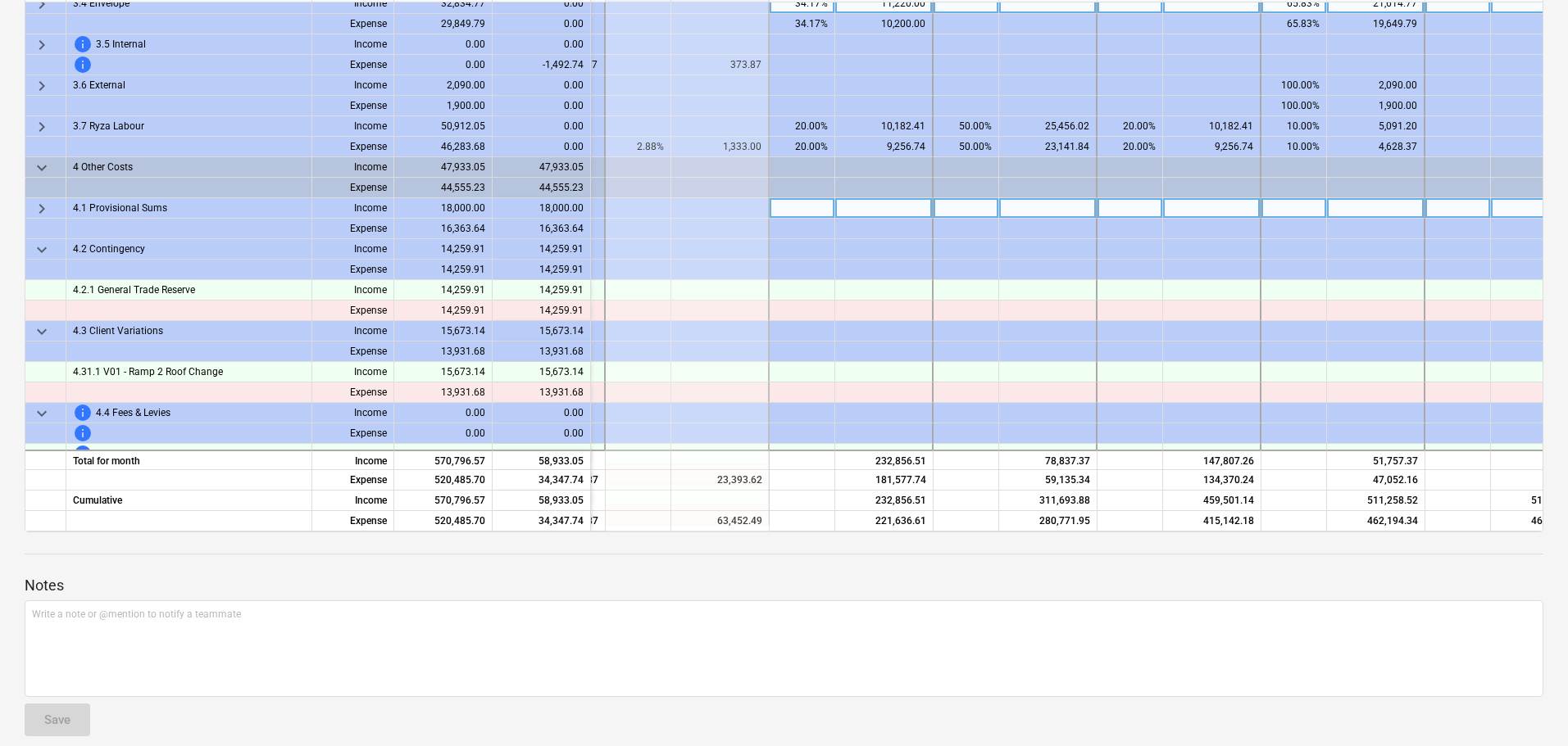
click at [44, 206] on span "keyboard_arrow_right" at bounding box center [42, 208] width 20 height 20
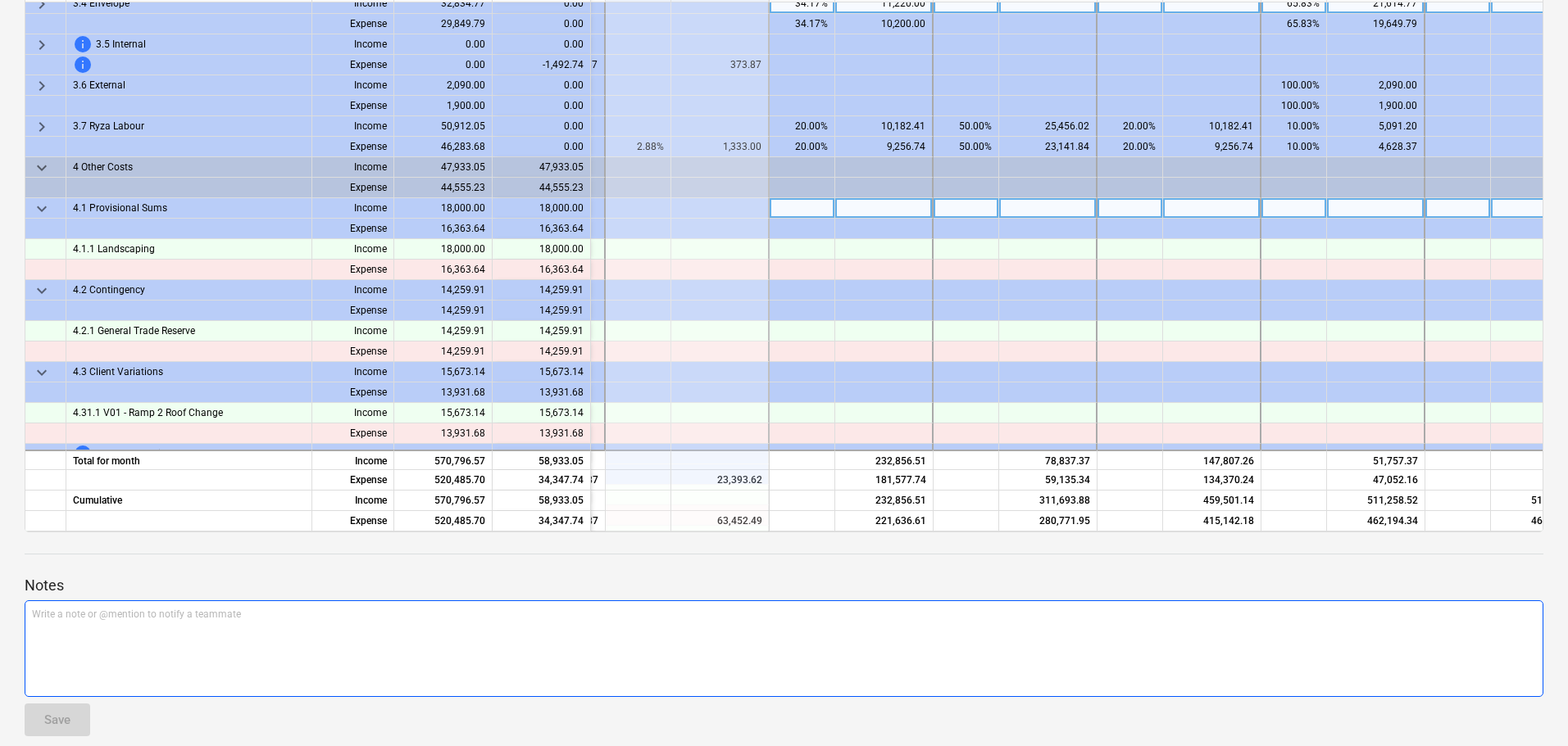
scroll to position [82, 0]
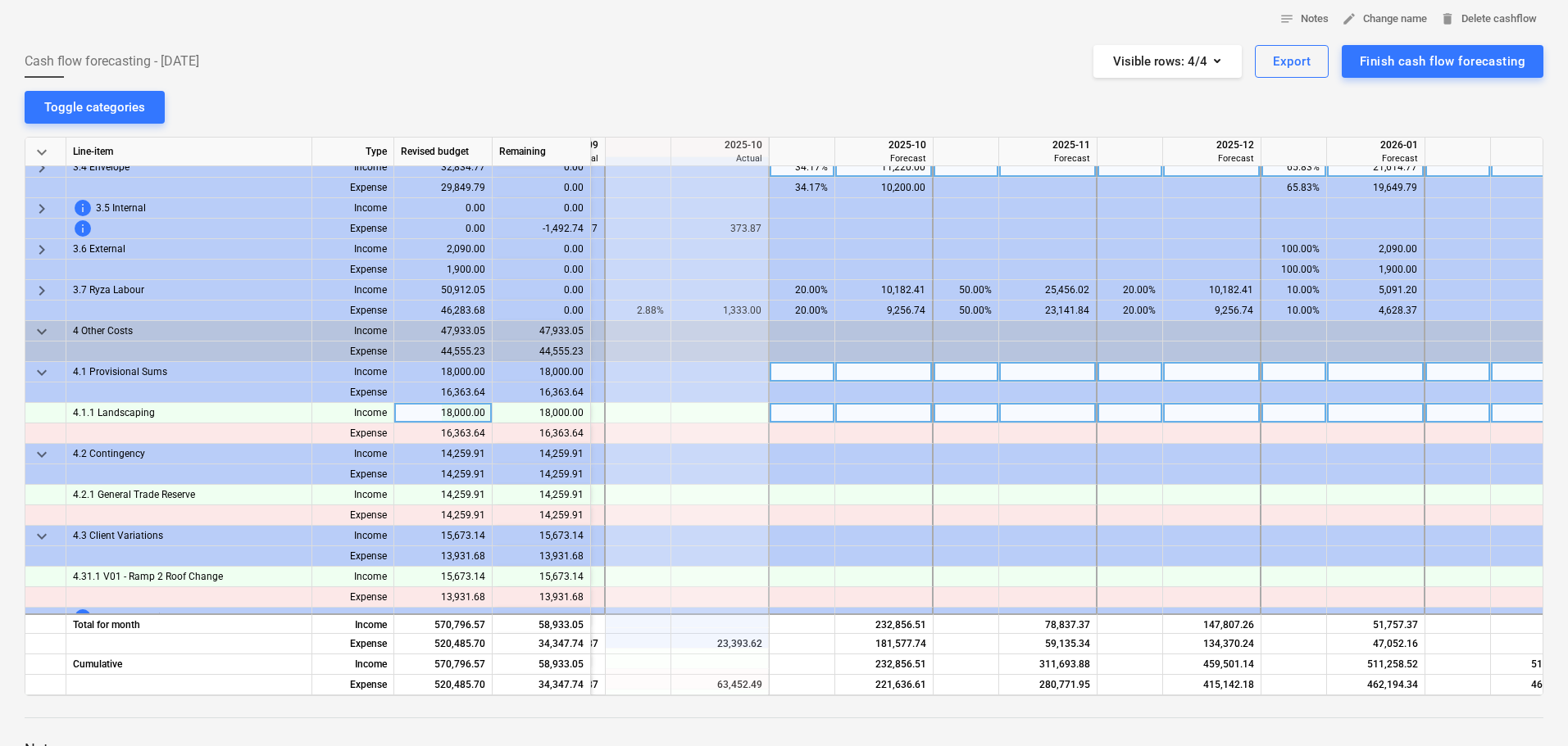
click at [1305, 413] on div at bounding box center [1293, 413] width 66 height 20
type input "100"
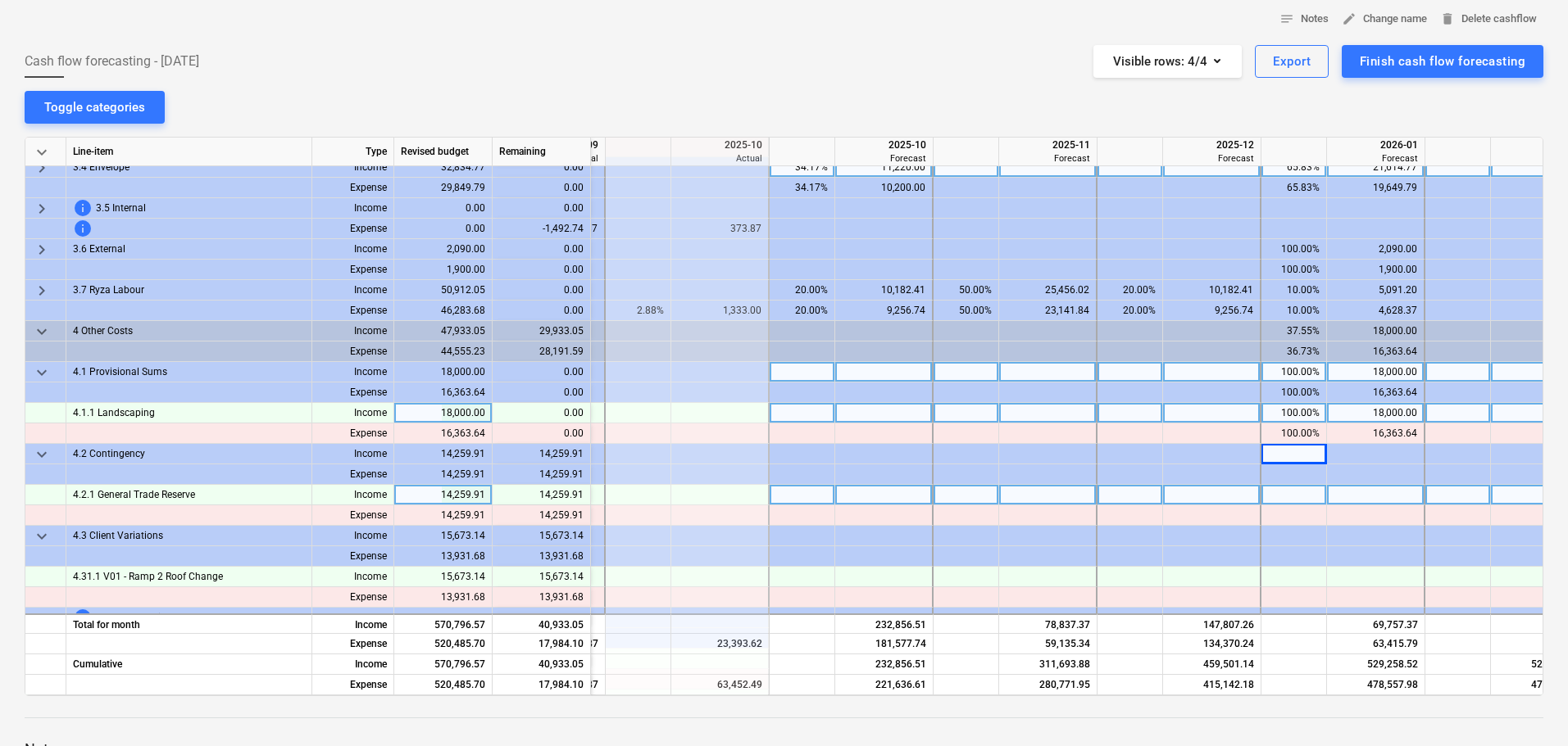
click at [818, 498] on div at bounding box center [801, 495] width 66 height 20
type input "25"
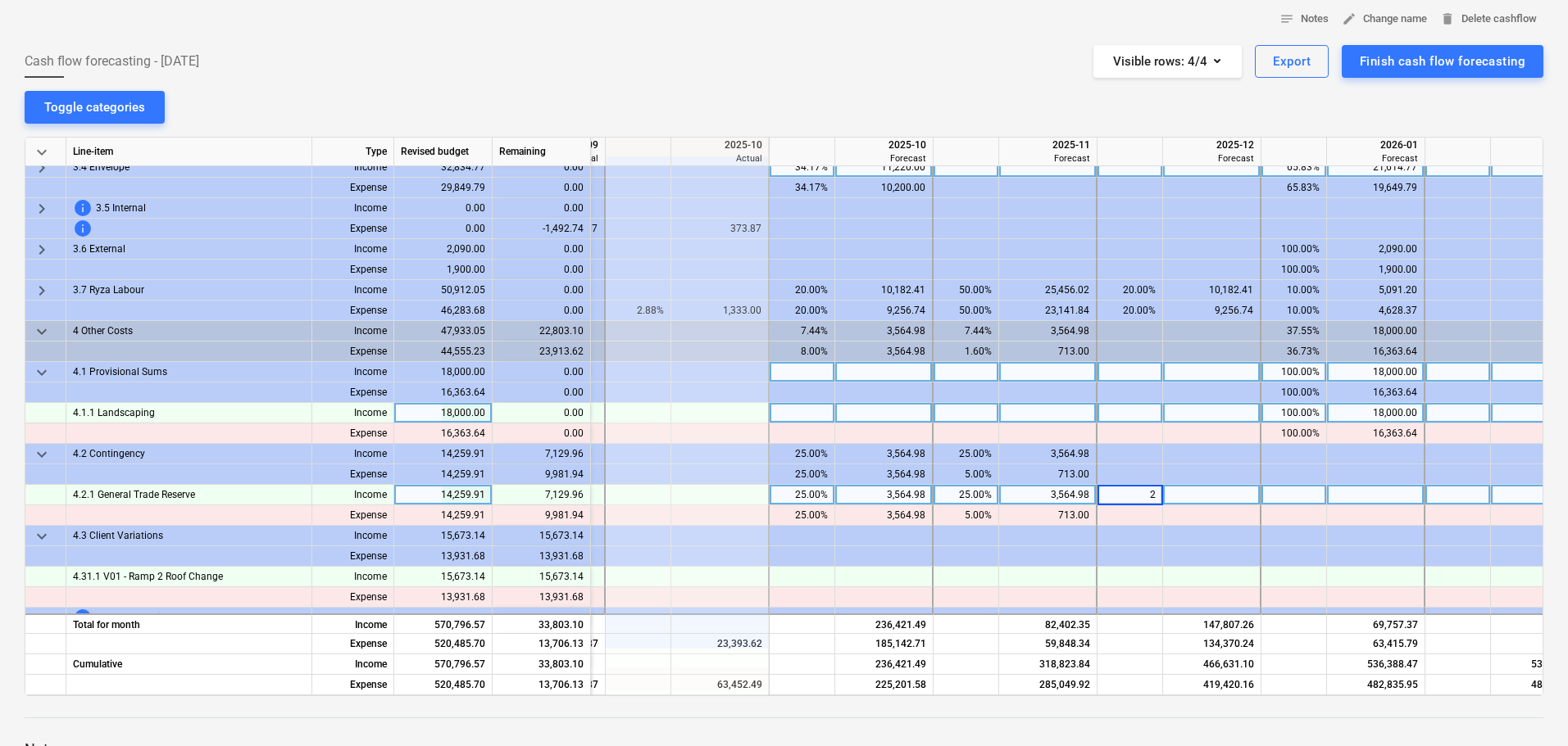
type input "25"
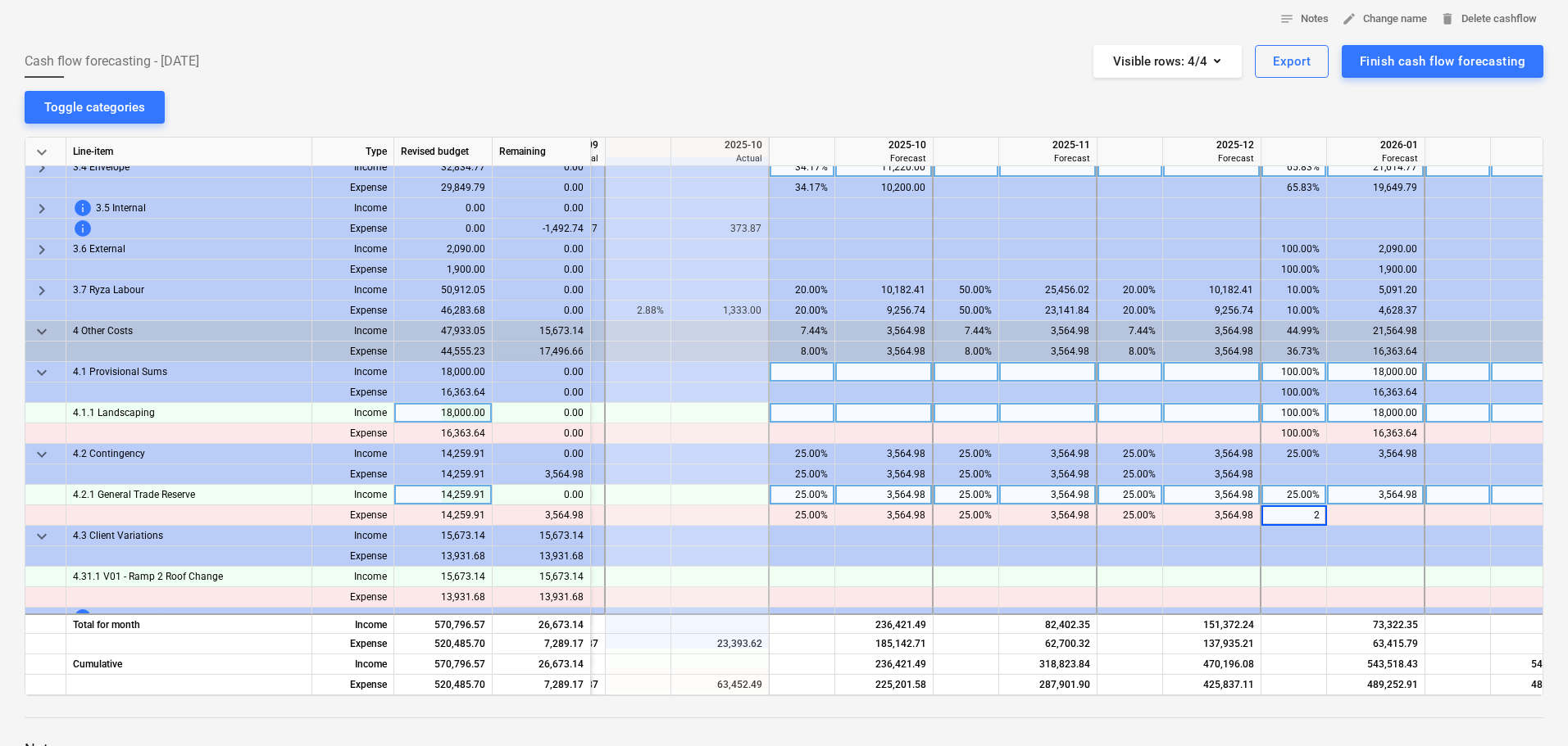
type input "25"
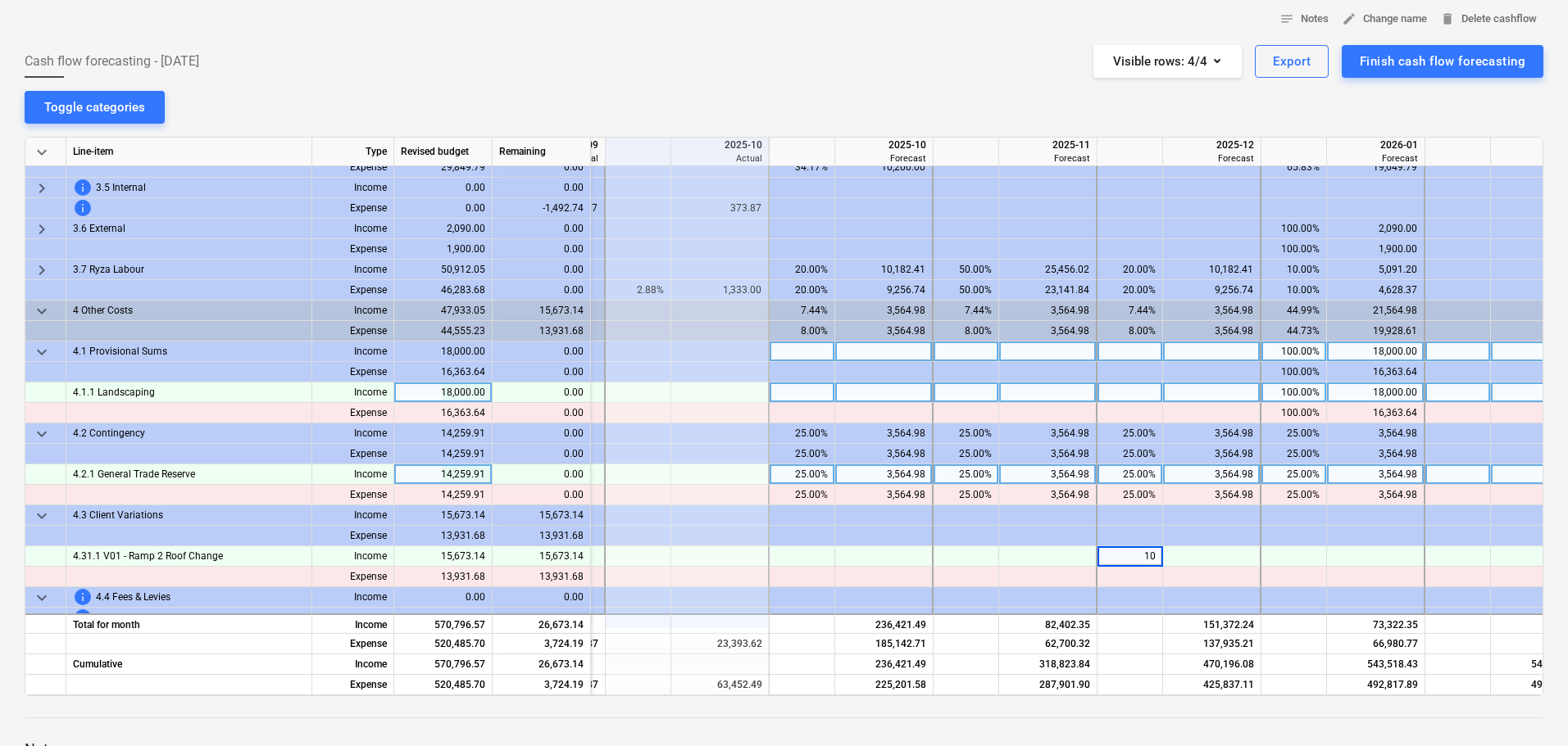
type input "100"
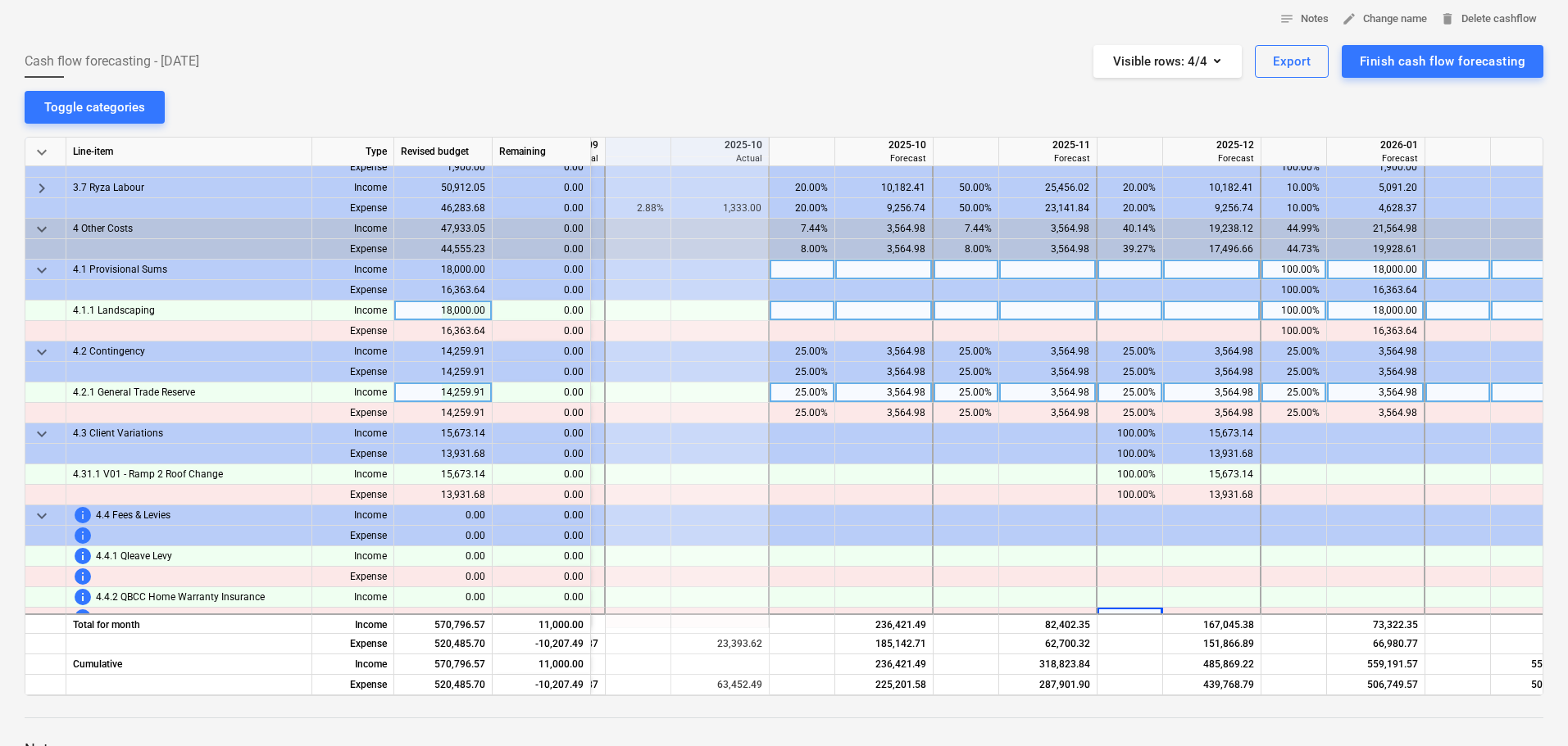
scroll to position [1074, 313]
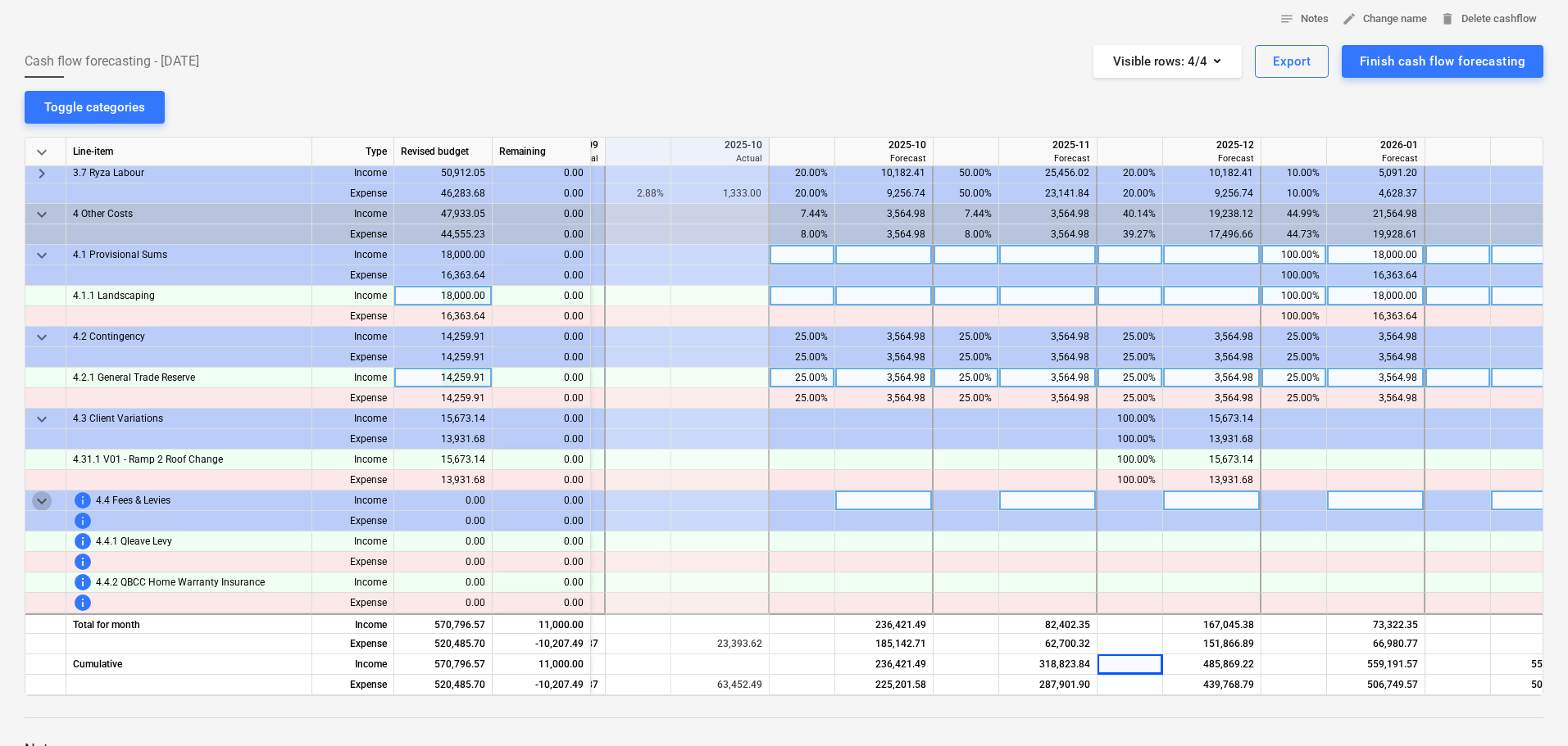
click at [40, 500] on span "keyboard_arrow_down" at bounding box center [42, 501] width 20 height 20
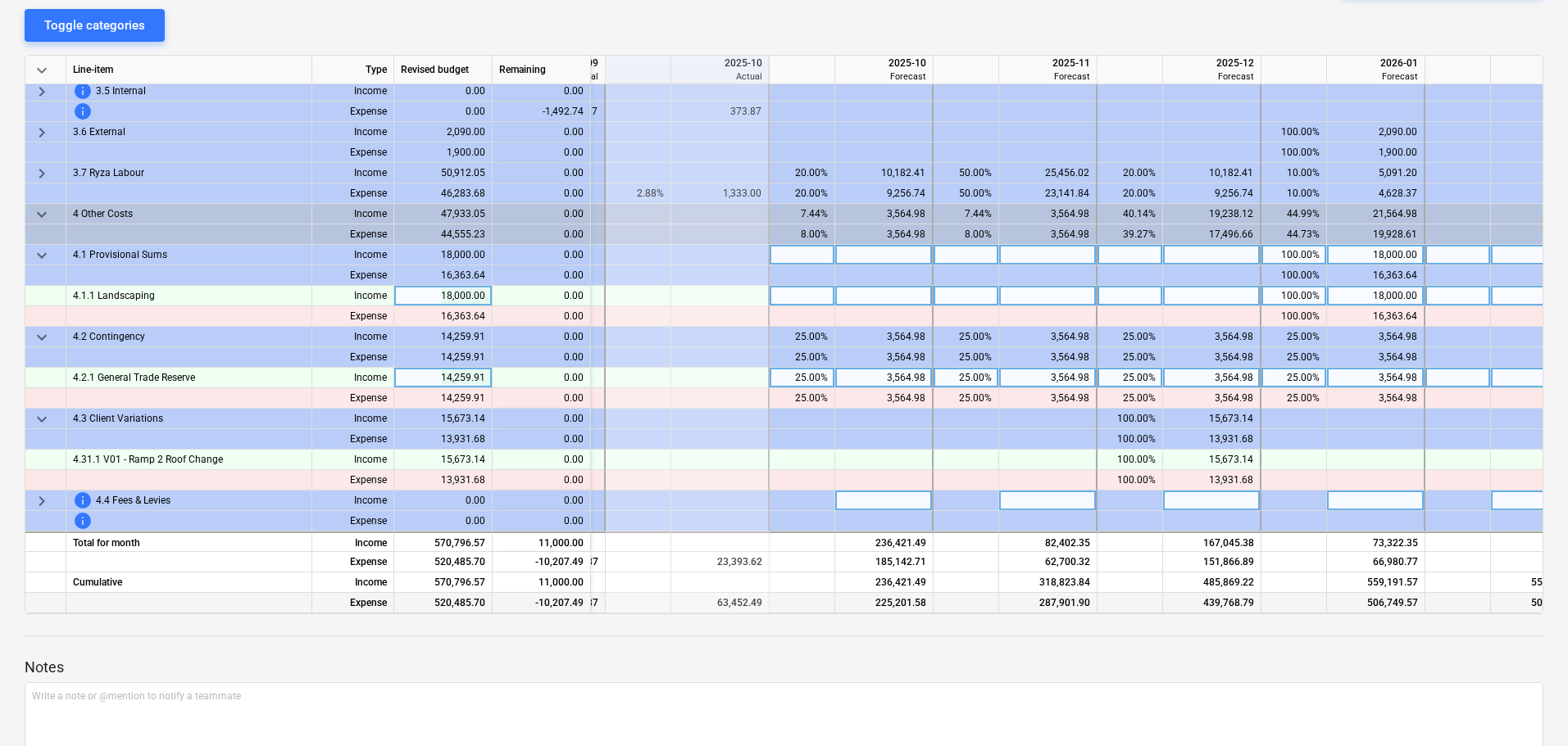
scroll to position [246, 0]
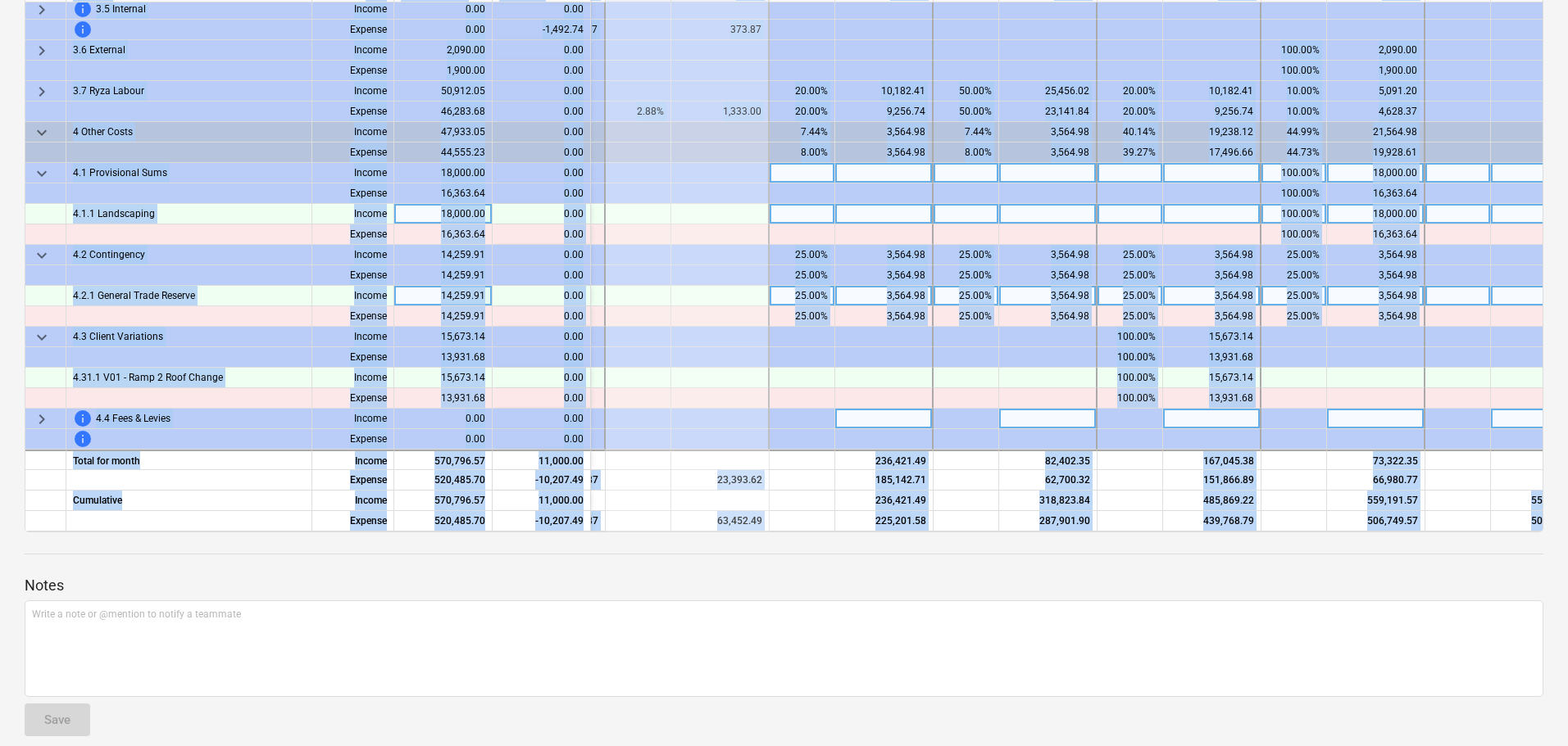
drag, startPoint x: 1206, startPoint y: 532, endPoint x: 1324, endPoint y: 538, distance: 118.2
click at [1324, 538] on div "notes Notes edit Change name delete Delete cashflow Cash flow forecasting - 202…" at bounding box center [784, 296] width 1568 height 933
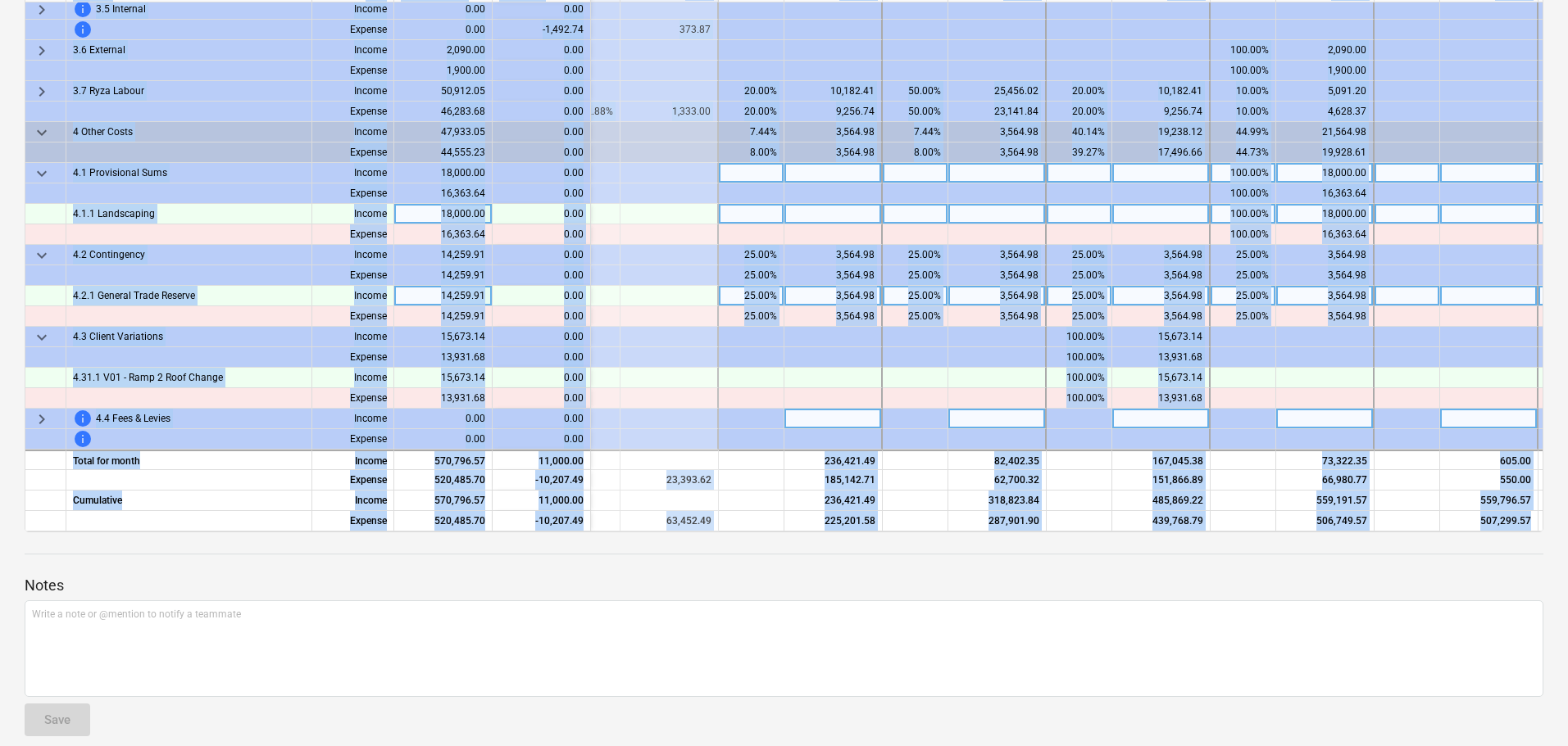
scroll to position [992, 366]
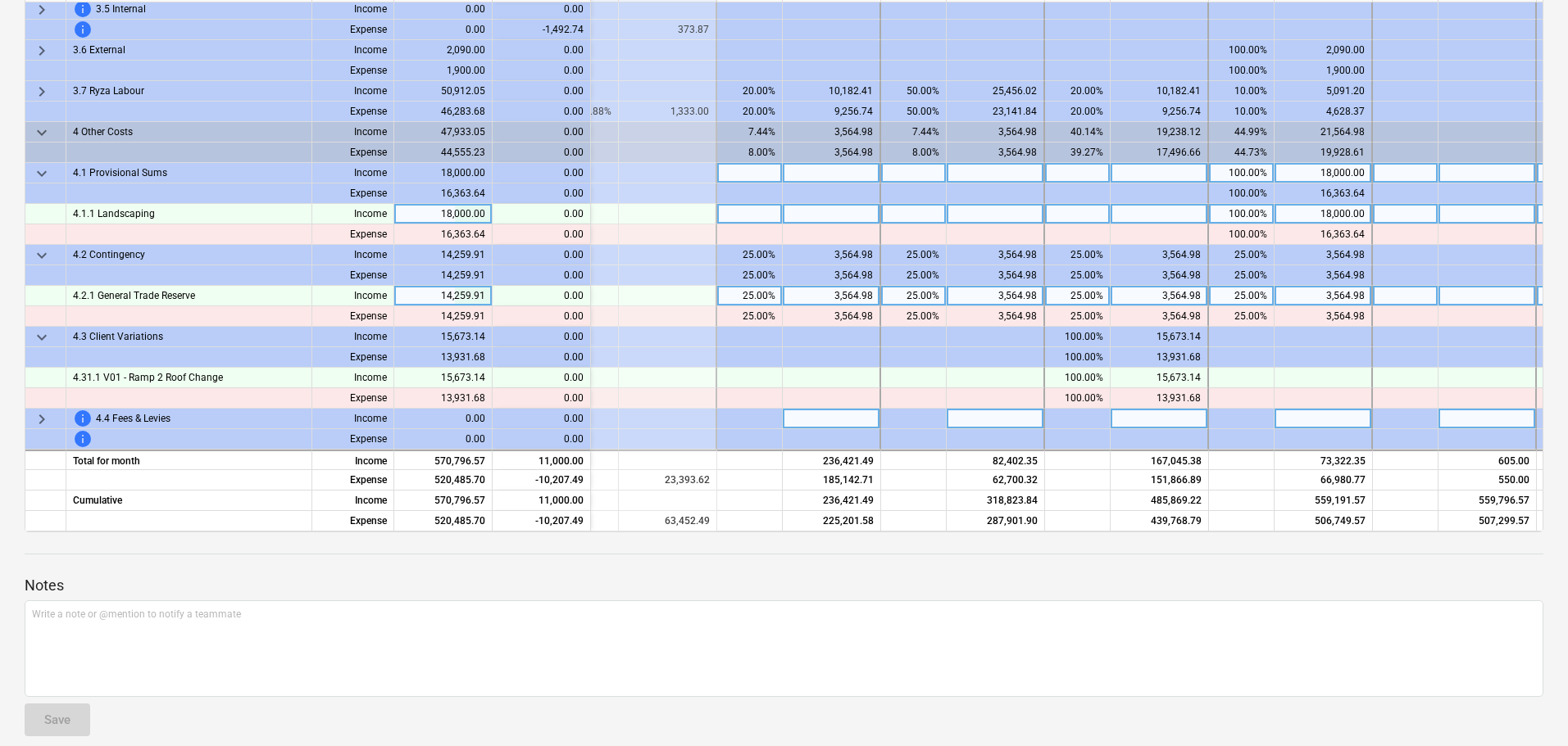
click at [1337, 599] on div at bounding box center [784, 598] width 1519 height 5
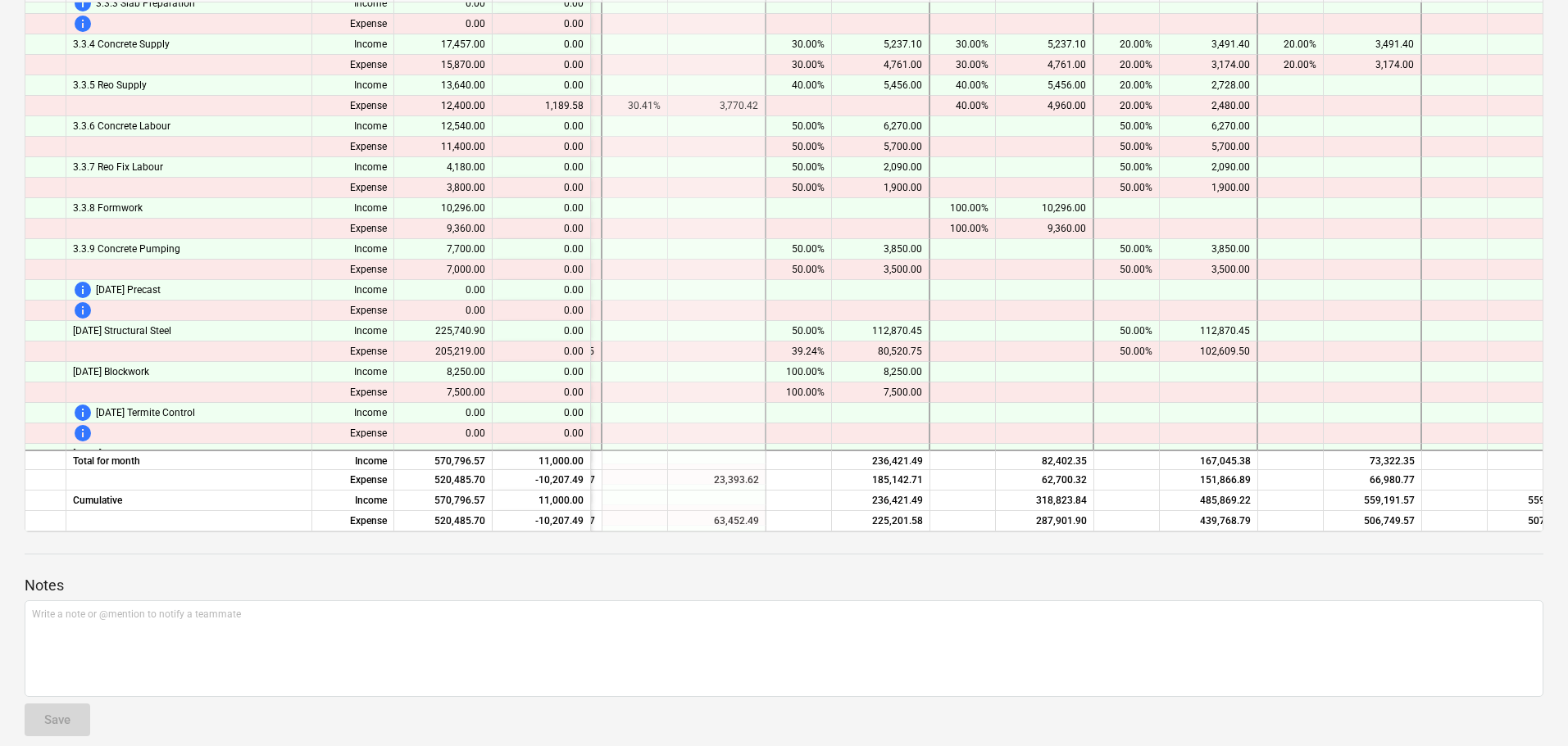
scroll to position [0, 316]
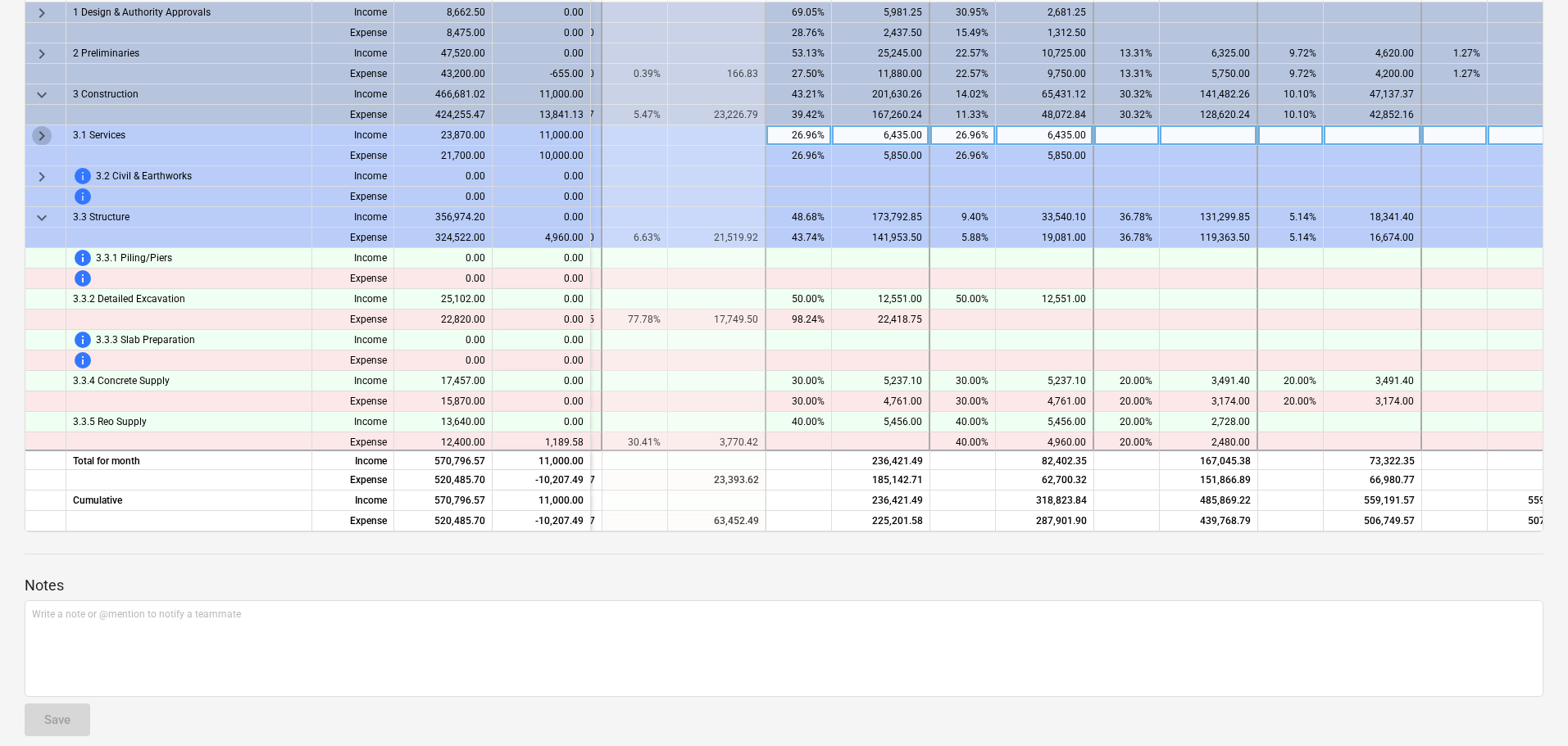
click at [38, 131] on span "keyboard_arrow_right" at bounding box center [42, 135] width 20 height 20
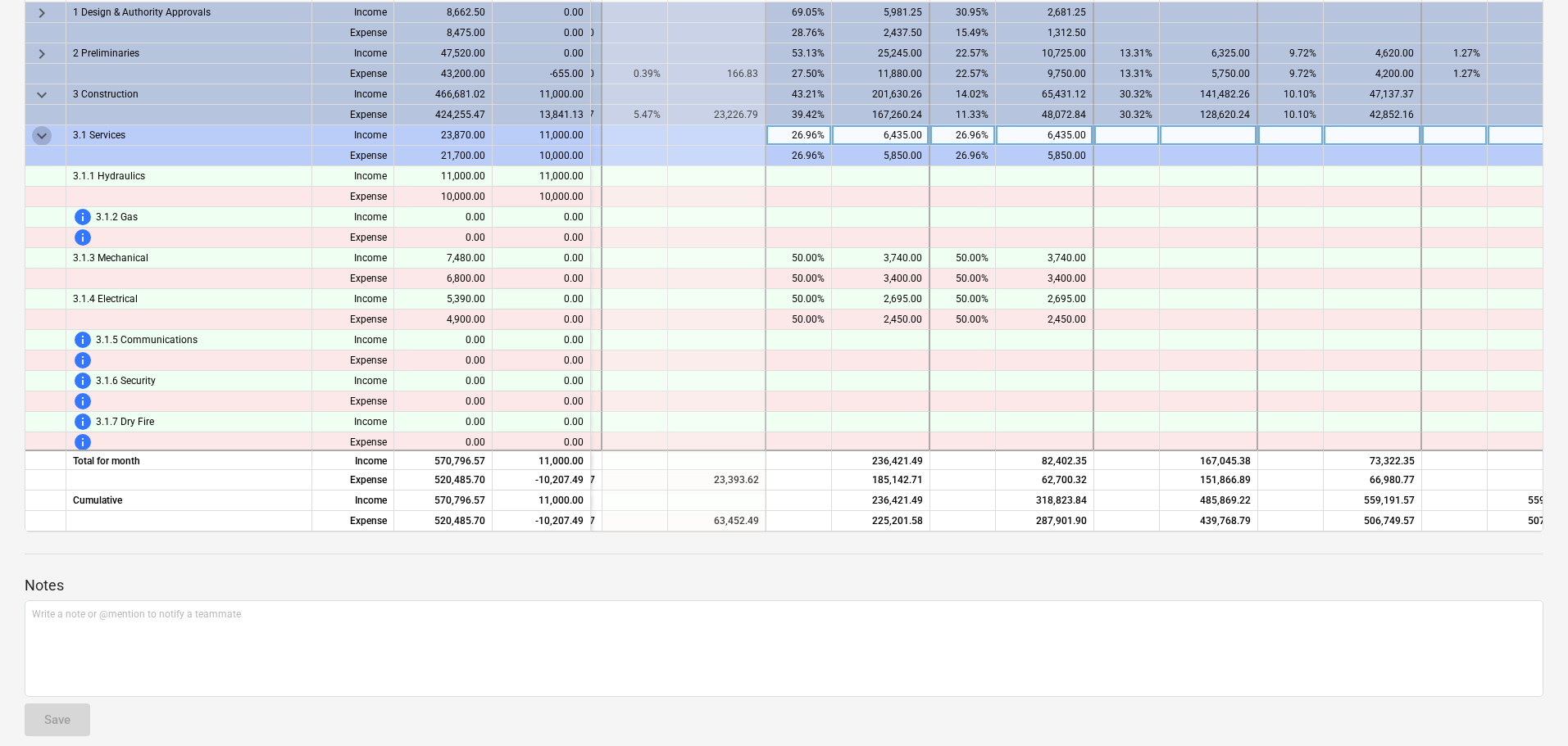
click at [40, 135] on span "keyboard_arrow_down" at bounding box center [42, 135] width 20 height 20
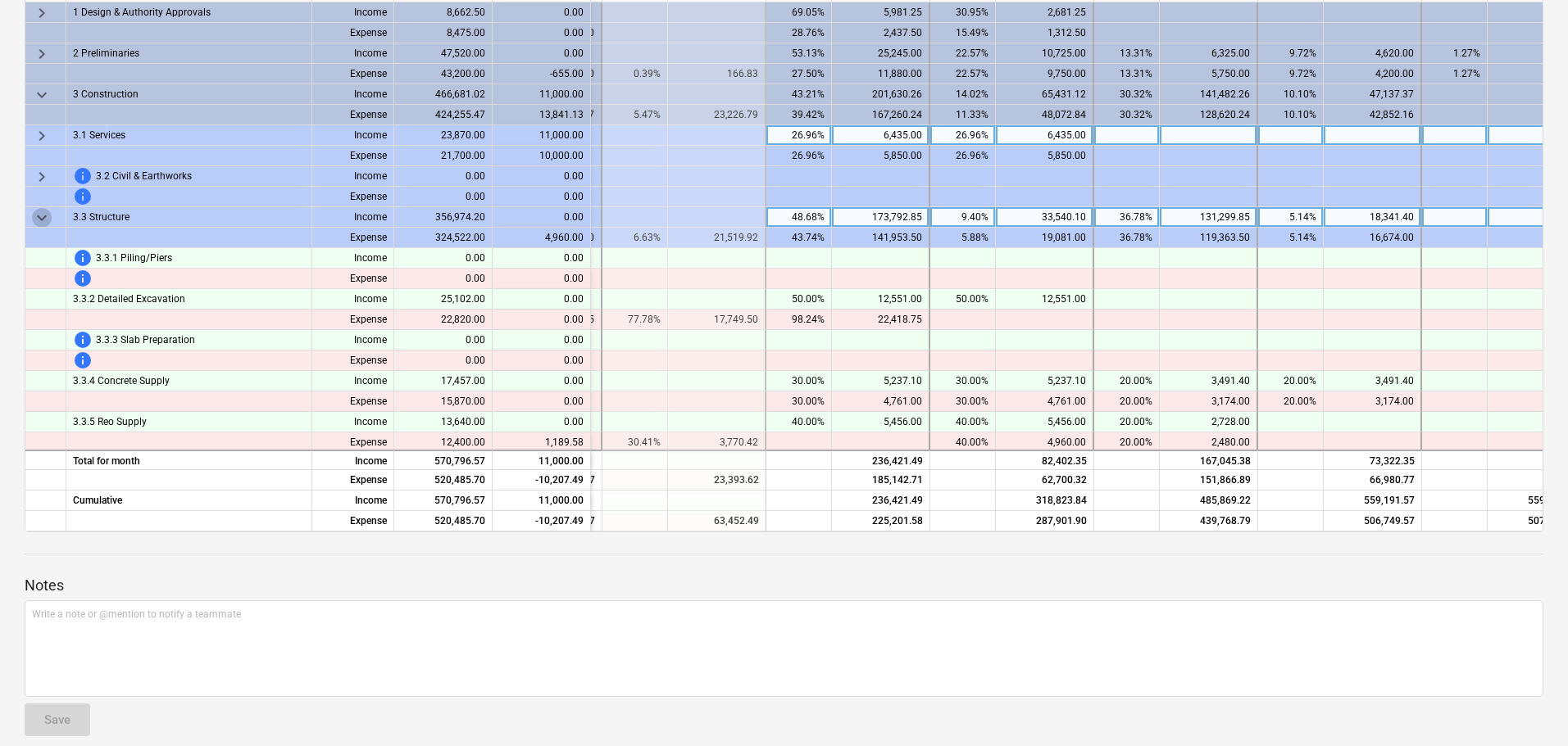
click at [38, 219] on span "keyboard_arrow_down" at bounding box center [42, 218] width 20 height 20
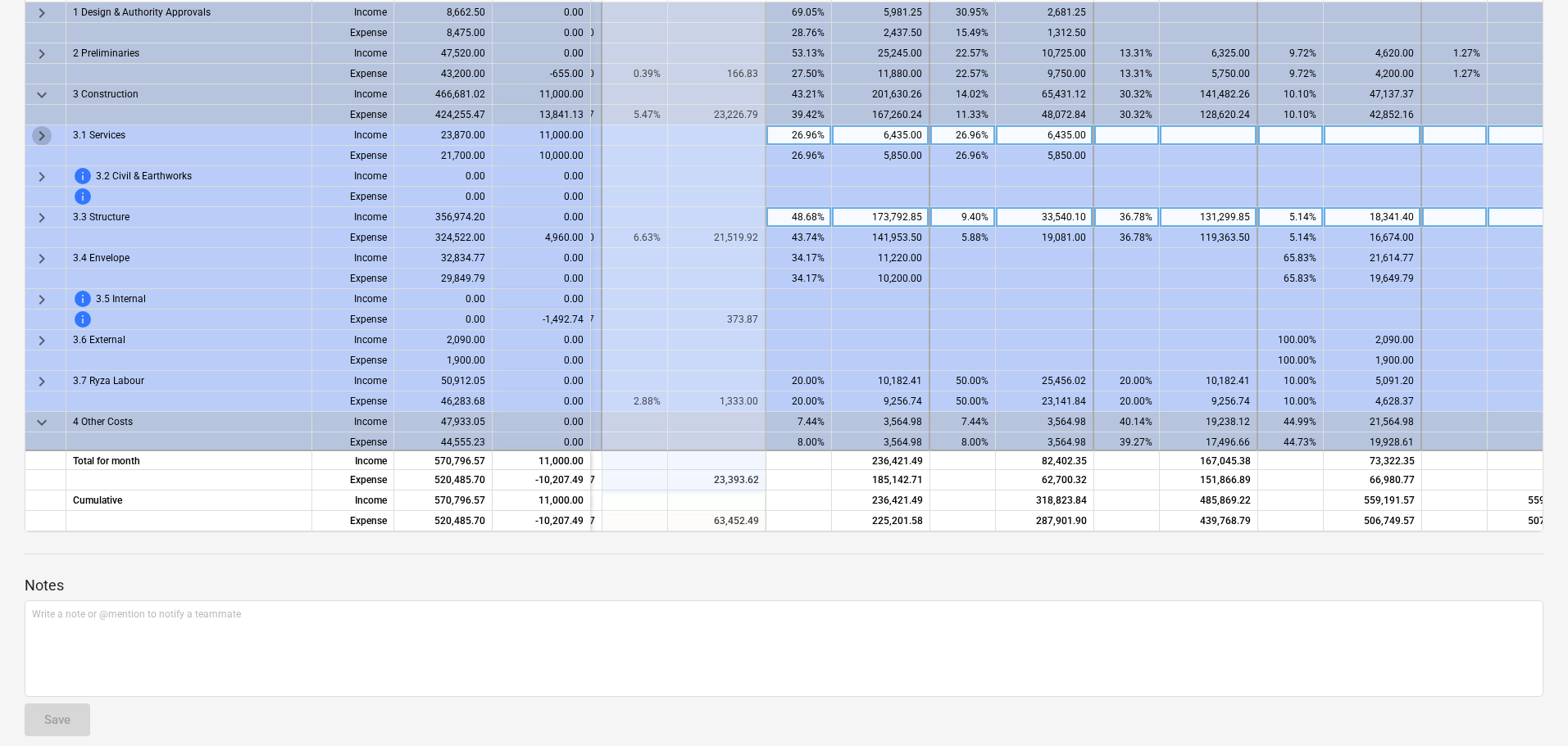
click at [44, 132] on span "keyboard_arrow_right" at bounding box center [42, 135] width 20 height 20
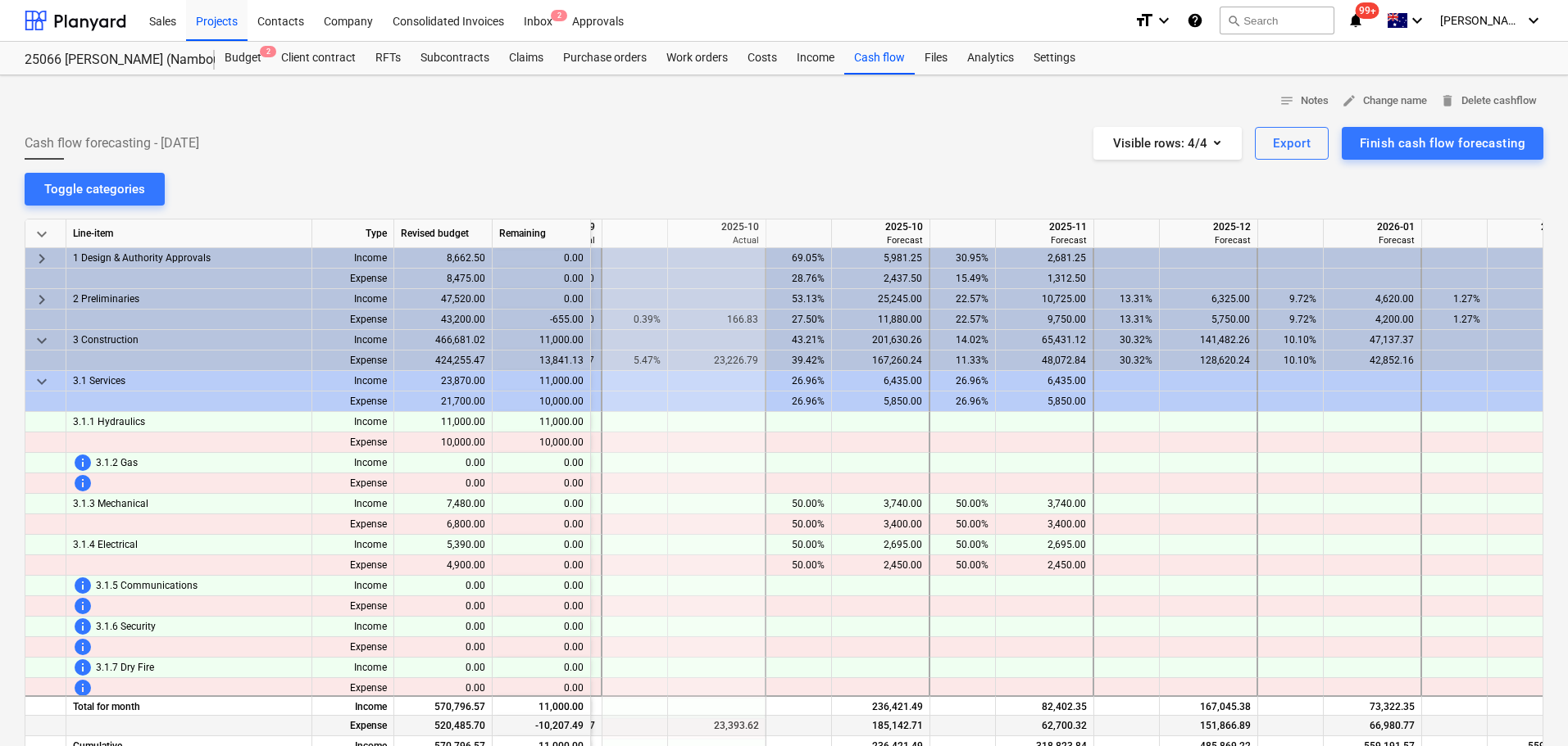
click at [849, 721] on div "185,142.71" at bounding box center [880, 726] width 84 height 20
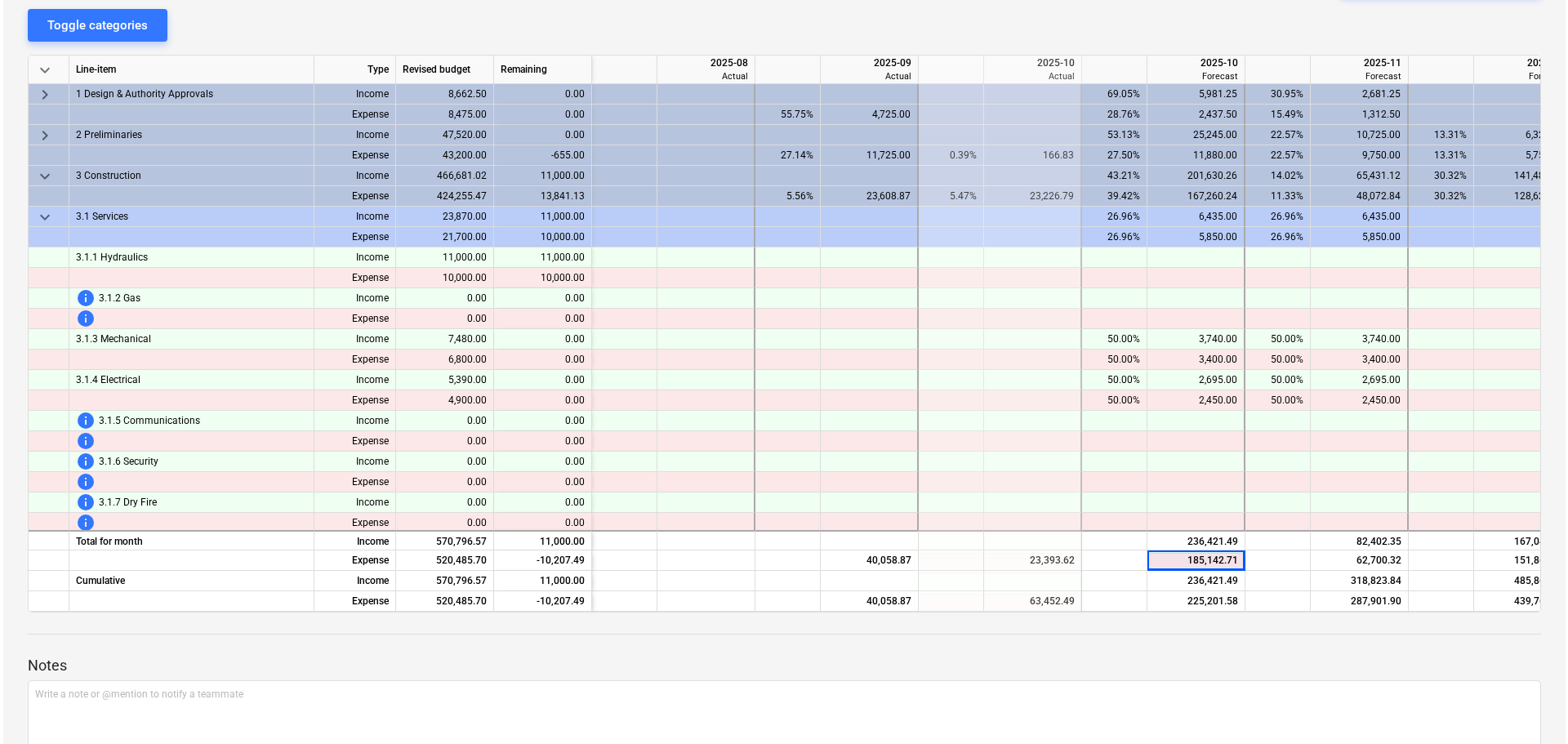
scroll to position [0, 0]
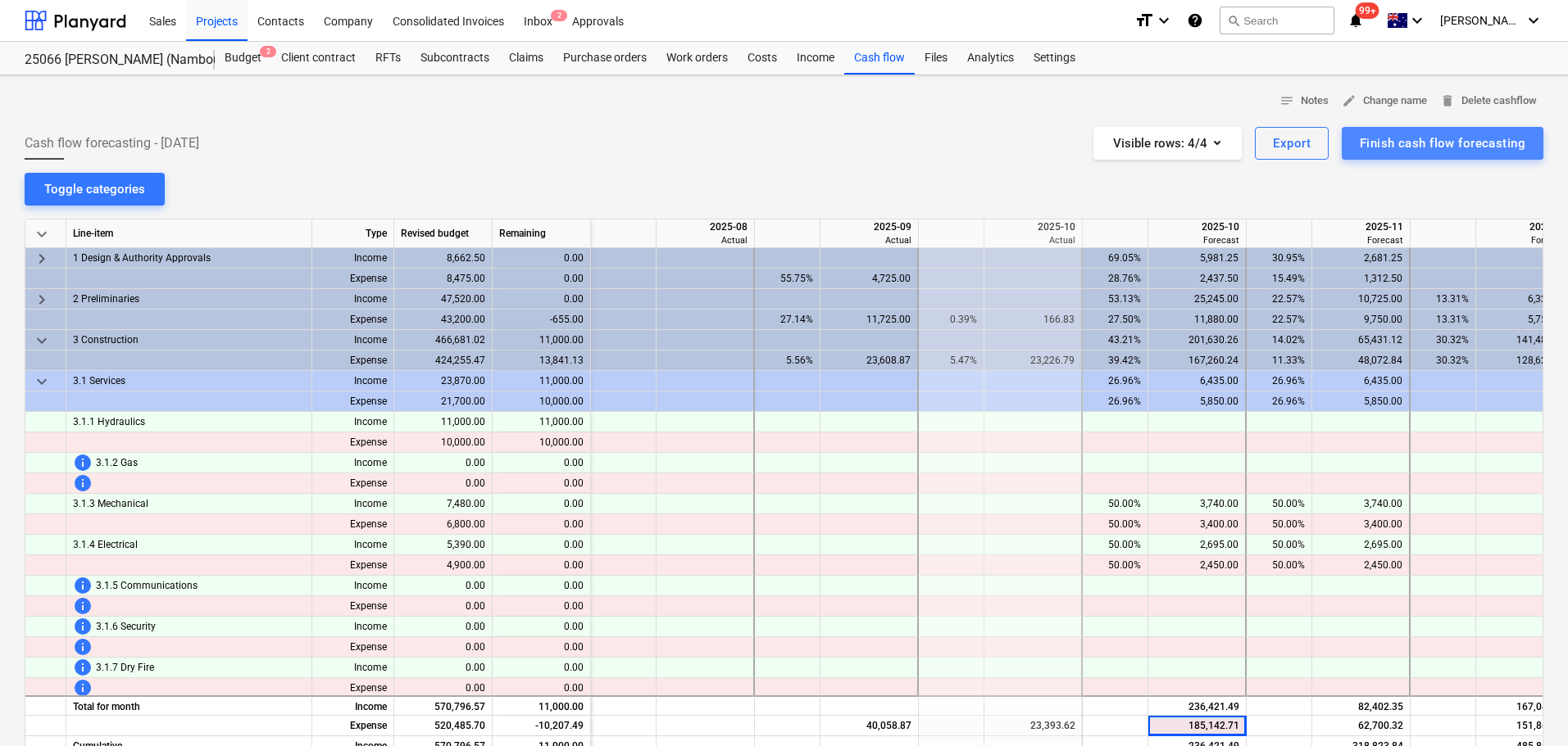
click at [1466, 146] on div "Finish cash flow forecasting" at bounding box center [1442, 143] width 166 height 21
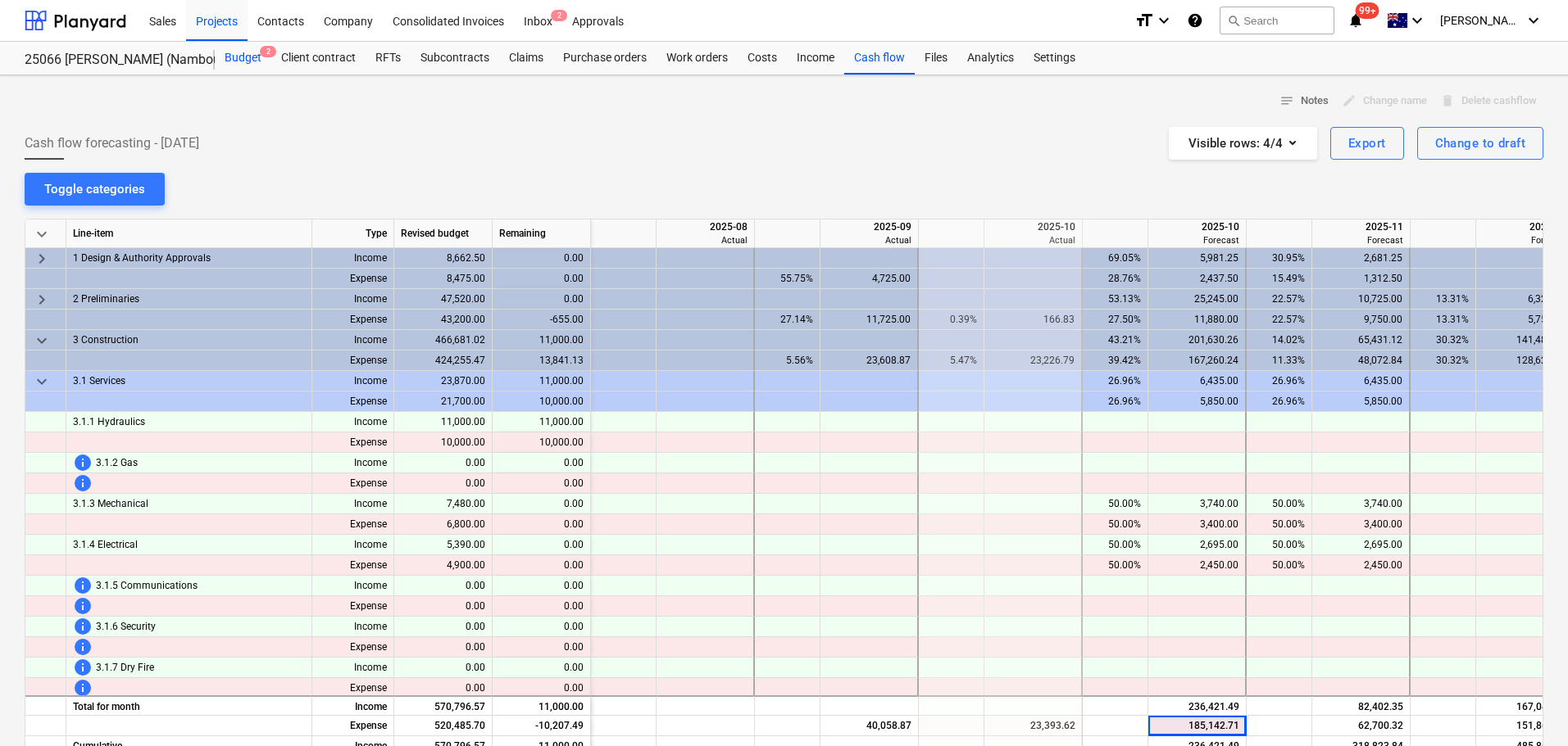
click at [244, 61] on div "Budget 2" at bounding box center [242, 58] width 56 height 33
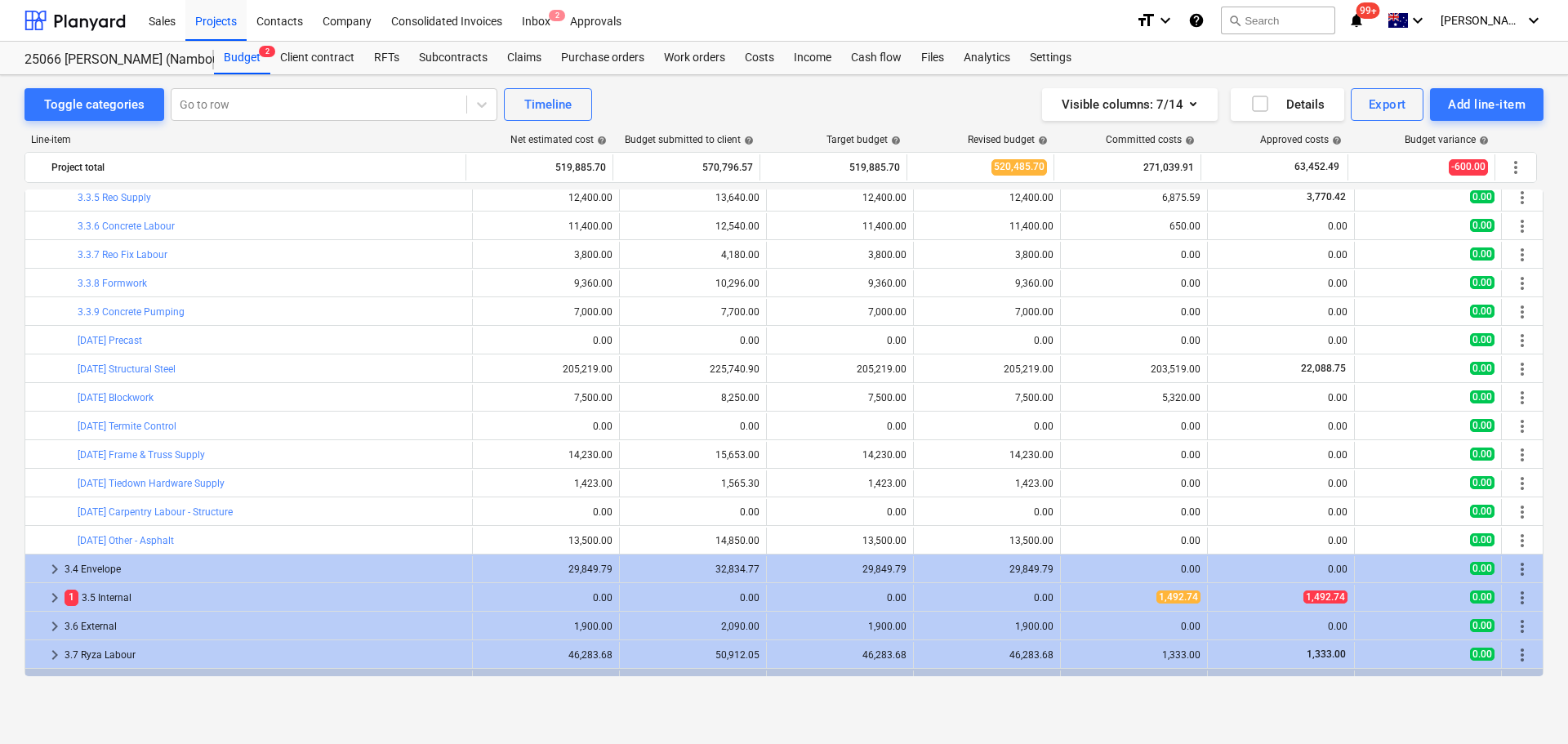
scroll to position [604, 0]
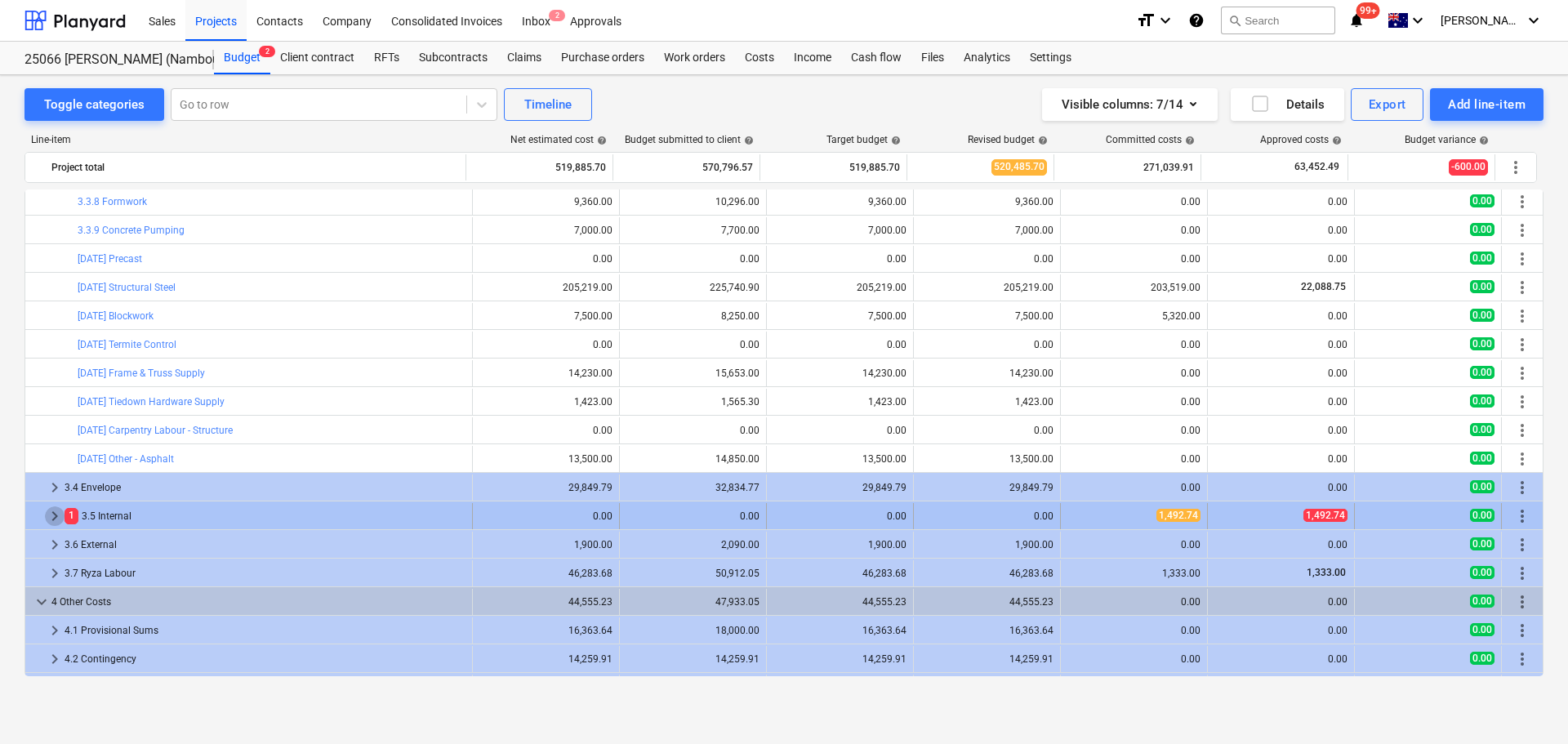
click at [52, 517] on span "keyboard_arrow_right" at bounding box center [54, 516] width 20 height 20
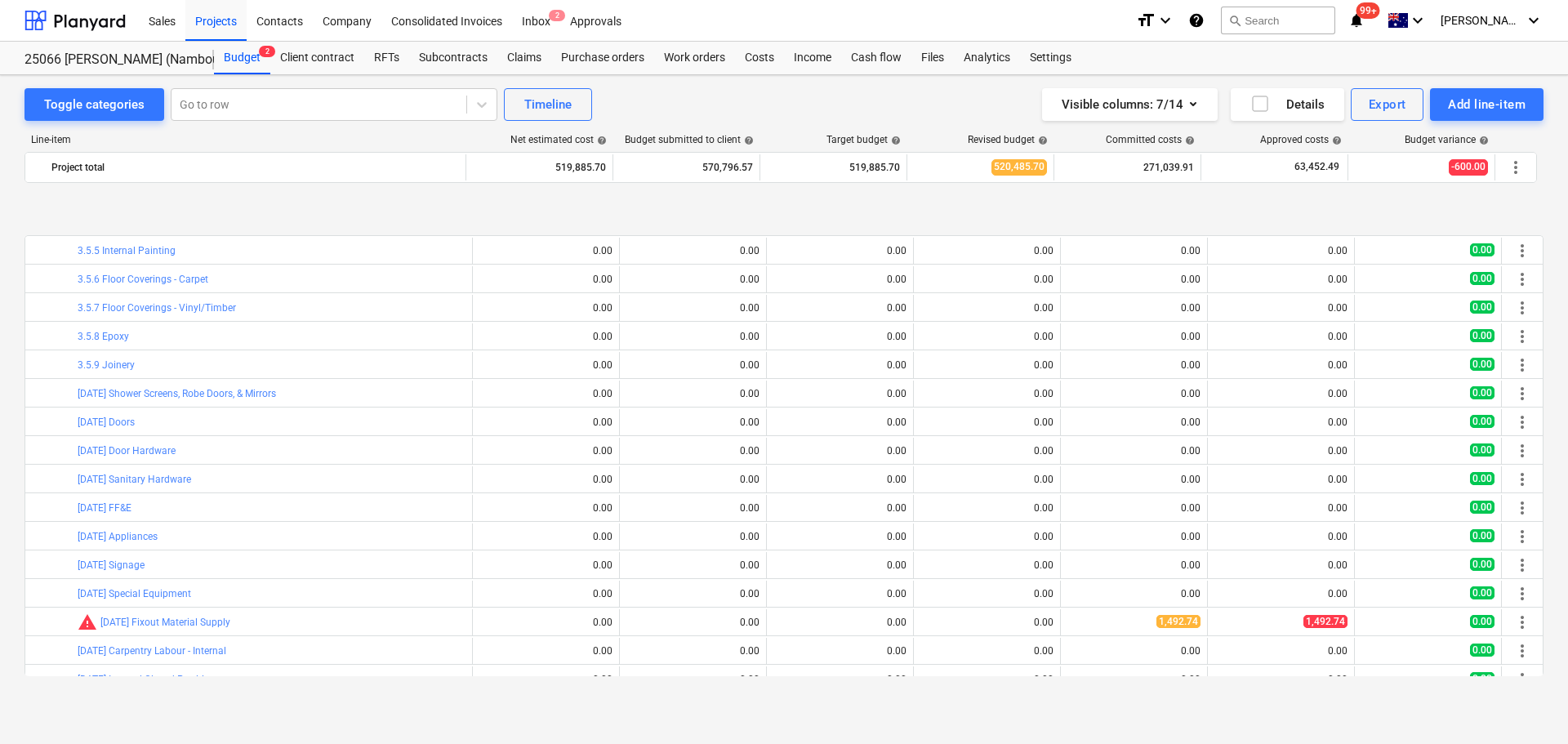
scroll to position [1094, 0]
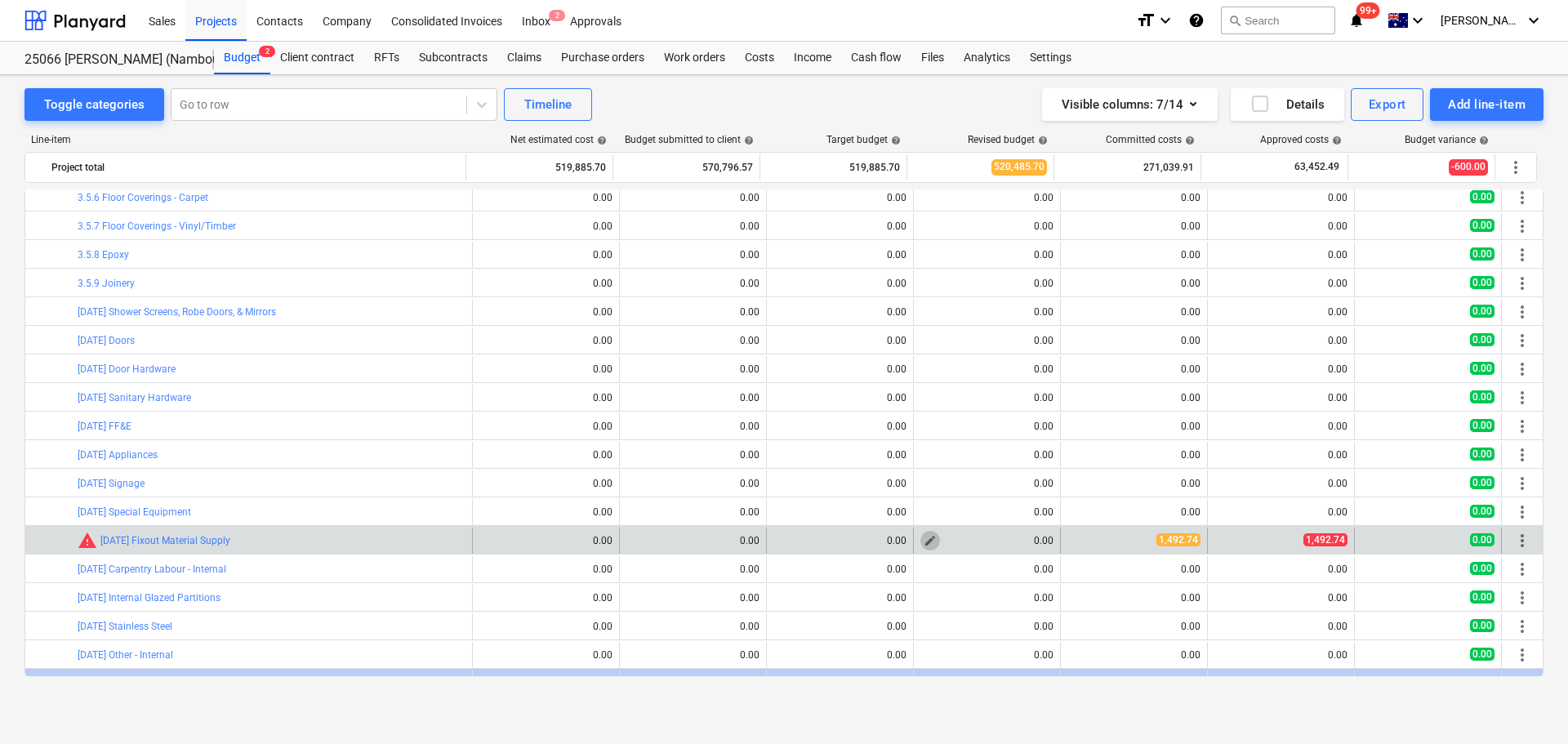
click at [924, 544] on span "edit" at bounding box center [929, 540] width 13 height 13
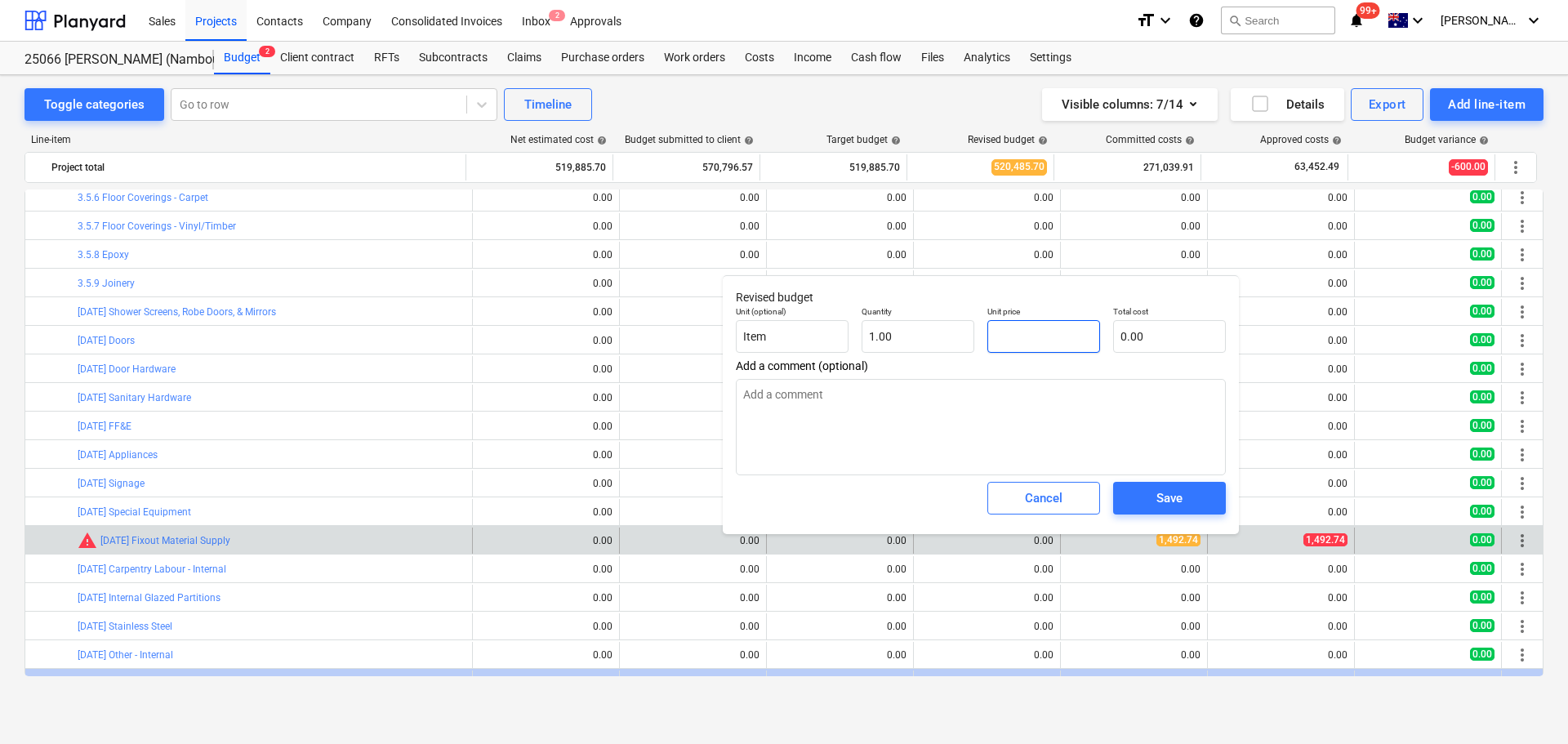
click at [1046, 327] on input "text" at bounding box center [1043, 337] width 113 height 33
type input "1"
type textarea "x"
type input "1.00"
type input "14"
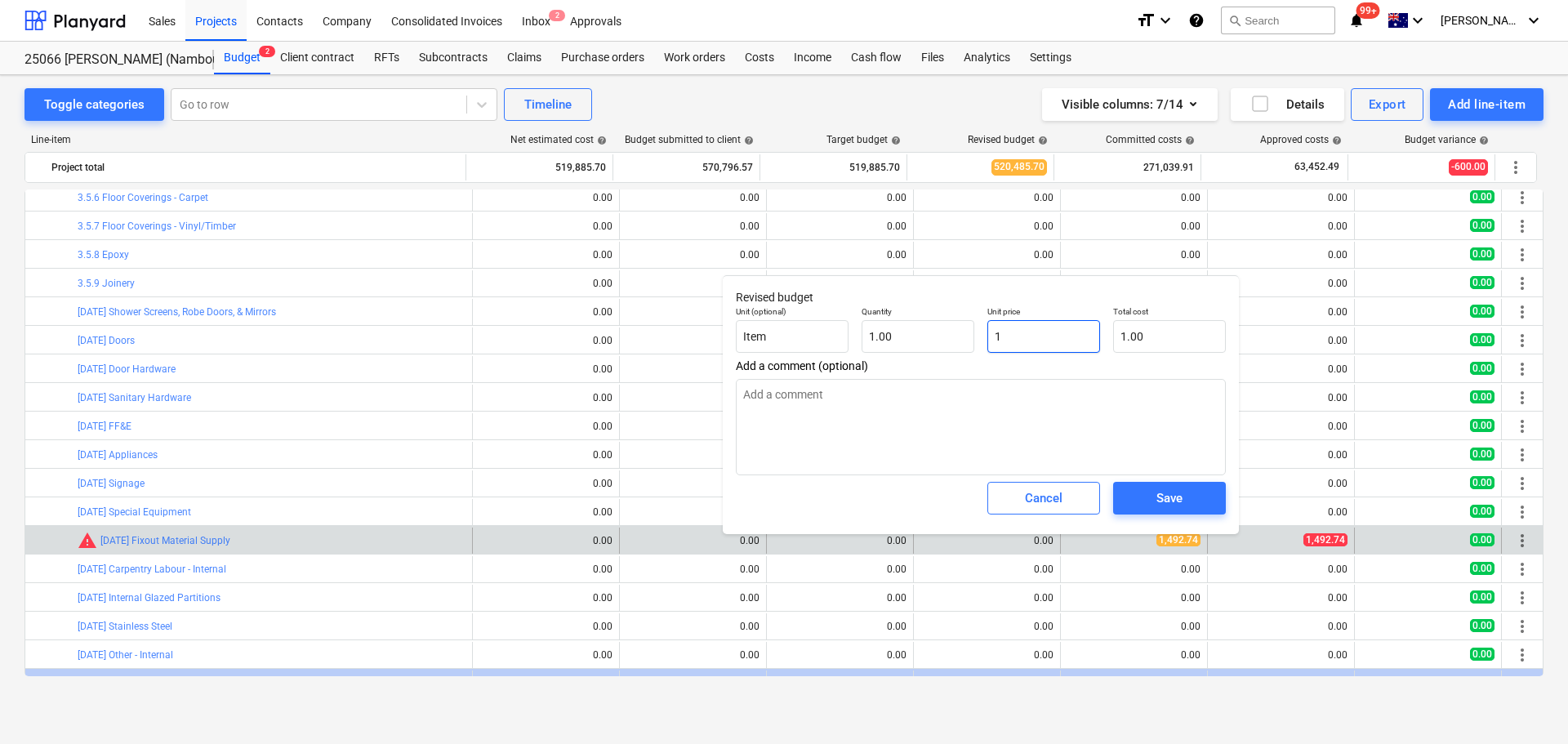
type textarea "x"
type input "14.00"
type input "149"
type textarea "x"
type input "149.00"
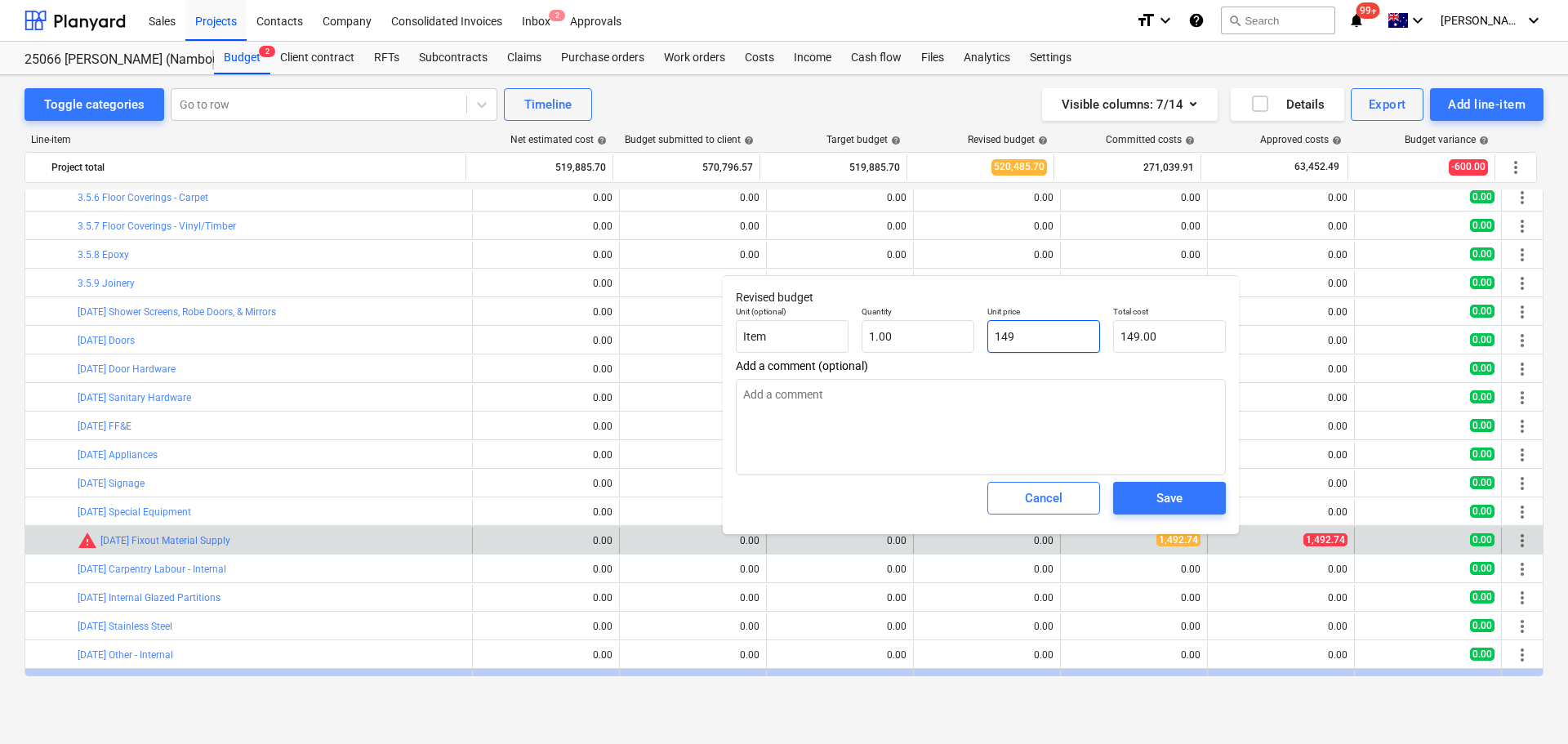
type input "1492"
type textarea "x"
type input "1,492.00"
type input "1492."
type textarea "x"
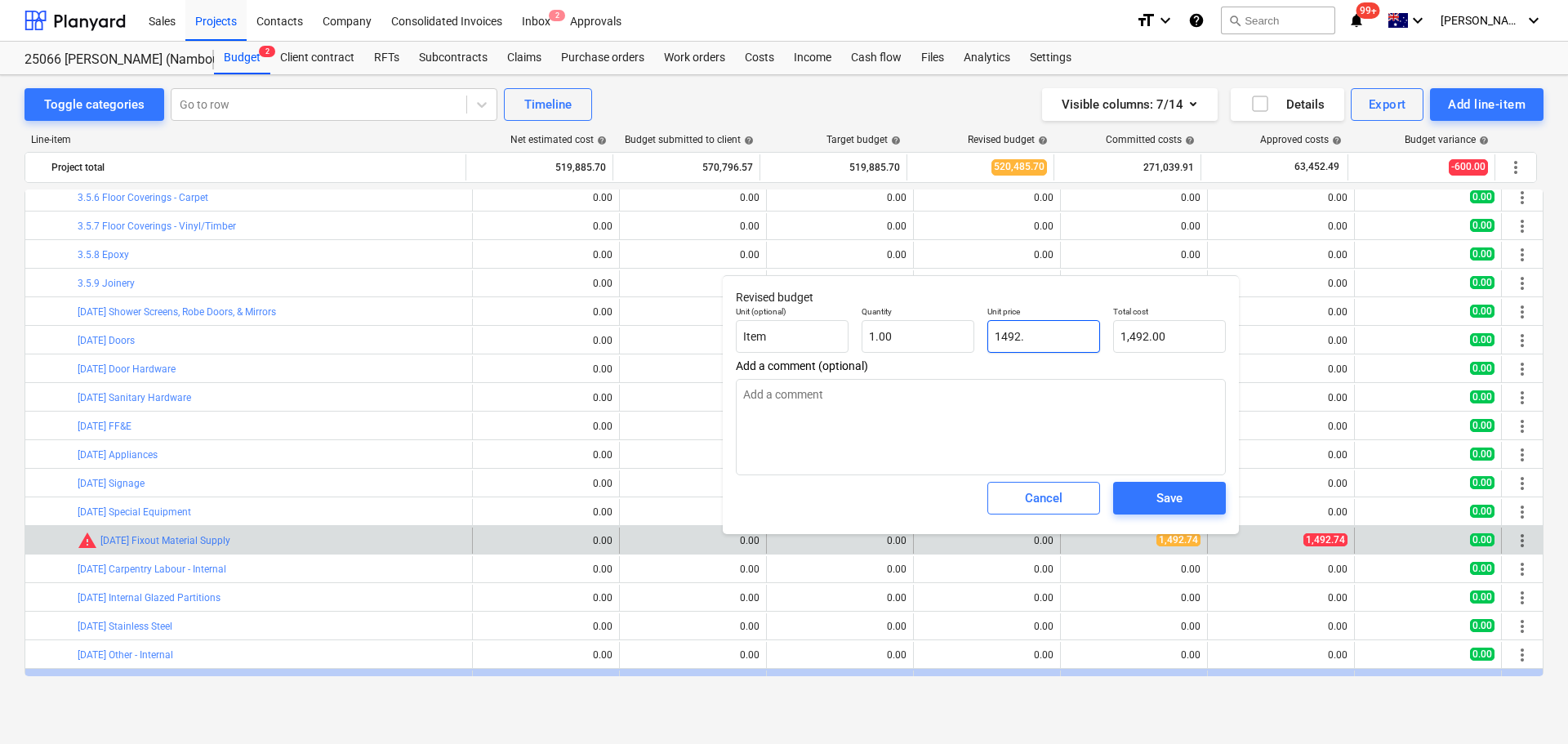
type input "1492.7"
type textarea "x"
type input "1,492.70"
type input "1492.74"
type textarea "x"
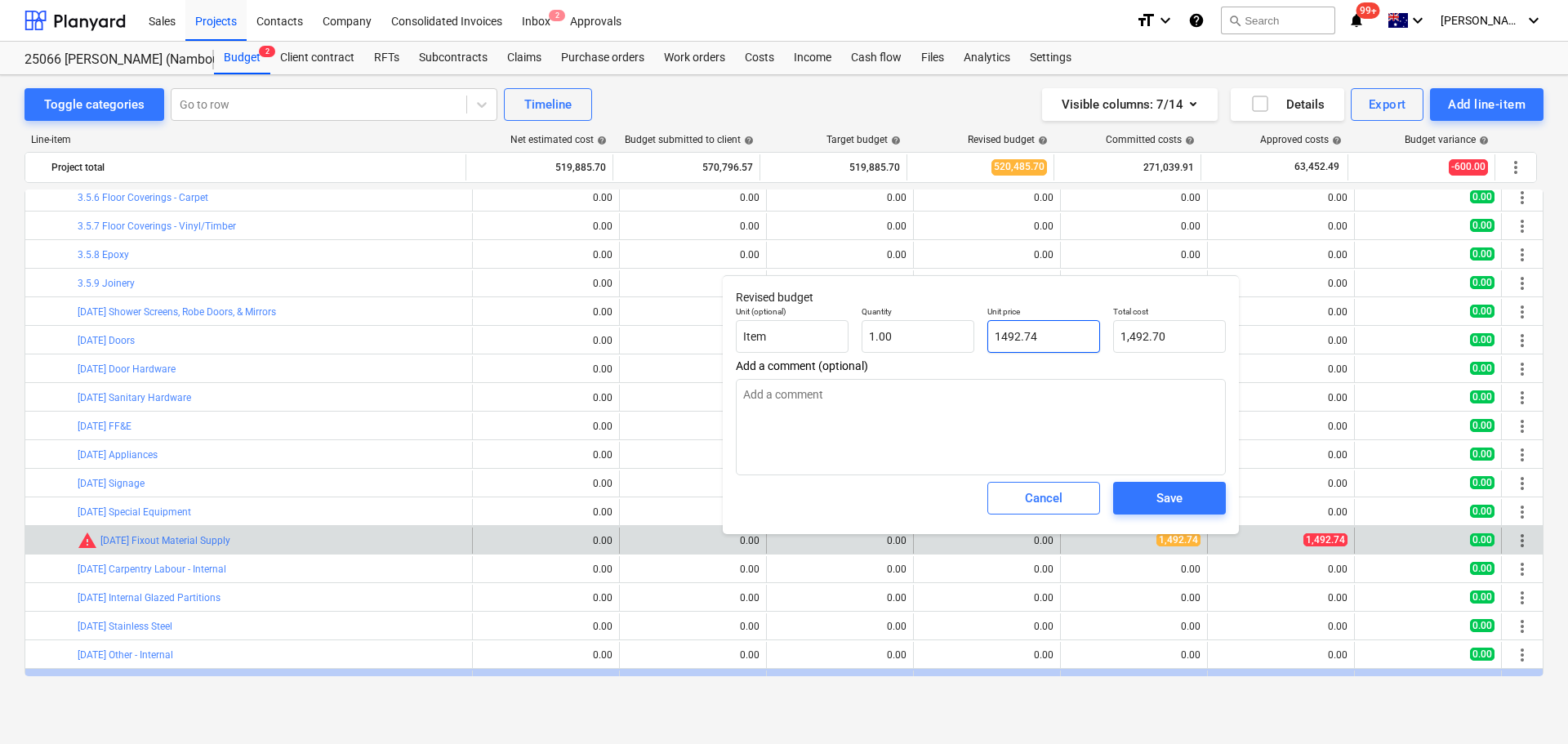
type input "1,492.74"
click at [1177, 498] on div "Save" at bounding box center [1169, 498] width 26 height 21
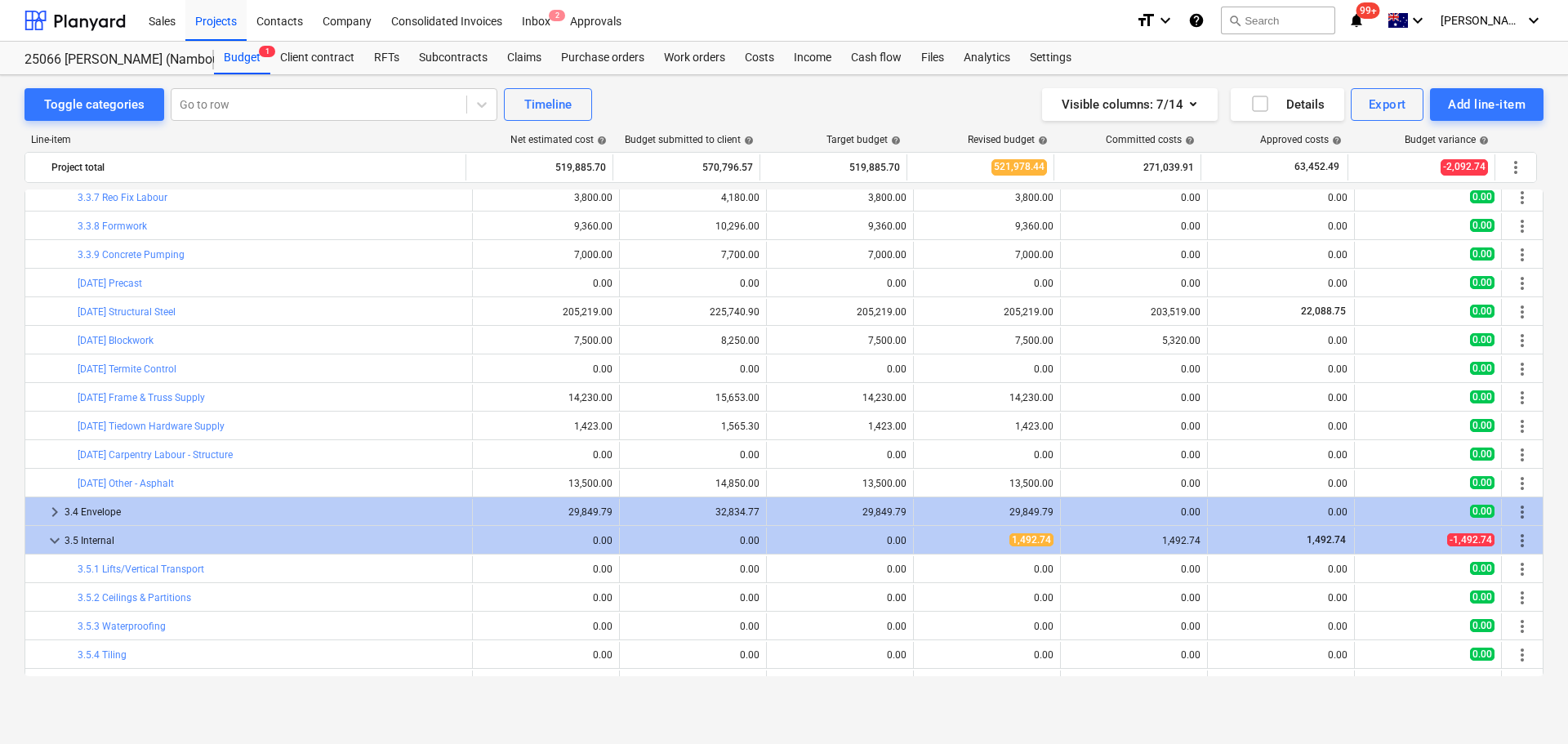
scroll to position [0, 0]
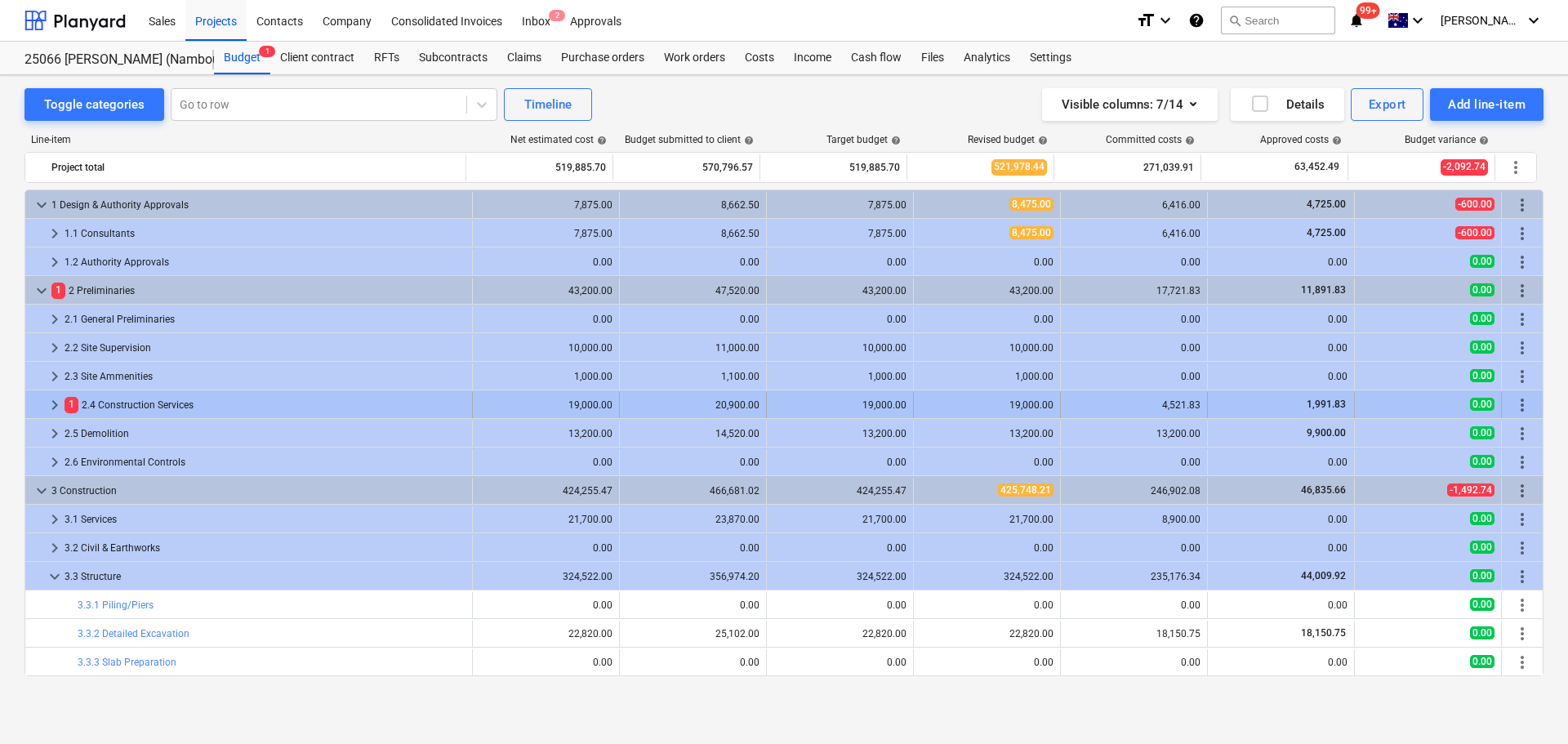
click at [49, 400] on span "keyboard_arrow_right" at bounding box center [54, 405] width 20 height 20
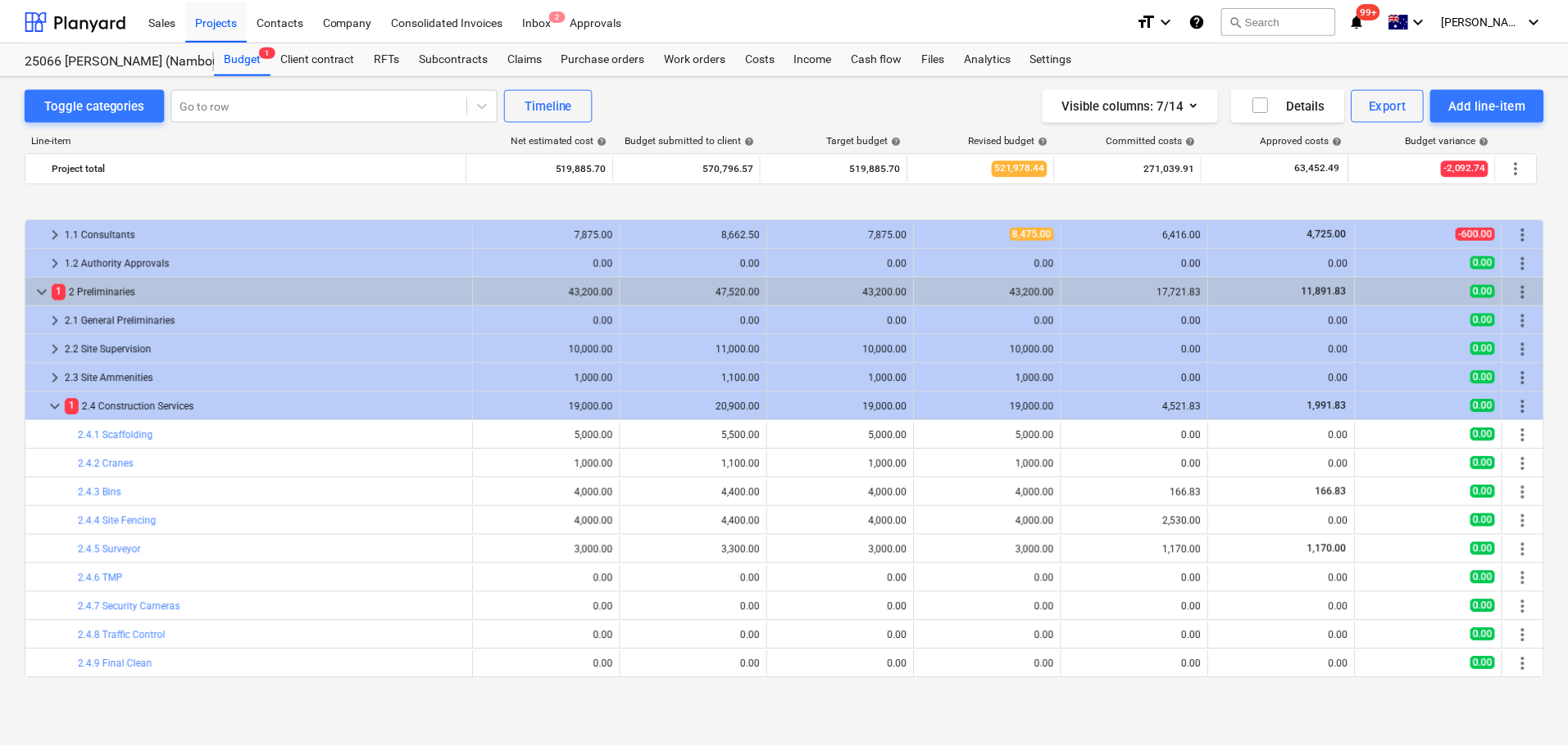
scroll to position [164, 0]
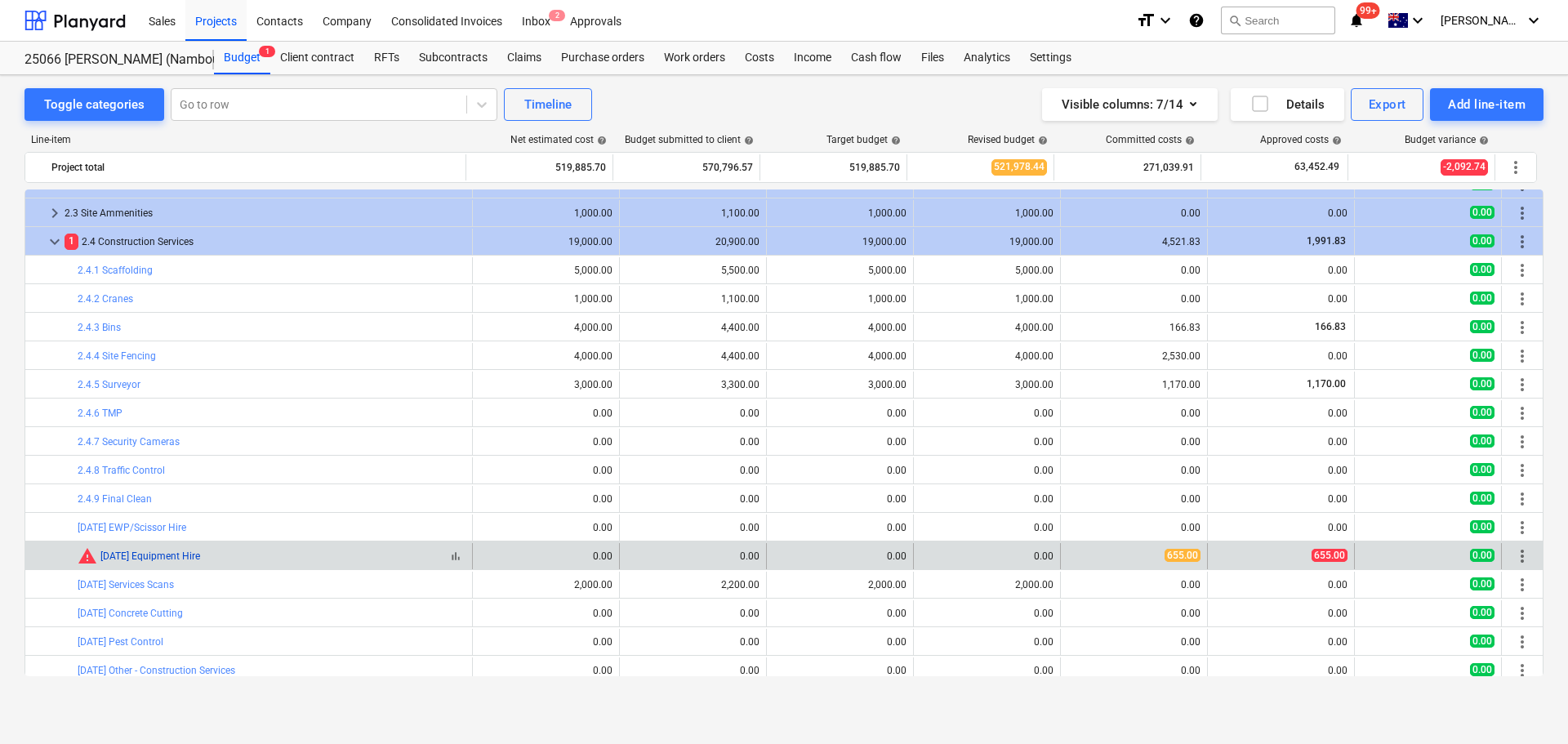
click at [134, 551] on link "2.4.11 Equipment Hire" at bounding box center [150, 556] width 100 height 11
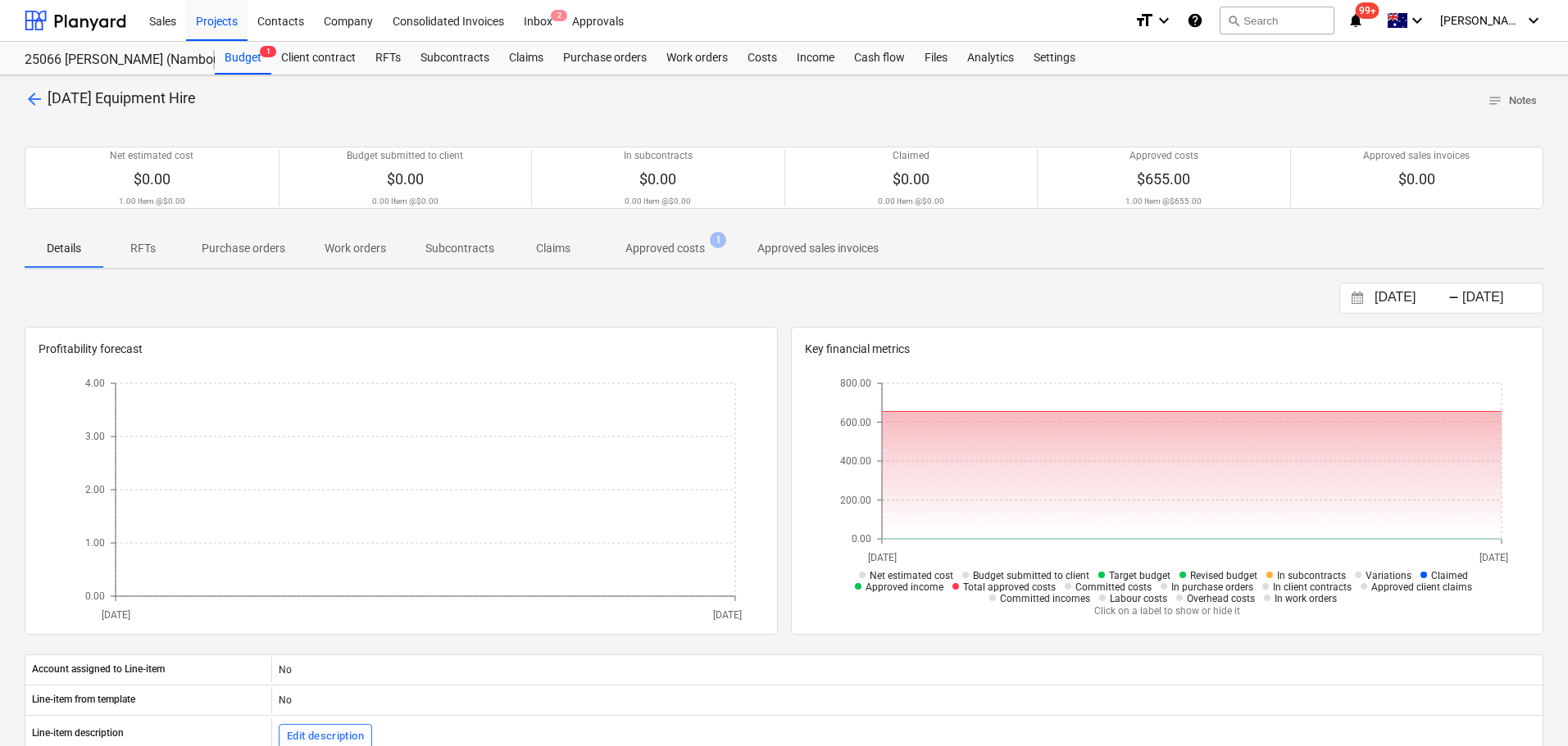
click at [669, 250] on p "Approved costs" at bounding box center [664, 248] width 79 height 17
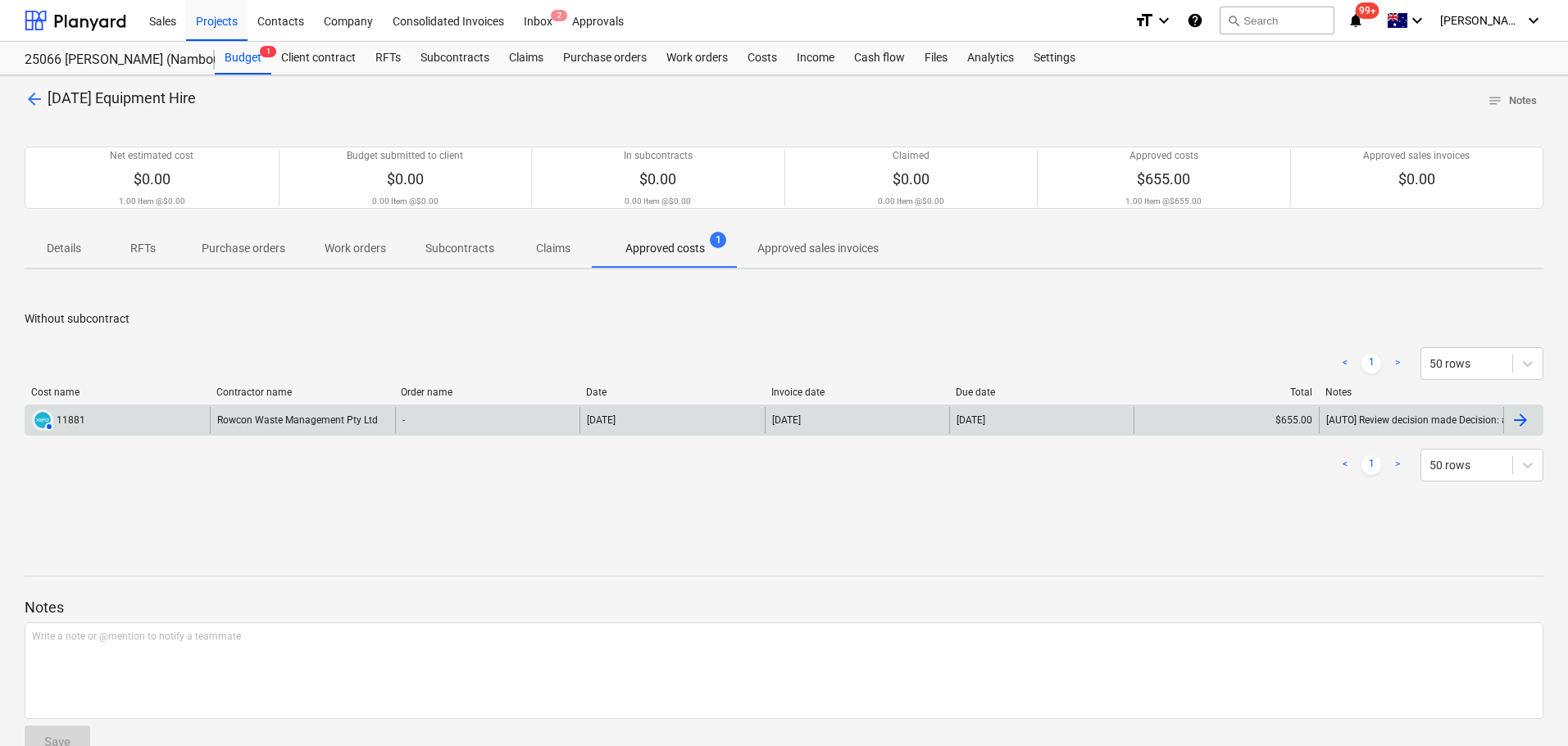
click at [337, 413] on div "Rowcon Waste Management Pty Ltd" at bounding box center [302, 420] width 185 height 26
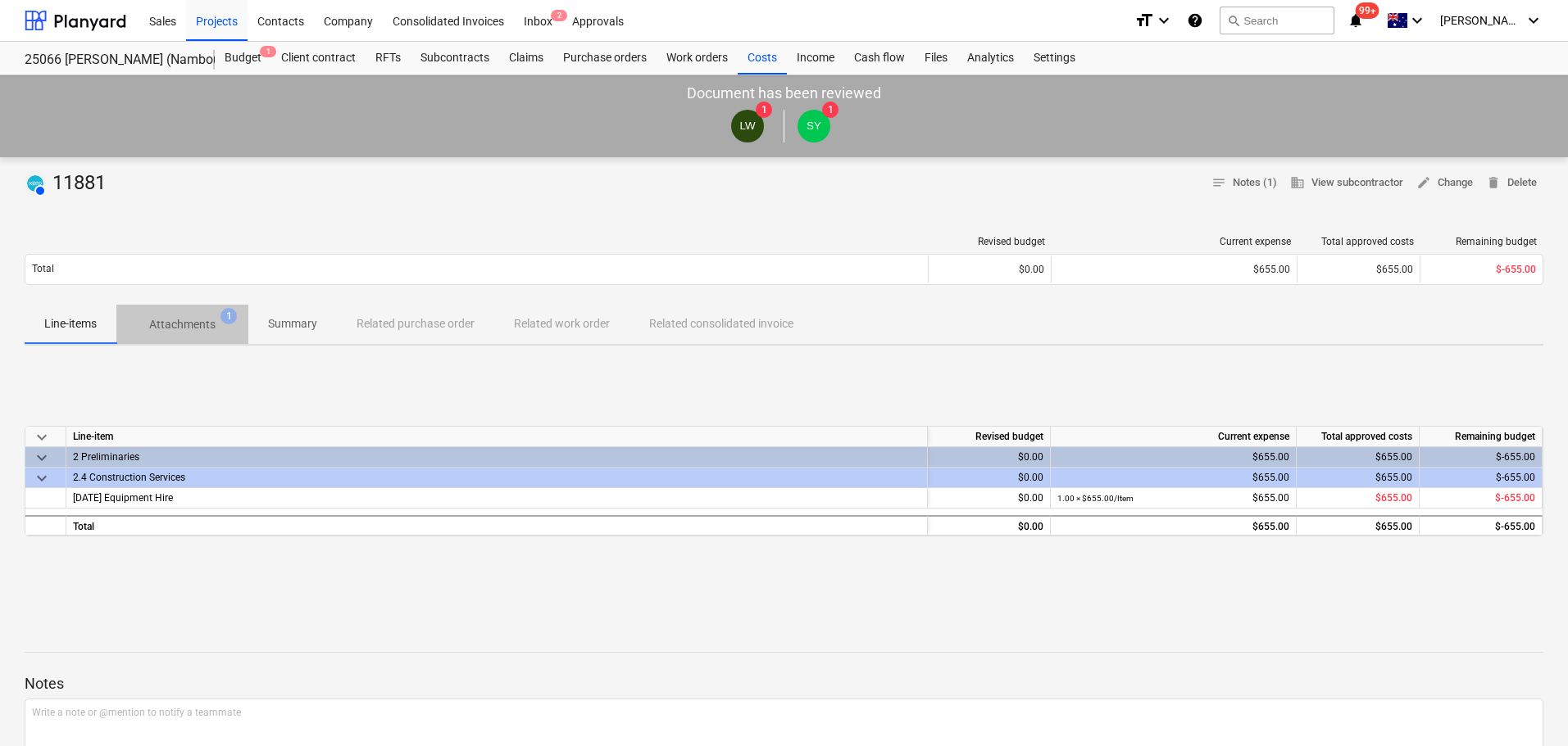
click at [185, 326] on p "Attachments" at bounding box center [182, 325] width 66 height 17
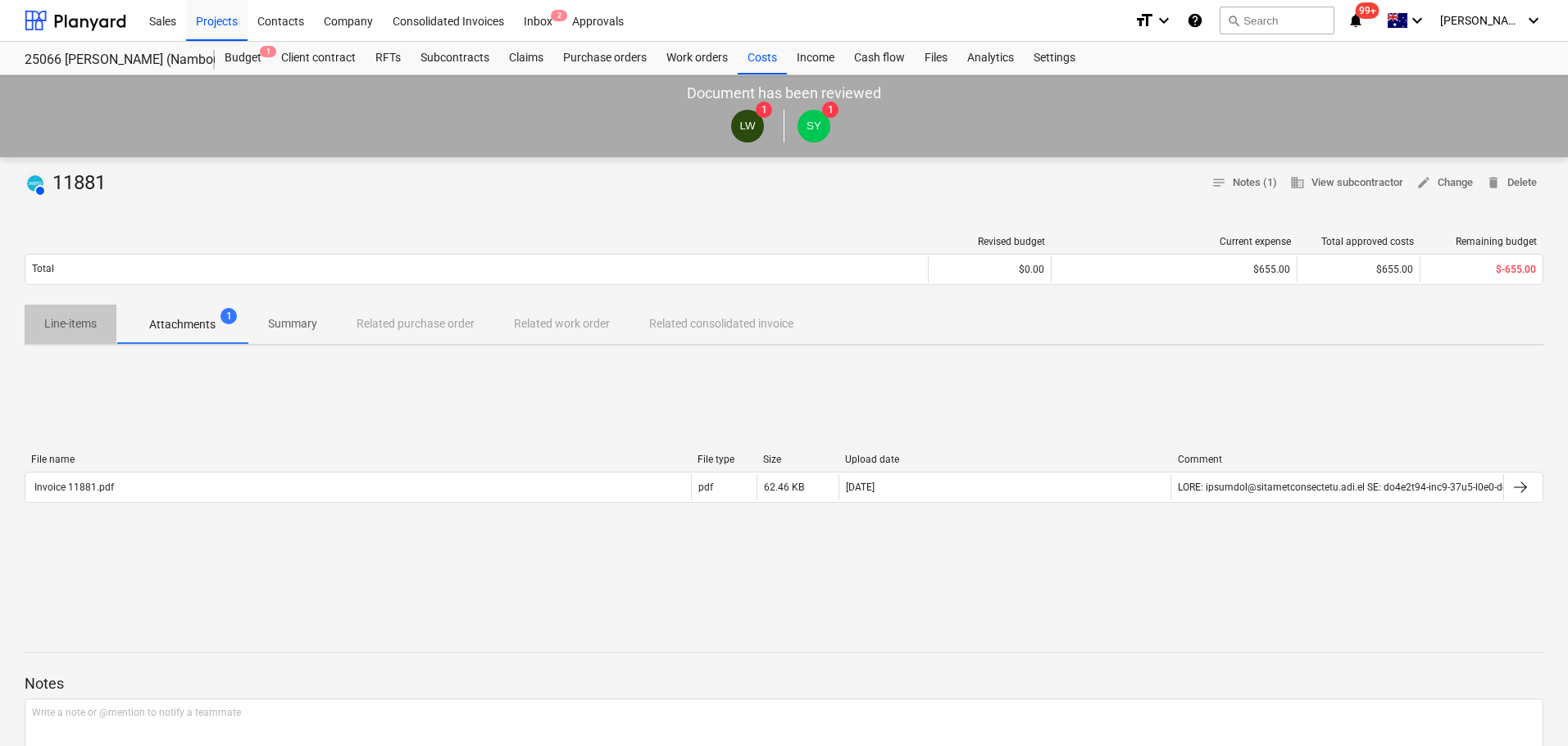
click at [73, 326] on p "Line-items" at bounding box center [71, 324] width 53 height 17
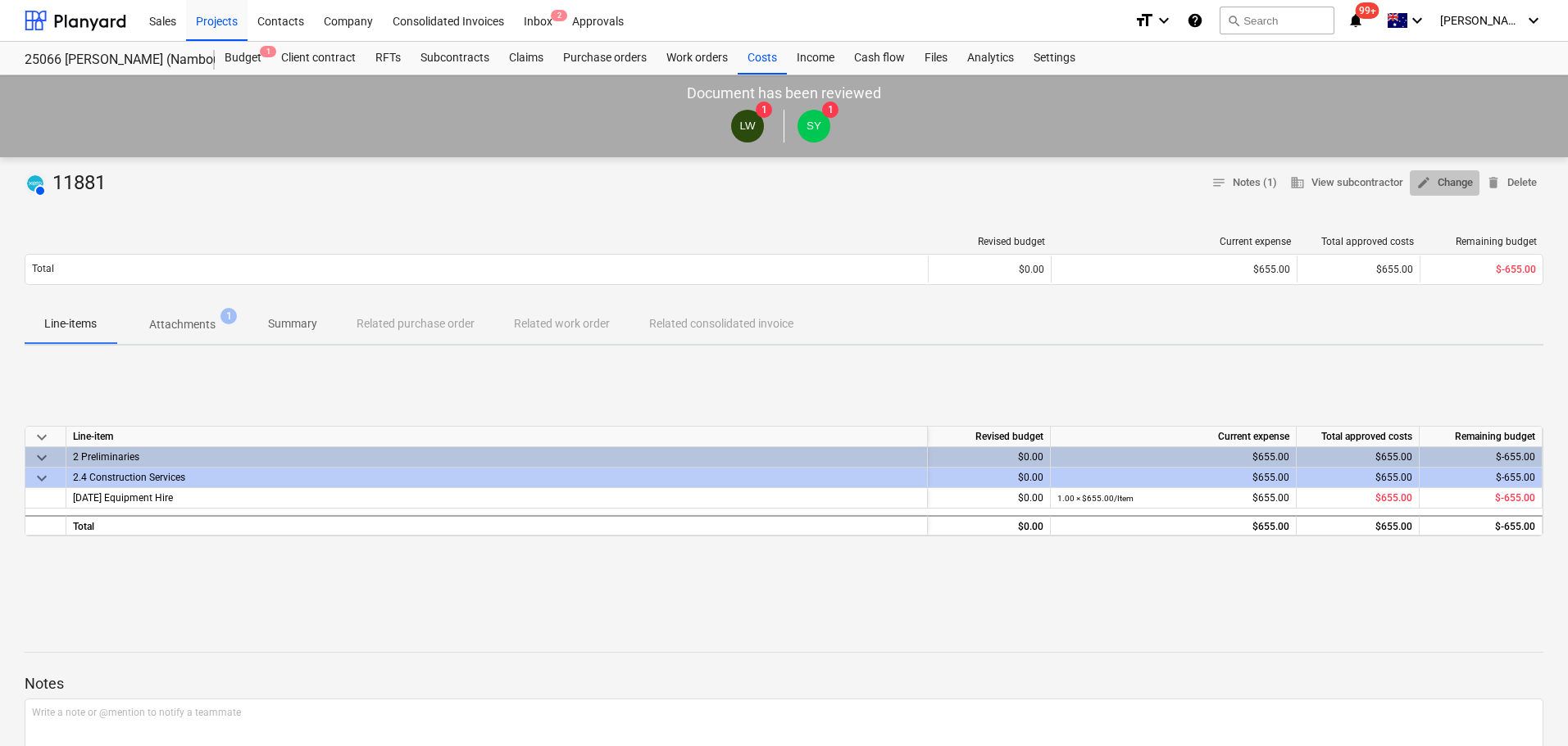
click at [1441, 179] on span "edit Change" at bounding box center [1444, 183] width 56 height 19
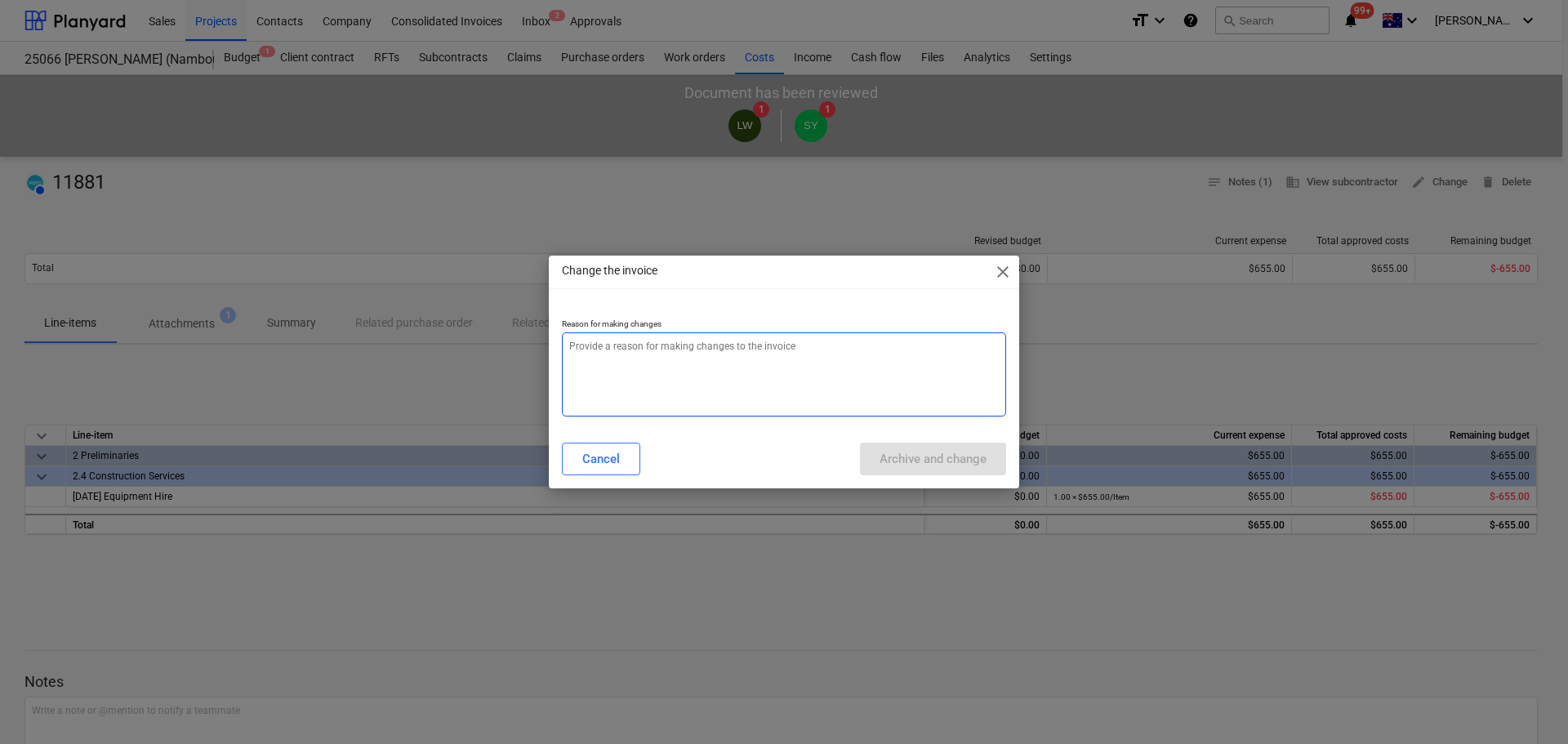
click at [605, 368] on textarea at bounding box center [784, 374] width 444 height 84
type textarea "x"
type textarea "W"
type textarea "x"
type textarea "Wr"
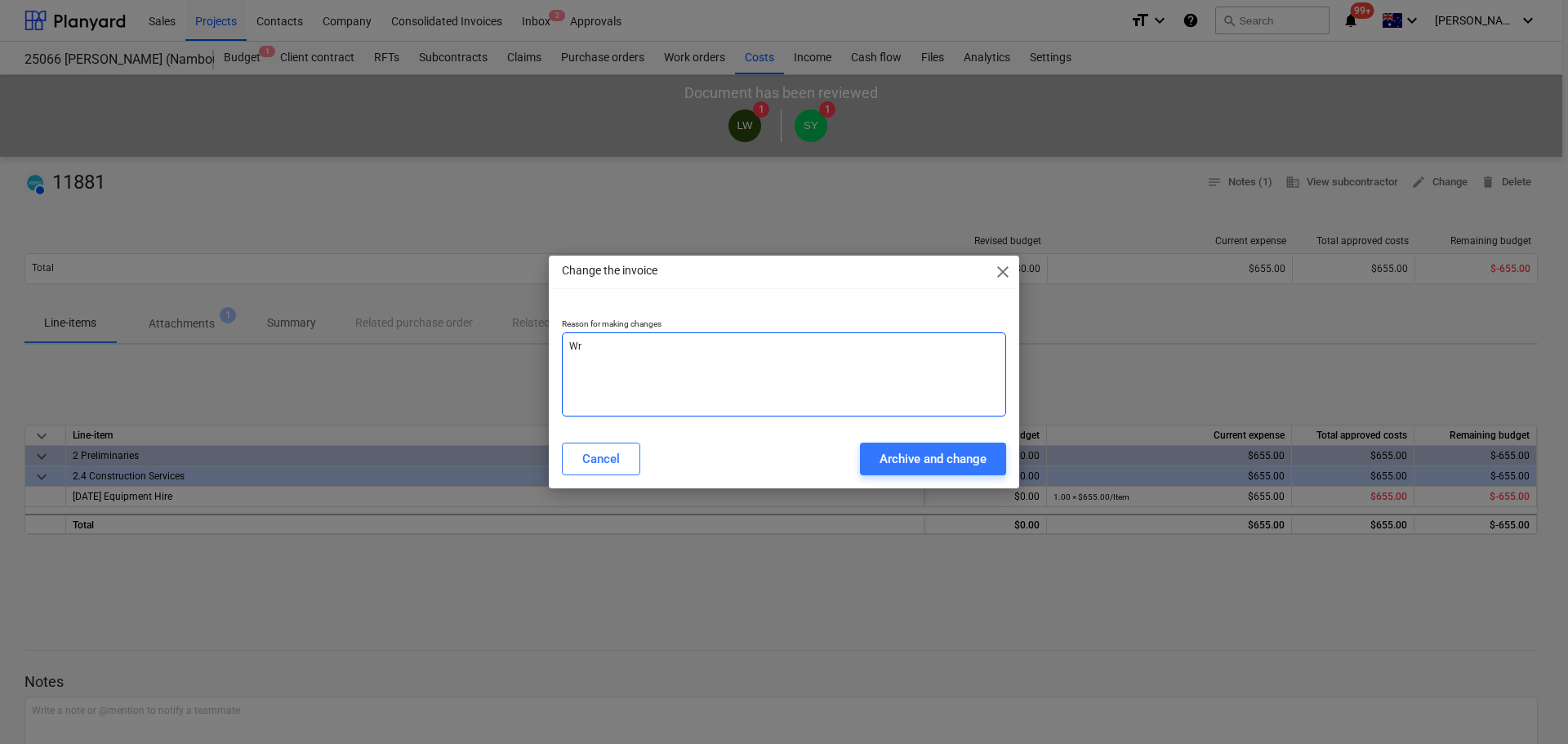
type textarea "x"
type textarea "Wro"
type textarea "x"
type textarea "Wron"
type textarea "x"
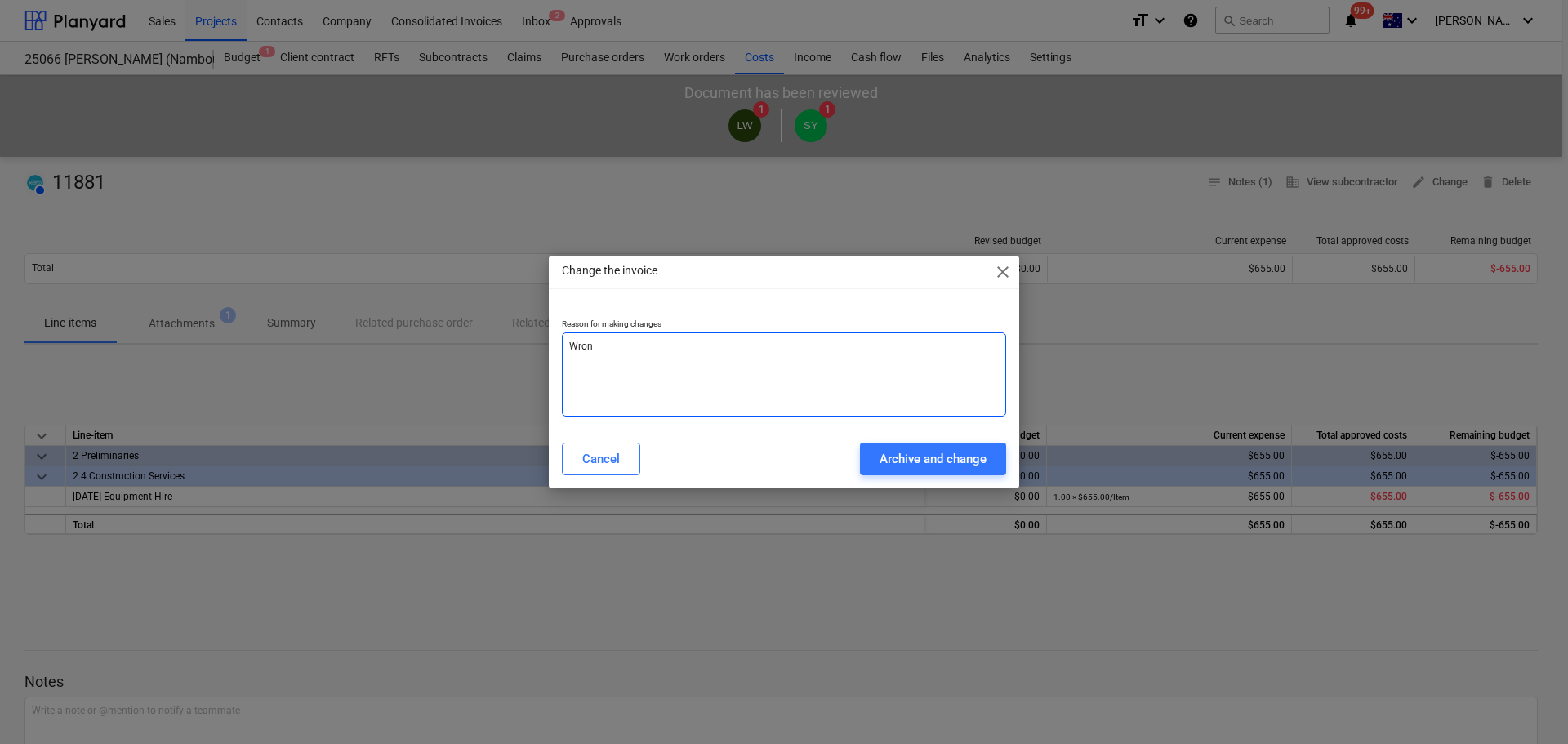
type textarea "Wrong"
type textarea "x"
type textarea "Wrong"
type textarea "x"
type textarea "Wrong L"
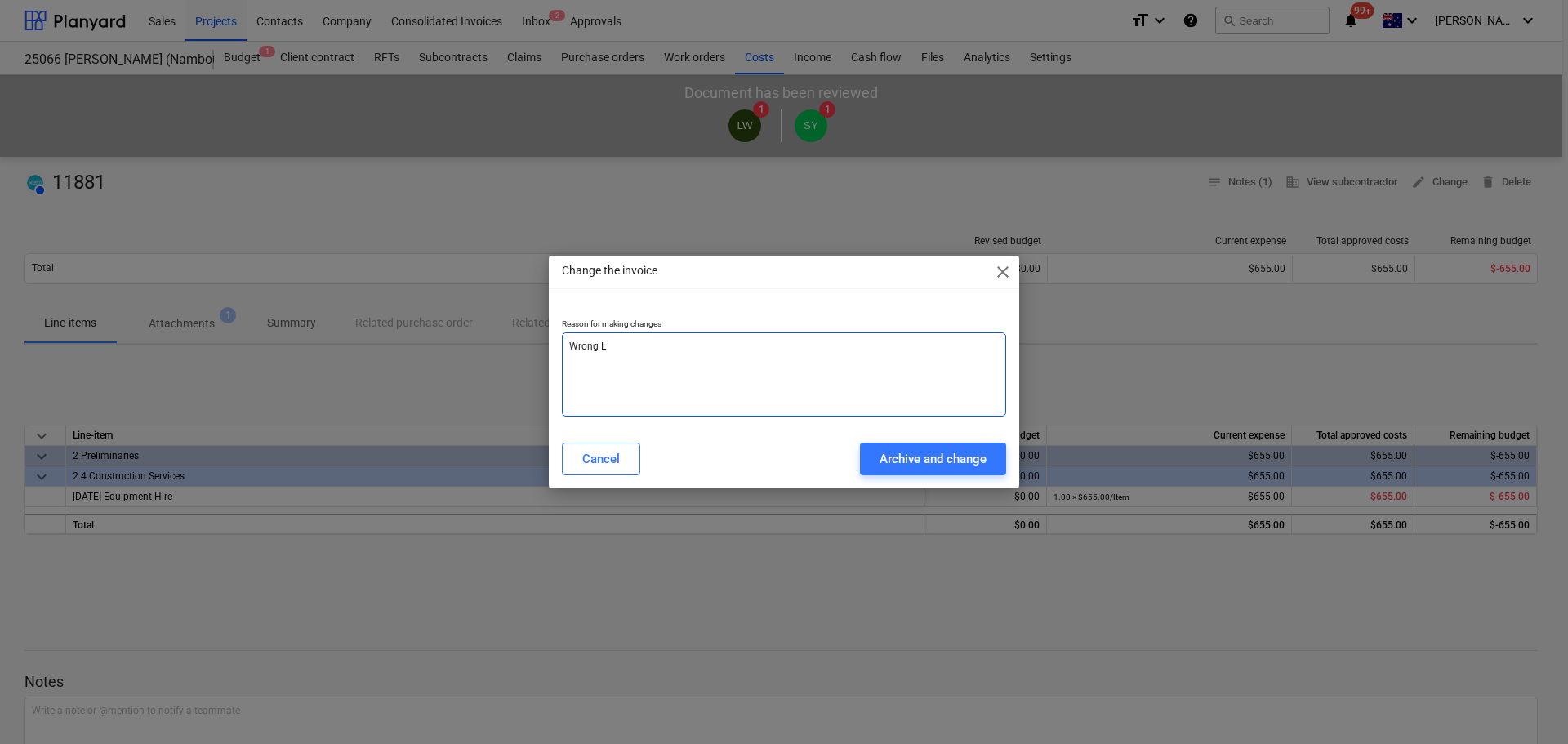
type textarea "x"
type textarea "Wrong Li"
type textarea "x"
type textarea "Wrong Lin"
type textarea "x"
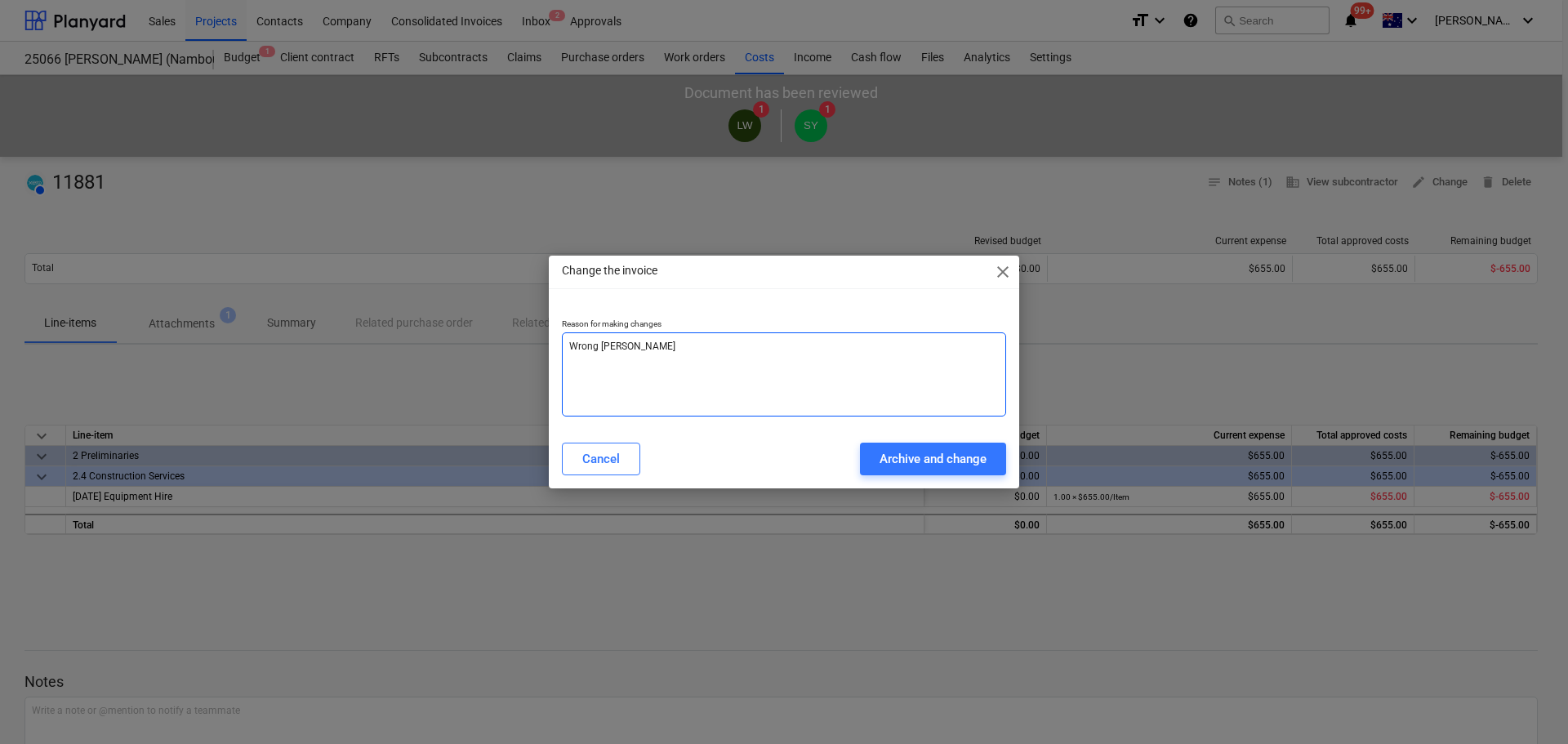
type textarea "Wrong Line"
type textarea "x"
type textarea "Wrong Line"
type textarea "x"
type textarea "Wrong Line I"
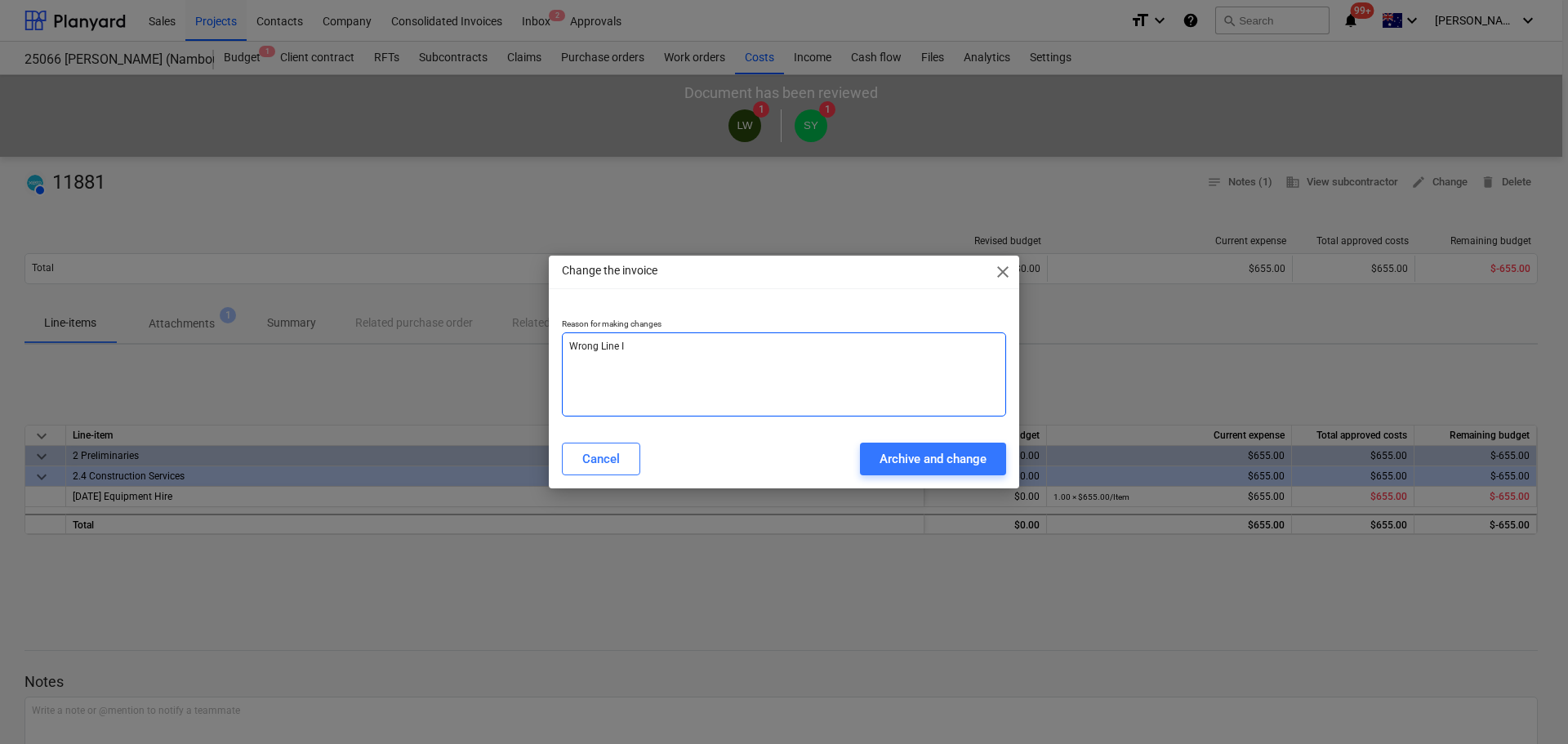
type textarea "x"
type textarea "Wrong Line It"
type textarea "x"
type textarea "Wrong Line Ite"
type textarea "x"
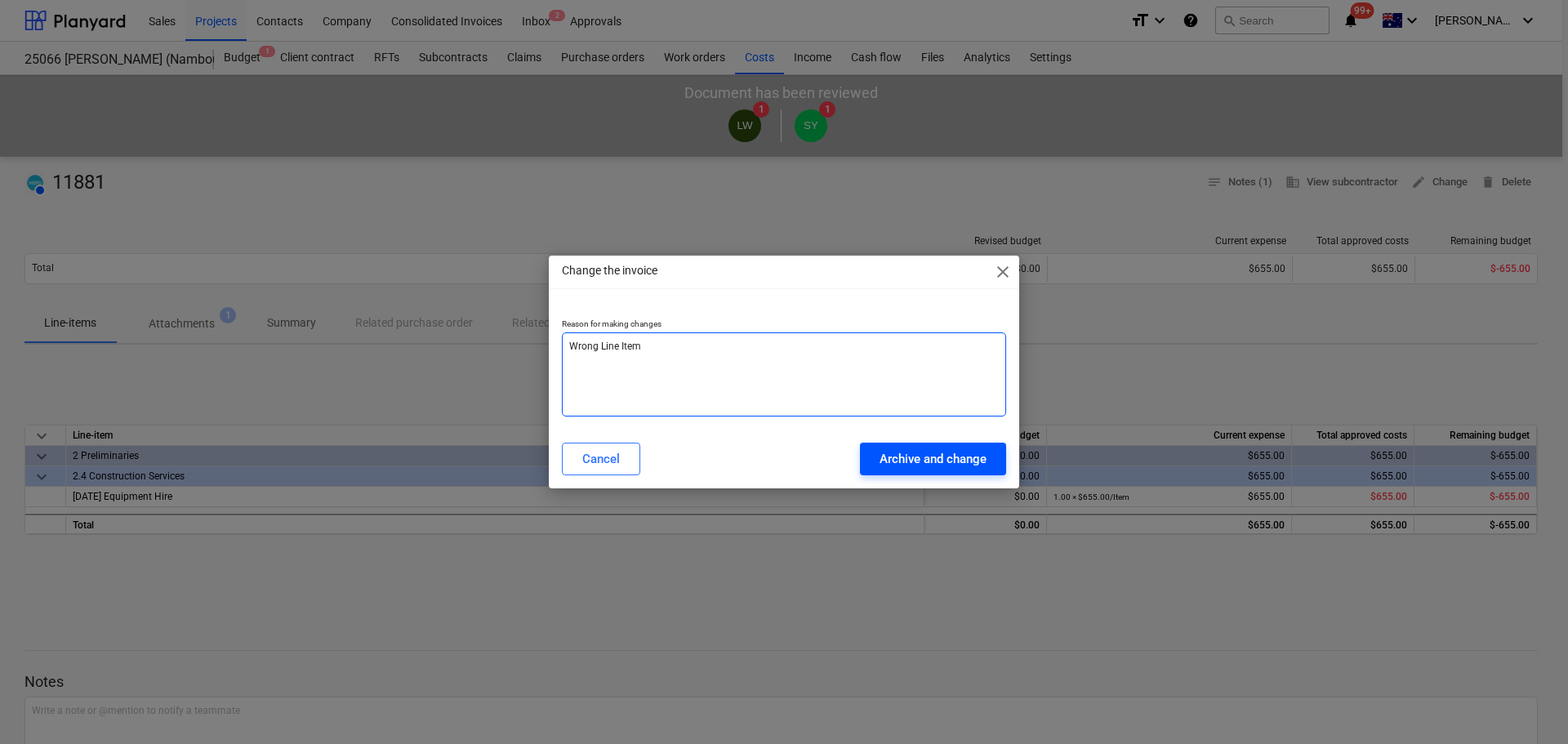
type textarea "Wrong Line Item"
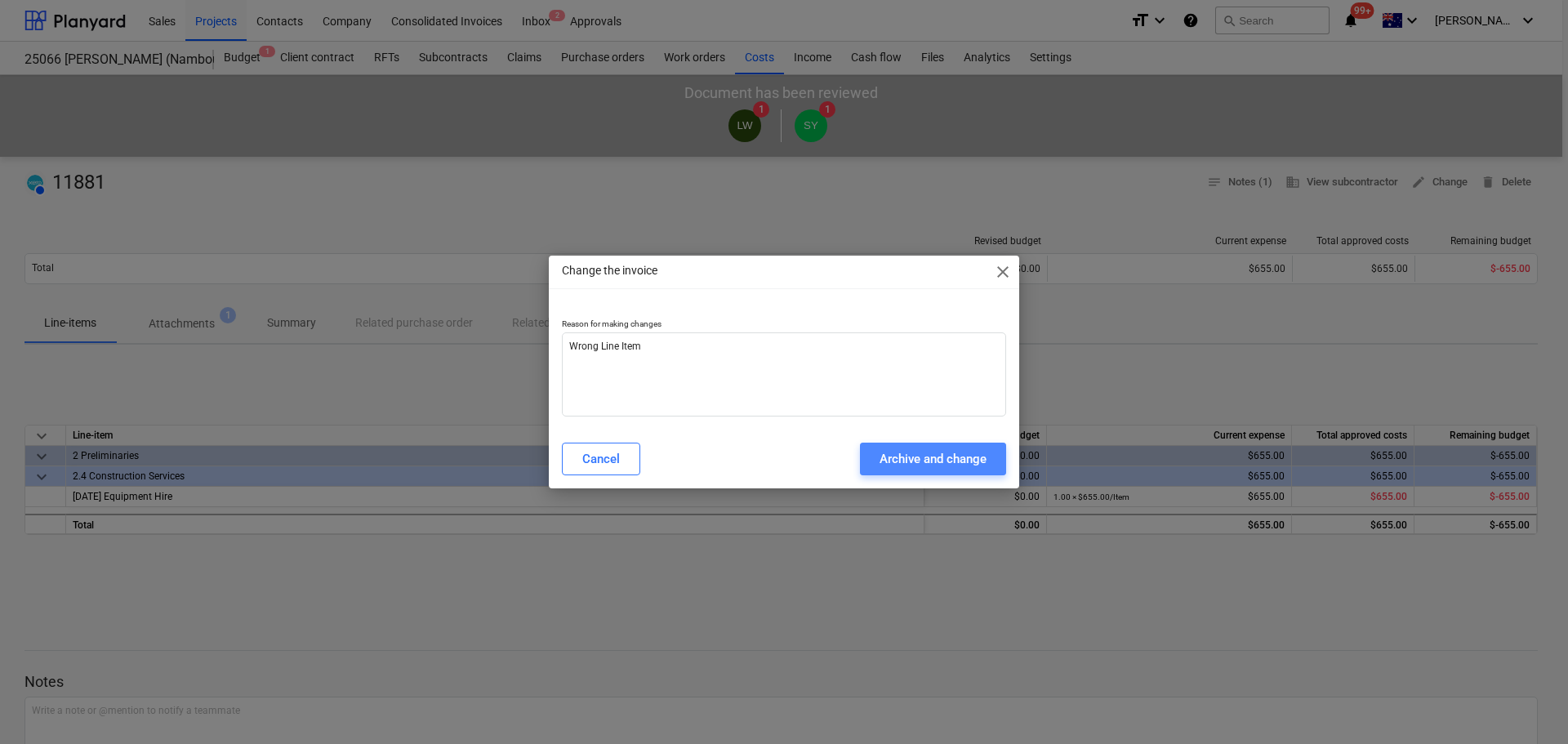
click at [915, 460] on div "Archive and change" at bounding box center [933, 459] width 107 height 21
type textarea "x"
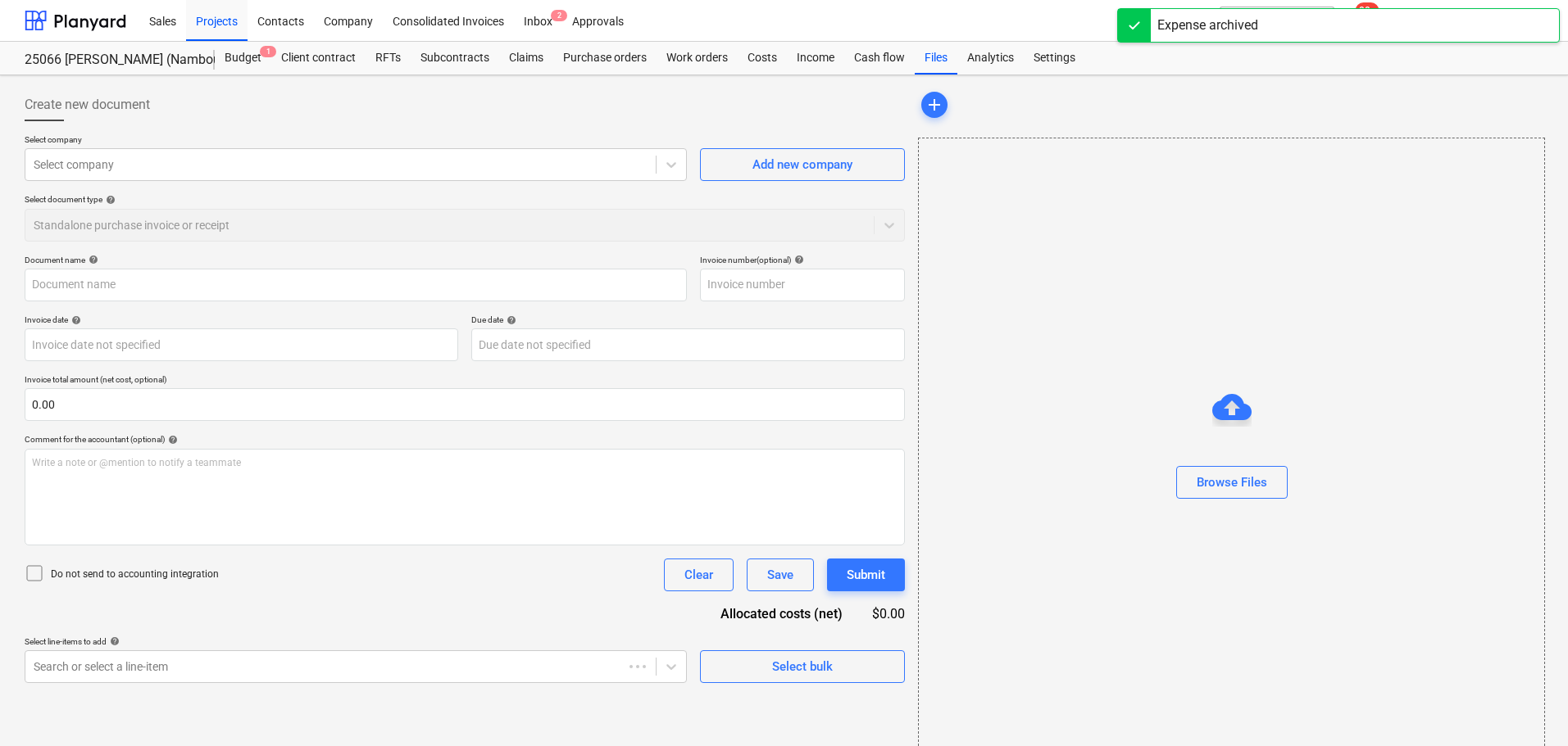
type input "11881"
type input "23 Sep 2025"
type input "23 Oct 2025"
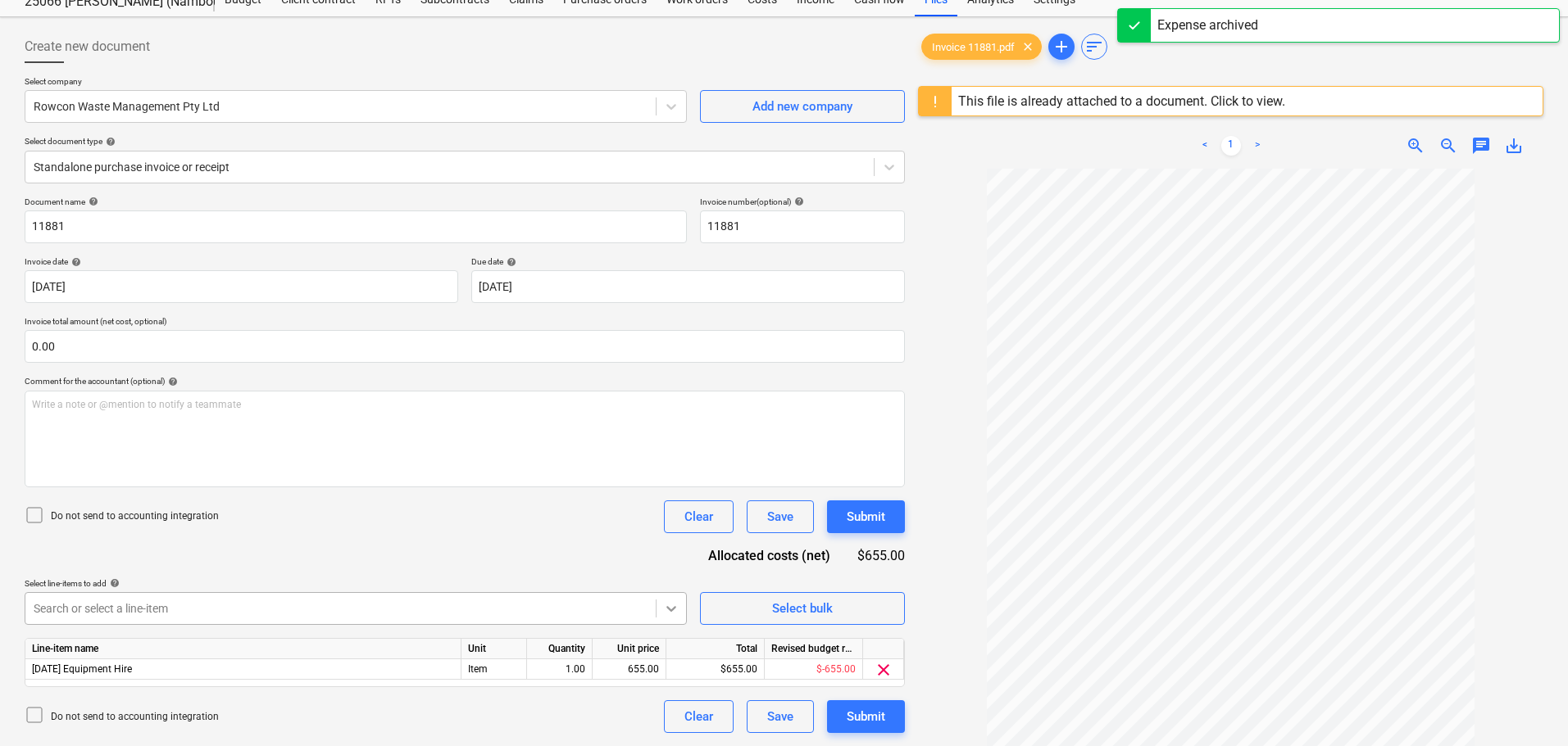
scroll to position [194, 0]
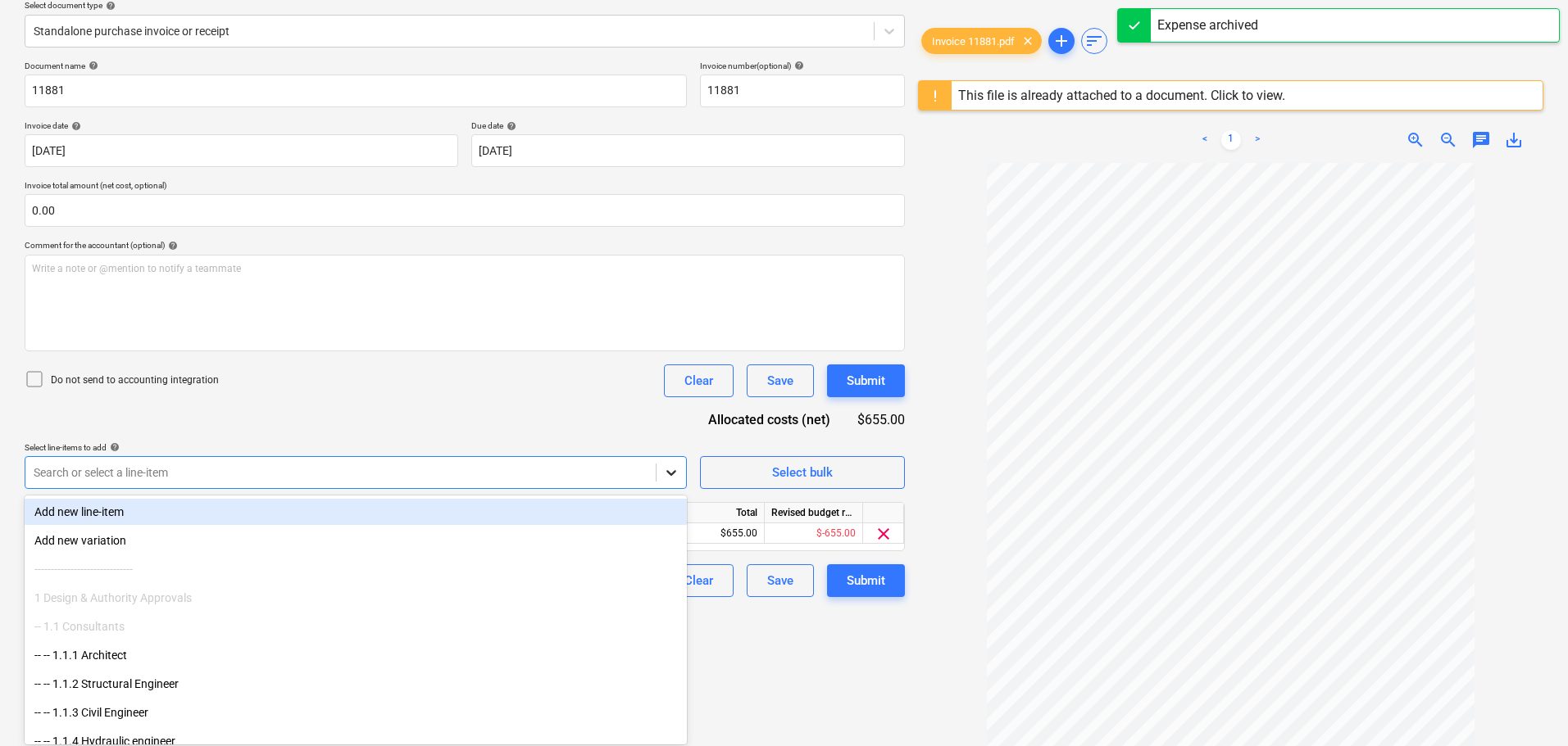
click at [678, 552] on body "Sales Projects Contacts Company Consolidated Invoices Inbox 2 Approvals format_…" at bounding box center [784, 179] width 1568 height 746
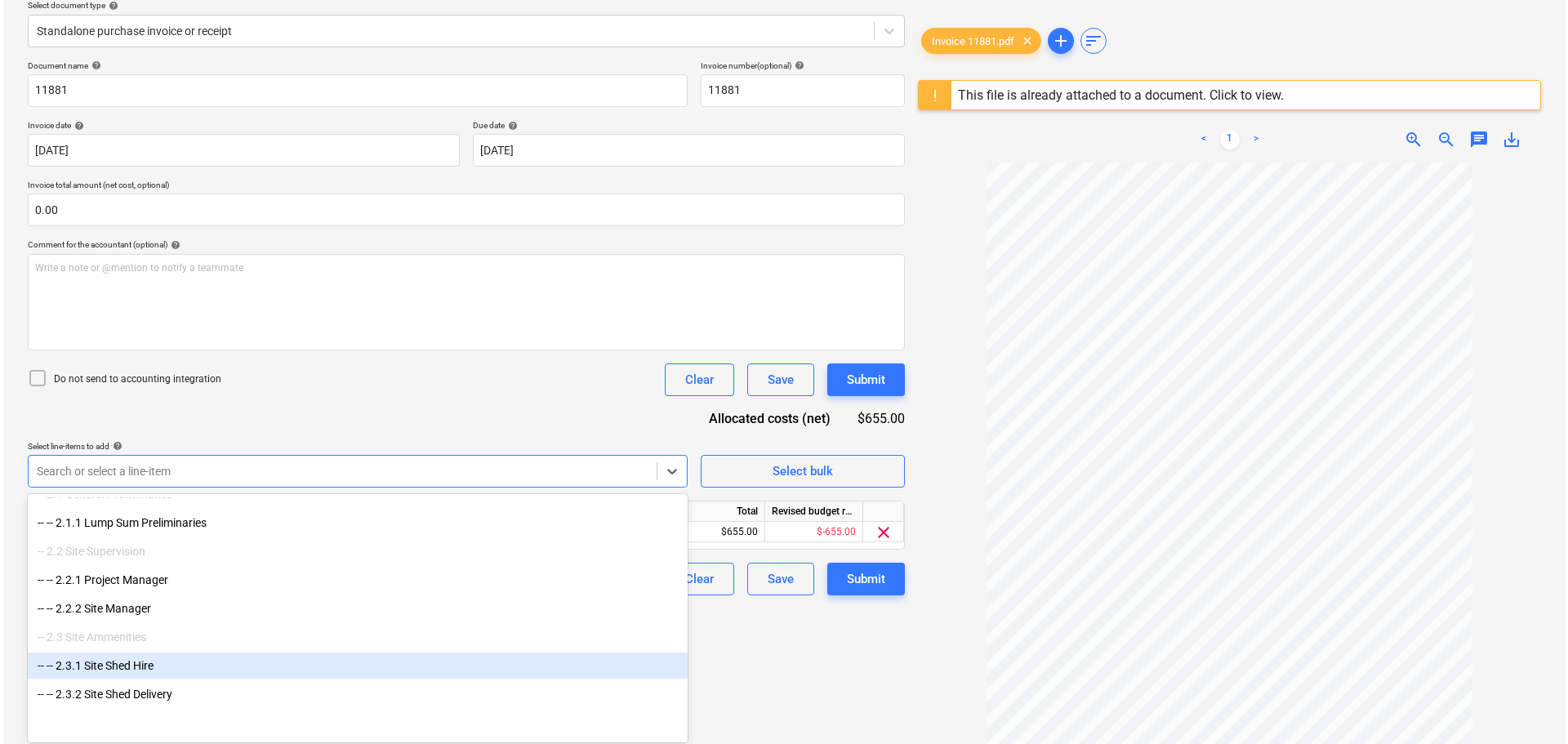
scroll to position [736, 0]
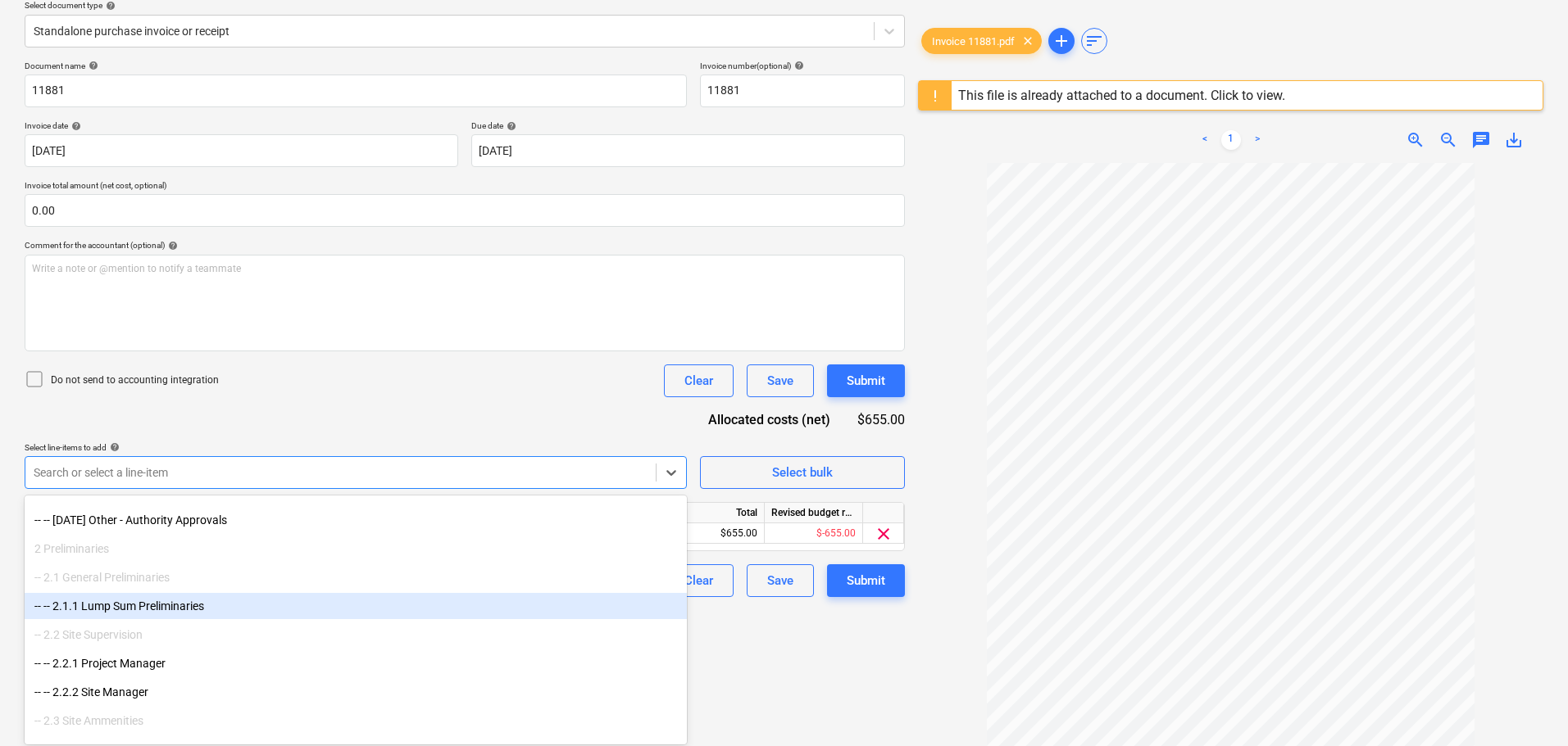
click at [180, 598] on div "-- -- 2.1.1 Lump Sum Preliminaries" at bounding box center [356, 606] width 662 height 26
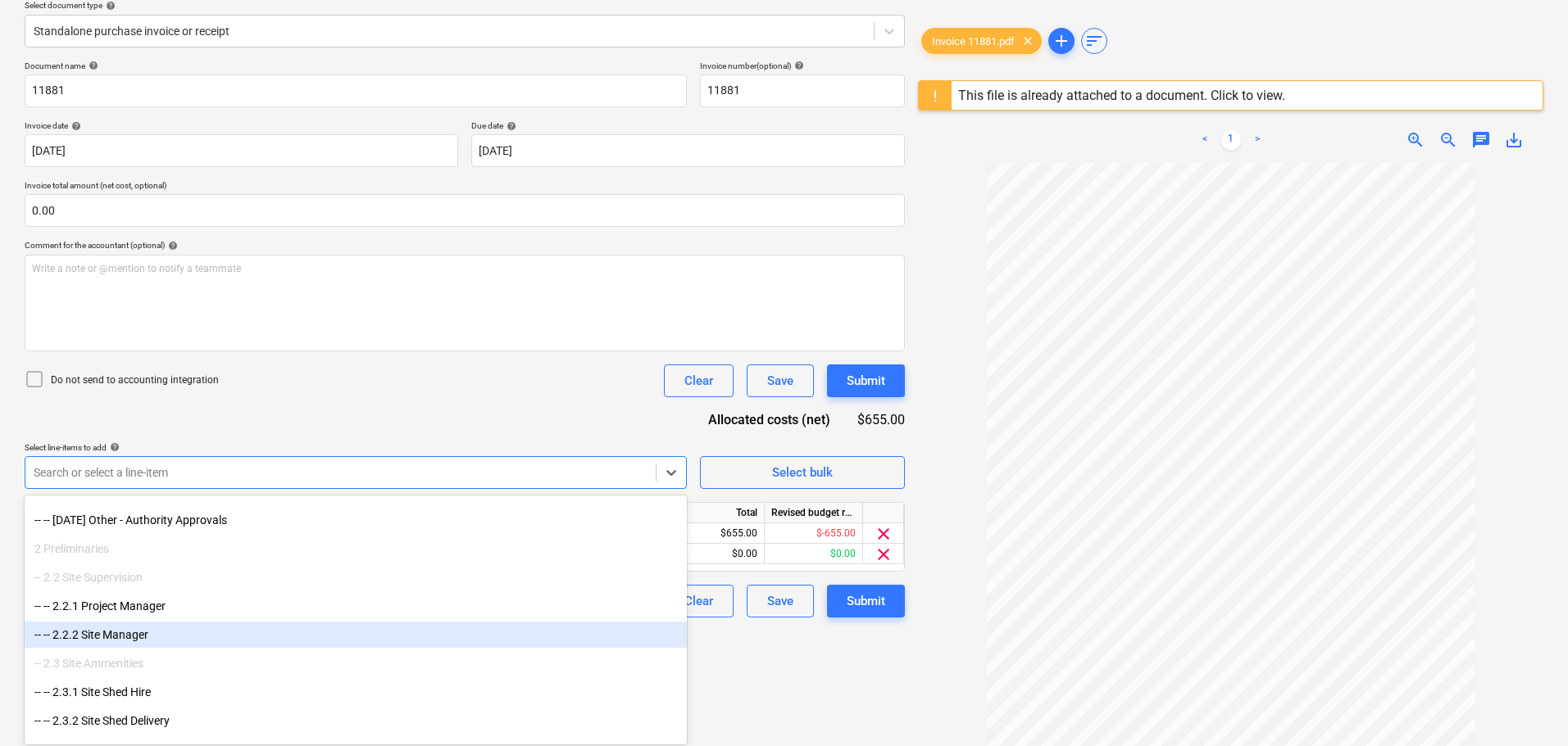
click at [724, 655] on div "Create new document Select company Rowcon Waste Management Pty Ltd Add new comp…" at bounding box center [465, 314] width 893 height 852
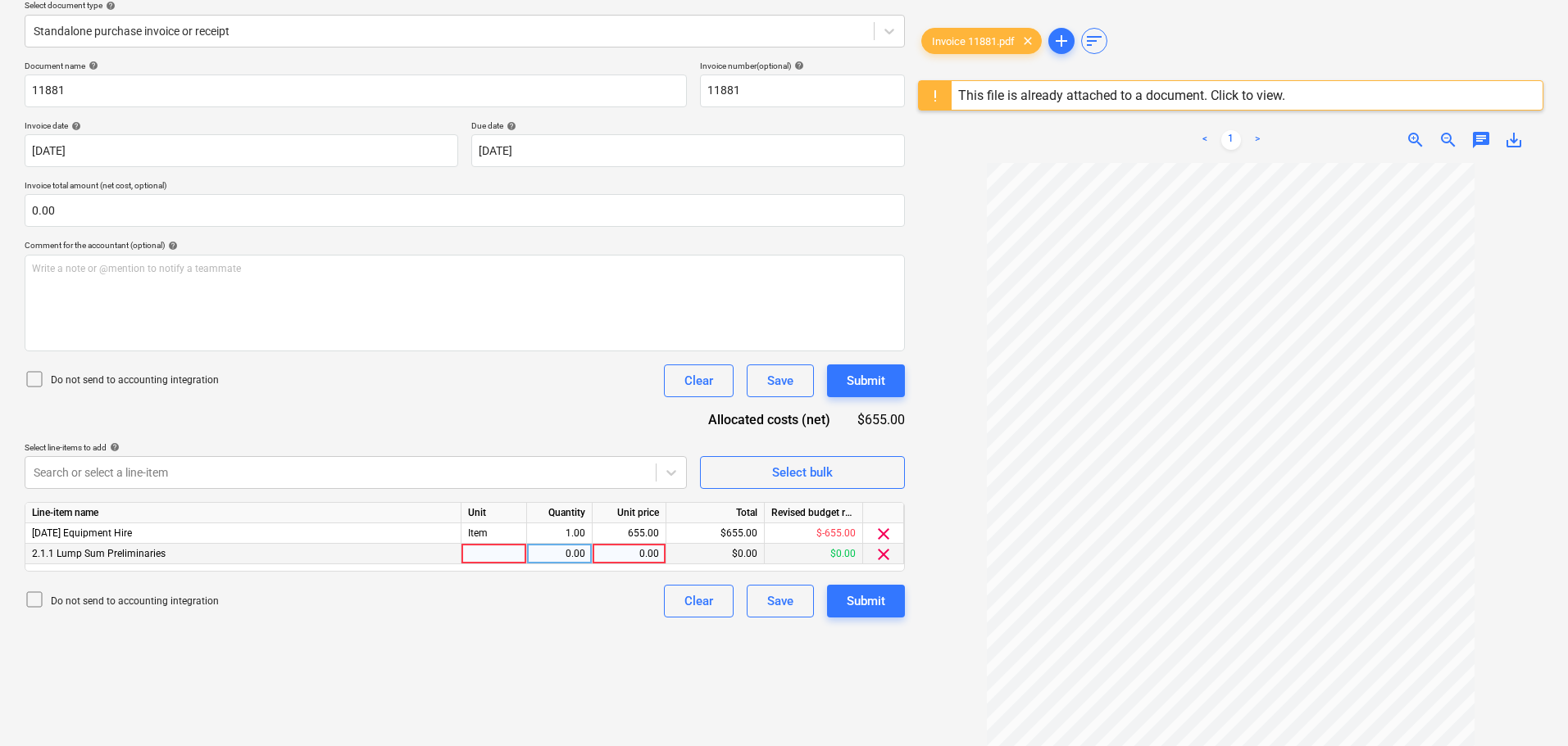
click at [508, 553] on div at bounding box center [493, 555] width 66 height 20
type input "Item"
click at [563, 555] on div "0.00" at bounding box center [559, 555] width 52 height 20
type input "1"
click at [647, 550] on div "0.00" at bounding box center [629, 555] width 60 height 20
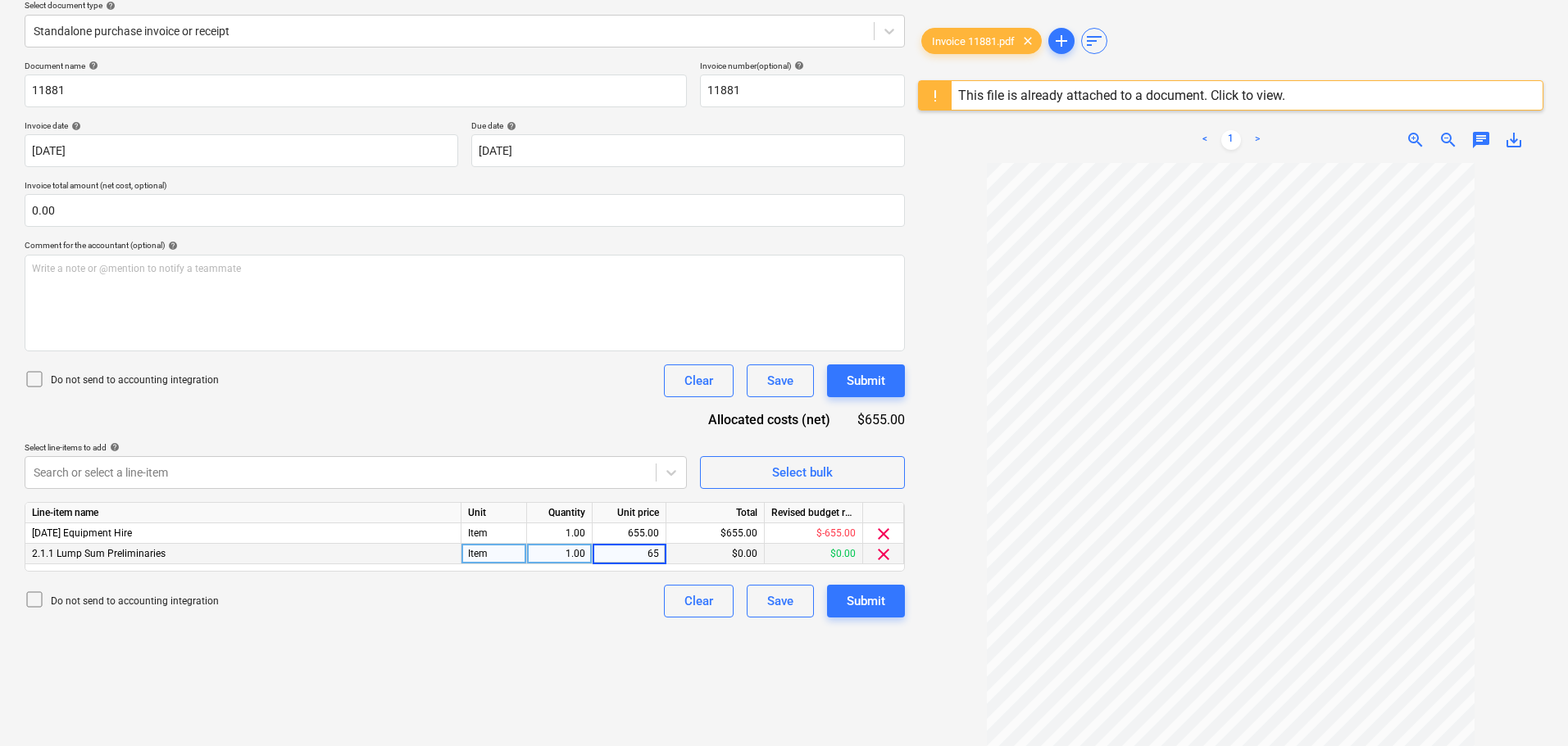
type input "655"
click at [706, 550] on div "$655.00" at bounding box center [716, 555] width 99 height 20
click at [883, 532] on span "clear" at bounding box center [883, 533] width 20 height 20
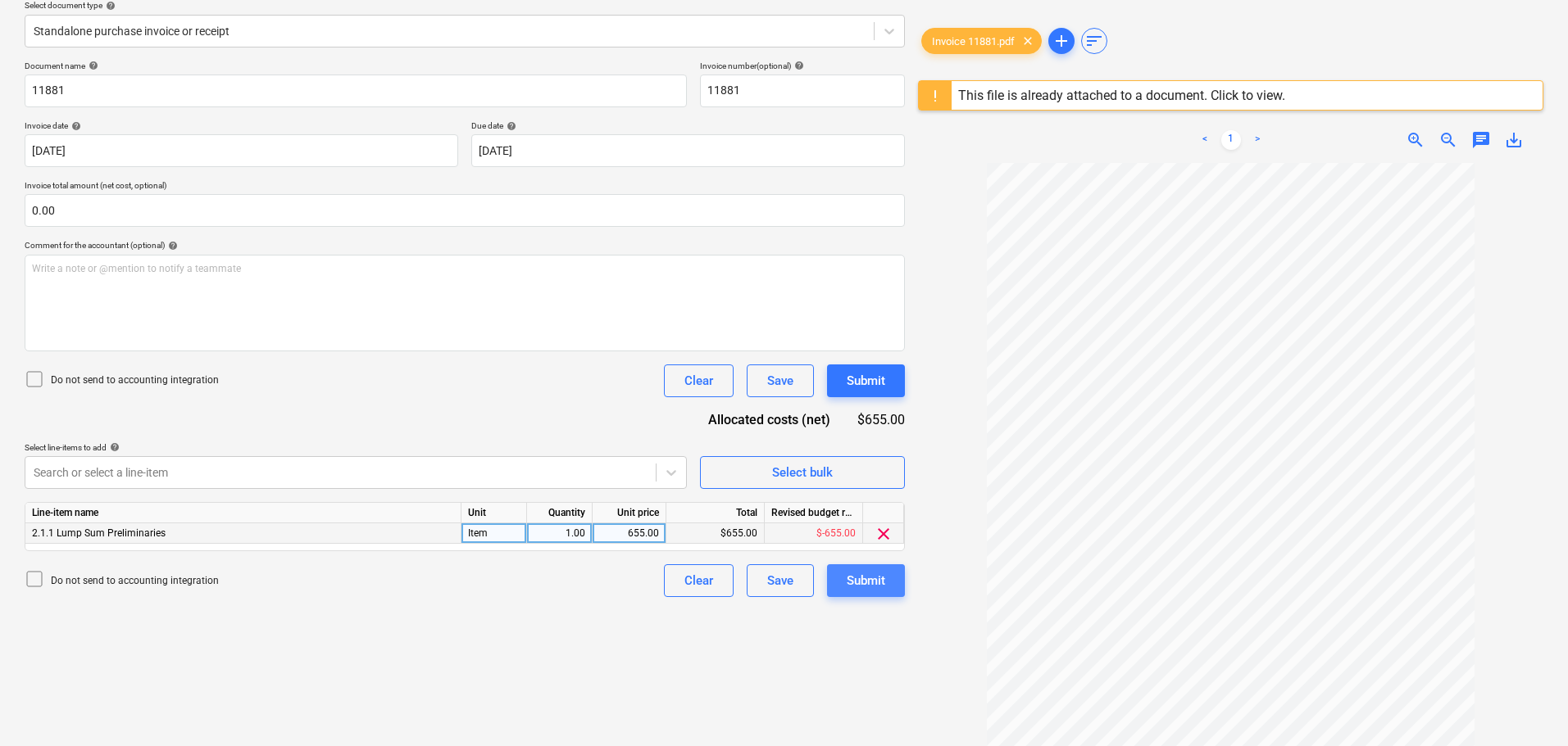
click at [864, 581] on div "Submit" at bounding box center [865, 580] width 38 height 21
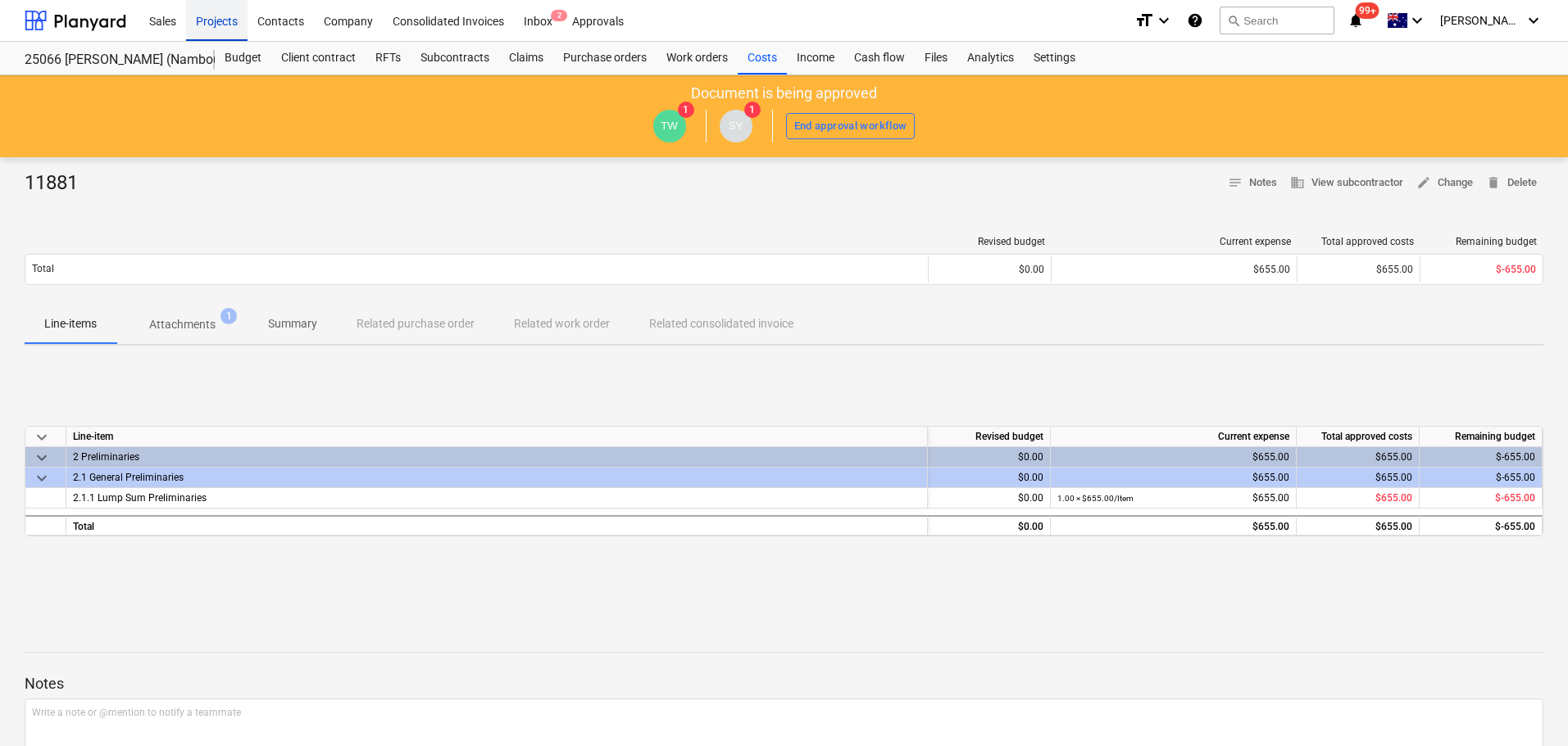
click at [211, 21] on div "Projects" at bounding box center [217, 20] width 61 height 42
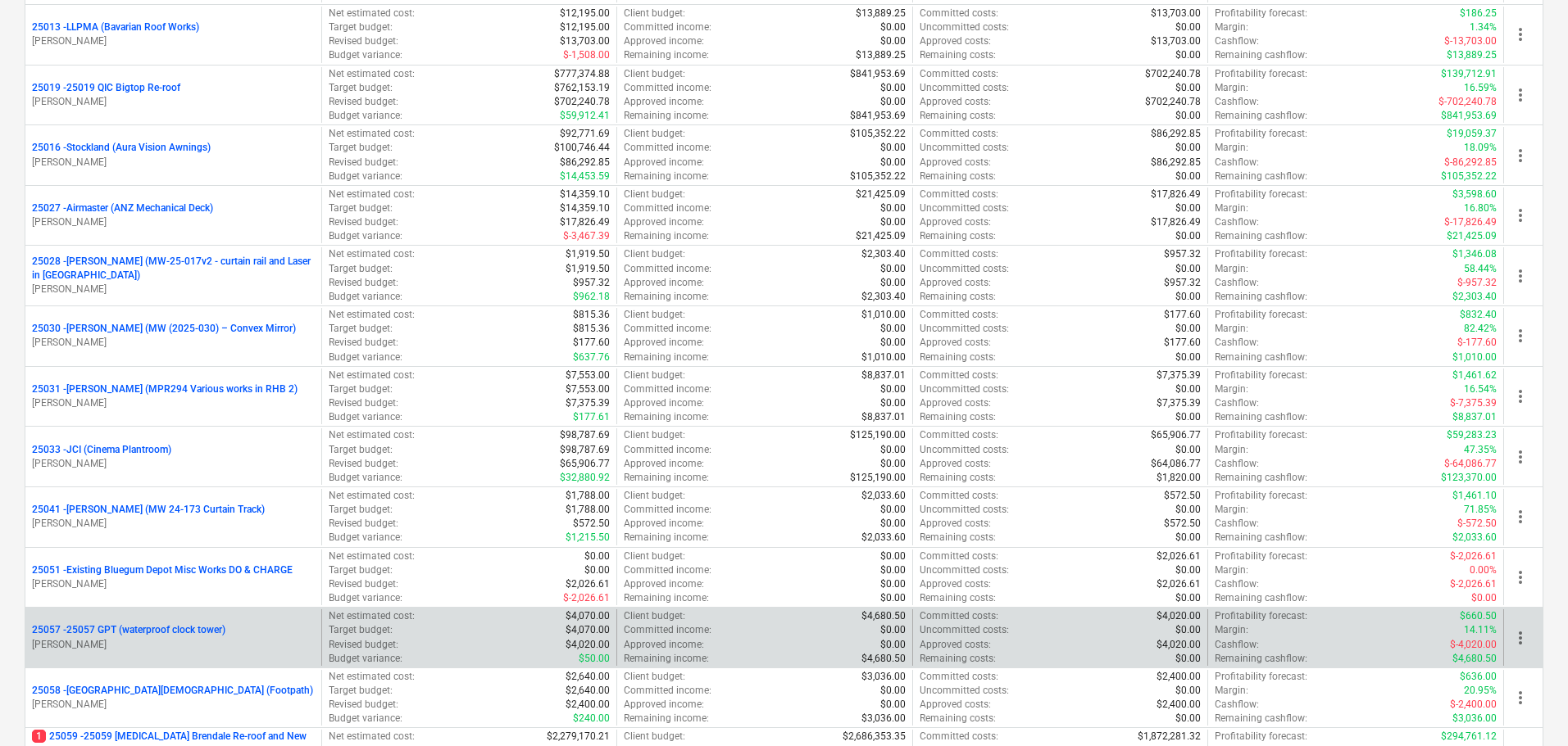
scroll to position [573, 0]
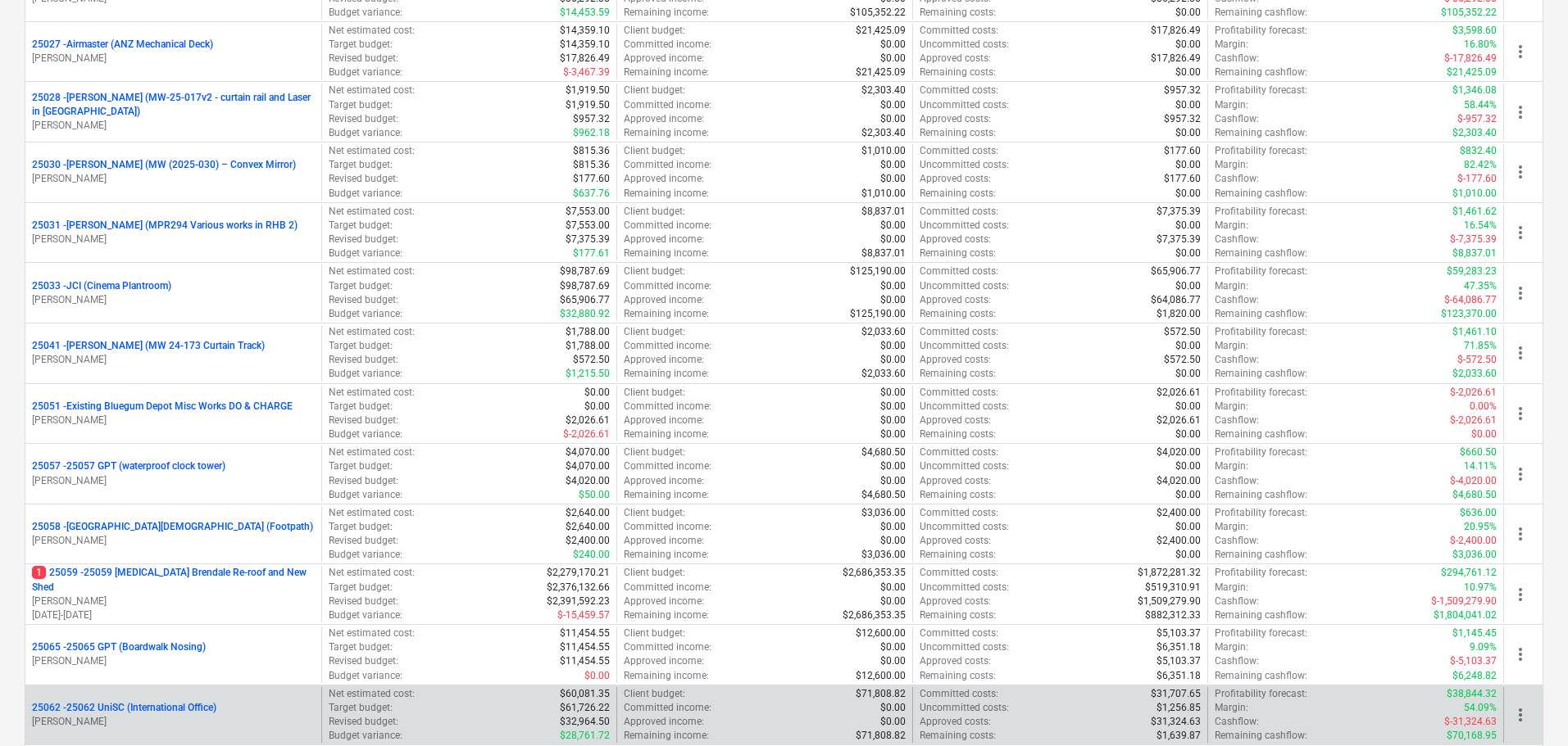
click at [184, 709] on p "25062 - 25062 UniSC (International Office)" at bounding box center [124, 708] width 185 height 14
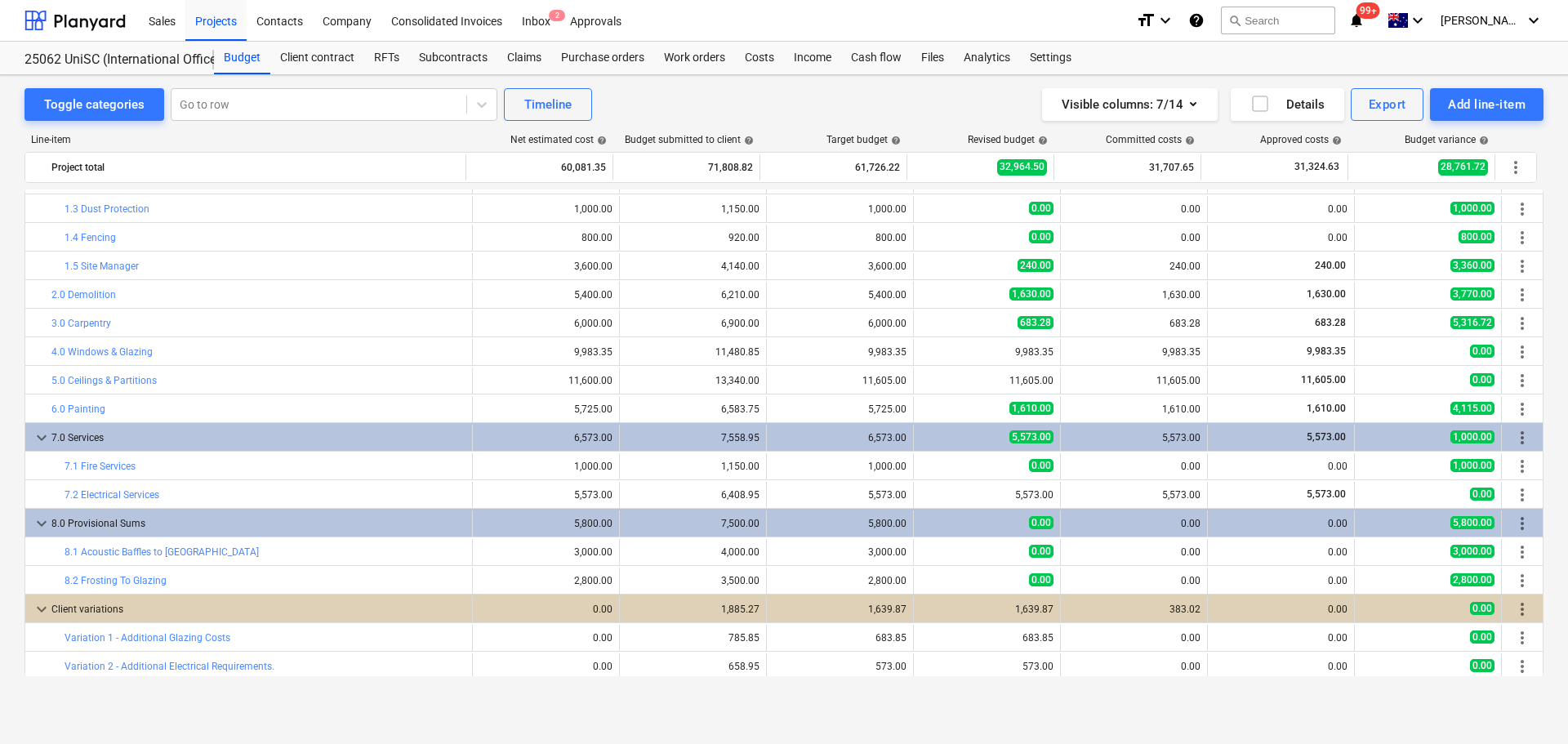
scroll to position [114, 0]
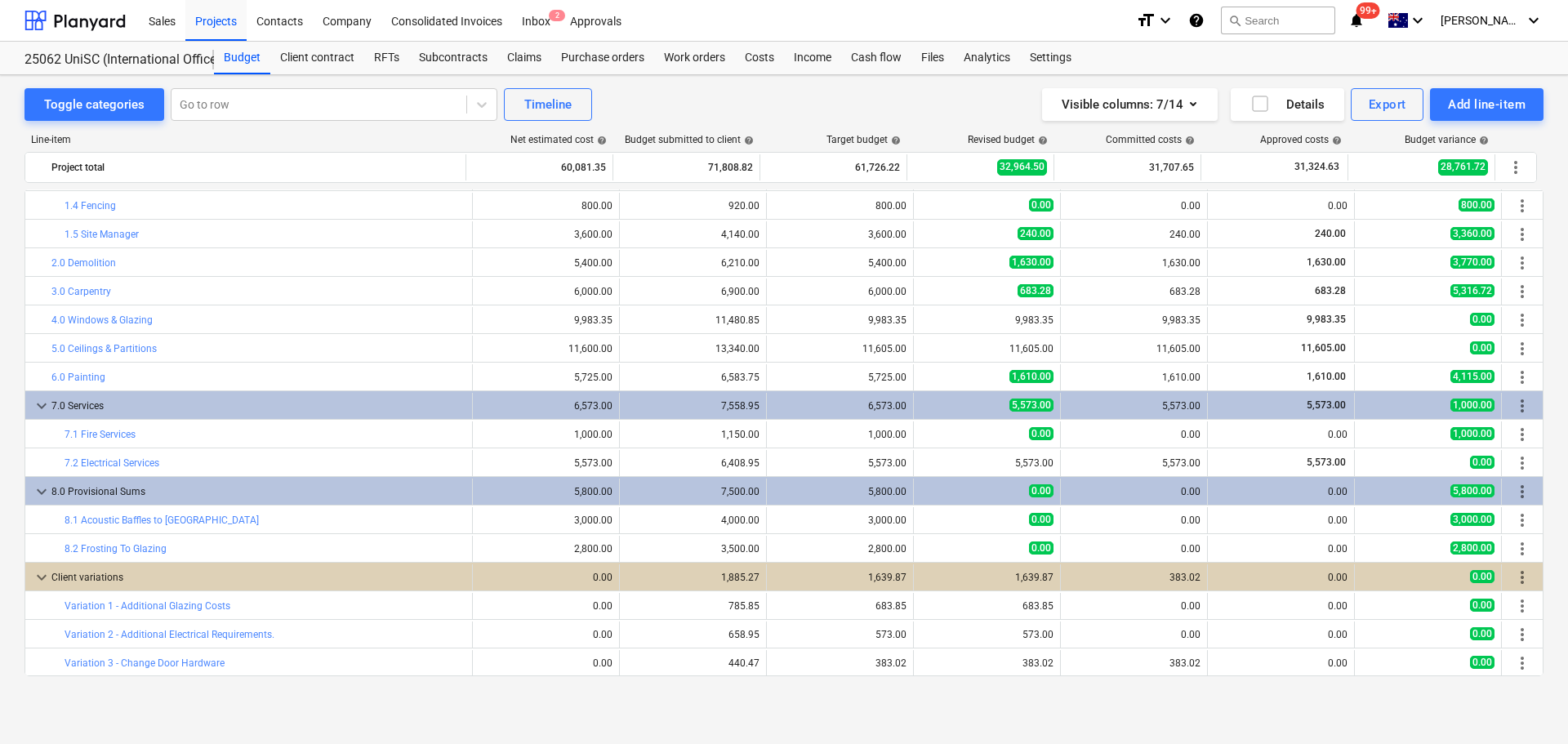
click at [924, 633] on span "edit" at bounding box center [929, 635] width 13 height 13
type textarea "x"
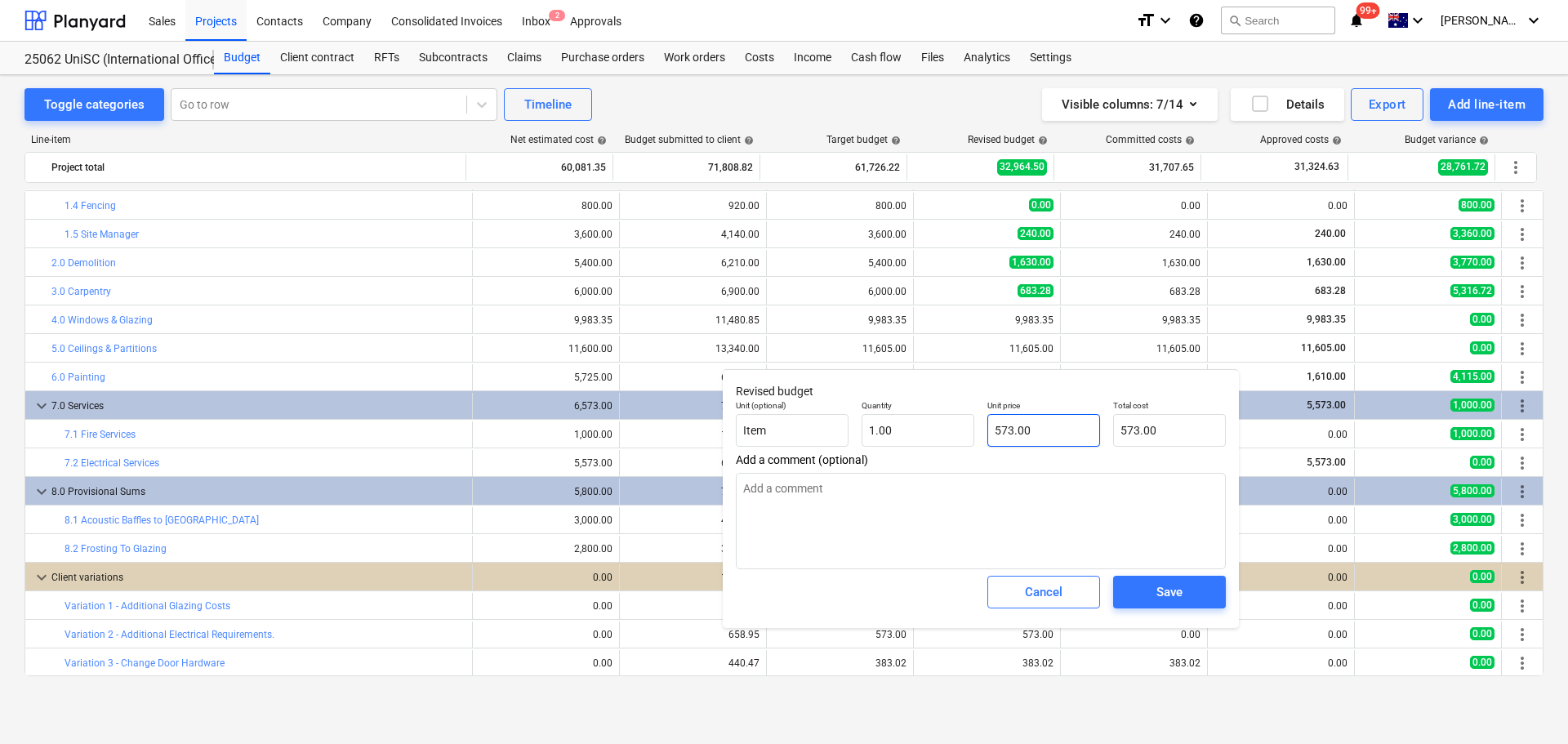
type input "573"
drag, startPoint x: 1046, startPoint y: 431, endPoint x: 924, endPoint y: 433, distance: 122.0
click at [924, 433] on div "Unit (optional) Item Quantity 1.00 Unit price 573 Total cost 573.00" at bounding box center [980, 423] width 503 height 59
type textarea "x"
type input "0"
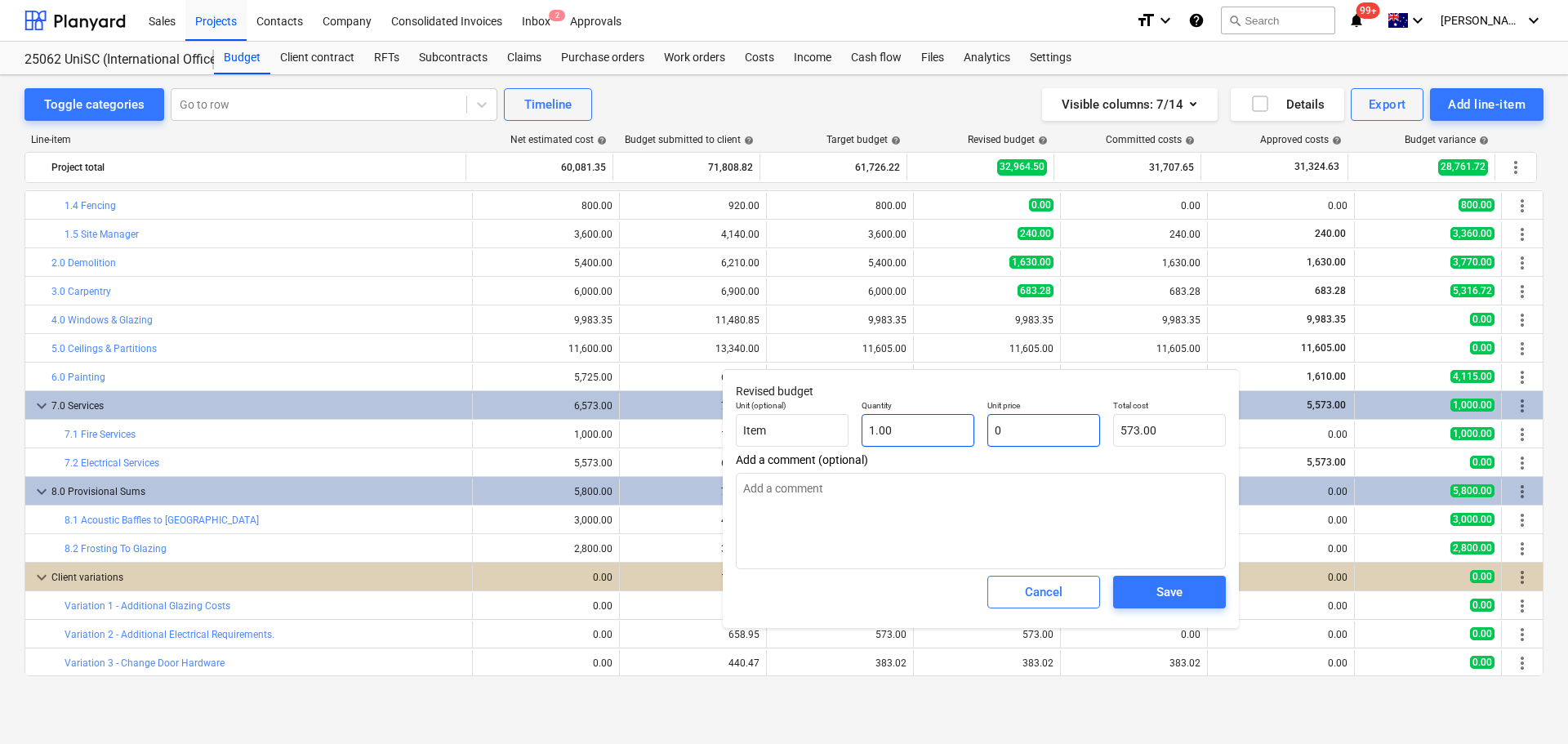
type input "0.00"
type input "0"
type textarea "x"
type input "0.00"
click at [1153, 596] on span "Save" at bounding box center [1169, 592] width 74 height 21
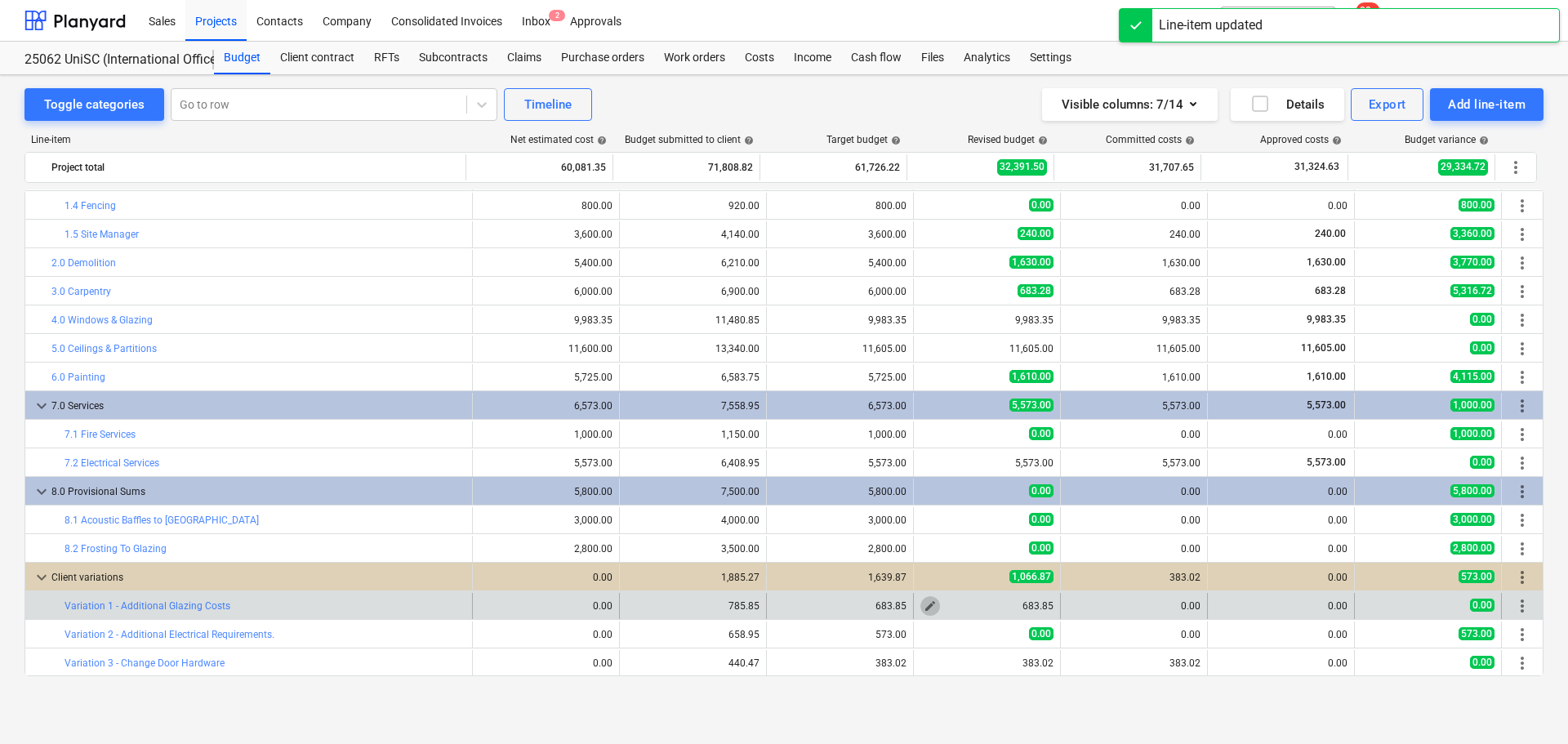
click at [924, 603] on span "edit" at bounding box center [929, 606] width 13 height 13
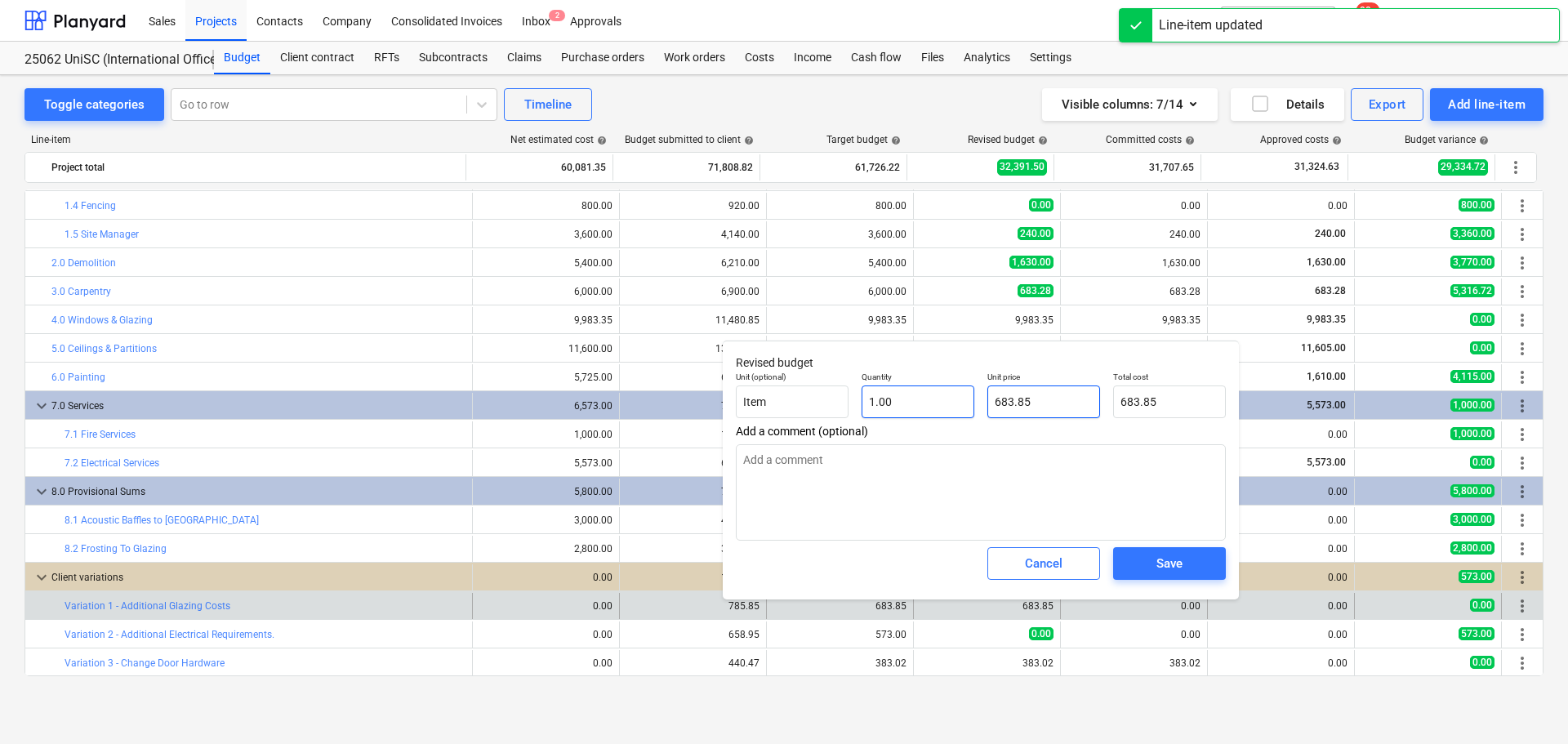
drag, startPoint x: 1030, startPoint y: 404, endPoint x: 950, endPoint y: 411, distance: 80.3
click at [950, 411] on div "Unit (optional) Item Quantity 1.00 Unit price 683.85 Total cost 683.85" at bounding box center [980, 395] width 503 height 59
type textarea "x"
type input "0"
type input "0.00"
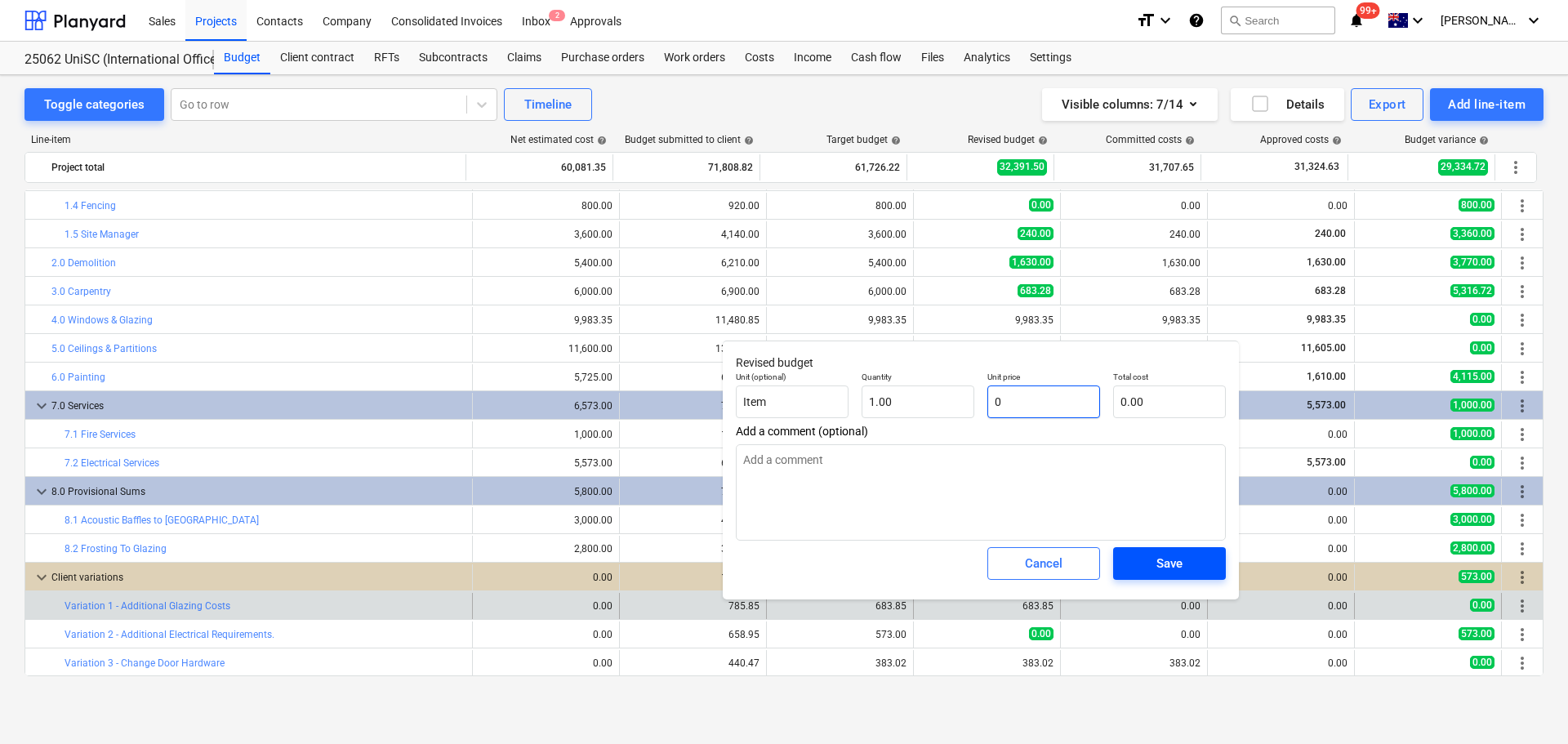
type input "0"
type textarea "x"
type input "0.00"
click at [1191, 568] on span "Save" at bounding box center [1169, 563] width 74 height 21
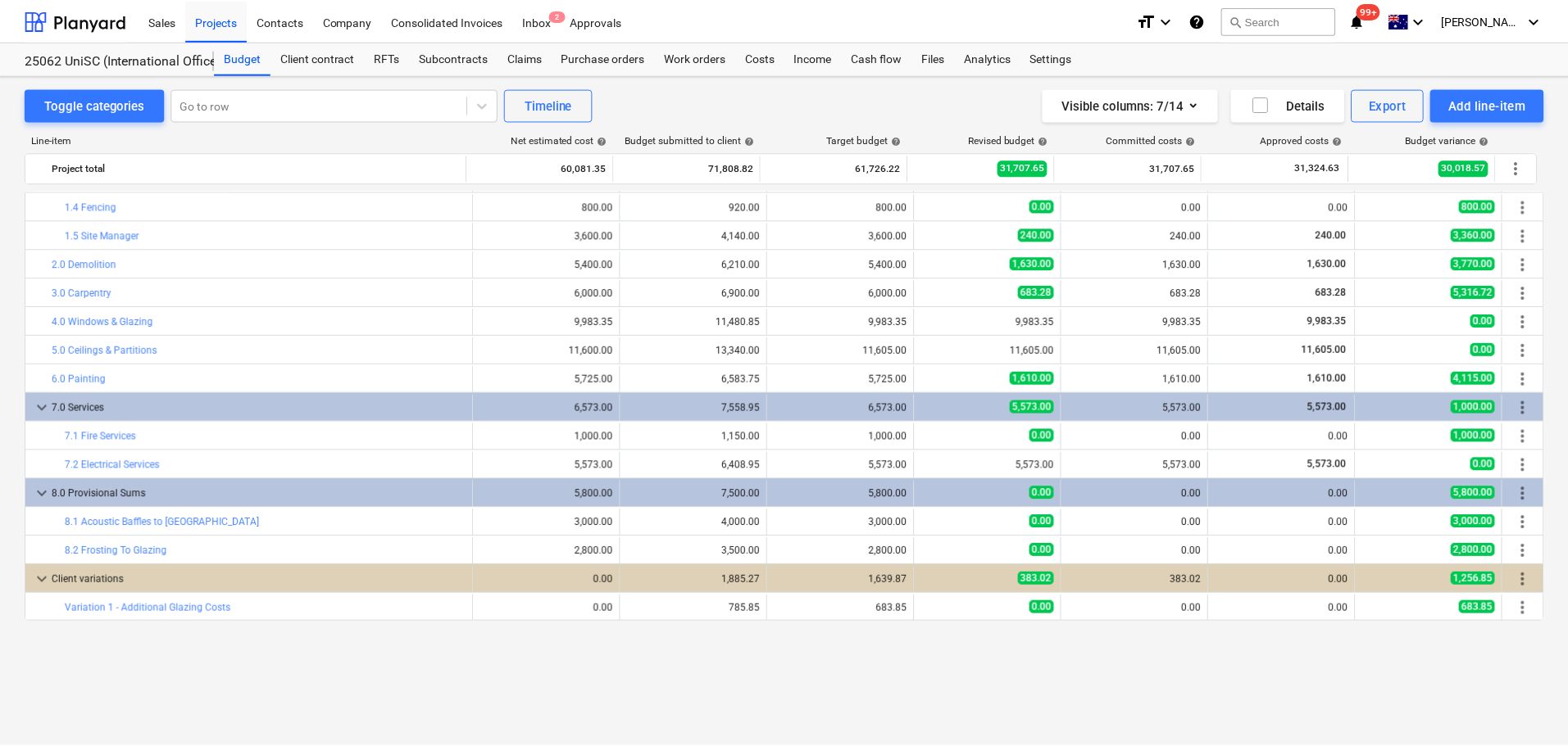
scroll to position [0, 0]
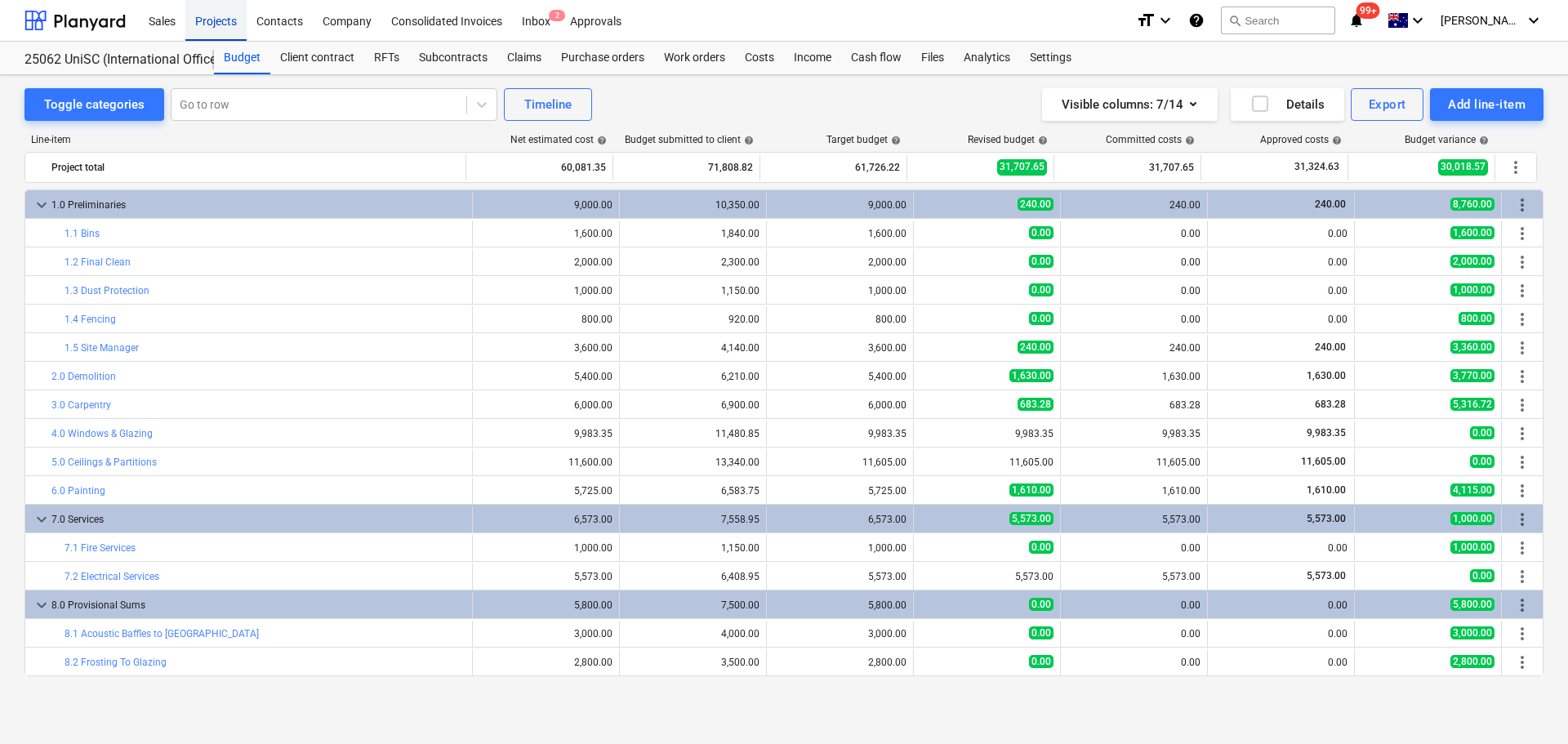
click at [231, 23] on div "Projects" at bounding box center [216, 20] width 61 height 42
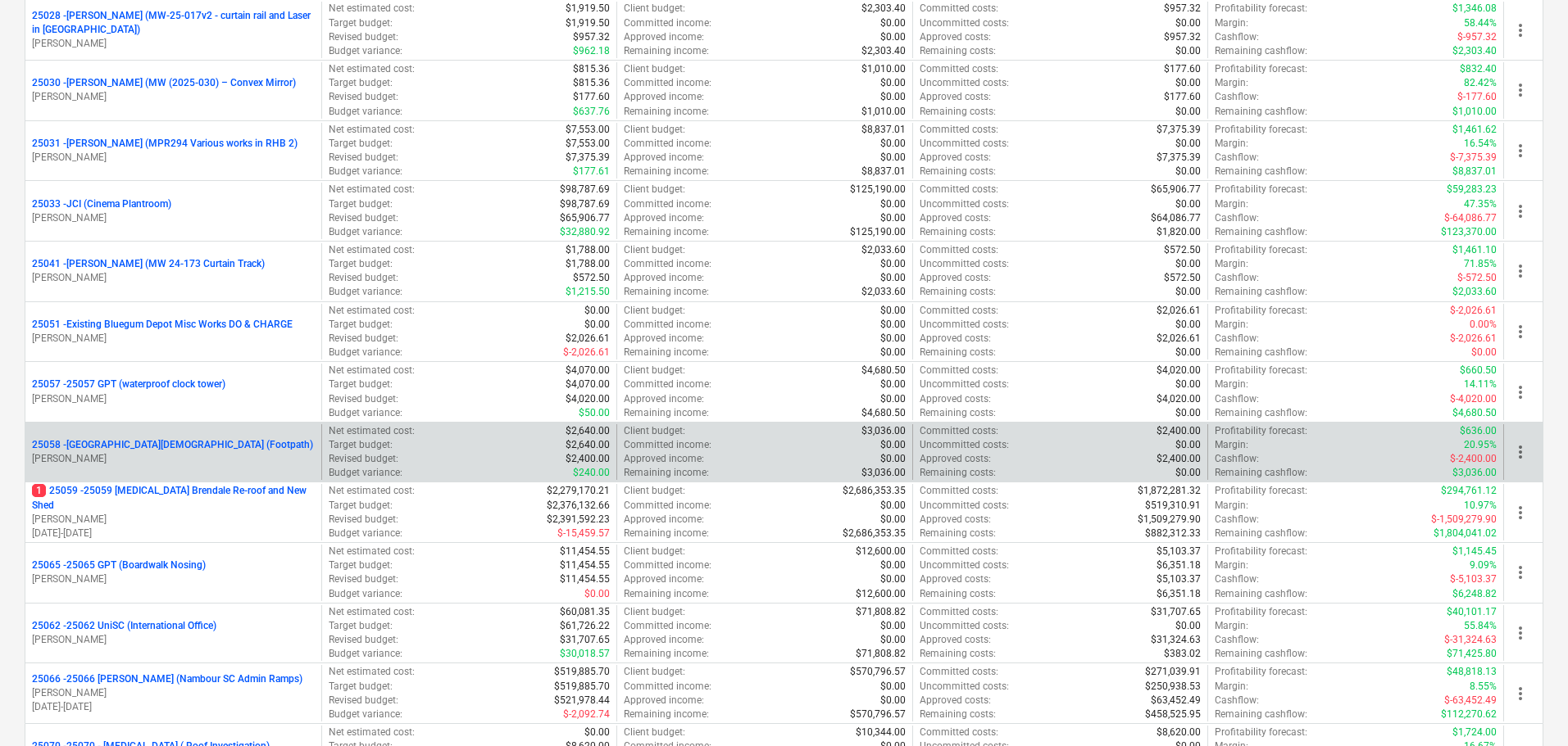
scroll to position [819, 0]
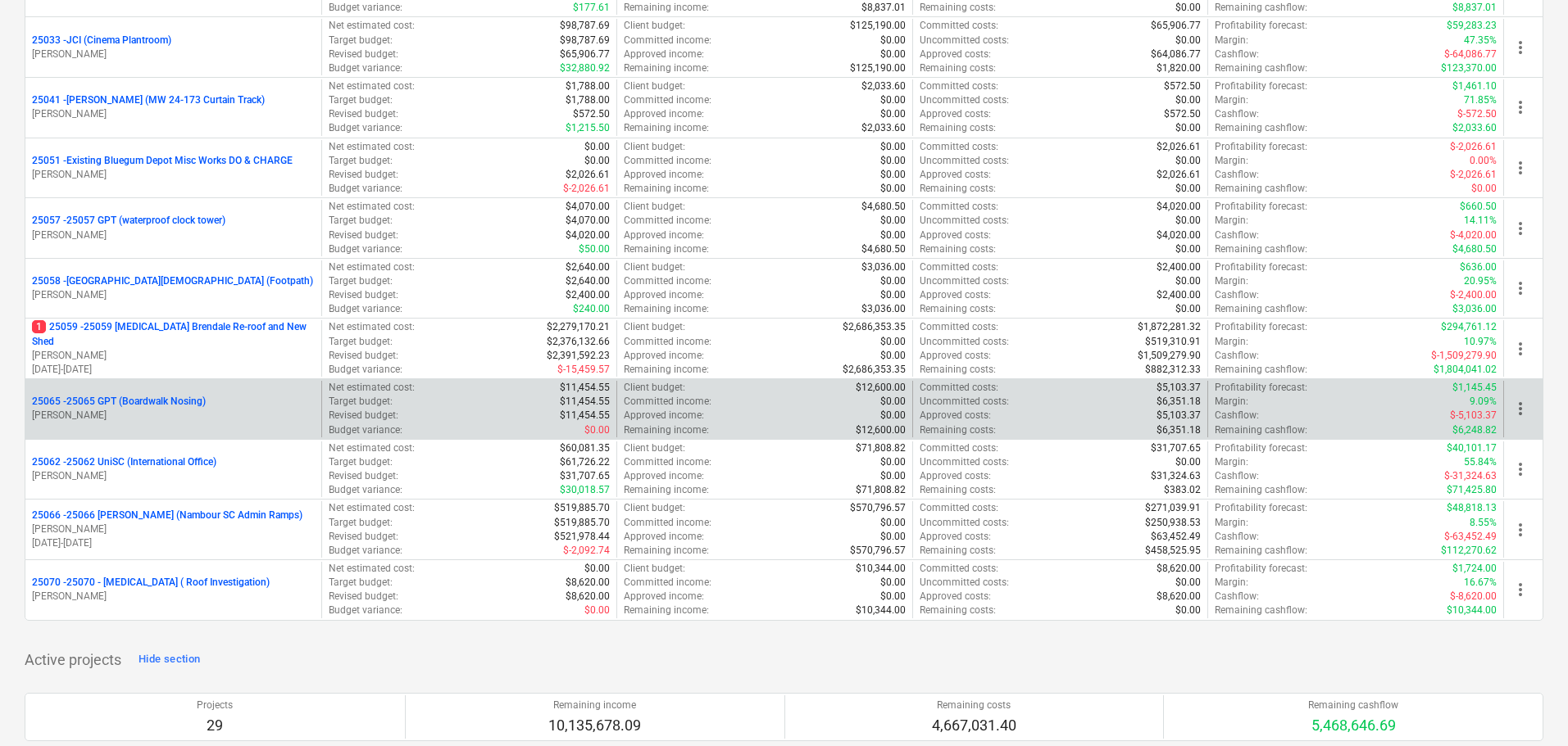
click at [95, 404] on p "25065 - 25065 GPT (Boardwalk Nosing)" at bounding box center [119, 401] width 174 height 14
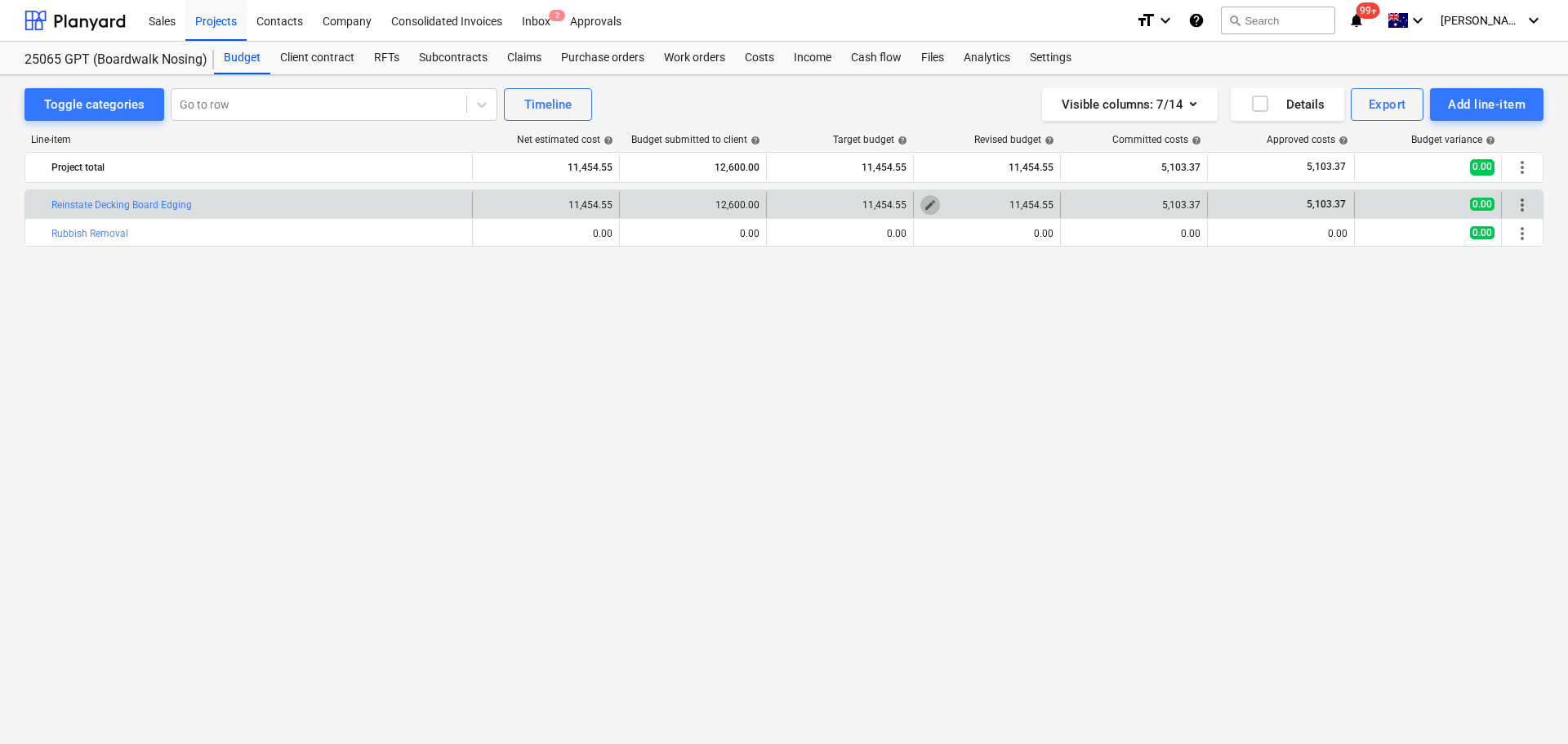
click at [929, 209] on span "edit" at bounding box center [929, 204] width 13 height 13
type textarea "x"
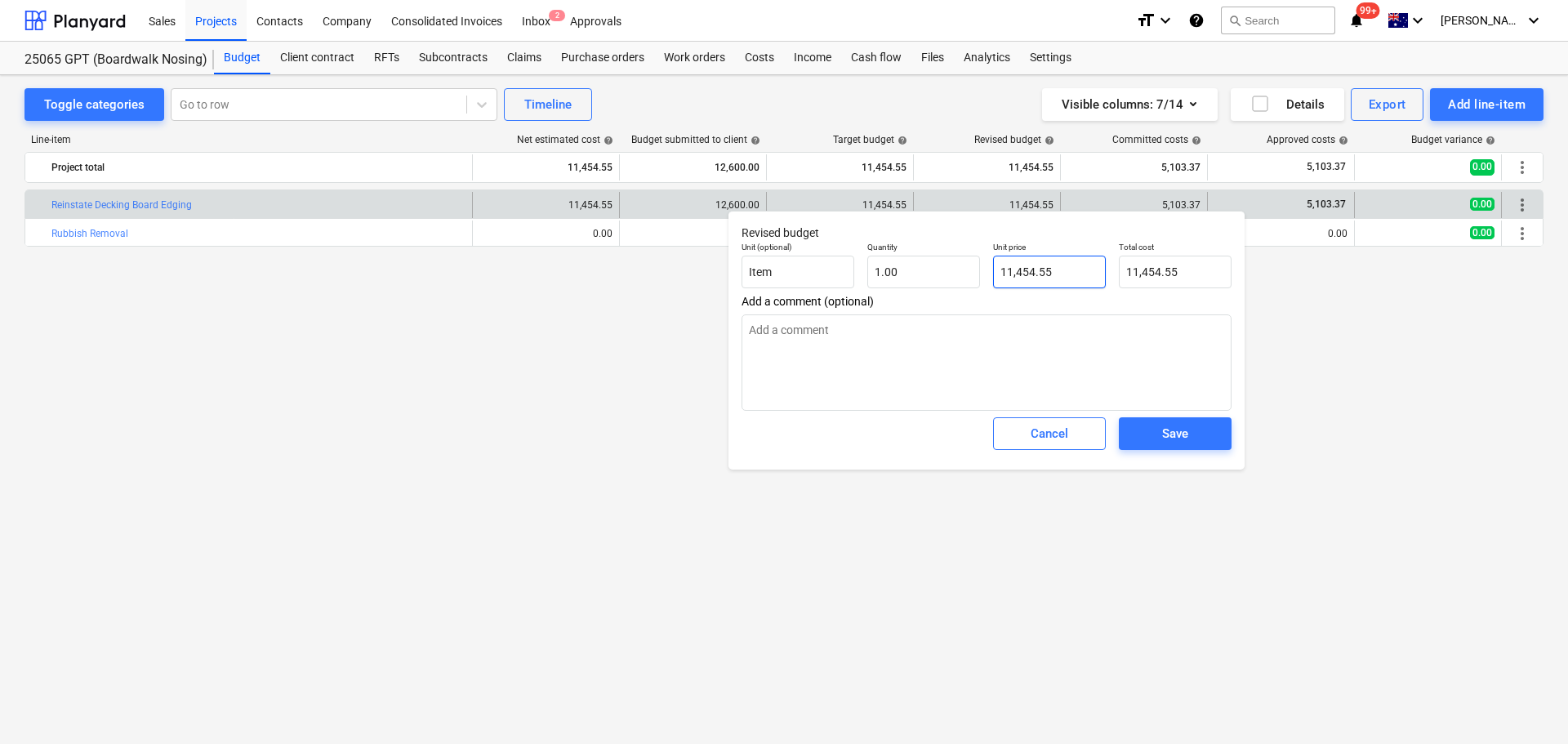
type input "11454.55"
drag, startPoint x: 1070, startPoint y: 271, endPoint x: 989, endPoint y: 277, distance: 81.2
click at [989, 277] on div "Unit price 11454.55" at bounding box center [1049, 265] width 126 height 59
type textarea "x"
type input "5"
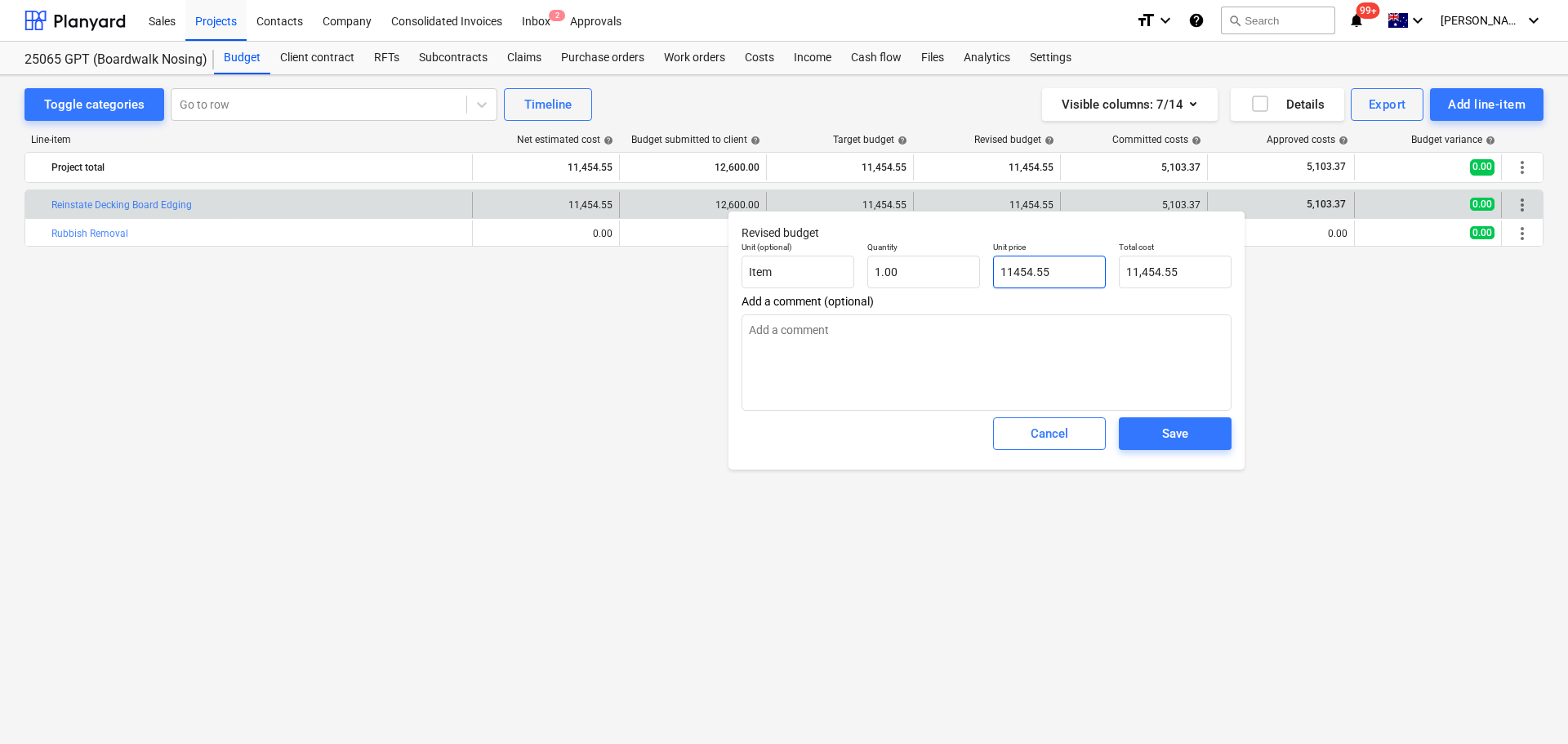
type input "5.00"
type textarea "x"
type input "51"
type input "51.00"
type textarea "x"
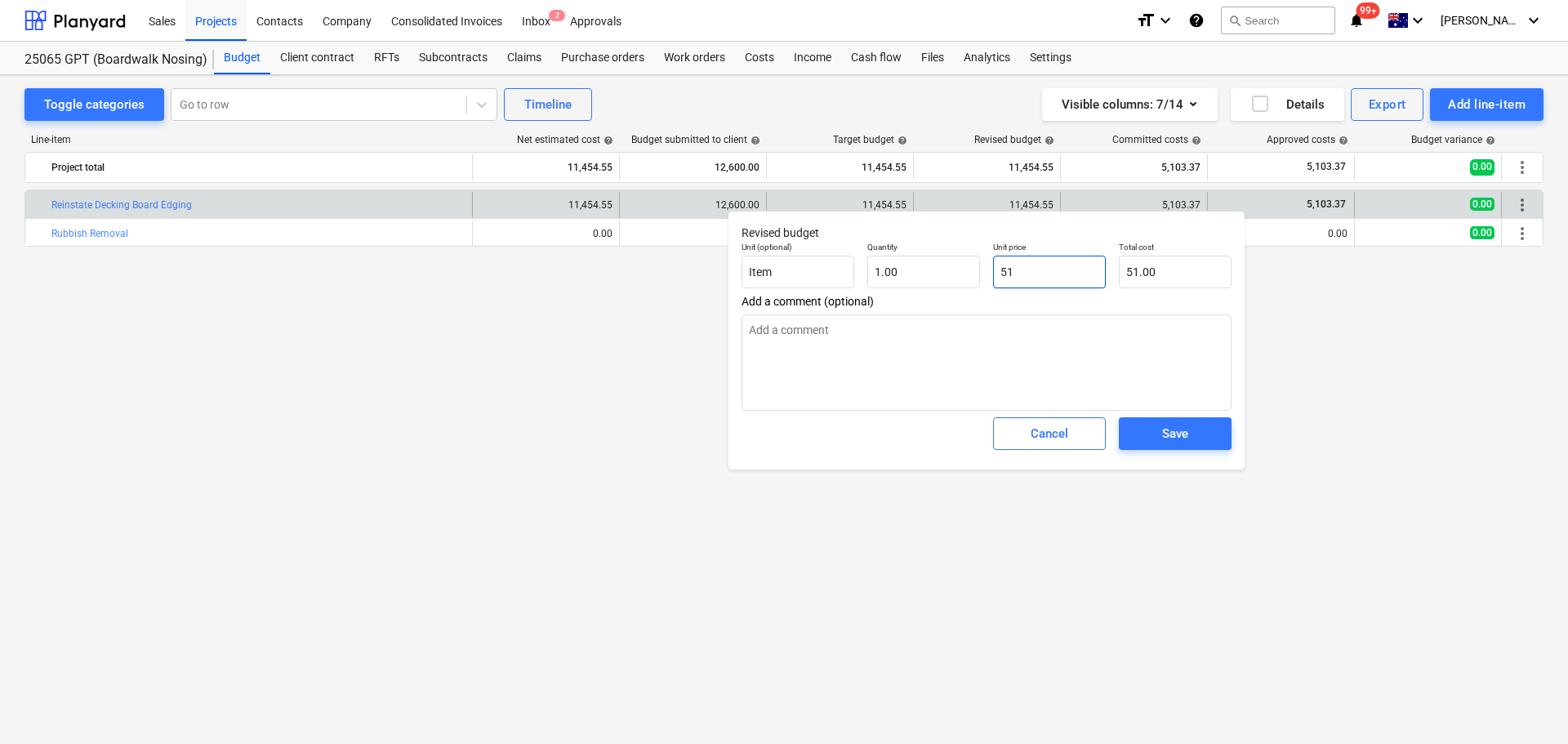
type input "510"
type input "510.00"
type textarea "x"
type input "5103"
type input "5,103.00"
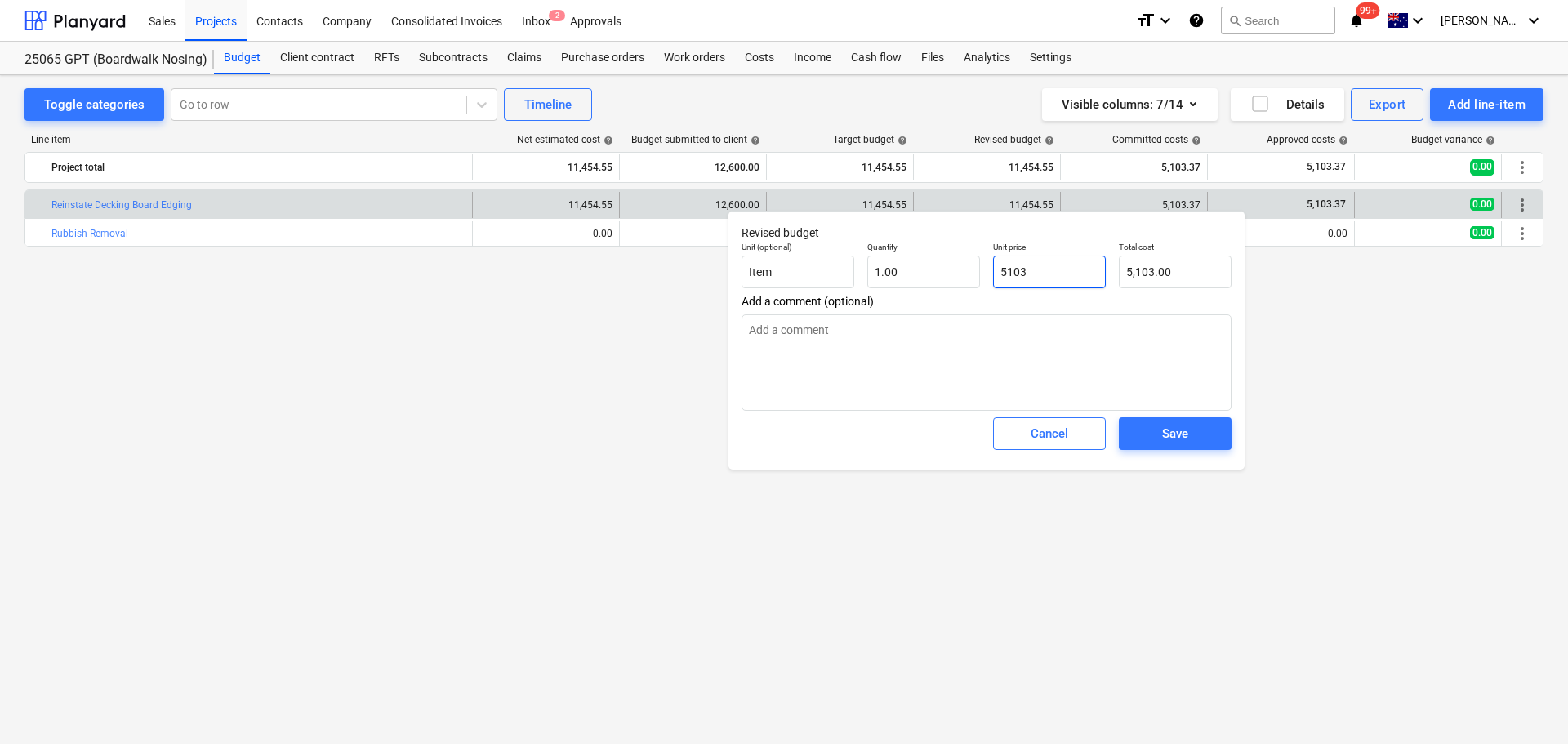
type textarea "x"
type input "5103."
type textarea "x"
type input "5103.3"
type input "5,103.30"
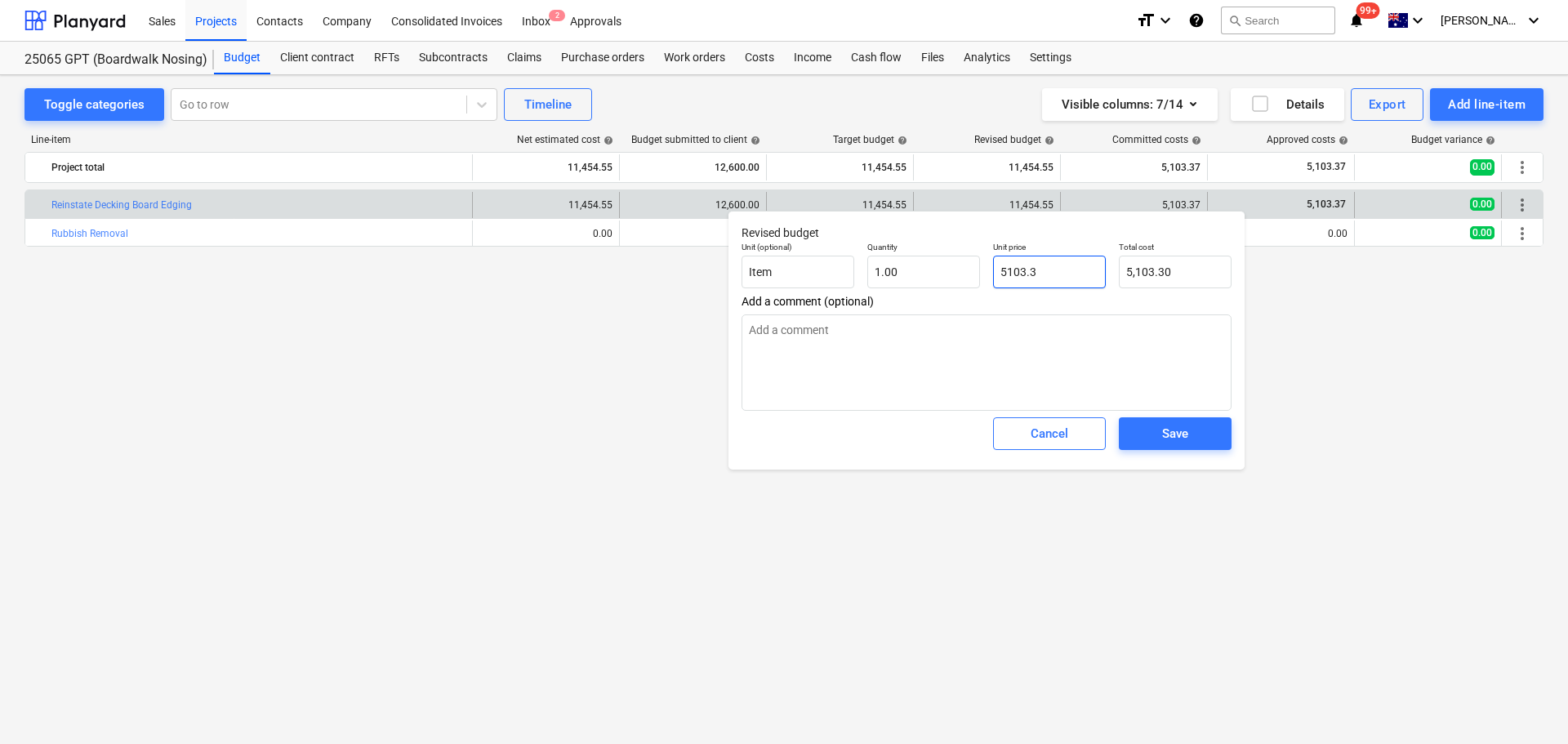
type textarea "x"
type input "5103.37"
type input "5,103.37"
type input "5103.37"
type textarea "x"
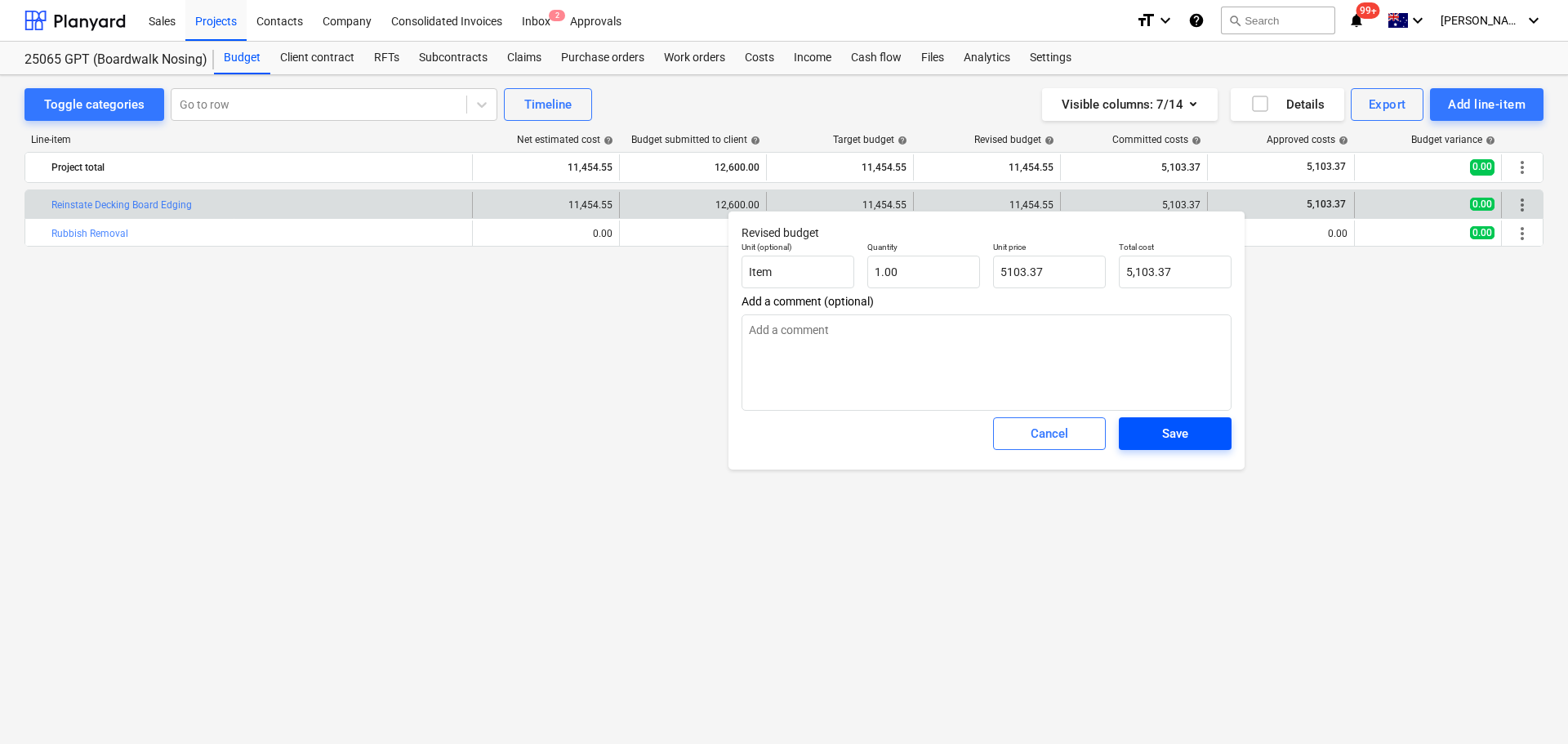
type input "5,103.37"
click at [1170, 433] on div "Save" at bounding box center [1175, 434] width 26 height 21
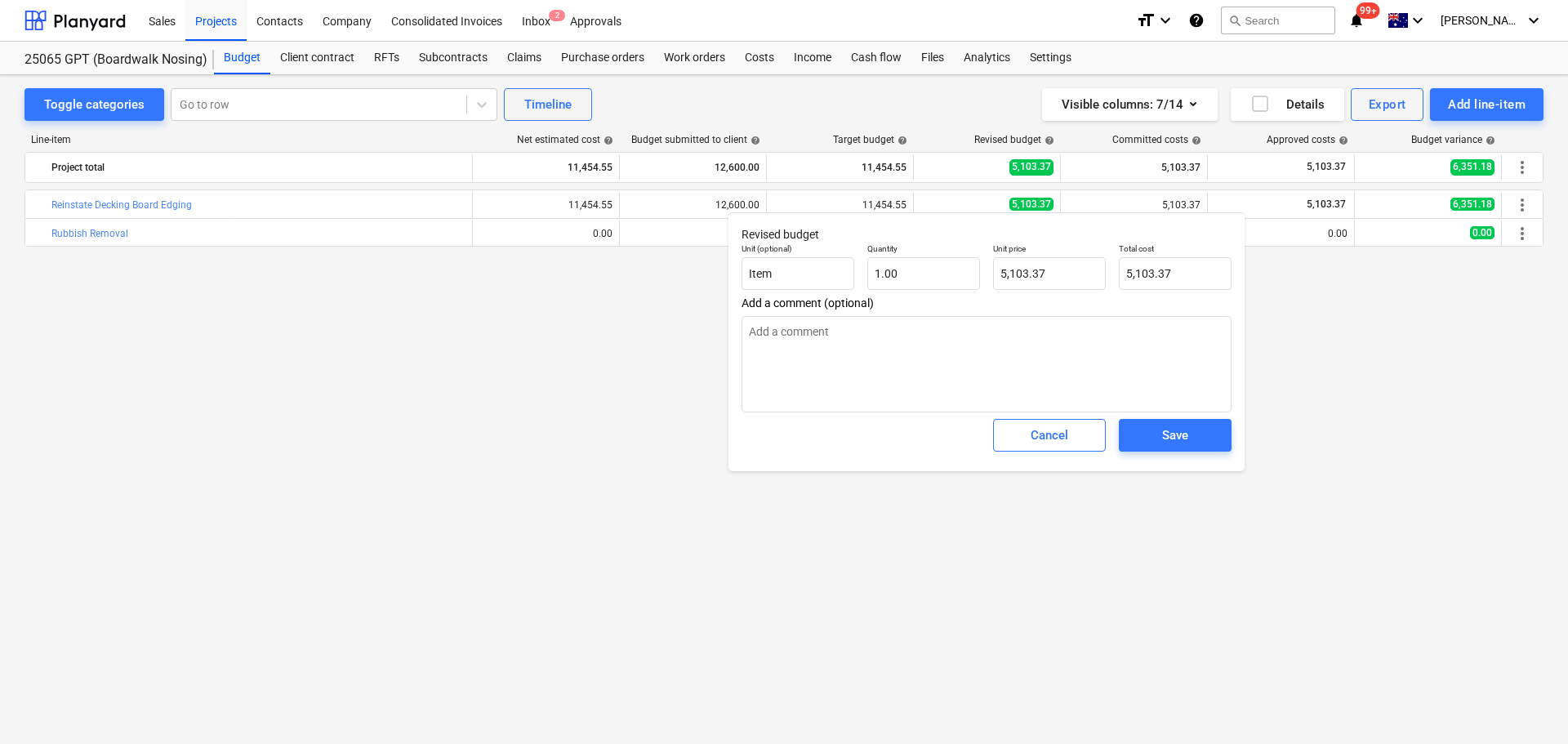
type textarea "x"
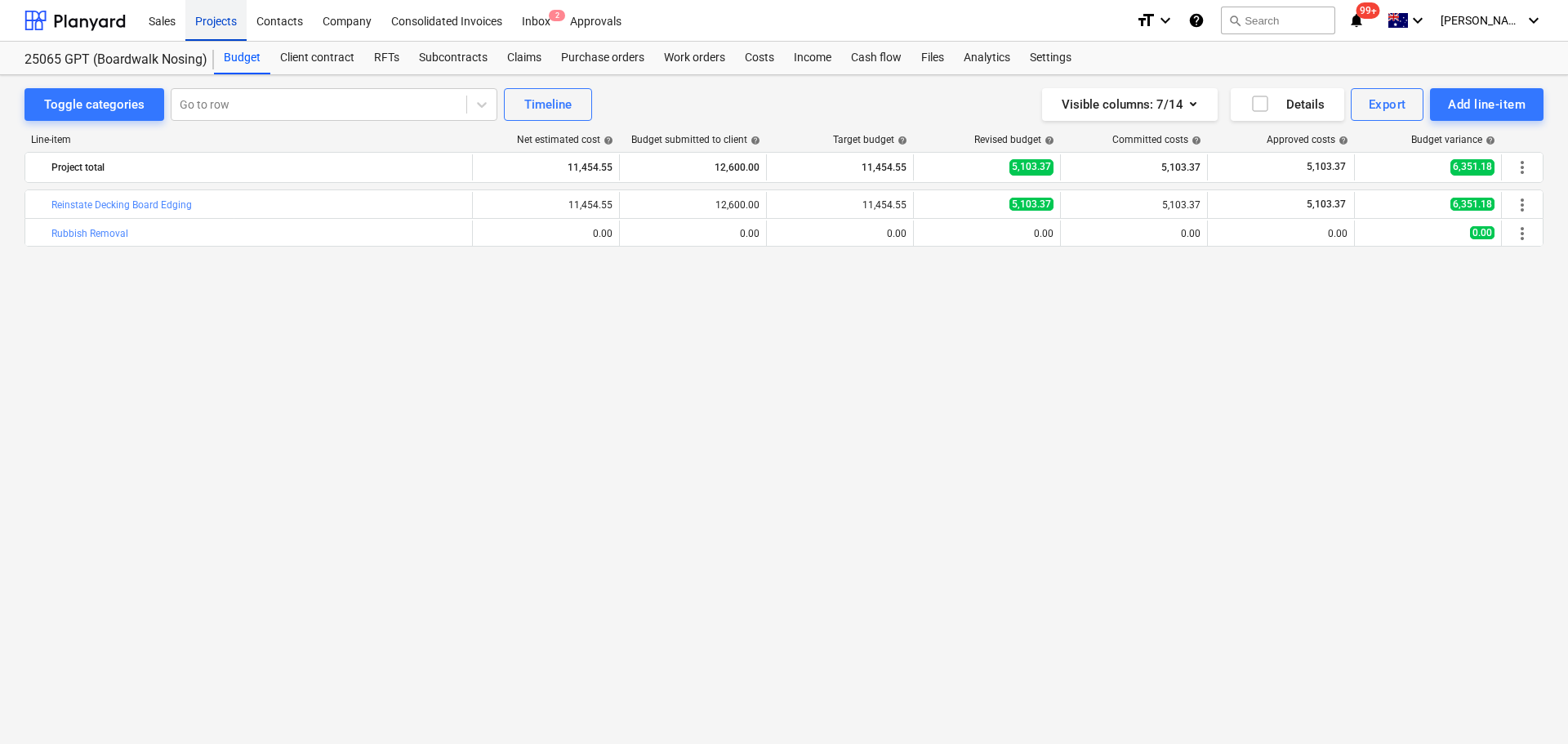
click at [219, 23] on div "Projects" at bounding box center [216, 20] width 61 height 42
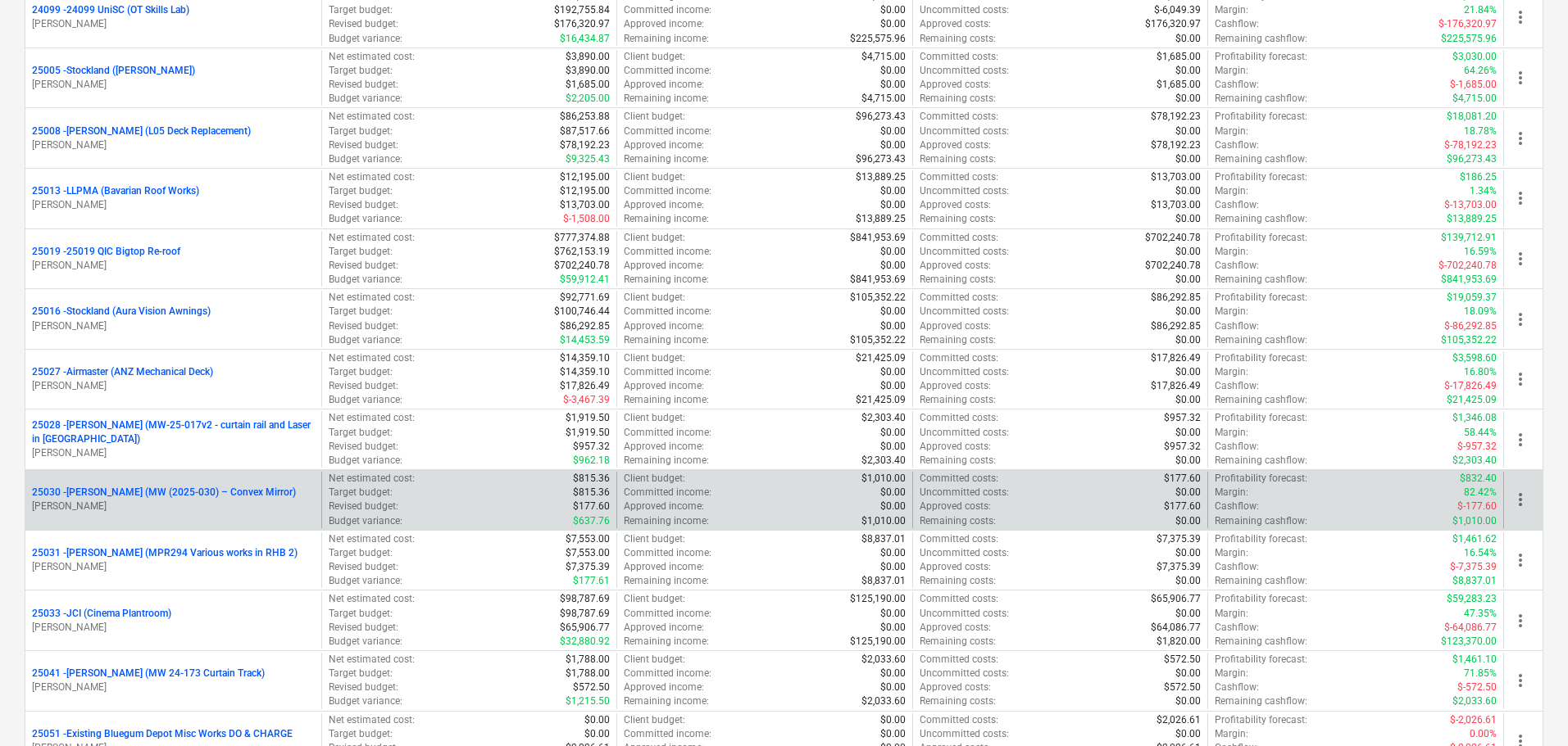
scroll to position [327, 0]
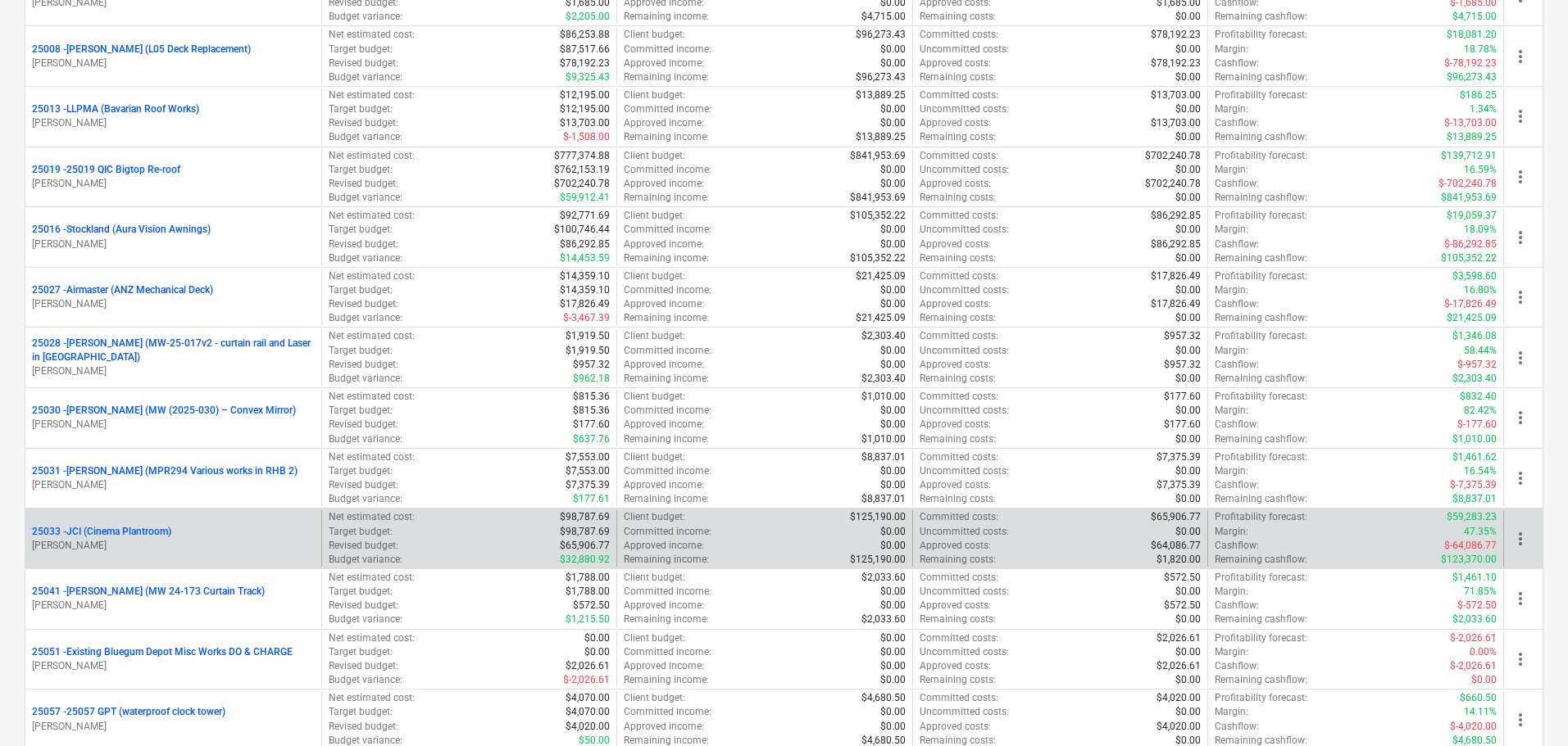
click at [73, 528] on p "25033 - JCI (Cinema Plantroom)" at bounding box center [102, 532] width 140 height 14
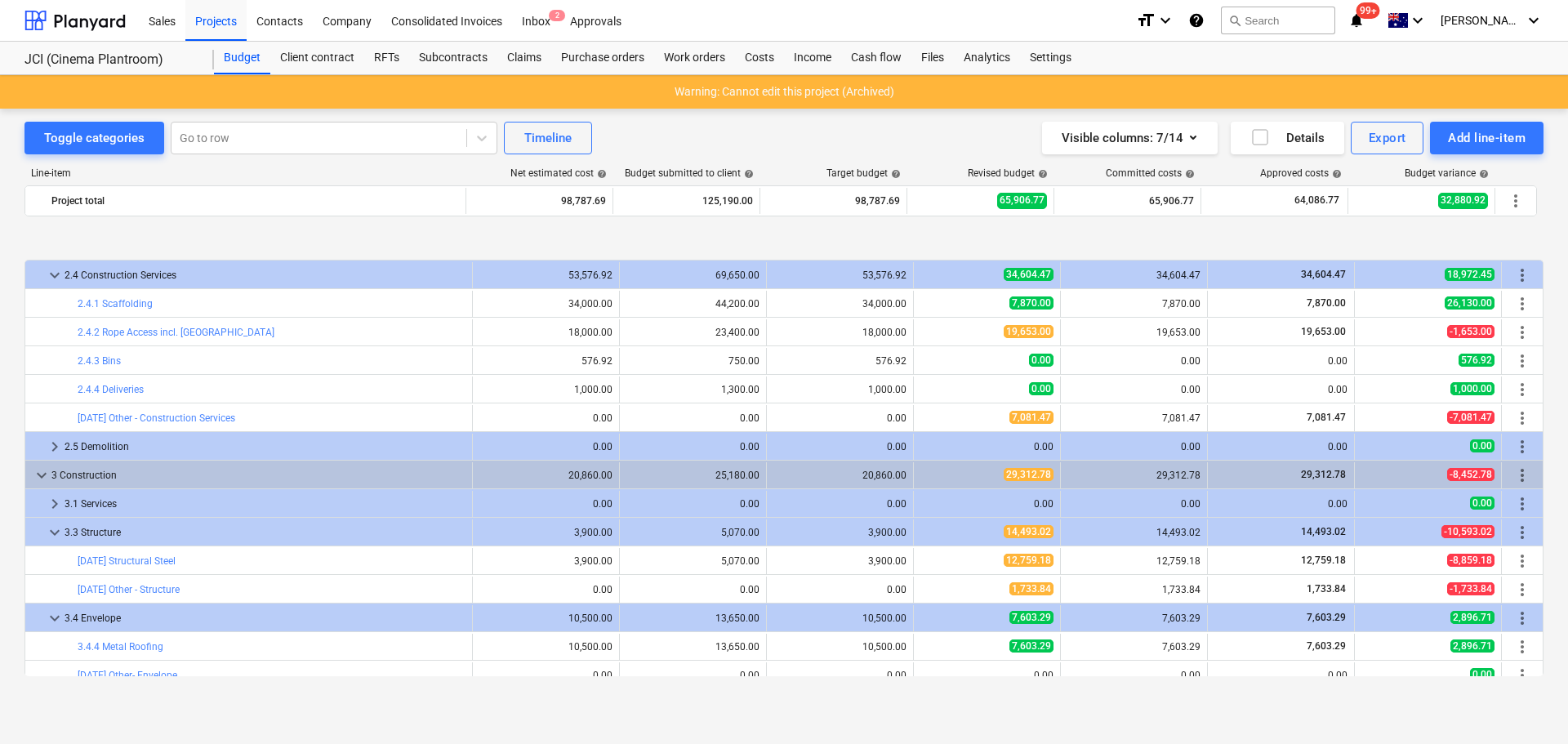
scroll to position [245, 0]
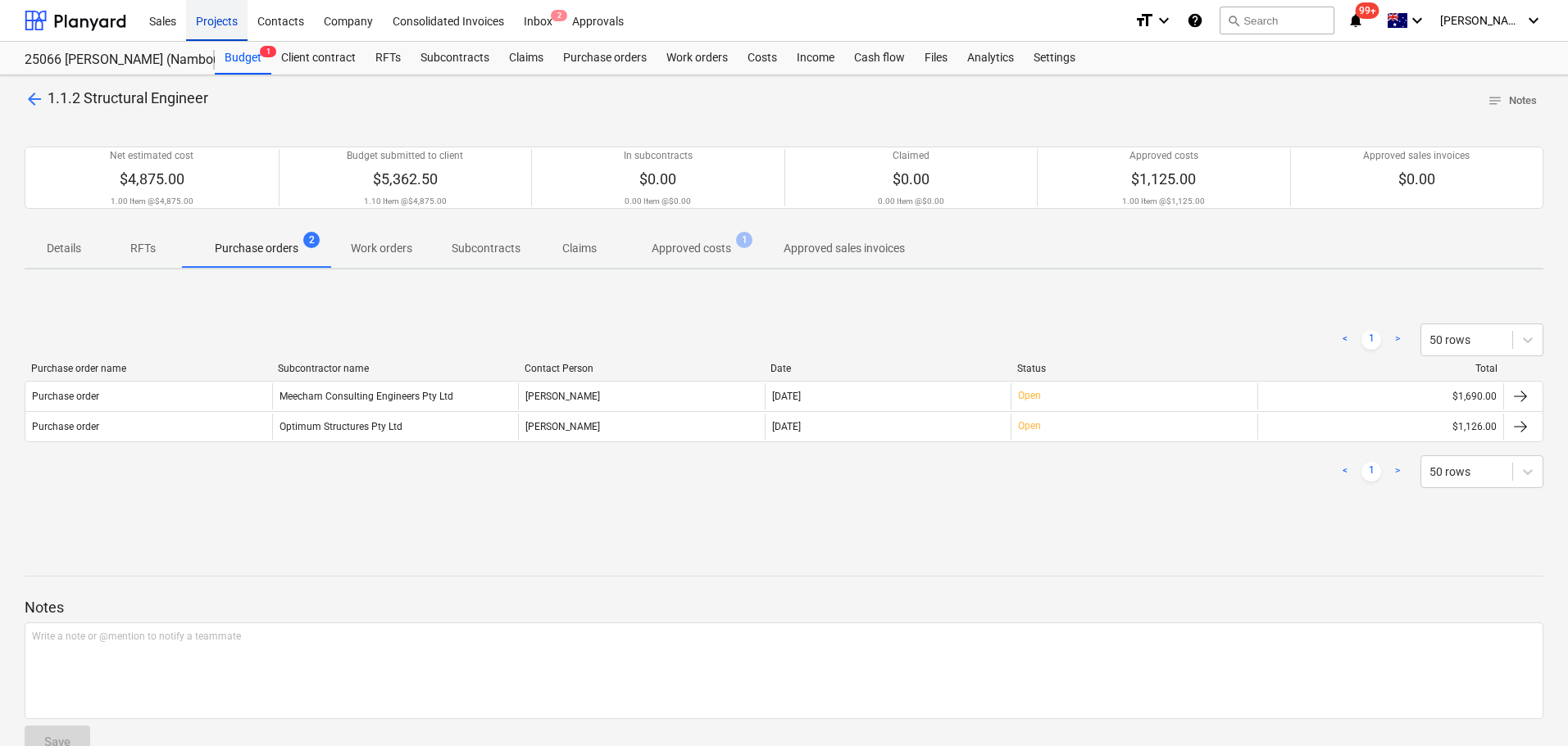
click at [230, 26] on div "Projects" at bounding box center [217, 20] width 61 height 42
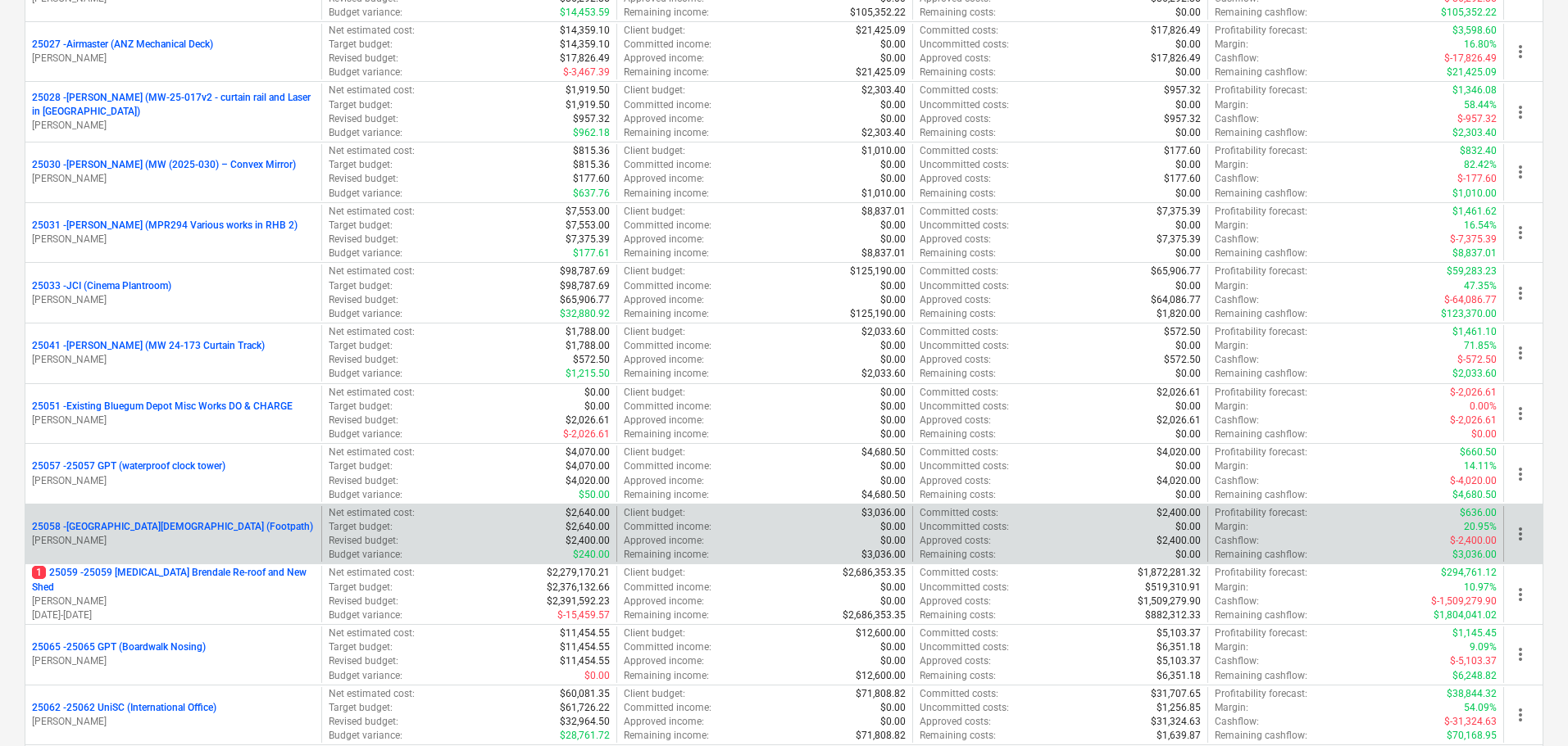
scroll to position [737, 0]
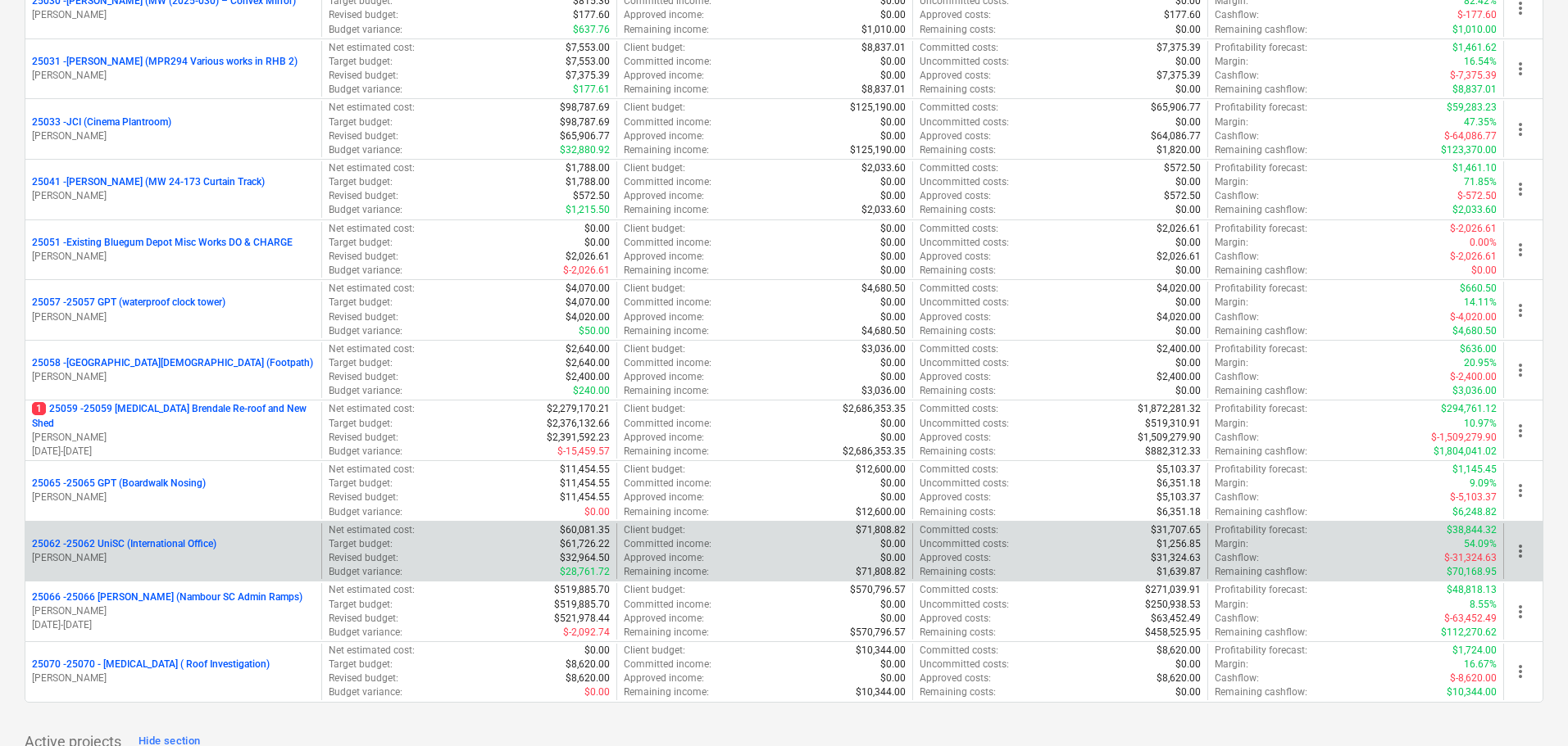
click at [207, 544] on p "25062 - 25062 UniSC (International Office)" at bounding box center [124, 544] width 185 height 14
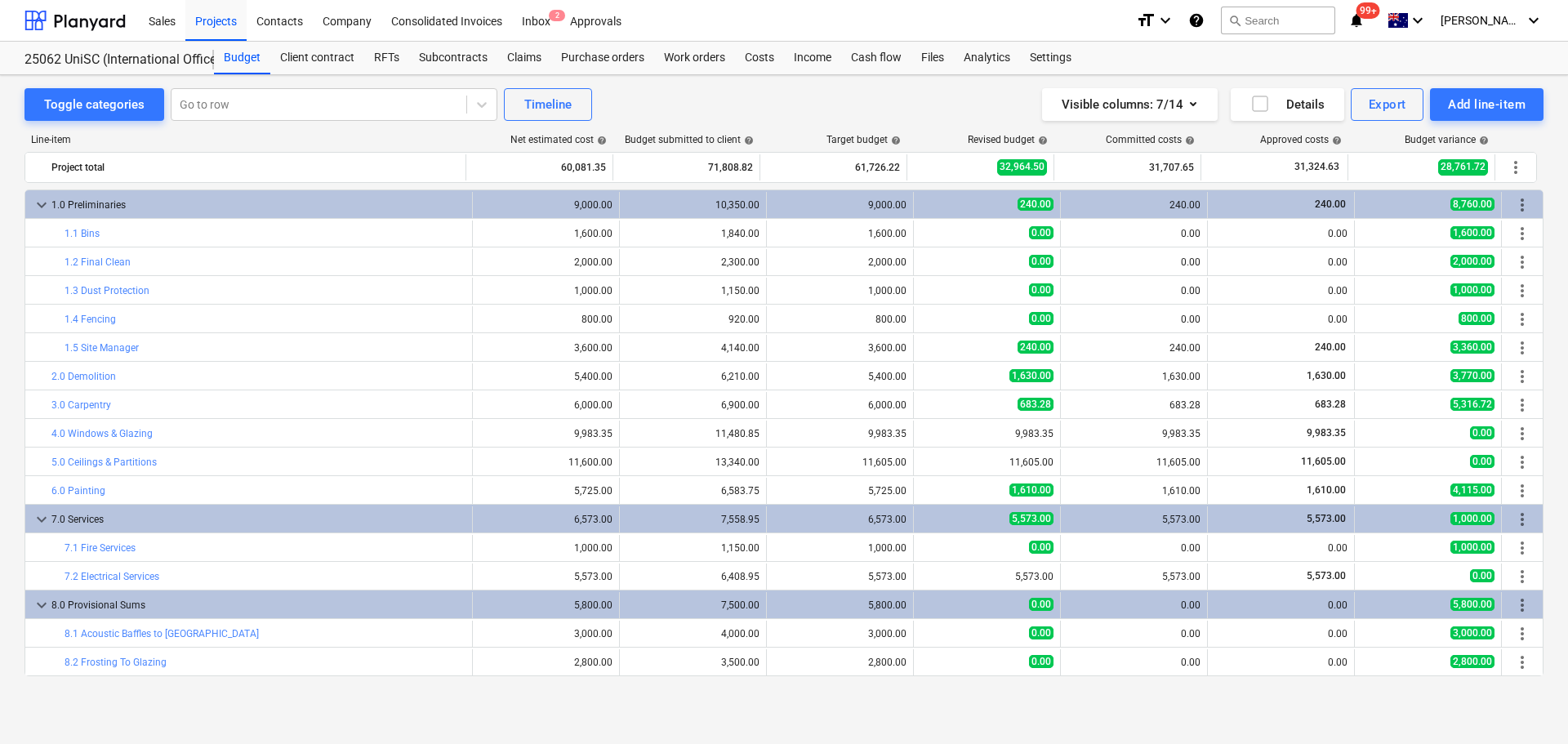
scroll to position [81, 0]
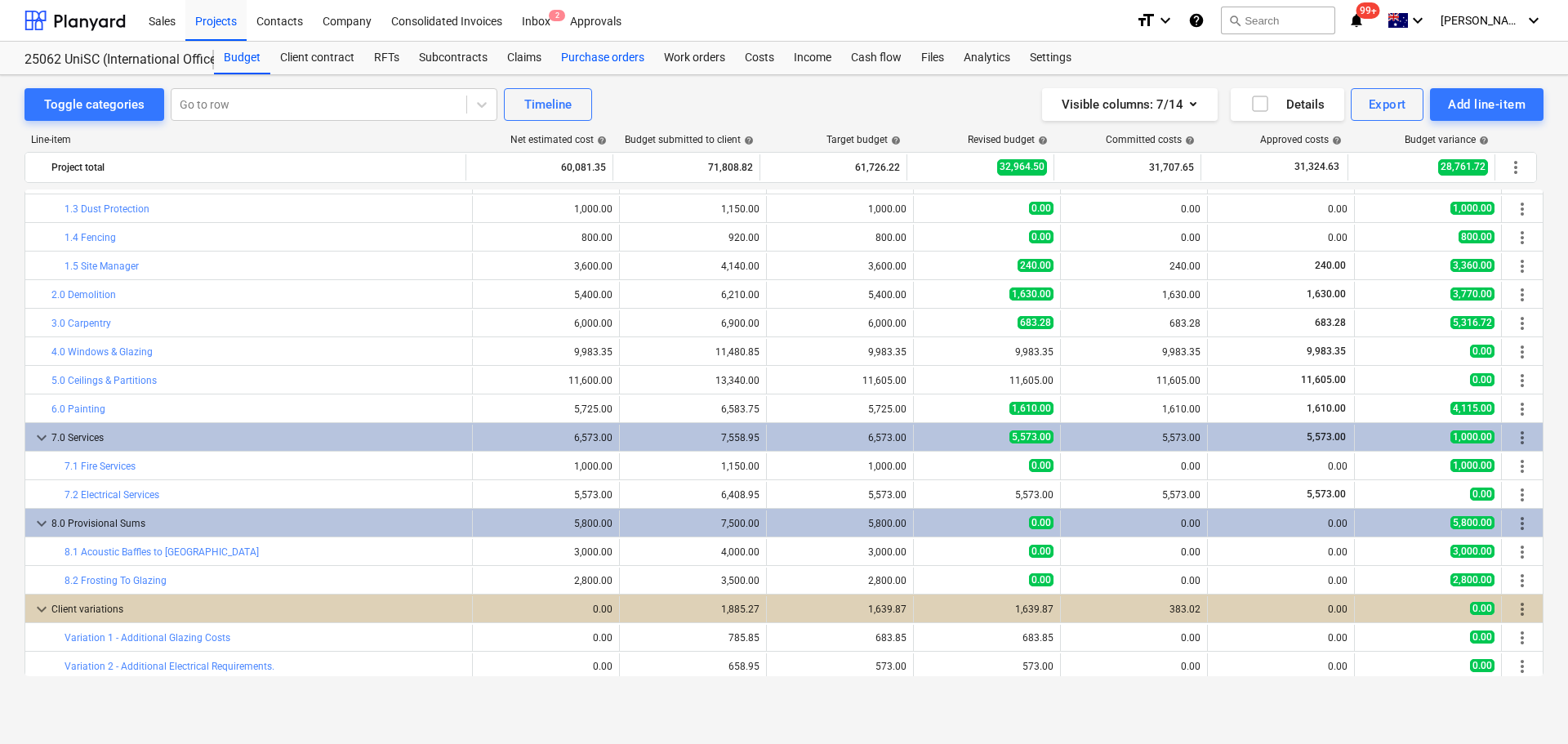
click at [579, 59] on div "Purchase orders" at bounding box center [602, 58] width 103 height 33
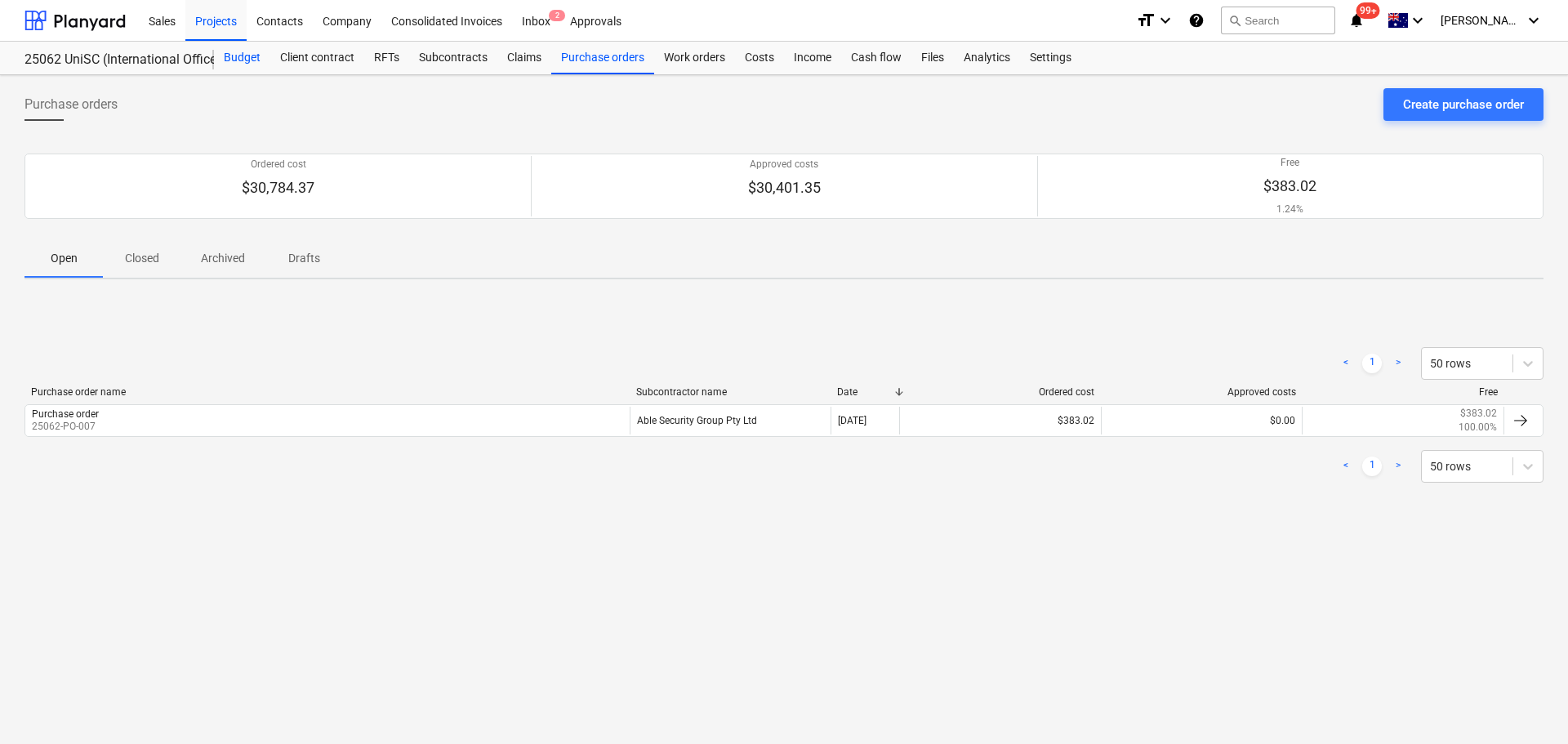
click at [247, 50] on div "Budget" at bounding box center [242, 58] width 56 height 33
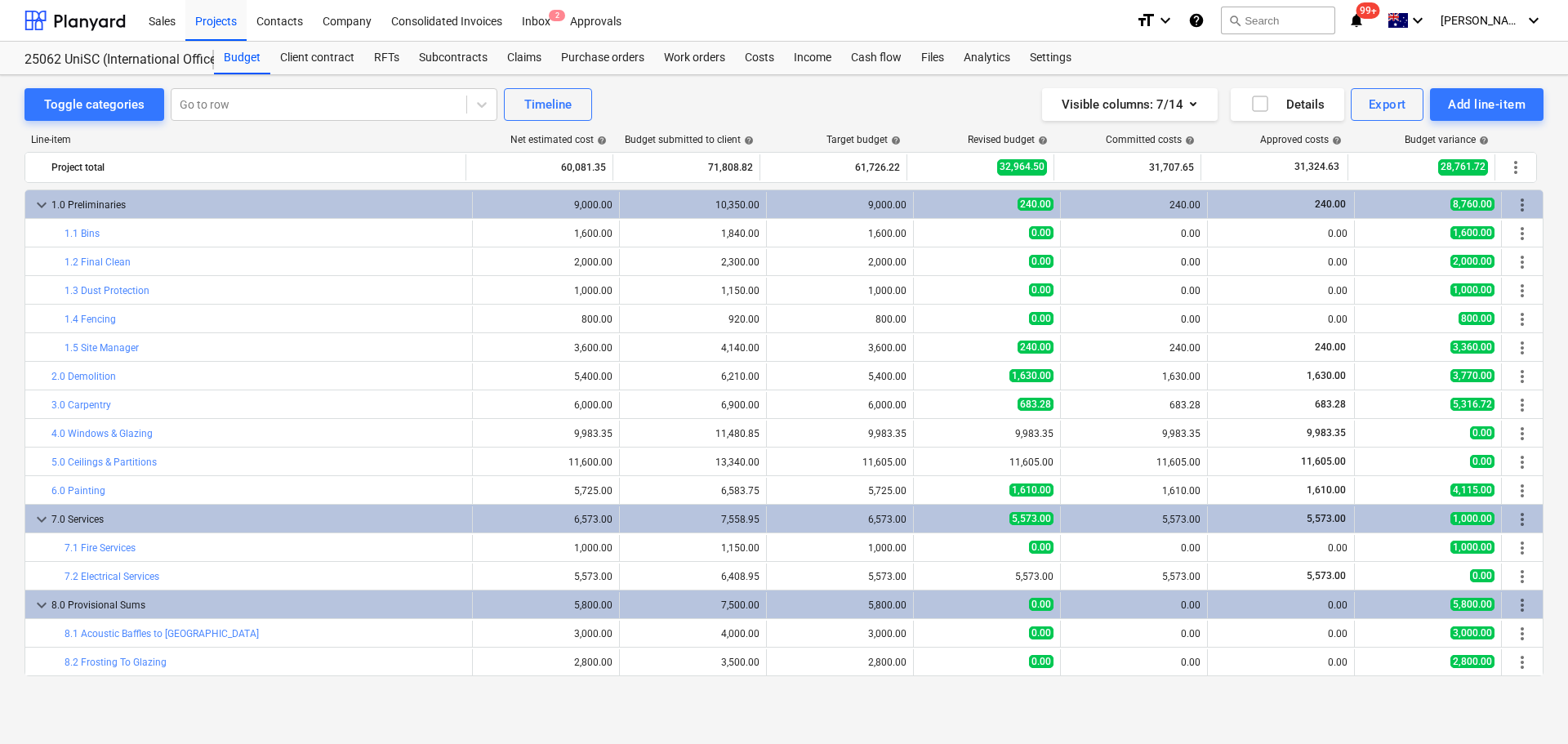
scroll to position [114, 0]
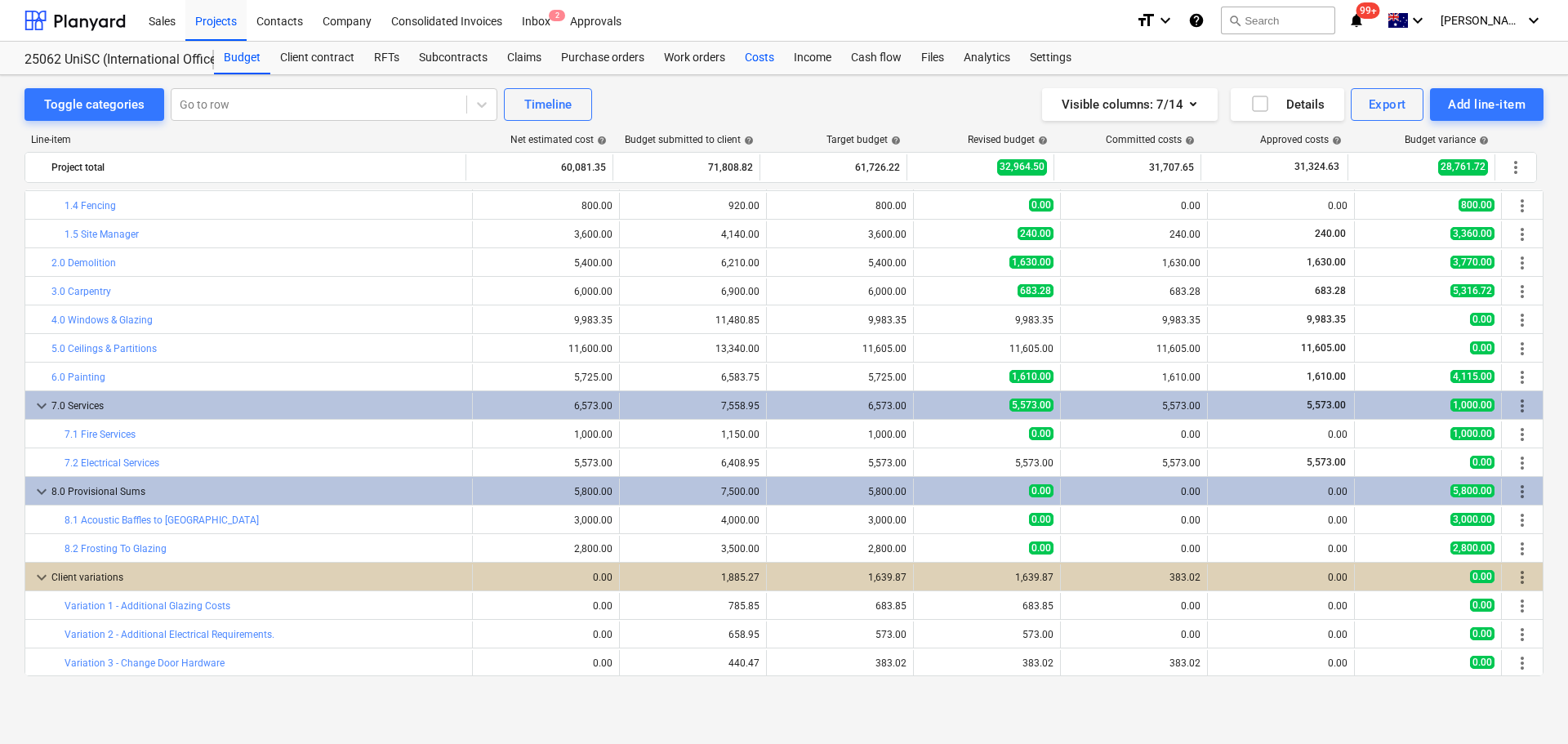
click at [766, 62] on div "Costs" at bounding box center [760, 58] width 49 height 33
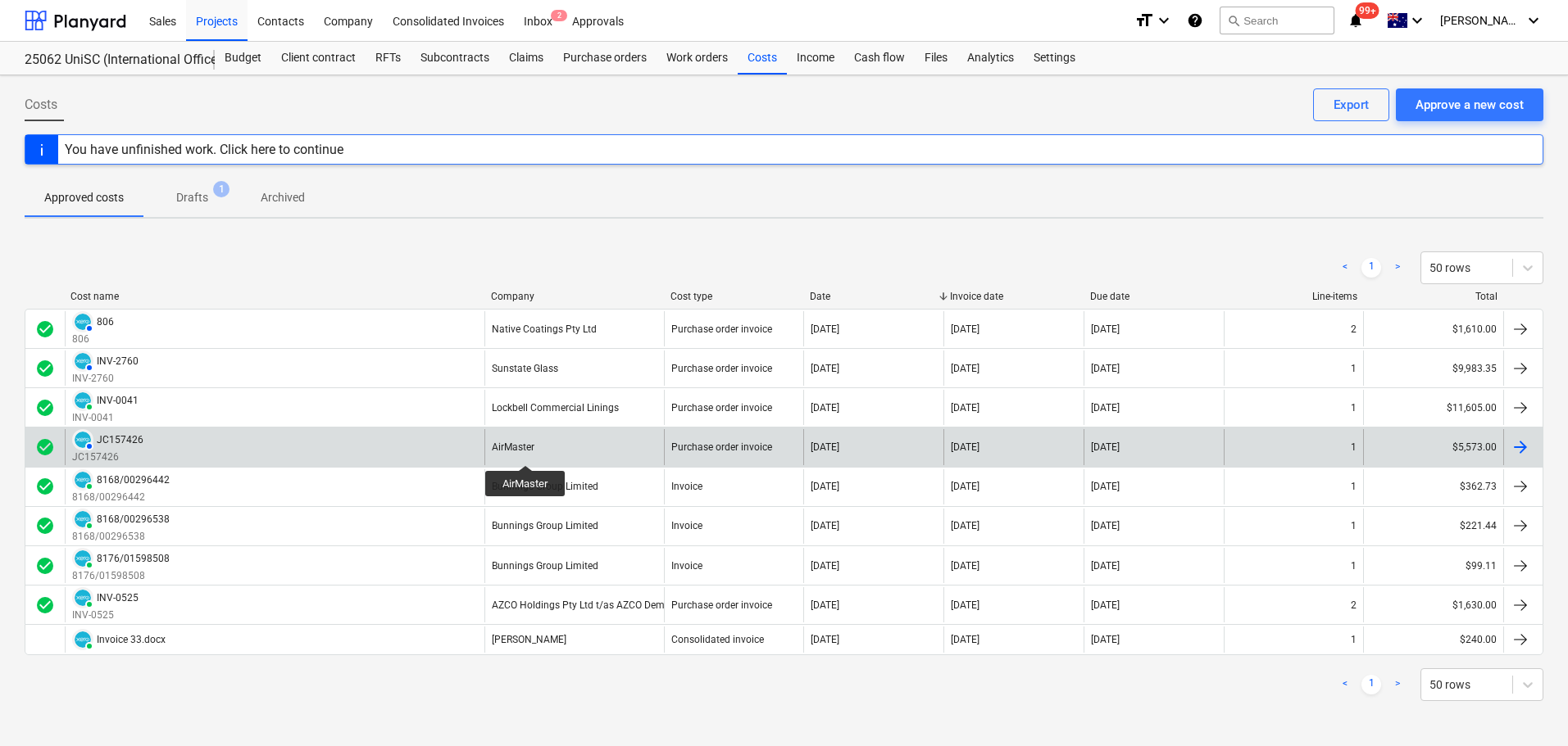
click at [525, 451] on div "AirMaster" at bounding box center [513, 447] width 43 height 11
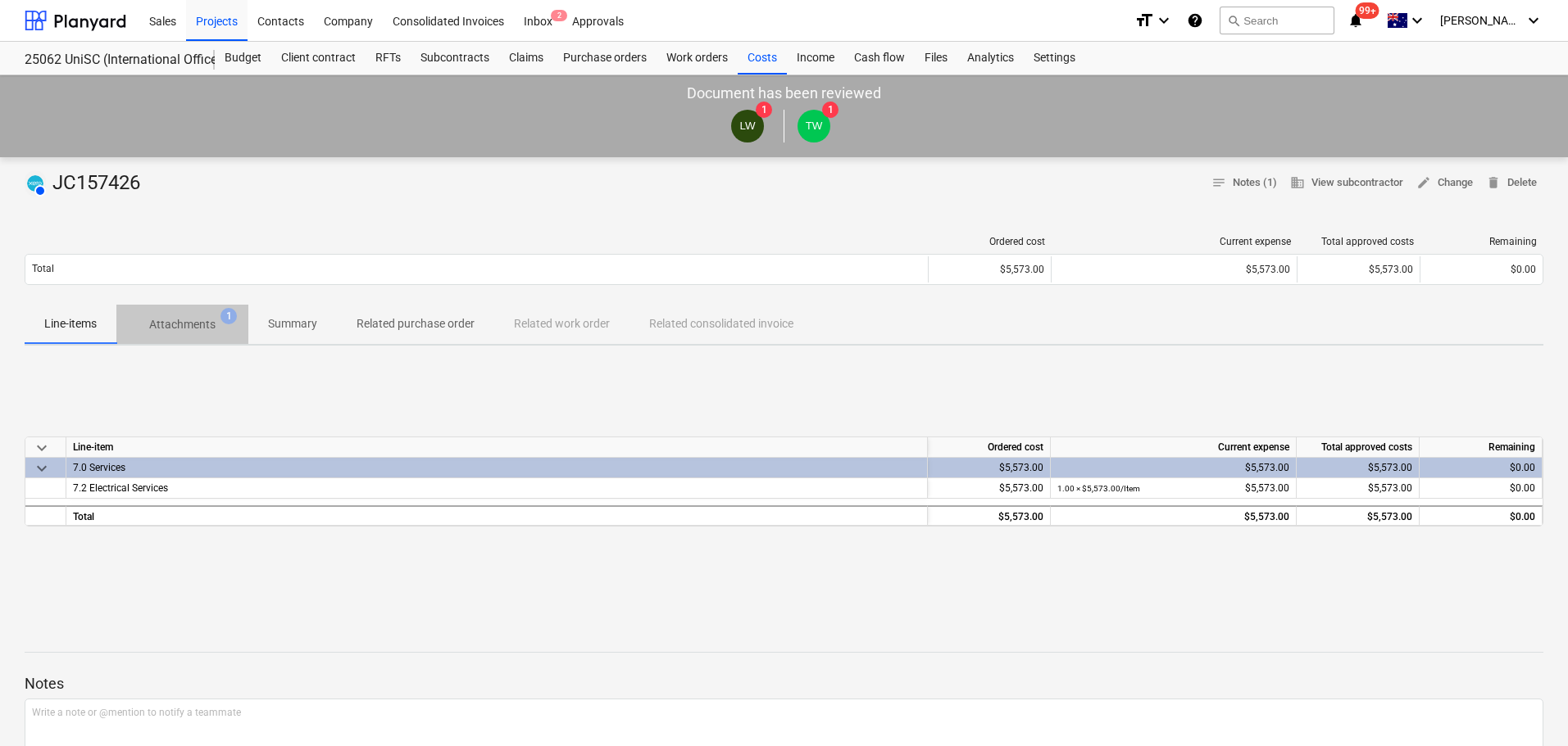
click at [188, 320] on p "Attachments" at bounding box center [182, 325] width 66 height 17
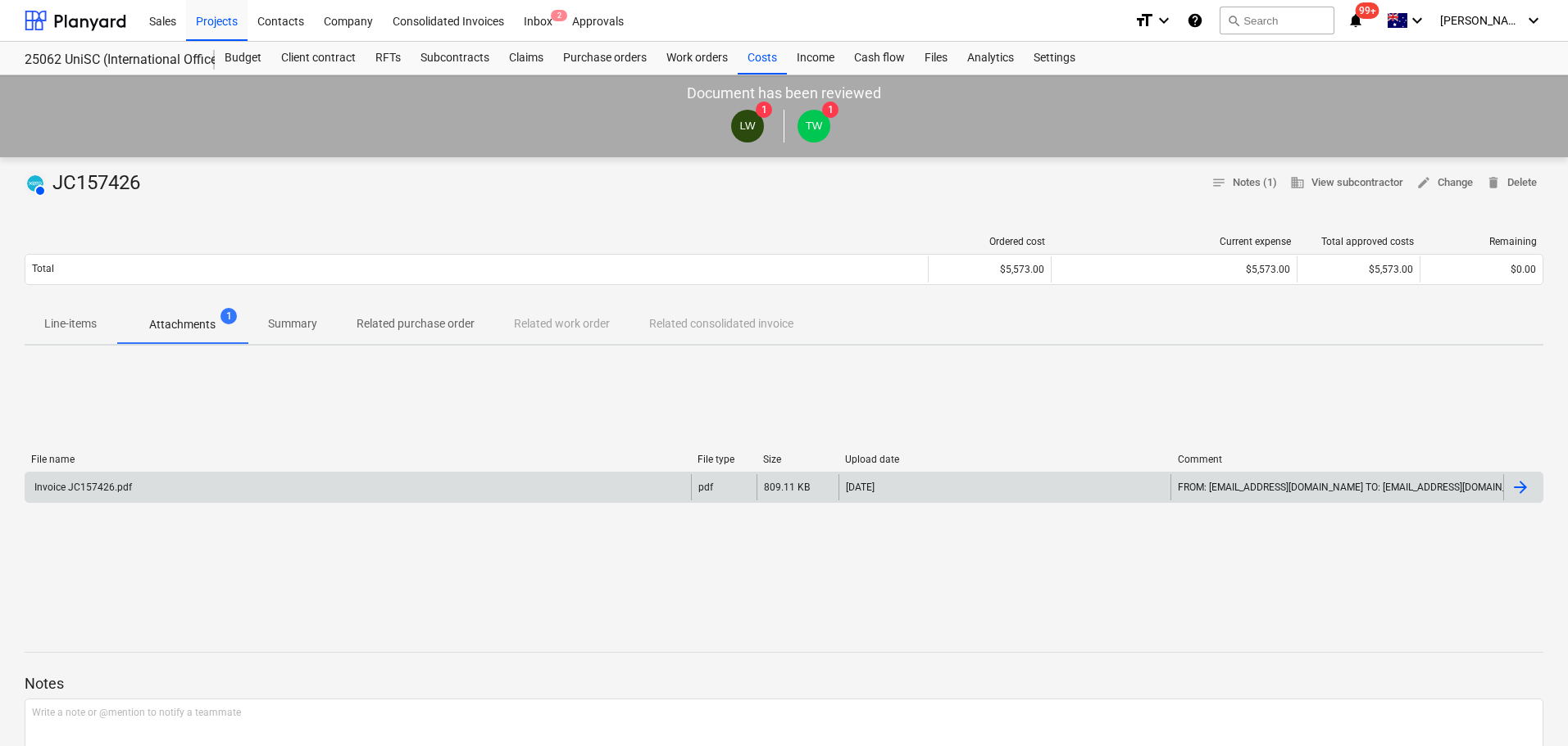
click at [152, 492] on div "Invoice JC157426.pdf" at bounding box center [358, 487] width 665 height 26
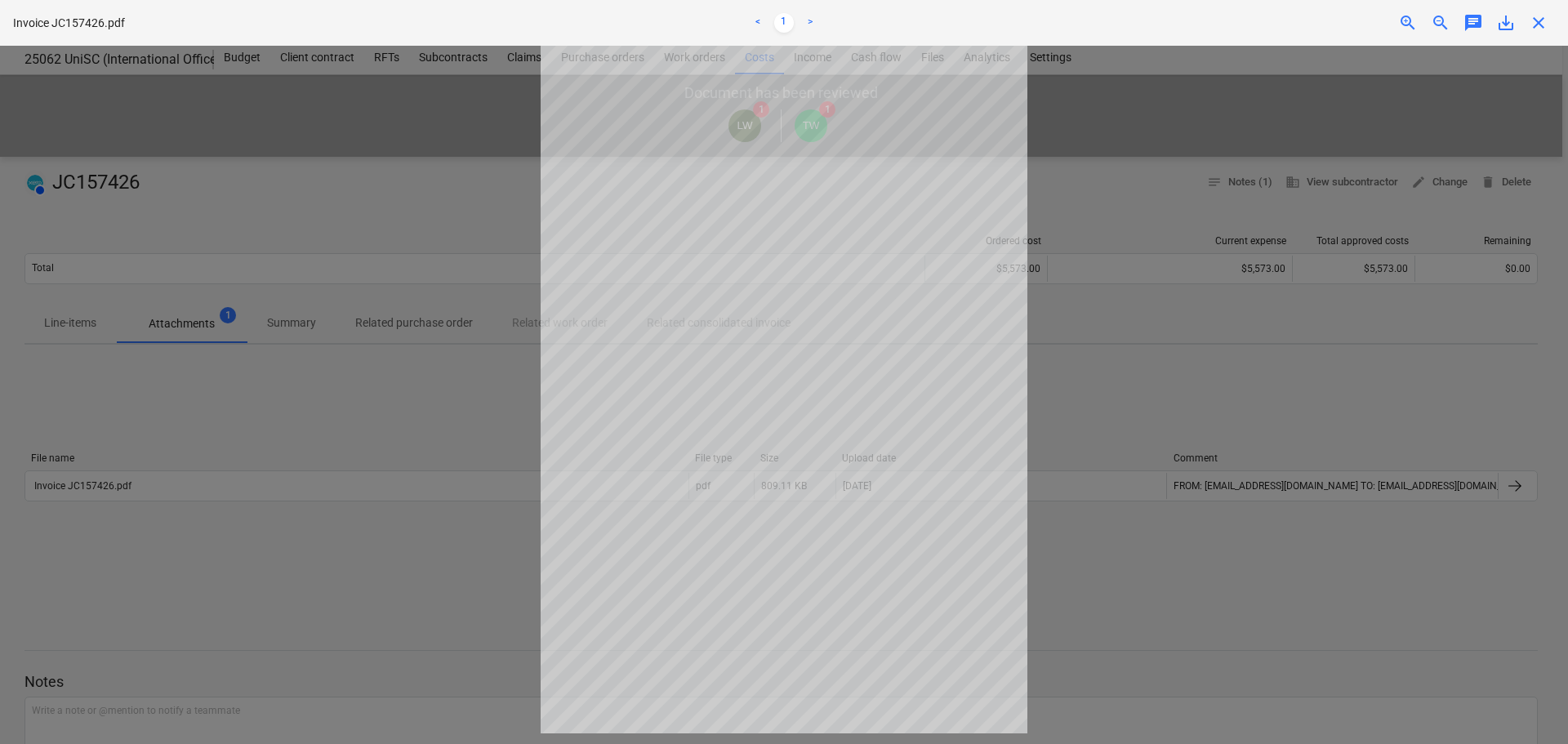
click at [1151, 572] on div at bounding box center [784, 395] width 1568 height 699
click at [1540, 22] on span "close" at bounding box center [1538, 22] width 20 height 20
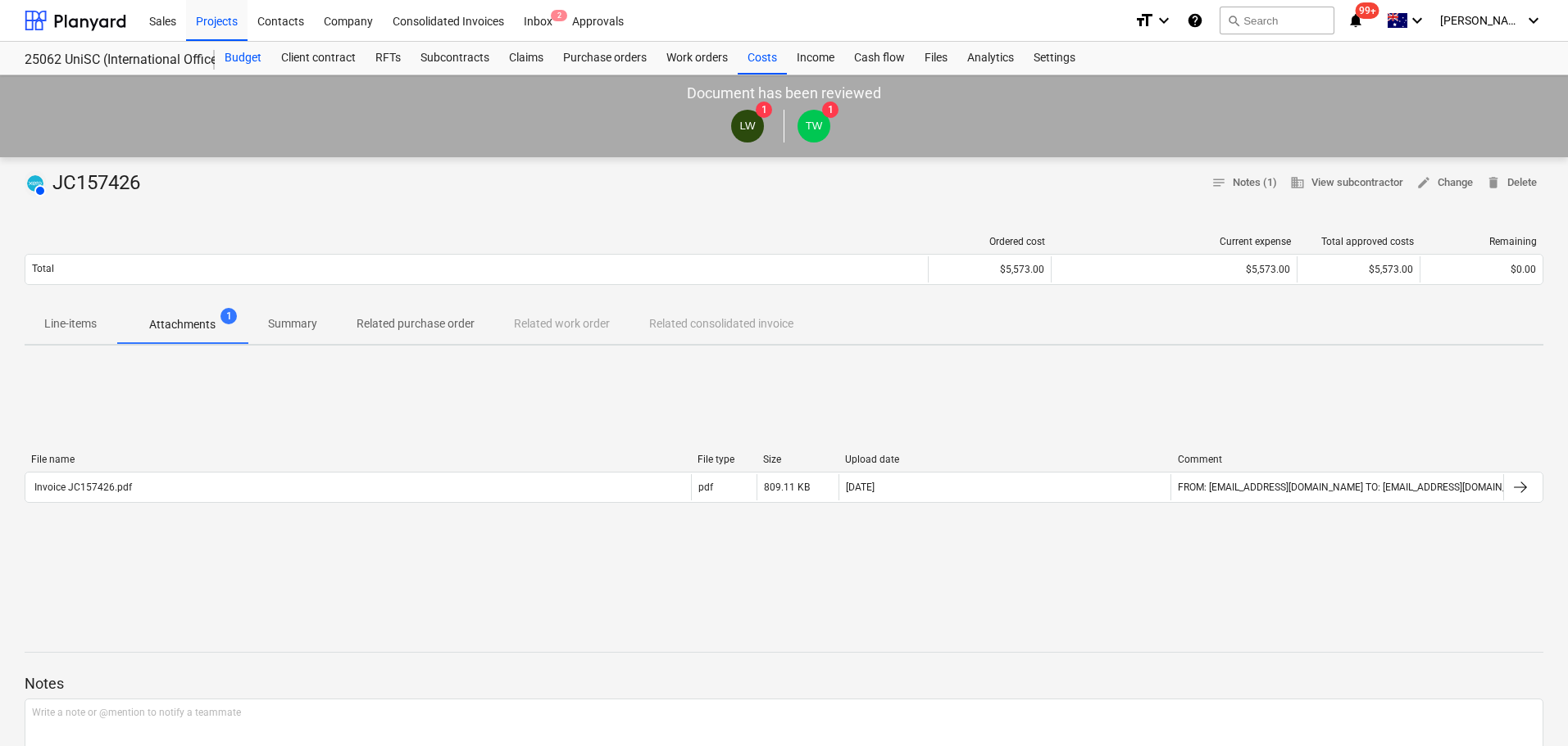
drag, startPoint x: 231, startPoint y: 57, endPoint x: 228, endPoint y: 67, distance: 10.4
click at [231, 57] on div "Budget" at bounding box center [242, 58] width 56 height 33
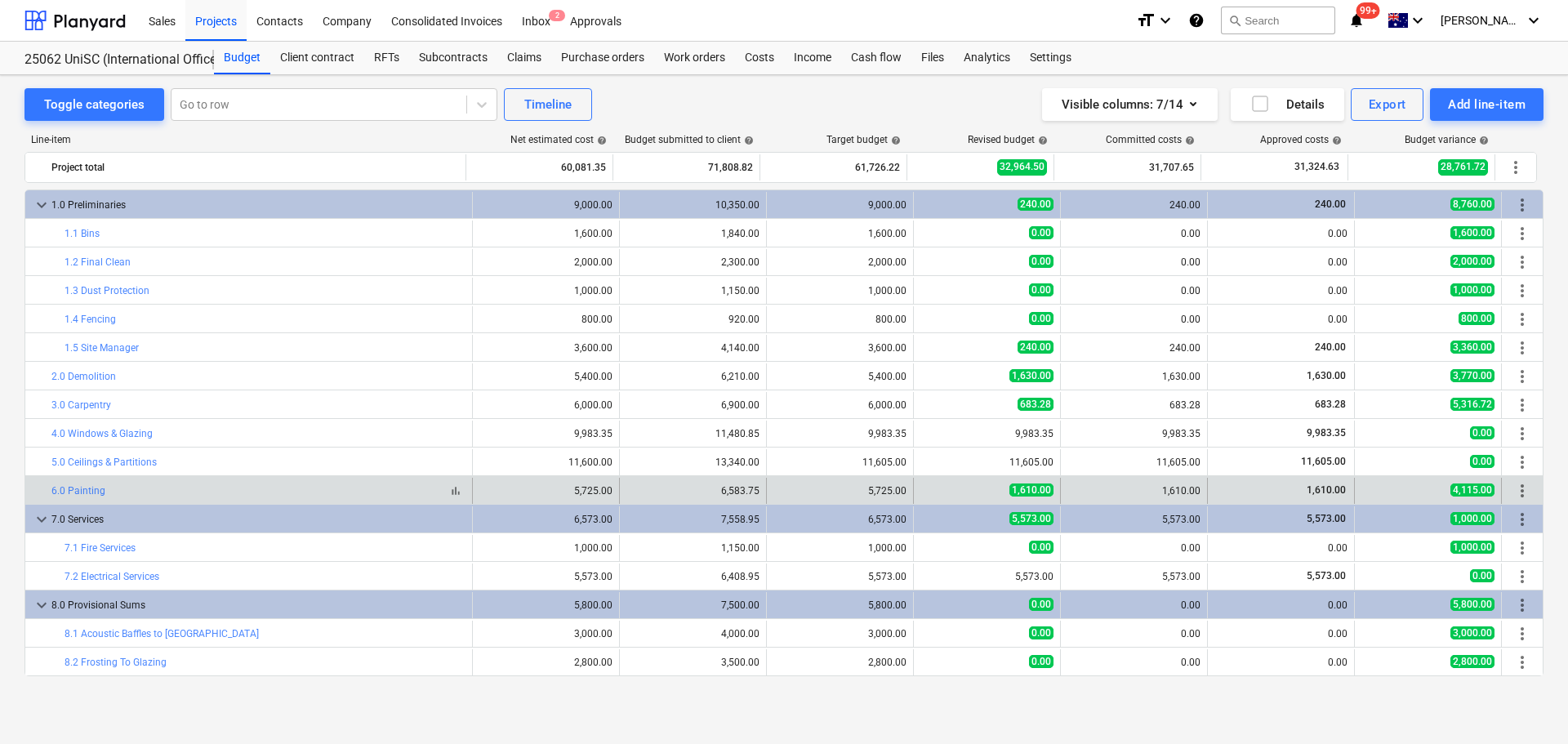
scroll to position [114, 0]
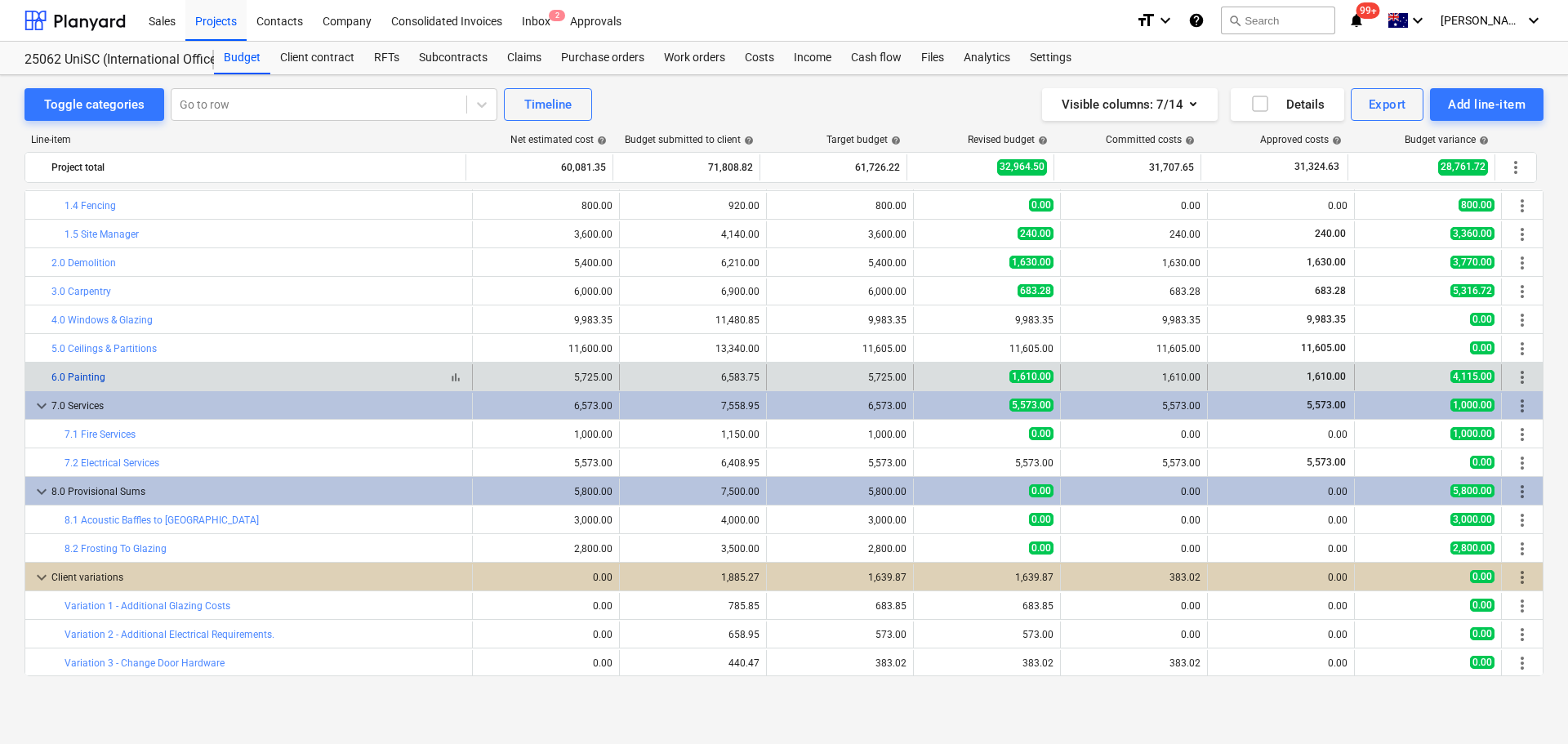
click at [71, 377] on link "6.0 Painting" at bounding box center [79, 377] width 54 height 11
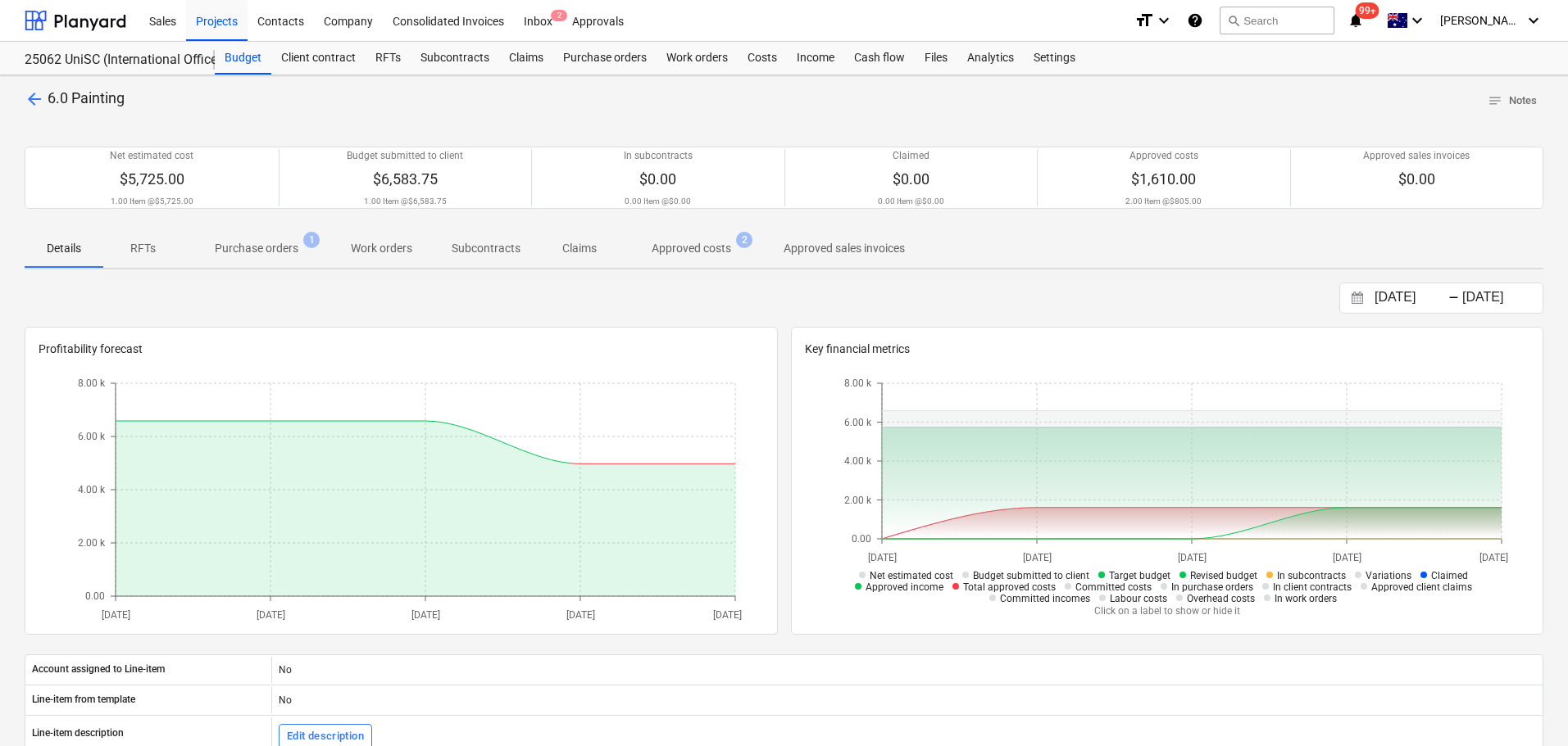
click at [672, 249] on p "Approved costs" at bounding box center [691, 248] width 79 height 17
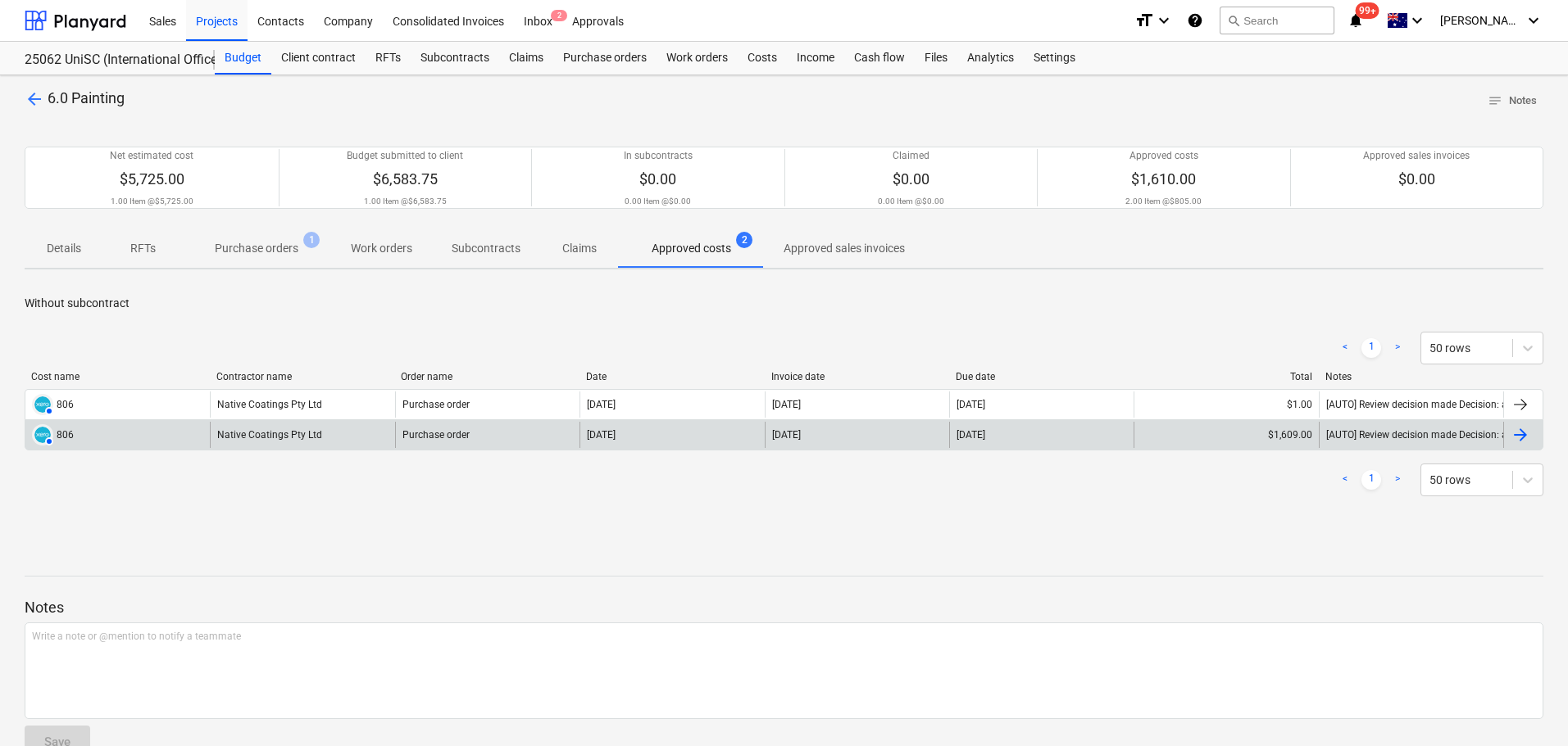
click at [1291, 437] on div "$1,609.00" at bounding box center [1225, 435] width 185 height 26
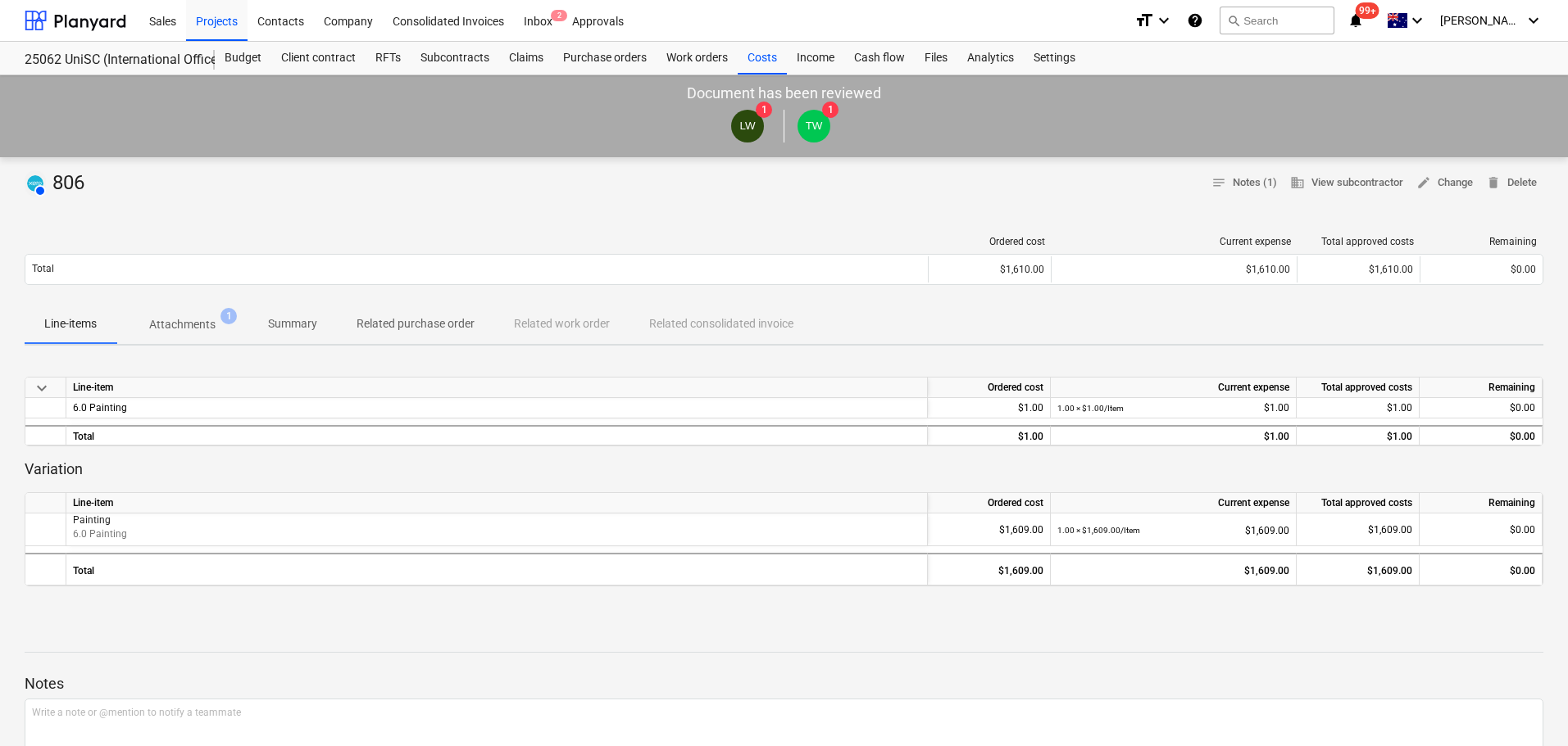
click at [206, 322] on p "Attachments" at bounding box center [182, 325] width 66 height 17
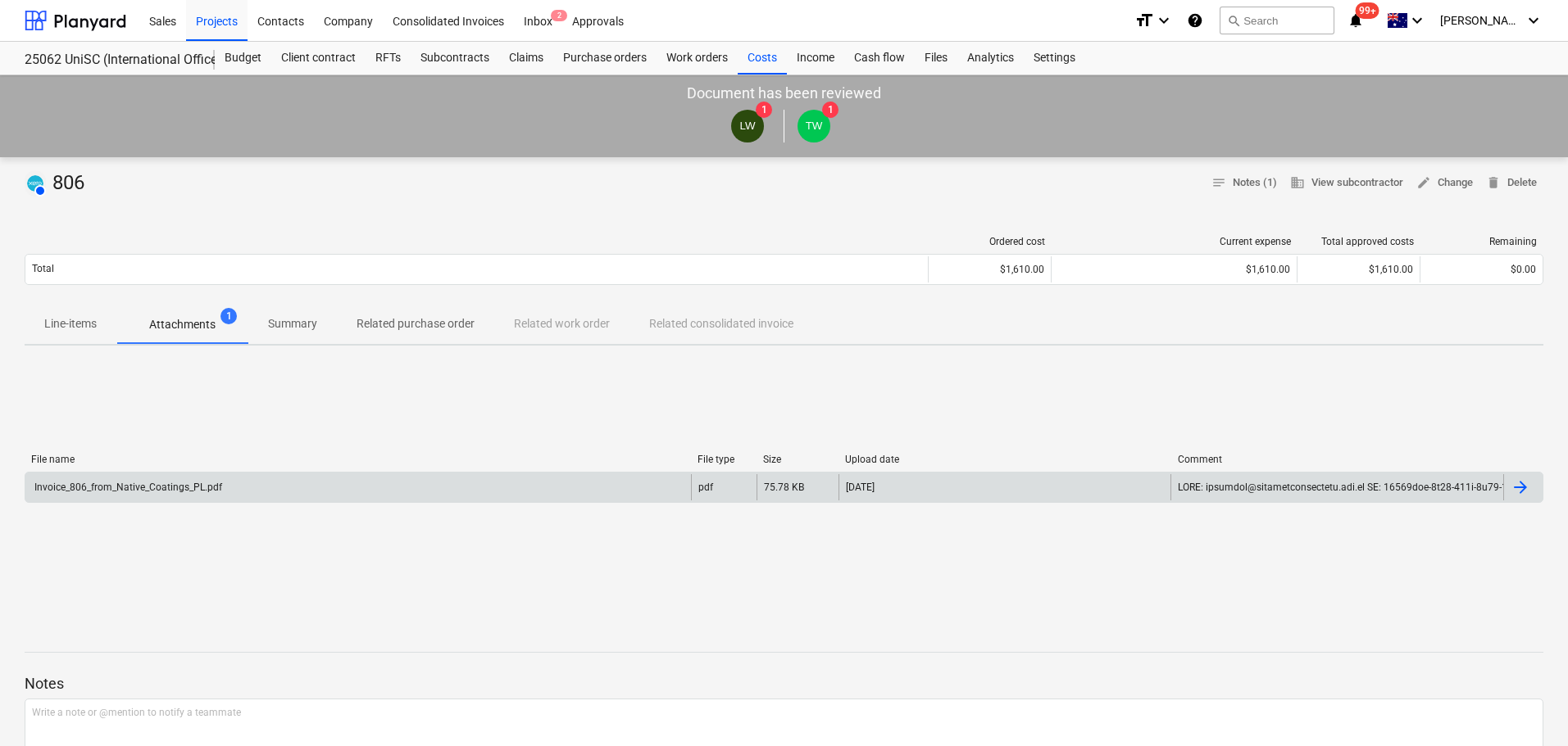
click at [254, 488] on div "Invoice_806_from_Native_Coatings_PL.pdf" at bounding box center [358, 487] width 665 height 26
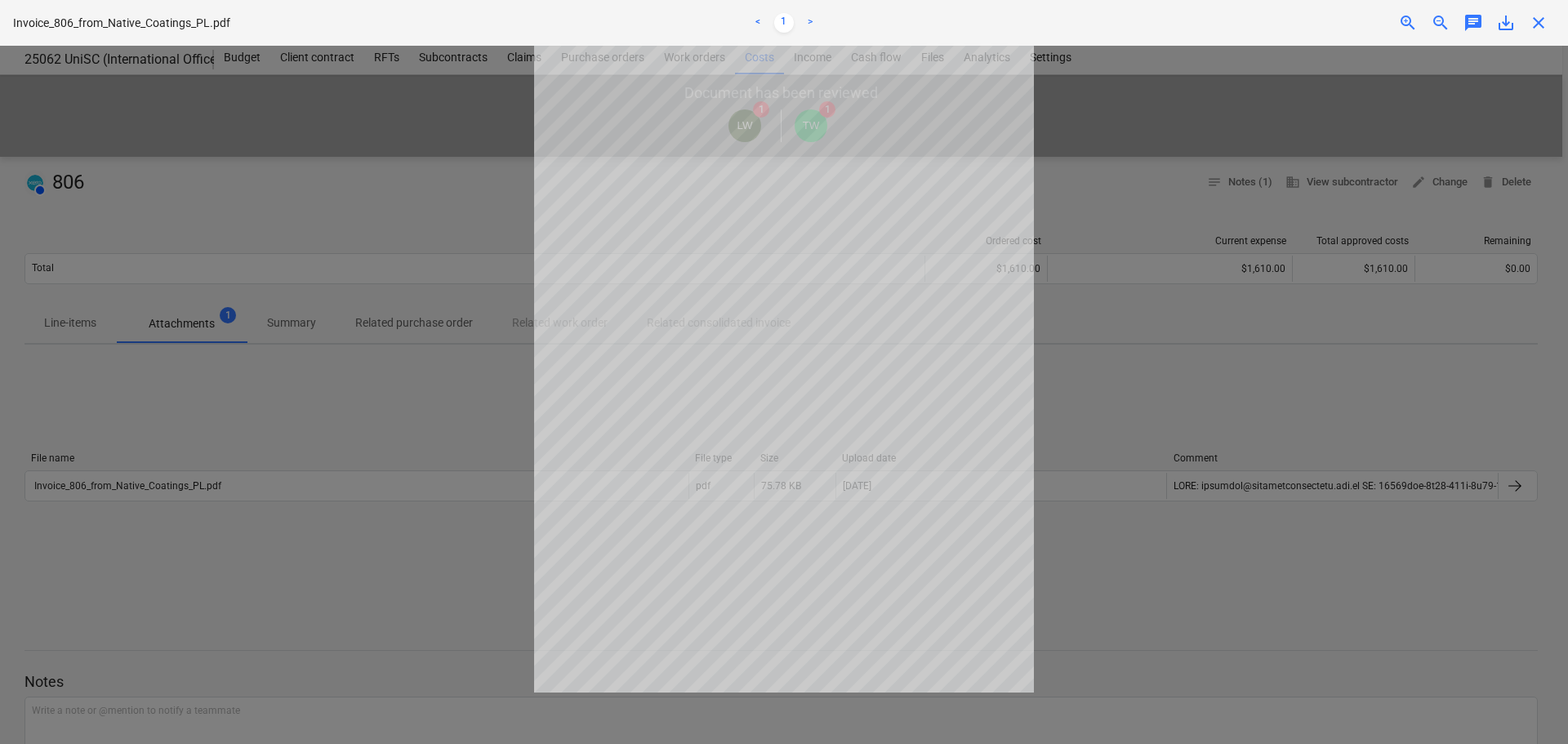
click at [1197, 417] on div at bounding box center [784, 395] width 1568 height 699
click at [1553, 28] on div "close" at bounding box center [1538, 22] width 33 height 20
click at [1541, 30] on span "close" at bounding box center [1538, 22] width 20 height 20
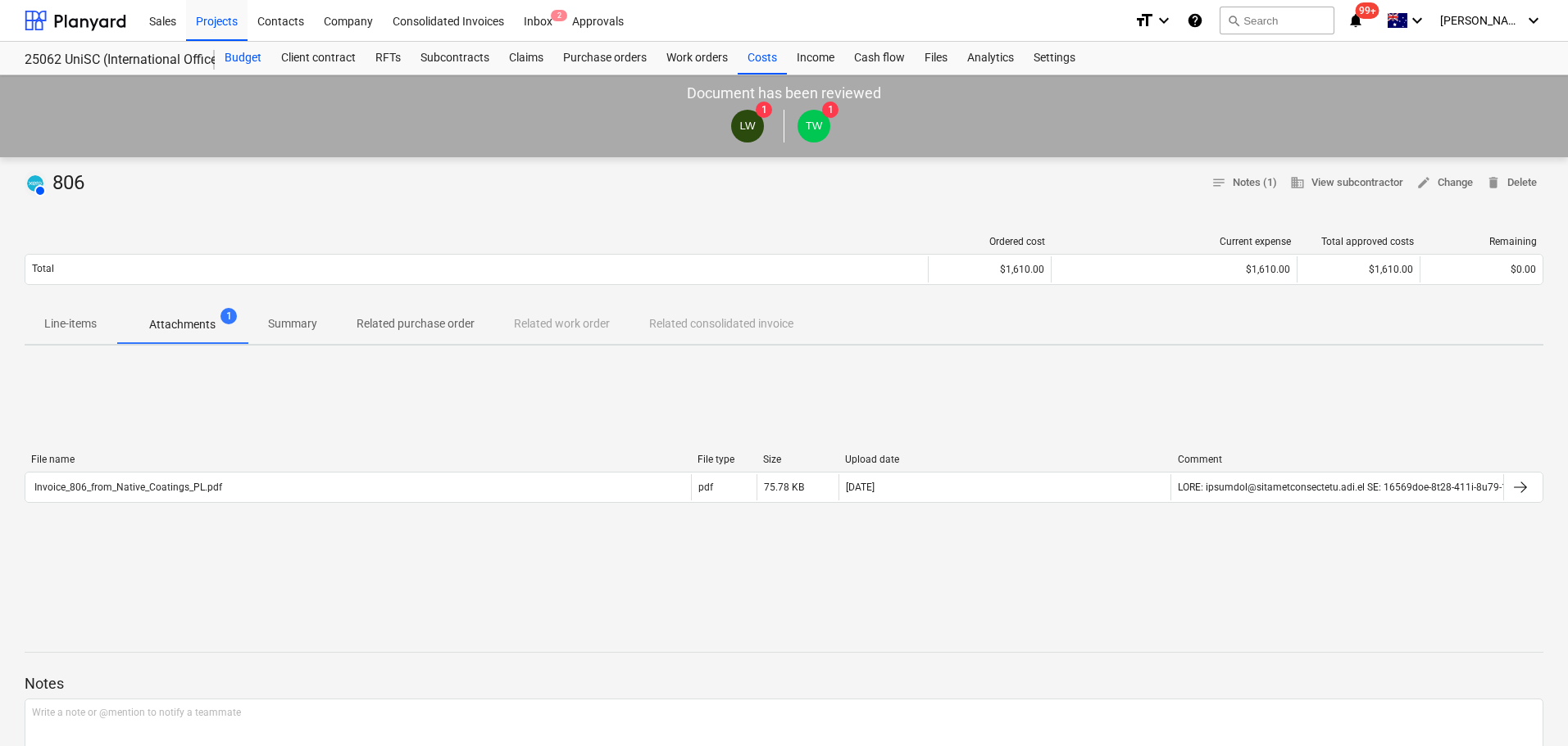
click at [242, 54] on div "Budget" at bounding box center [242, 58] width 56 height 33
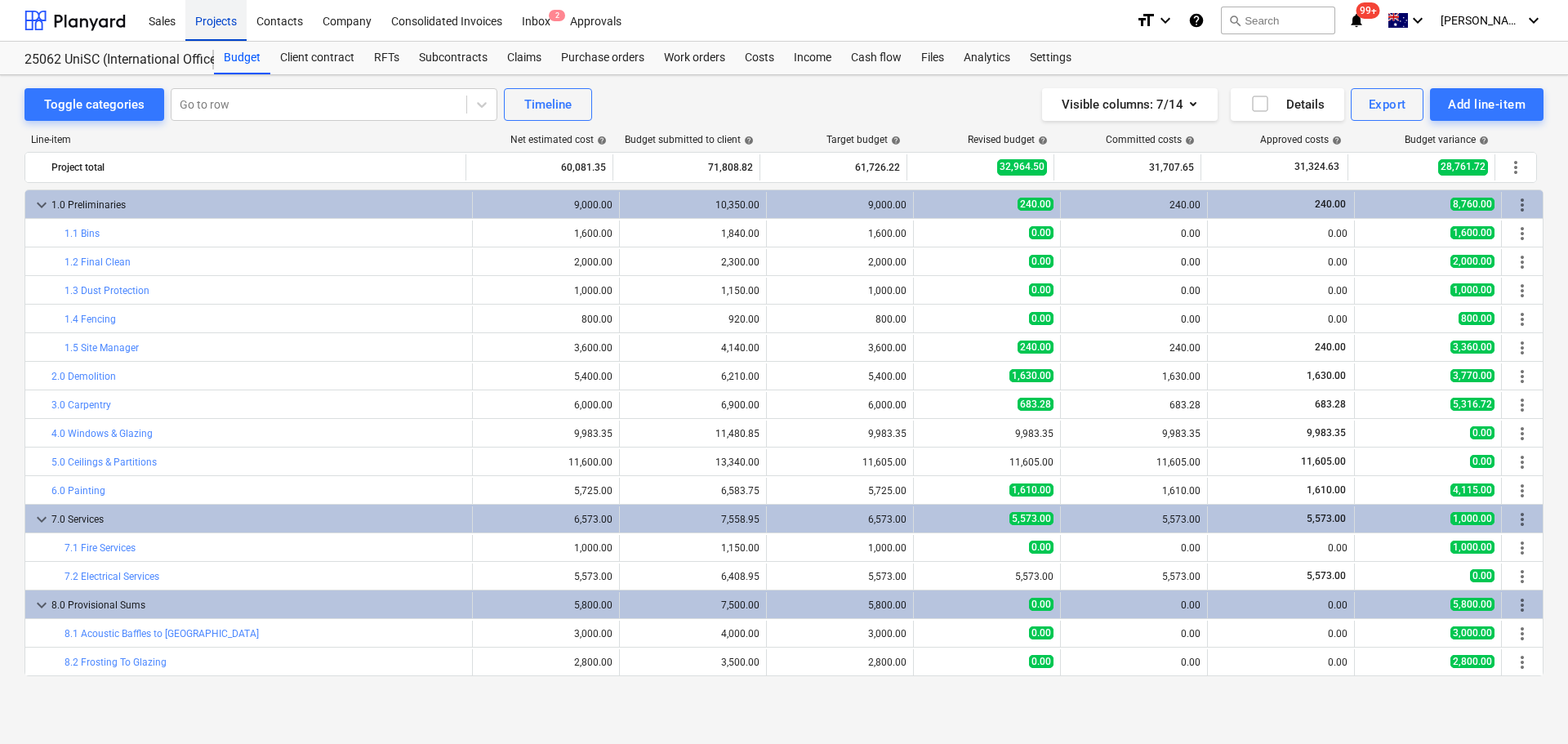
click at [224, 25] on div "Projects" at bounding box center [216, 20] width 61 height 42
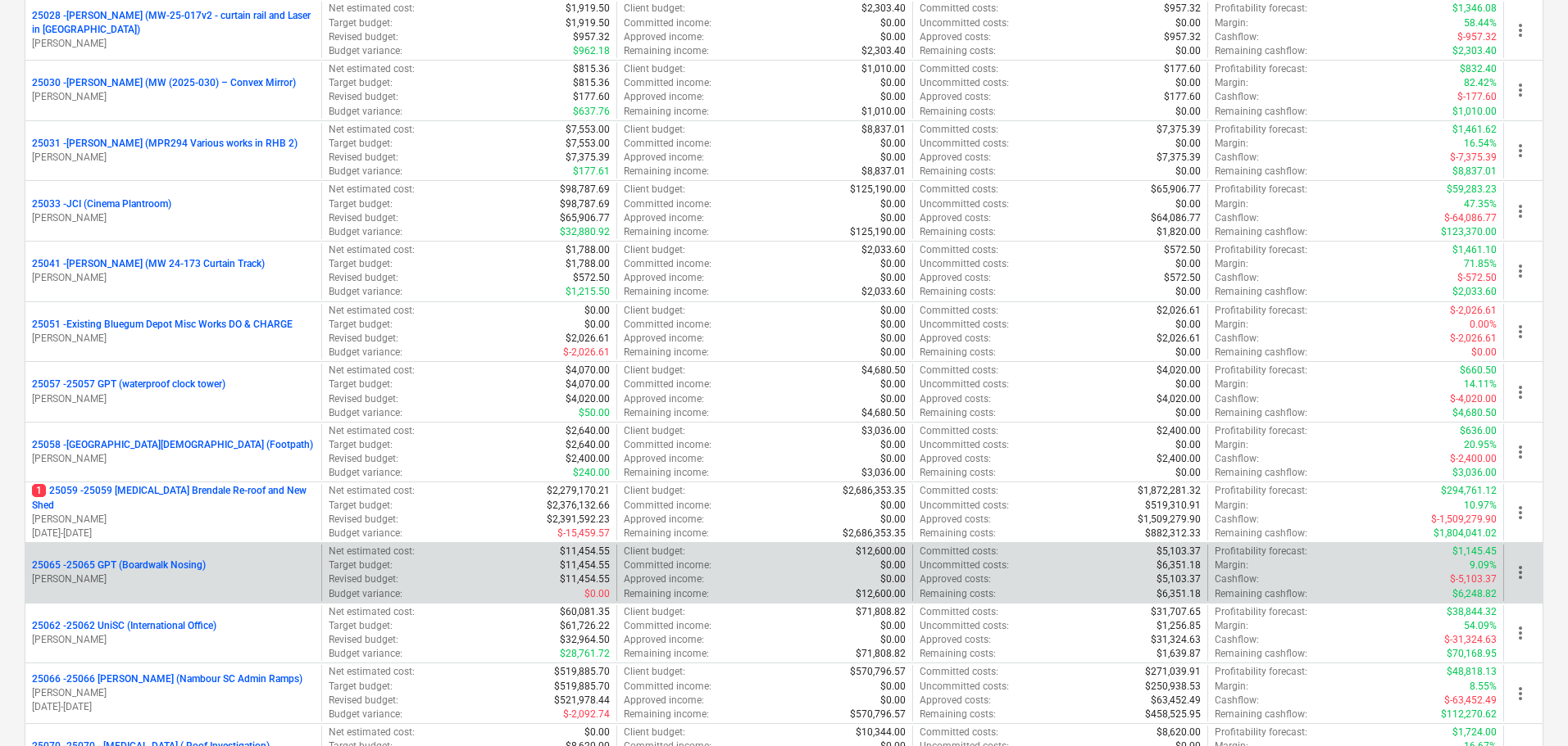
scroll to position [573, 0]
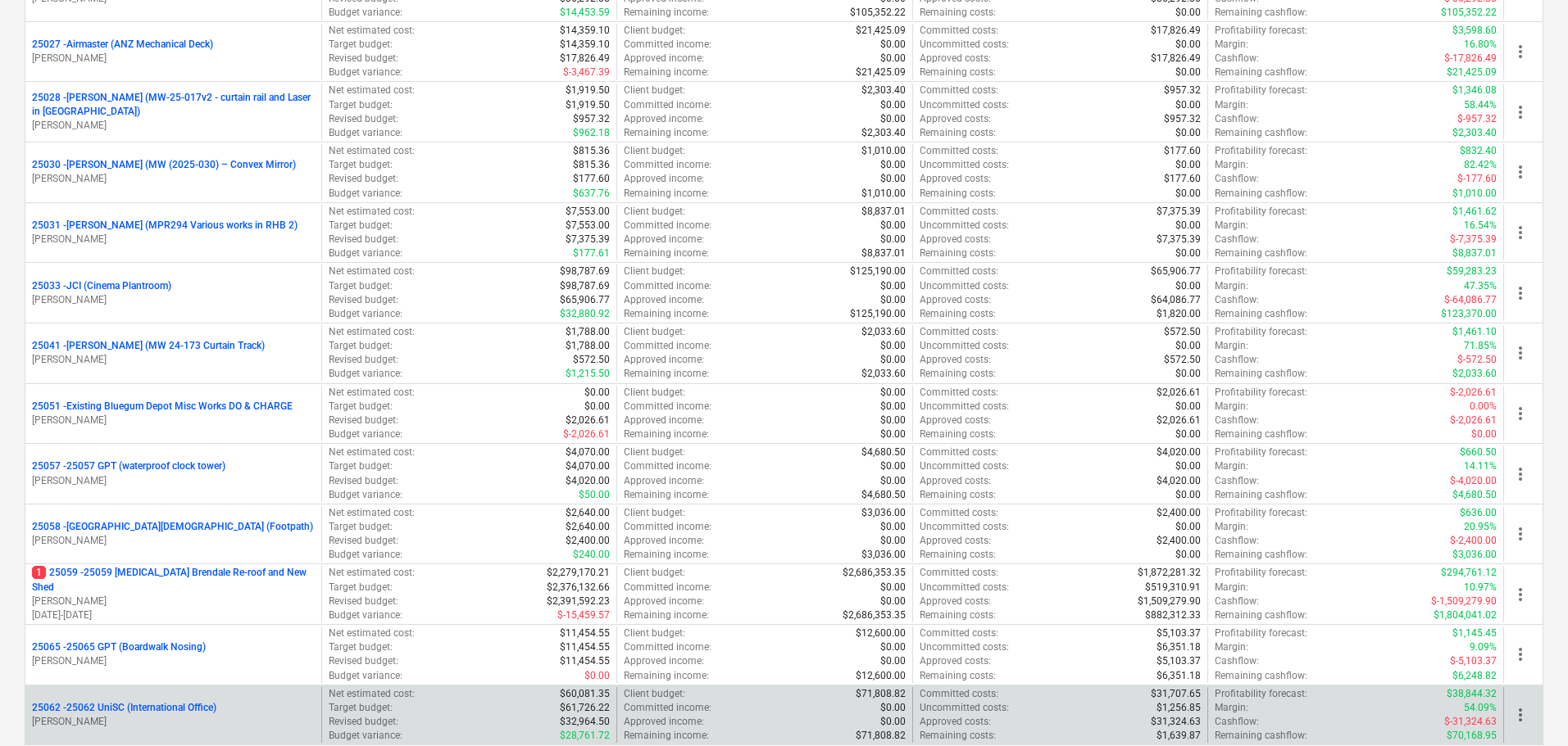
click at [1127, 711] on div "Uncommitted costs : $1,256.85" at bounding box center [1060, 708] width 282 height 14
